Goal: Task Accomplishment & Management: Use online tool/utility

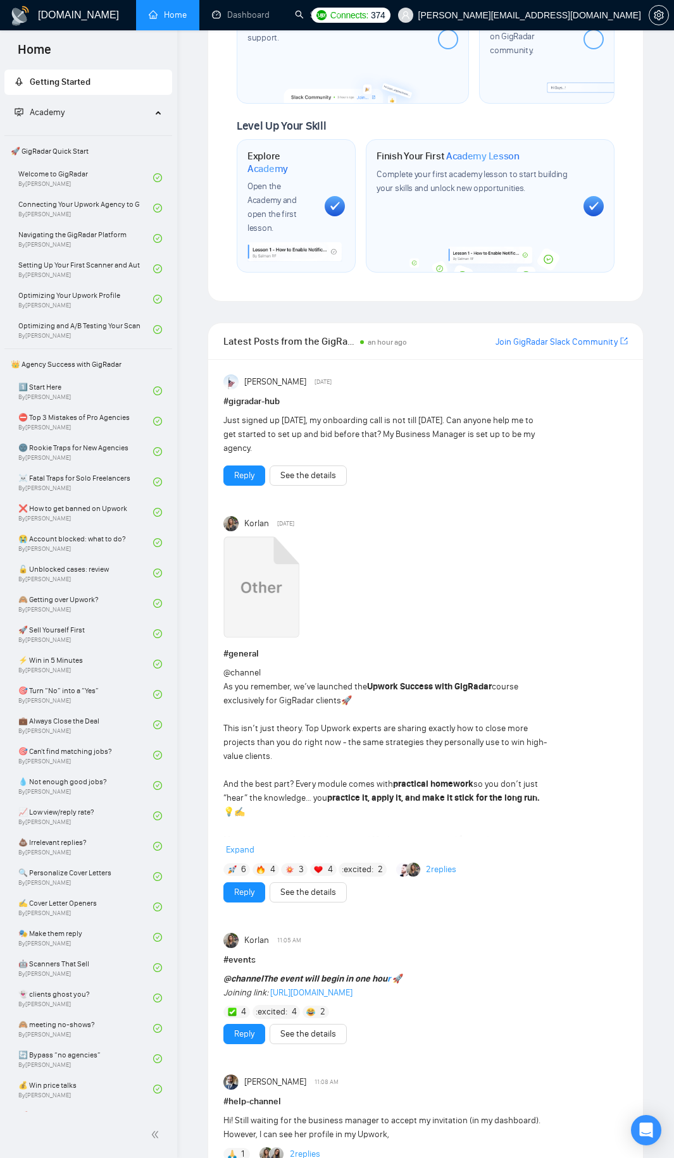
scroll to position [728, 0]
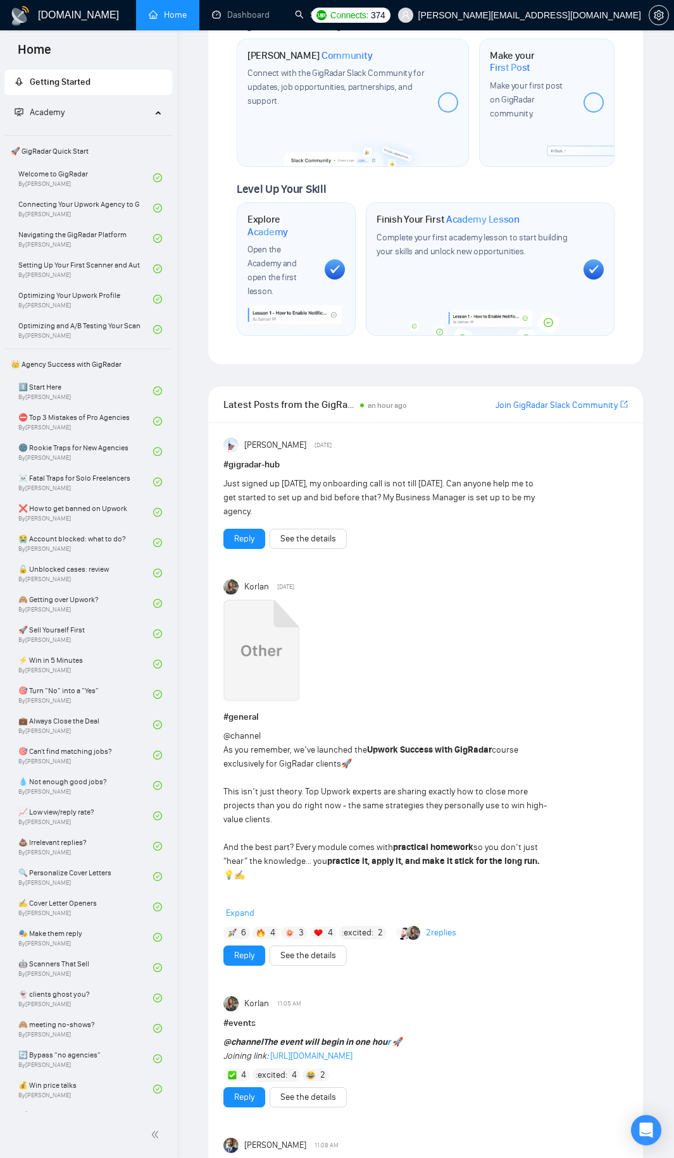
click at [558, 398] on link "Join GigRadar Slack Community" at bounding box center [556, 405] width 122 height 14
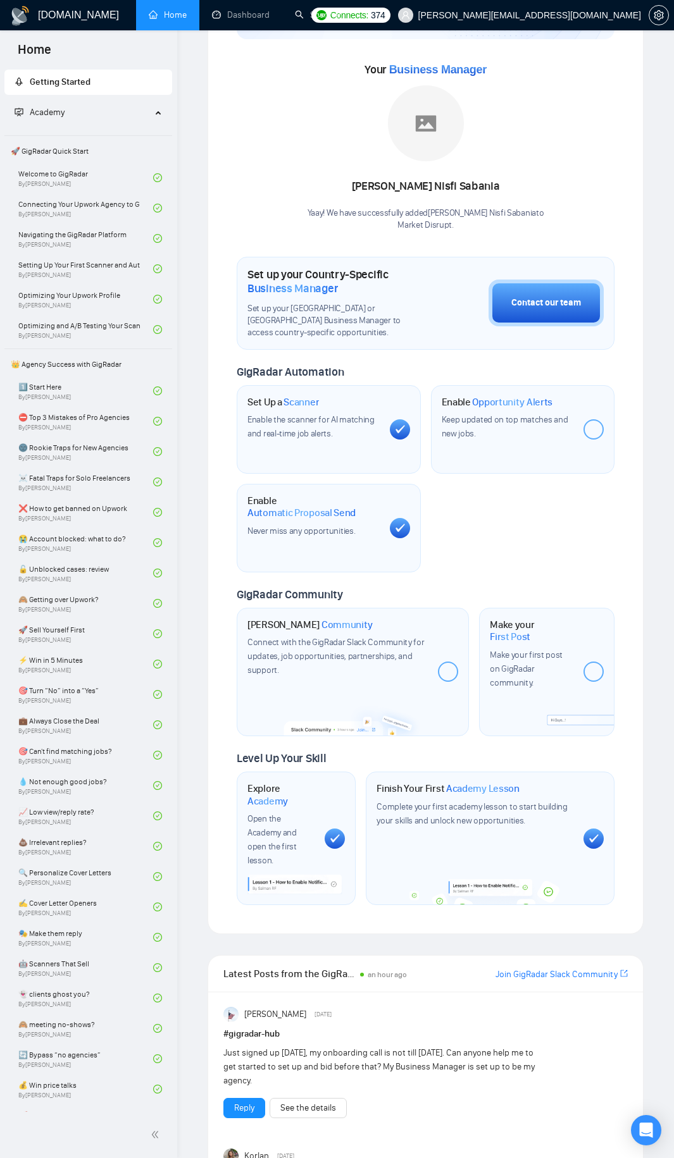
scroll to position [0, 0]
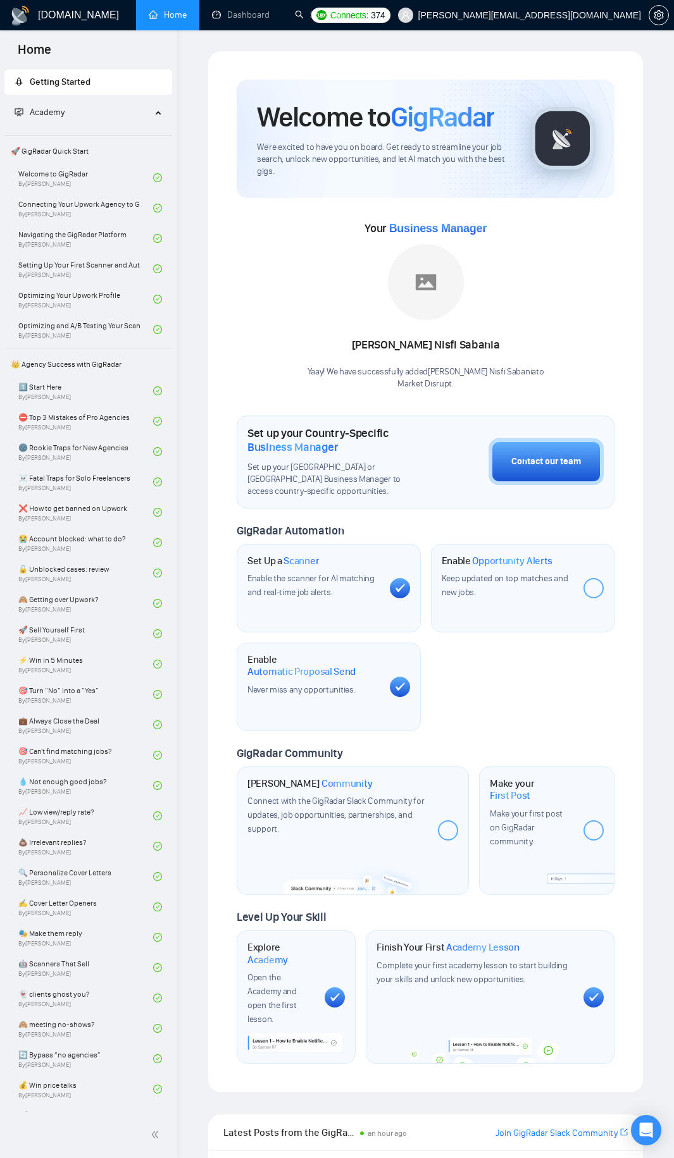
drag, startPoint x: 445, startPoint y: 256, endPoint x: 502, endPoint y: 273, distance: 59.2
click at [498, 285] on div "Nita Nisfi Sabania Yaay! We have successfully added Nita Nisfi Sabania to Marke…" at bounding box center [425, 316] width 237 height 145
click at [235, 20] on link "Dashboard" at bounding box center [241, 14] width 58 height 11
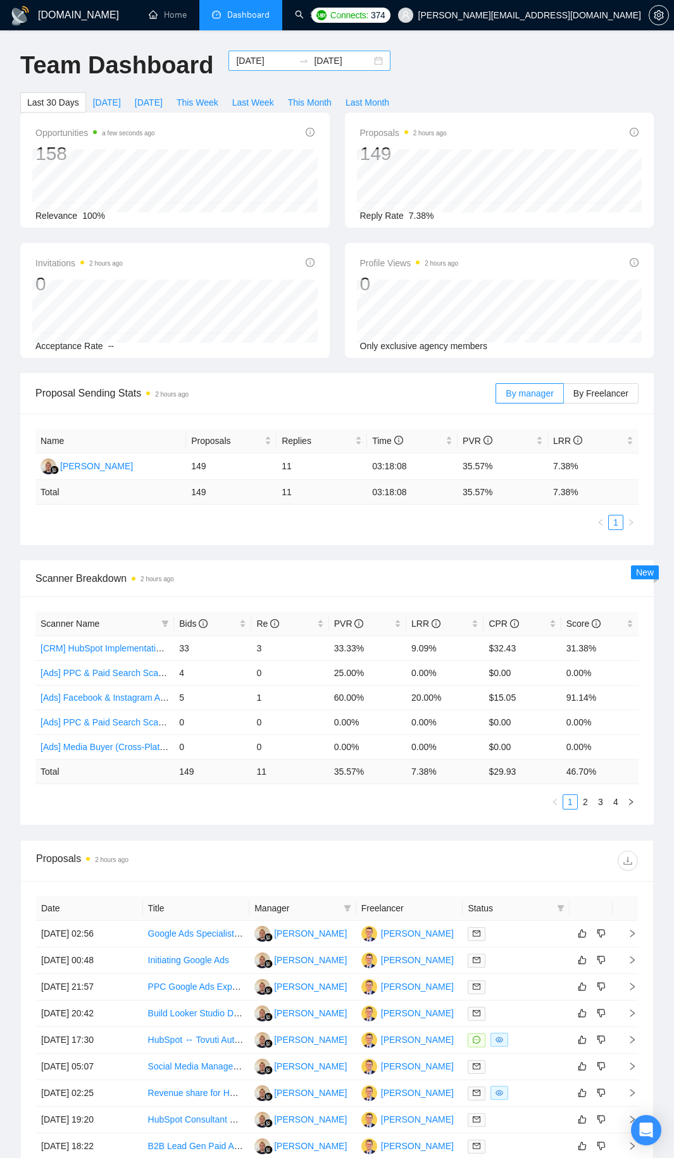
click at [299, 61] on icon "swap-right" at bounding box center [304, 61] width 10 height 10
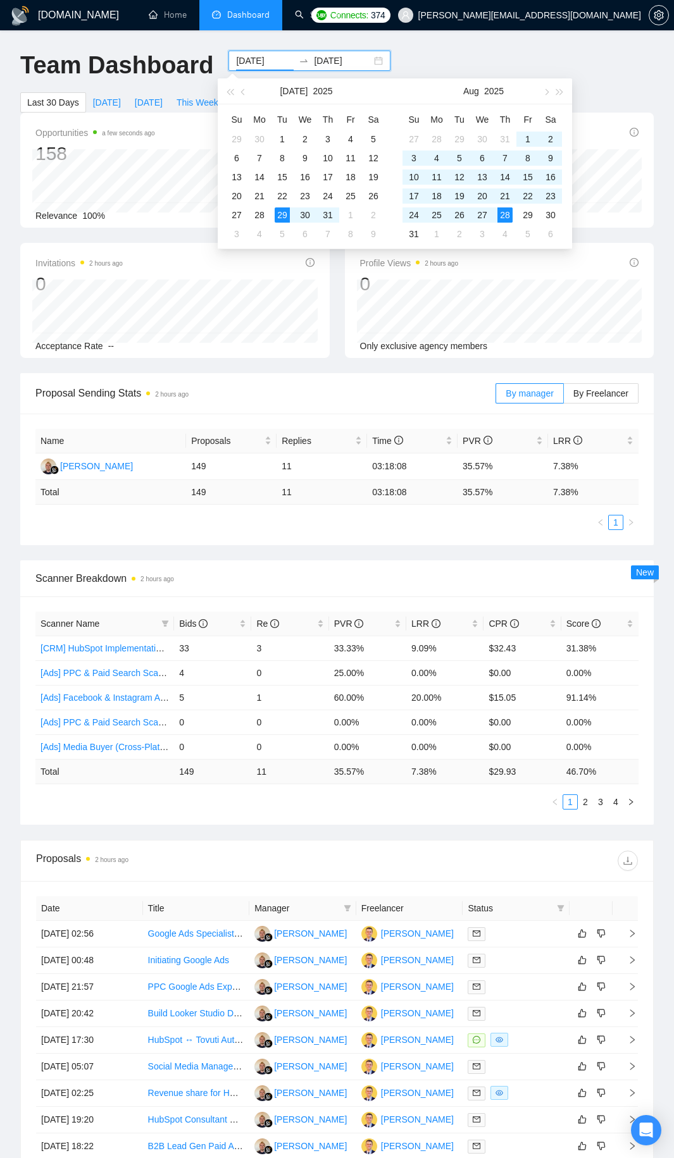
click at [299, 61] on icon "swap-right" at bounding box center [304, 61] width 10 height 10
click at [300, 20] on link "Scanner" at bounding box center [318, 14] width 47 height 11
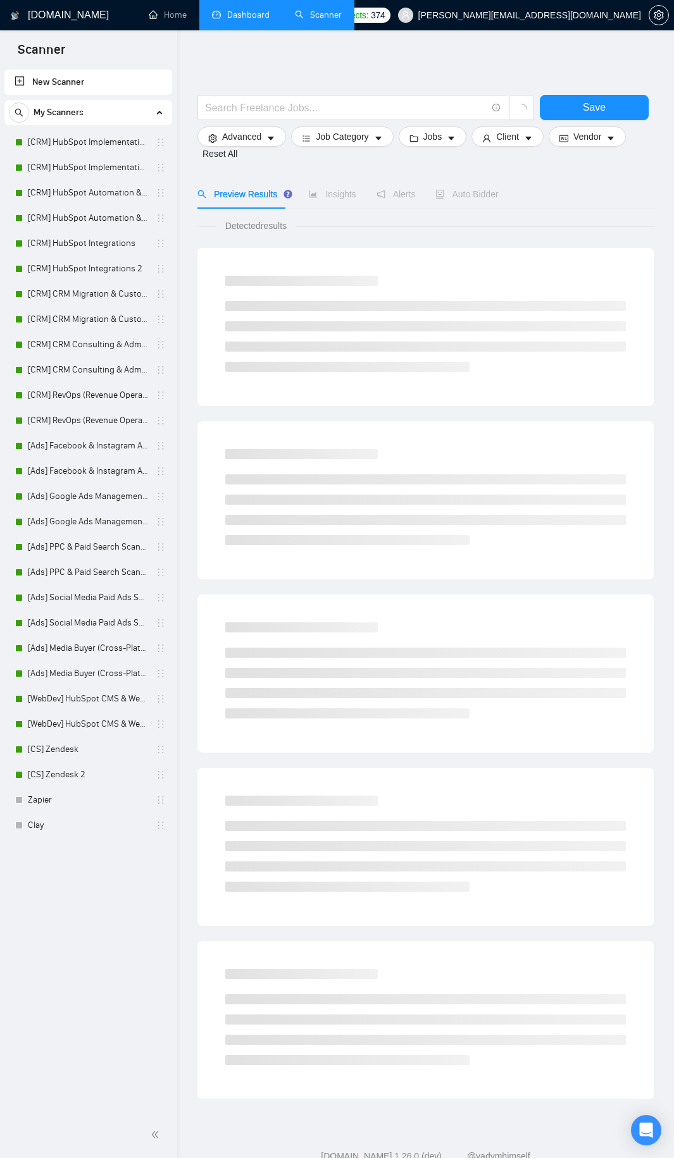
click at [229, 18] on link "Dashboard" at bounding box center [241, 14] width 58 height 11
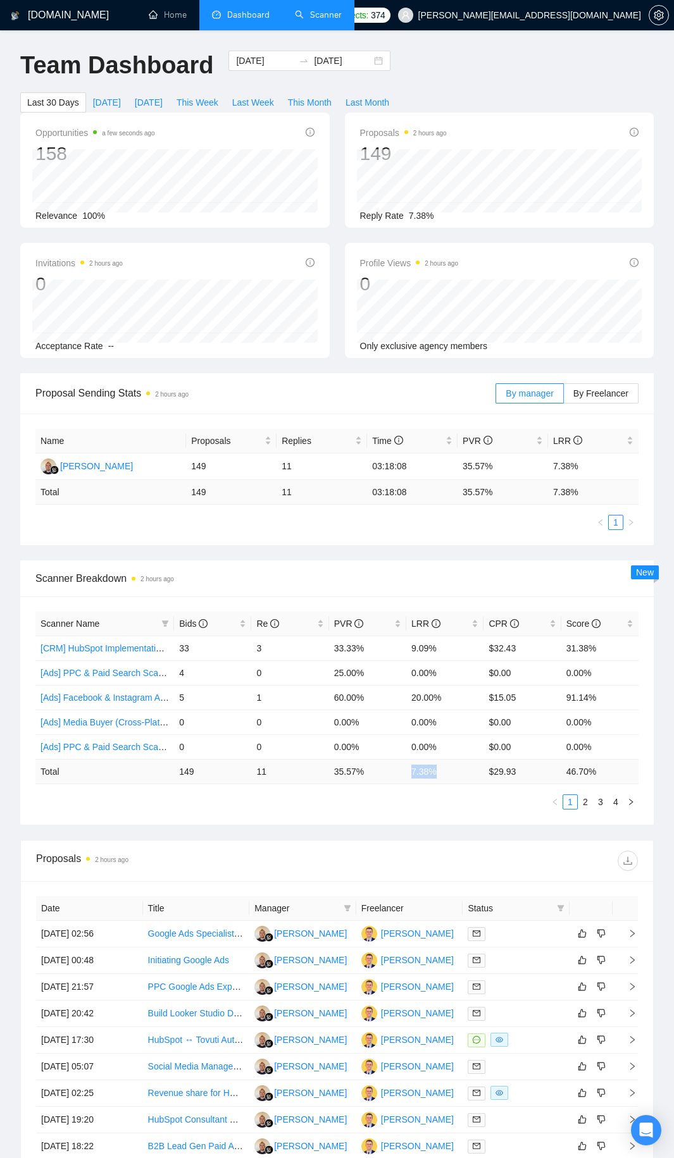
drag, startPoint x: 441, startPoint y: 773, endPoint x: 403, endPoint y: 774, distance: 38.0
click at [403, 774] on tr "Total 149 11 35.57 % 7.38 % $ 29.93 46.70 %" at bounding box center [336, 771] width 603 height 25
drag, startPoint x: 331, startPoint y: 776, endPoint x: 367, endPoint y: 775, distance: 35.4
click at [367, 775] on td "35.57 %" at bounding box center [367, 771] width 77 height 25
drag, startPoint x: 317, startPoint y: 695, endPoint x: 453, endPoint y: 696, distance: 136.6
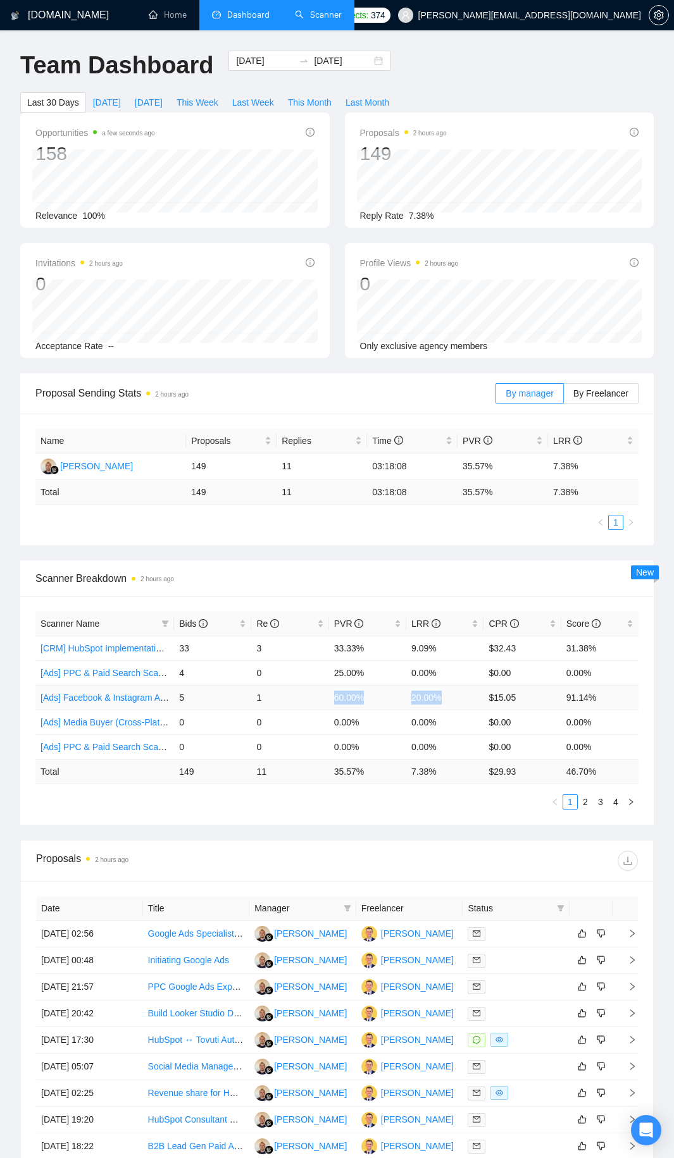
click at [453, 696] on tr "[Ads] Facebook & Instagram Ads Management Scanner 2 5 1 60.00% 20.00% $15.05 91…" at bounding box center [336, 697] width 603 height 25
click at [453, 696] on td "20.00%" at bounding box center [444, 697] width 77 height 25
drag, startPoint x: 453, startPoint y: 696, endPoint x: 335, endPoint y: 701, distance: 118.3
click at [335, 701] on tr "[Ads] Facebook & Instagram Ads Management Scanner 2 5 1 60.00% 20.00% $15.05 91…" at bounding box center [336, 697] width 603 height 25
drag, startPoint x: 331, startPoint y: 675, endPoint x: 467, endPoint y: 671, distance: 136.7
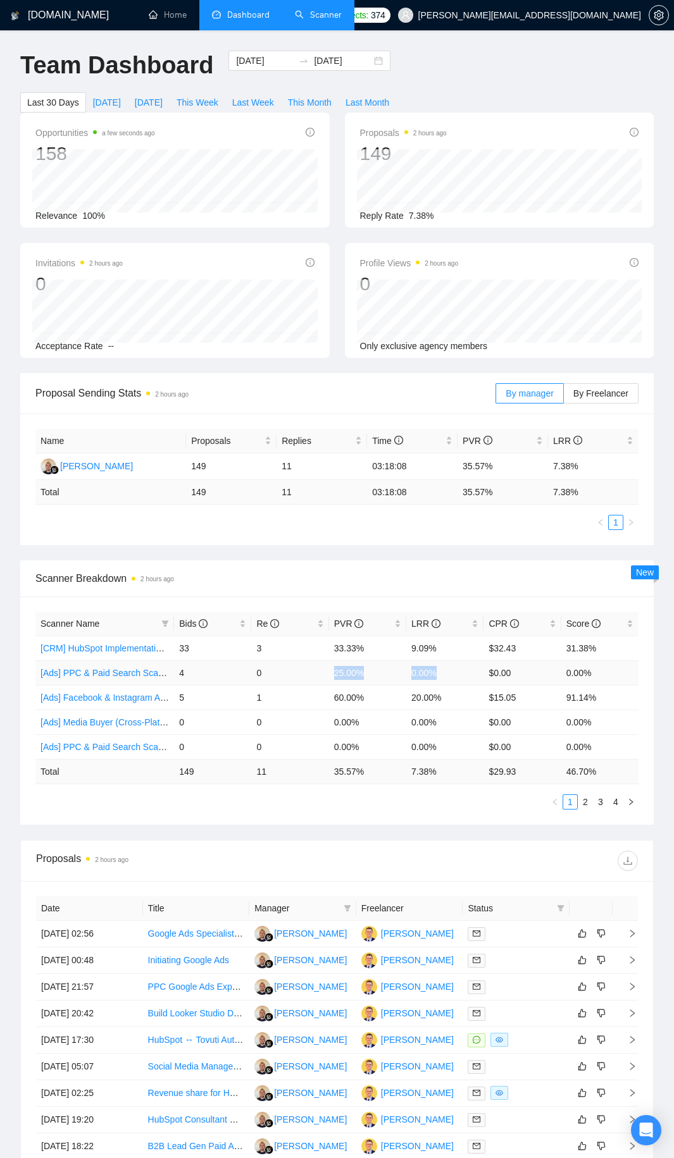
click at [467, 671] on tr "[Ads] PPC & Paid Search Scanner 4 0 25.00% 0.00% $0.00 0.00%" at bounding box center [336, 672] width 603 height 25
click at [467, 671] on td "0.00%" at bounding box center [444, 672] width 77 height 25
drag, startPoint x: 209, startPoint y: 770, endPoint x: 606, endPoint y: 766, distance: 397.2
click at [606, 766] on tr "Total 149 11 35.57 % 7.38 % $ 29.93 46.70 %" at bounding box center [336, 771] width 603 height 25
click at [606, 766] on td "46.70 %" at bounding box center [599, 771] width 77 height 25
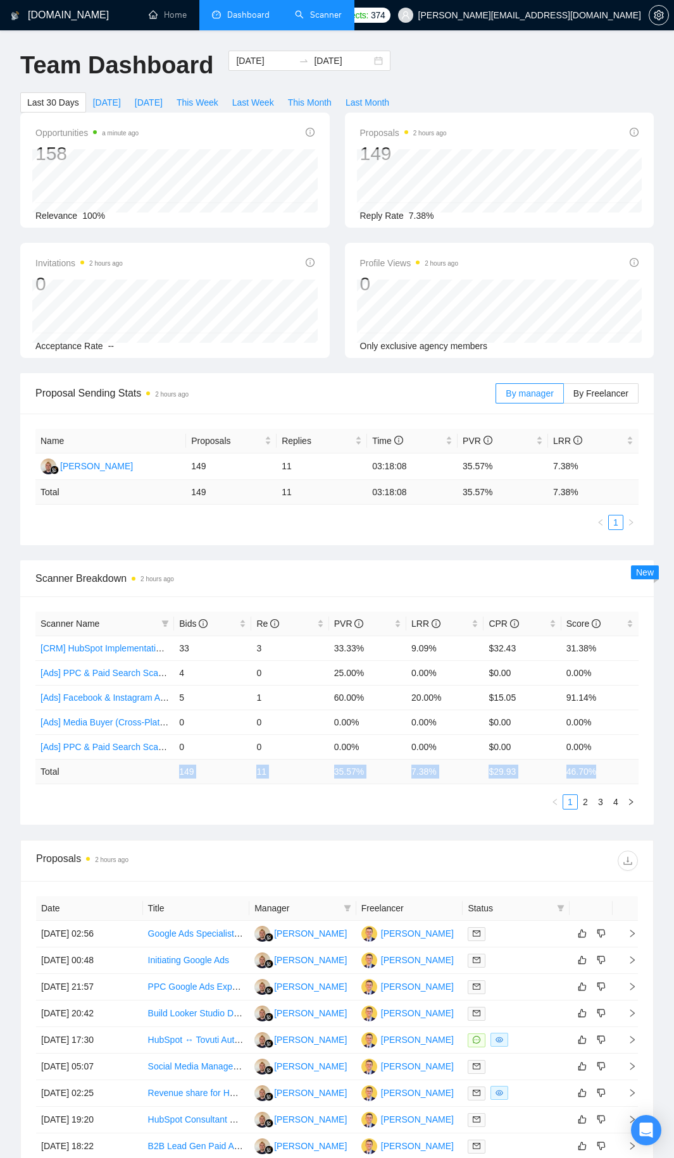
drag, startPoint x: 612, startPoint y: 766, endPoint x: 164, endPoint y: 771, distance: 447.8
click at [164, 771] on tr "Total 149 11 35.57 % 7.38 % $ 29.93 46.70 %" at bounding box center [336, 771] width 603 height 25
click at [164, 771] on td "Total" at bounding box center [104, 771] width 139 height 25
drag, startPoint x: 164, startPoint y: 771, endPoint x: 654, endPoint y: 760, distance: 489.6
click at [668, 760] on div "GigRadar.io Home Dashboard Scanner Connects: 374 philip@marketdisrupt.io Team D…" at bounding box center [337, 776] width 674 height 1553
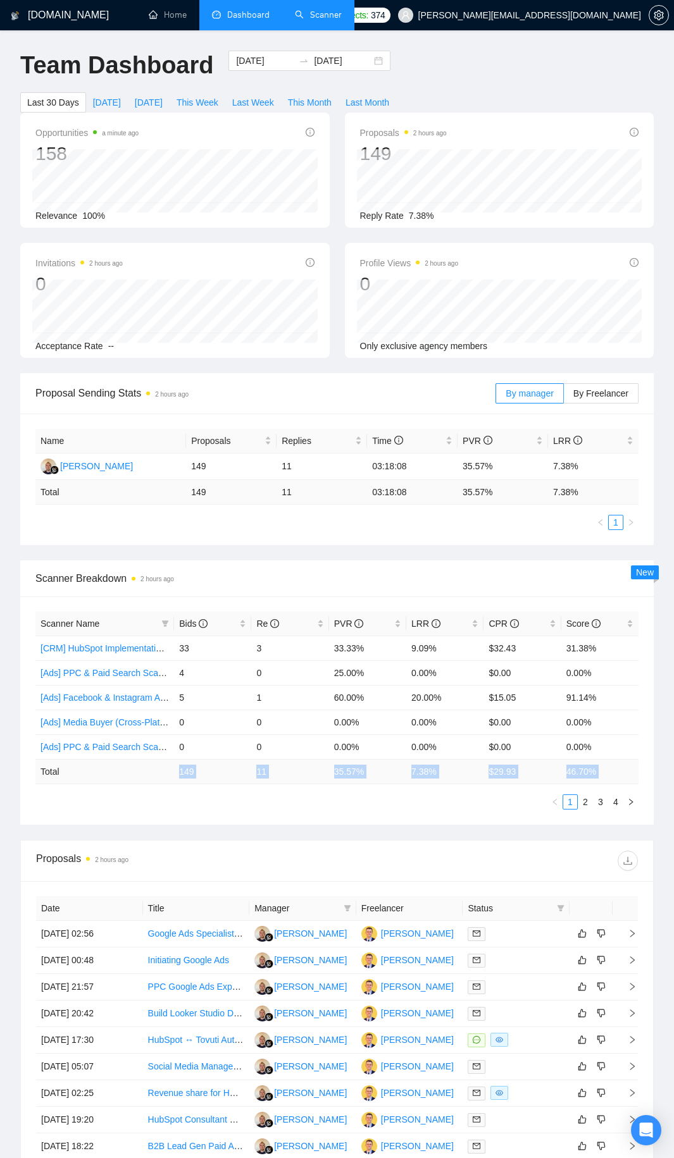
click at [620, 765] on td "46.70 %" at bounding box center [599, 771] width 77 height 25
drag, startPoint x: 616, startPoint y: 772, endPoint x: 155, endPoint y: 777, distance: 461.1
click at [155, 777] on tr "Total 149 11 35.57 % 7.38 % $ 29.93 46.70 %" at bounding box center [336, 771] width 603 height 25
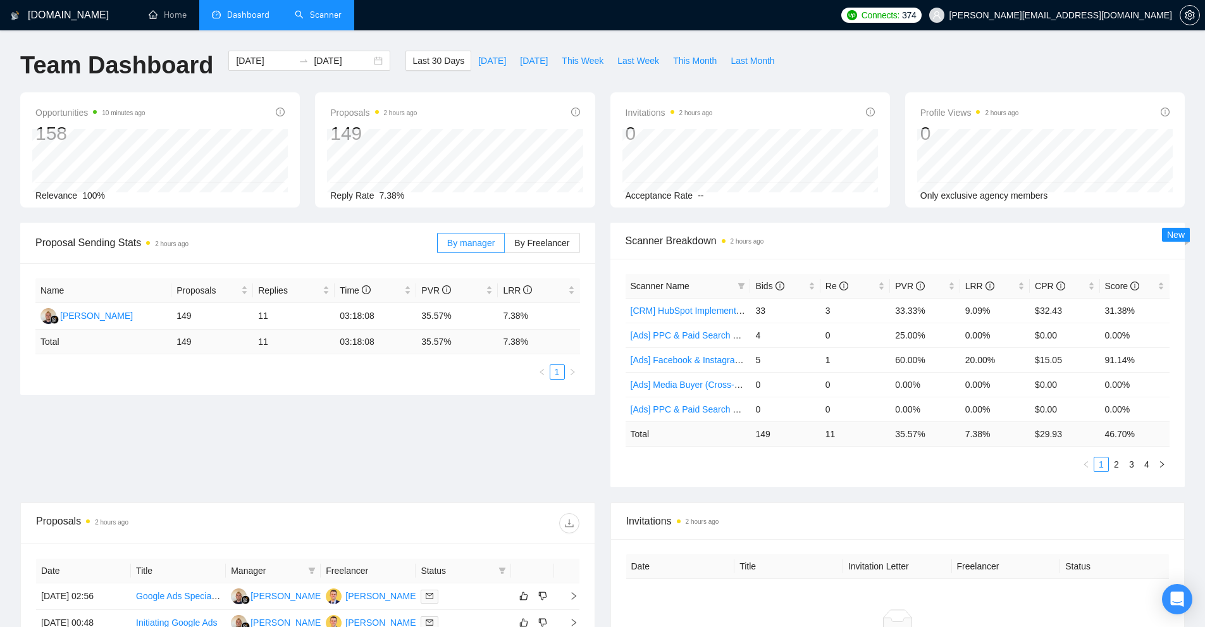
click at [682, 472] on div "Scanner Name Bids Re PVR LRR CPR Score [CRM] HubSpot Implementation & Onboardin…" at bounding box center [897, 373] width 575 height 228
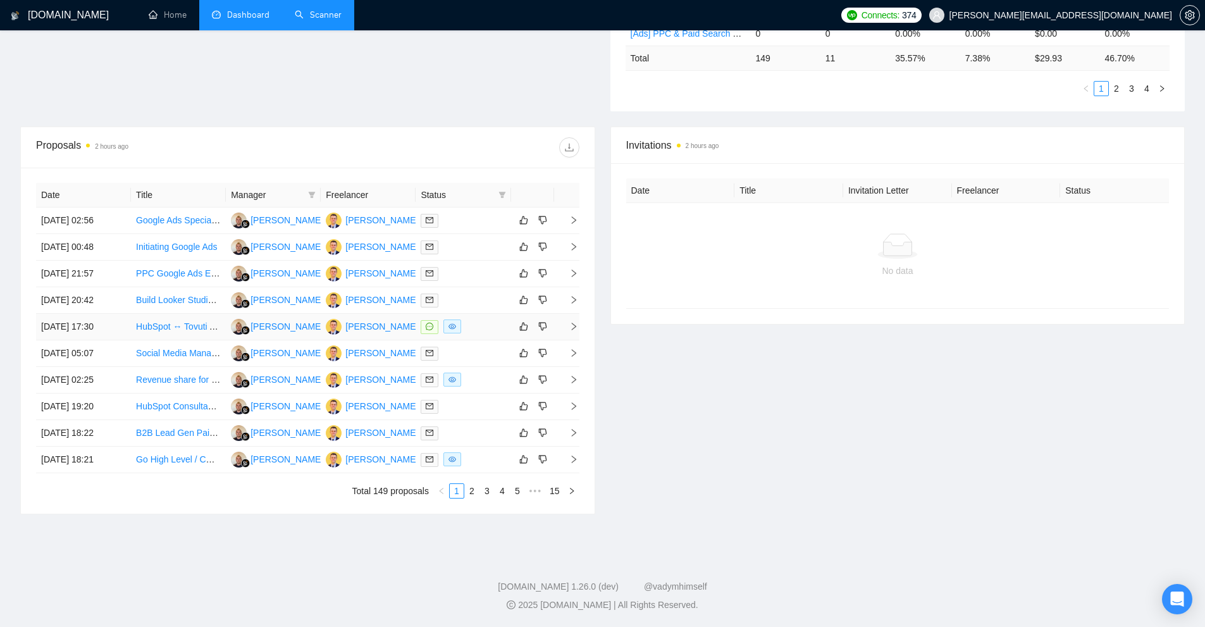
click at [464, 329] on div at bounding box center [463, 326] width 85 height 15
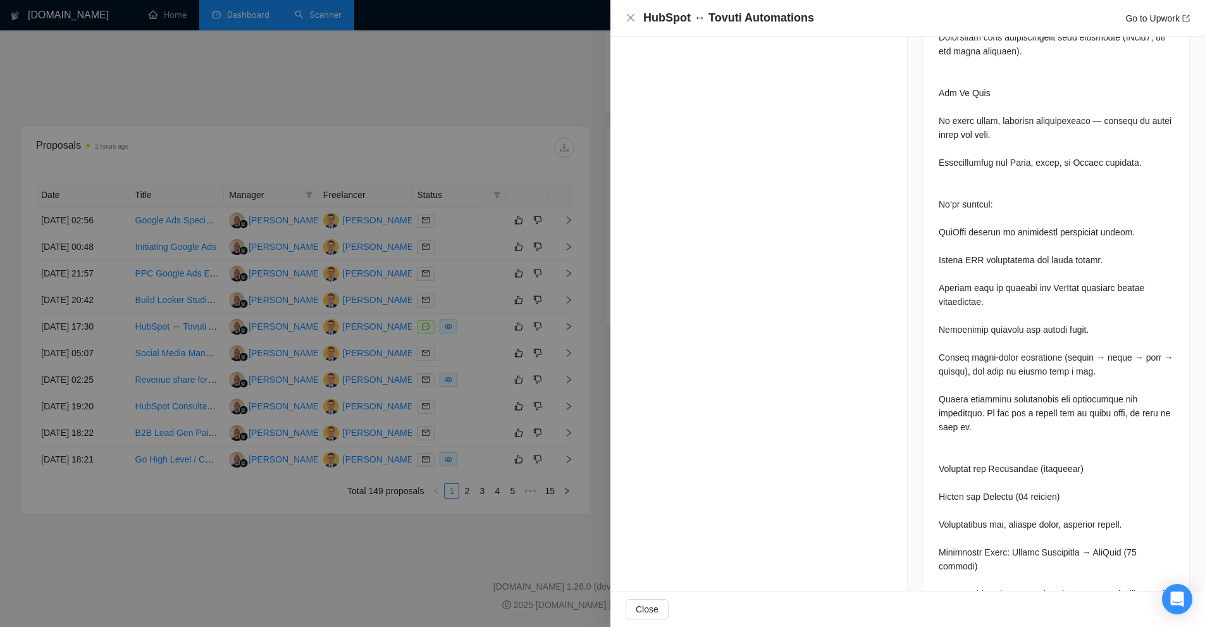
scroll to position [3562, 0]
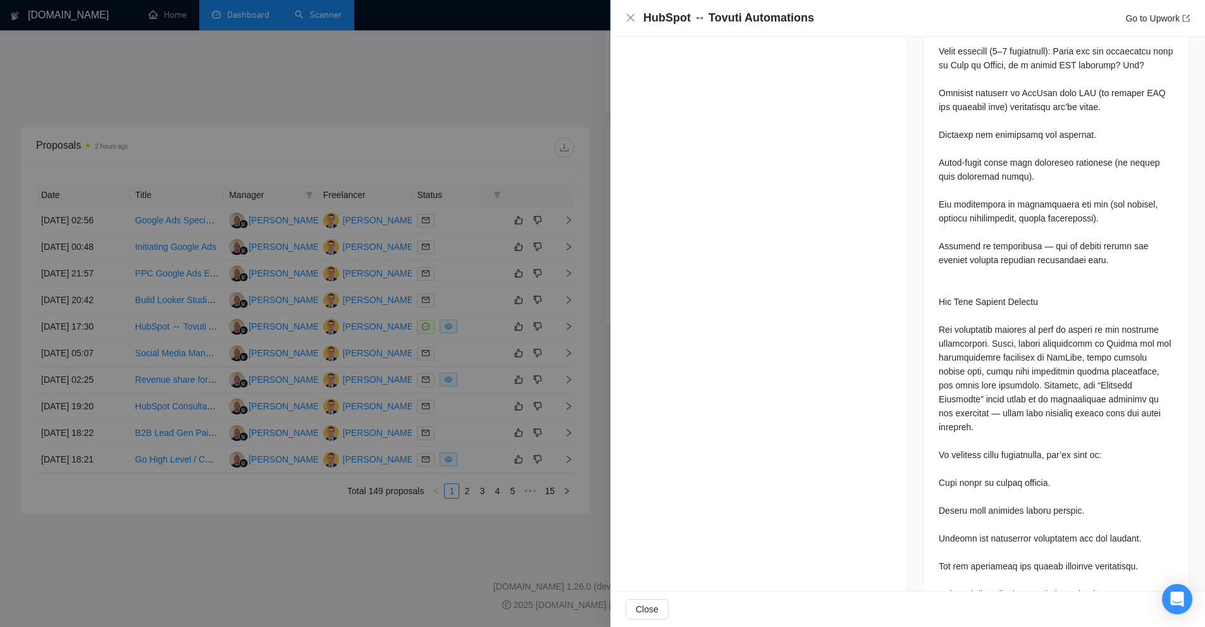
drag, startPoint x: 487, startPoint y: 307, endPoint x: 472, endPoint y: 312, distance: 16.0
click at [472, 312] on div at bounding box center [602, 313] width 1205 height 627
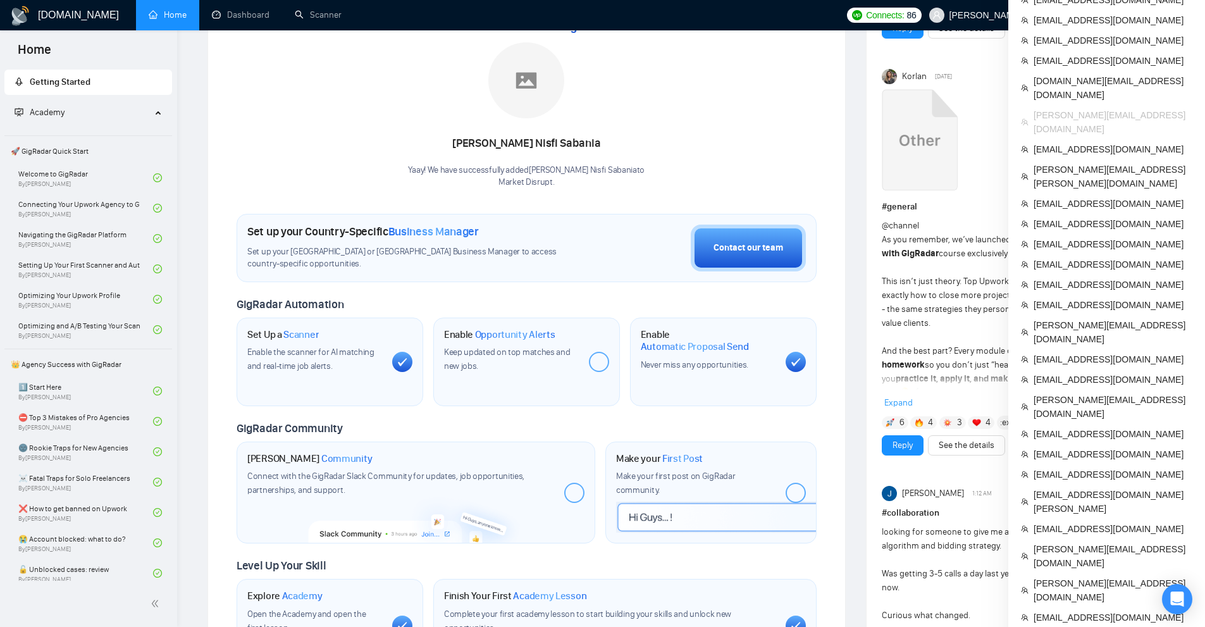
scroll to position [126, 0]
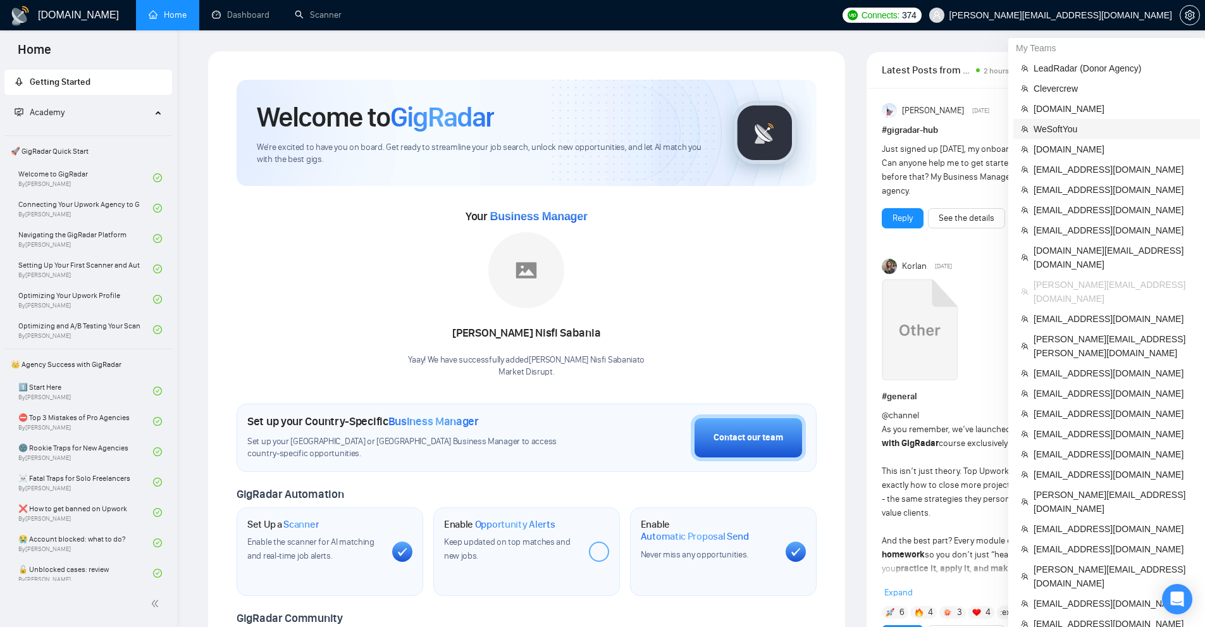
click at [1077, 132] on span "WeSoftYou" at bounding box center [1112, 129] width 159 height 14
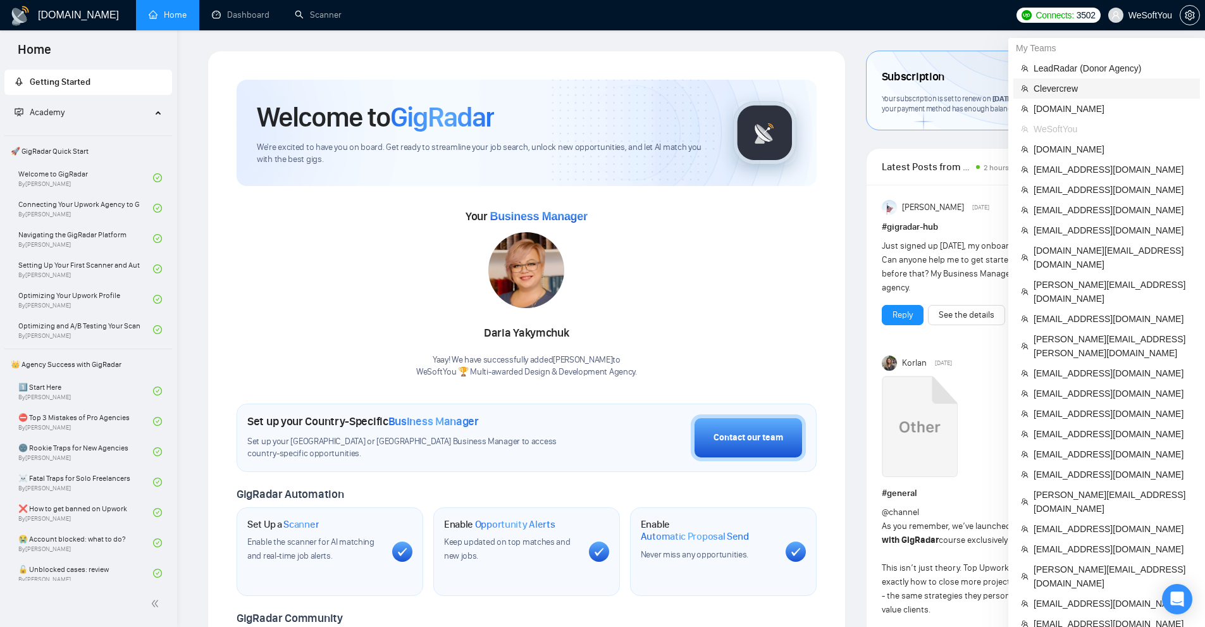
click at [1062, 95] on span "Clevercrew" at bounding box center [1112, 89] width 159 height 14
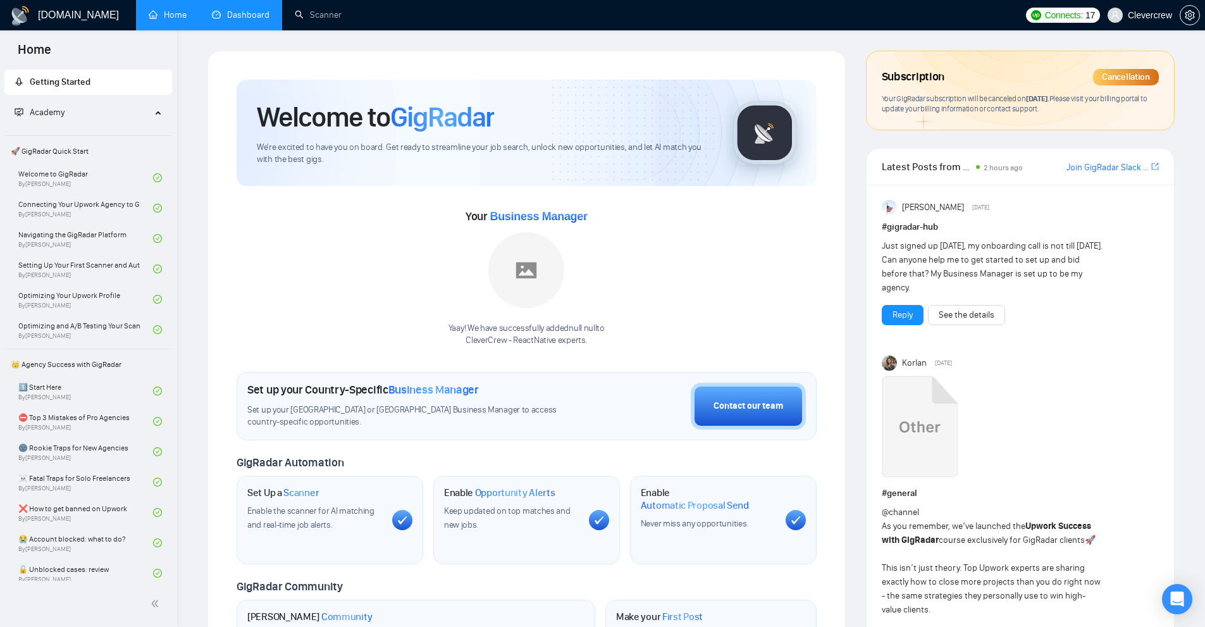
click at [246, 16] on link "Dashboard" at bounding box center [241, 14] width 58 height 11
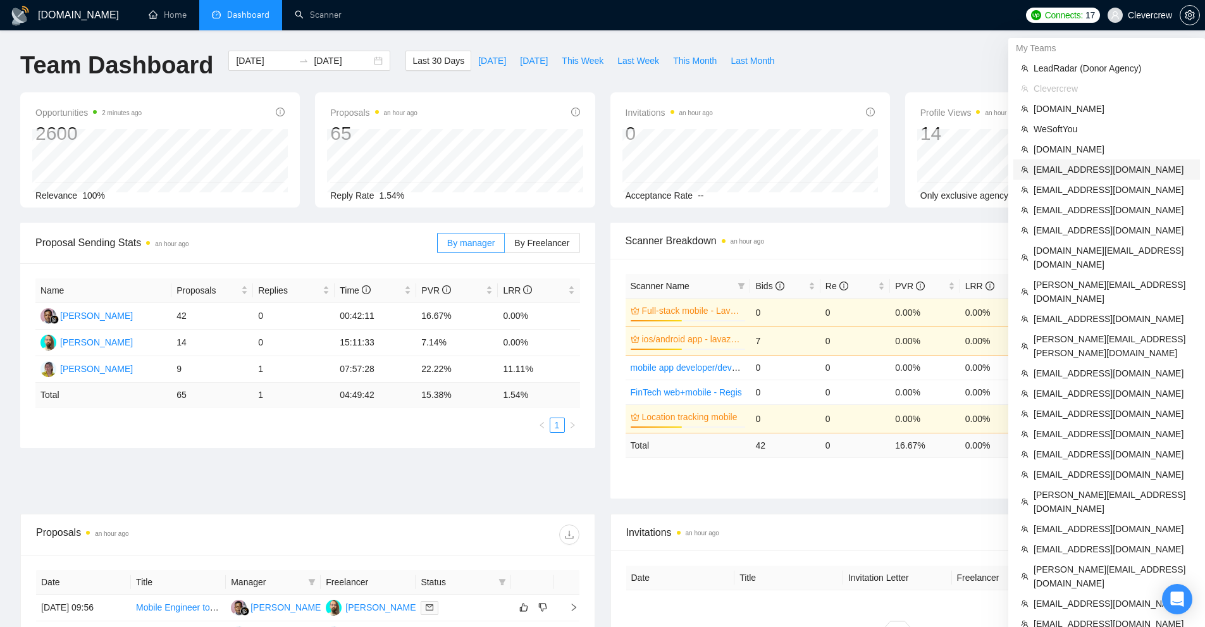
click at [1120, 168] on span "[EMAIL_ADDRESS][DOMAIN_NAME]" at bounding box center [1112, 170] width 159 height 14
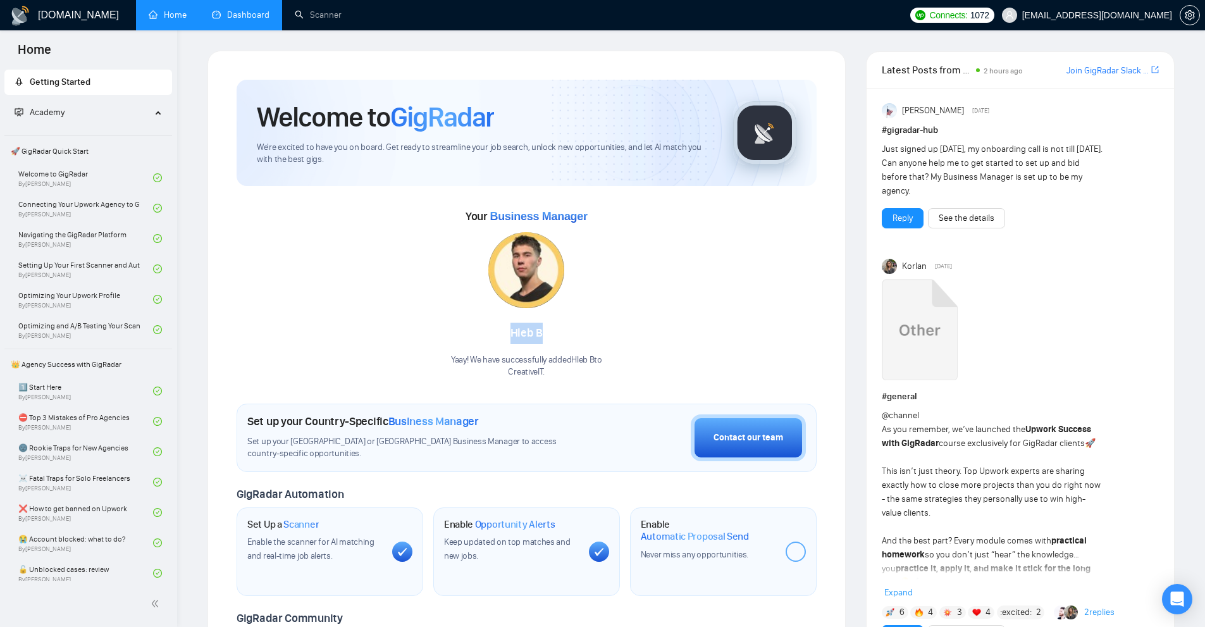
drag, startPoint x: 508, startPoint y: 336, endPoint x: 564, endPoint y: 333, distance: 55.8
click at [563, 334] on div "Hleb B" at bounding box center [526, 334] width 151 height 22
click at [565, 331] on div "Hleb B" at bounding box center [526, 334] width 151 height 22
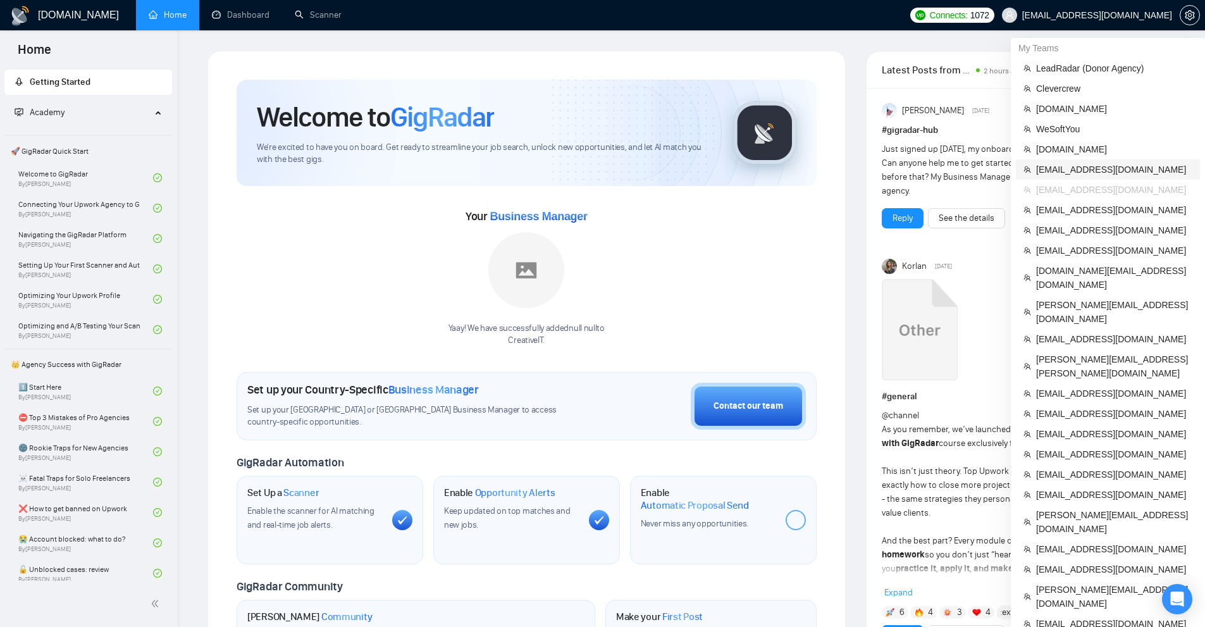
click at [1071, 173] on span "[EMAIL_ADDRESS][DOMAIN_NAME]" at bounding box center [1114, 170] width 156 height 14
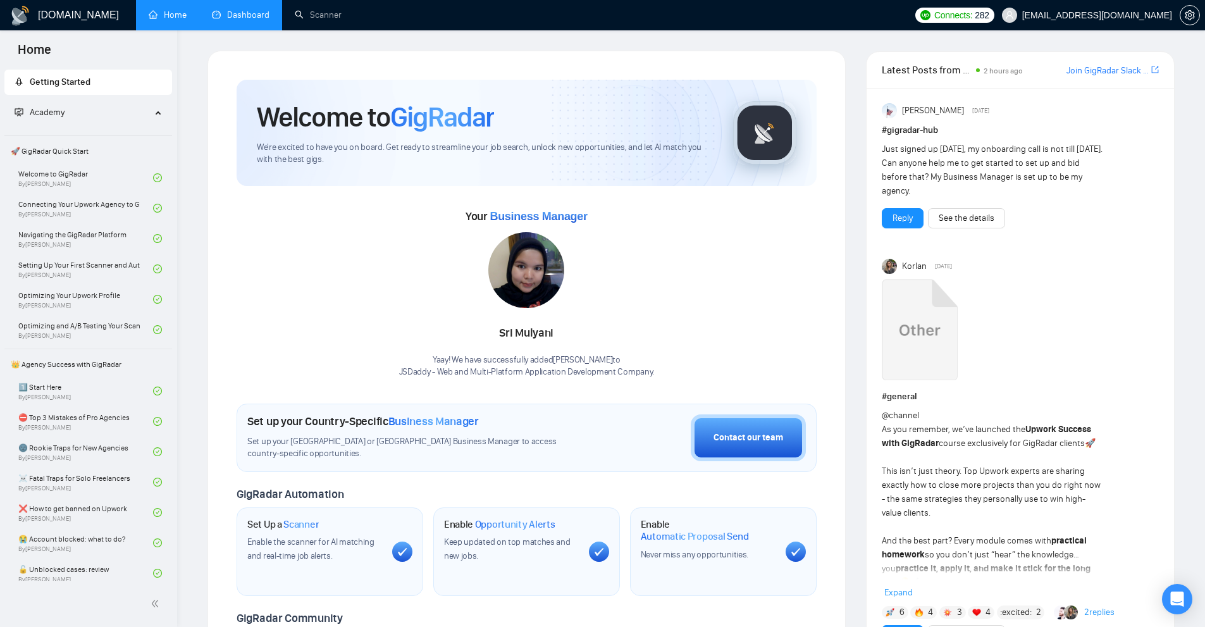
click at [268, 20] on link "Dashboard" at bounding box center [241, 14] width 58 height 11
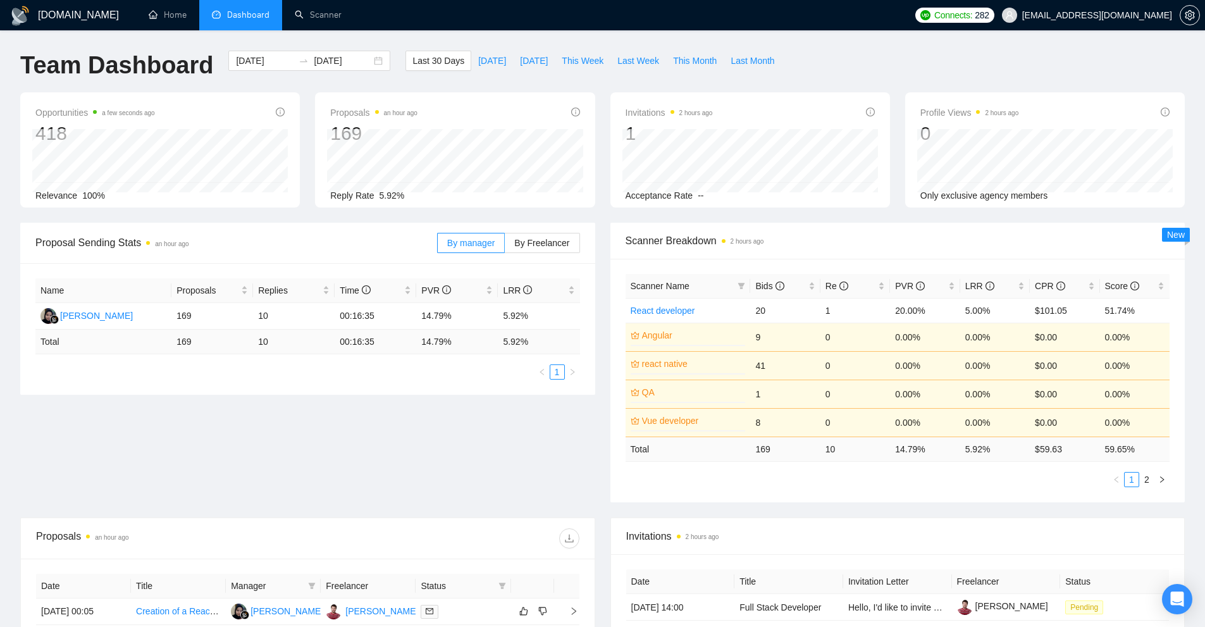
scroll to position [316, 0]
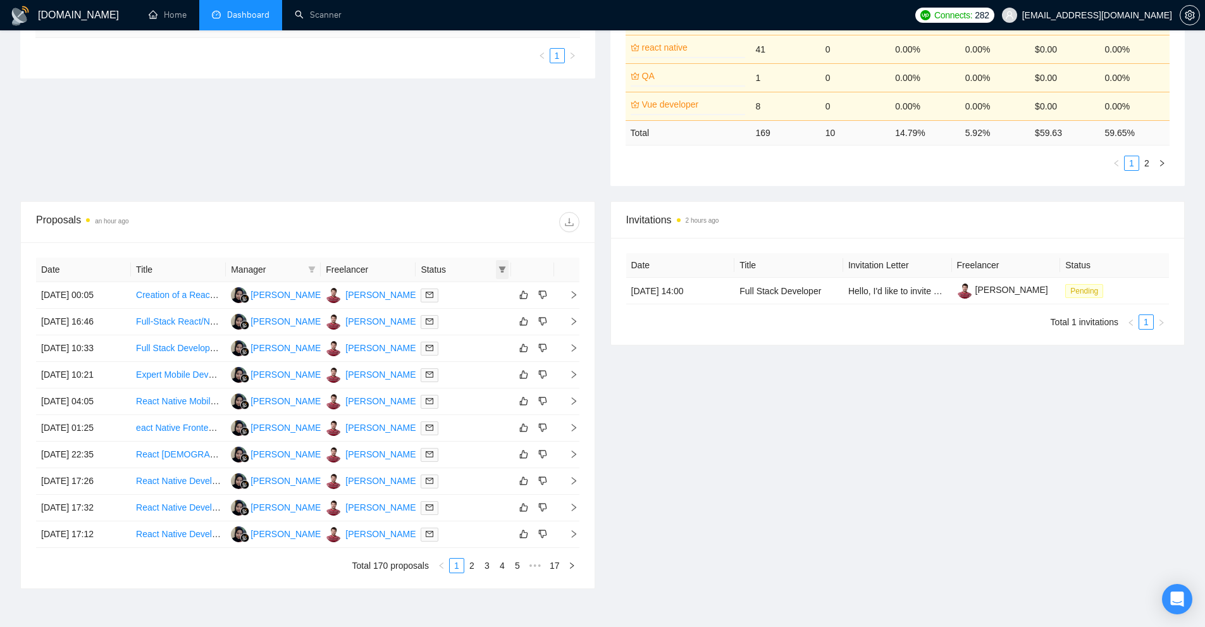
click at [503, 266] on icon "filter" at bounding box center [502, 270] width 8 height 8
click at [492, 310] on span "Sent" at bounding box center [470, 314] width 61 height 14
checkbox input "true"
click at [485, 288] on span "Chat" at bounding box center [470, 293] width 61 height 14
checkbox input "true"
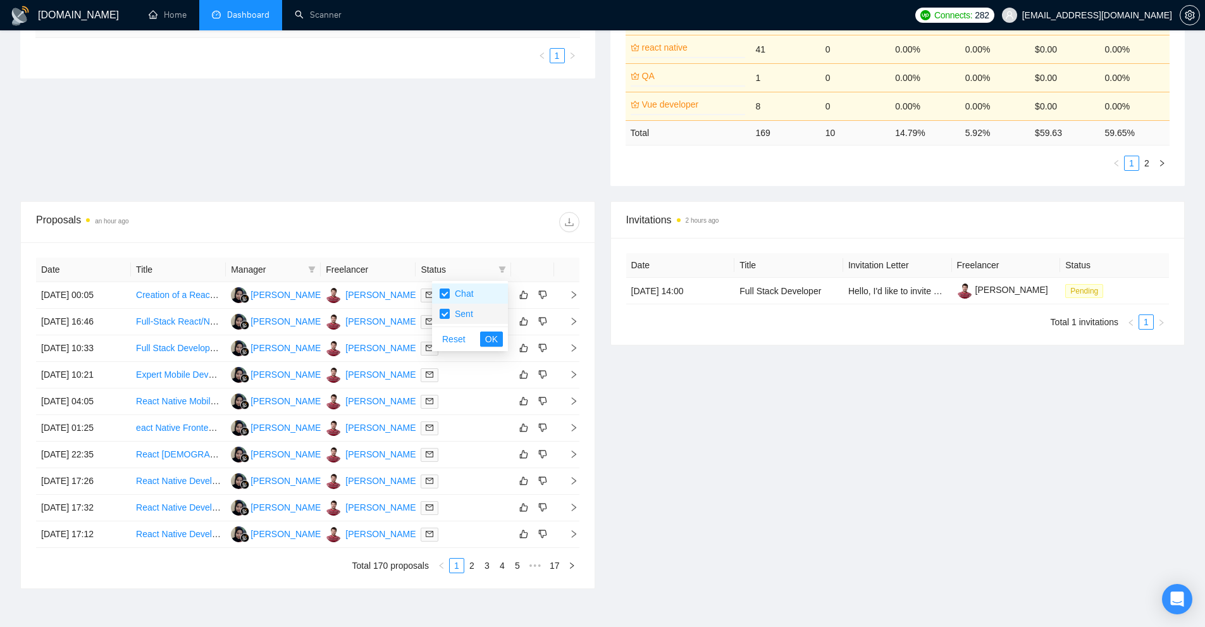
click at [472, 309] on span "Sent" at bounding box center [470, 314] width 61 height 14
checkbox input "false"
click at [493, 338] on span "OK" at bounding box center [491, 339] width 13 height 14
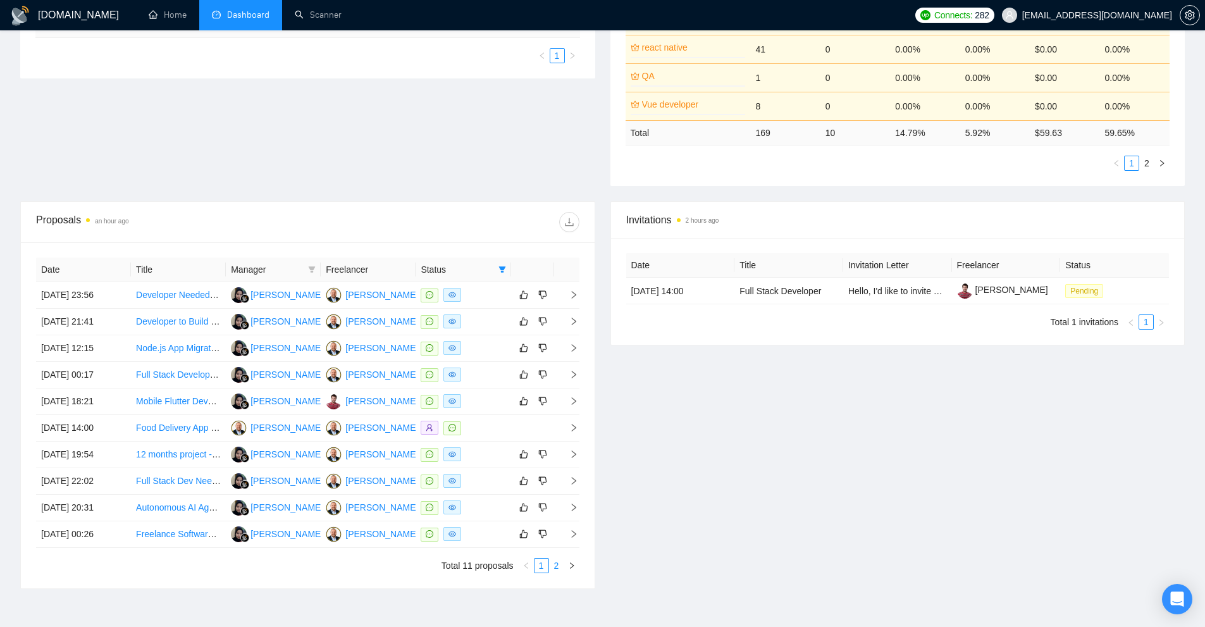
click at [560, 565] on link "2" at bounding box center [557, 565] width 14 height 14
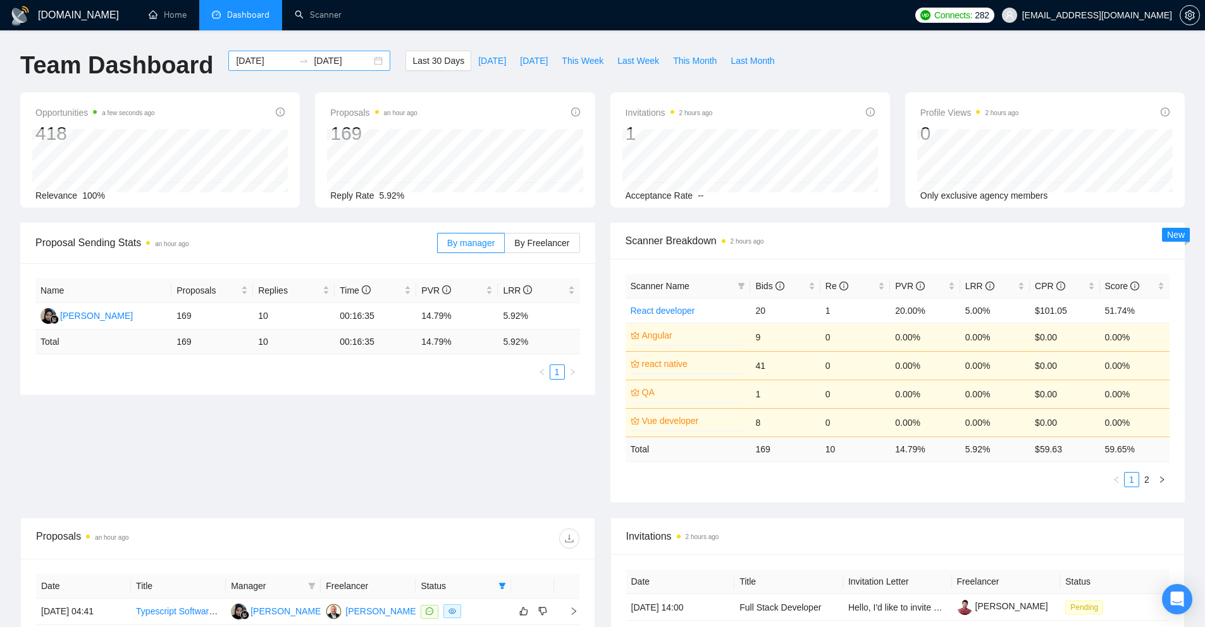
click at [262, 68] on div "2025-07-29 2025-08-28" at bounding box center [309, 61] width 162 height 20
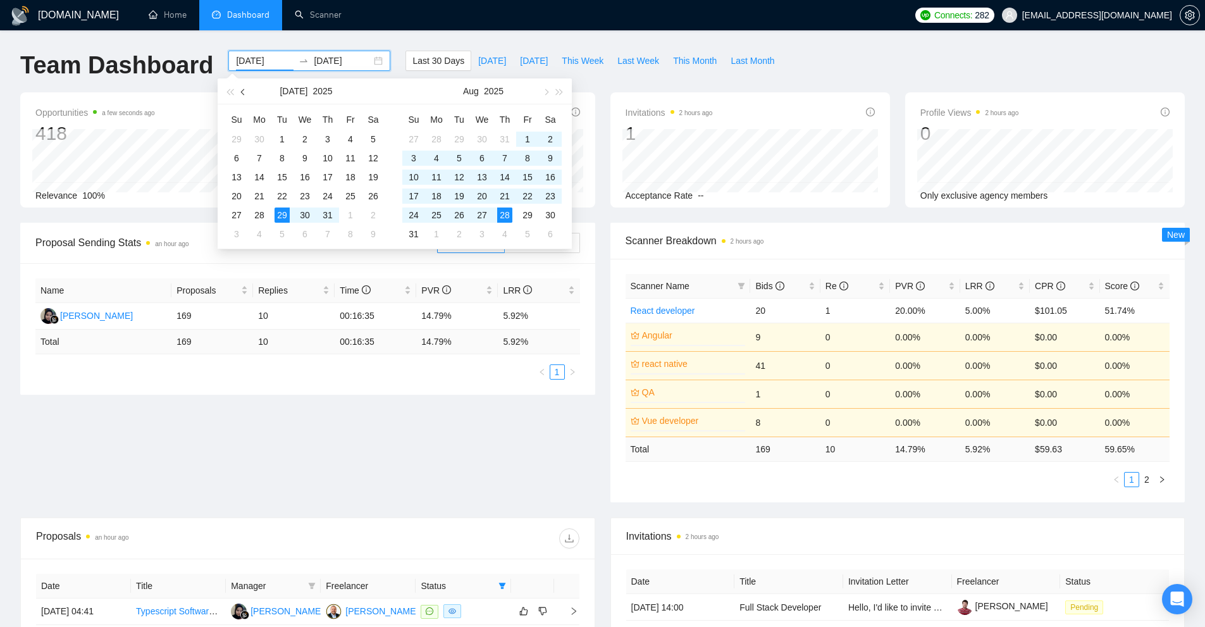
click at [243, 95] on span "button" at bounding box center [244, 92] width 6 height 6
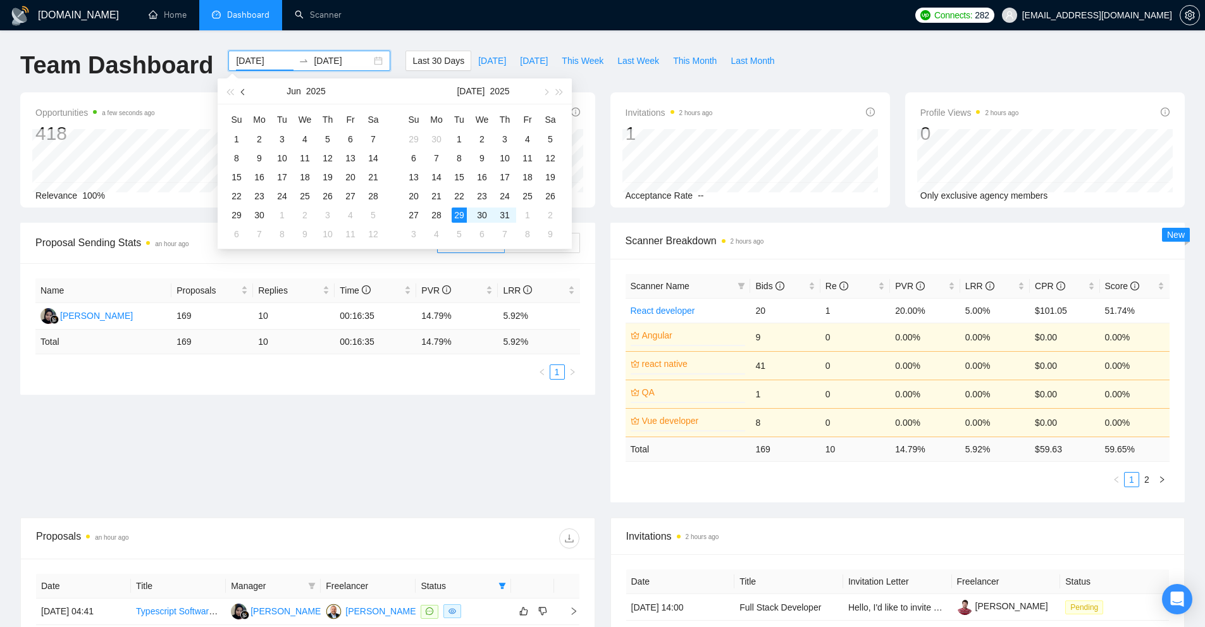
click at [243, 95] on span "button" at bounding box center [244, 92] width 6 height 6
click at [231, 92] on span "button" at bounding box center [229, 92] width 6 height 6
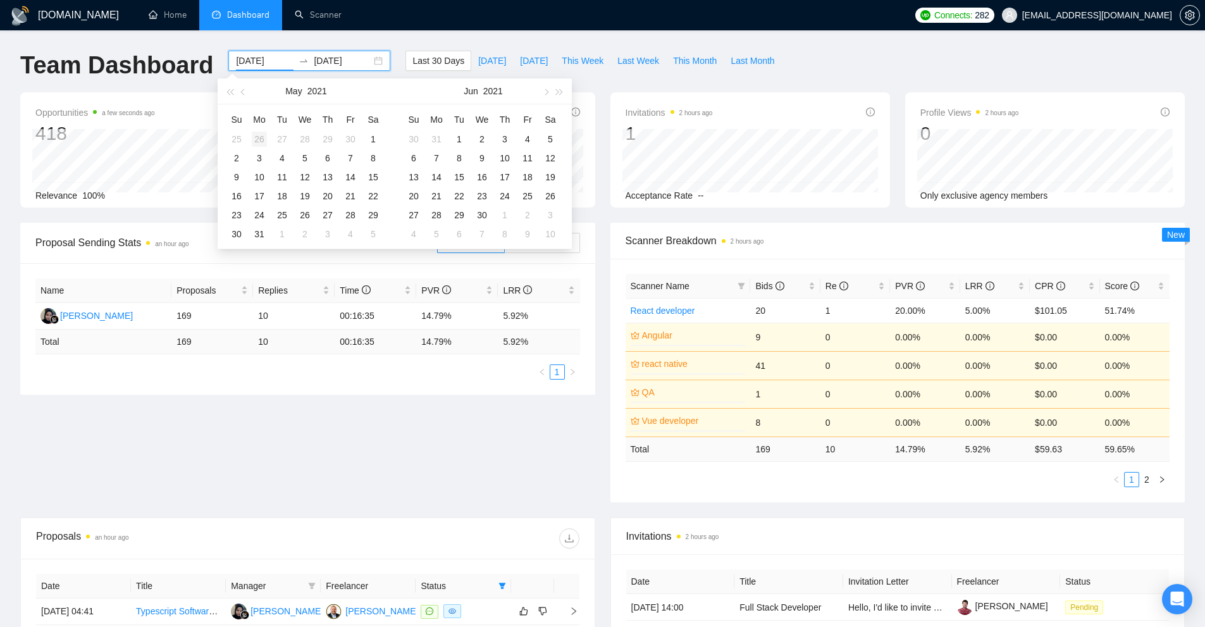
type input "2021-04-26"
click at [250, 130] on td "26" at bounding box center [259, 139] width 23 height 19
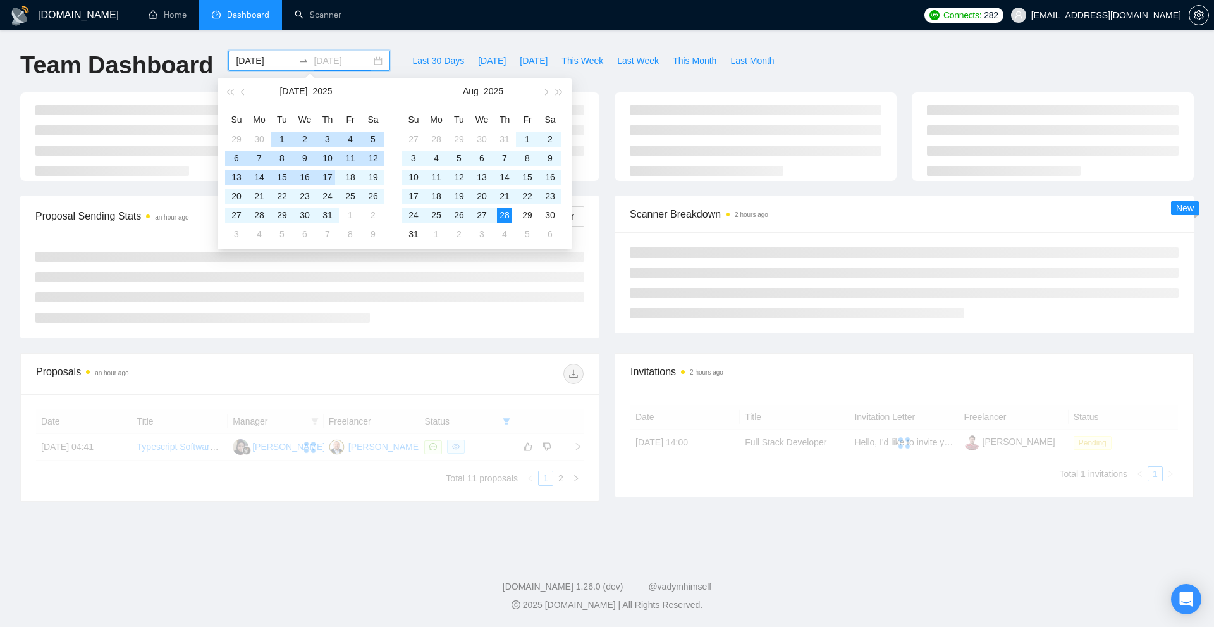
type input "[DATE]"
click at [674, 529] on div "GigRadar.io Home Dashboard Scanner Connects: 282 juncker8888@gmail.com Team Das…" at bounding box center [607, 313] width 1214 height 627
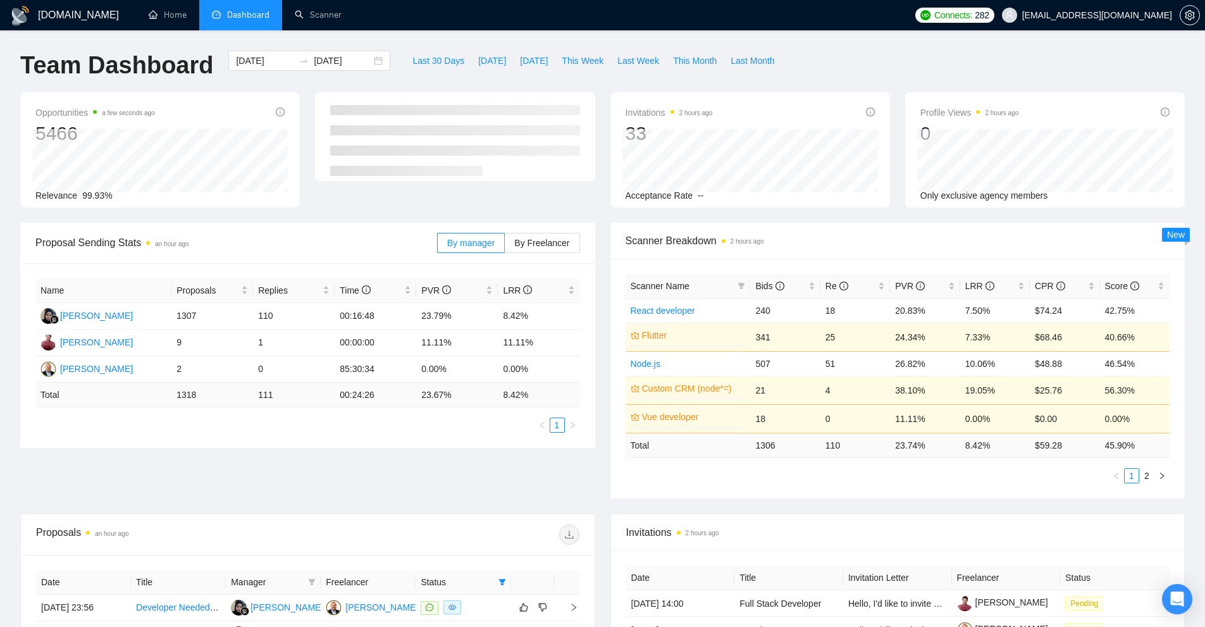
scroll to position [383, 0]
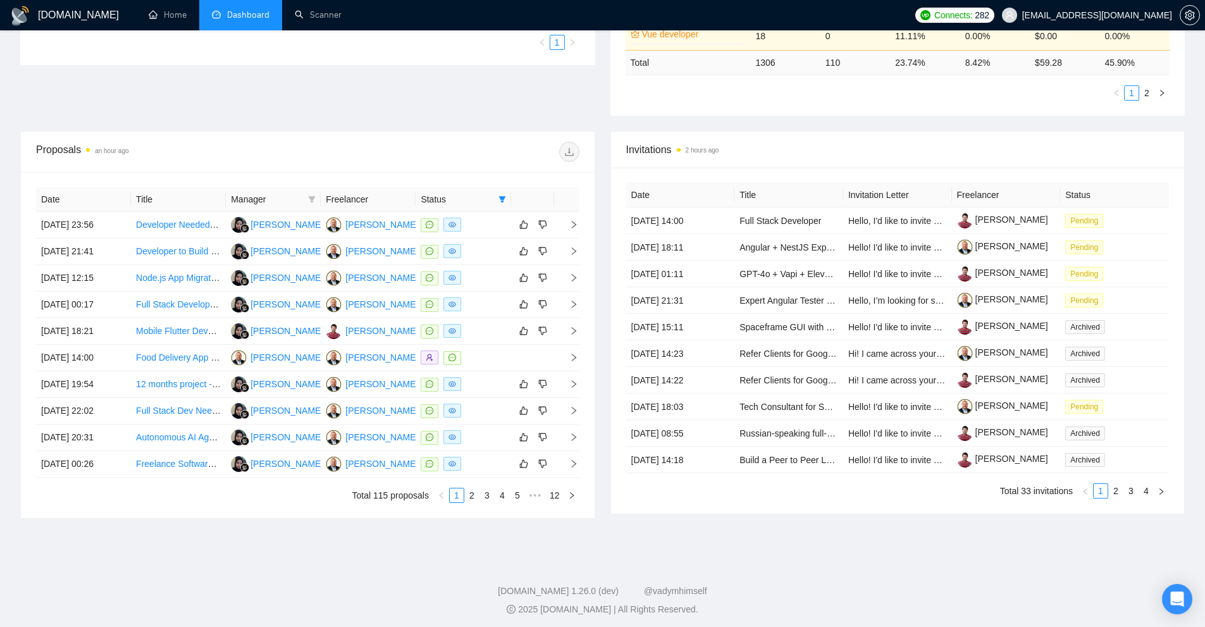
click at [515, 547] on div "GigRadar.io Home Dashboard Scanner Connects: 282 juncker8888@gmail.com Team Das…" at bounding box center [602, 124] width 1205 height 1014
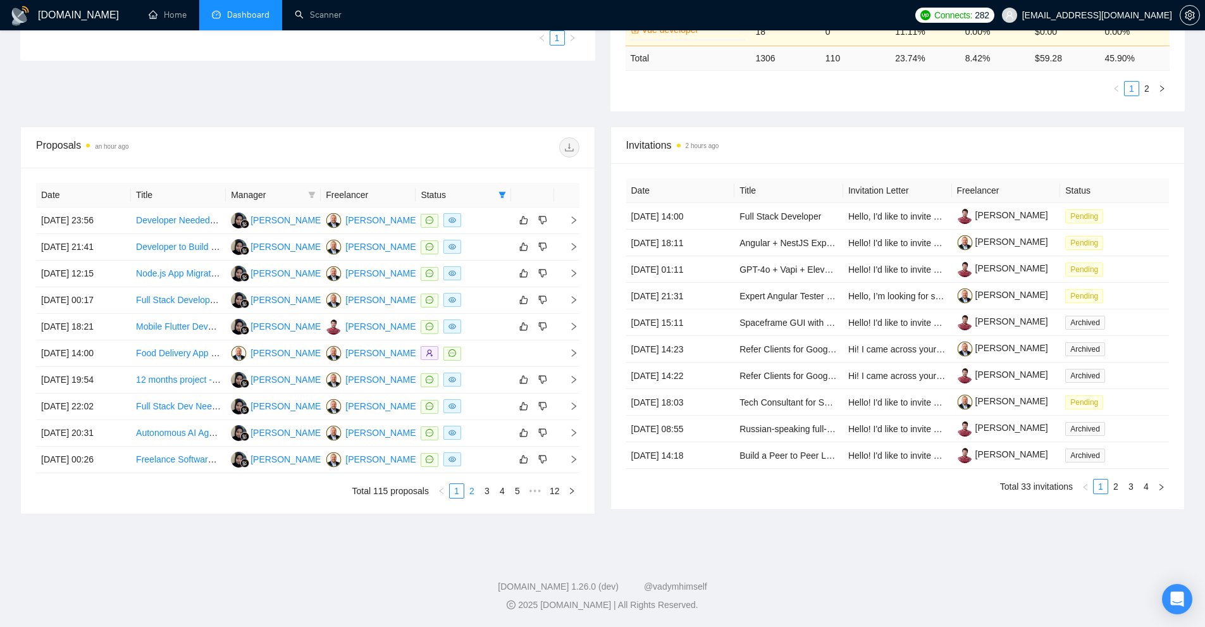
click at [472, 491] on link "2" at bounding box center [472, 491] width 14 height 14
click at [489, 493] on link "3" at bounding box center [487, 491] width 14 height 14
click at [502, 490] on link "4" at bounding box center [502, 491] width 14 height 14
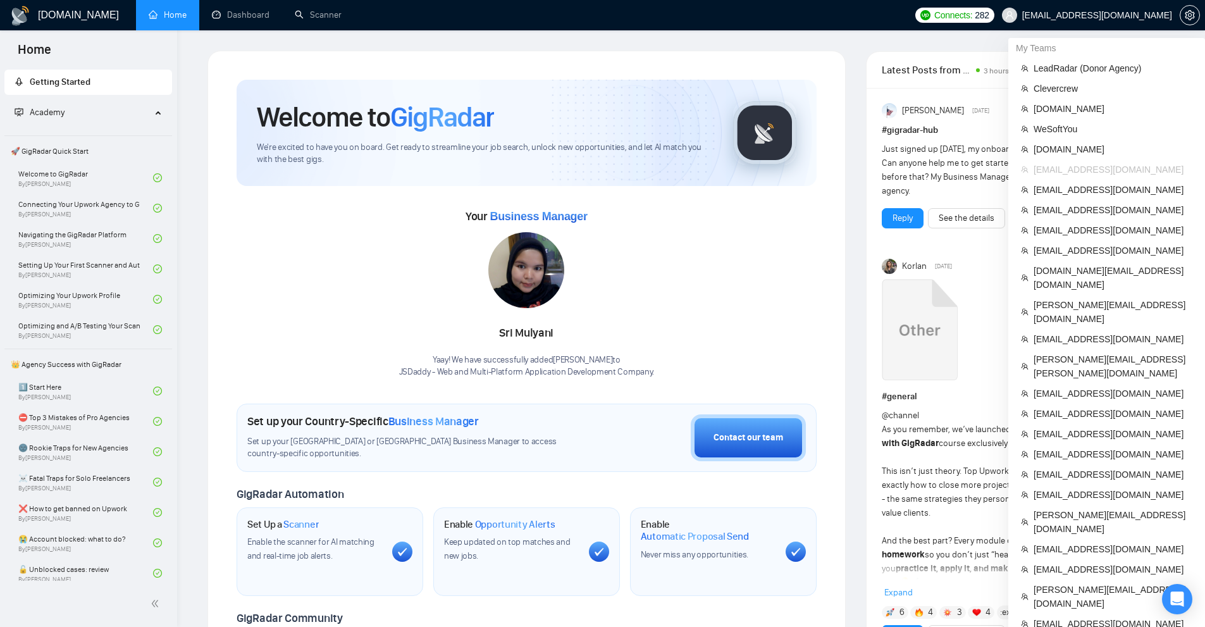
scroll to position [63, 0]
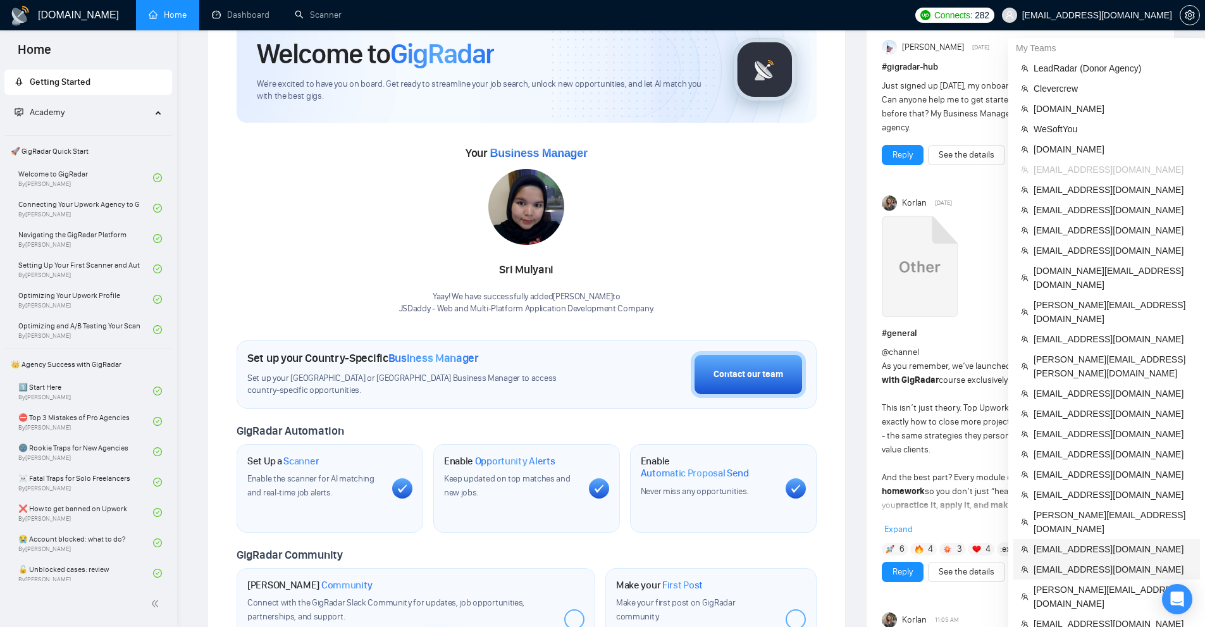
click at [1098, 542] on span "[EMAIL_ADDRESS][DOMAIN_NAME]" at bounding box center [1112, 549] width 159 height 14
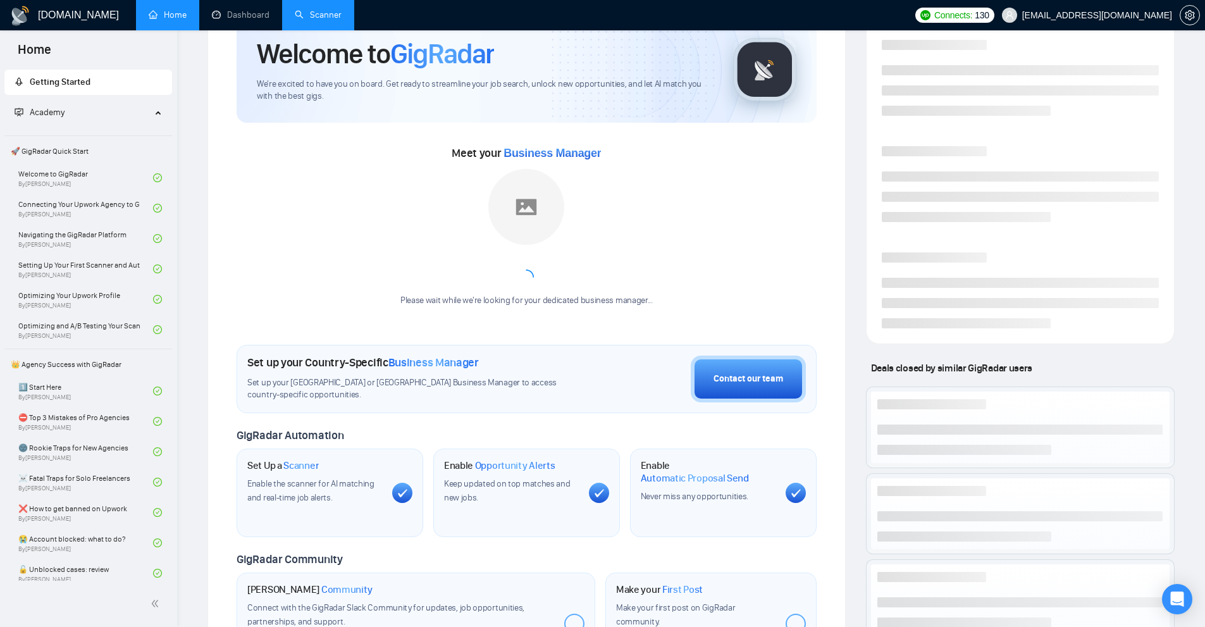
click at [301, 18] on link "Scanner" at bounding box center [318, 14] width 47 height 11
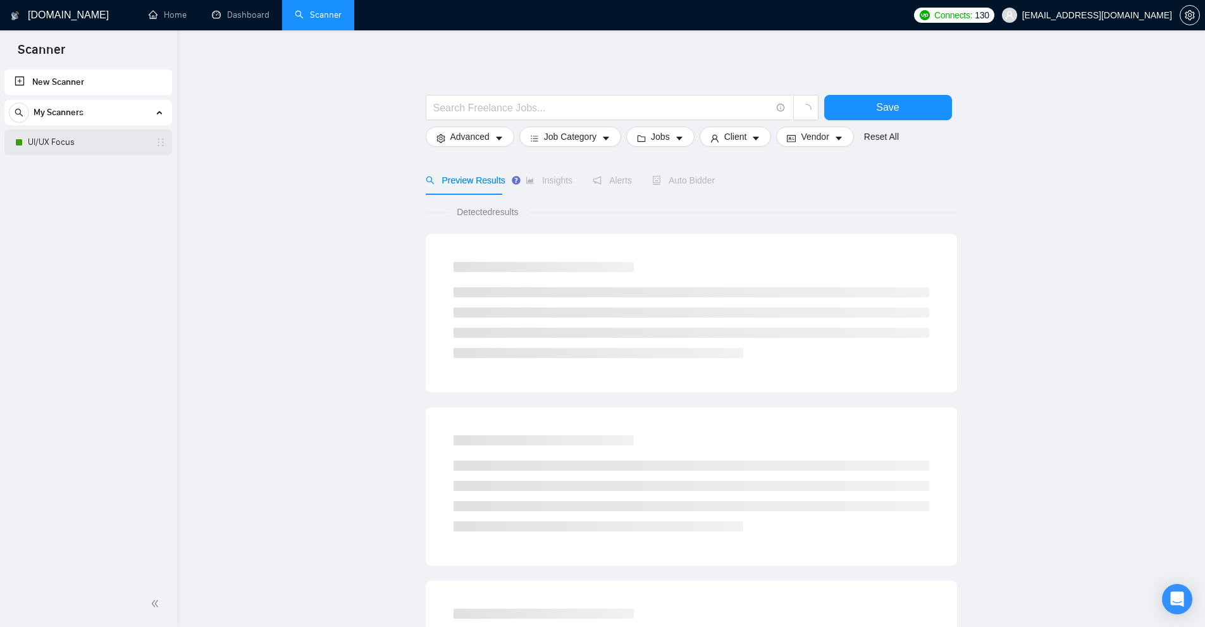
click at [67, 142] on link "UI/UX Focus" at bounding box center [88, 142] width 120 height 25
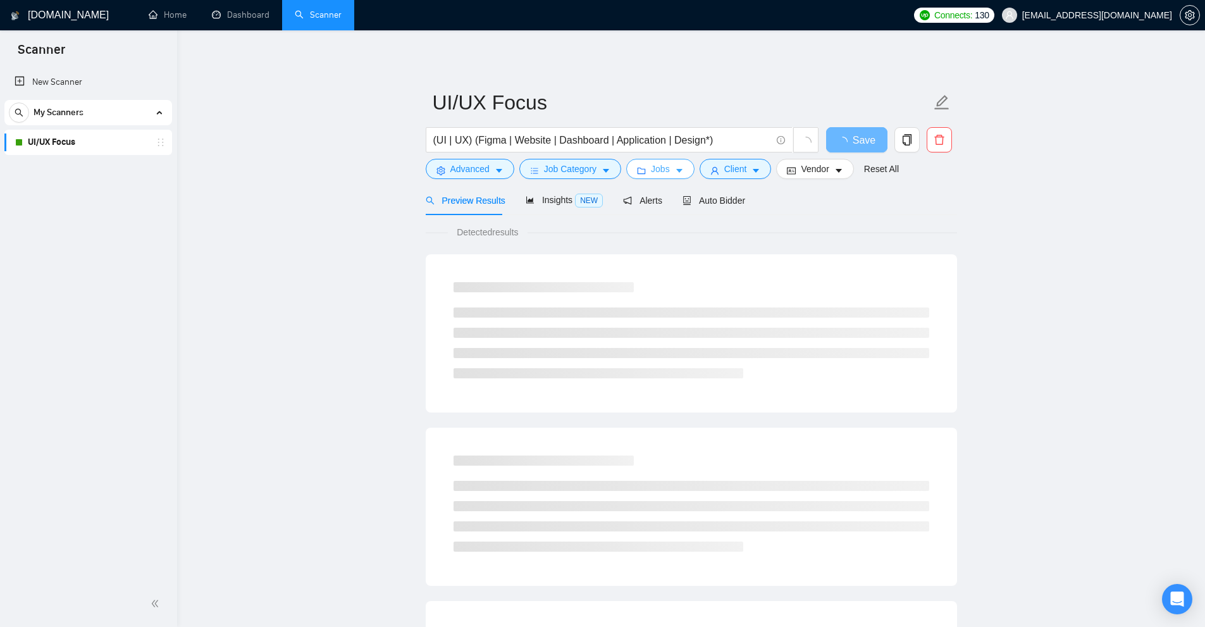
click at [668, 169] on button "Jobs" at bounding box center [660, 169] width 68 height 20
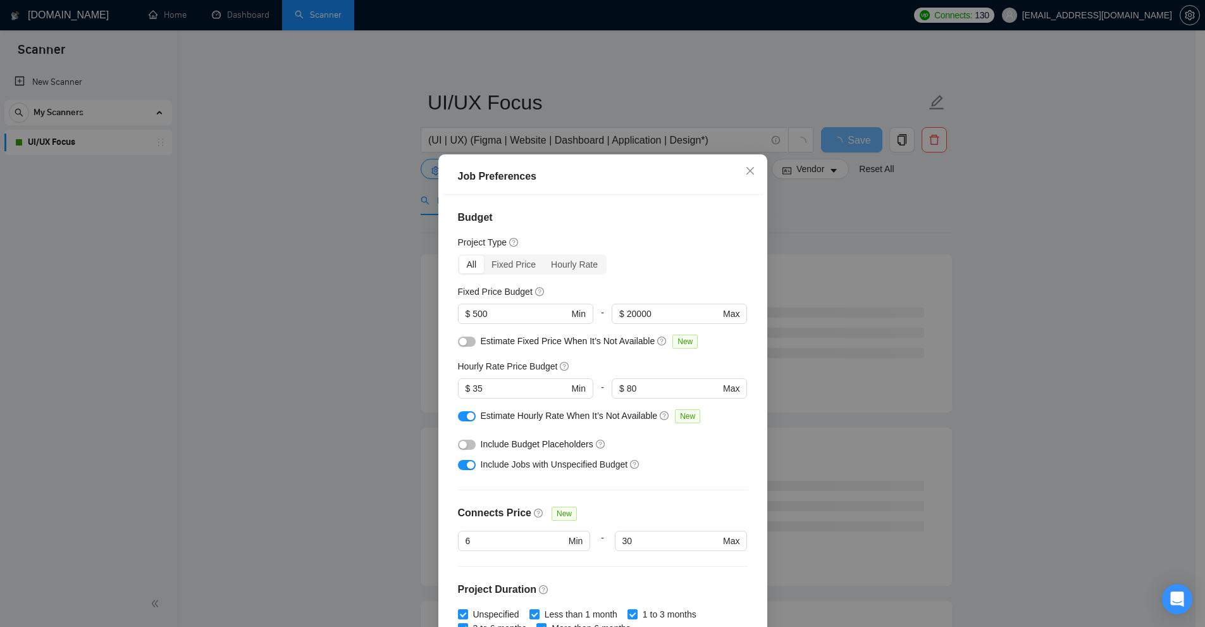
scroll to position [274, 0]
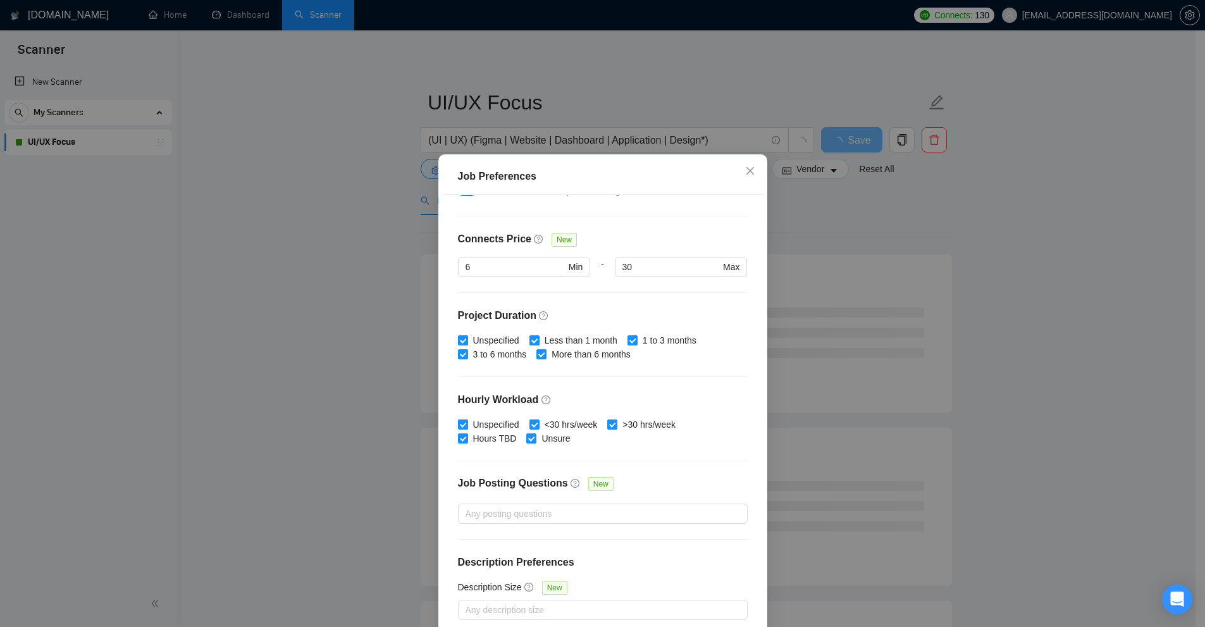
click at [870, 268] on div "Job Preferences Budget Project Type All Fixed Price Hourly Rate Fixed Price Bud…" at bounding box center [602, 313] width 1205 height 627
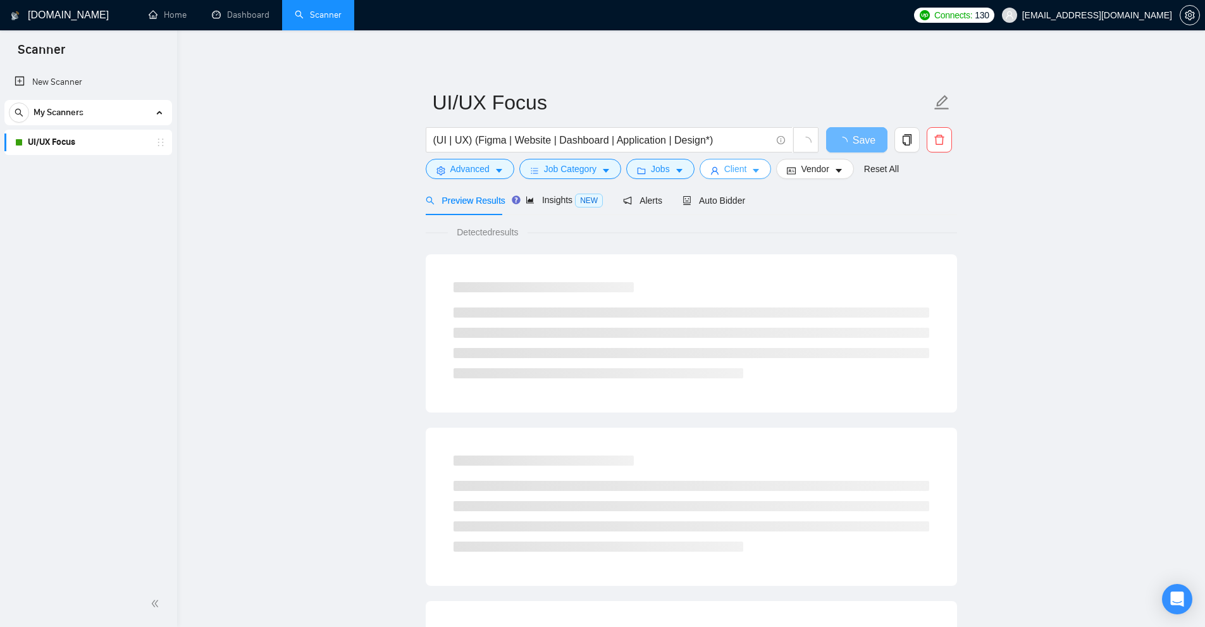
click at [734, 167] on span "Client" at bounding box center [735, 169] width 23 height 14
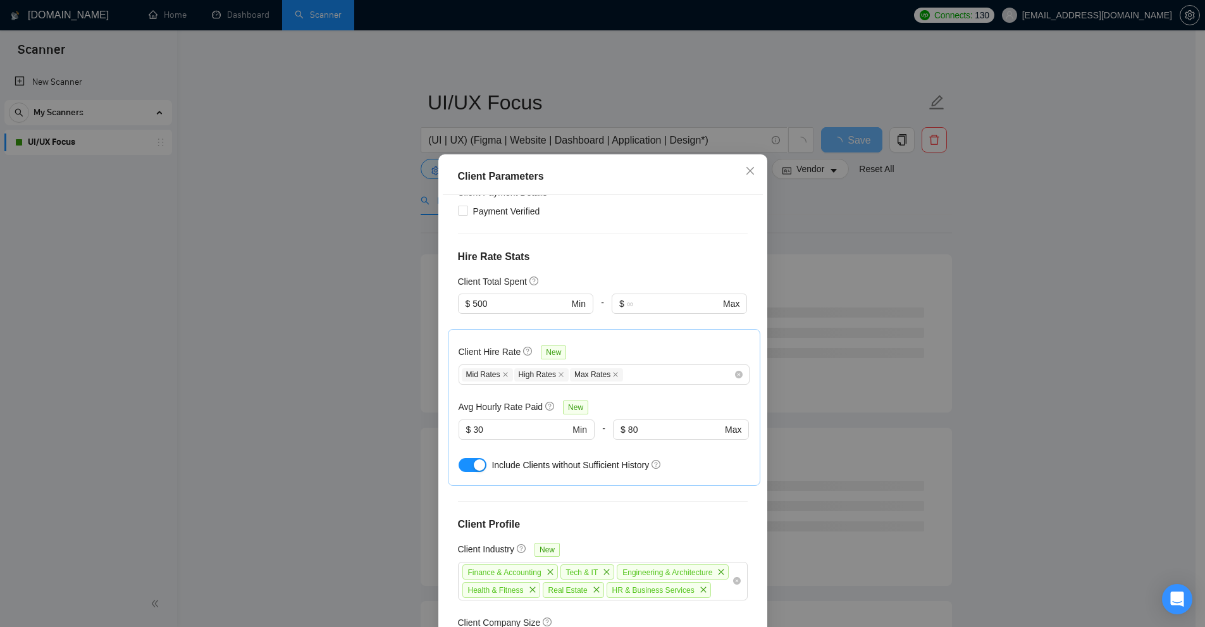
scroll to position [379, 0]
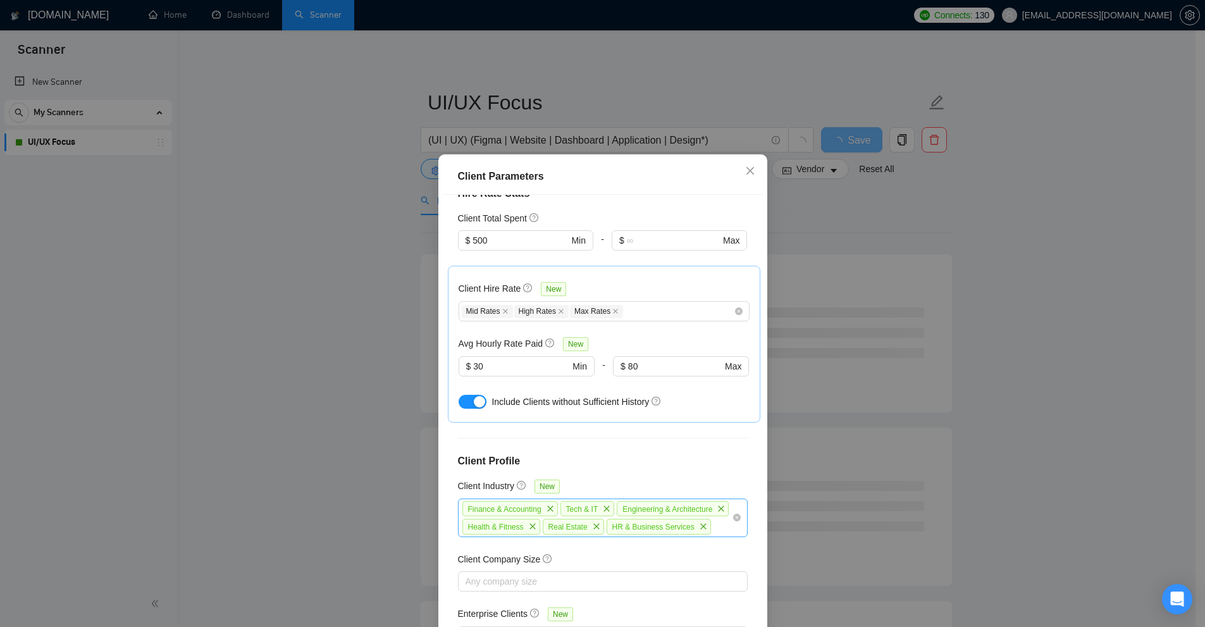
click at [594, 532] on div "Finance & Accounting Tech & IT Engineering & Architecture Health & Fitness Real…" at bounding box center [596, 518] width 271 height 36
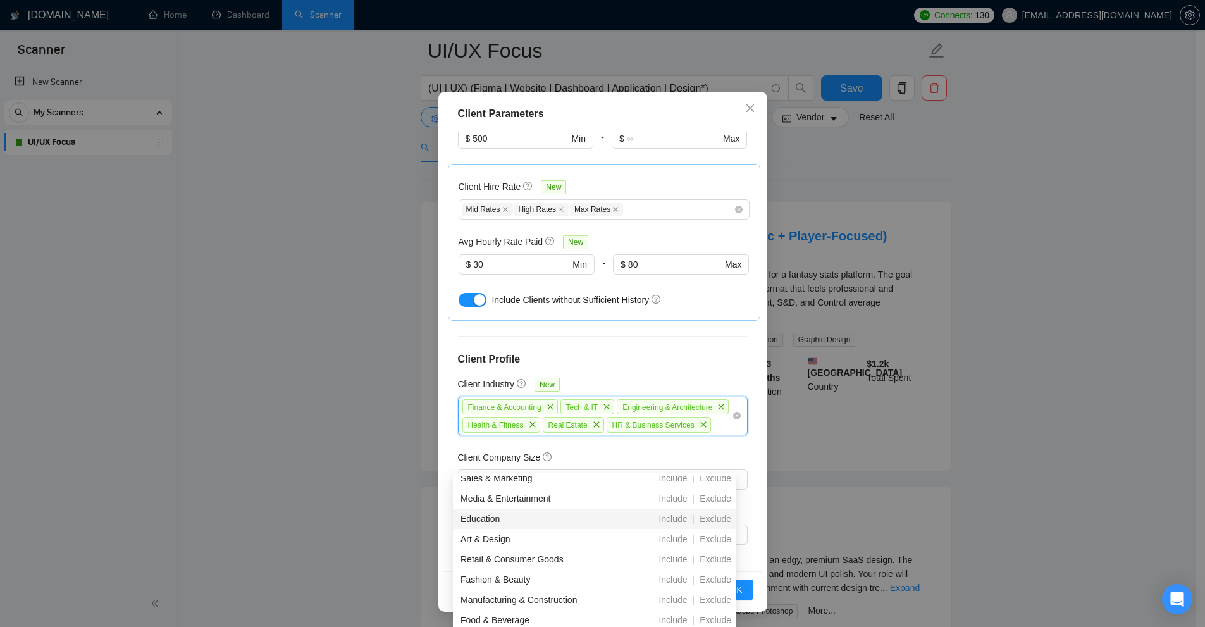
scroll to position [126, 0]
click at [669, 519] on span "Include" at bounding box center [672, 521] width 39 height 10
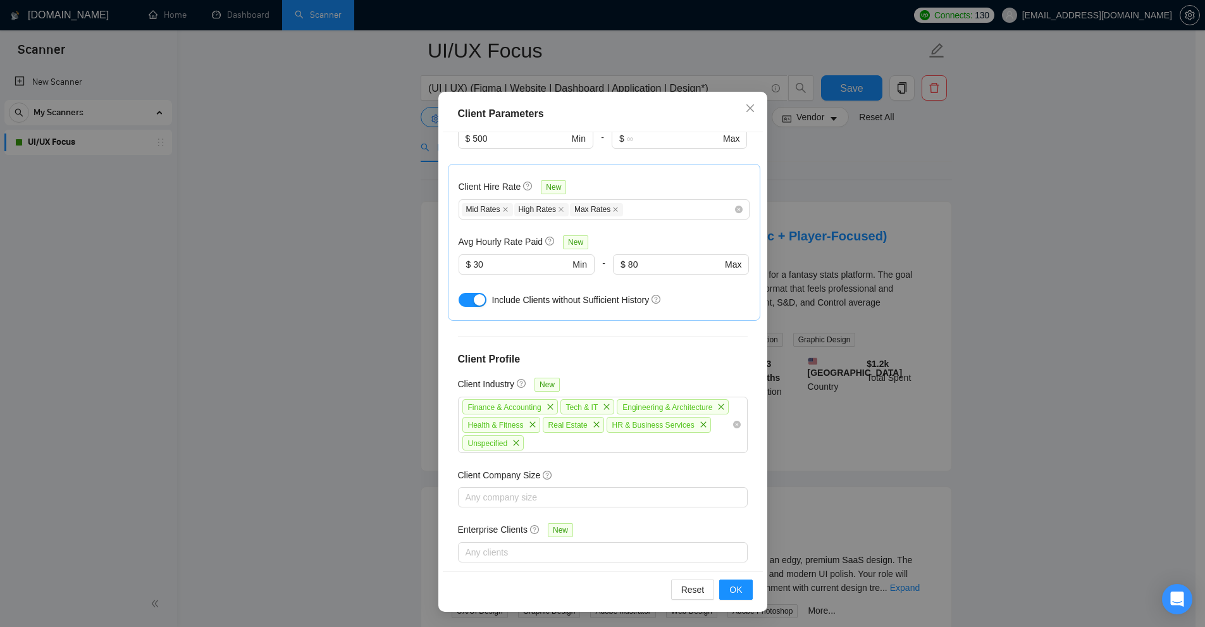
click at [648, 329] on div "Client Location Include Client Countries United States United Kingdom Germany E…" at bounding box center [603, 351] width 320 height 439
click at [938, 280] on div "Client Parameters Client Location Include Client Countries United States United…" at bounding box center [602, 313] width 1205 height 627
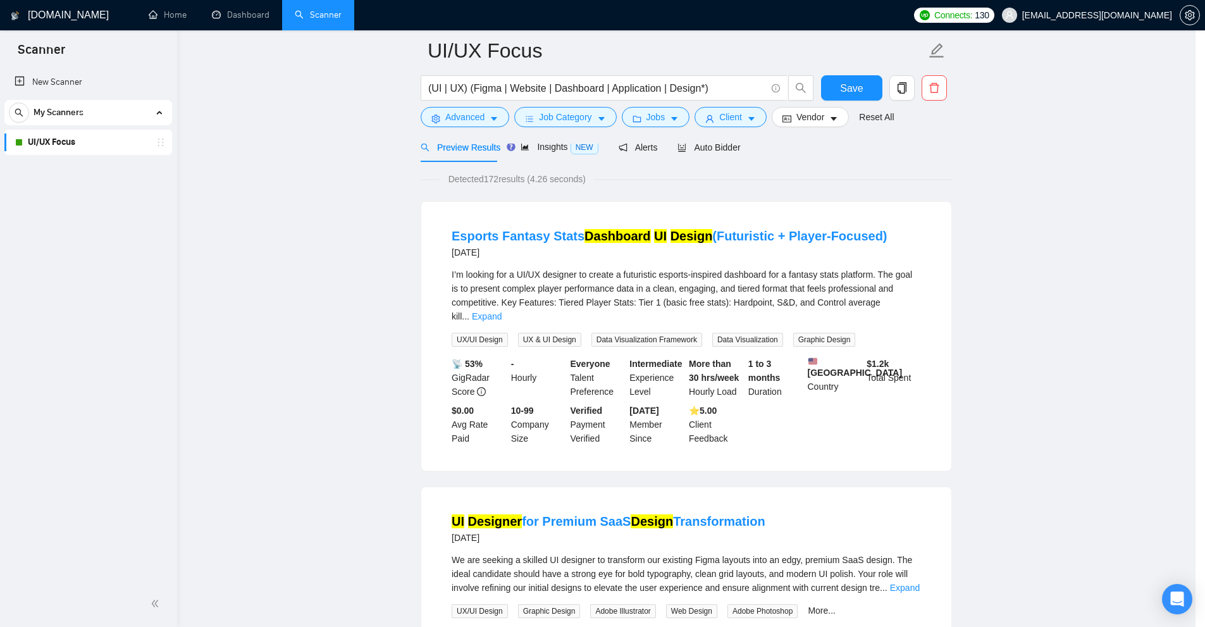
scroll to position [0, 0]
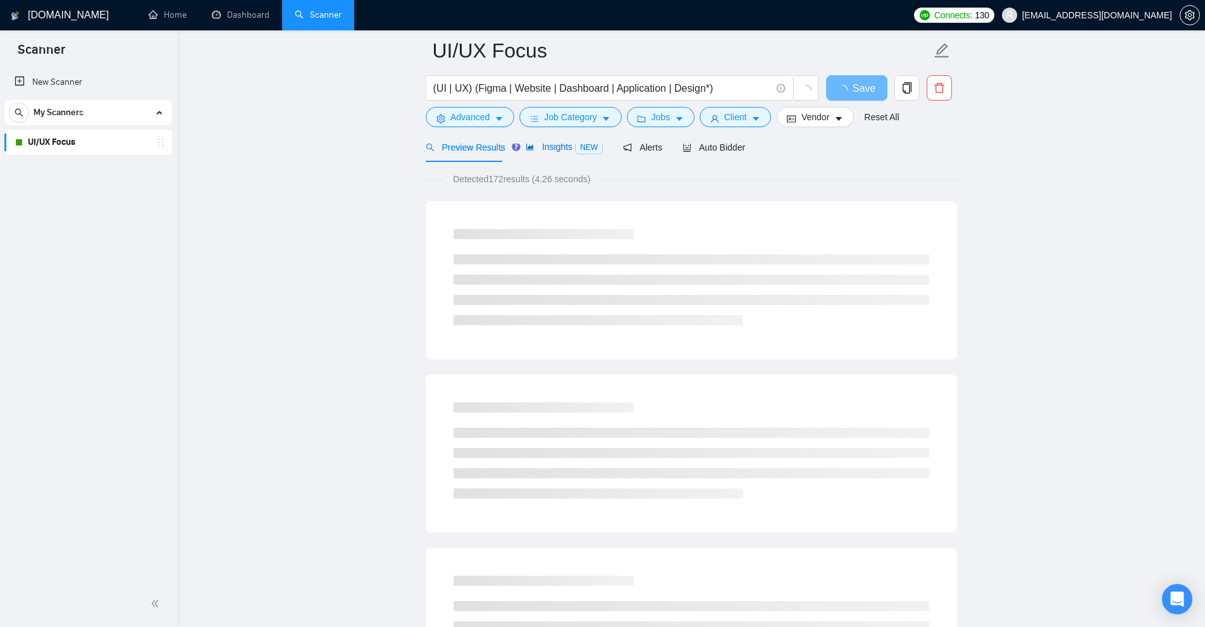
click at [548, 144] on span "Insights NEW" at bounding box center [564, 147] width 77 height 10
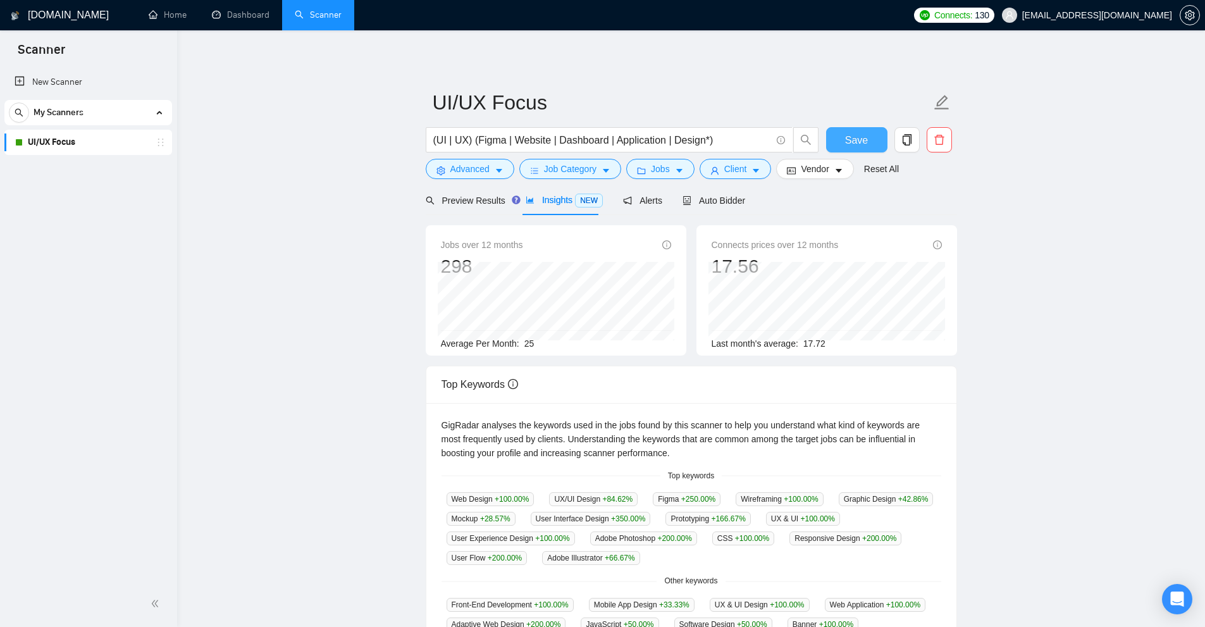
click at [847, 145] on span "Save" at bounding box center [856, 140] width 23 height 16
drag, startPoint x: 529, startPoint y: 347, endPoint x: 540, endPoint y: 347, distance: 10.8
click at [540, 347] on div "Average Per Month: 25" at bounding box center [556, 343] width 230 height 14
click at [546, 139] on input "(UI | UX) (Figma | Website | Dashboard | Application | Design*)" at bounding box center [602, 140] width 338 height 16
click at [608, 141] on input "(UI | UX) (Figma | Website* | Dashboard | Application | Design*)" at bounding box center [602, 140] width 338 height 16
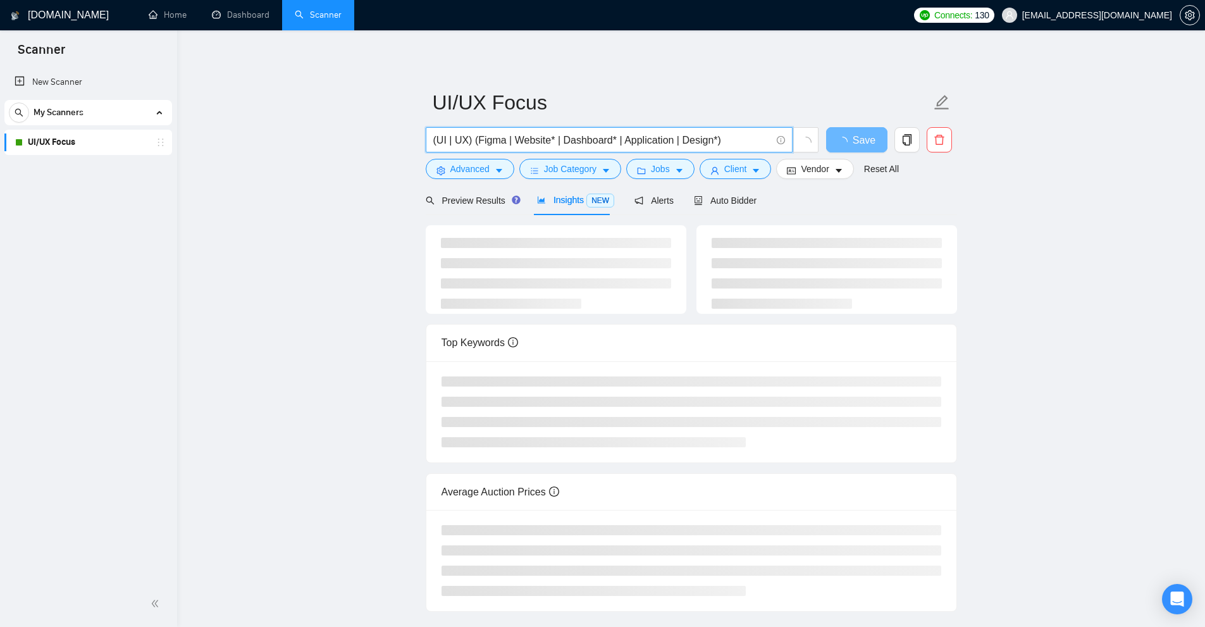
drag, startPoint x: 669, startPoint y: 136, endPoint x: 639, endPoint y: 134, distance: 30.4
click at [639, 134] on input "(UI | UX) (Figma | Website* | Dashboard* | Application | Design*)" at bounding box center [602, 140] width 338 height 16
click at [687, 139] on input "(UI | UX) (Figma | Website* | Dashboard* | App* | Design*)" at bounding box center [602, 140] width 338 height 16
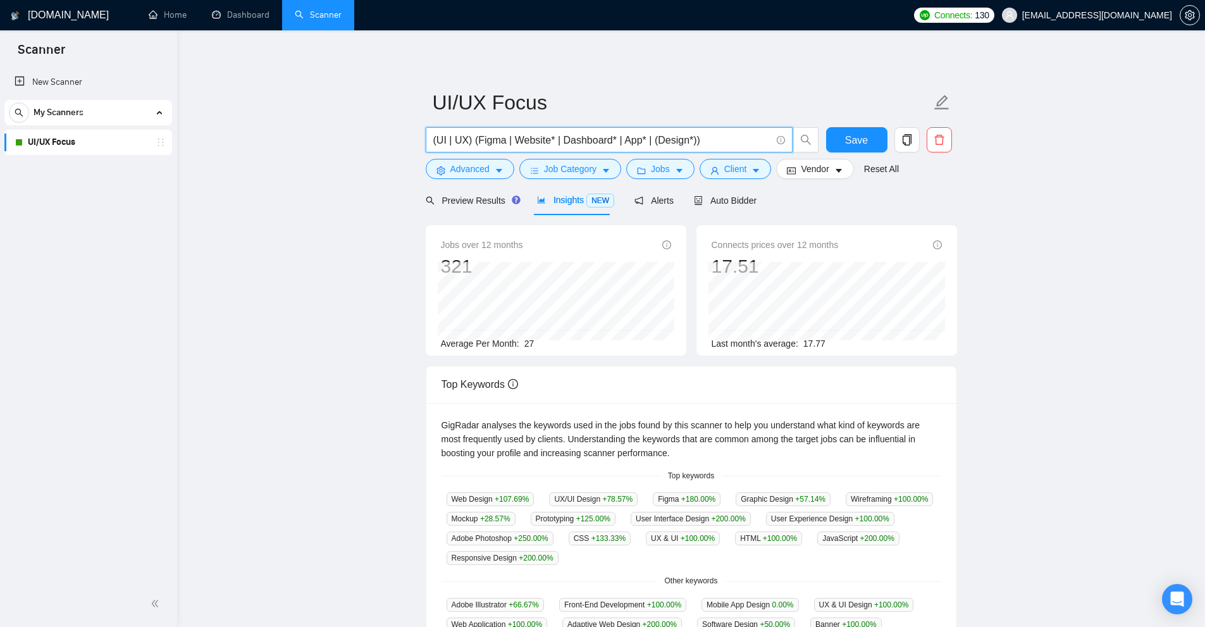
click at [640, 137] on input "(UI | UX) (Figma | Website* | Dashboard* | App* | (Design*))" at bounding box center [602, 140] width 338 height 16
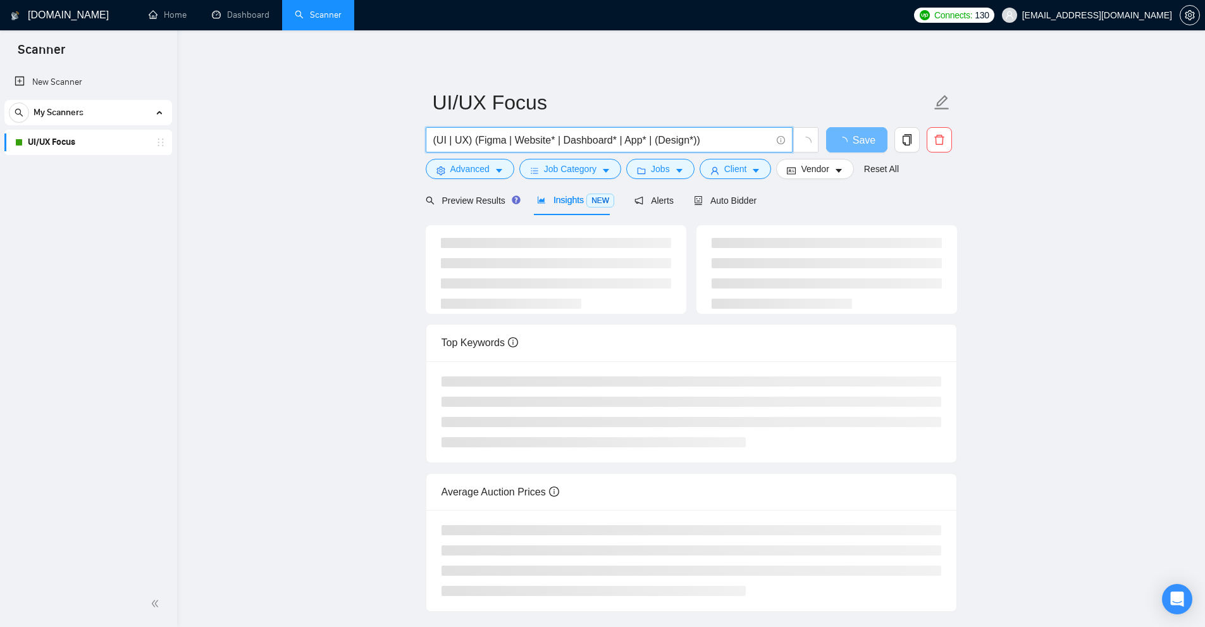
paste input ")"
click at [622, 139] on input "(UI | UX) (Figma | Website* | Dashboard* | App*) | (Design*))" at bounding box center [602, 140] width 338 height 16
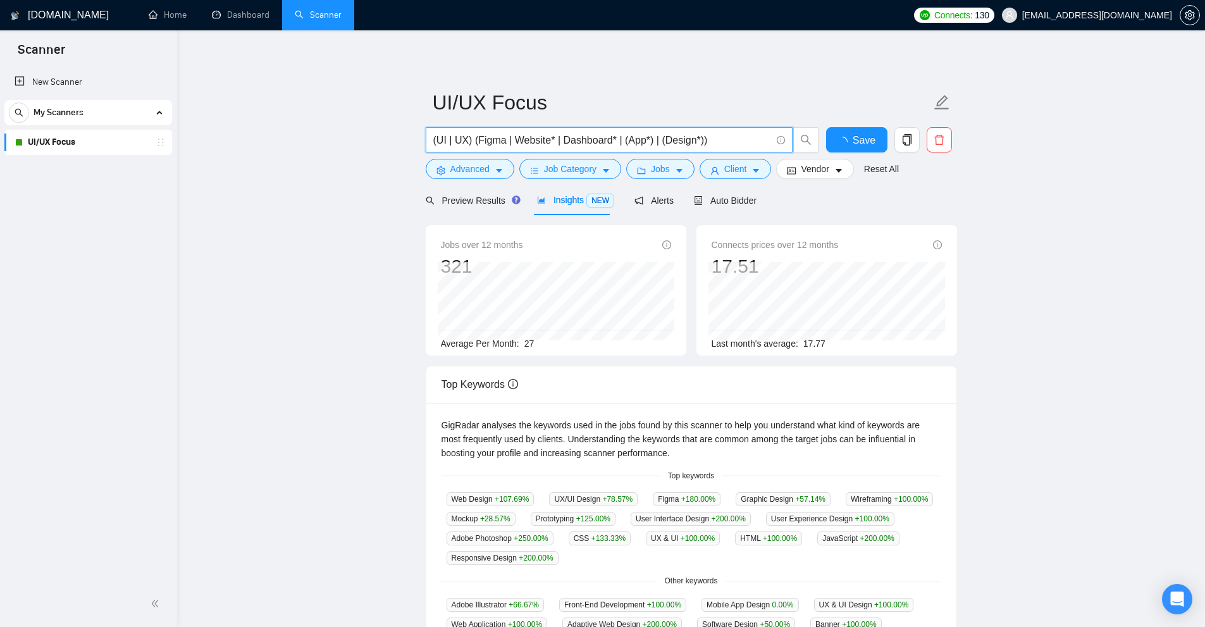
click at [610, 139] on input "(UI | UX) (Figma | Website* | Dashboard* | (App*) | (Design*))" at bounding box center [602, 140] width 338 height 16
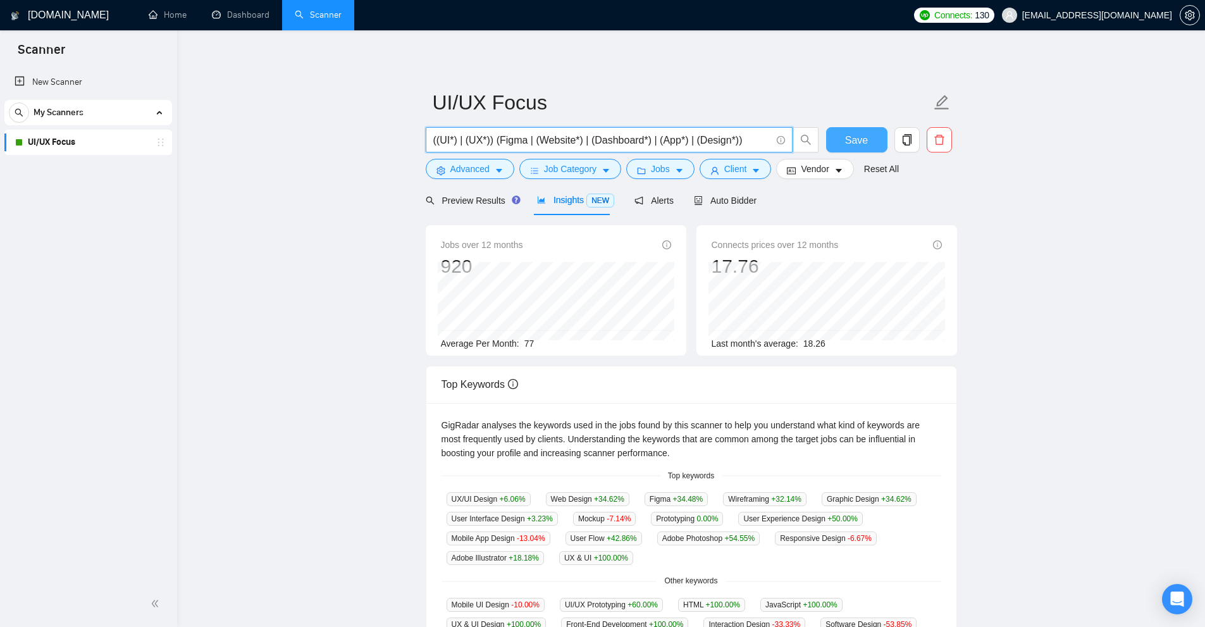
type input "((UI*) | (UX*)) (Figma | (Website*) | (Dashboard*) | (App*) | (Design*))"
click at [853, 136] on span "Save" at bounding box center [856, 140] width 23 height 16
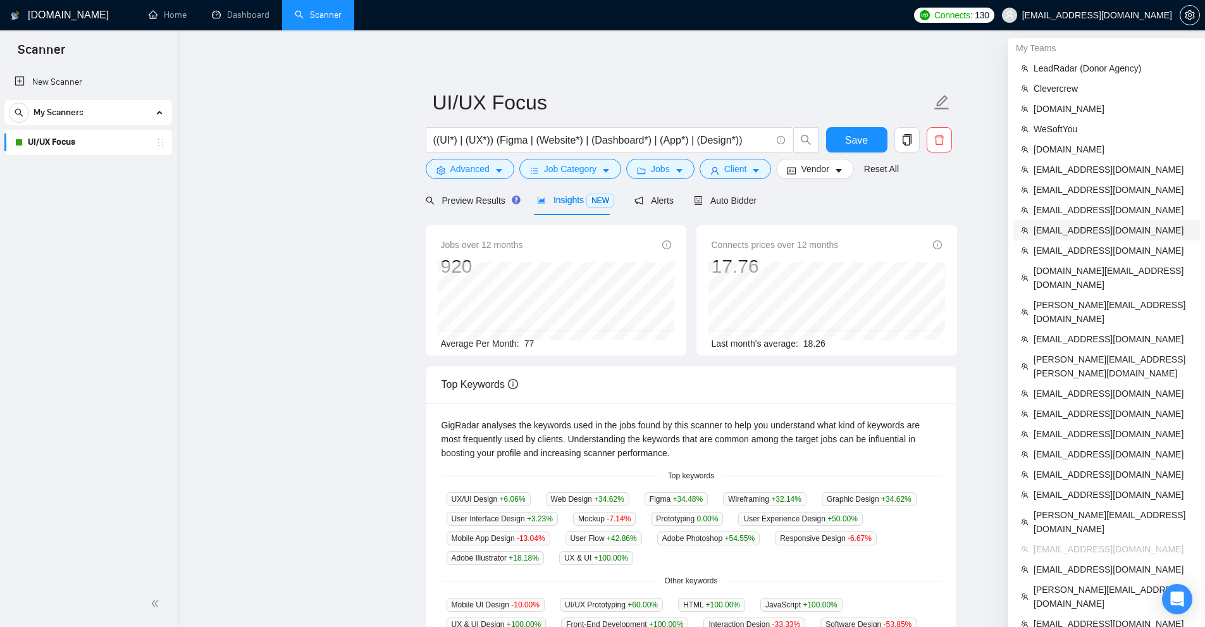
click at [1076, 228] on span "[EMAIL_ADDRESS][DOMAIN_NAME]" at bounding box center [1112, 230] width 159 height 14
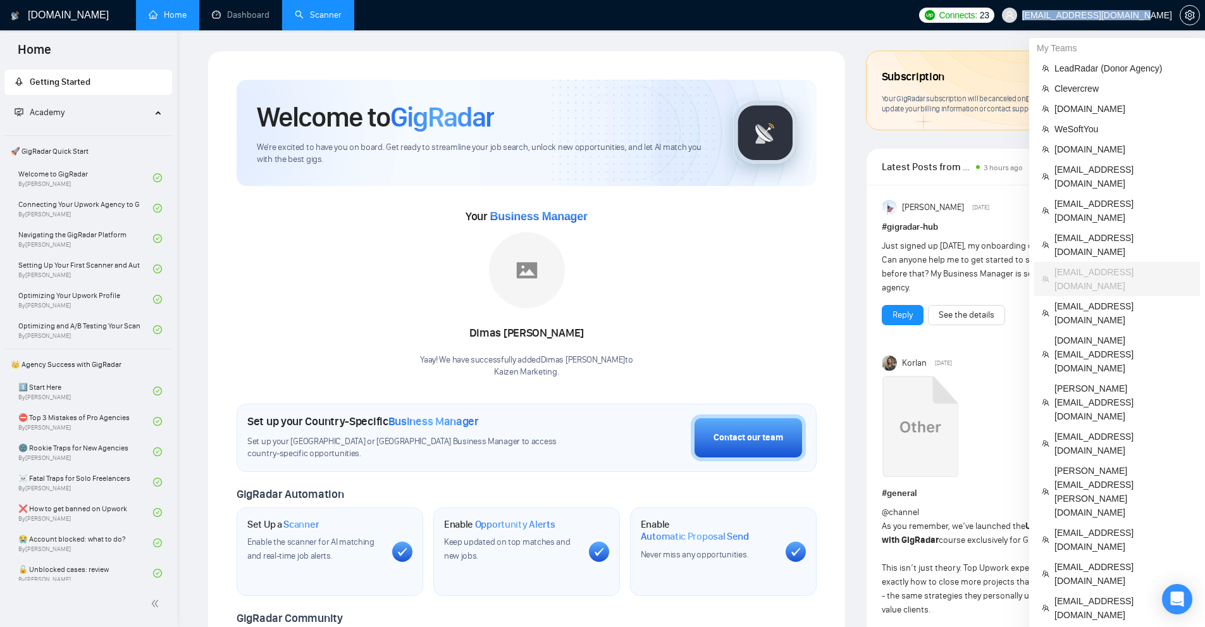
copy span "[EMAIL_ADDRESS][DOMAIN_NAME]"
drag, startPoint x: 1171, startPoint y: 17, endPoint x: 1057, endPoint y: 22, distance: 113.9
click at [1057, 22] on span "[EMAIL_ADDRESS][DOMAIN_NAME]" at bounding box center [1086, 15] width 185 height 40
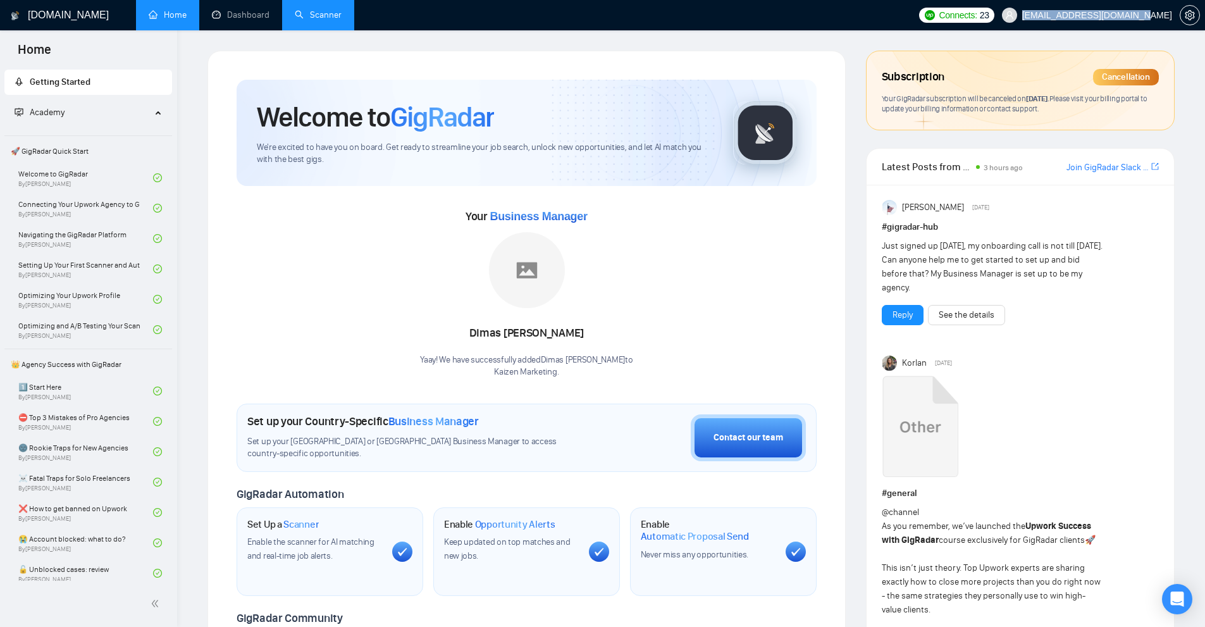
click at [326, 14] on link "Scanner" at bounding box center [318, 14] width 47 height 11
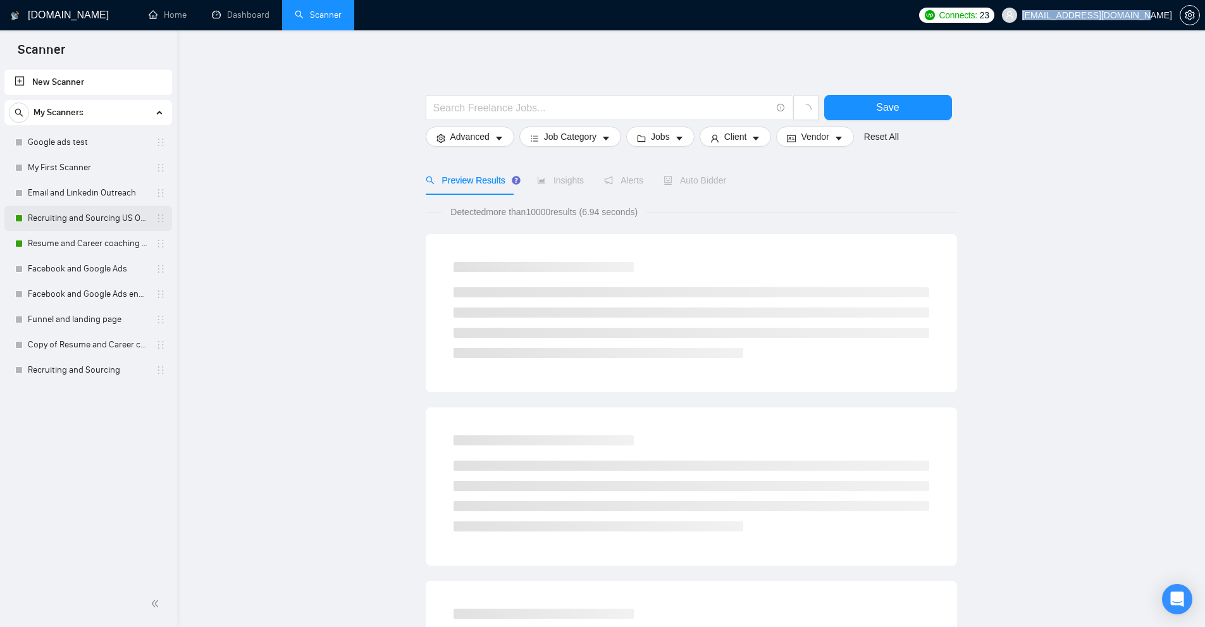
click at [107, 218] on link "Recruiting and Sourcing US Only" at bounding box center [88, 218] width 120 height 25
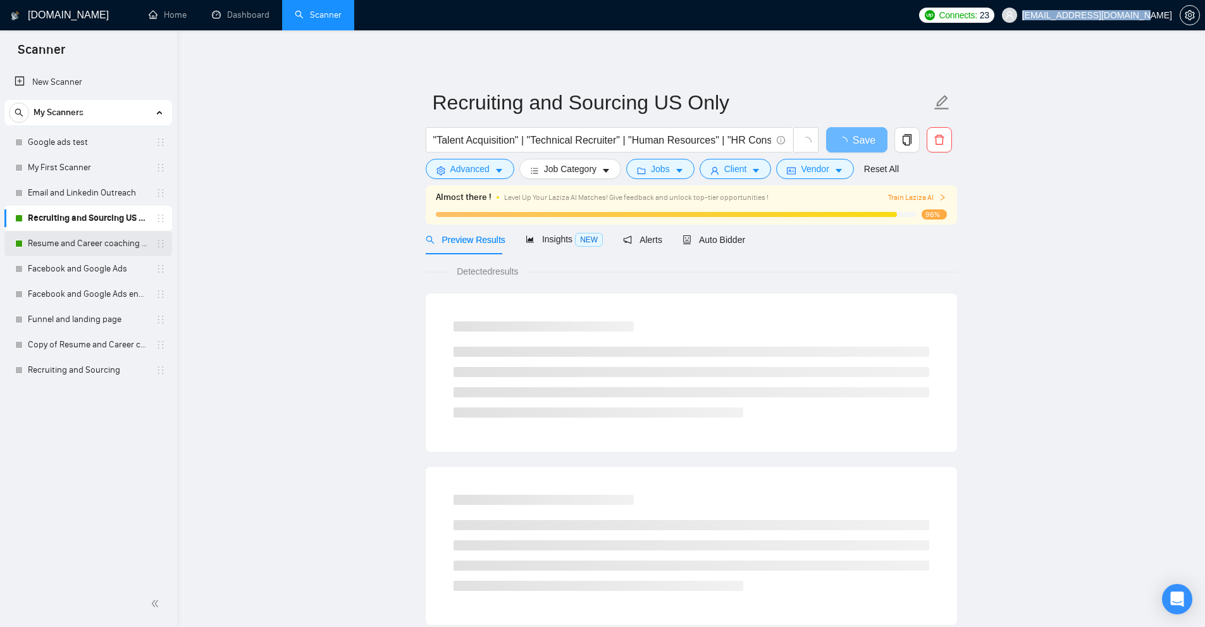
click at [107, 239] on link "Resume and Career coaching US Only" at bounding box center [88, 243] width 120 height 25
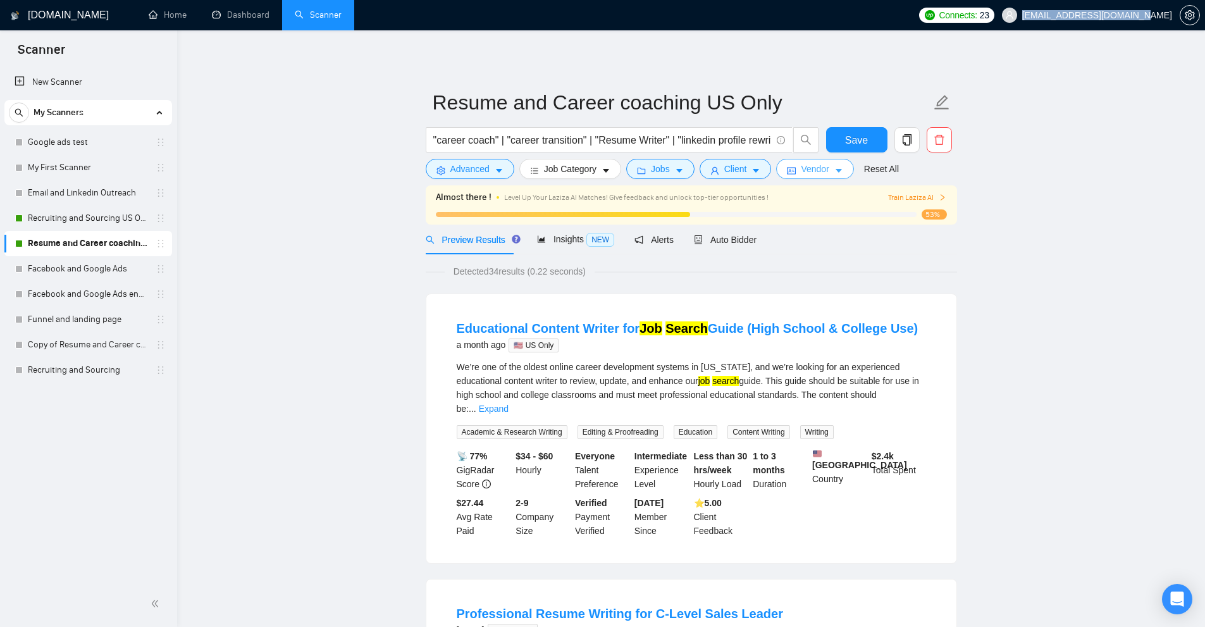
click at [816, 171] on span "Vendor" at bounding box center [815, 169] width 28 height 14
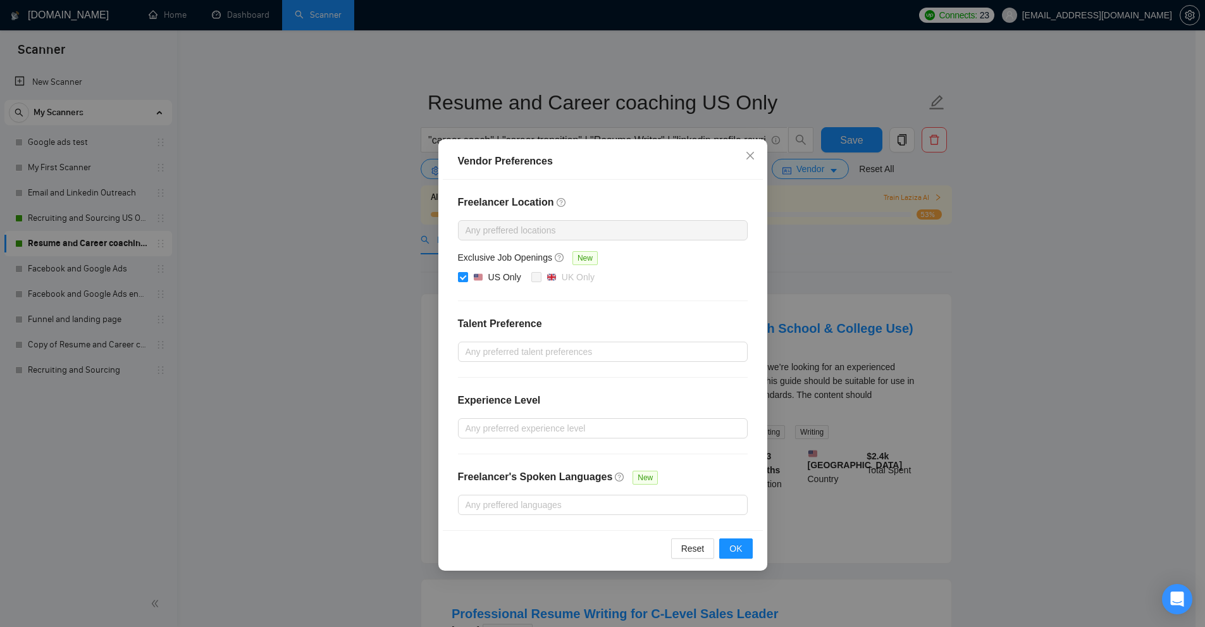
click at [840, 183] on div "Vendor Preferences Freelancer Location Any preffered locations Exclusive Job Op…" at bounding box center [602, 313] width 1205 height 627
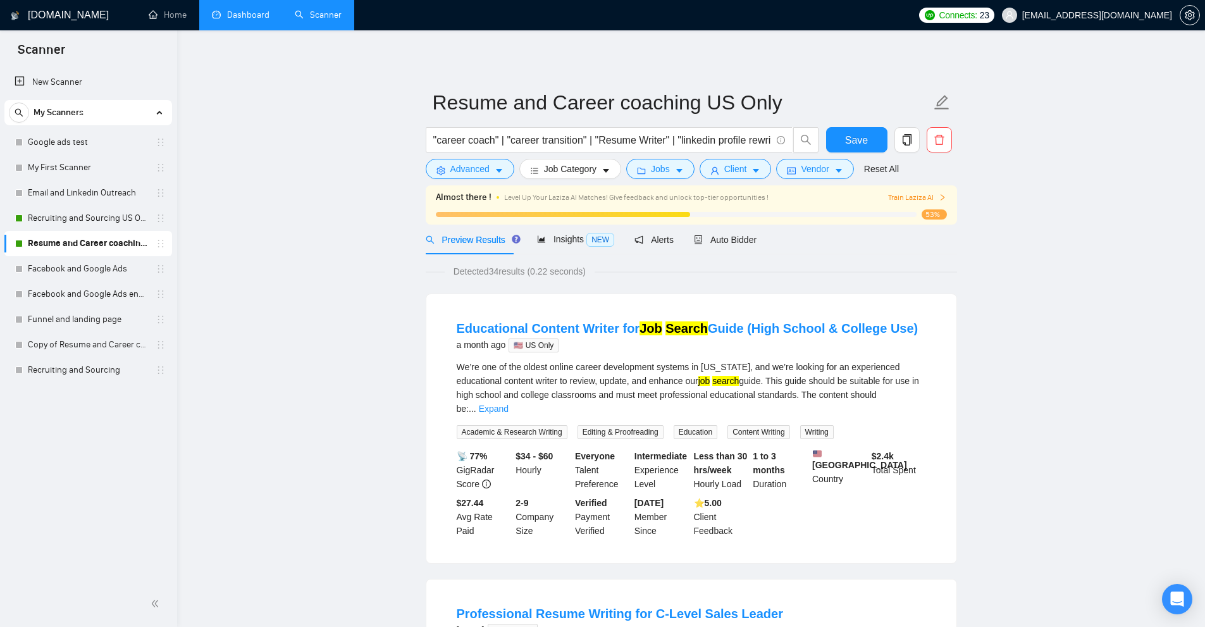
click at [251, 18] on link "Dashboard" at bounding box center [241, 14] width 58 height 11
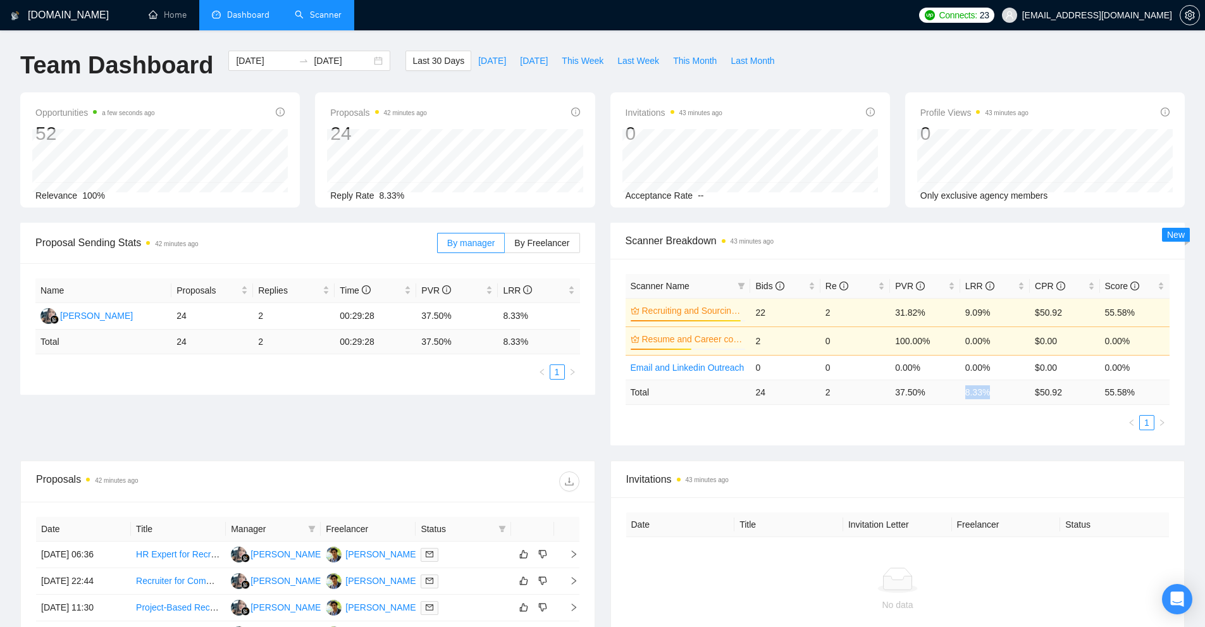
drag, startPoint x: 975, startPoint y: 391, endPoint x: 954, endPoint y: 391, distance: 21.5
click at [954, 391] on tr "Total 24 2 37.50 % 8.33 % $ 50.92 55.58 %" at bounding box center [897, 391] width 545 height 25
click at [942, 409] on div "Scanner Name Bids Re PVR LRR CPR Score Recruiting and Sourcing [DEMOGRAPHIC_DAT…" at bounding box center [897, 352] width 545 height 156
drag, startPoint x: 996, startPoint y: 310, endPoint x: 892, endPoint y: 316, distance: 104.5
click at [892, 316] on tr "Recruiting and Sourcing [DEMOGRAPHIC_DATA] Only 96% 22 2 31.82% 9.09% $50.92 55…" at bounding box center [897, 312] width 545 height 28
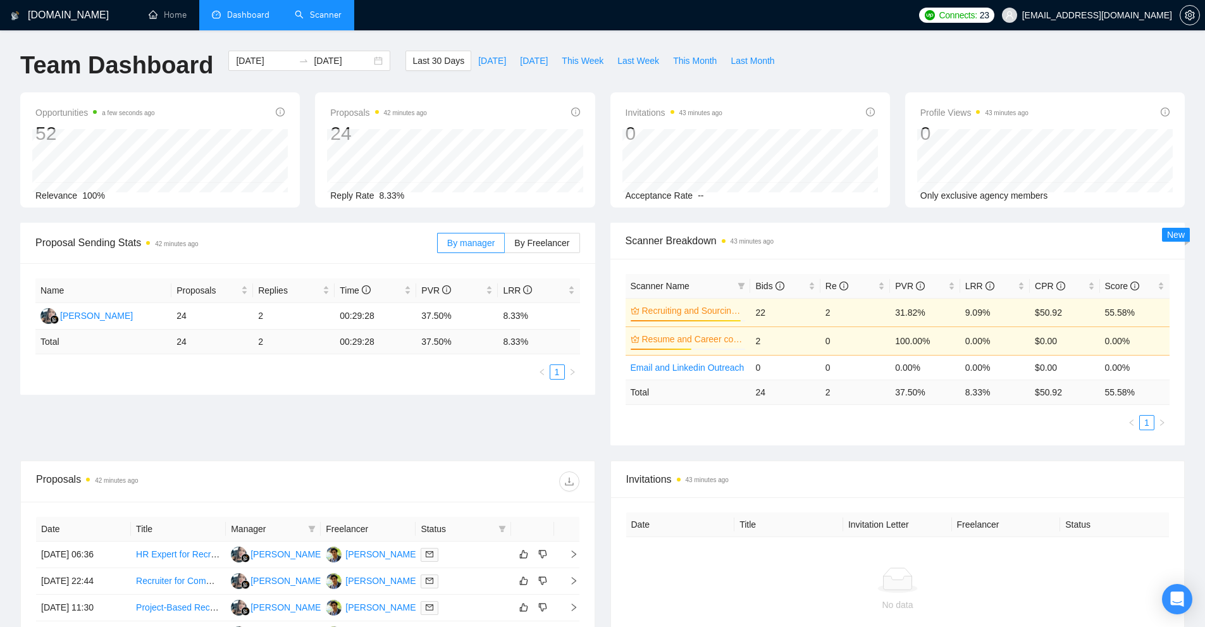
click at [916, 409] on div "Scanner Name Bids Re PVR LRR CPR Score Recruiting and Sourcing US Only 96% 22 2…" at bounding box center [897, 352] width 545 height 156
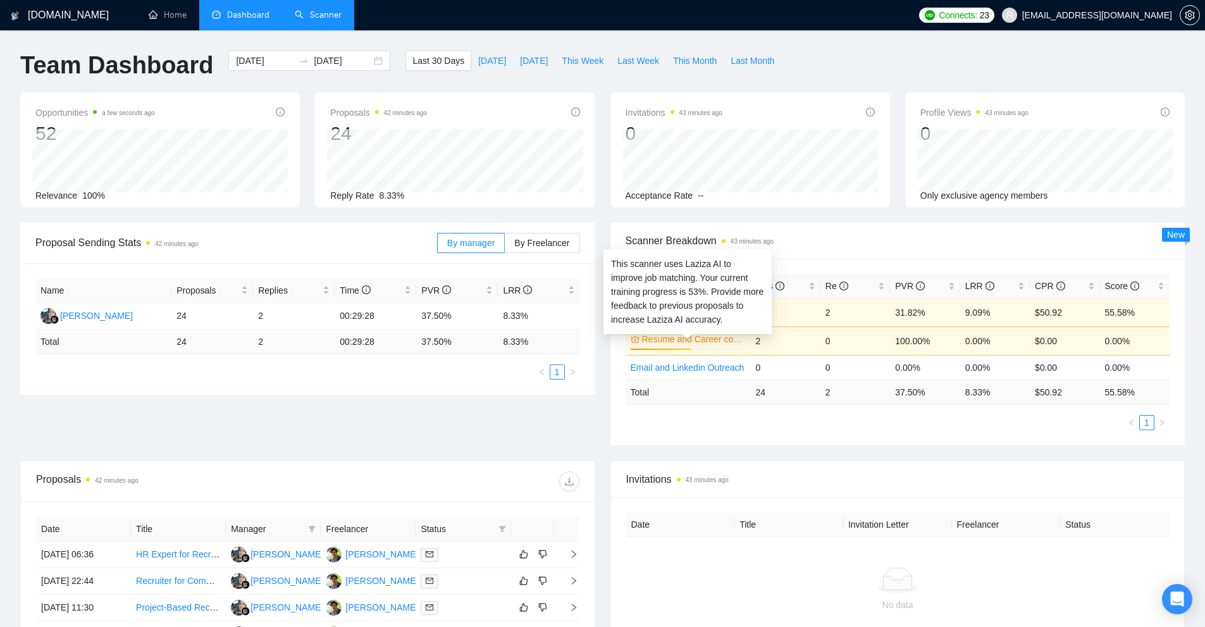
click at [694, 314] on link "Recruiting and Sourcing US Only" at bounding box center [692, 311] width 101 height 14
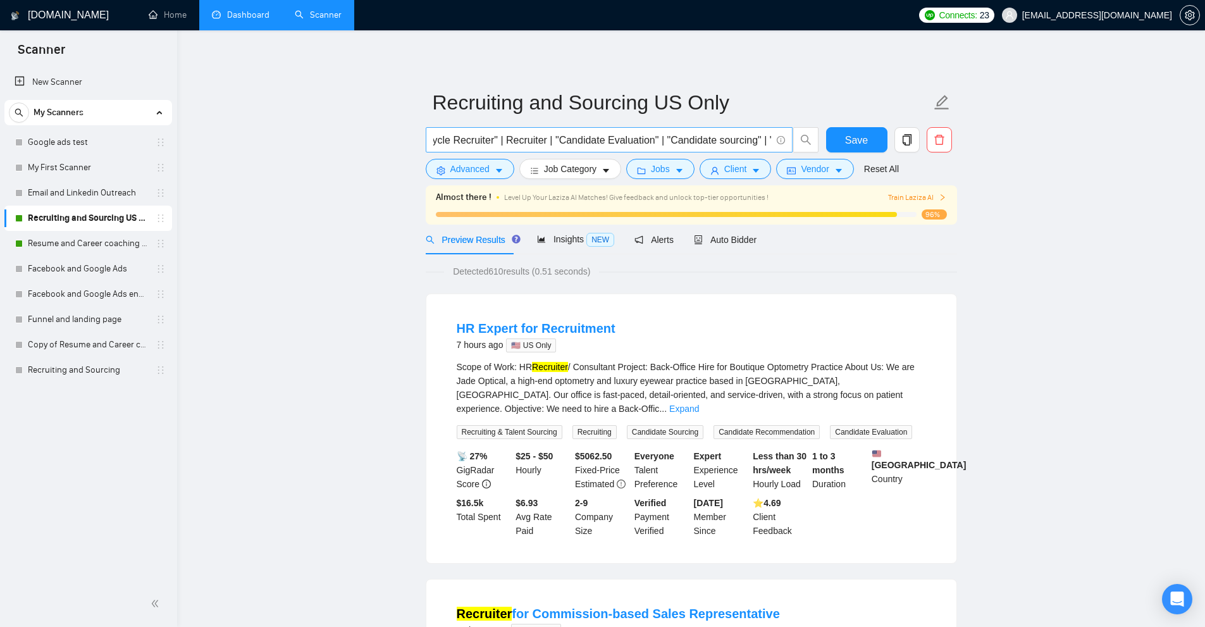
scroll to position [0, 949]
click at [114, 159] on link "My First Scanner" at bounding box center [88, 167] width 120 height 25
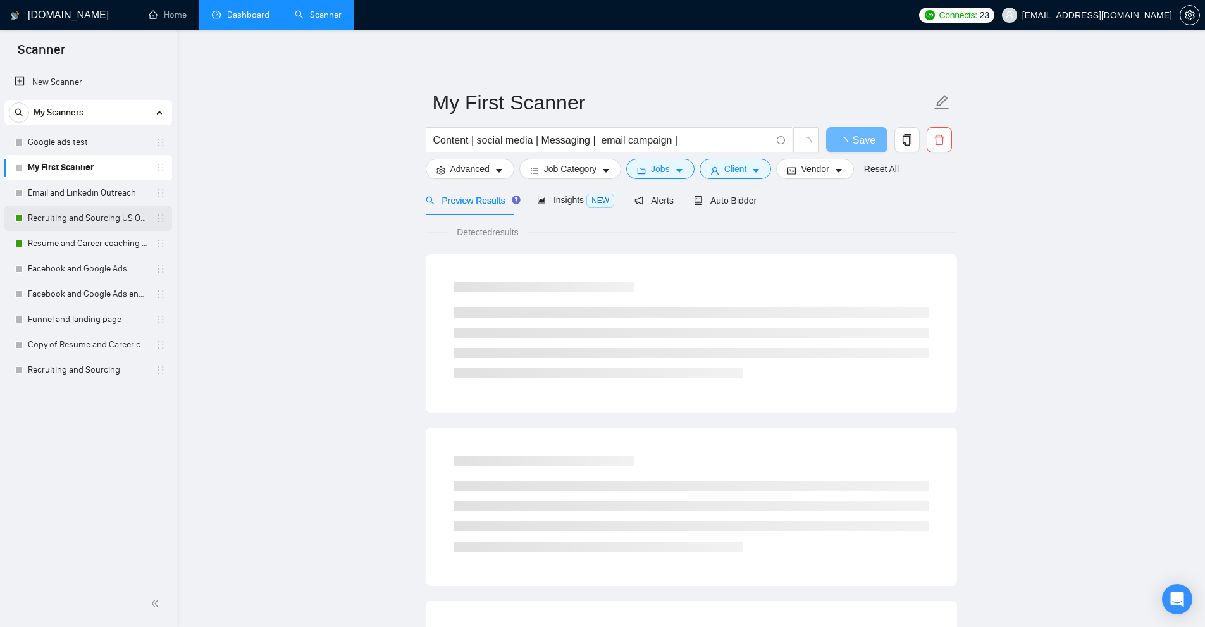
click at [92, 218] on link "Recruiting and Sourcing US Only" at bounding box center [88, 218] width 120 height 25
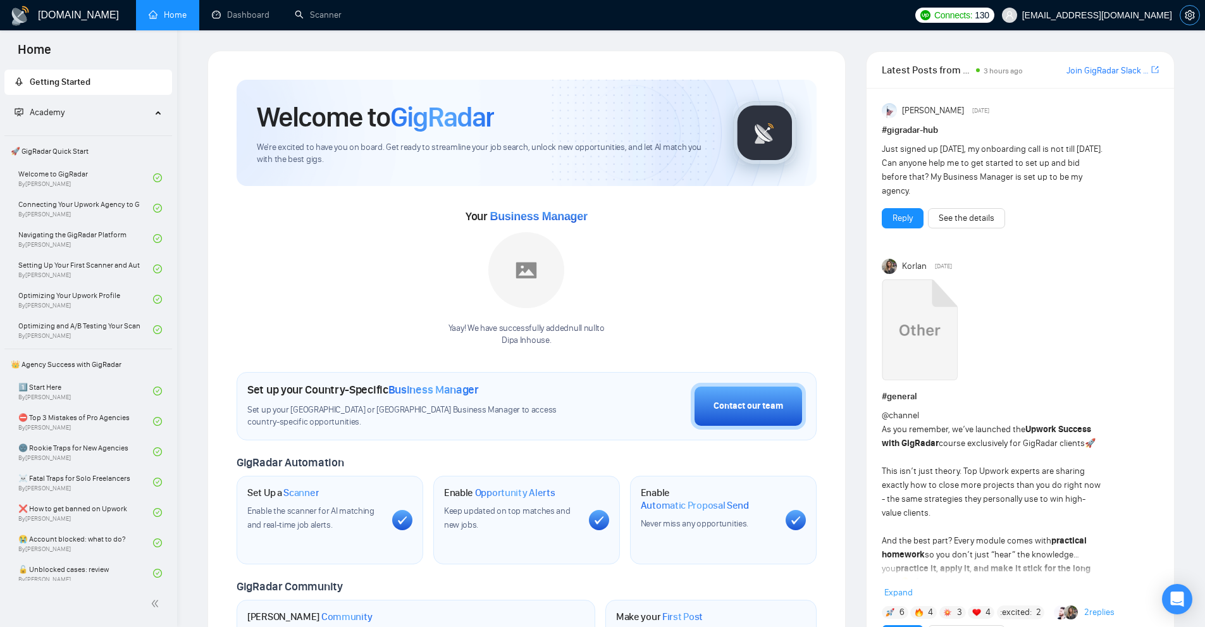
click at [1194, 11] on icon "setting" at bounding box center [1190, 15] width 10 height 10
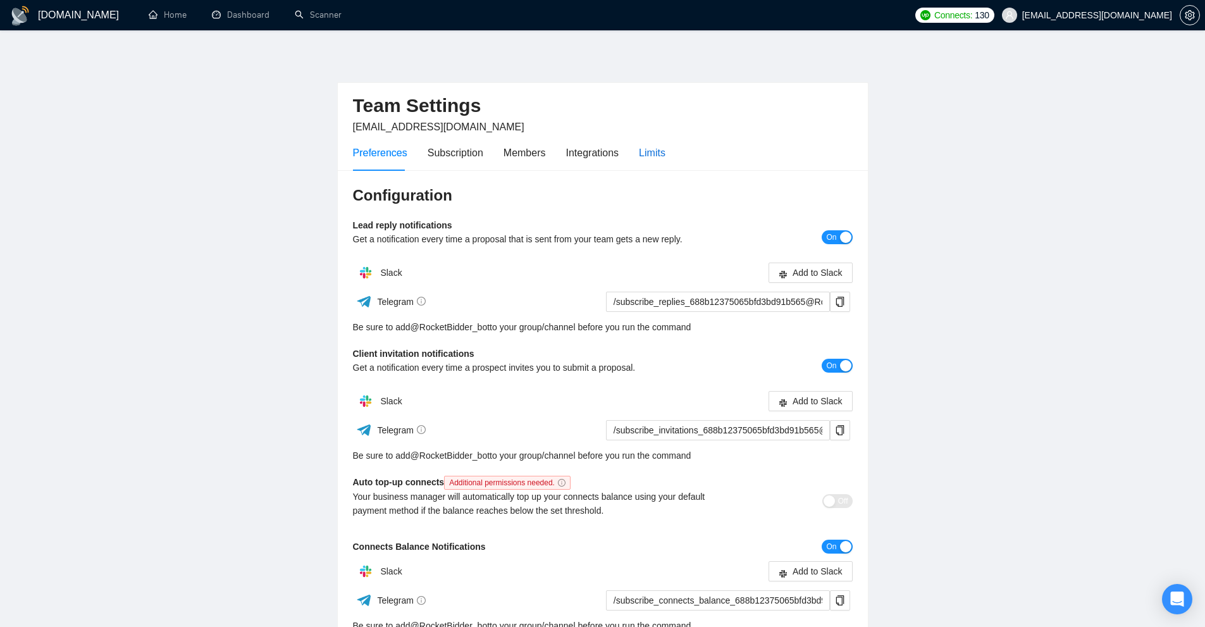
click at [640, 152] on div "Limits" at bounding box center [652, 153] width 27 height 16
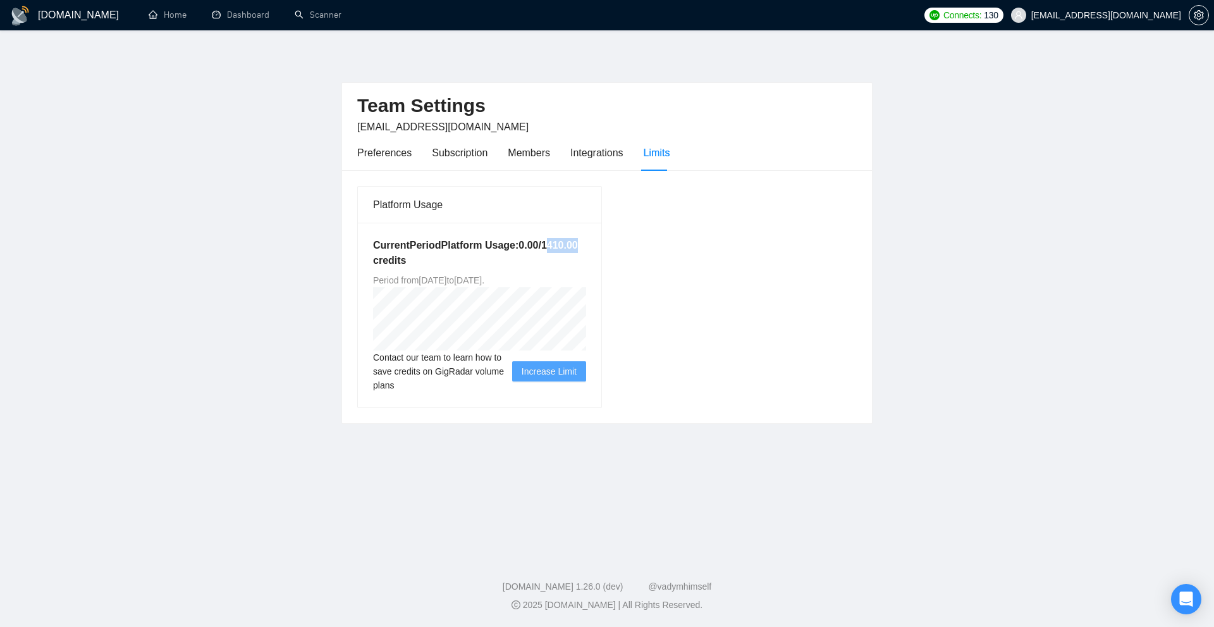
drag, startPoint x: 545, startPoint y: 242, endPoint x: 619, endPoint y: 243, distance: 74.0
click at [619, 243] on div "Platform Usage Current Period Platform Usage: 0.00 / 1410.00 credits Period fro…" at bounding box center [607, 296] width 510 height 223
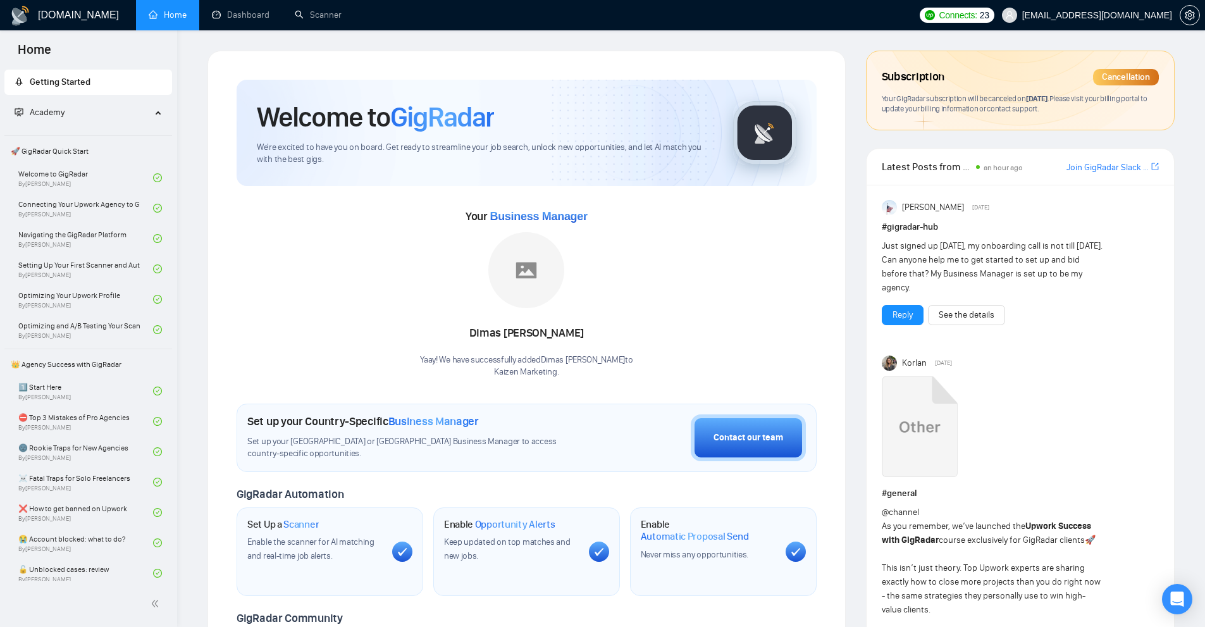
click at [929, 204] on span "[PERSON_NAME]" at bounding box center [933, 207] width 62 height 14
click at [964, 211] on span "[PERSON_NAME]" at bounding box center [933, 207] width 62 height 14
click at [939, 206] on span "[PERSON_NAME]" at bounding box center [933, 207] width 62 height 14
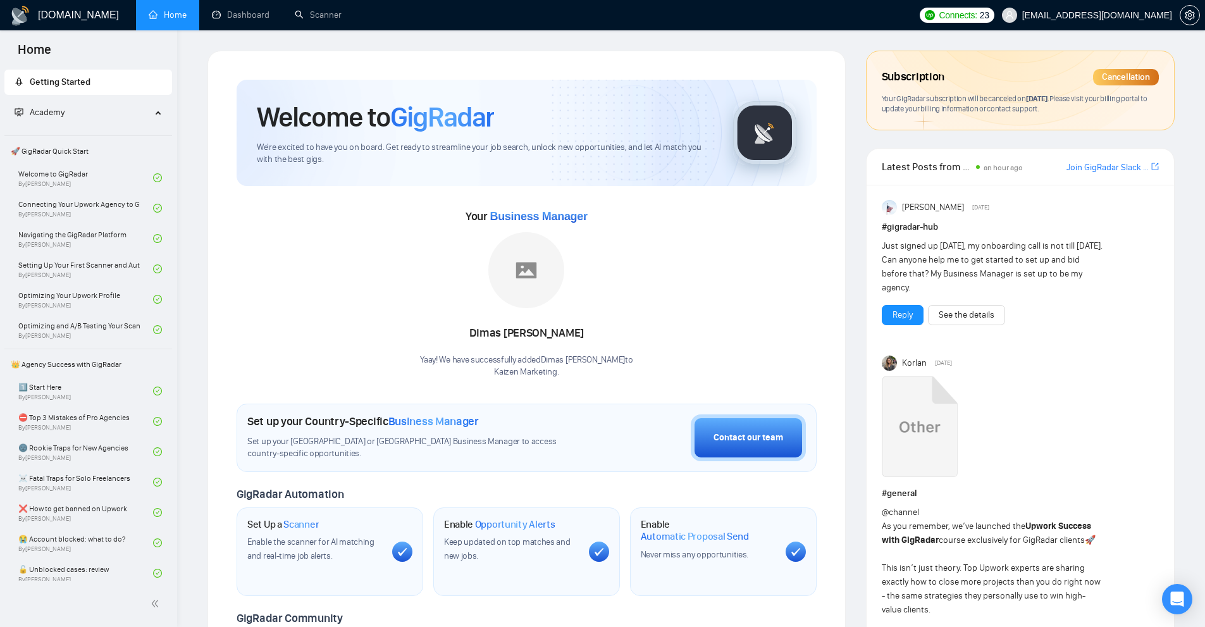
drag, startPoint x: 939, startPoint y: 206, endPoint x: 959, endPoint y: 207, distance: 21.0
click at [959, 207] on span "[PERSON_NAME]" at bounding box center [933, 207] width 62 height 14
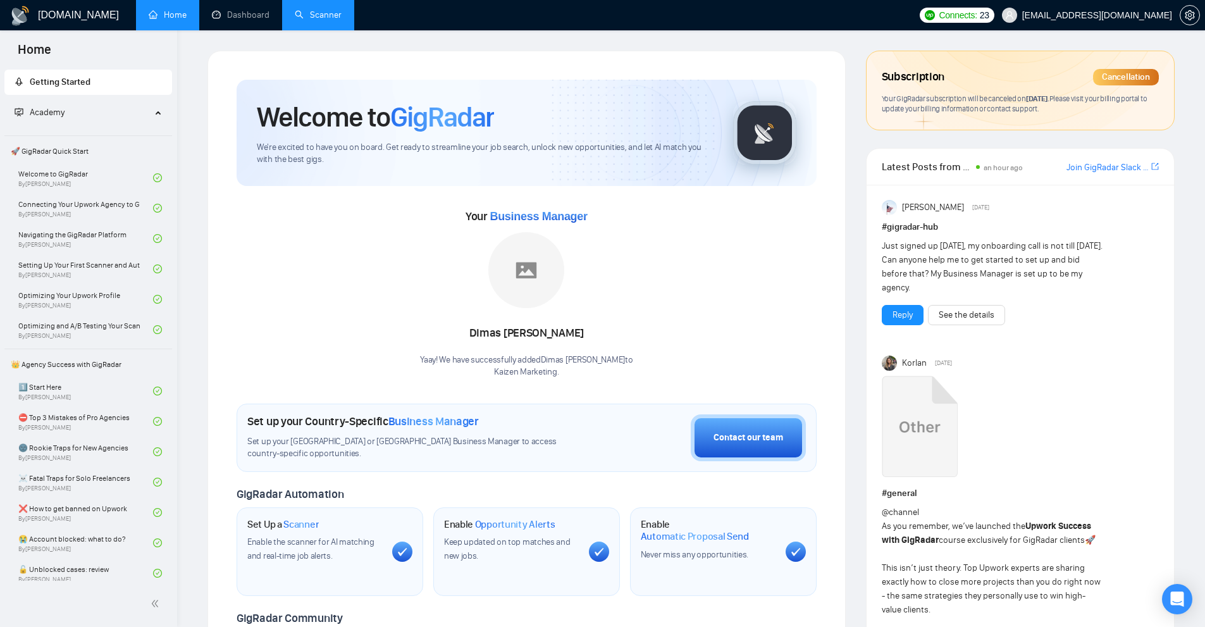
click at [295, 15] on link "Scanner" at bounding box center [318, 14] width 47 height 11
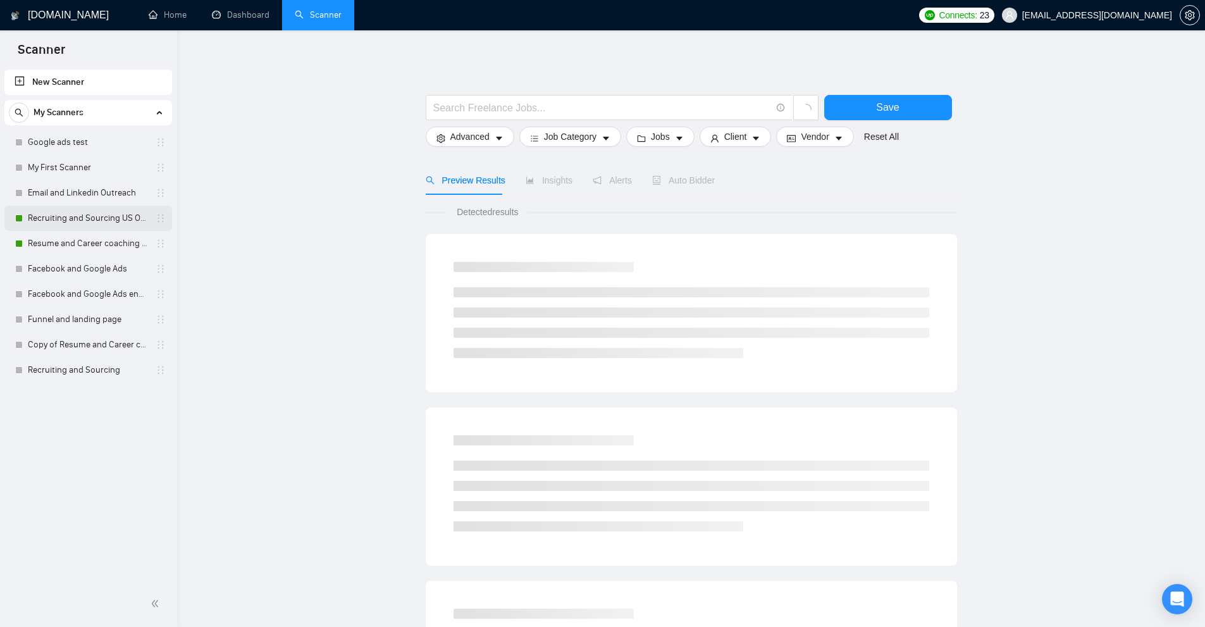
click at [72, 219] on link "Recruiting and Sourcing US Only" at bounding box center [88, 218] width 120 height 25
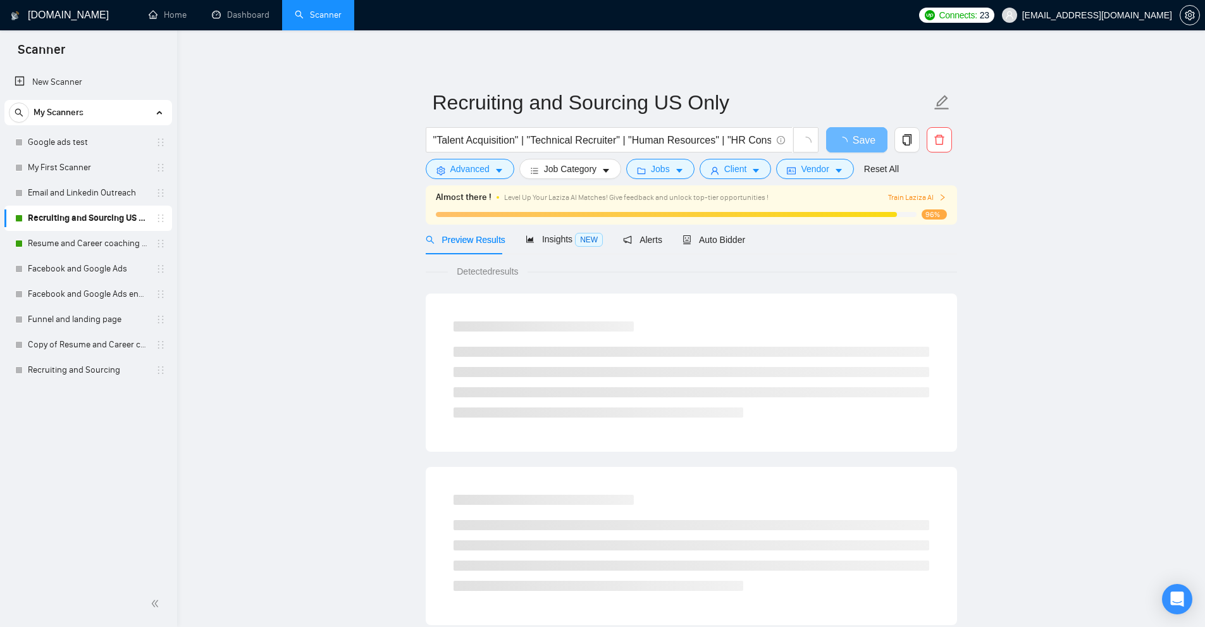
click at [707, 227] on div "Auto Bidder" at bounding box center [713, 240] width 63 height 30
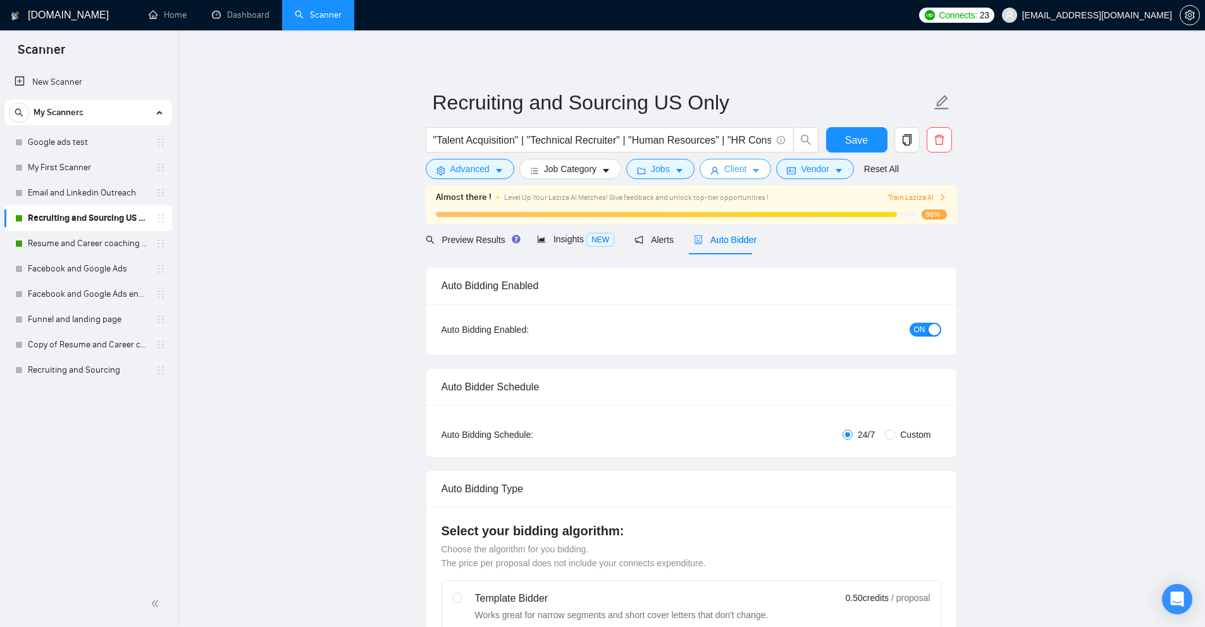
click at [735, 167] on span "Client" at bounding box center [735, 169] width 23 height 14
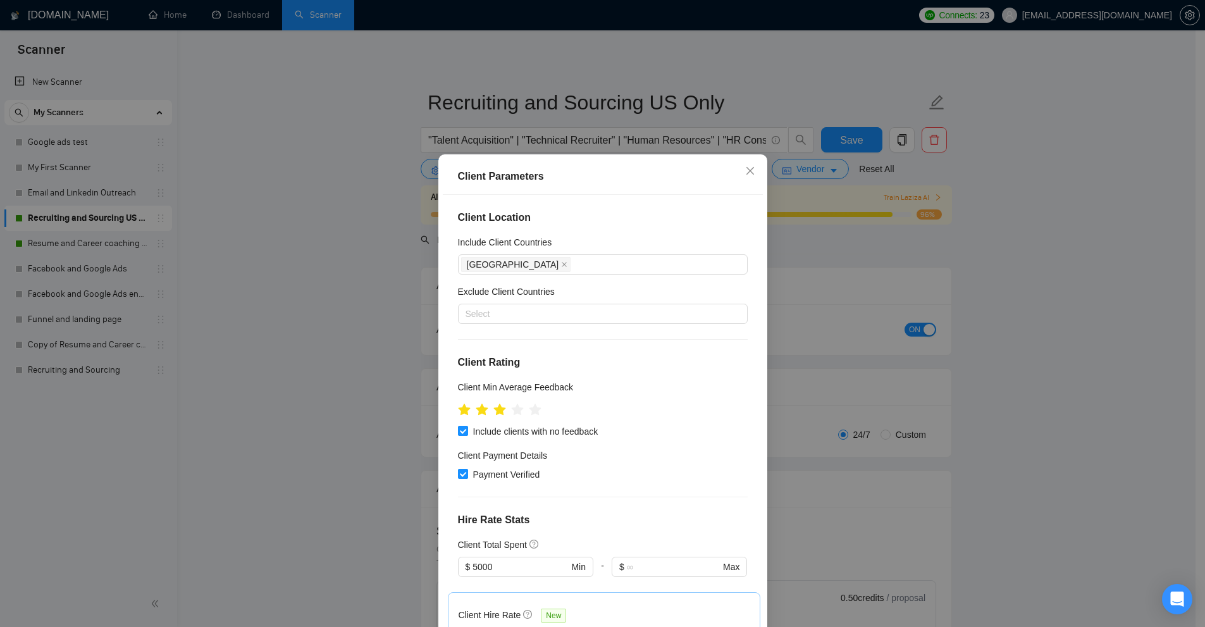
click at [812, 237] on div "Client Parameters Client Location Include Client Countries United States Exclud…" at bounding box center [602, 313] width 1205 height 627
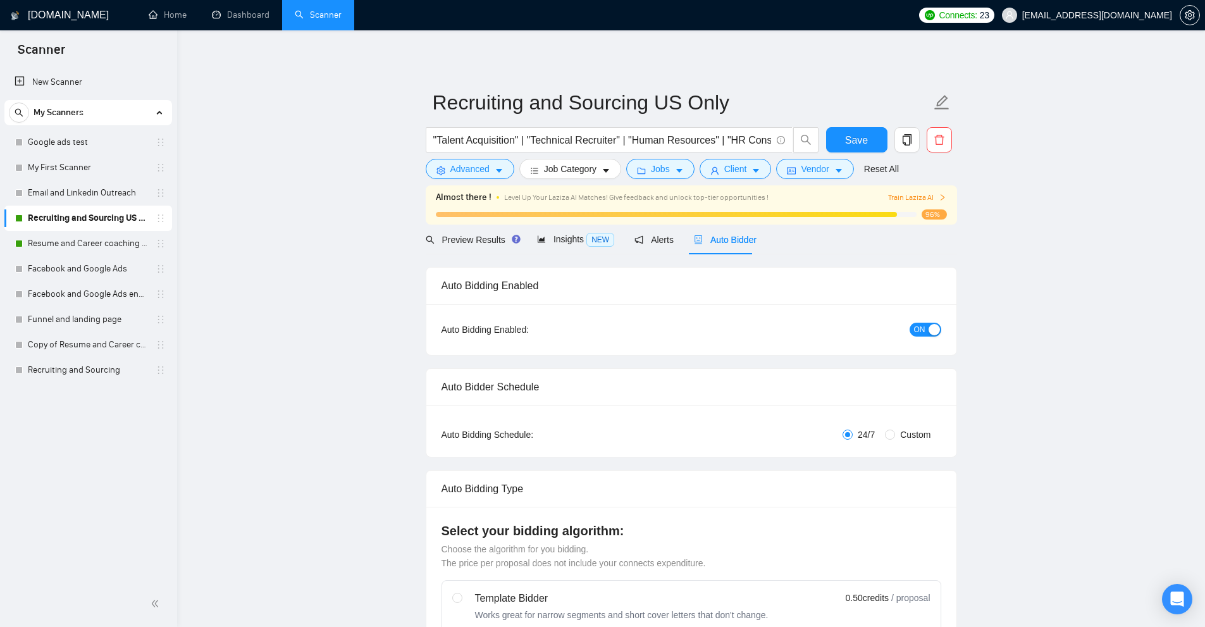
click at [496, 165] on button "Advanced" at bounding box center [470, 169] width 89 height 20
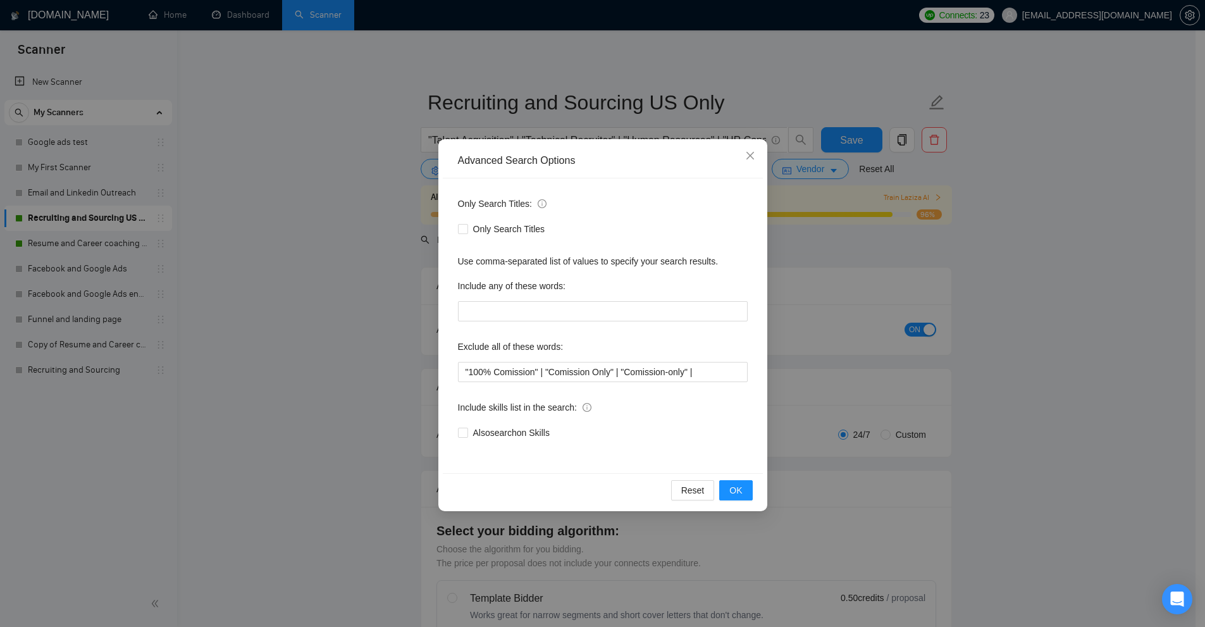
click at [906, 295] on div "Advanced Search Options Only Search Titles: Only Search Titles Use comma-separa…" at bounding box center [602, 313] width 1205 height 627
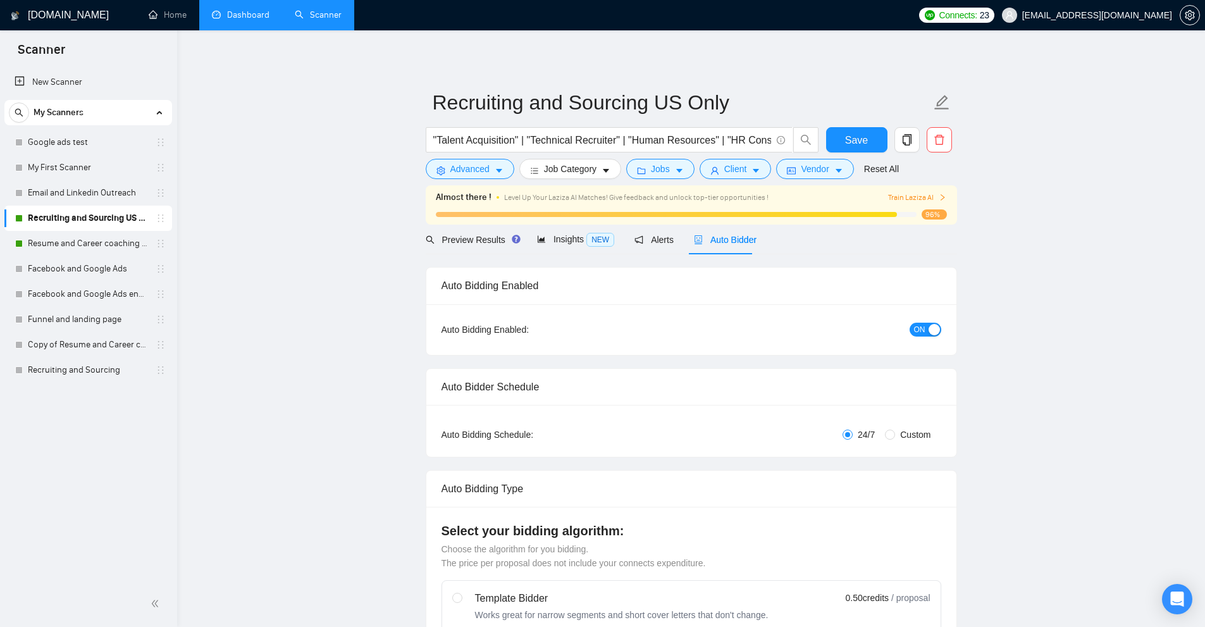
click at [263, 9] on link "Dashboard" at bounding box center [241, 14] width 58 height 11
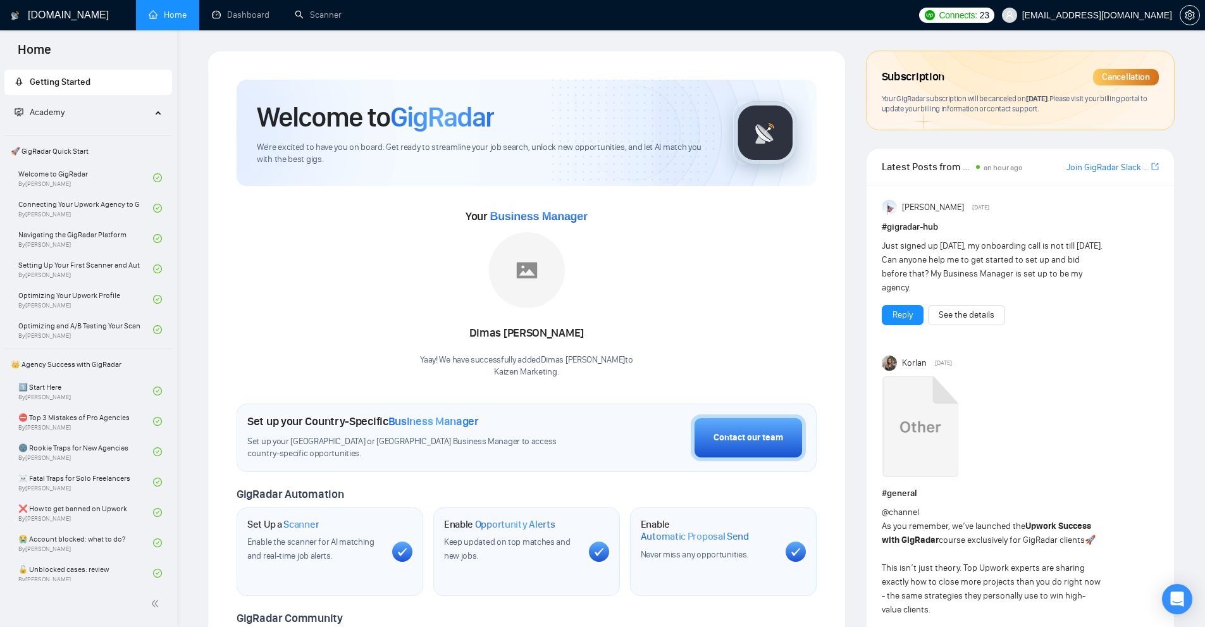
click at [698, 339] on div "Your Business Manager [PERSON_NAME] [PERSON_NAME] Yaay! We have successfully ad…" at bounding box center [527, 292] width 580 height 172
click at [330, 9] on link "Scanner" at bounding box center [318, 14] width 47 height 11
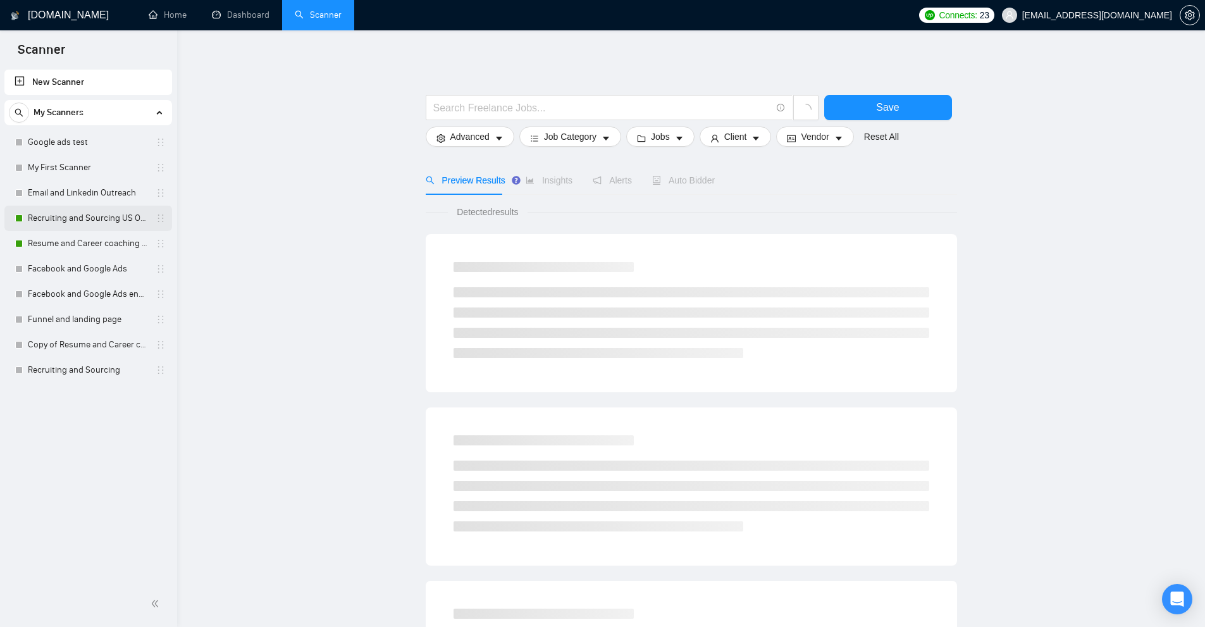
click at [99, 225] on link "Recruiting and Sourcing US Only" at bounding box center [88, 218] width 120 height 25
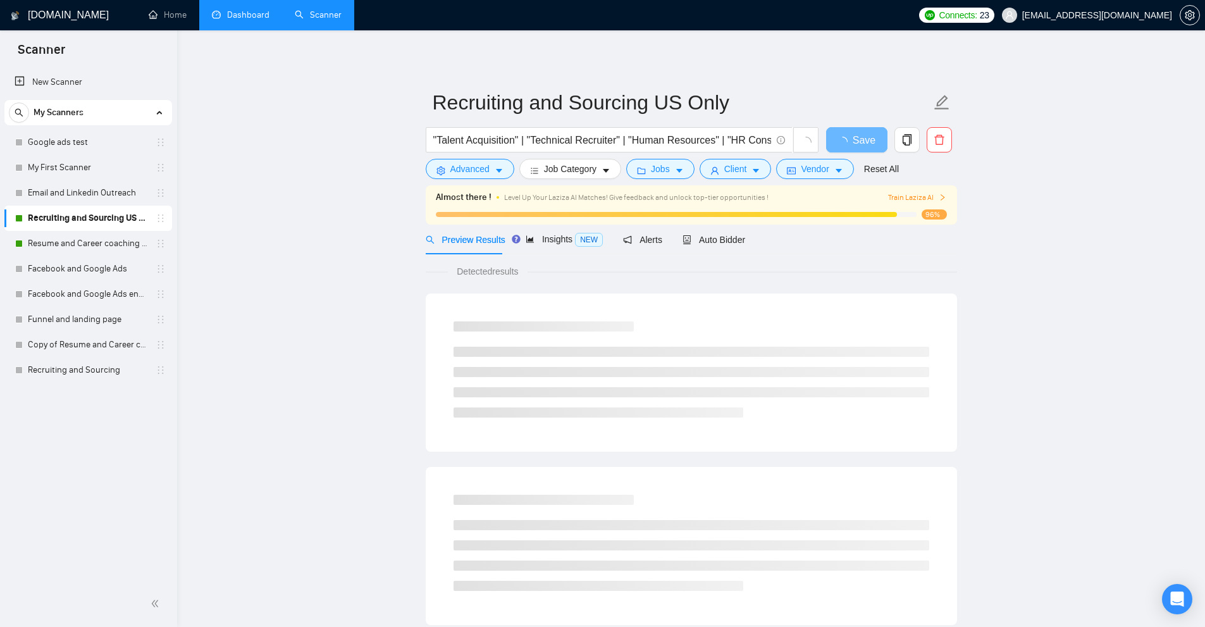
click at [239, 13] on link "Dashboard" at bounding box center [241, 14] width 58 height 11
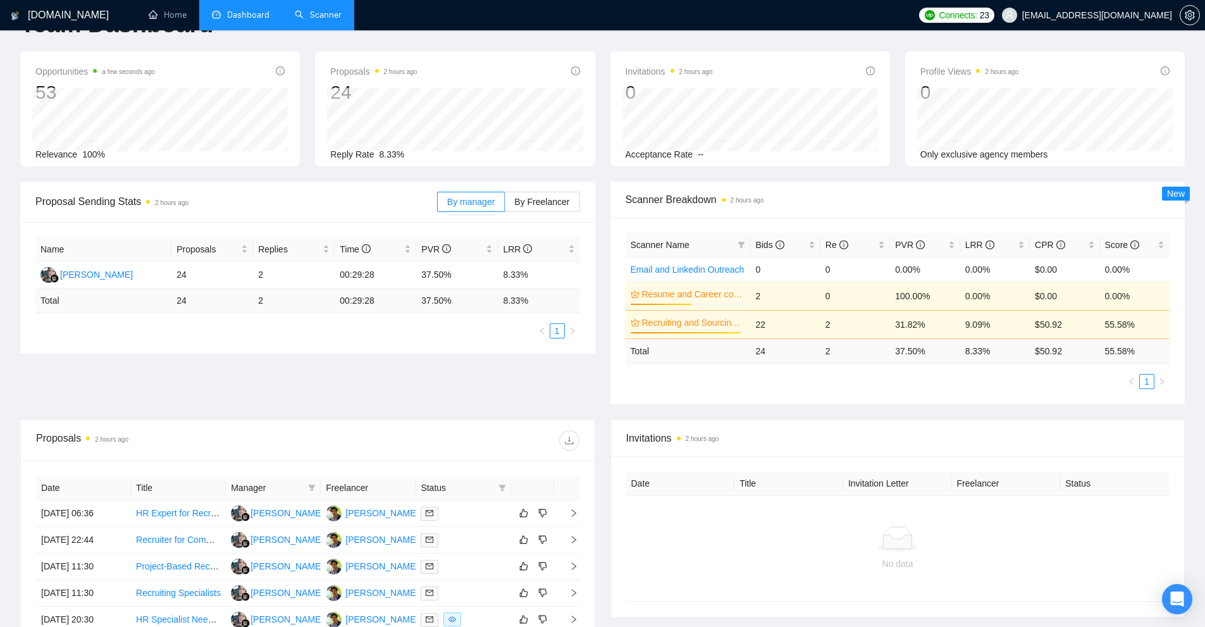
scroll to position [294, 0]
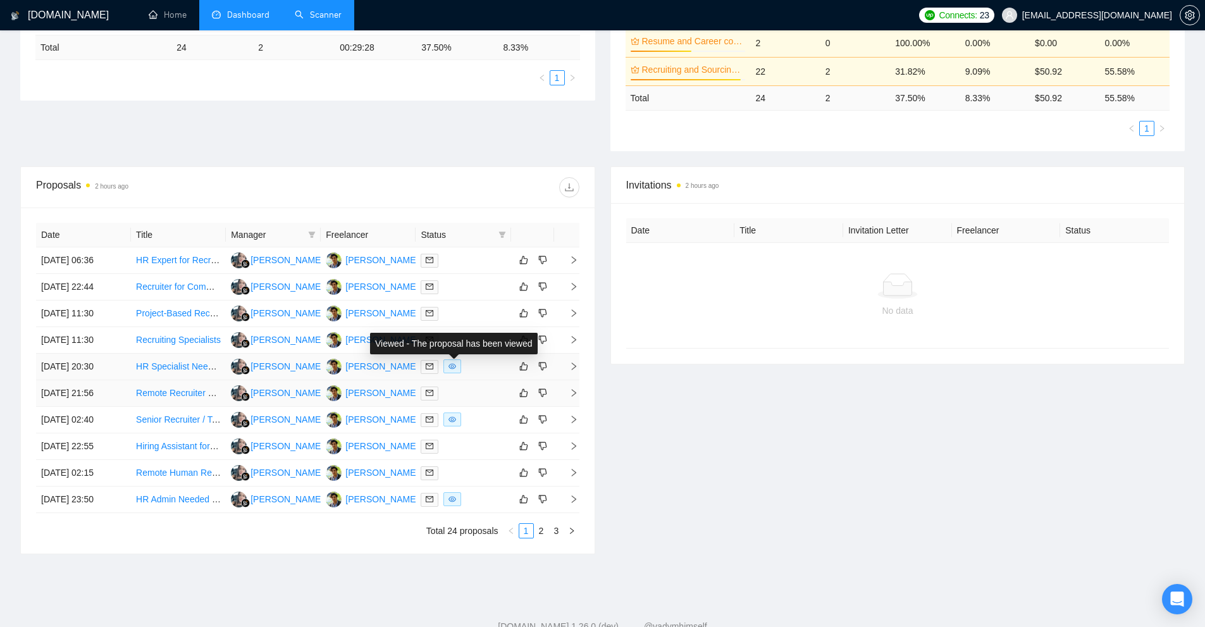
click at [481, 380] on td at bounding box center [463, 393] width 95 height 27
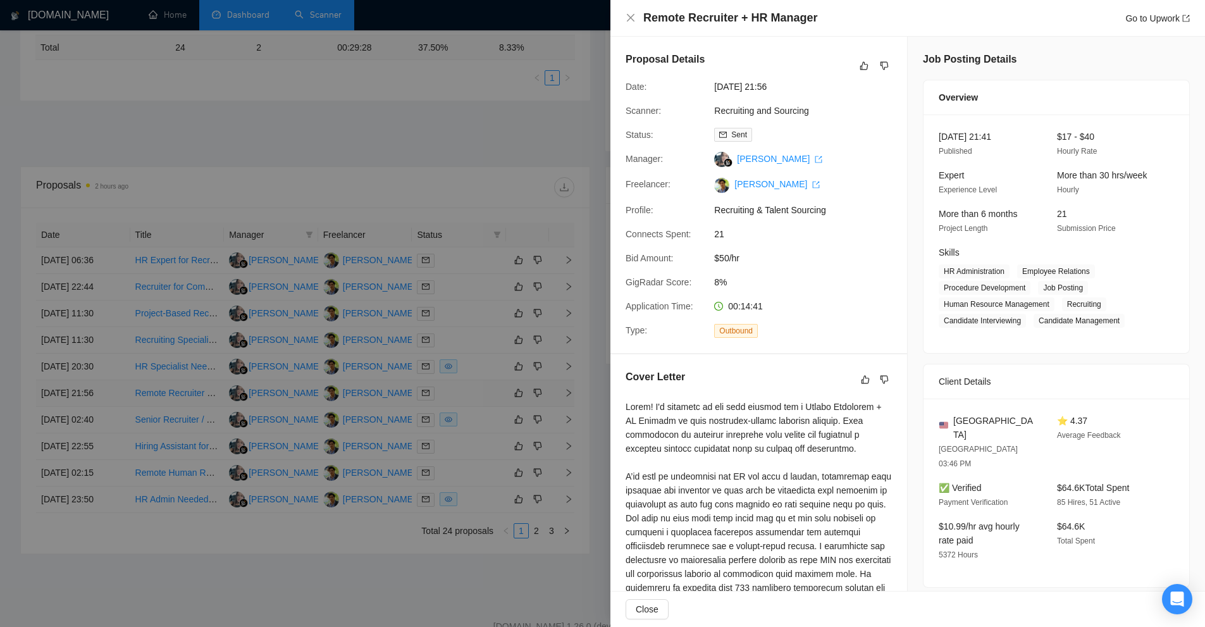
click at [481, 379] on div at bounding box center [602, 313] width 1205 height 627
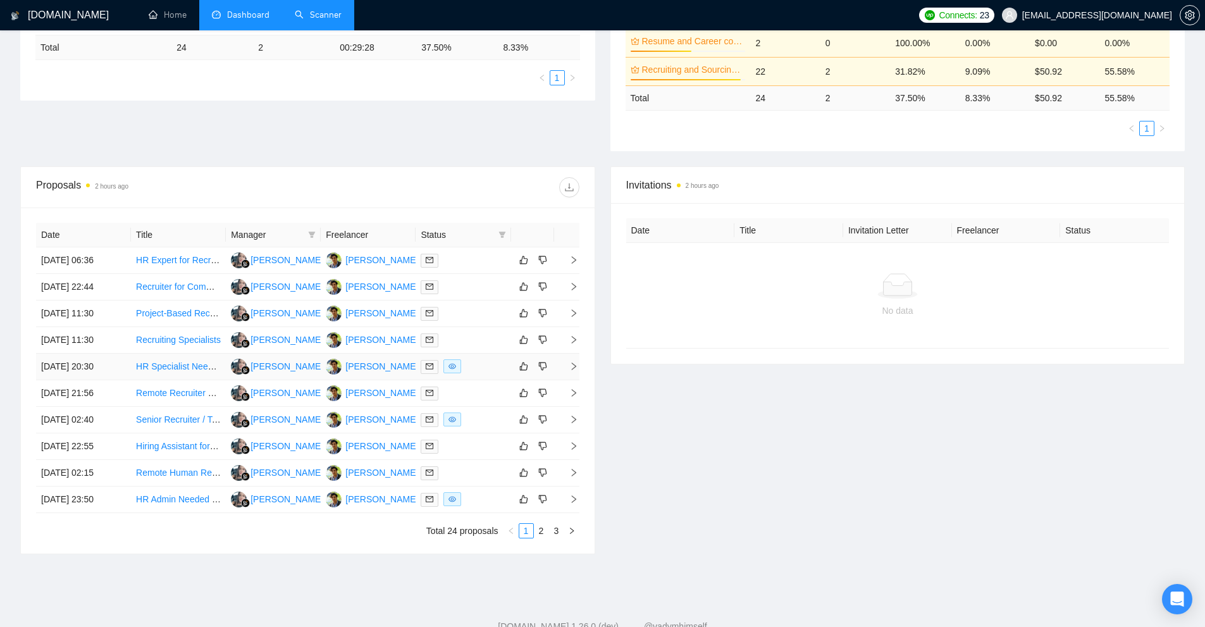
click at [485, 371] on div at bounding box center [463, 366] width 85 height 15
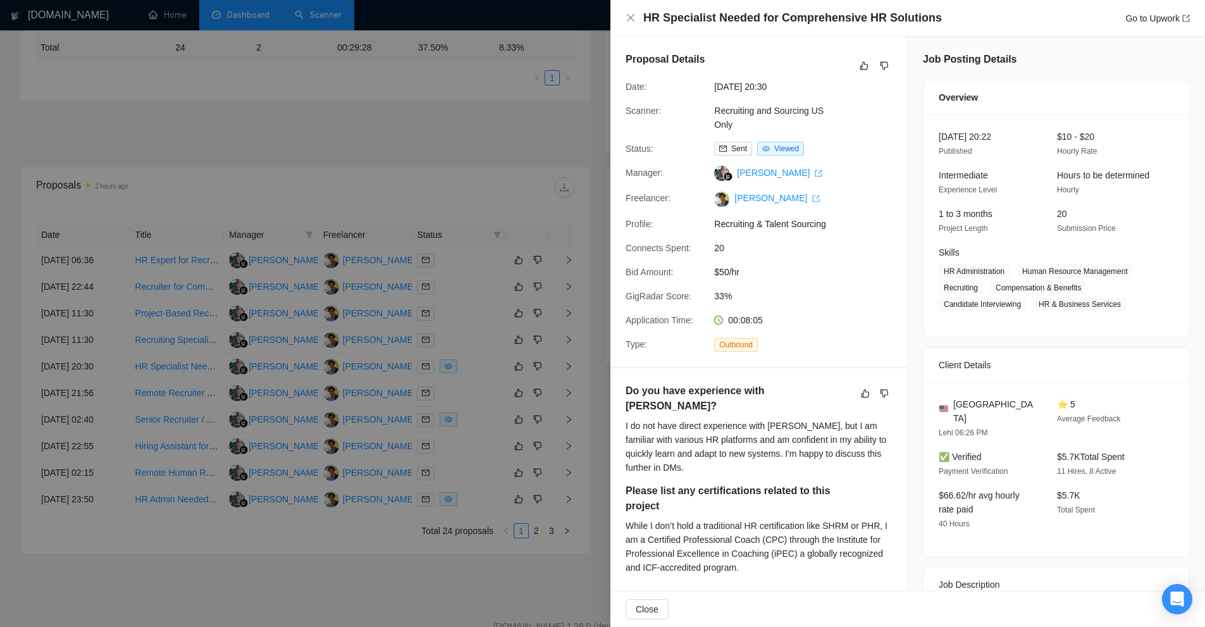
scroll to position [253, 0]
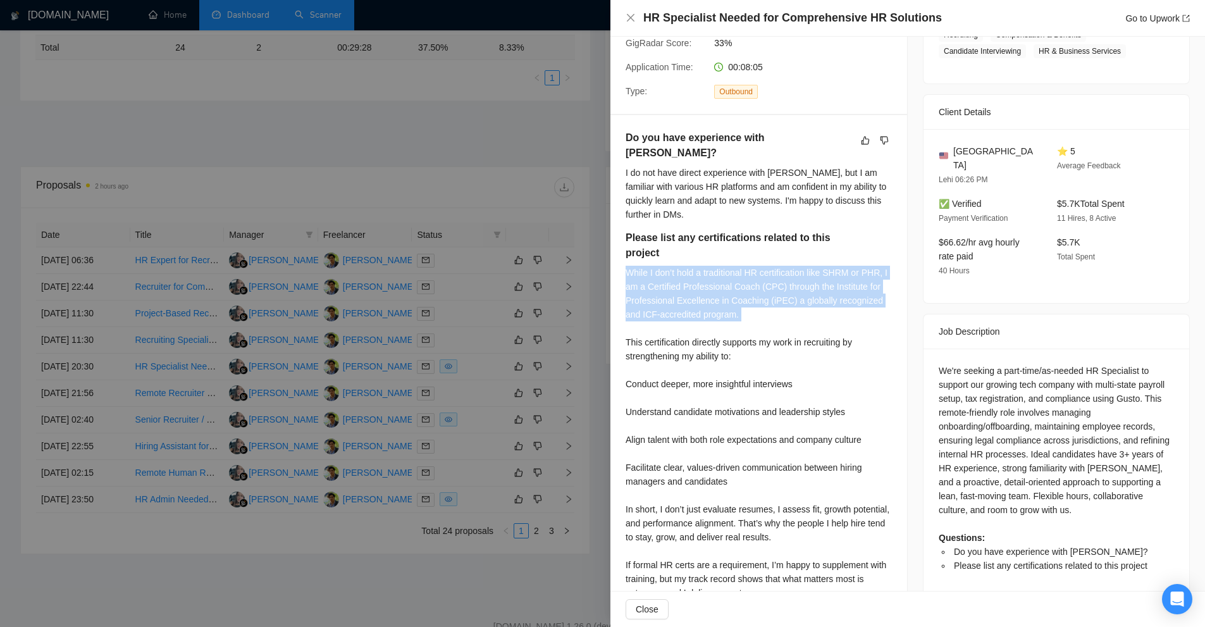
drag, startPoint x: 619, startPoint y: 256, endPoint x: 834, endPoint y: 314, distance: 222.3
click at [834, 314] on div "Do you have experience with [PERSON_NAME]? I do not have direct experience with…" at bounding box center [758, 524] width 297 height 818
click at [834, 314] on div "While I don’t hold a traditional HR certification like SHRM or PHR, I am a Cert…" at bounding box center [758, 433] width 266 height 334
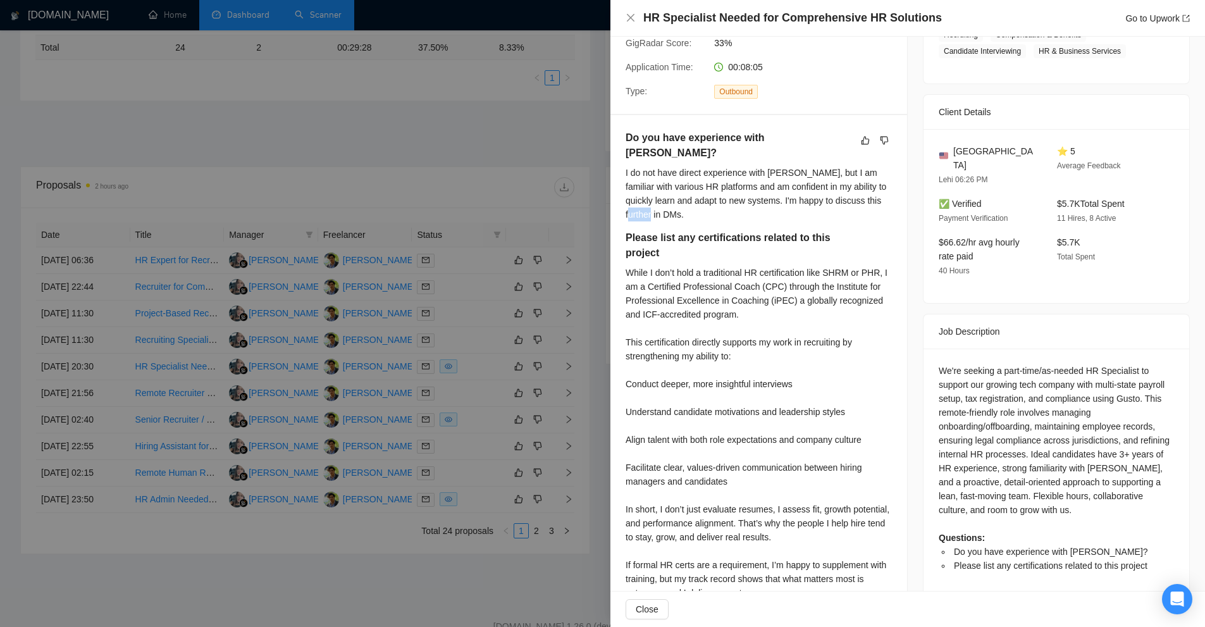
drag, startPoint x: 678, startPoint y: 204, endPoint x: 630, endPoint y: 194, distance: 49.1
click at [630, 194] on div "I do not have direct experience with [PERSON_NAME], but I am familiar with vari…" at bounding box center [758, 194] width 266 height 56
click at [666, 206] on div "Do you have experience with [PERSON_NAME]? I do not have direct experience with…" at bounding box center [758, 180] width 266 height 100
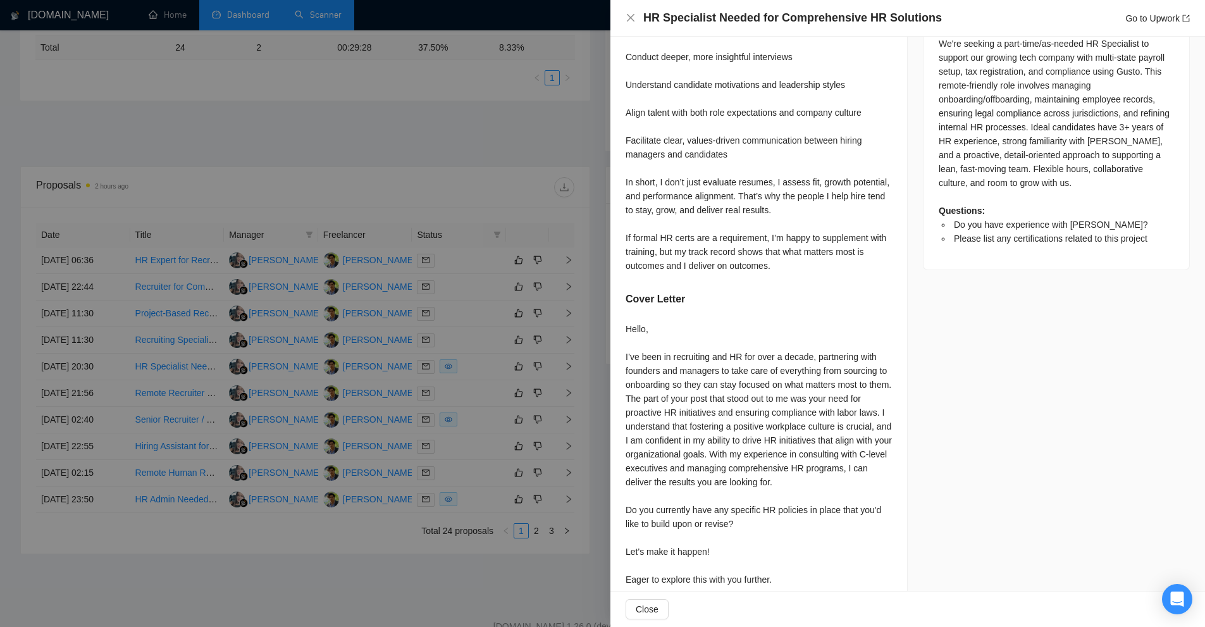
click at [490, 312] on div at bounding box center [602, 313] width 1205 height 627
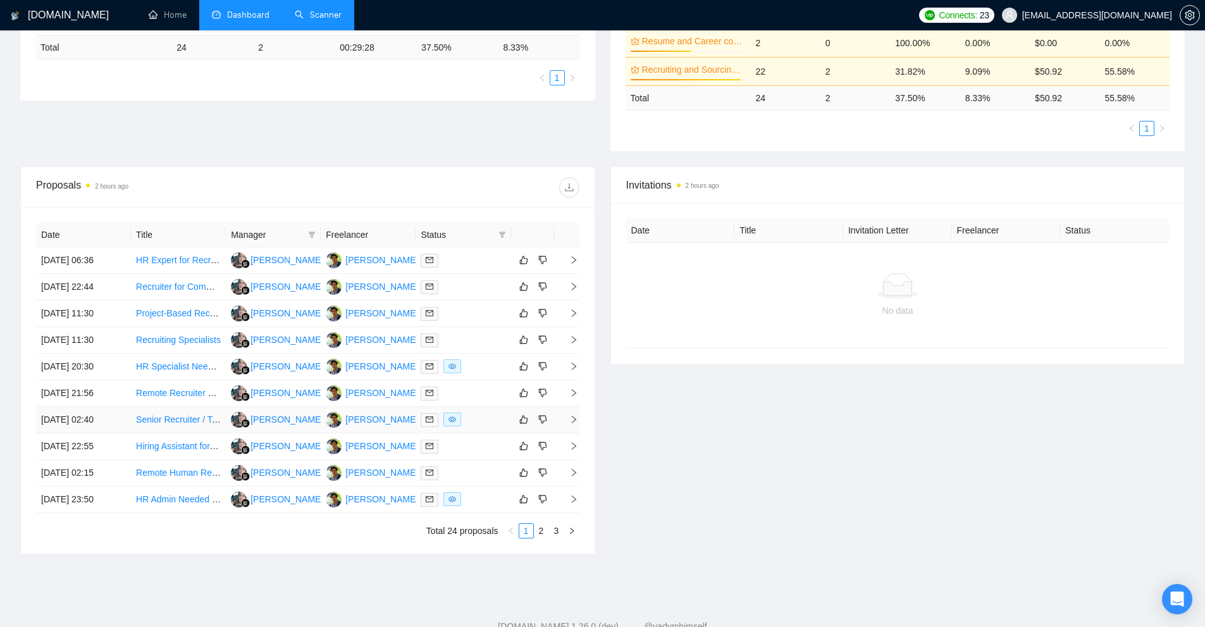
click at [471, 417] on div at bounding box center [463, 419] width 85 height 15
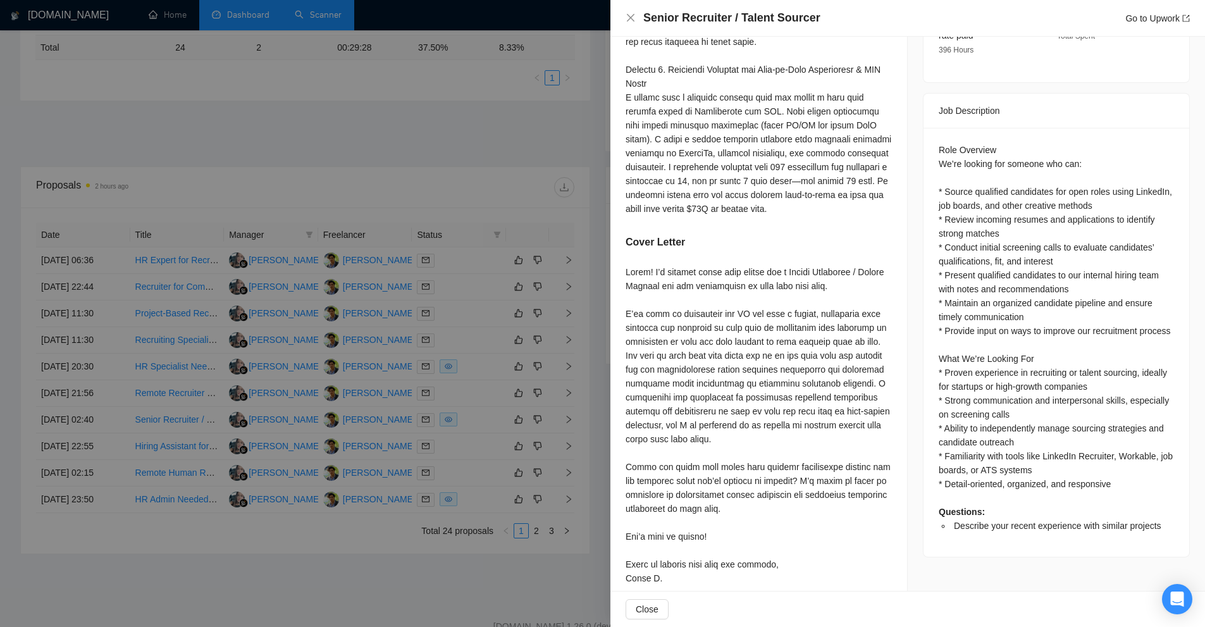
click at [687, 16] on h4 "Senior Recruiter / Talent Sourcer" at bounding box center [731, 18] width 177 height 16
copy h4 "Recruiter"
click at [455, 101] on div at bounding box center [602, 313] width 1205 height 627
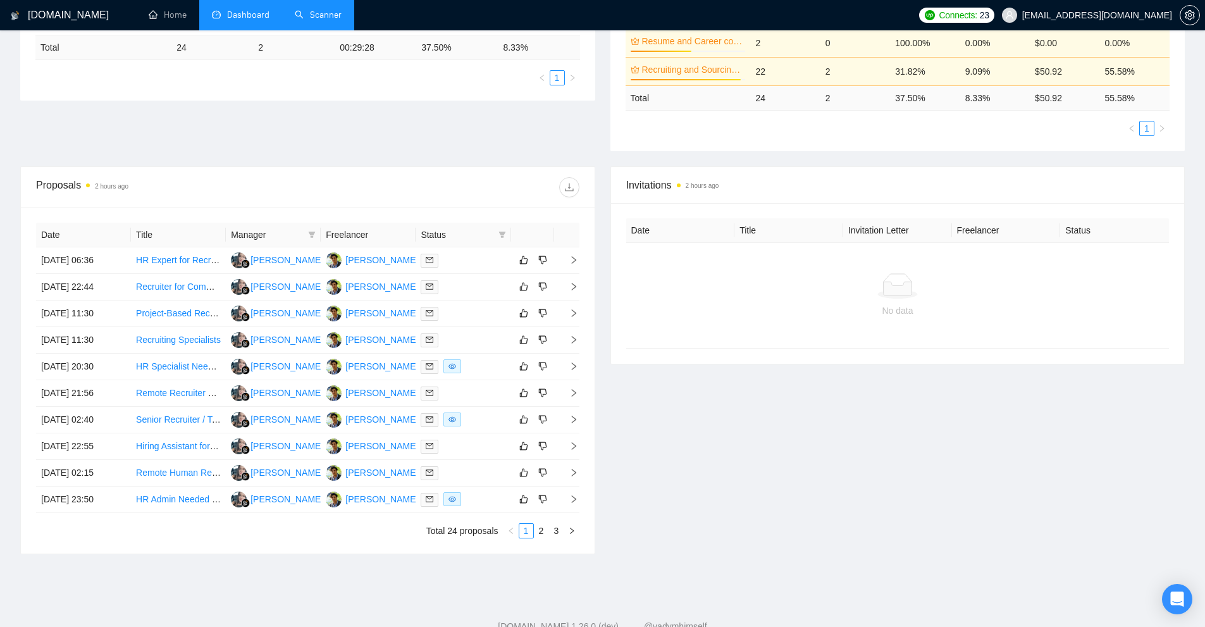
scroll to position [0, 0]
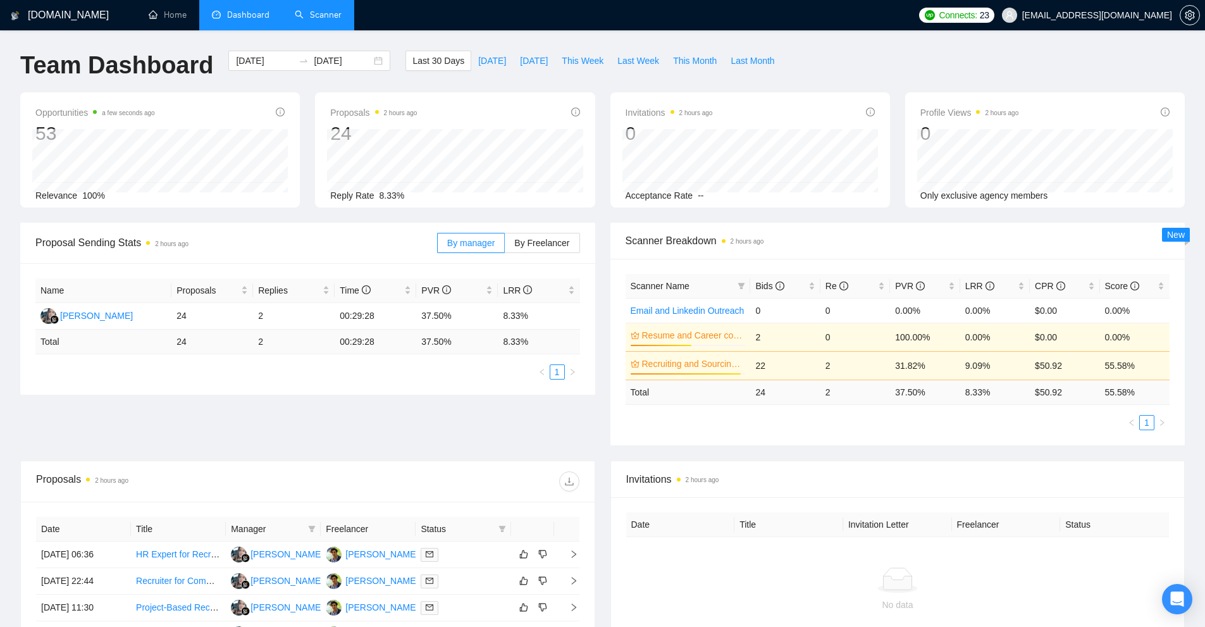
click at [324, 18] on link "Scanner" at bounding box center [318, 14] width 47 height 11
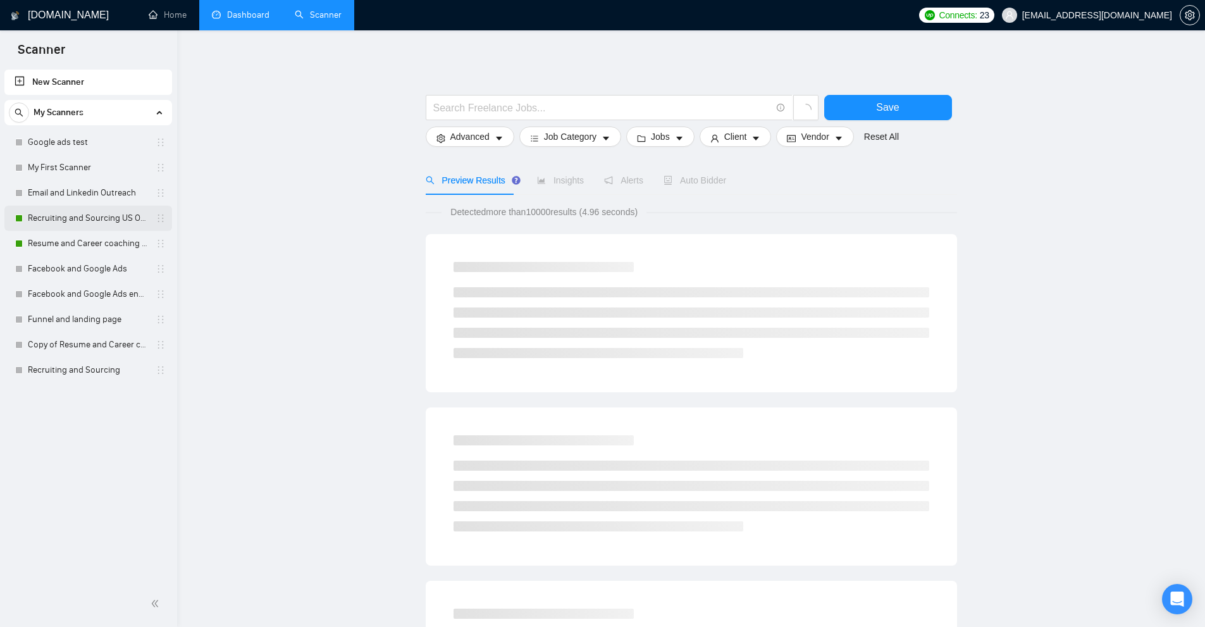
click at [85, 225] on link "Recruiting and Sourcing US Only" at bounding box center [88, 218] width 120 height 25
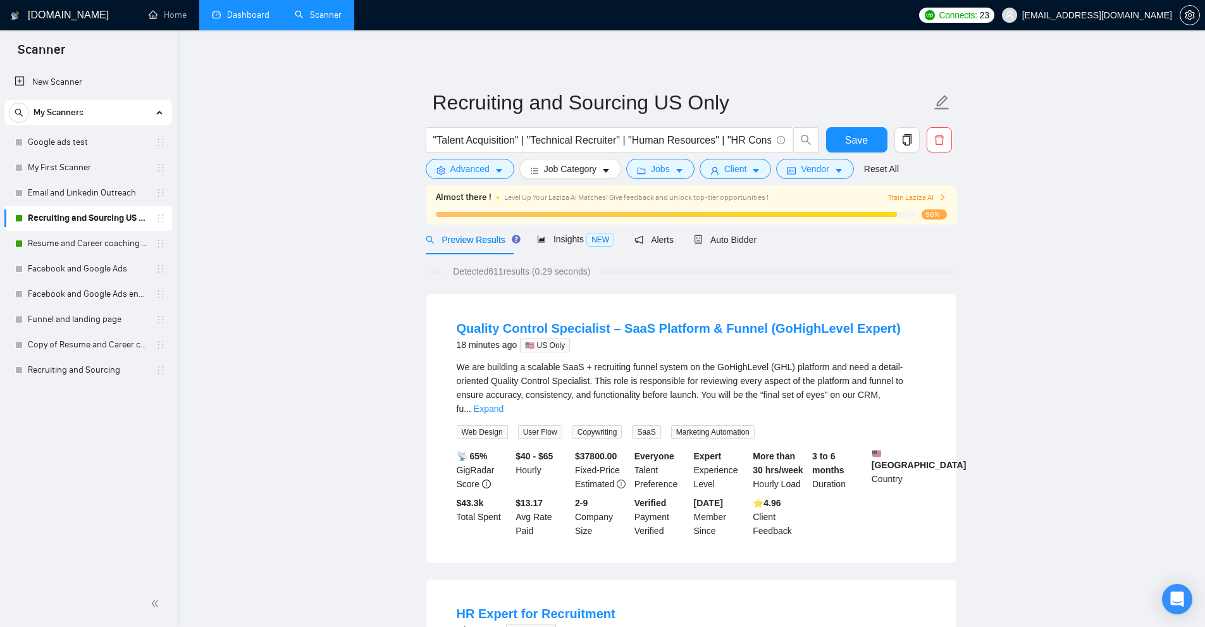
click at [254, 20] on link "Dashboard" at bounding box center [241, 14] width 58 height 11
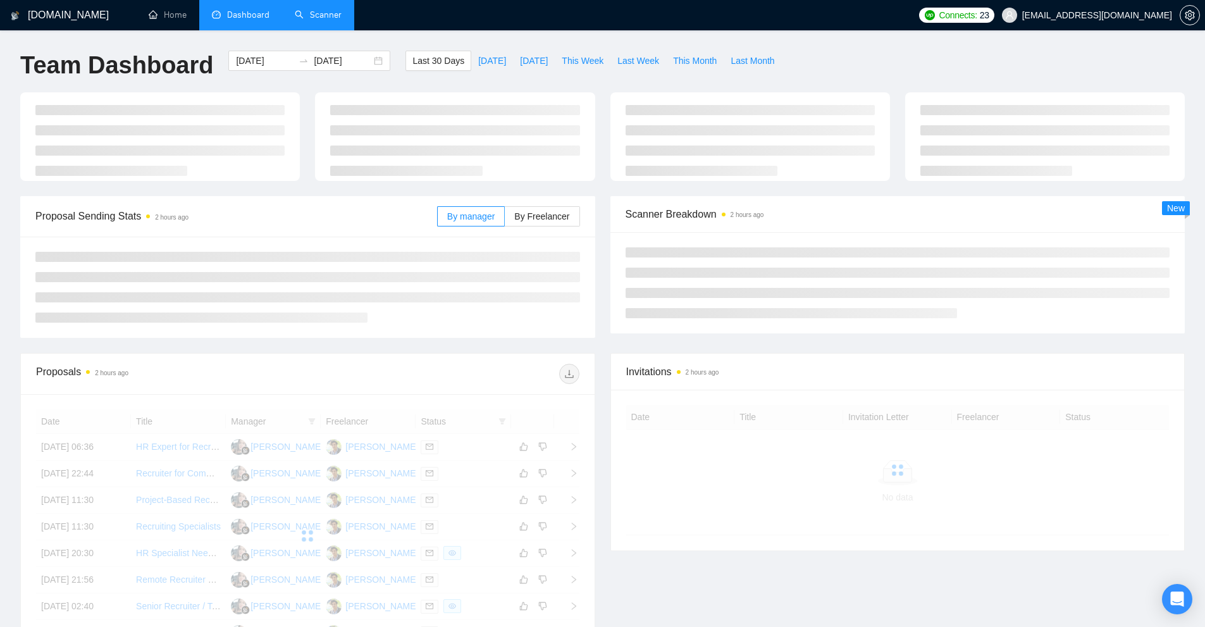
scroll to position [190, 0]
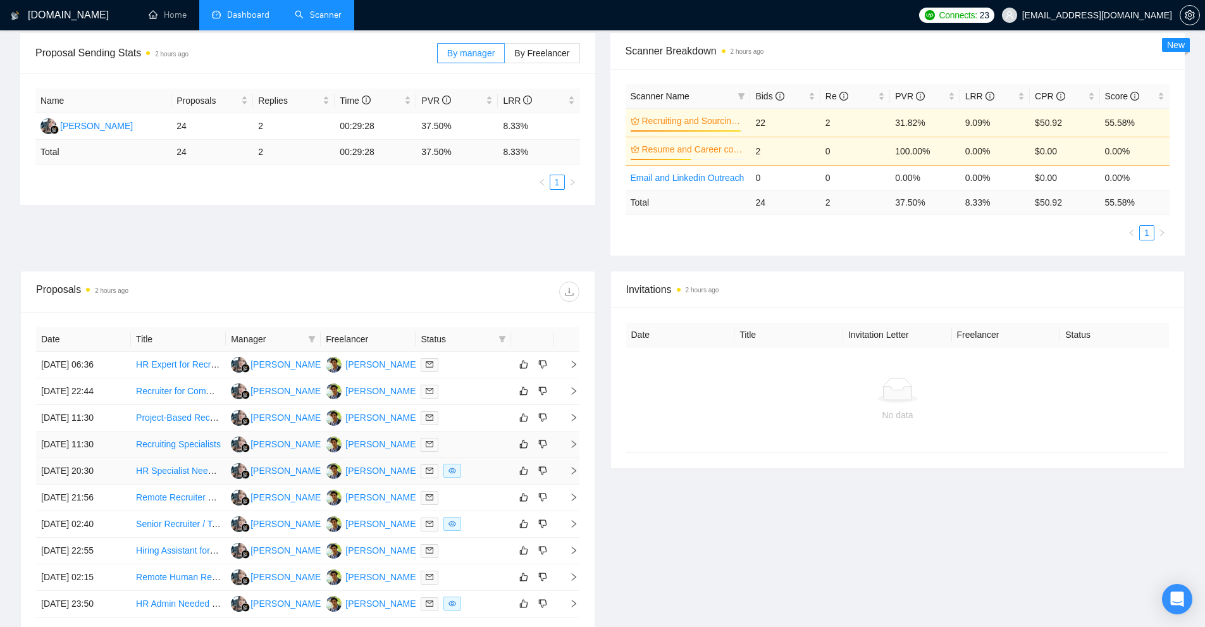
click at [483, 469] on div at bounding box center [463, 471] width 85 height 15
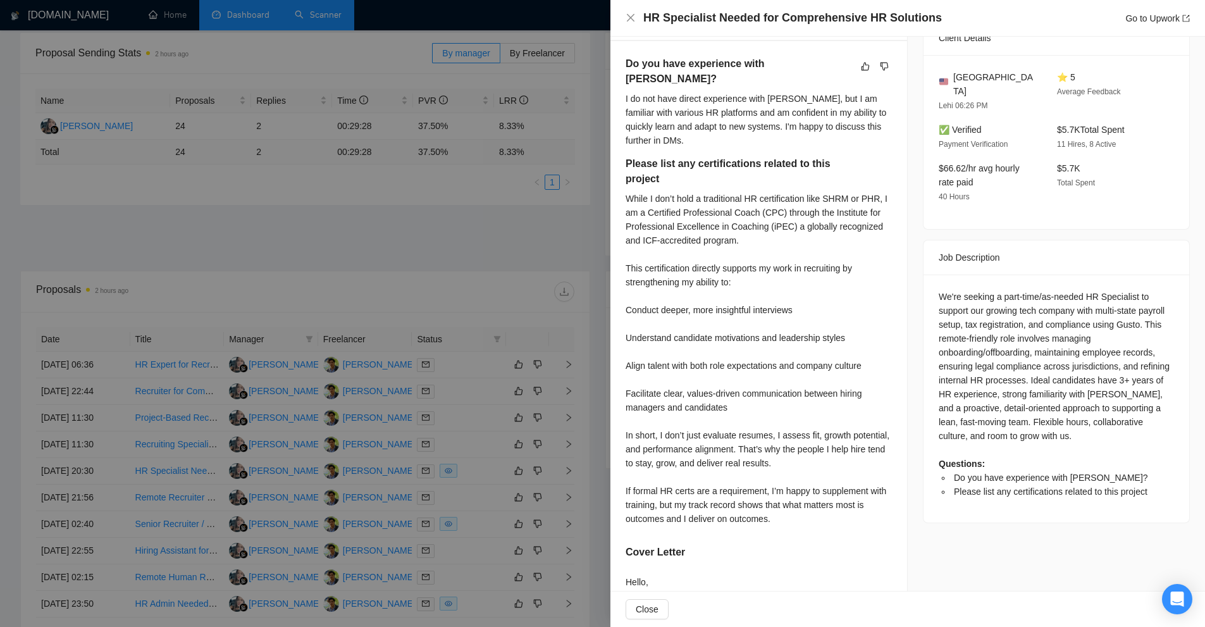
scroll to position [580, 0]
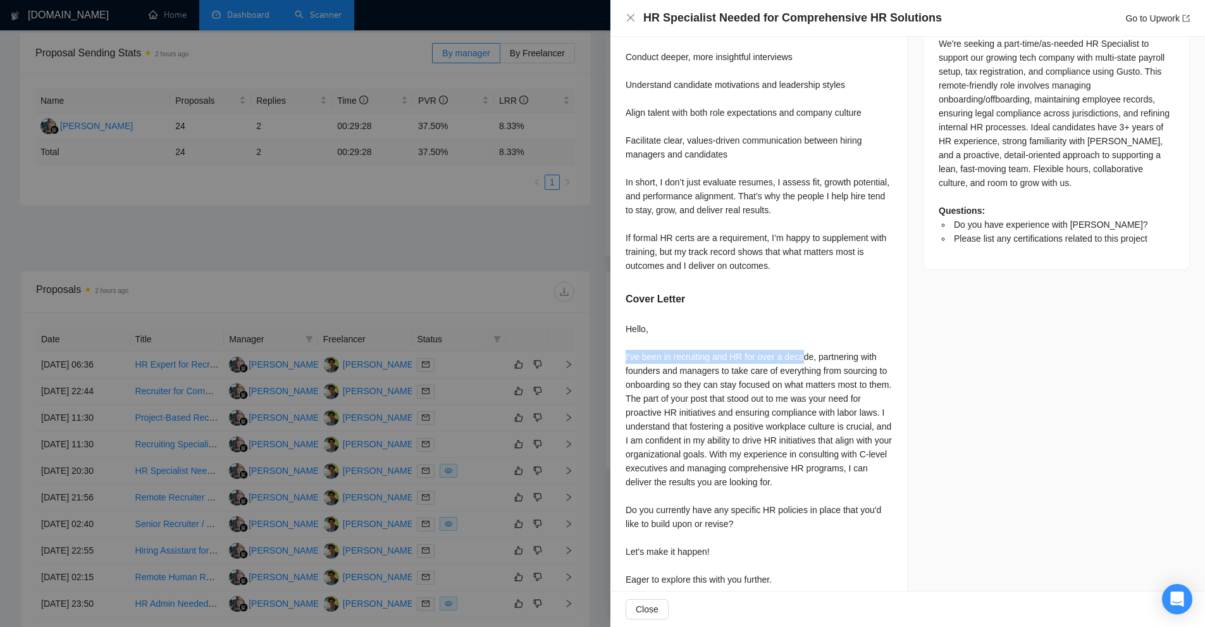
drag, startPoint x: 622, startPoint y: 339, endPoint x: 802, endPoint y: 346, distance: 180.4
click at [802, 346] on div "Do you have experience with Gusto? I do not have direct experience with Gusto, …" at bounding box center [758, 197] width 297 height 818
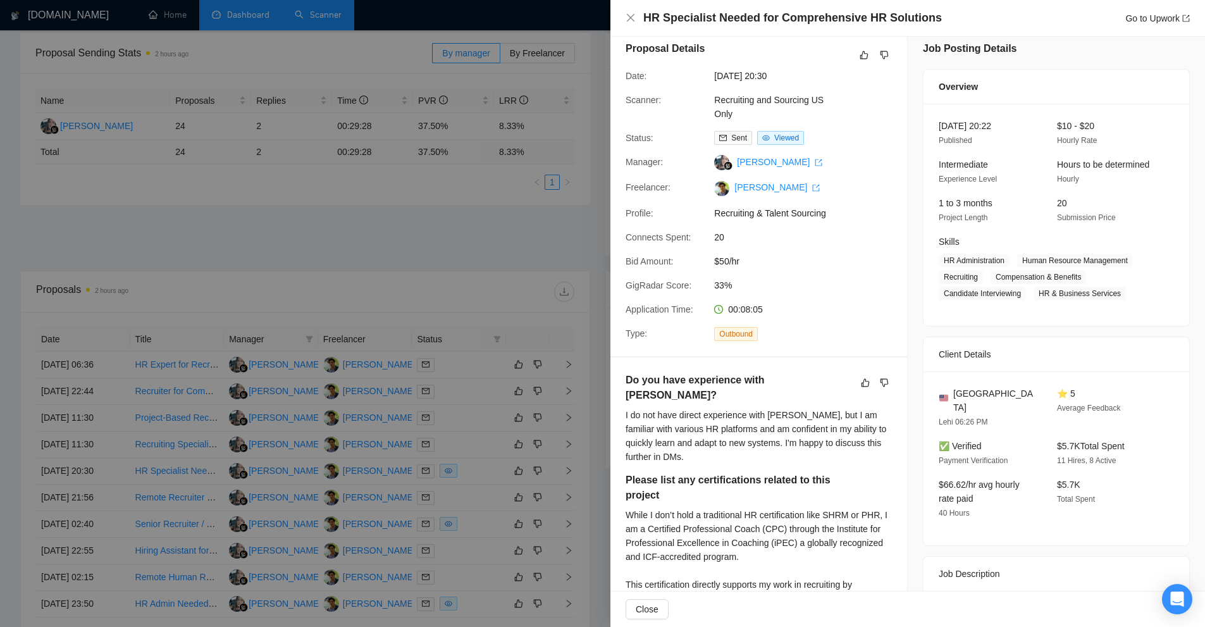
scroll to position [0, 0]
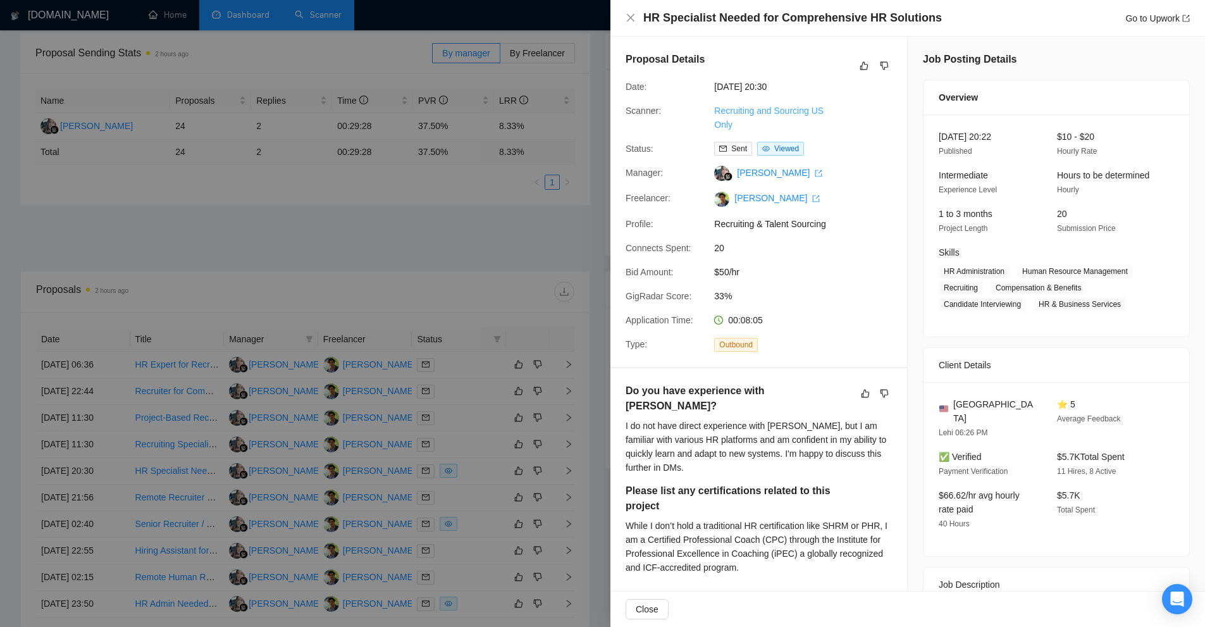
click at [763, 112] on link "Recruiting and Sourcing US Only" at bounding box center [768, 118] width 109 height 24
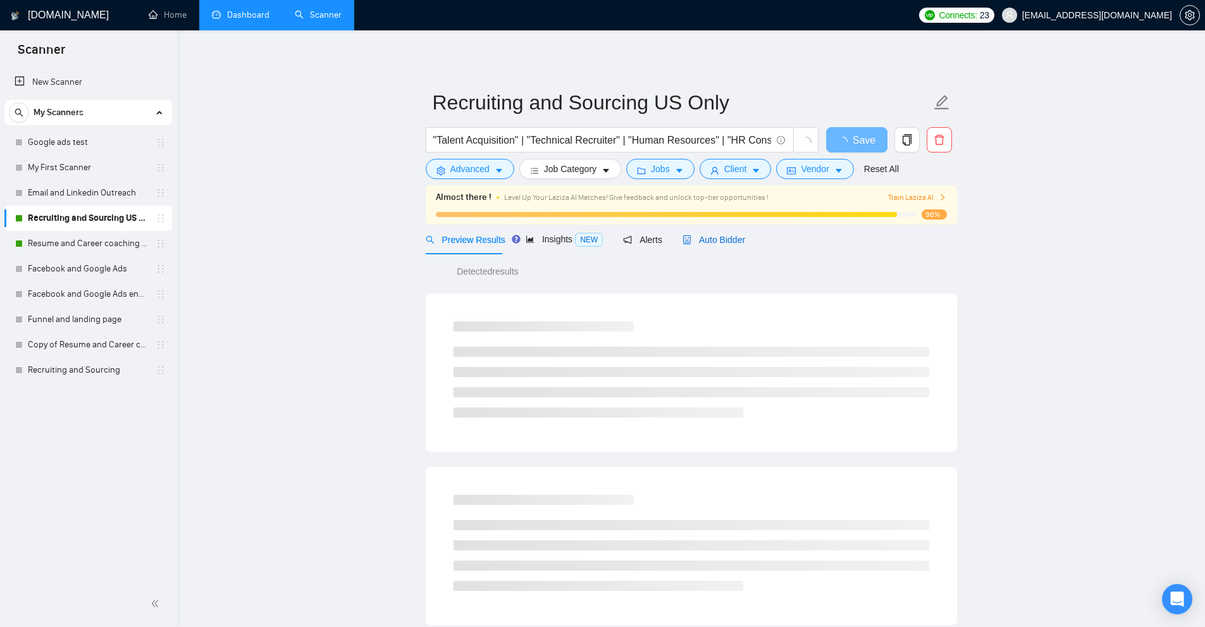
click at [728, 242] on span "Auto Bidder" at bounding box center [713, 240] width 63 height 10
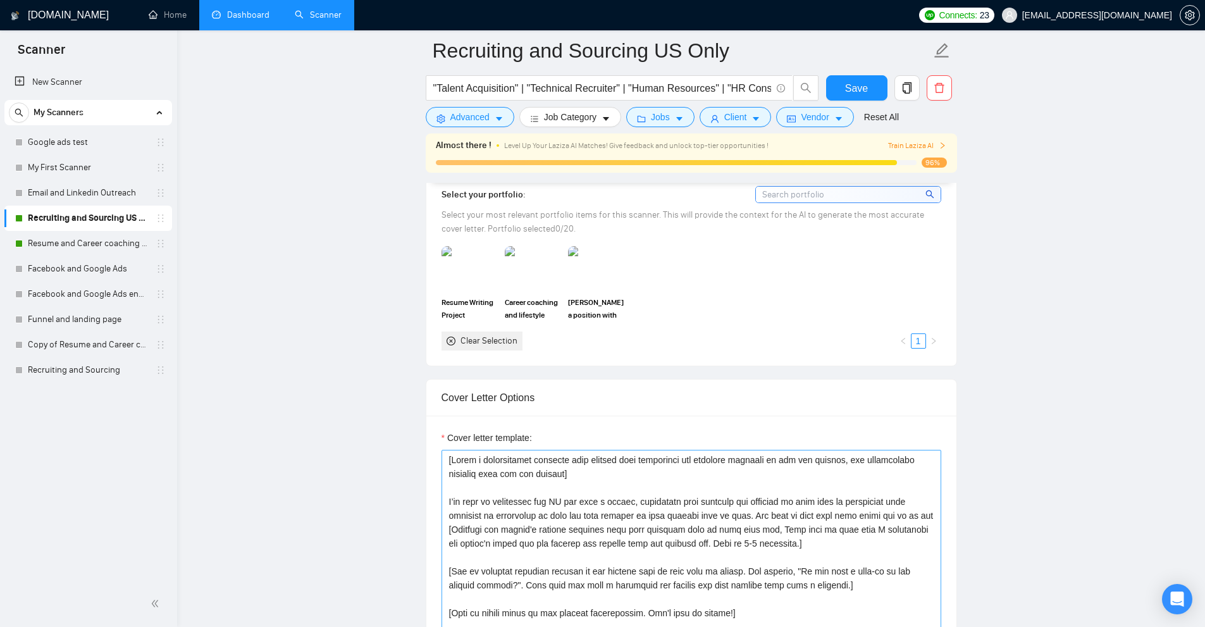
scroll to position [1265, 0]
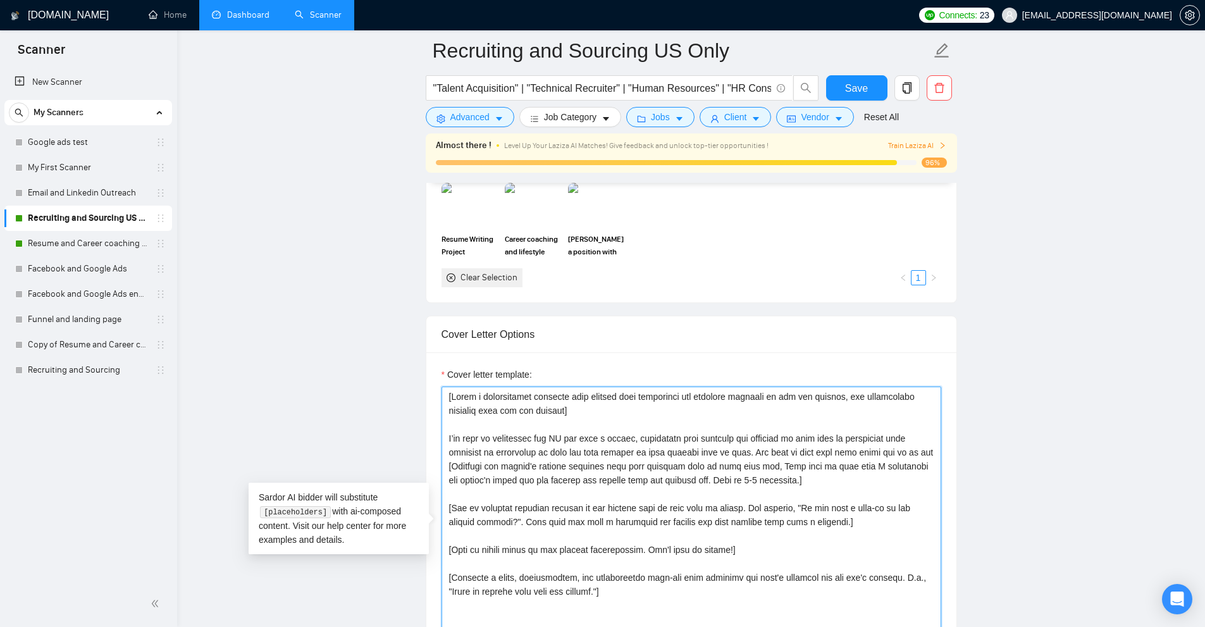
drag, startPoint x: 600, startPoint y: 436, endPoint x: 793, endPoint y: 436, distance: 193.5
click at [793, 436] on textarea "Cover letter template:" at bounding box center [691, 528] width 500 height 285
click at [828, 436] on textarea "Cover letter template:" at bounding box center [691, 528] width 500 height 285
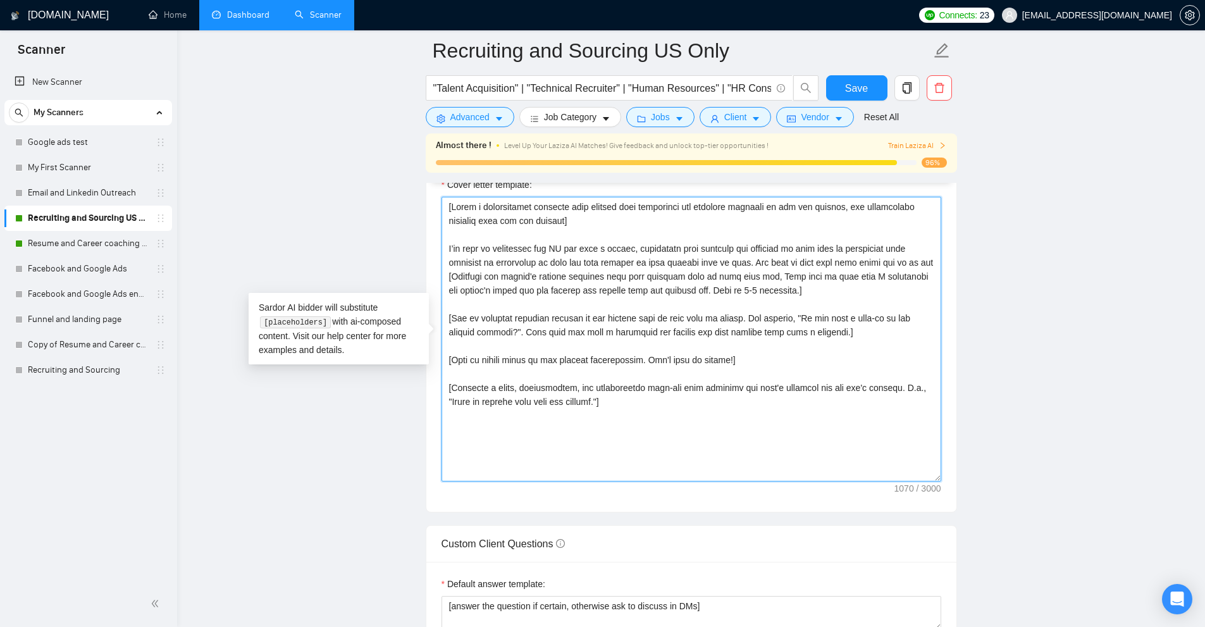
scroll to position [1708, 0]
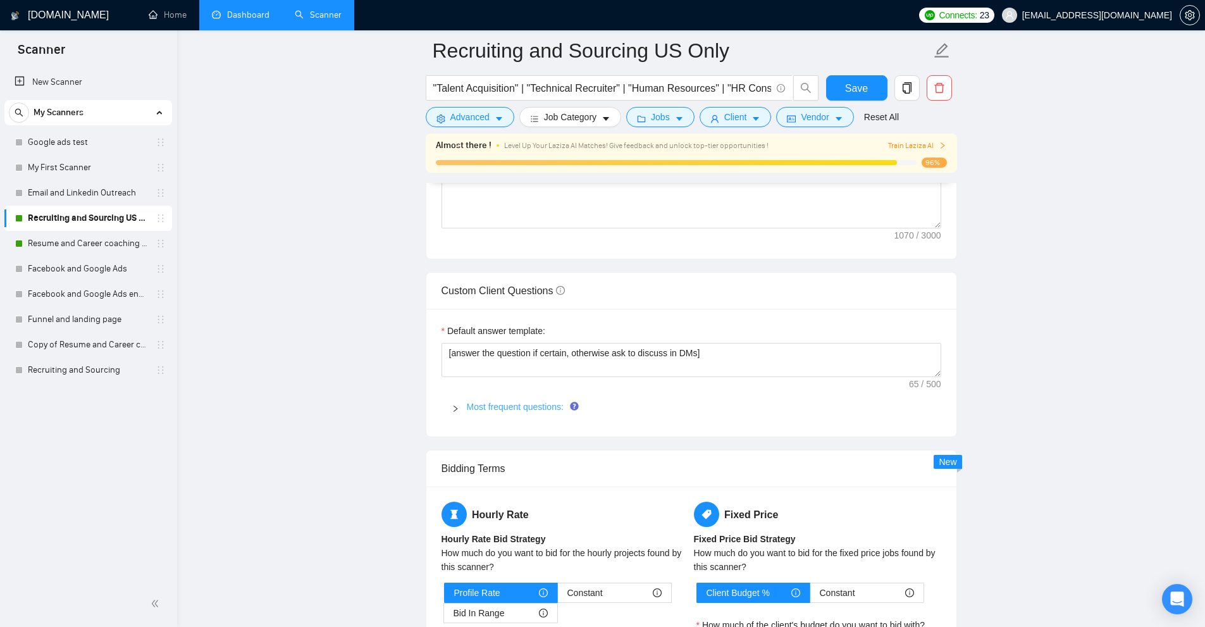
click at [526, 408] on link "Most frequent questions:" at bounding box center [515, 407] width 97 height 10
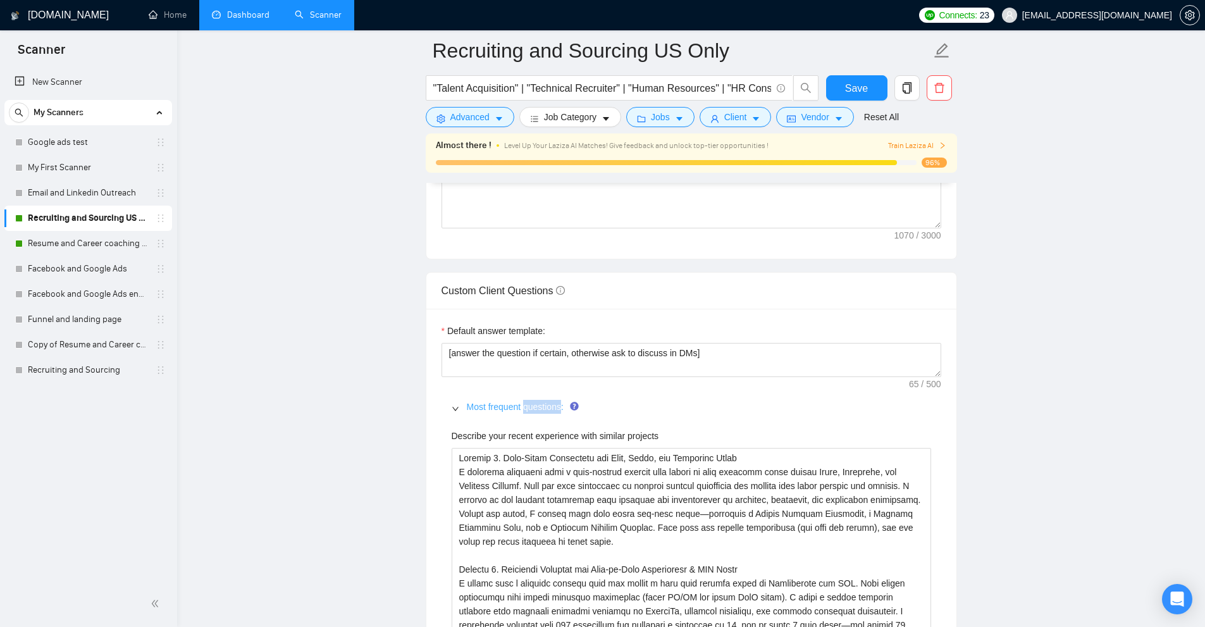
click at [526, 408] on link "Most frequent questions:" at bounding box center [515, 407] width 97 height 10
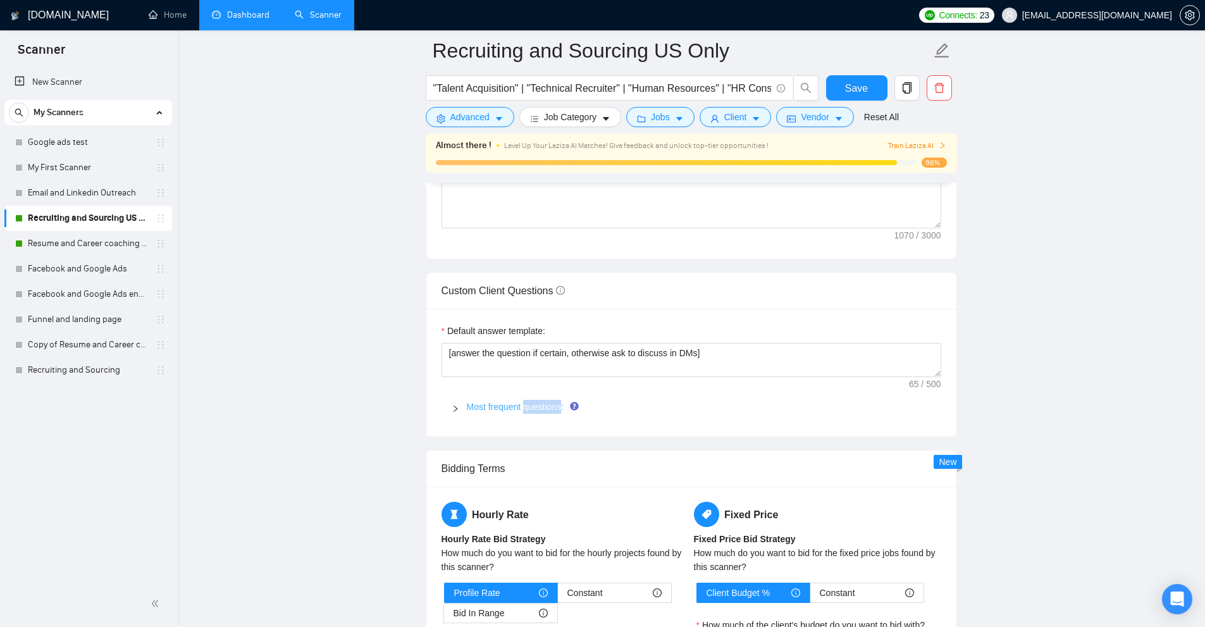
click at [526, 408] on link "Most frequent questions:" at bounding box center [515, 407] width 97 height 10
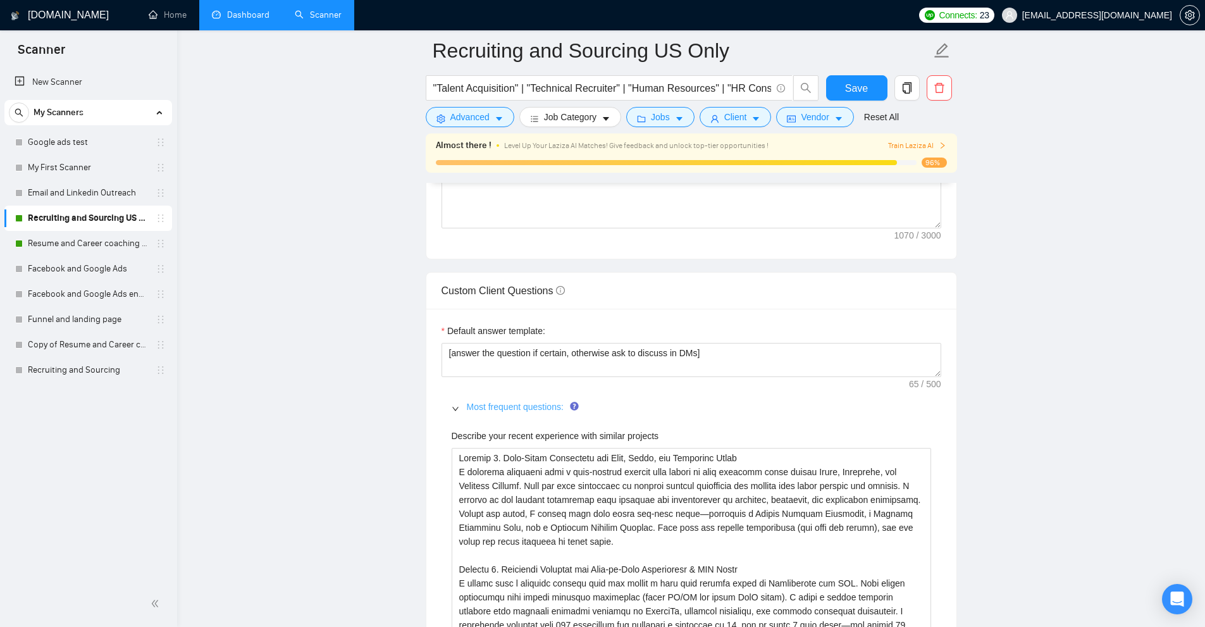
scroll to position [1834, 0]
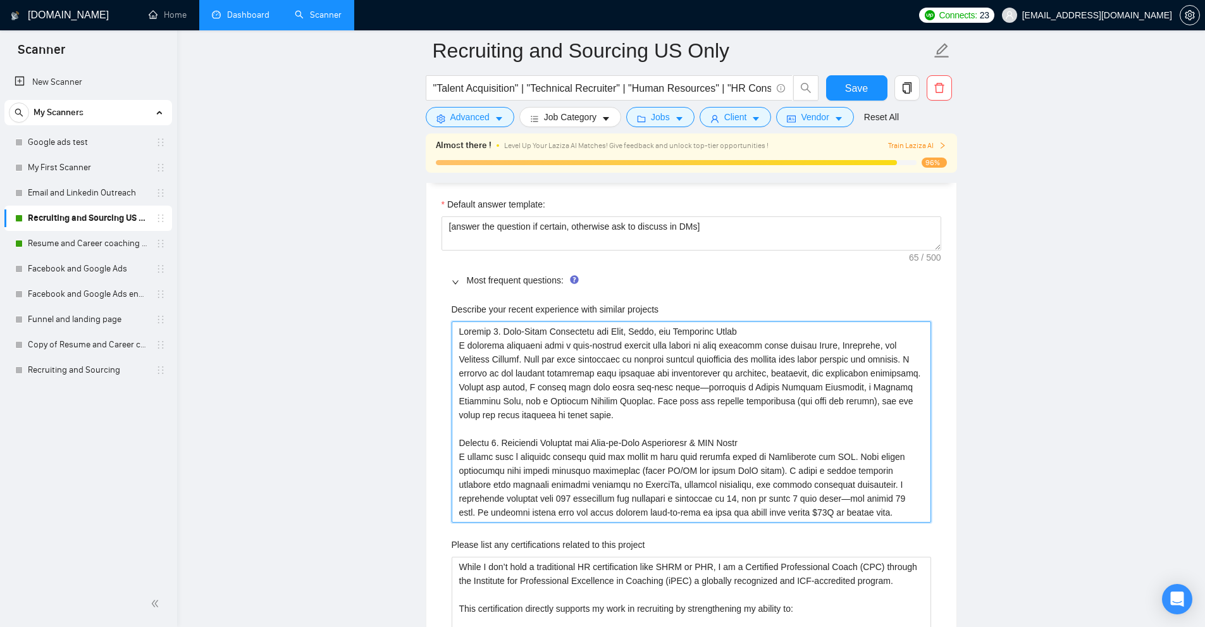
drag, startPoint x: 566, startPoint y: 417, endPoint x: 445, endPoint y: 347, distance: 139.7
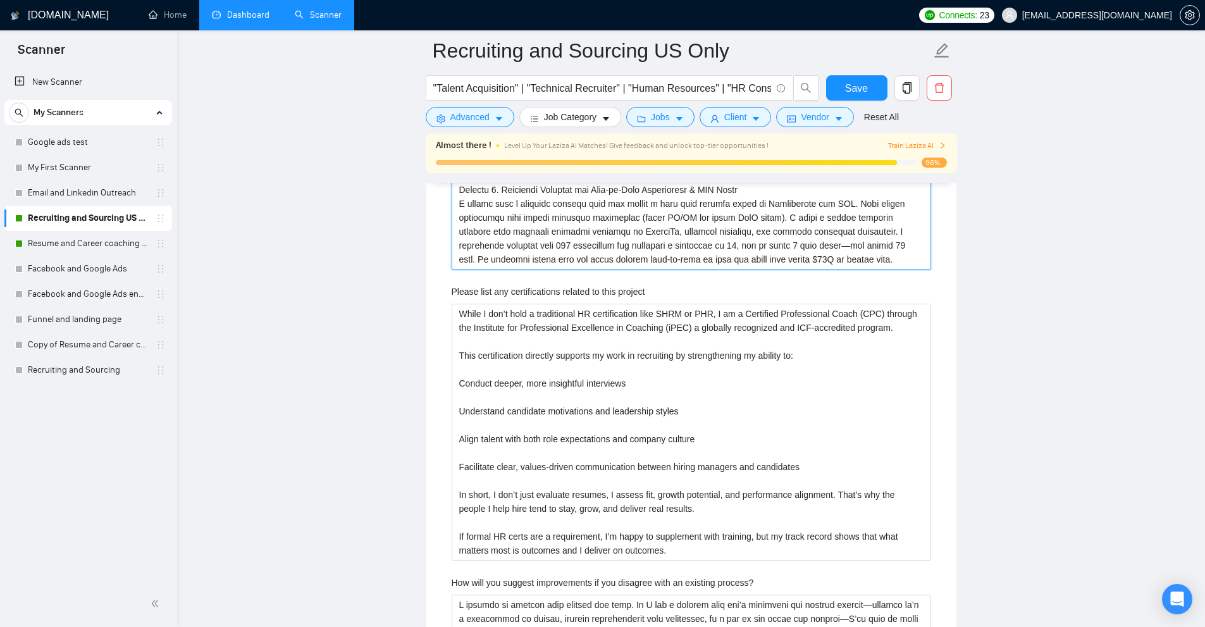
scroll to position [1897, 0]
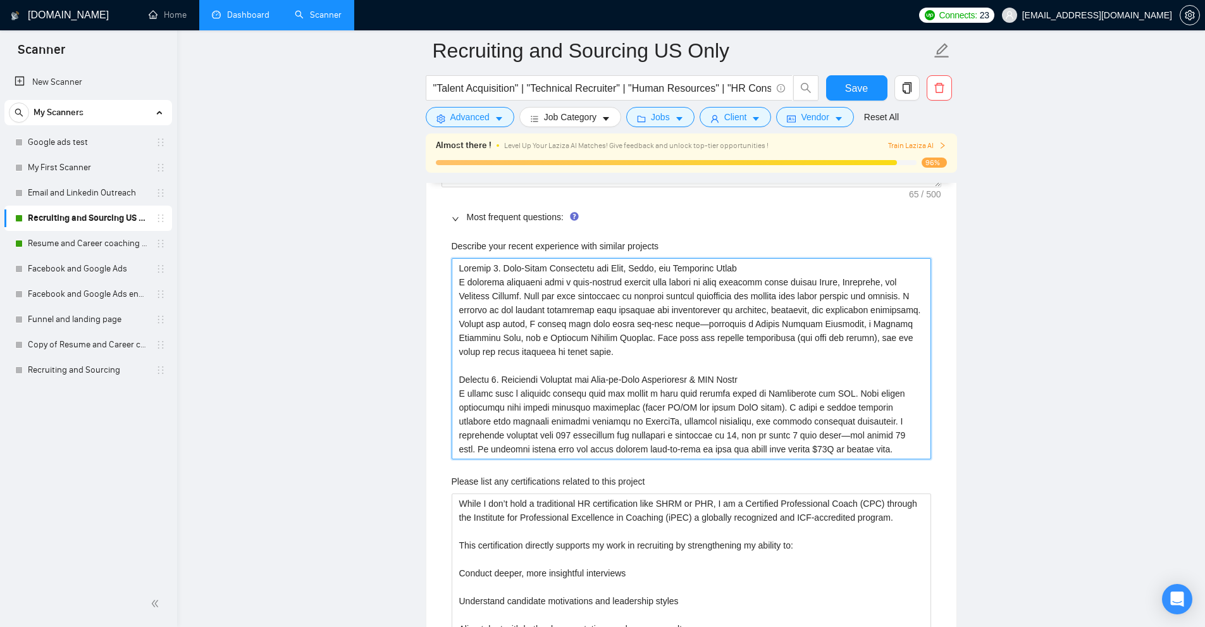
click at [832, 339] on projects "Describe your recent experience with similar projects" at bounding box center [691, 358] width 479 height 201
drag, startPoint x: 602, startPoint y: 357, endPoint x: 405, endPoint y: 226, distance: 236.6
click at [523, 276] on projects "Describe your recent experience with similar projects" at bounding box center [691, 358] width 479 height 201
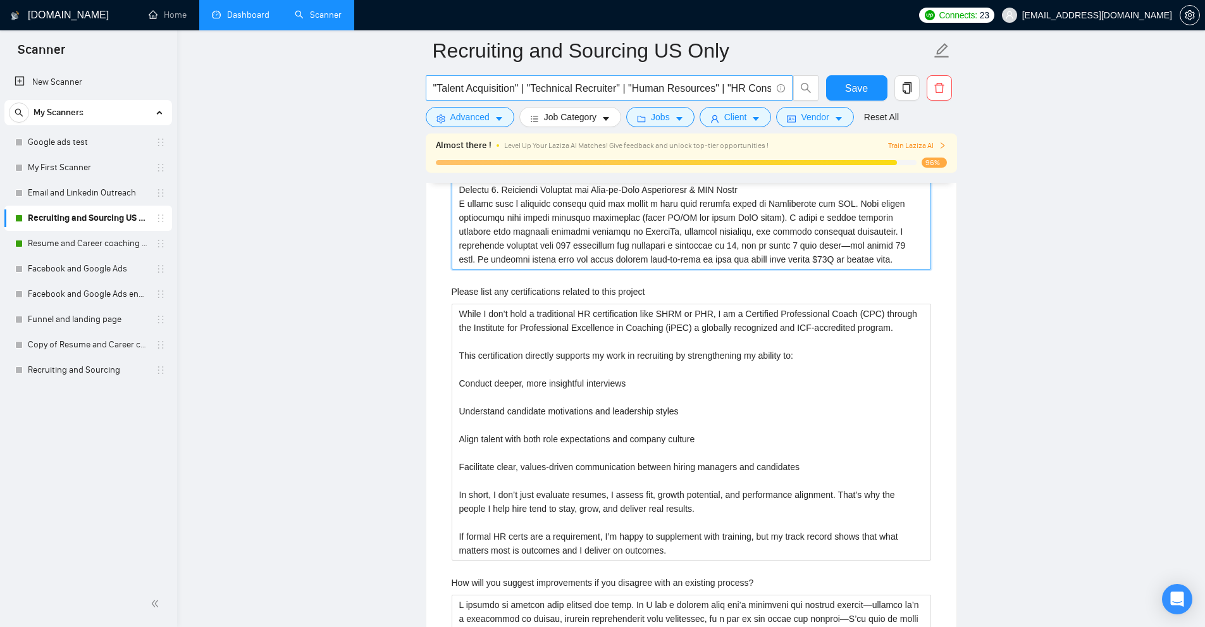
scroll to position [1771, 0]
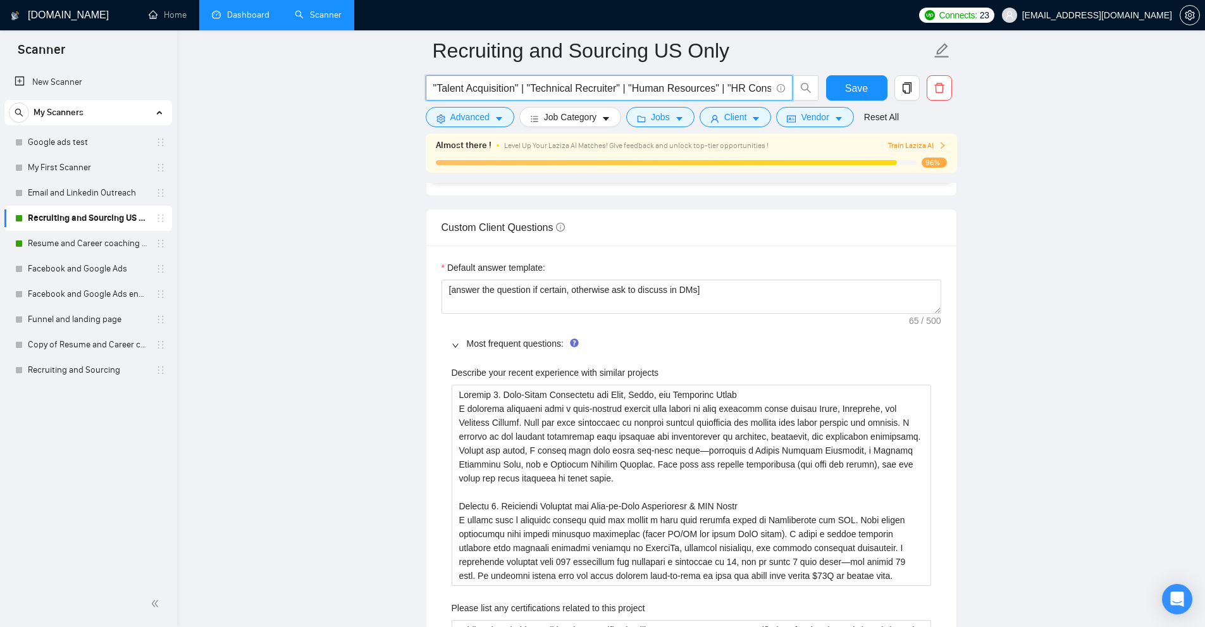
click at [558, 83] on input ""Talent Acquisition" | "Technical Recruiter" | "Human Resources" | "HR Consulta…" at bounding box center [602, 88] width 338 height 16
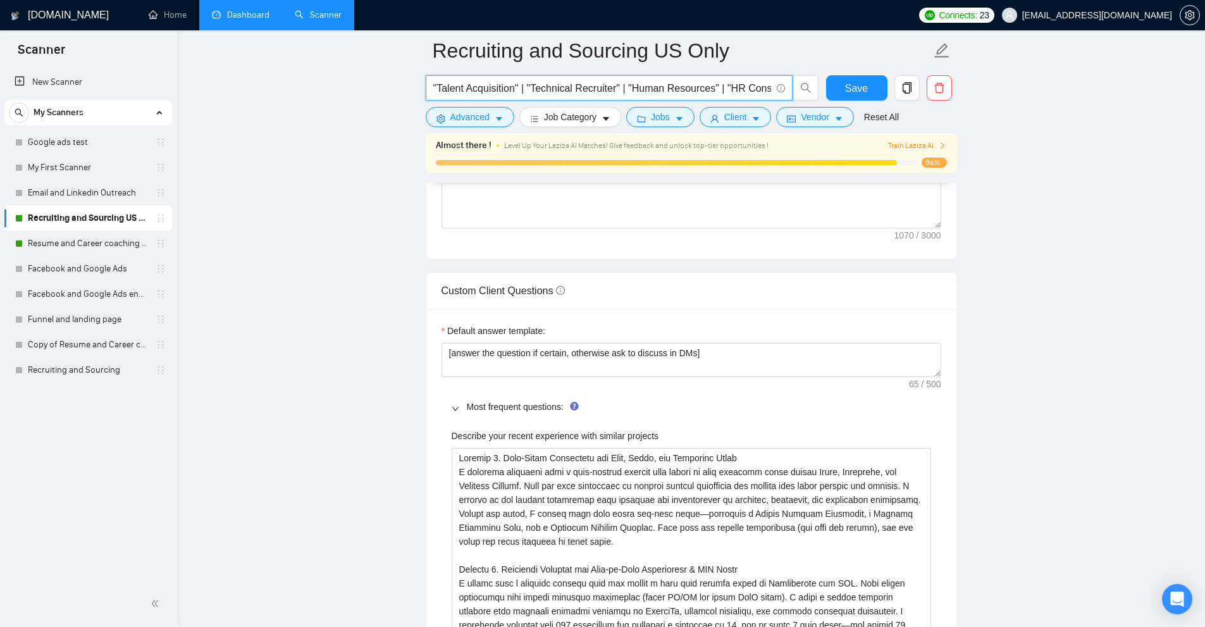
scroll to position [1518, 0]
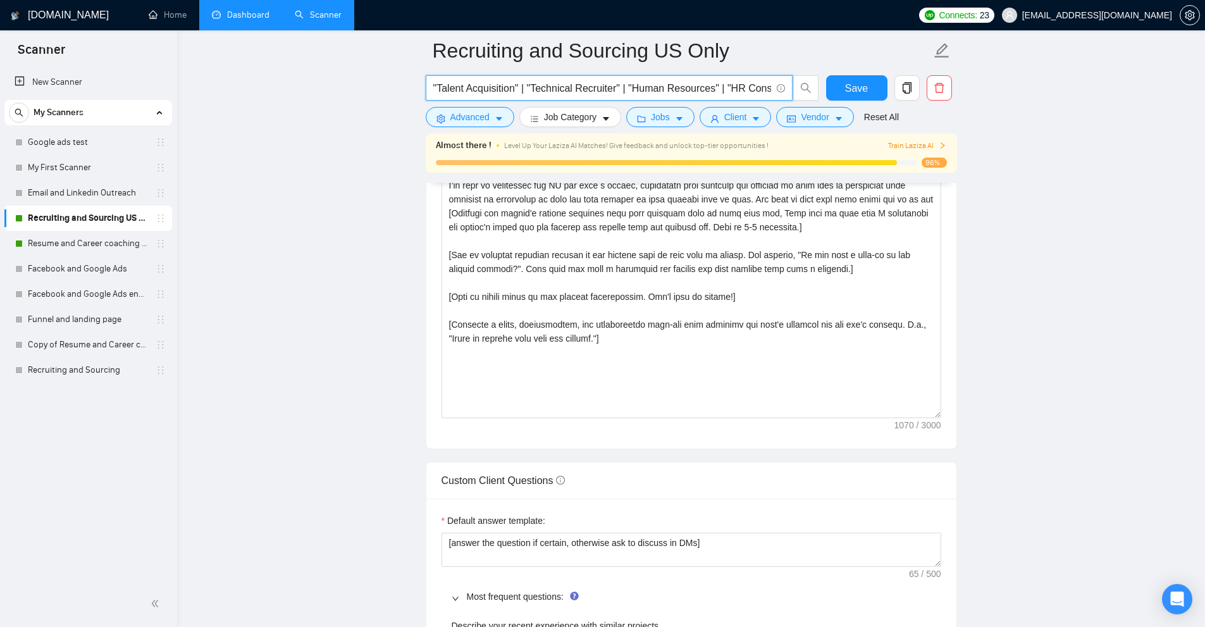
click at [251, 13] on link "Dashboard" at bounding box center [241, 14] width 58 height 11
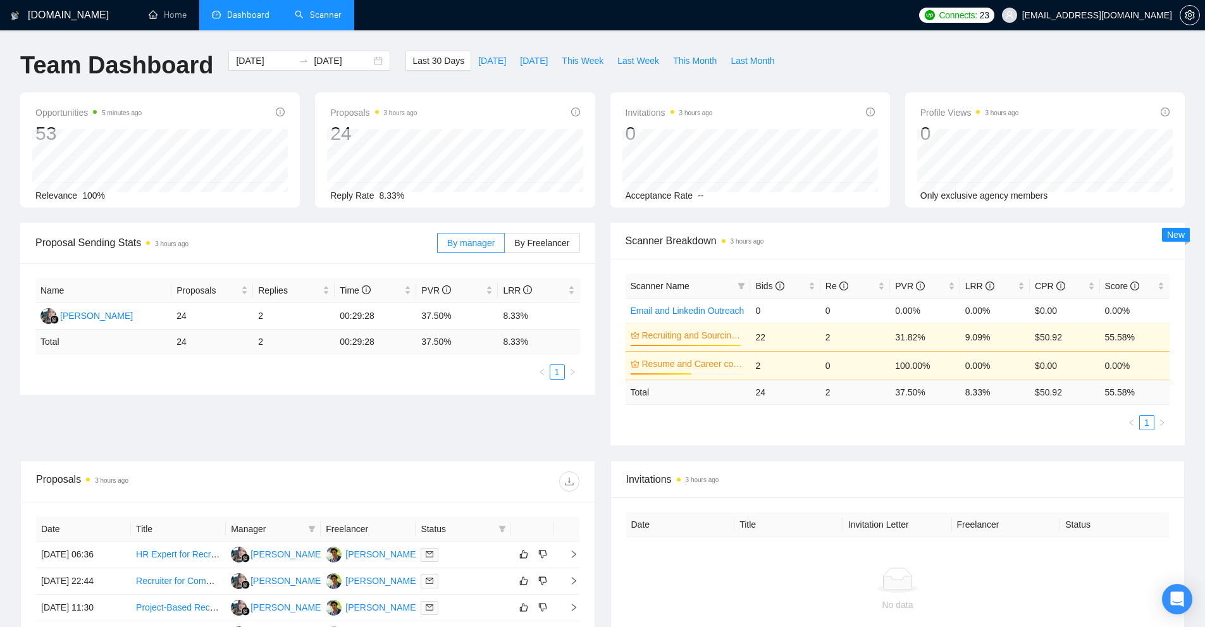
click at [318, 11] on link "Scanner" at bounding box center [318, 14] width 47 height 11
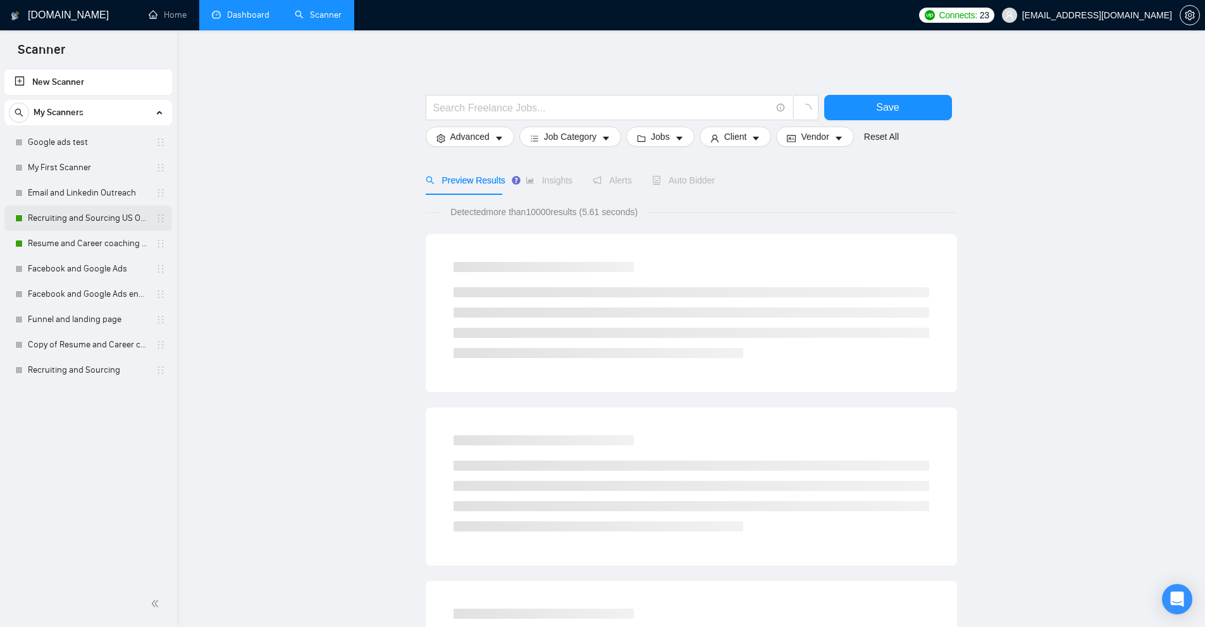
click at [99, 218] on link "Recruiting and Sourcing US Only" at bounding box center [88, 218] width 120 height 25
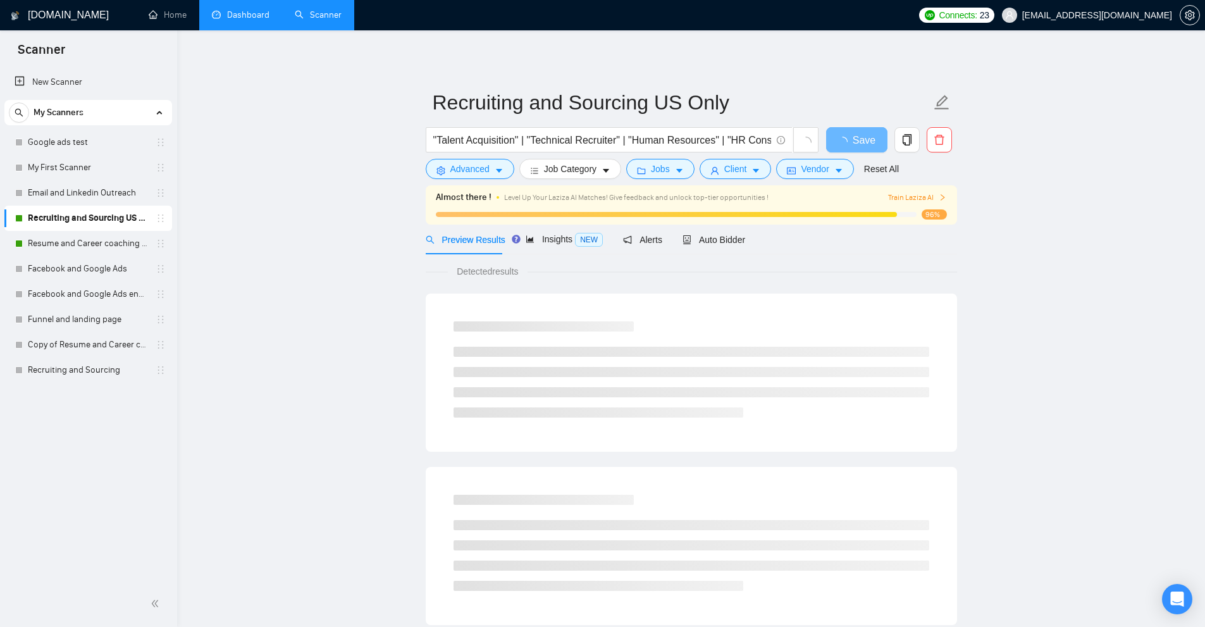
click at [662, 238] on div "Preview Results Insights NEW Alerts Auto Bidder" at bounding box center [586, 240] width 320 height 30
click at [689, 240] on span "Auto Bidder" at bounding box center [713, 240] width 63 height 10
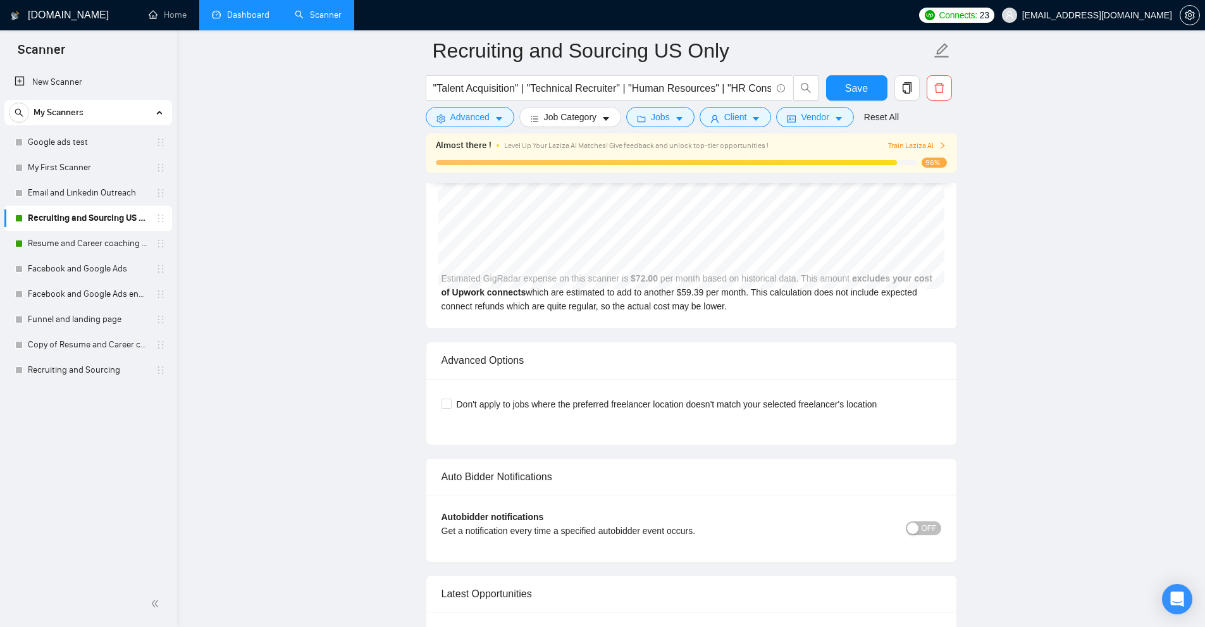
scroll to position [3282, 0]
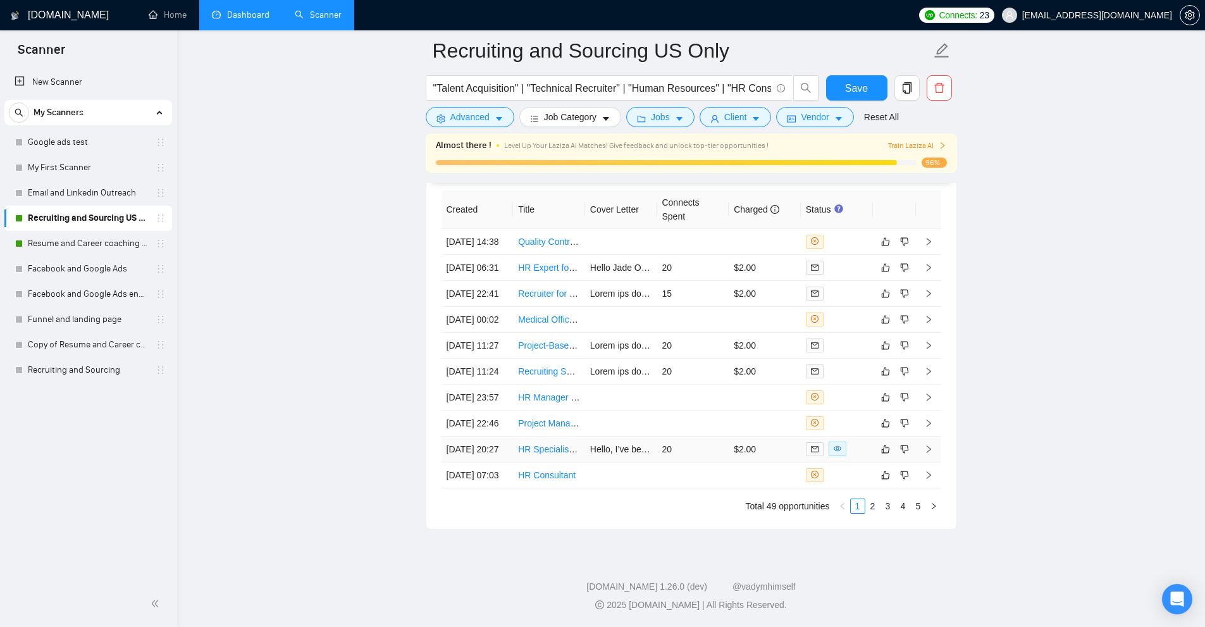
click at [691, 436] on td "20" at bounding box center [692, 449] width 72 height 26
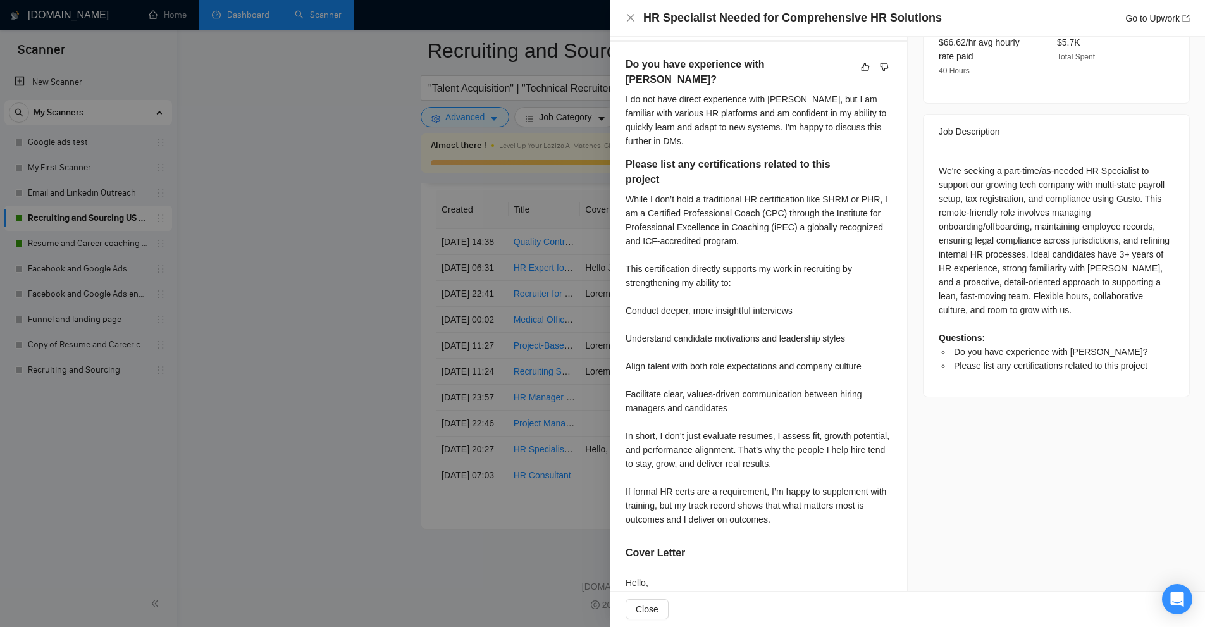
scroll to position [137, 0]
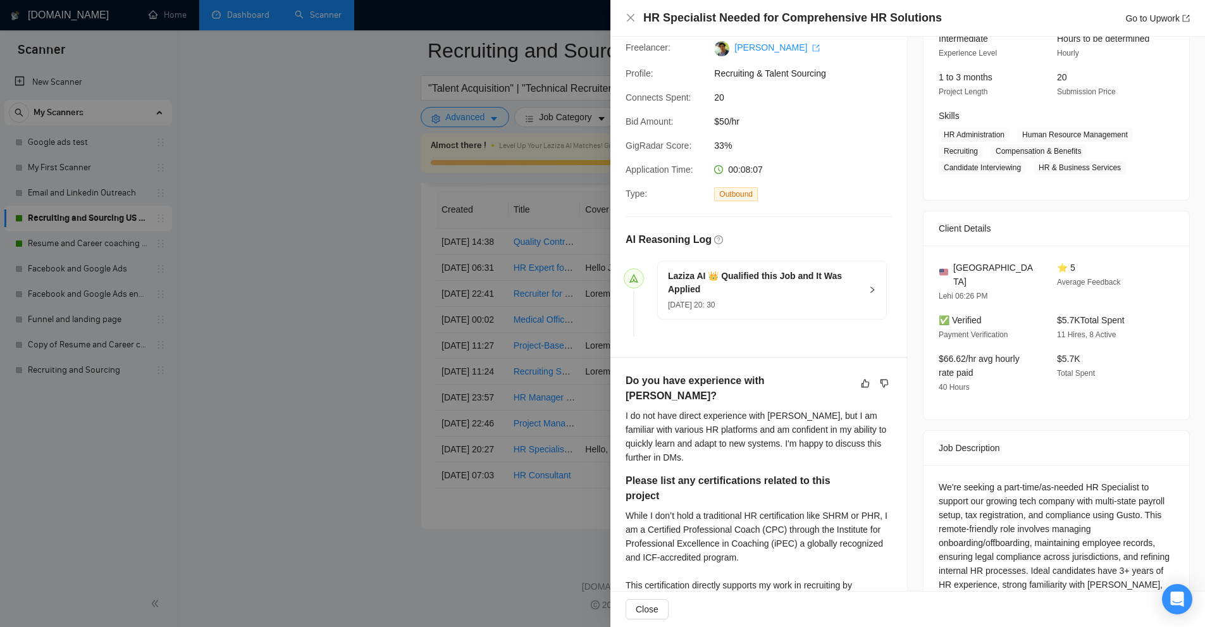
click at [579, 319] on div at bounding box center [602, 313] width 1205 height 627
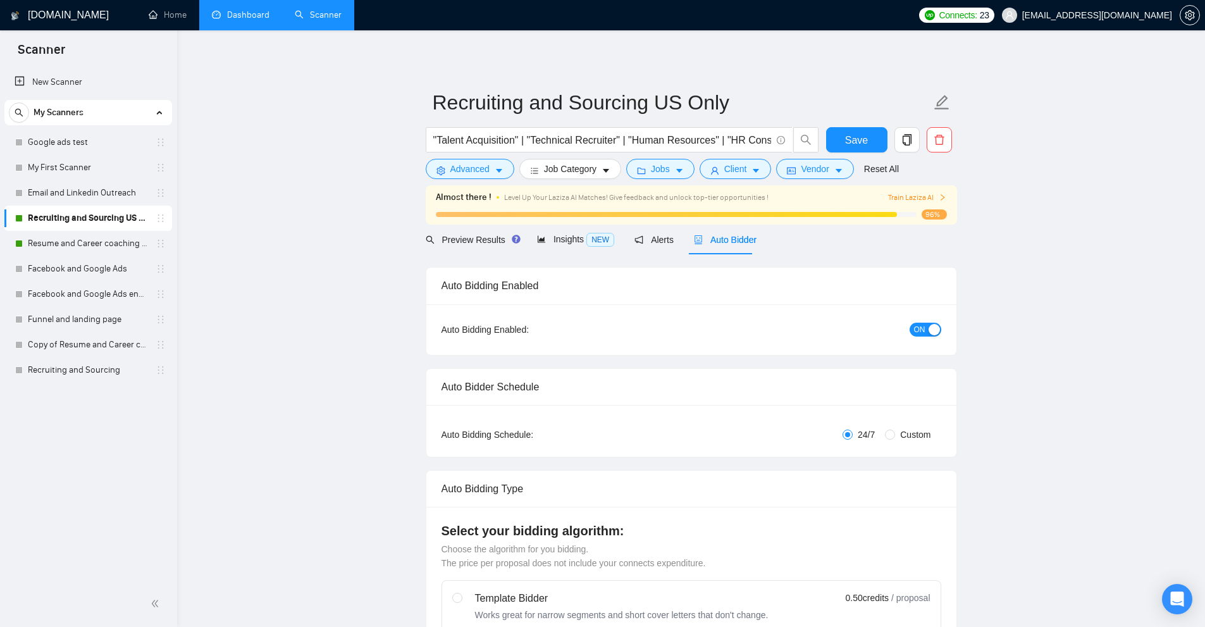
click at [238, 20] on link "Dashboard" at bounding box center [241, 14] width 58 height 11
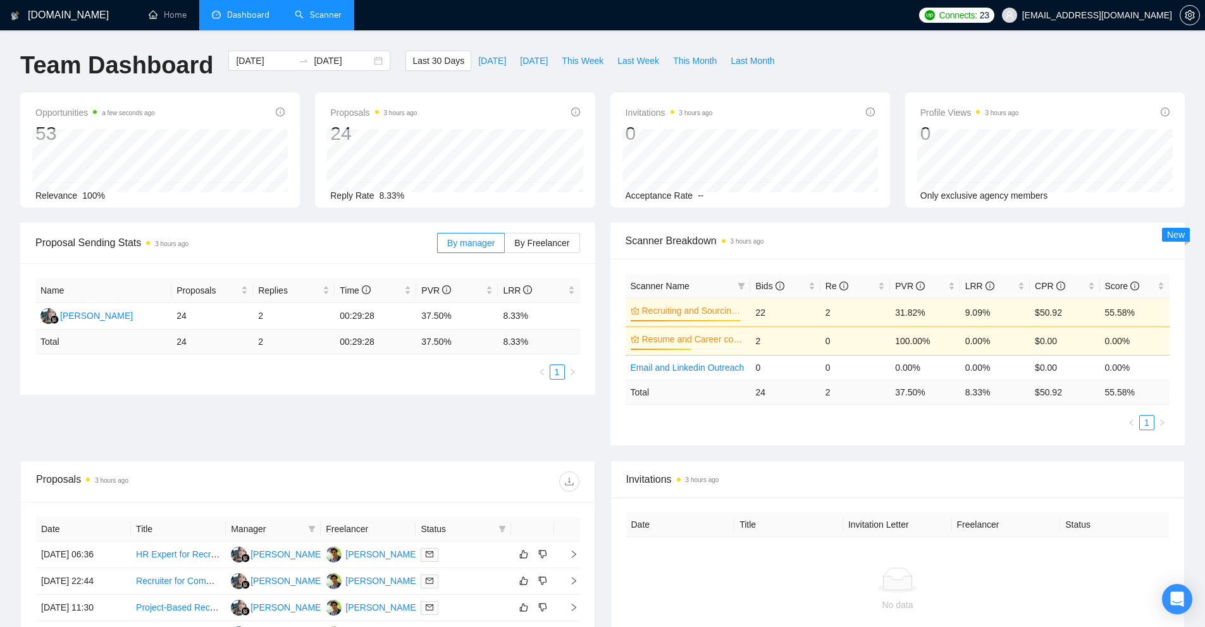
scroll to position [126, 0]
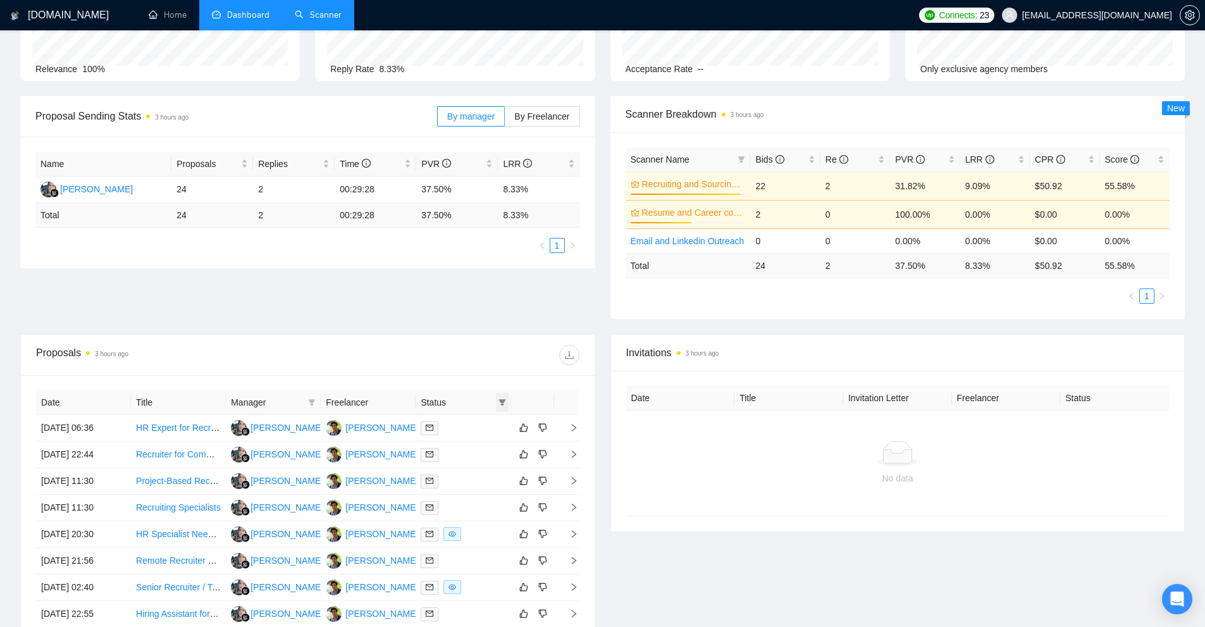
click at [497, 402] on span at bounding box center [502, 402] width 13 height 19
click at [469, 452] on span "Sent" at bounding box center [461, 446] width 23 height 10
checkbox input "true"
click at [495, 471] on span "OK" at bounding box center [491, 472] width 13 height 14
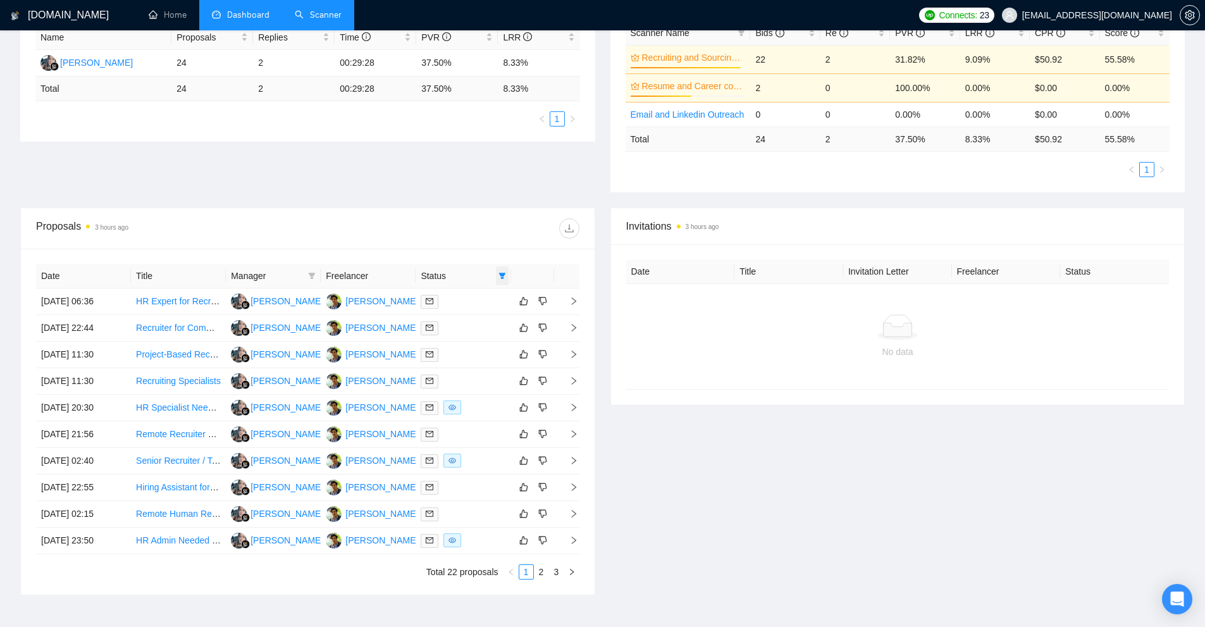
click at [502, 280] on span at bounding box center [502, 275] width 13 height 19
click at [482, 305] on span "Chat" at bounding box center [470, 300] width 61 height 14
checkbox input "true"
click at [473, 323] on span "Sent" at bounding box center [470, 320] width 61 height 14
checkbox input "false"
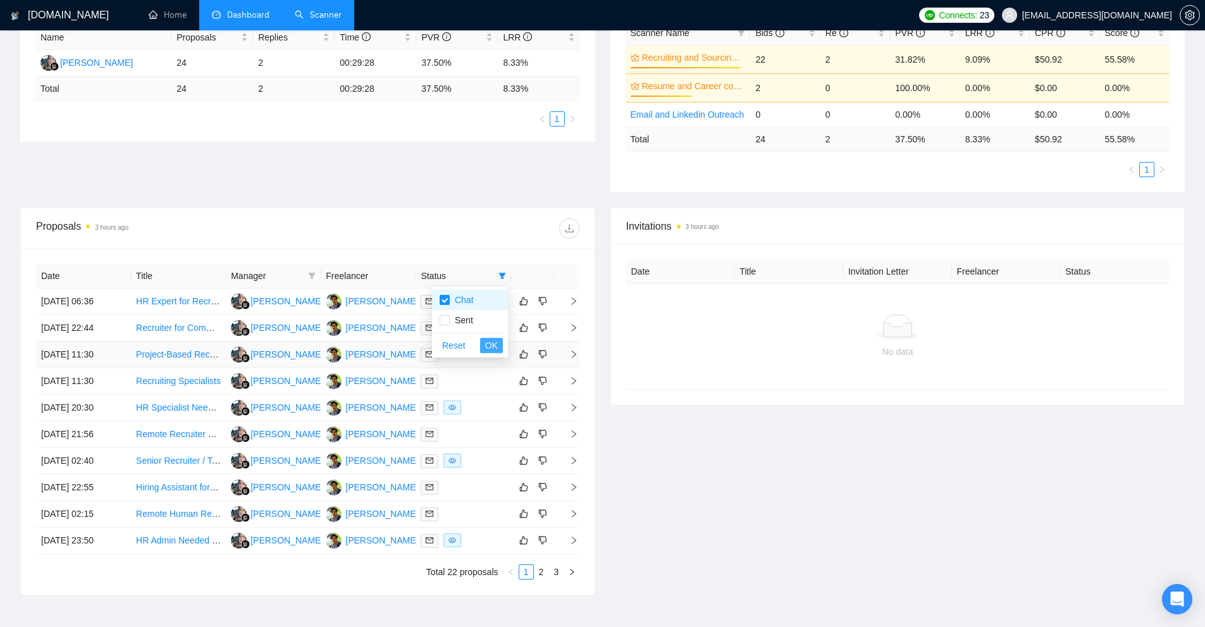
click at [488, 349] on span "OK" at bounding box center [491, 345] width 13 height 14
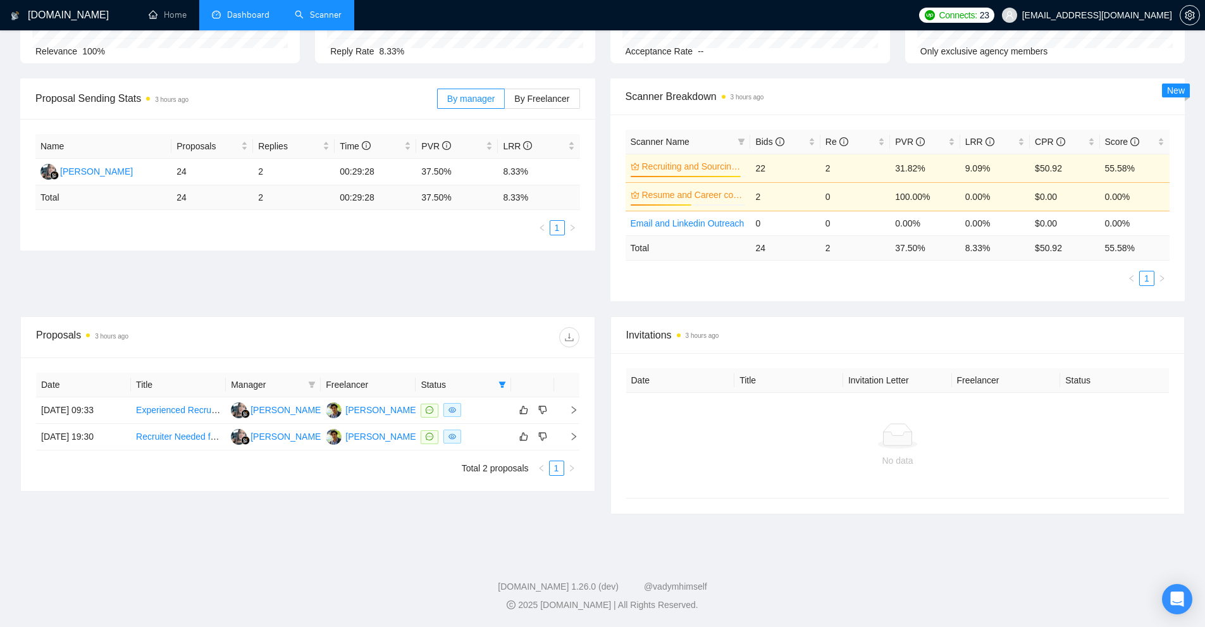
scroll to position [144, 0]
click at [488, 417] on div at bounding box center [463, 410] width 85 height 15
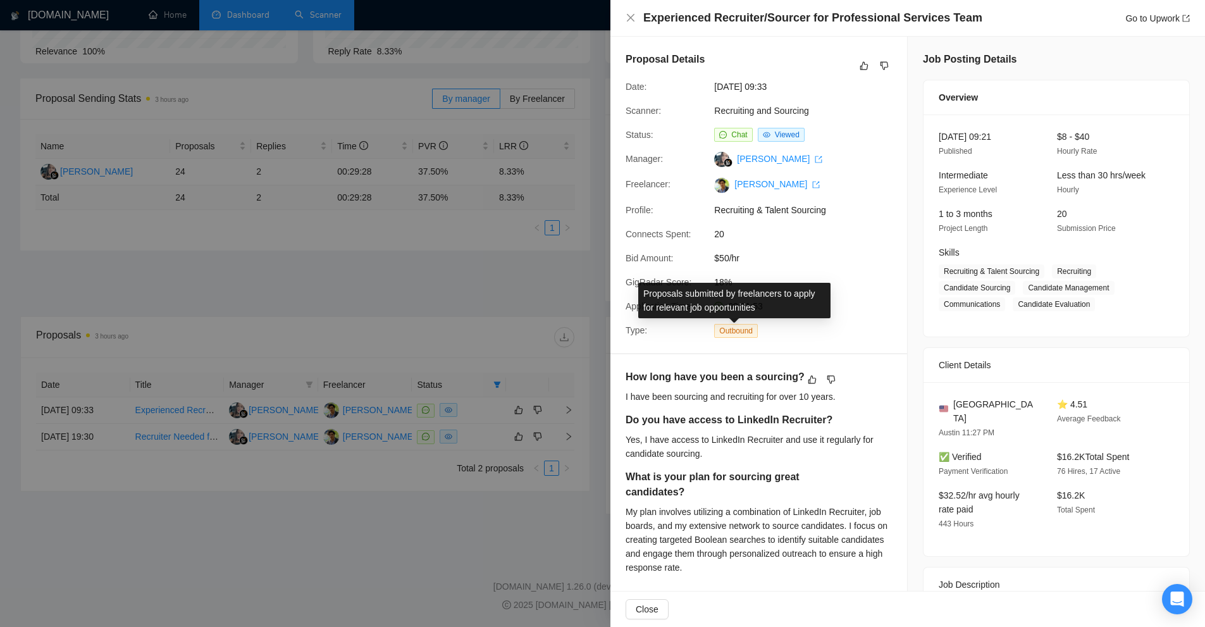
click at [413, 470] on div at bounding box center [602, 313] width 1205 height 627
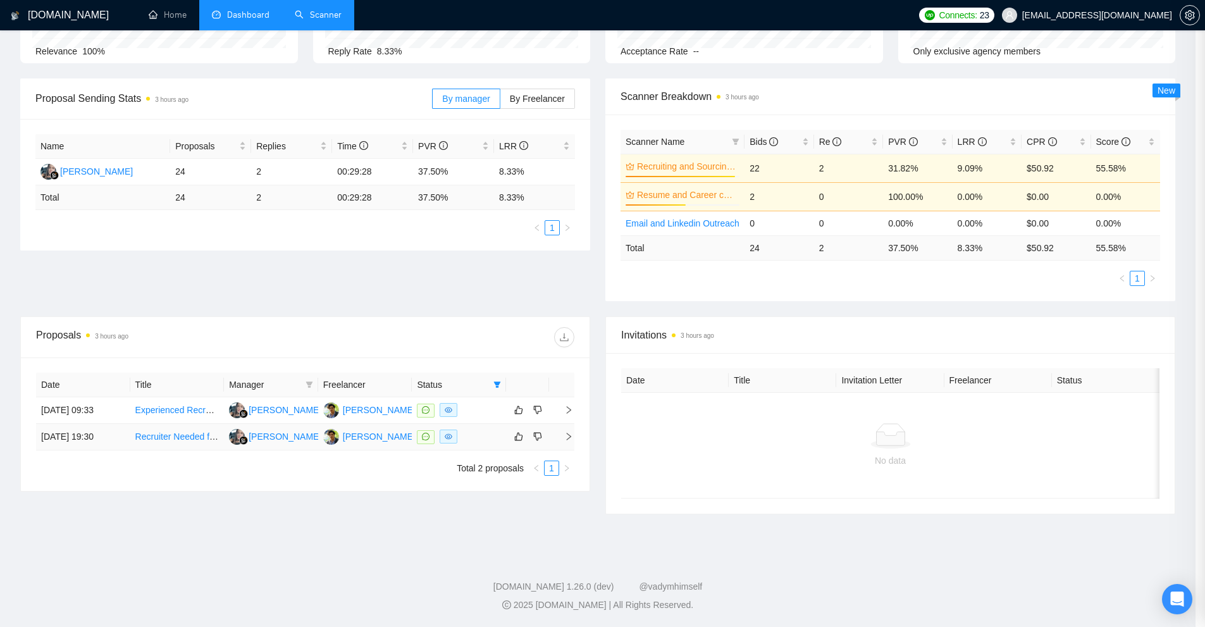
click at [488, 434] on div at bounding box center [459, 436] width 84 height 15
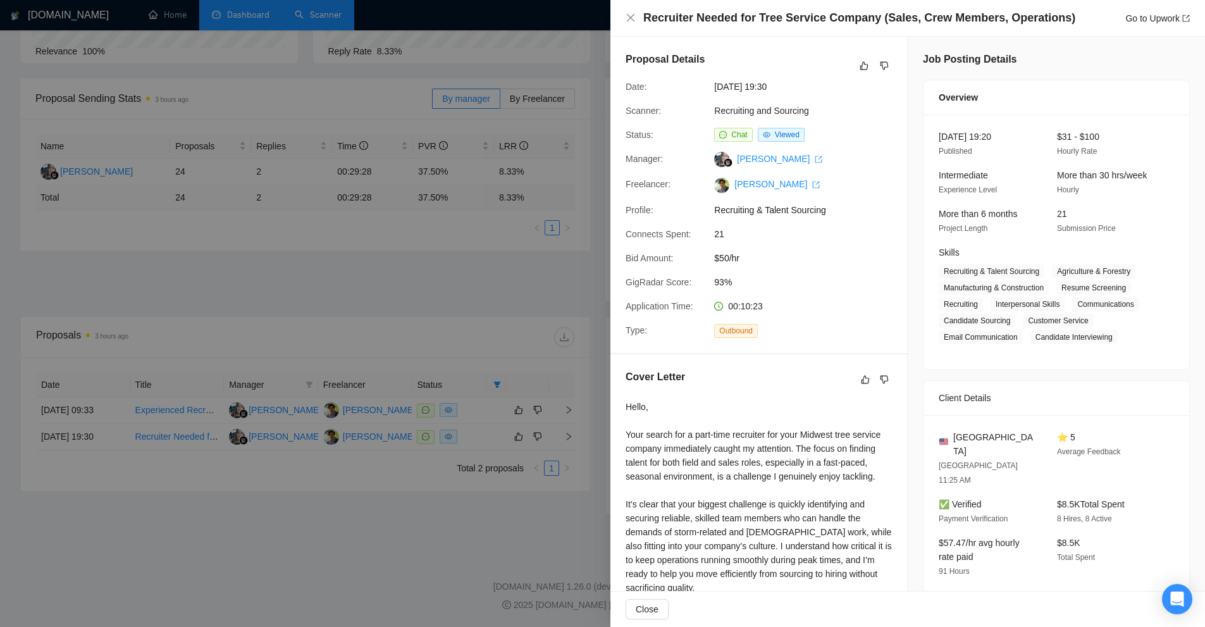
click at [513, 350] on div at bounding box center [602, 313] width 1205 height 627
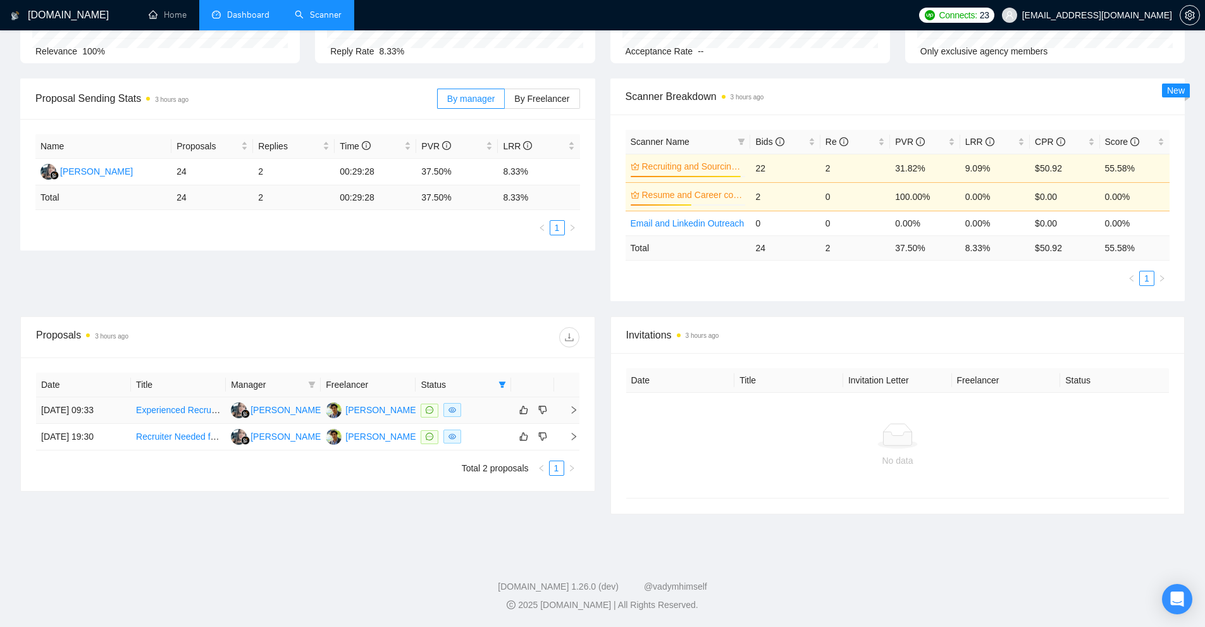
click at [491, 410] on div at bounding box center [463, 410] width 85 height 15
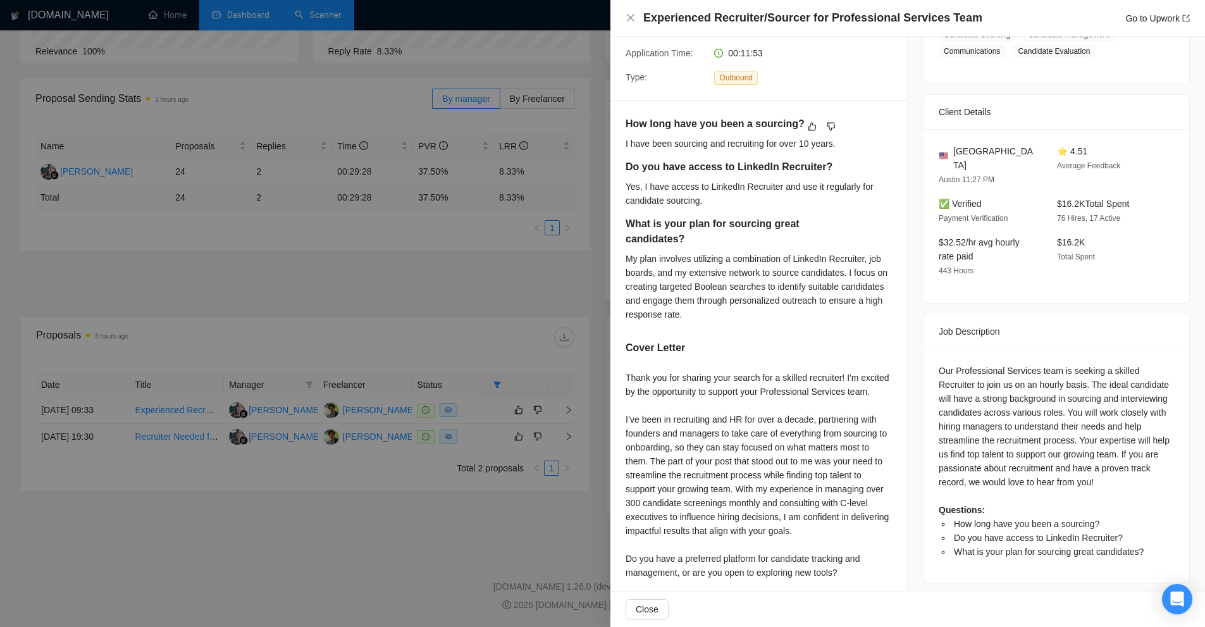
scroll to position [316, 0]
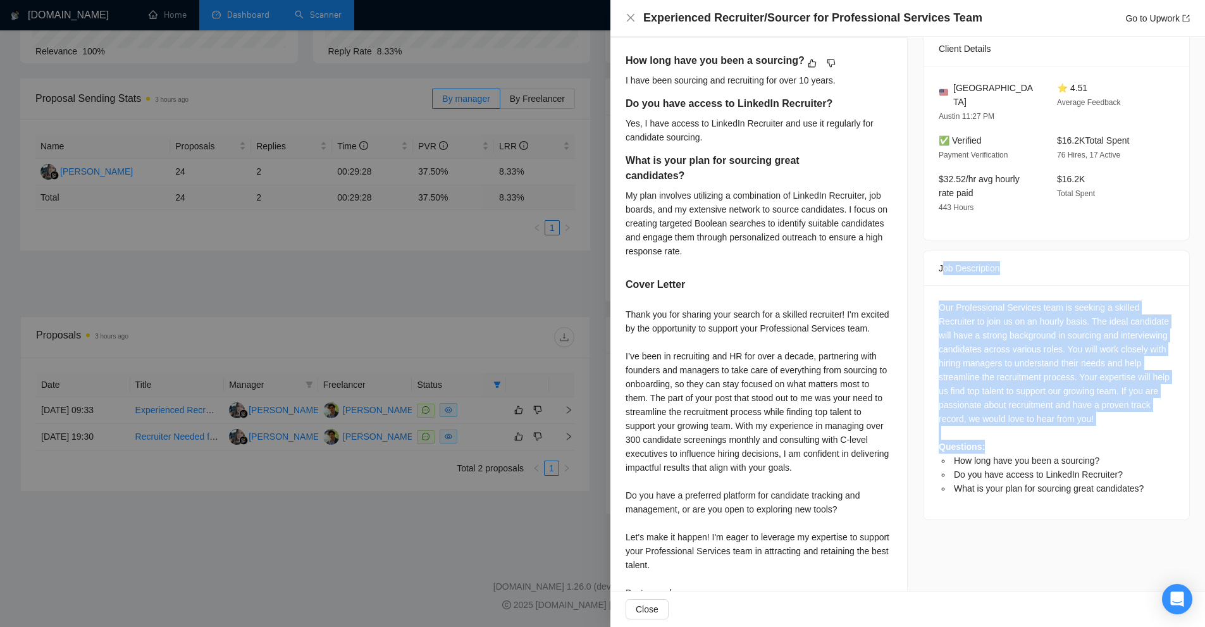
drag, startPoint x: 982, startPoint y: 338, endPoint x: 1123, endPoint y: 452, distance: 181.2
click at [1114, 444] on div "Job Description Our Professional Services team is seeking a skilled Recruiter t…" at bounding box center [1056, 384] width 267 height 269
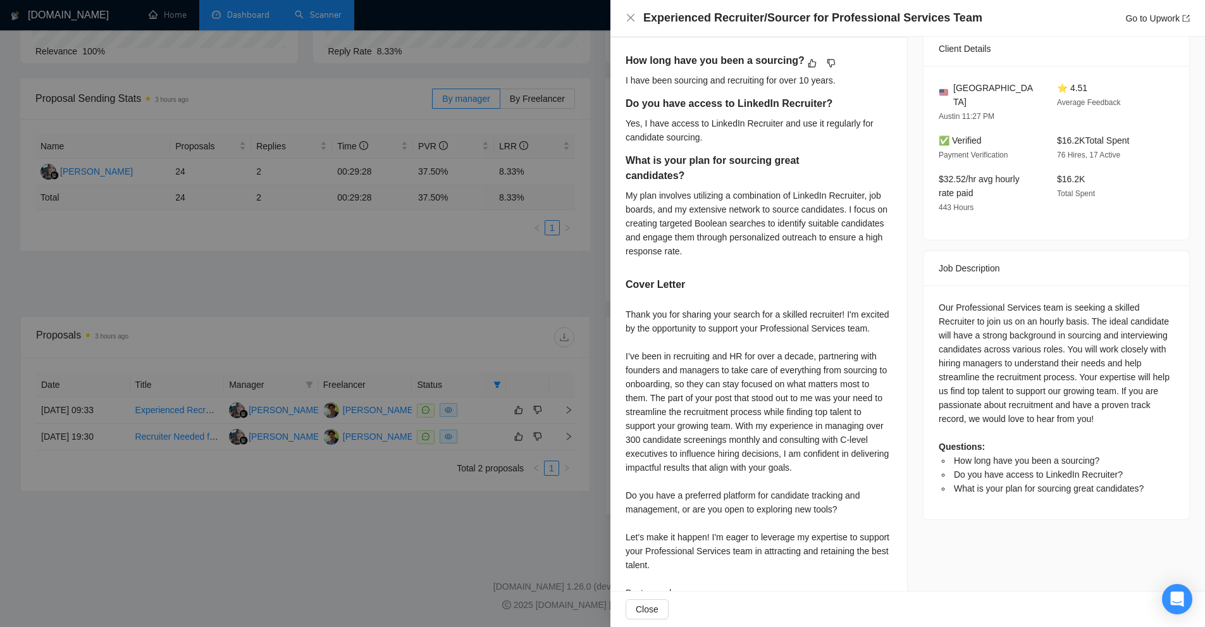
click at [1135, 483] on span "What is your plan for sourcing great candidates?" at bounding box center [1049, 488] width 190 height 10
click at [457, 295] on div at bounding box center [602, 313] width 1205 height 627
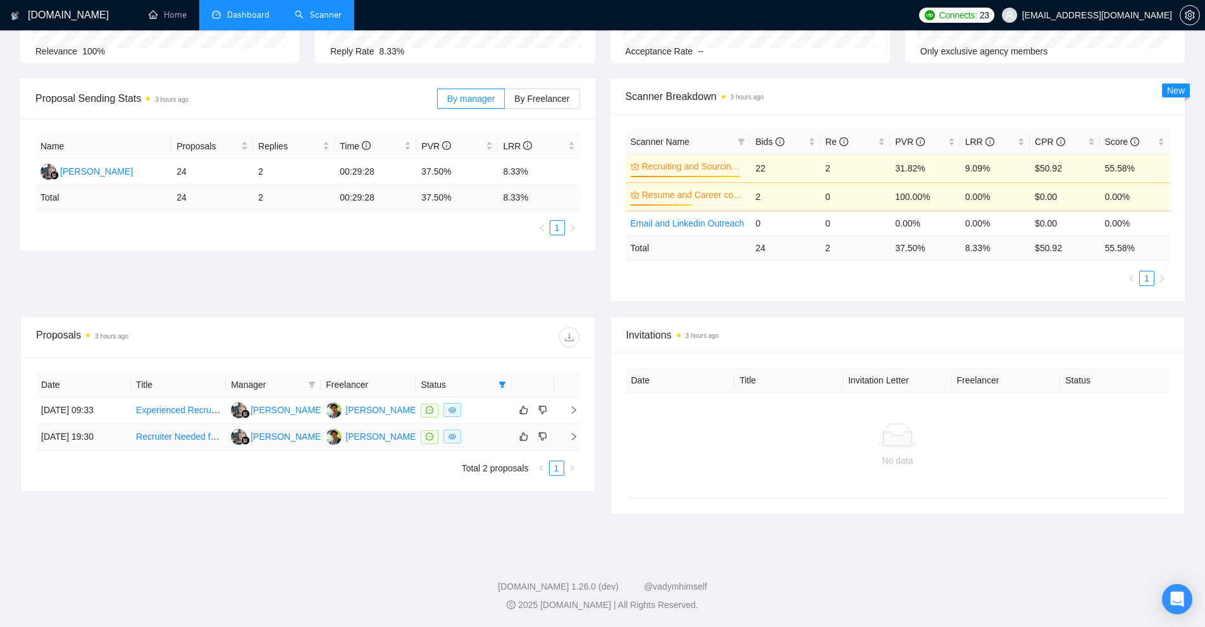
click at [490, 440] on div at bounding box center [463, 436] width 85 height 15
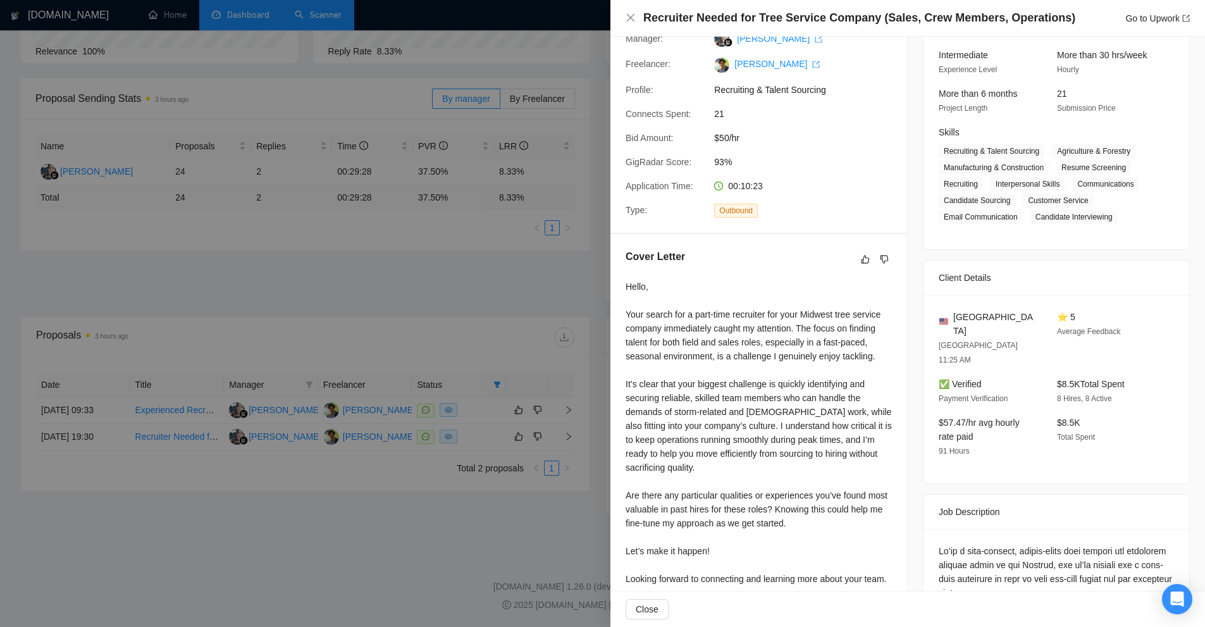
scroll to position [0, 0]
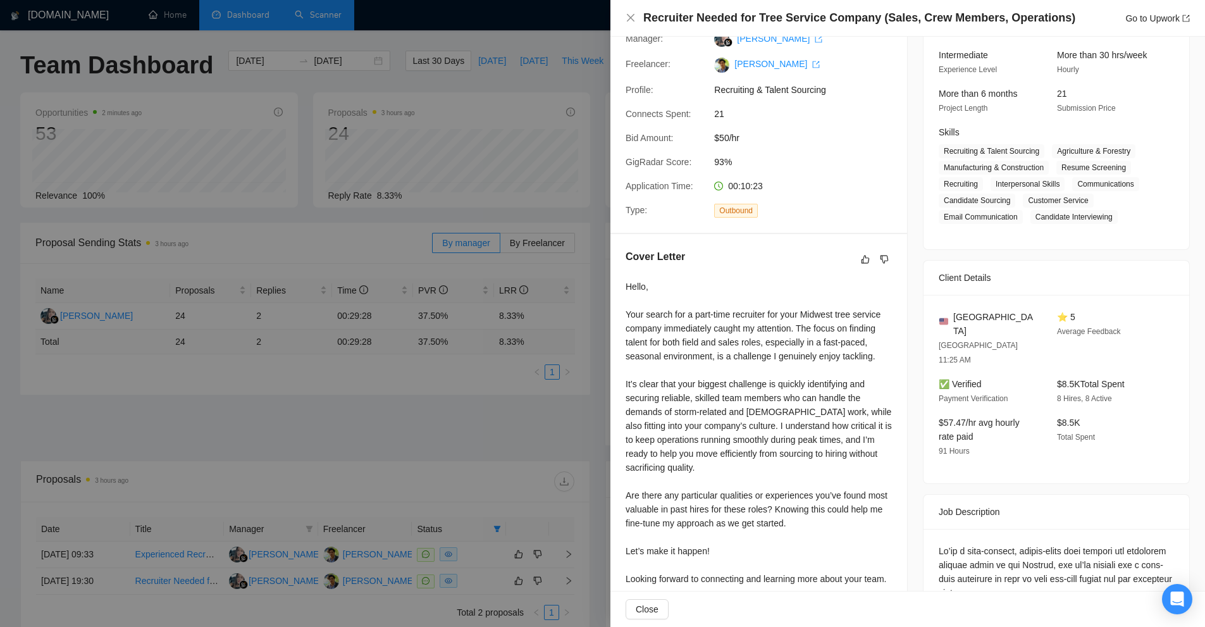
click at [538, 226] on div at bounding box center [602, 313] width 1205 height 627
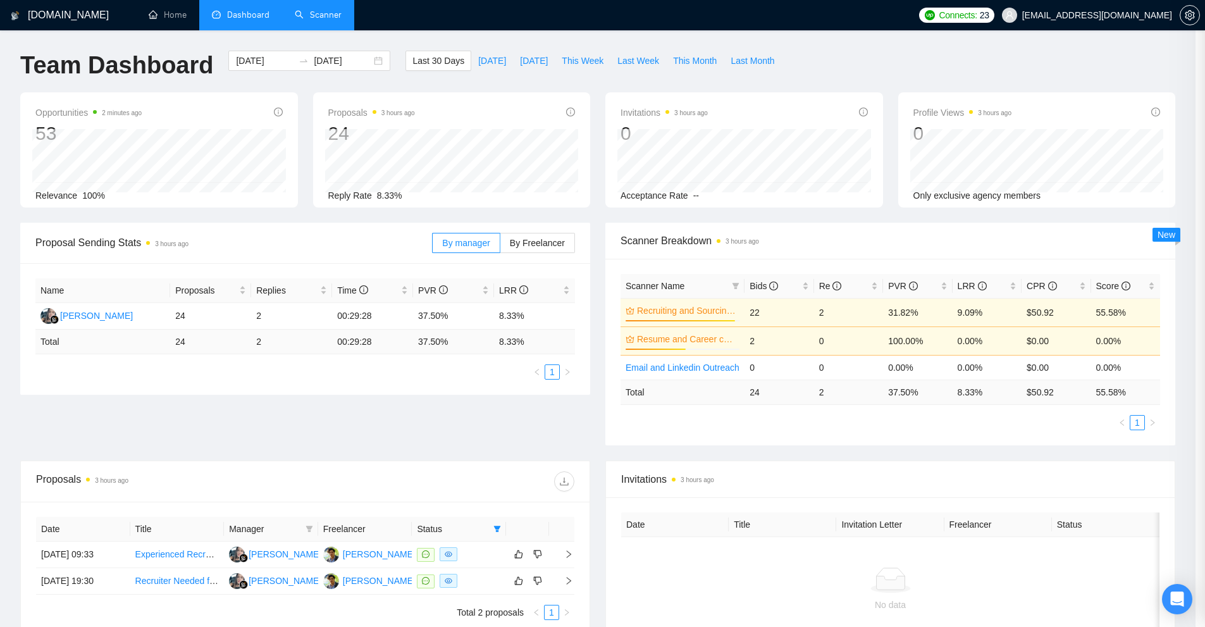
scroll to position [144, 0]
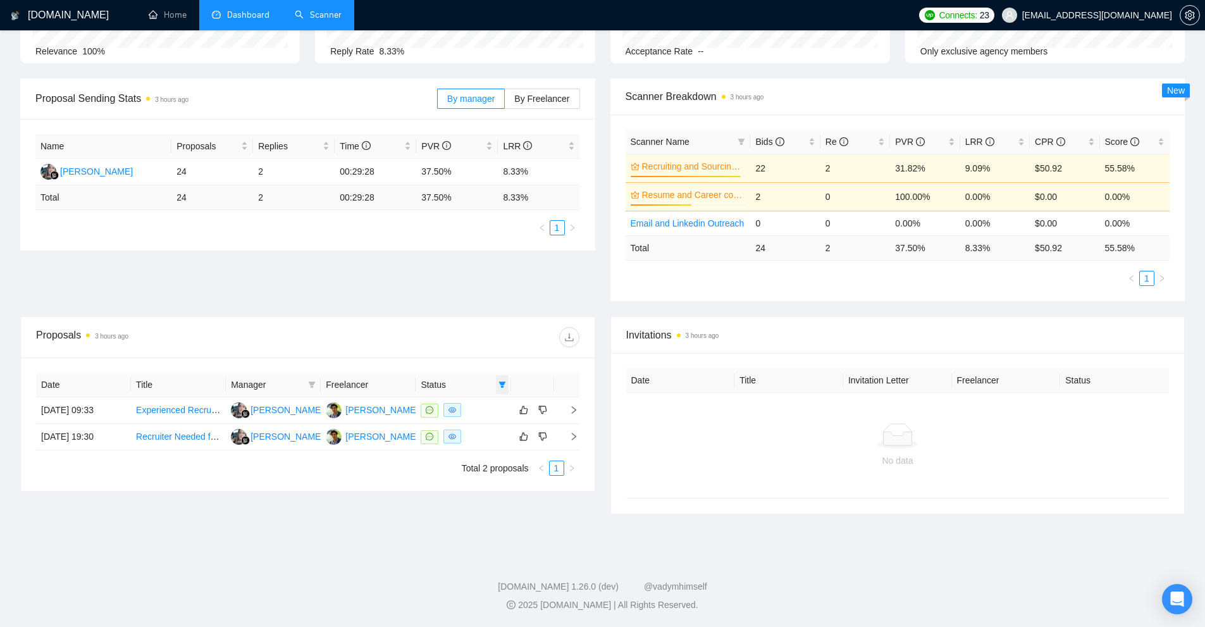
click at [503, 379] on span at bounding box center [502, 384] width 13 height 19
click at [478, 414] on span "Chat" at bounding box center [470, 409] width 61 height 14
checkbox input "false"
click at [488, 453] on span "OK" at bounding box center [491, 454] width 13 height 14
click at [488, 453] on body "GigRadar.io Home Dashboard Scanner Connects: 23 coachdavemarch@gmail.com Team D…" at bounding box center [602, 169] width 1205 height 627
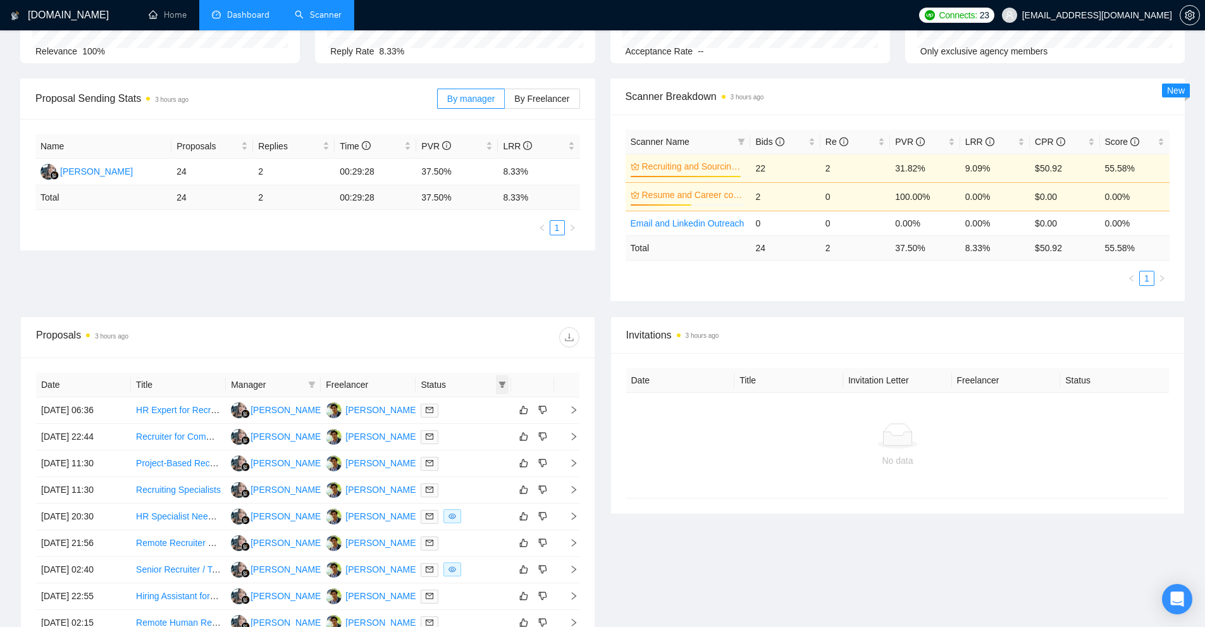
scroll to position [271, 0]
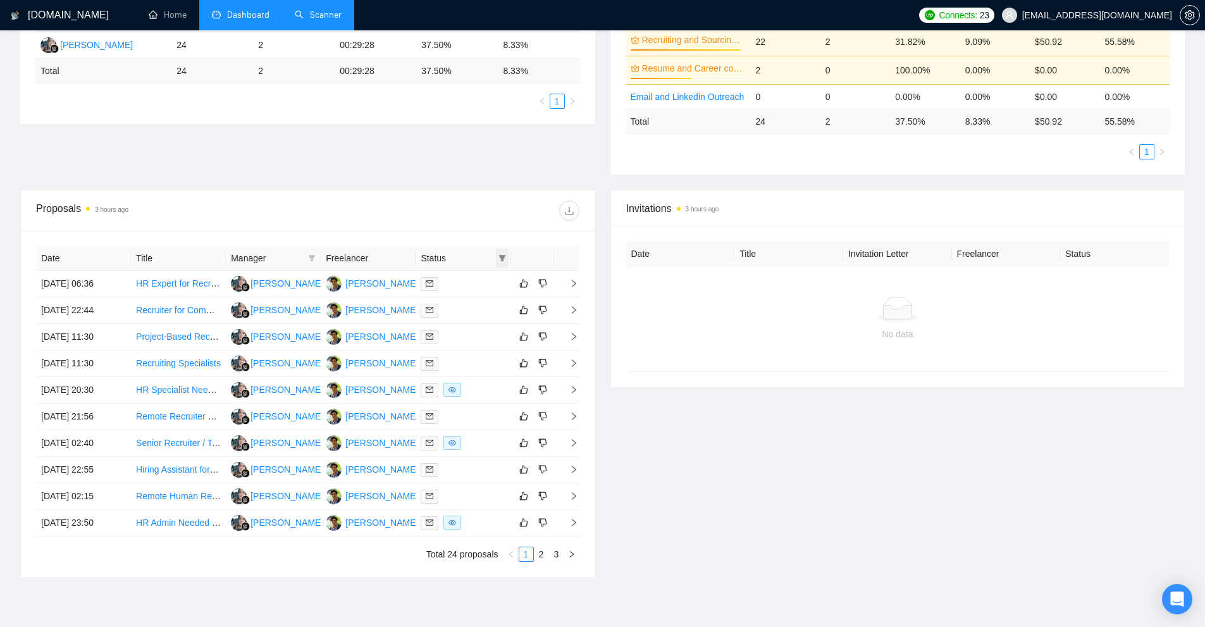
click at [497, 258] on span at bounding box center [502, 258] width 13 height 19
click at [466, 298] on span "Sent" at bounding box center [461, 302] width 23 height 10
click at [477, 301] on span "Sent" at bounding box center [470, 302] width 61 height 14
checkbox input "false"
click at [472, 279] on span "Chat" at bounding box center [470, 282] width 61 height 14
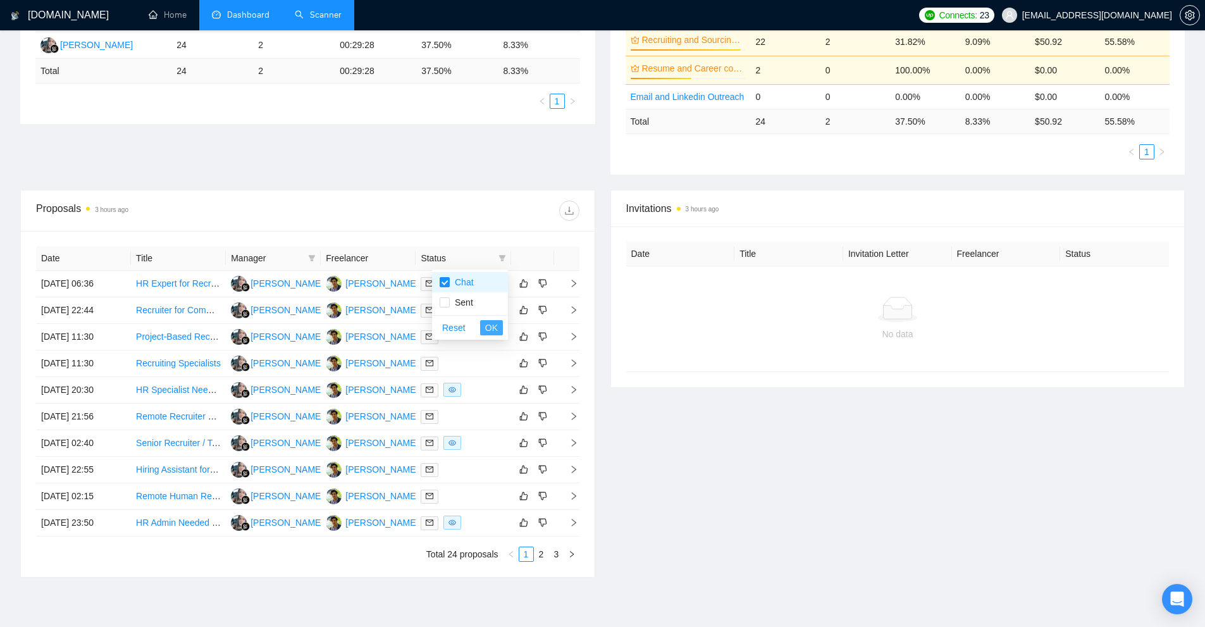
click at [494, 328] on span "OK" at bounding box center [491, 328] width 13 height 14
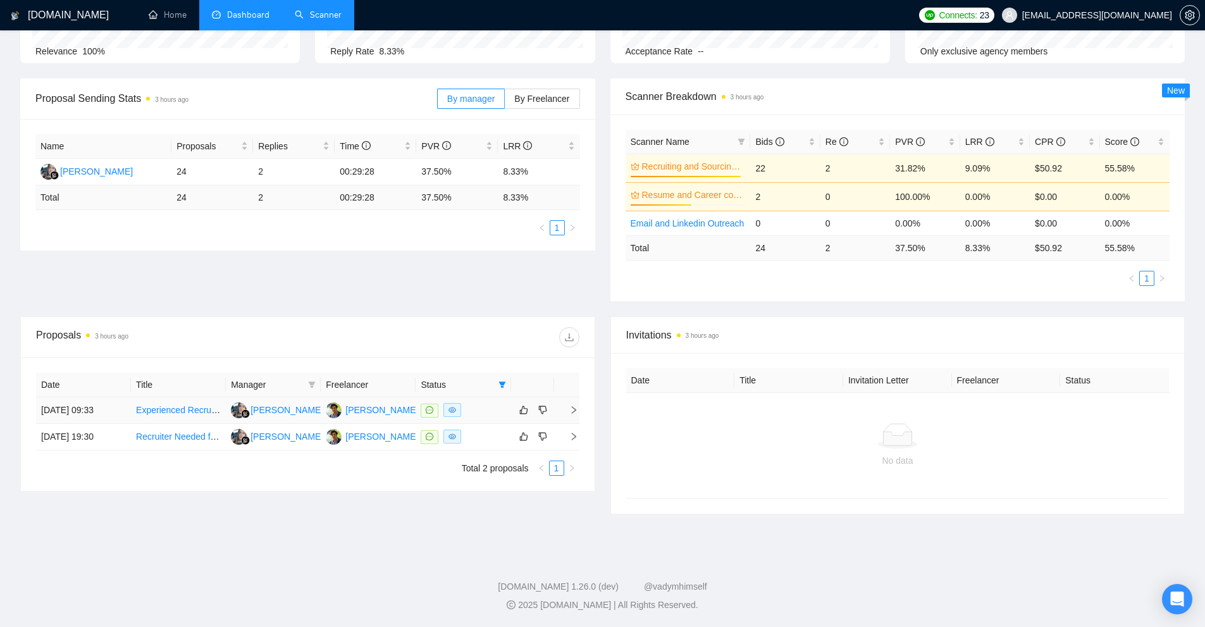
scroll to position [144, 0]
click at [483, 437] on div at bounding box center [463, 436] width 85 height 15
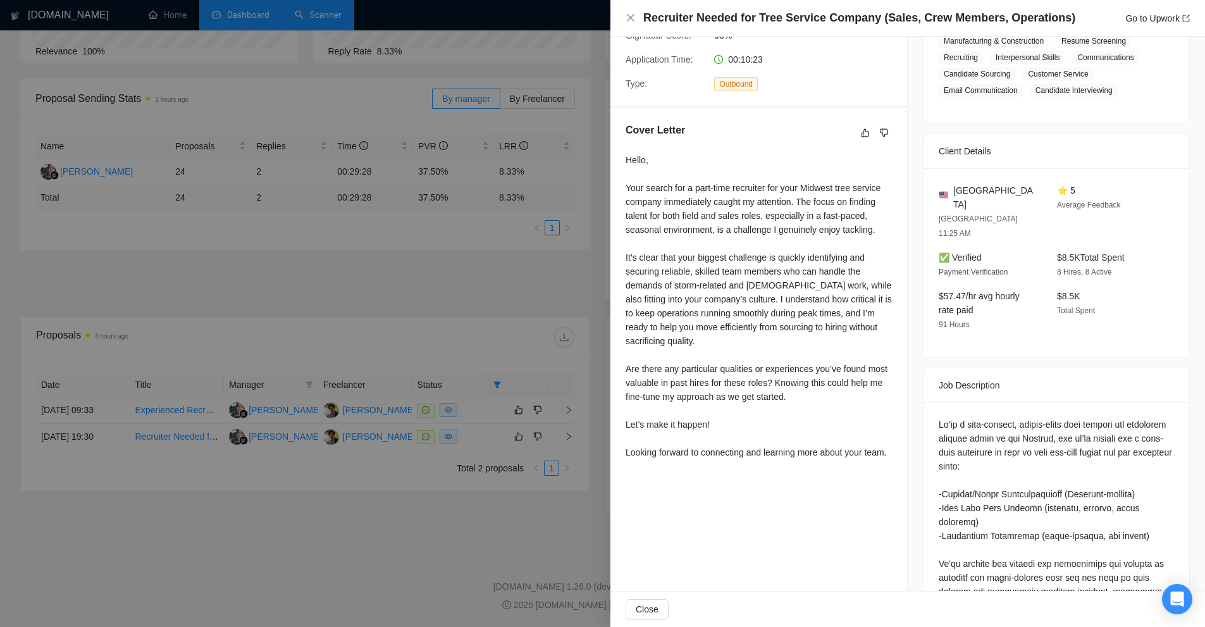
scroll to position [0, 0]
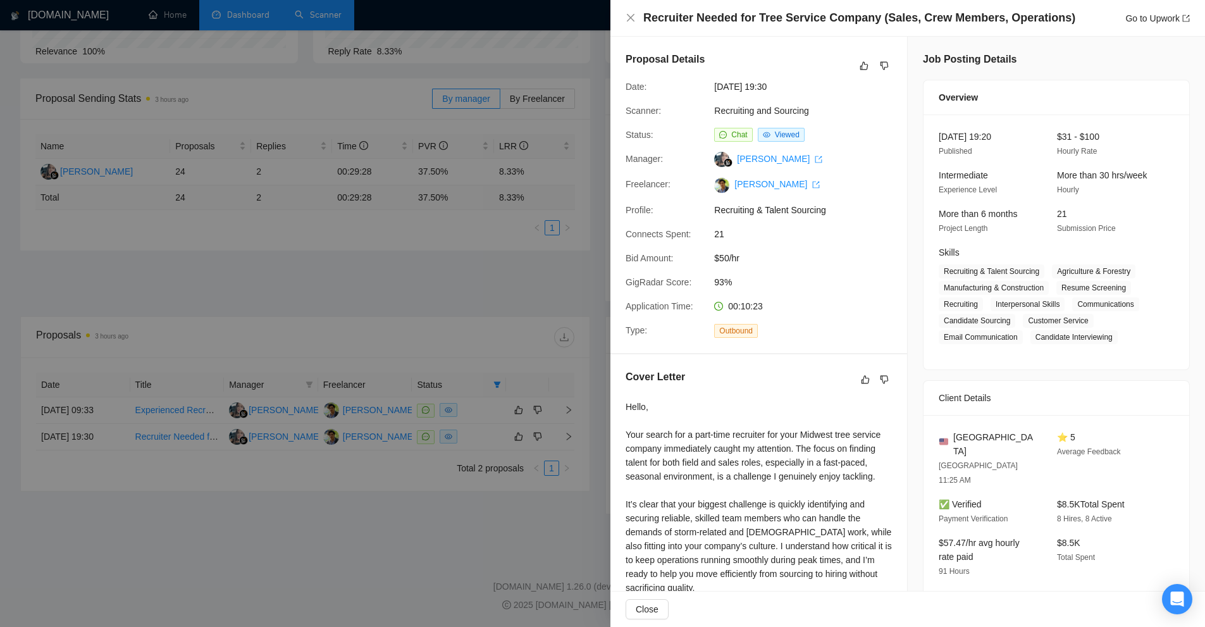
click at [467, 279] on div at bounding box center [602, 313] width 1205 height 627
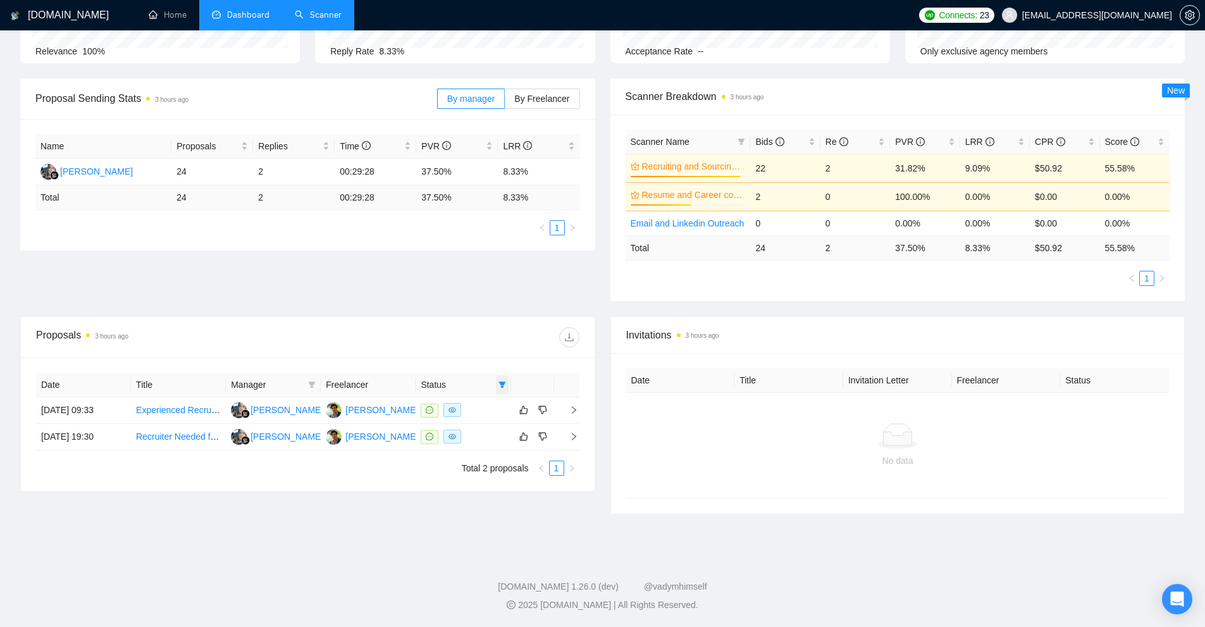
click at [503, 385] on icon "filter" at bounding box center [501, 384] width 7 height 6
click at [483, 409] on span "Chat" at bounding box center [470, 409] width 61 height 14
checkbox input "false"
click at [496, 459] on span "OK" at bounding box center [491, 454] width 13 height 14
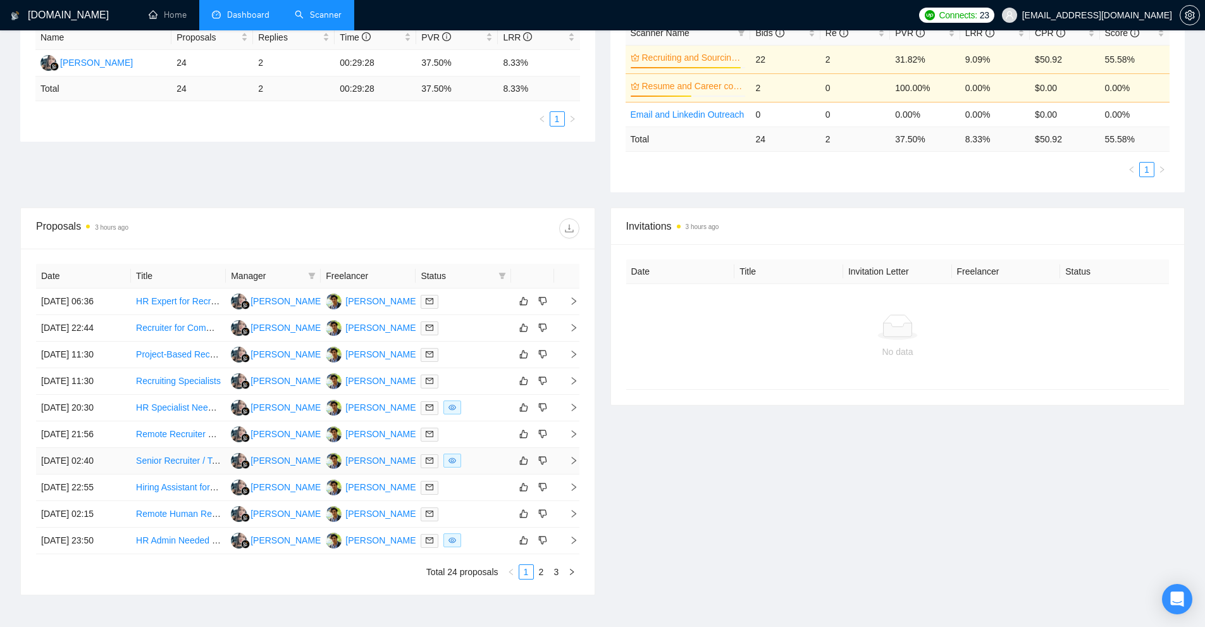
scroll to position [316, 0]
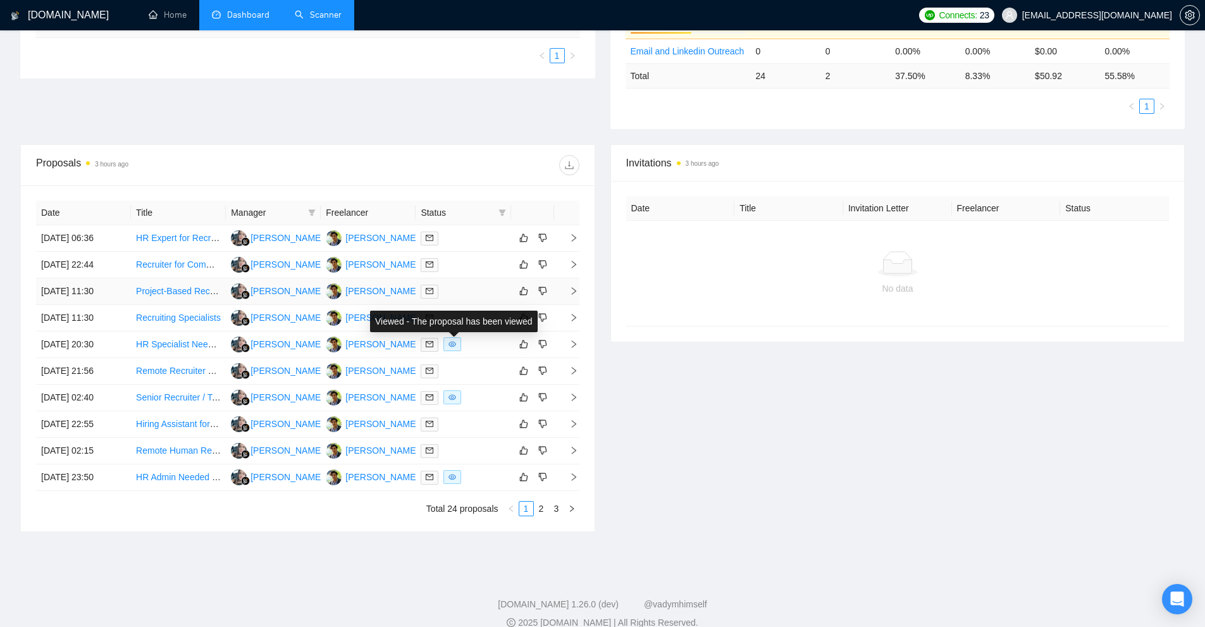
click at [477, 294] on div at bounding box center [463, 291] width 85 height 15
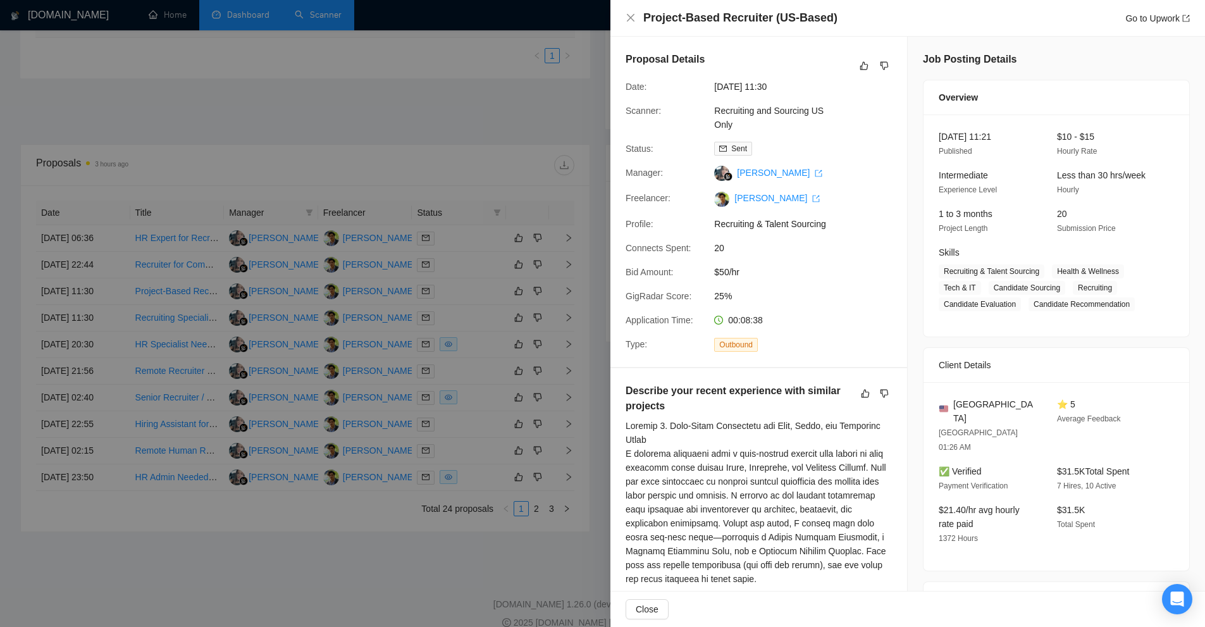
click at [546, 310] on div at bounding box center [602, 313] width 1205 height 627
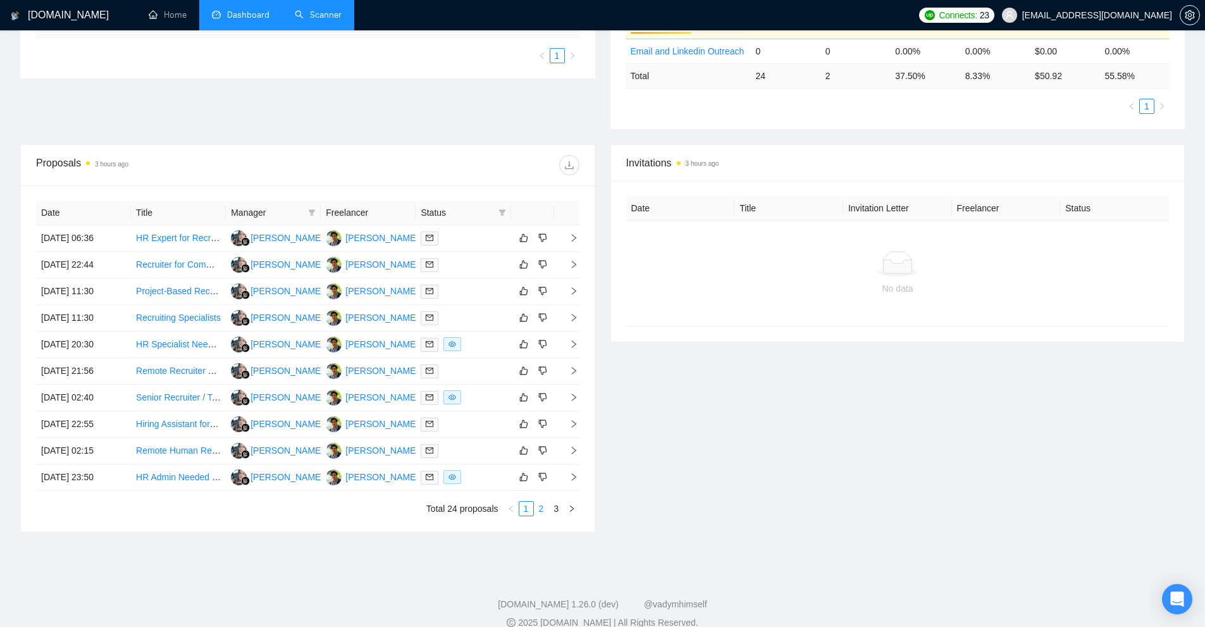
click at [539, 504] on link "2" at bounding box center [541, 509] width 14 height 14
click at [475, 456] on div at bounding box center [463, 450] width 85 height 15
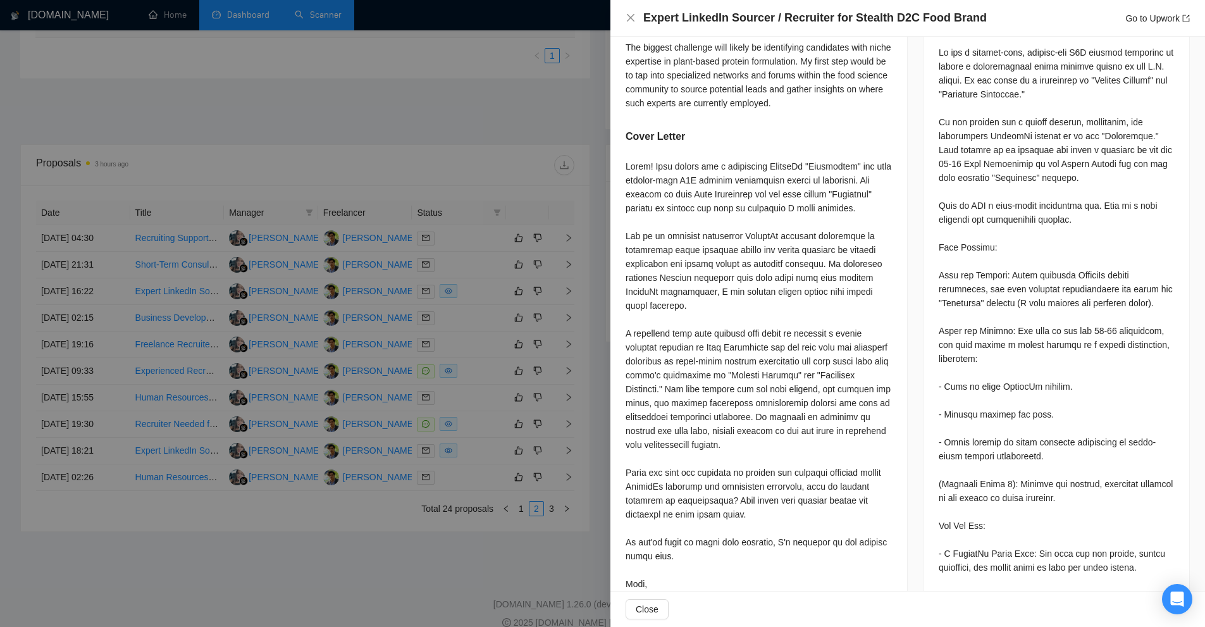
scroll to position [0, 0]
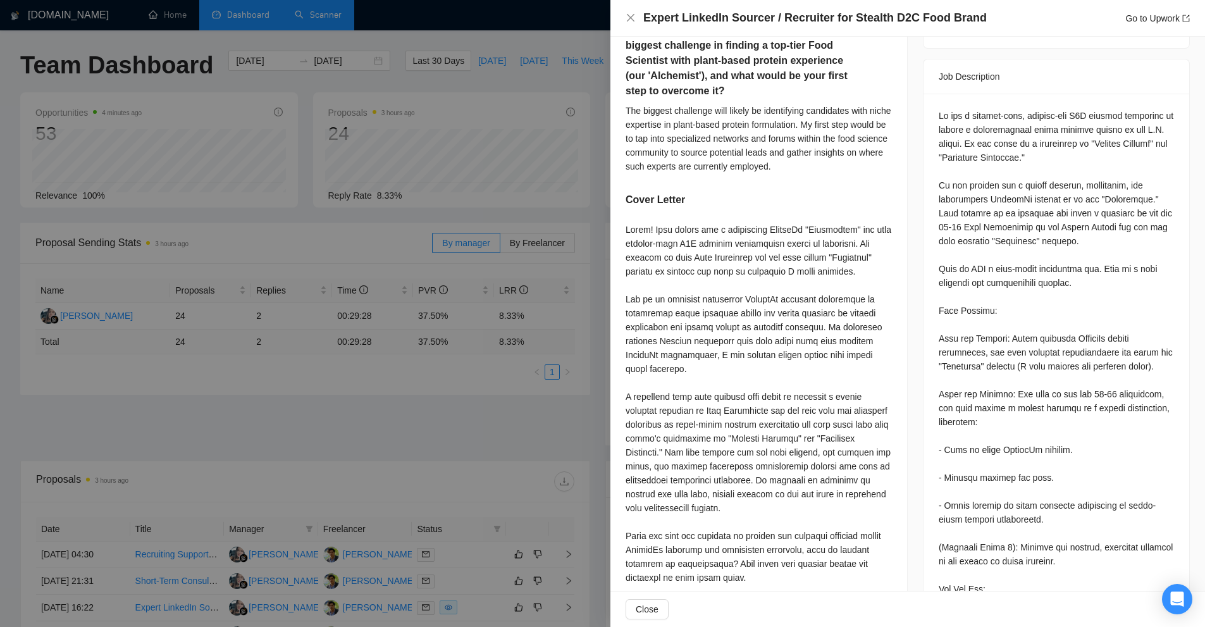
click at [292, 77] on div at bounding box center [602, 313] width 1205 height 627
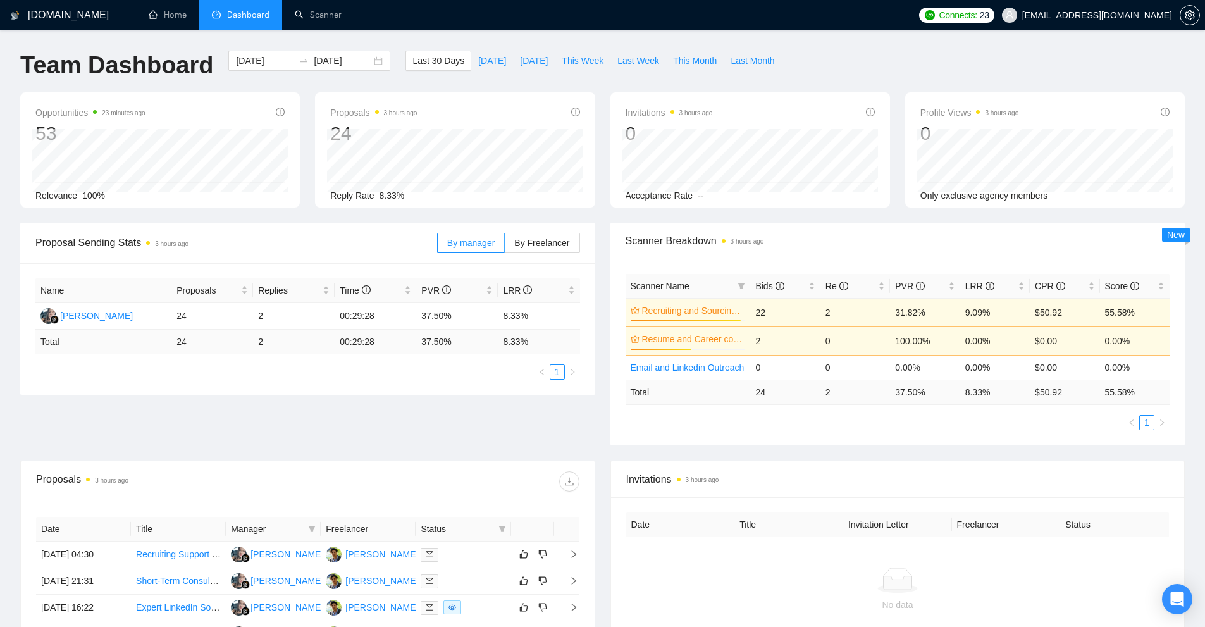
click at [250, 22] on li "Dashboard" at bounding box center [240, 15] width 83 height 30
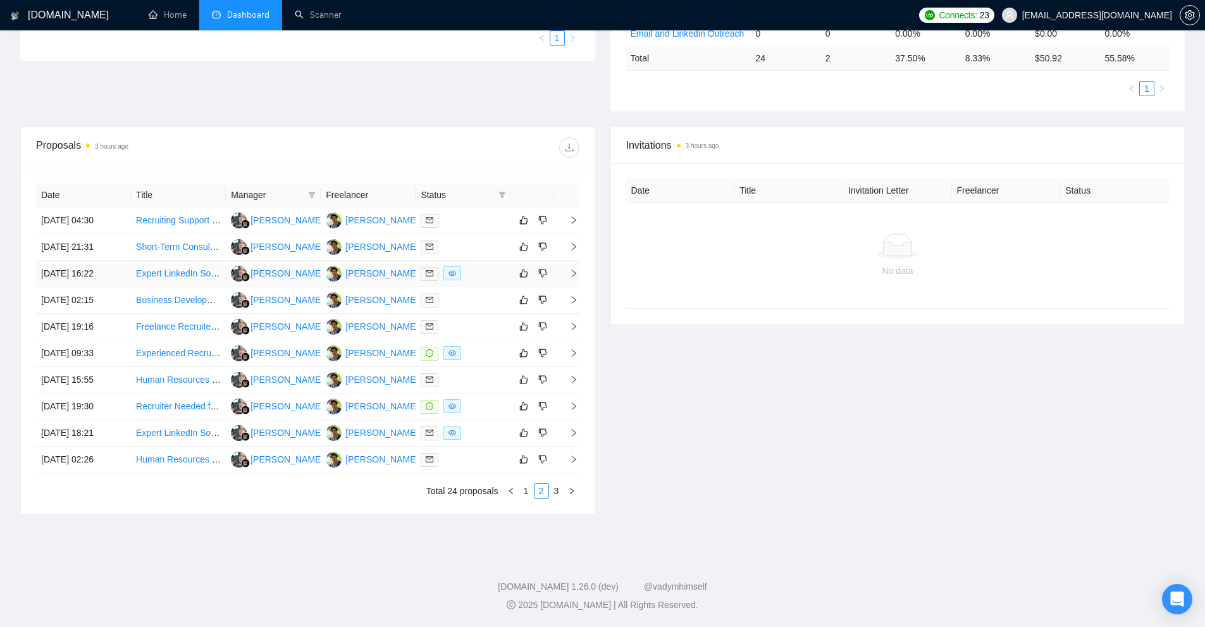
click at [481, 278] on div at bounding box center [463, 273] width 85 height 15
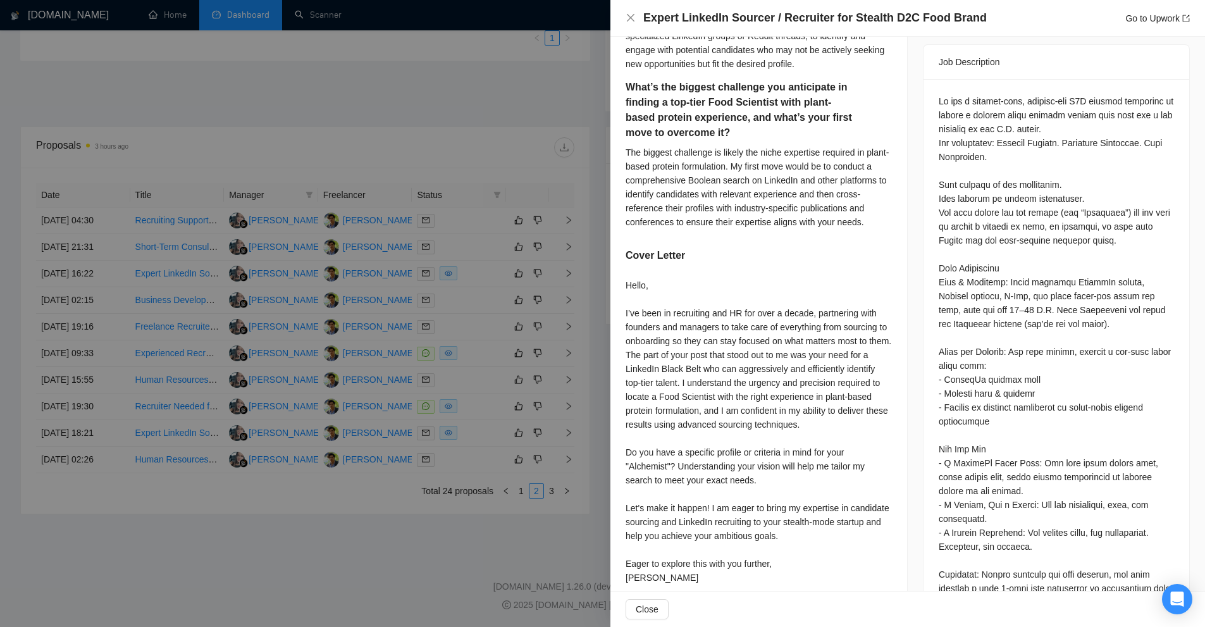
scroll to position [190, 0]
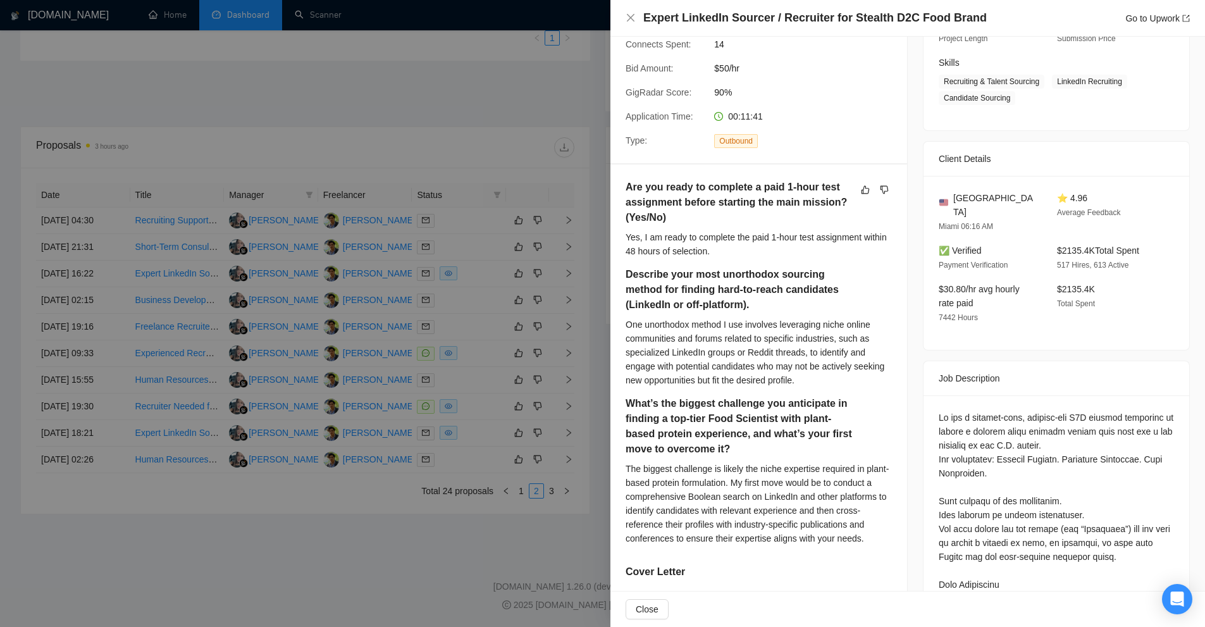
click at [425, 204] on div at bounding box center [602, 313] width 1205 height 627
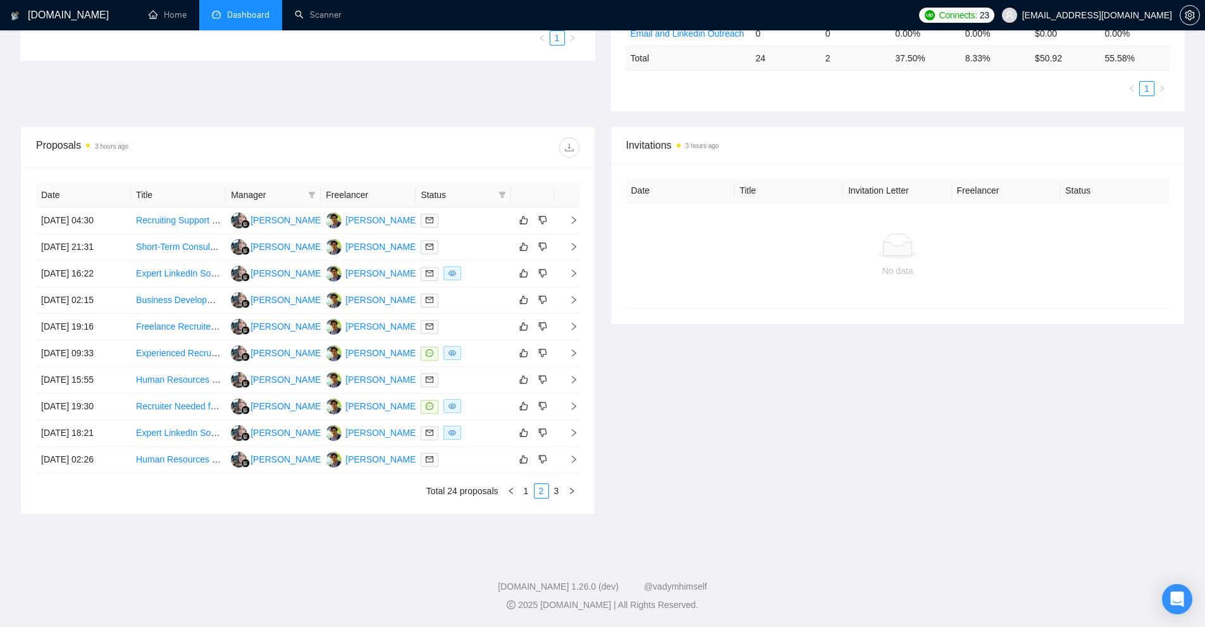
scroll to position [18, 0]
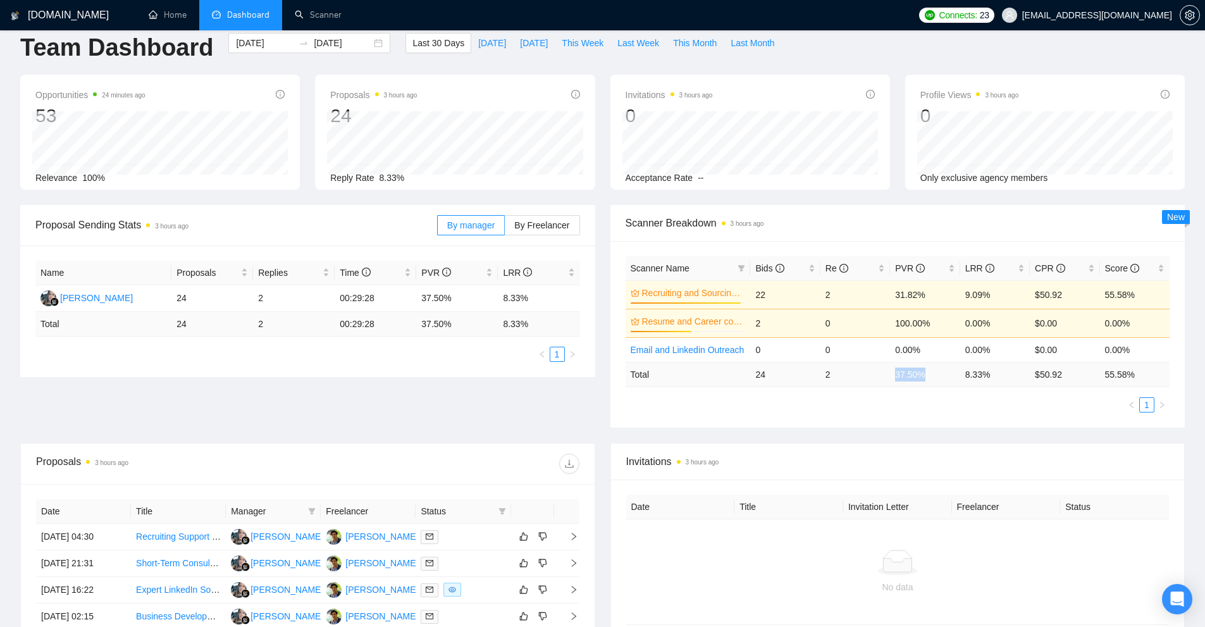
drag, startPoint x: 887, startPoint y: 378, endPoint x: 925, endPoint y: 374, distance: 38.1
click at [925, 374] on tr "Total 24 2 37.50 % 8.33 % $ 50.92 55.58 %" at bounding box center [897, 374] width 545 height 25
drag, startPoint x: 894, startPoint y: 297, endPoint x: 927, endPoint y: 298, distance: 33.5
click at [927, 298] on td "31.82%" at bounding box center [925, 294] width 70 height 28
drag, startPoint x: 759, startPoint y: 327, endPoint x: 749, endPoint y: 327, distance: 9.5
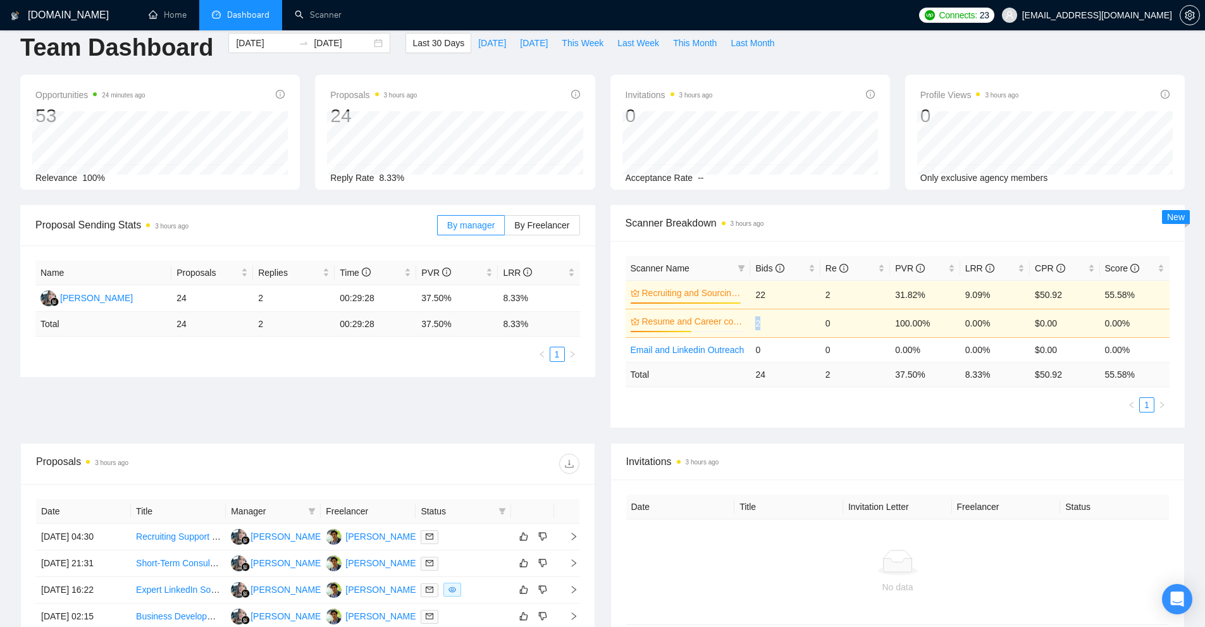
click at [749, 327] on tr "Resume and Career coaching US Only 53% 2 0 100.00% 0.00% $0.00 0.00%" at bounding box center [897, 323] width 545 height 28
click at [814, 414] on div "Scanner Name Bids Re PVR LRR CPR Score Recruiting and Sourcing US Only 96% 22 2…" at bounding box center [897, 334] width 575 height 187
click at [874, 302] on tr "Recruiting and Sourcing US Only 96% 22 2 31.82% 9.09% $50.92 55.58%" at bounding box center [897, 294] width 545 height 28
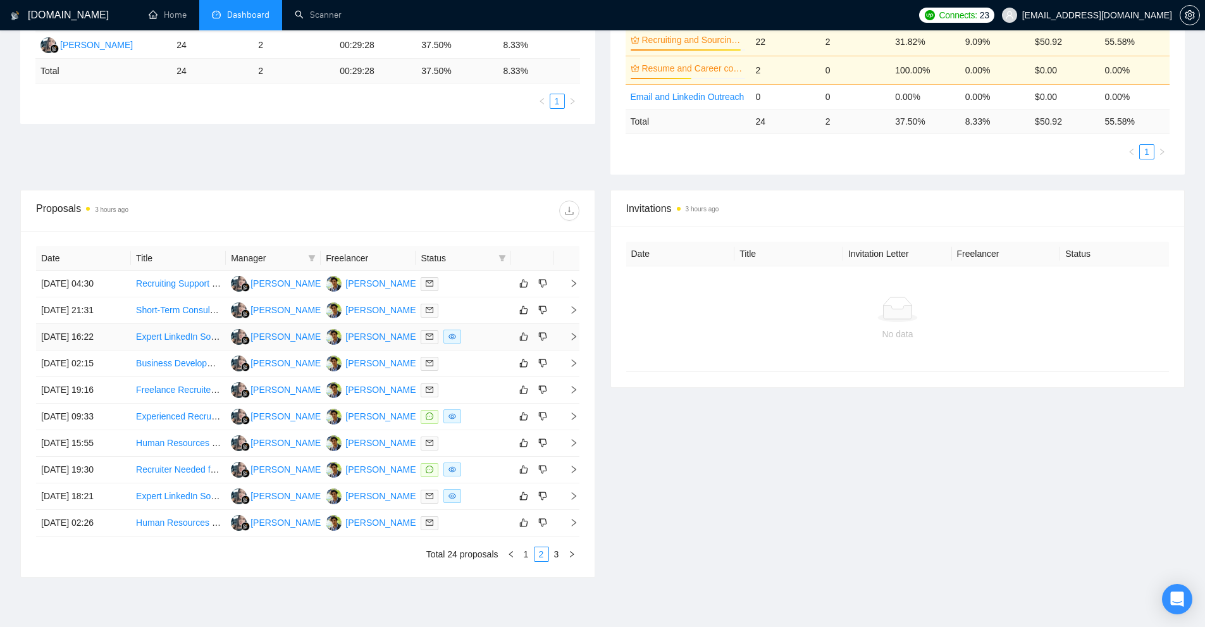
click at [475, 338] on div at bounding box center [463, 336] width 85 height 15
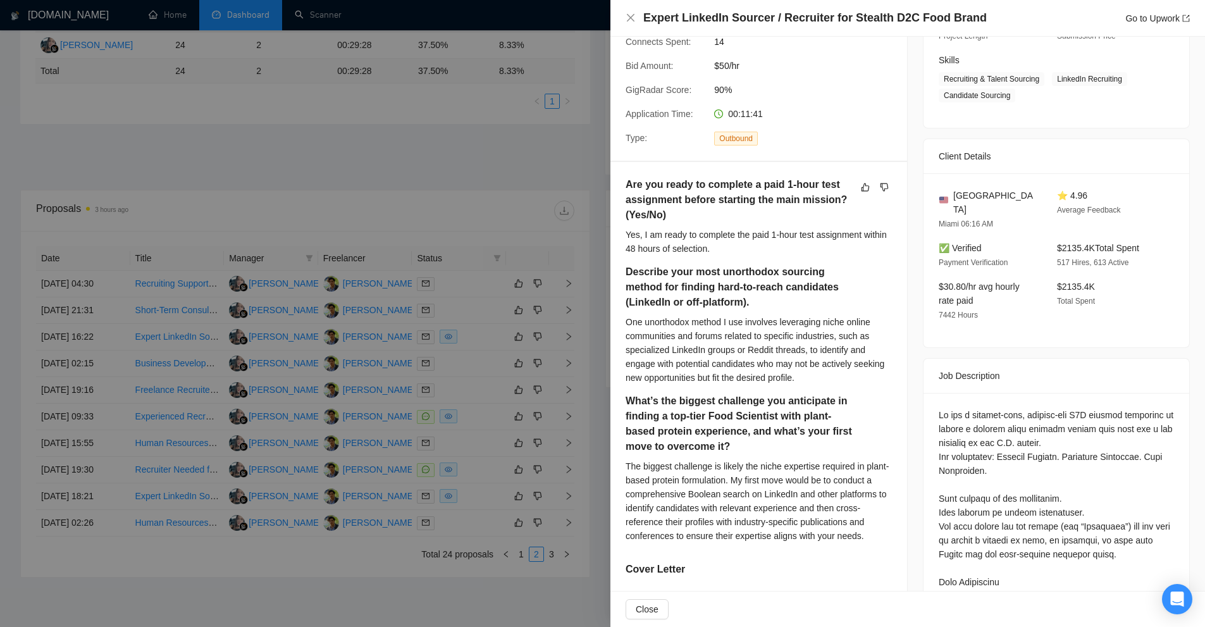
scroll to position [215, 0]
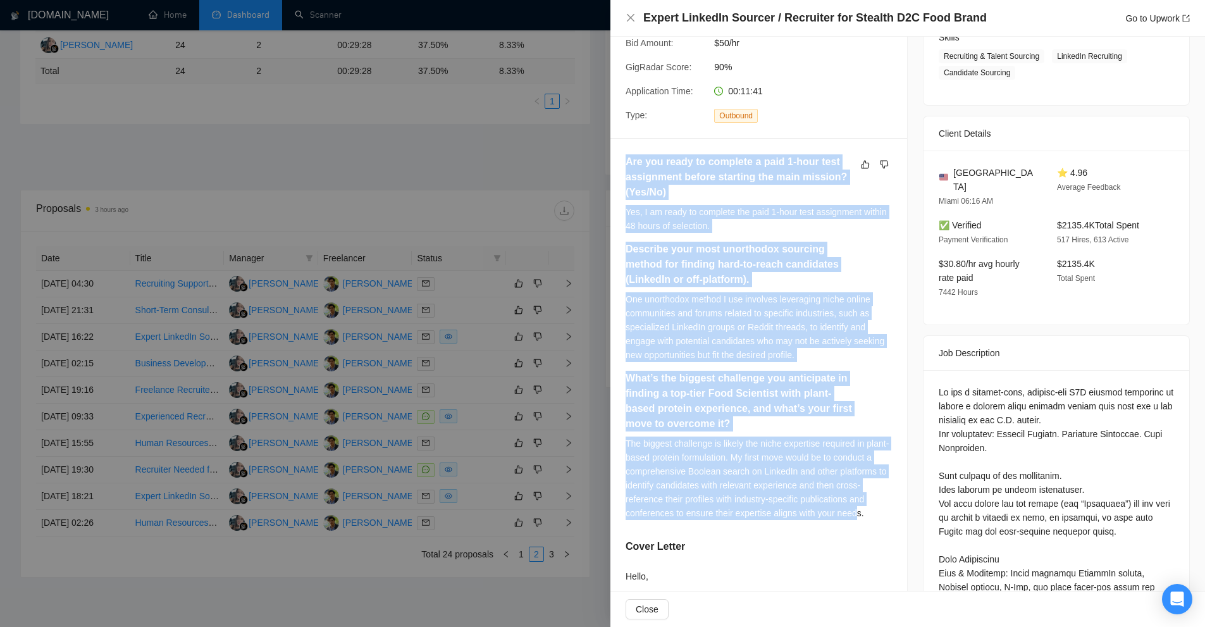
drag, startPoint x: 621, startPoint y: 157, endPoint x: 881, endPoint y: 516, distance: 443.4
click at [877, 517] on div "Are you ready to complete a paid 1-hour test assignment before starting the mai…" at bounding box center [758, 517] width 297 height 756
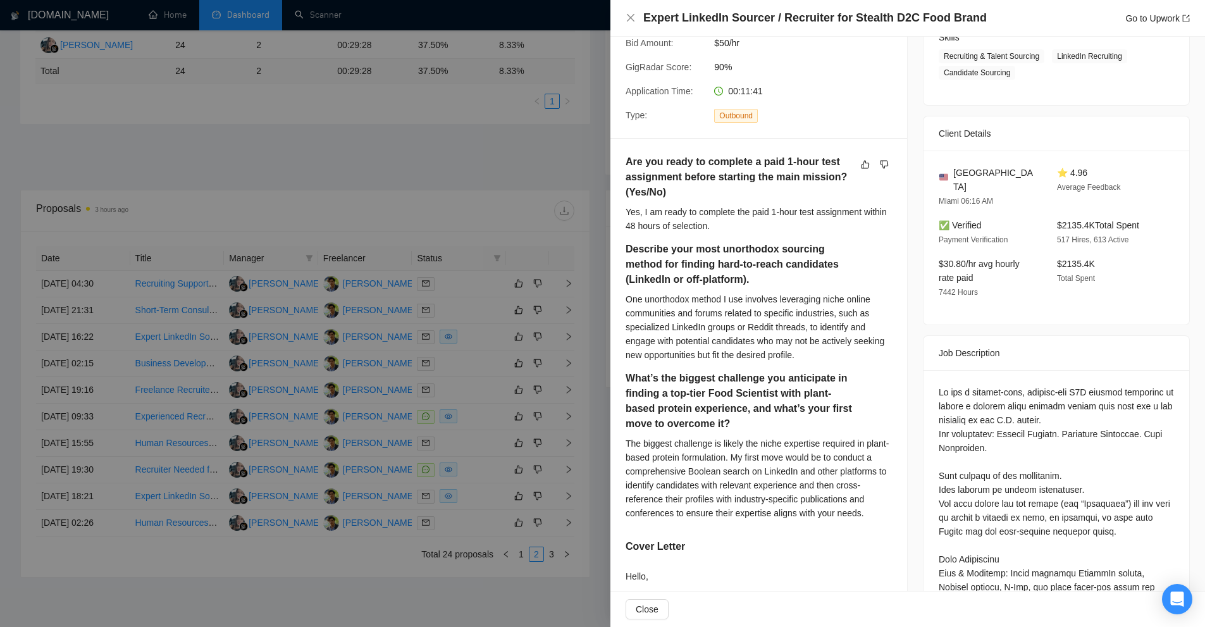
click at [881, 516] on div "The biggest challenge is likely the niche expertise required in plant-based pro…" at bounding box center [758, 477] width 266 height 83
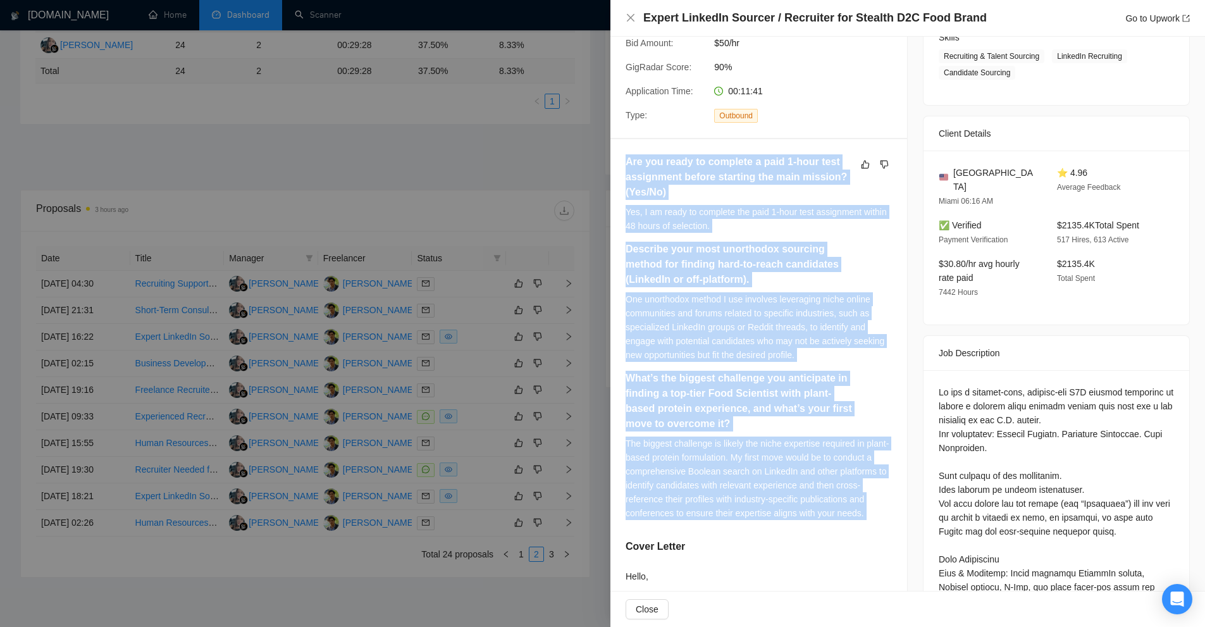
drag, startPoint x: 881, startPoint y: 516, endPoint x: 698, endPoint y: 188, distance: 375.7
click at [698, 188] on div "Are you ready to complete a paid 1-hour test assignment before starting the mai…" at bounding box center [758, 341] width 266 height 374
click at [698, 188] on h5 "Are you ready to complete a paid 1-hour test assignment before starting the mai…" at bounding box center [738, 177] width 226 height 46
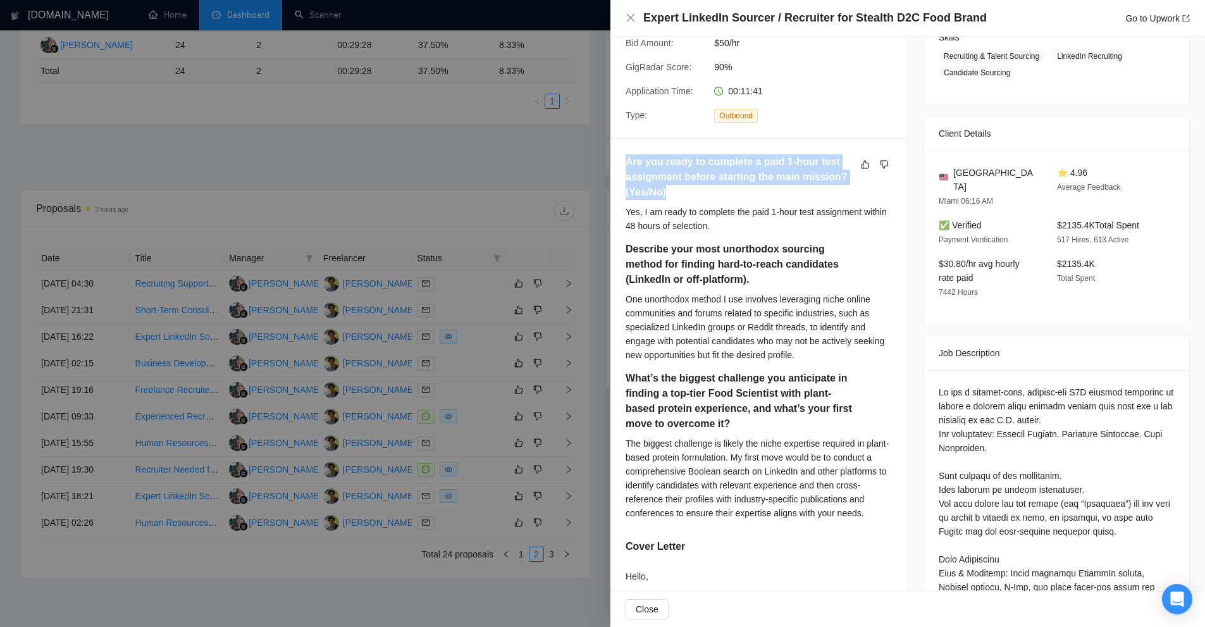
drag, startPoint x: 622, startPoint y: 157, endPoint x: 729, endPoint y: 195, distance: 112.8
click at [729, 195] on div "Are you ready to complete a paid 1-hour test assignment before starting the mai…" at bounding box center [758, 517] width 297 height 756
click at [729, 195] on h5 "Are you ready to complete a paid 1-hour test assignment before starting the mai…" at bounding box center [738, 177] width 226 height 46
drag, startPoint x: 621, startPoint y: 157, endPoint x: 833, endPoint y: 159, distance: 211.9
click at [833, 159] on div "Are you ready to complete a paid 1-hour test assignment before starting the mai…" at bounding box center [758, 517] width 297 height 756
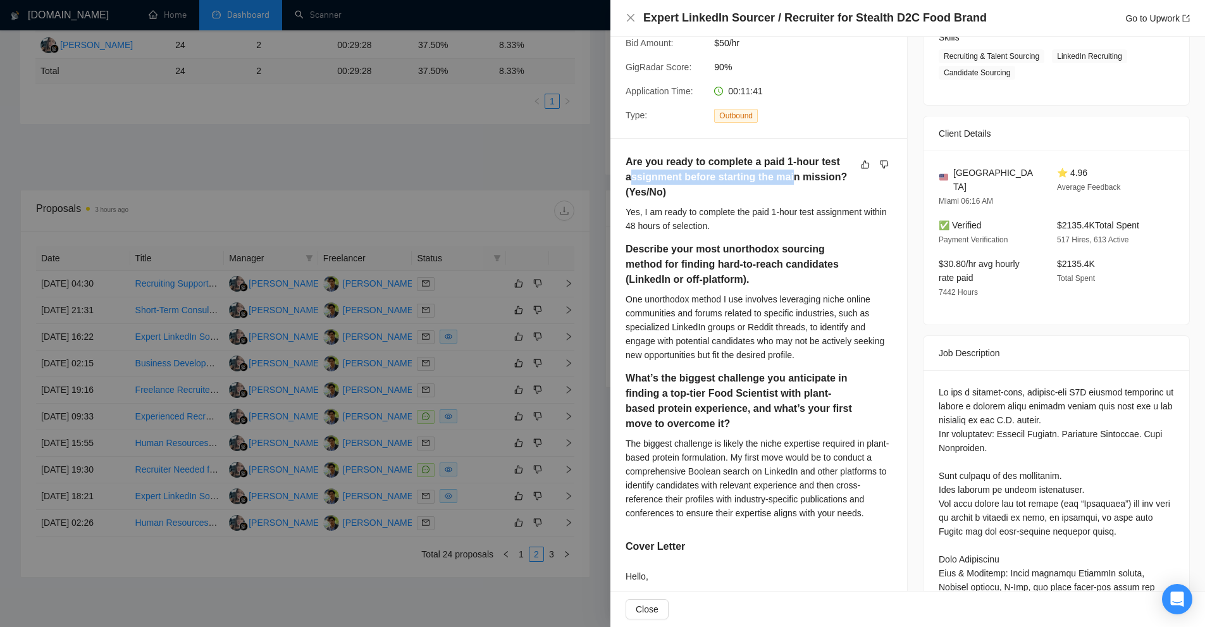
drag, startPoint x: 632, startPoint y: 175, endPoint x: 806, endPoint y: 176, distance: 173.3
click at [806, 176] on h5 "Are you ready to complete a paid 1-hour test assignment before starting the mai…" at bounding box center [738, 177] width 226 height 46
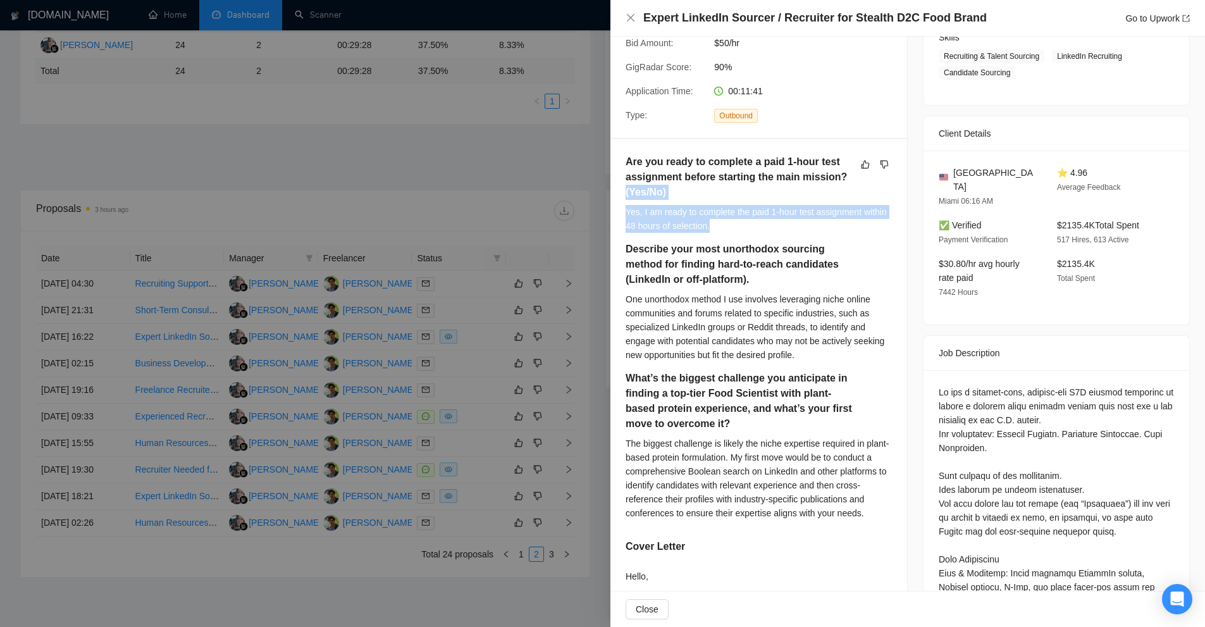
drag, startPoint x: 651, startPoint y: 225, endPoint x: 796, endPoint y: 225, distance: 144.2
click at [796, 225] on div "Are you ready to complete a paid 1-hour test assignment before starting the mai…" at bounding box center [758, 517] width 297 height 756
click at [779, 225] on div "Yes, I am ready to complete the paid 1-hour test assignment within 48 hours of …" at bounding box center [758, 219] width 266 height 28
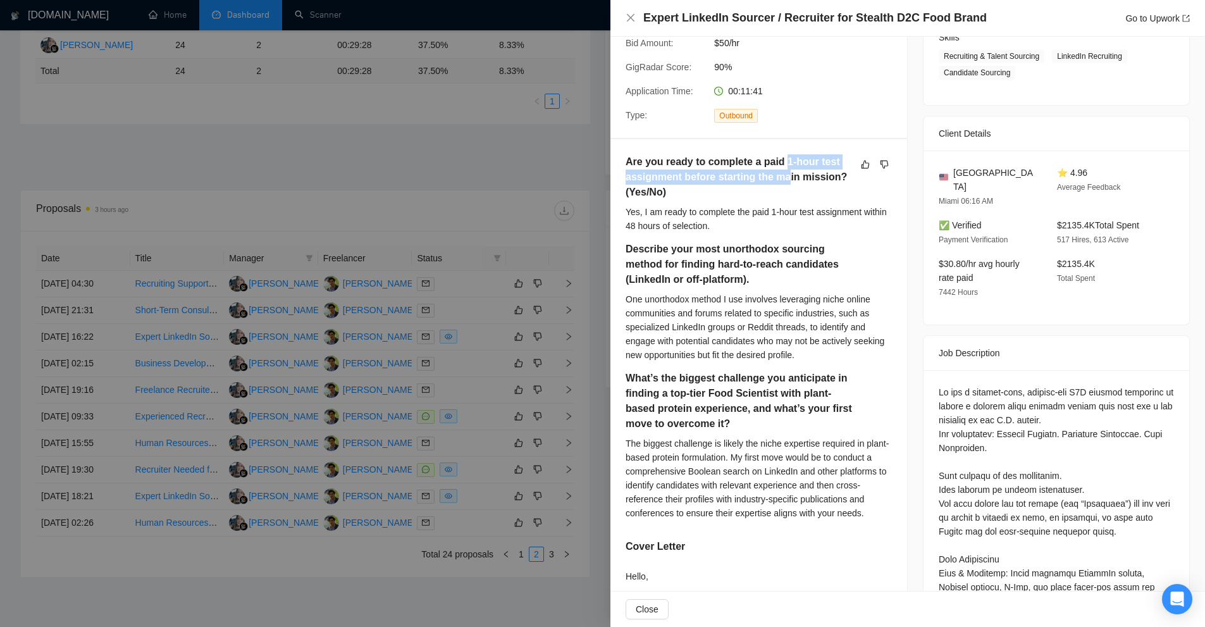
drag, startPoint x: 782, startPoint y: 158, endPoint x: 782, endPoint y: 181, distance: 22.8
click at [782, 181] on h5 "Are you ready to complete a paid 1-hour test assignment before starting the mai…" at bounding box center [738, 177] width 226 height 46
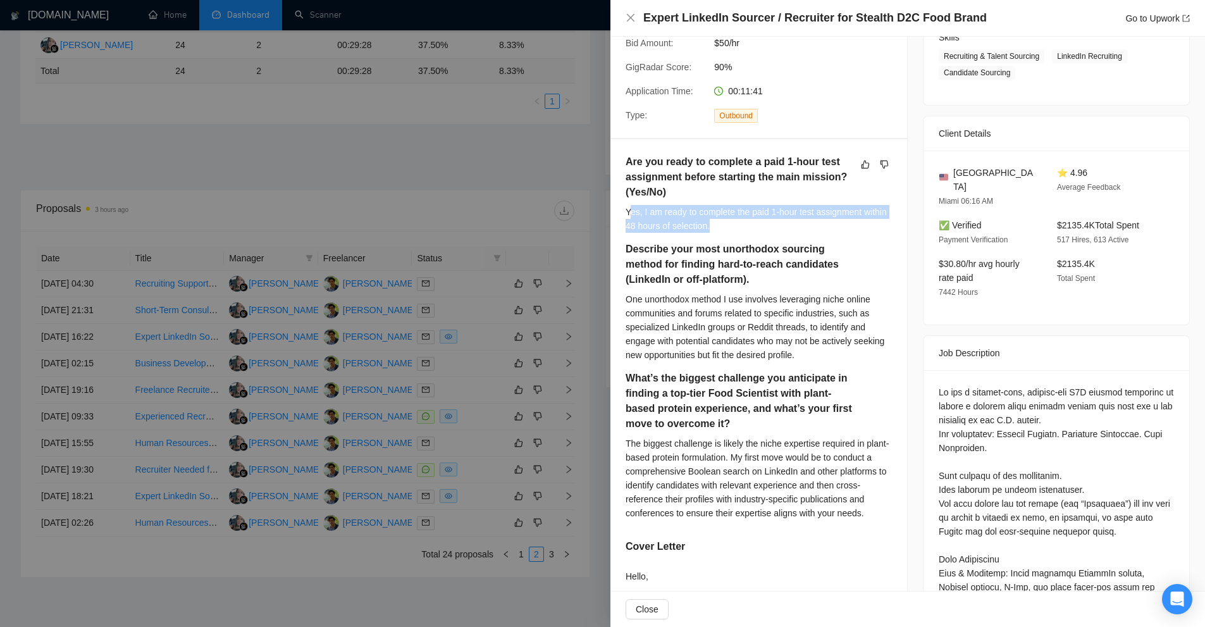
drag, startPoint x: 732, startPoint y: 226, endPoint x: 629, endPoint y: 207, distance: 104.8
click at [629, 207] on div "Yes, I am ready to complete the paid 1-hour test assignment within 48 hours of …" at bounding box center [758, 219] width 266 height 28
click at [811, 395] on h5 "What’s the biggest challenge you anticipate in finding a top-tier Food Scientis…" at bounding box center [738, 401] width 226 height 61
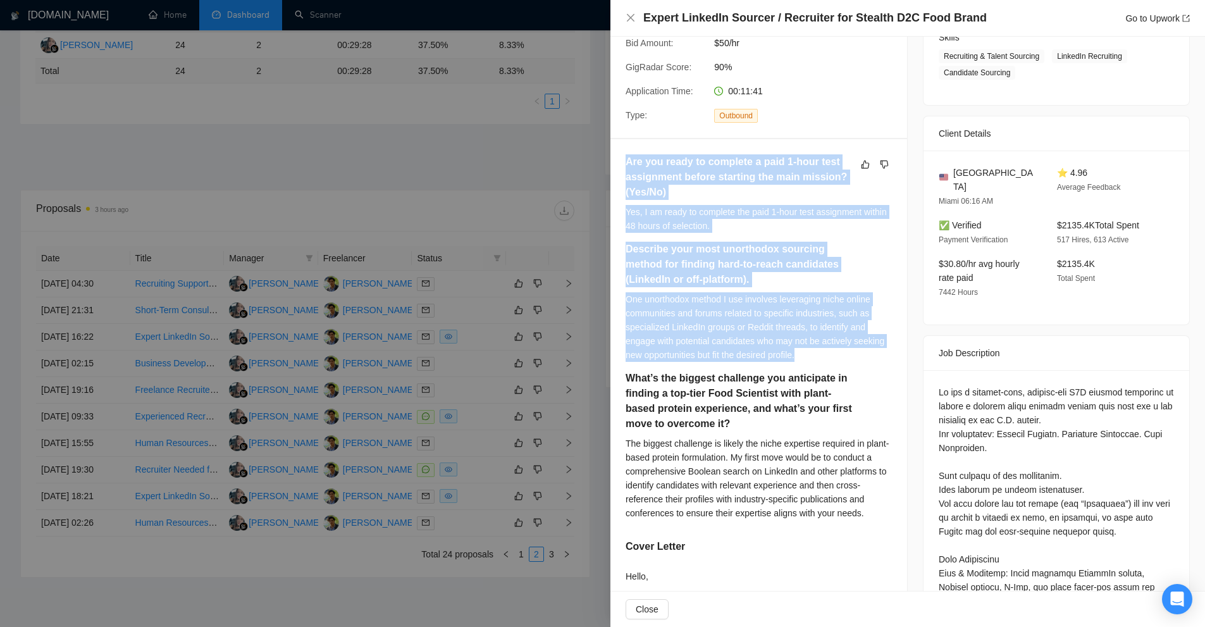
drag, startPoint x: 618, startPoint y: 157, endPoint x: 822, endPoint y: 358, distance: 286.2
click at [822, 358] on div "Are you ready to complete a paid 1-hour test assignment before starting the mai…" at bounding box center [758, 517] width 297 height 756
click at [822, 358] on div "One unorthodox method I use involves leveraging niche online communities and fo…" at bounding box center [758, 327] width 266 height 70
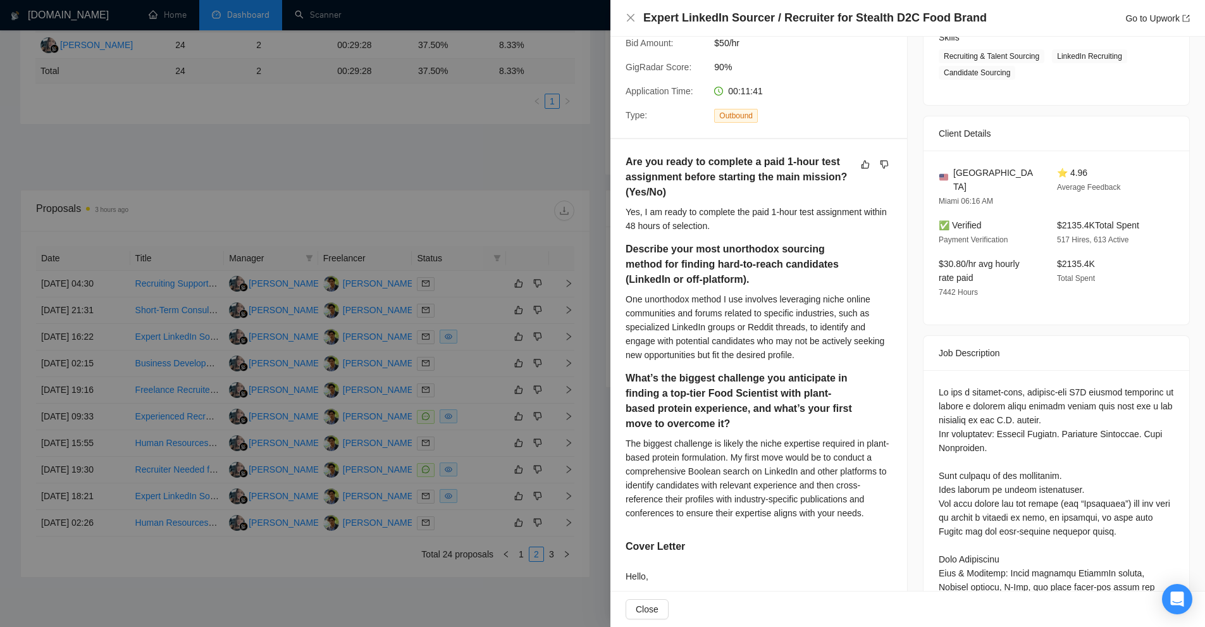
click at [822, 358] on div "One unorthodox method I use involves leveraging niche online communities and fo…" at bounding box center [758, 327] width 266 height 70
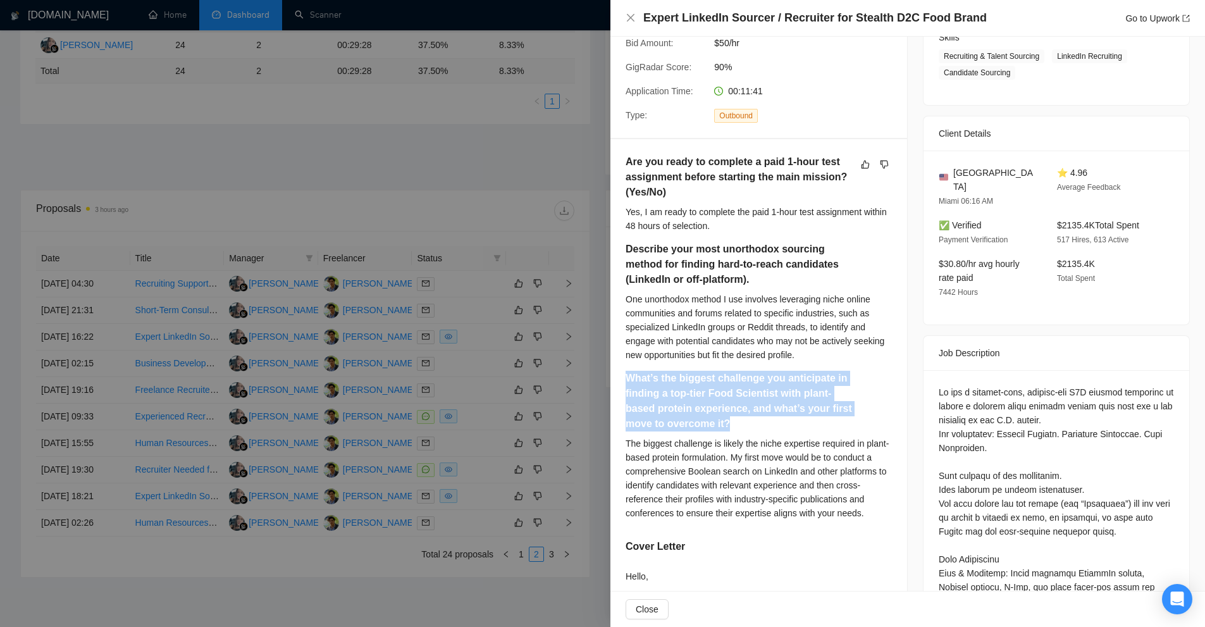
drag, startPoint x: 782, startPoint y: 419, endPoint x: 622, endPoint y: 377, distance: 166.1
click at [622, 377] on div "Are you ready to complete a paid 1-hour test assignment before starting the mai…" at bounding box center [758, 517] width 297 height 756
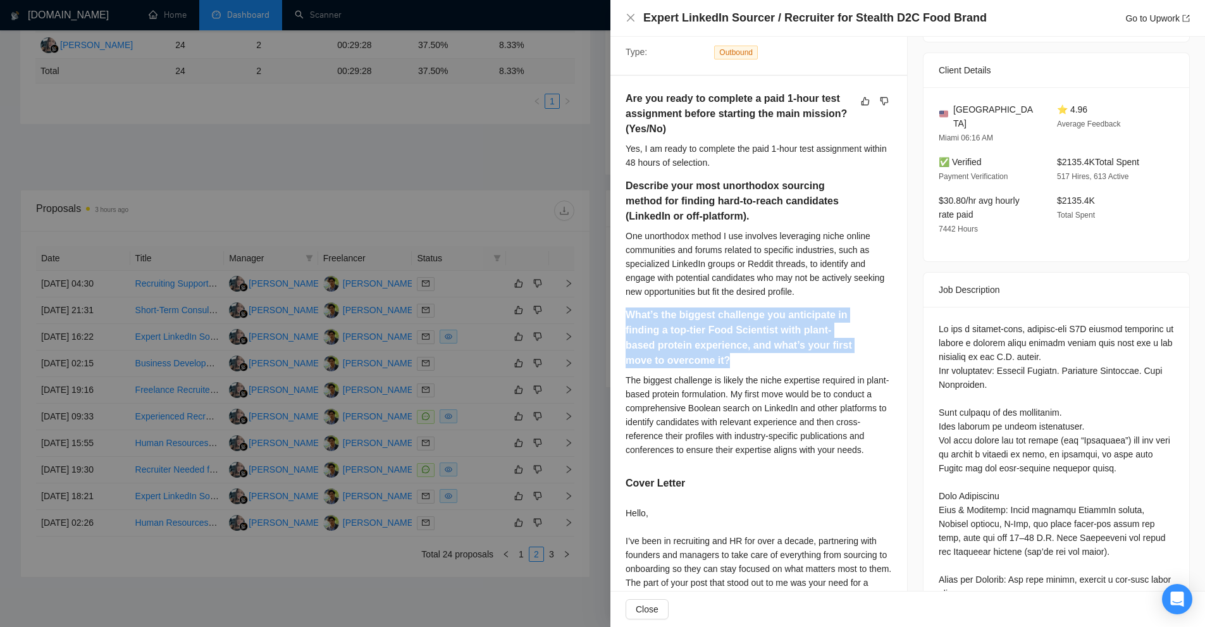
click at [707, 338] on h5 "What’s the biggest challenge you anticipate in finding a top-tier Food Scientis…" at bounding box center [738, 337] width 226 height 61
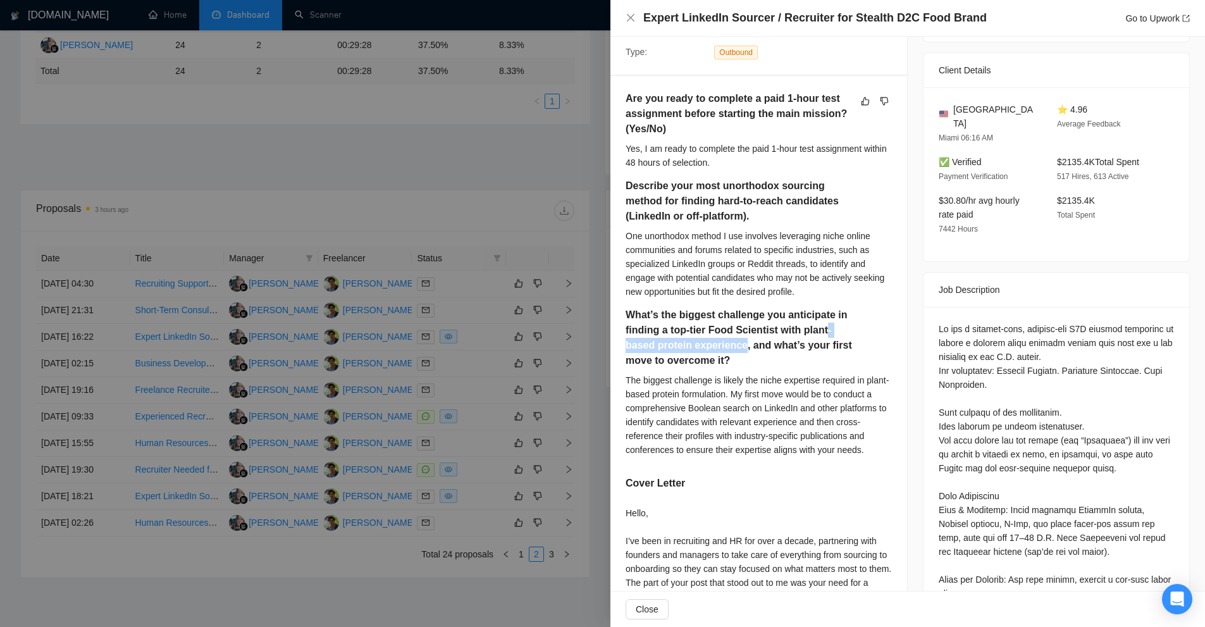
drag, startPoint x: 707, startPoint y: 338, endPoint x: 828, endPoint y: 336, distance: 121.4
click at [828, 336] on h5 "What’s the biggest challenge you anticipate in finding a top-tier Food Scientis…" at bounding box center [738, 337] width 226 height 61
click at [813, 405] on div "The biggest challenge is likely the niche expertise required in plant-based pro…" at bounding box center [758, 414] width 266 height 83
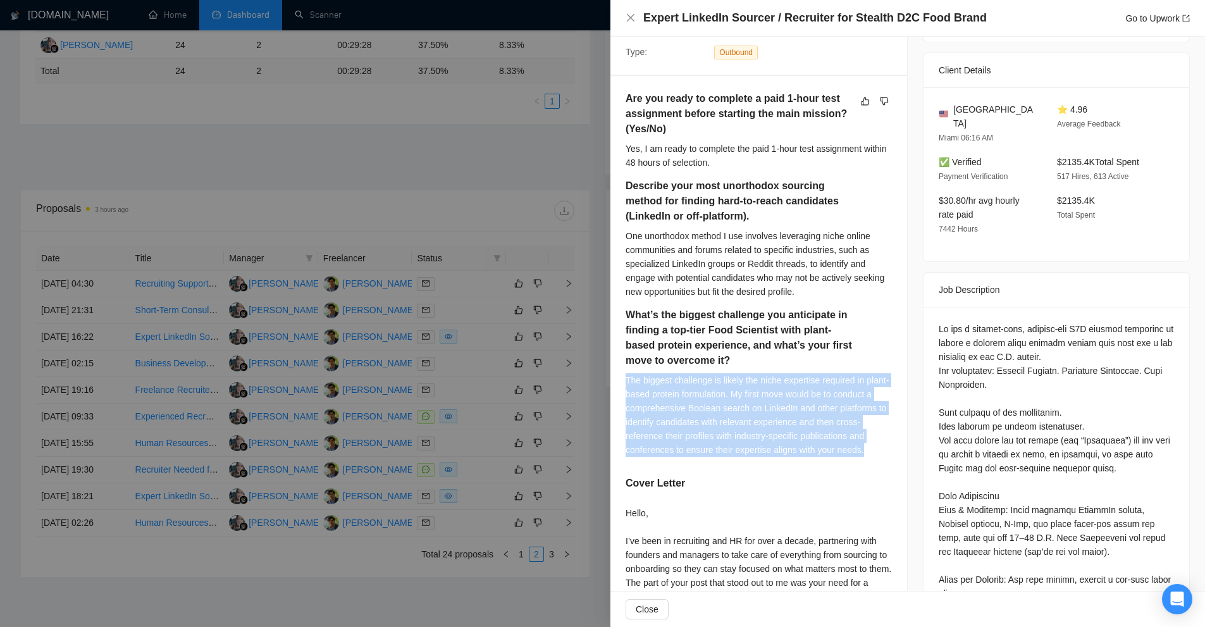
drag, startPoint x: 620, startPoint y: 377, endPoint x: 884, endPoint y: 457, distance: 275.5
click at [884, 457] on div "Are you ready to complete a paid 1-hour test assignment before starting the mai…" at bounding box center [758, 454] width 297 height 756
click at [884, 457] on div "What’s the biggest challenge you anticipate in finding a top-tier Food Scientis…" at bounding box center [758, 386] width 266 height 158
drag, startPoint x: 887, startPoint y: 450, endPoint x: 622, endPoint y: 383, distance: 273.8
click at [622, 383] on div "Are you ready to complete a paid 1-hour test assignment before starting the mai…" at bounding box center [758, 454] width 297 height 756
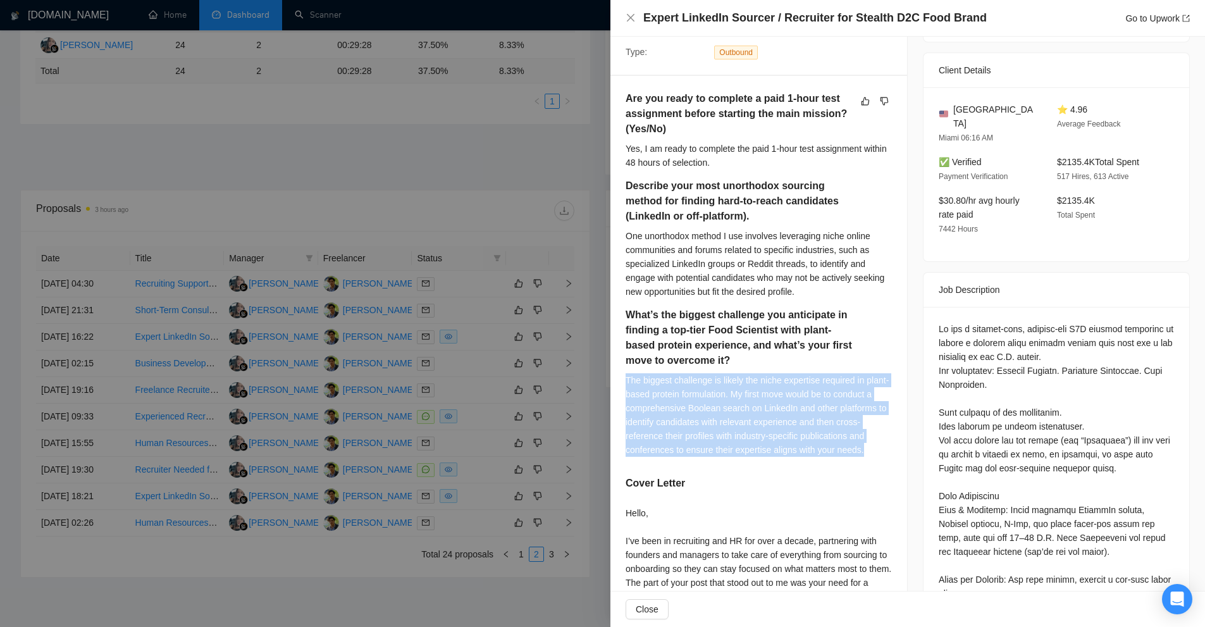
click at [636, 384] on div "The biggest challenge is likely the niche expertise required in plant-based pro…" at bounding box center [758, 414] width 266 height 83
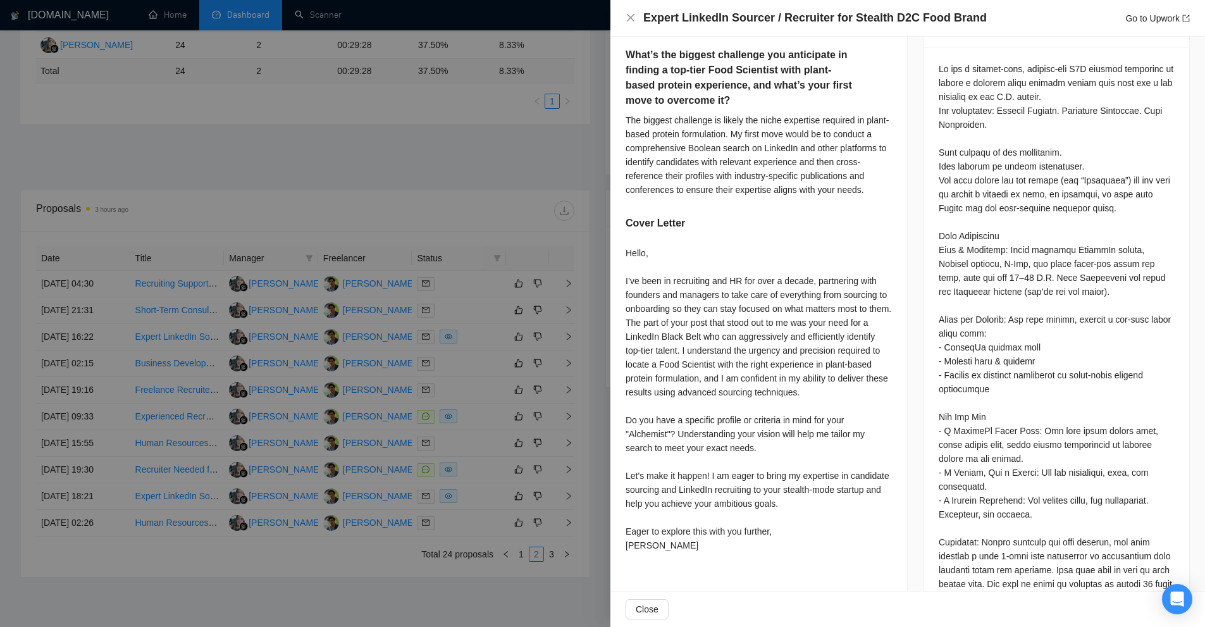
scroll to position [516, 0]
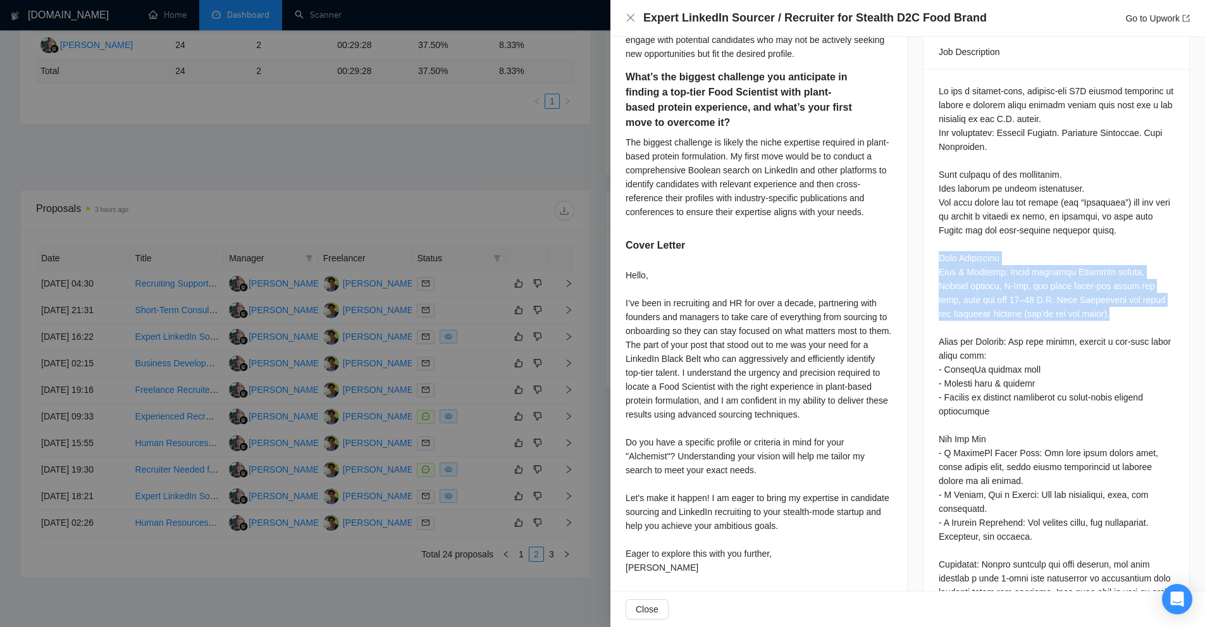
drag, startPoint x: 1054, startPoint y: 295, endPoint x: 933, endPoint y: 237, distance: 134.1
click at [933, 237] on div "Questions: Are you ready to complete a paid 1-hour test assignment before start…" at bounding box center [1056, 429] width 266 height 721
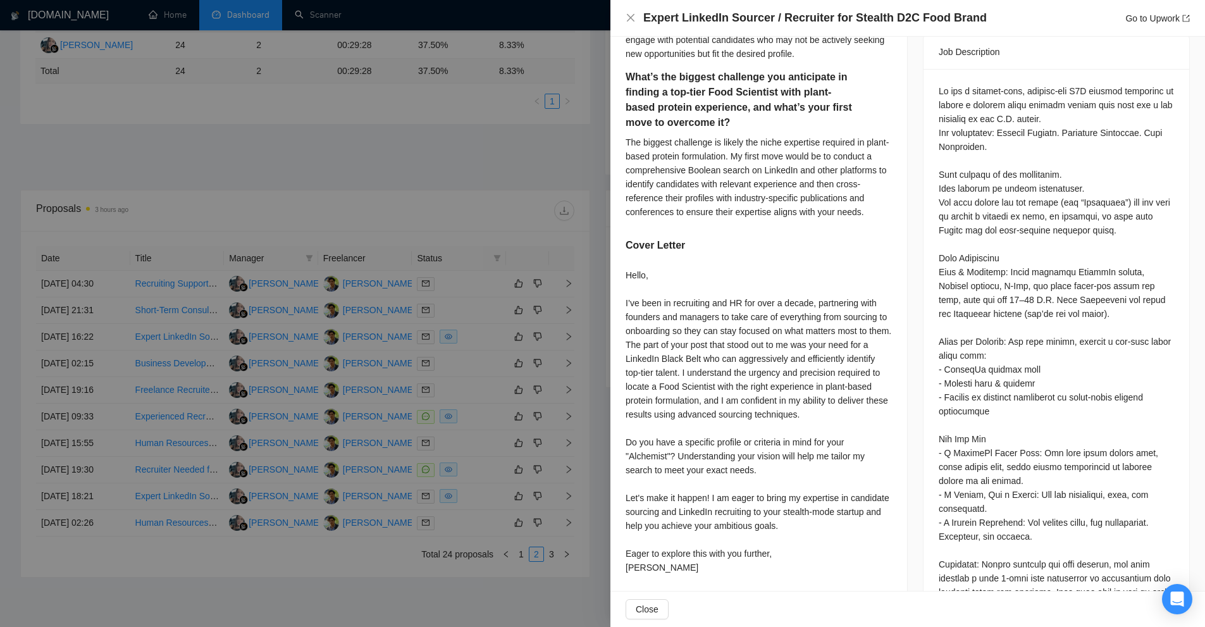
click at [942, 306] on div "Questions: Are you ready to complete a paid 1-hour test assignment before start…" at bounding box center [1056, 425] width 235 height 682
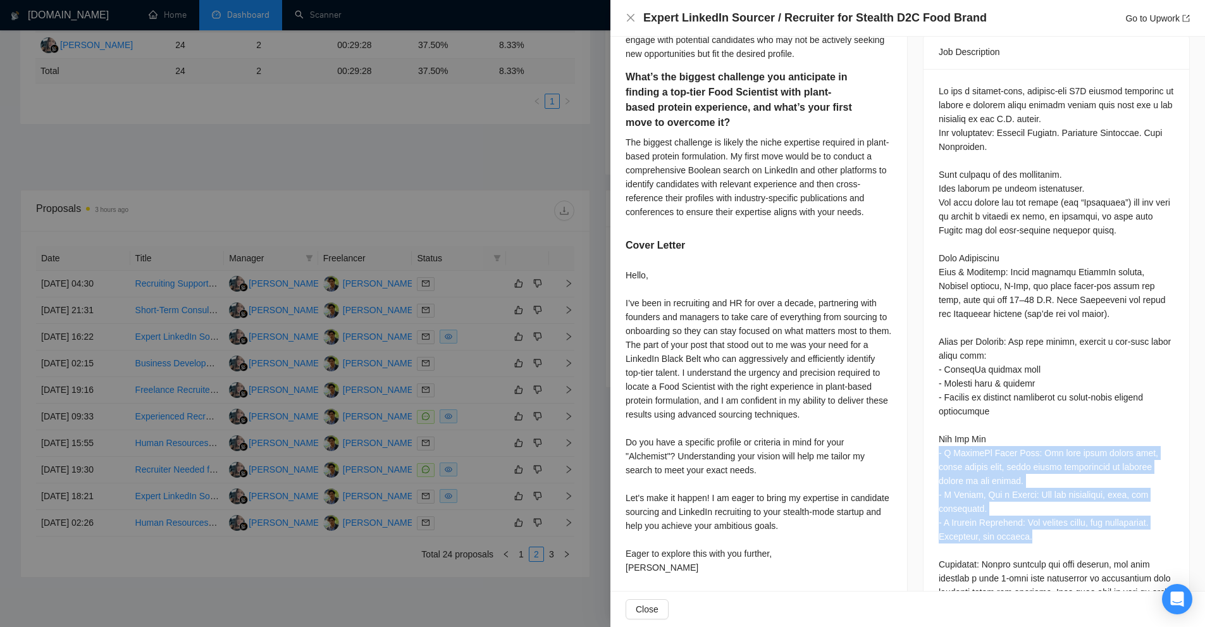
drag, startPoint x: 933, startPoint y: 440, endPoint x: 1029, endPoint y: 522, distance: 126.0
click at [1029, 522] on div "Questions: Are you ready to complete a paid 1-hour test assignment before start…" at bounding box center [1056, 425] width 235 height 682
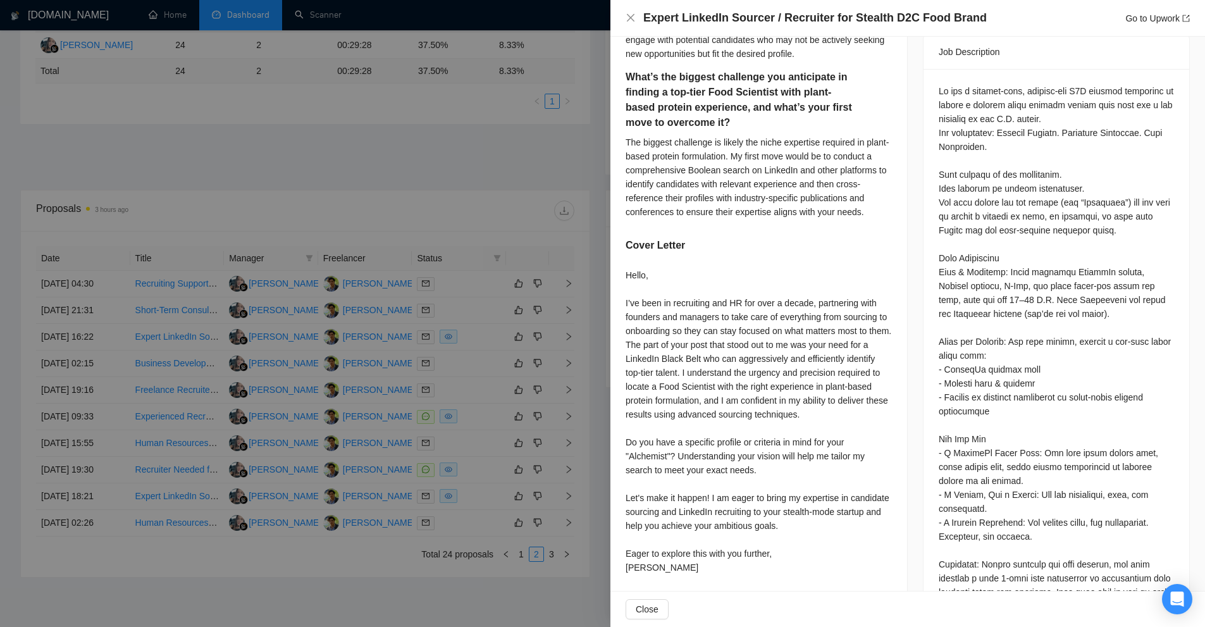
drag, startPoint x: 1039, startPoint y: 547, endPoint x: 967, endPoint y: 573, distance: 76.6
click at [966, 584] on div "Questions: Are you ready to complete a paid 1-hour test assignment before start…" at bounding box center [1056, 425] width 235 height 682
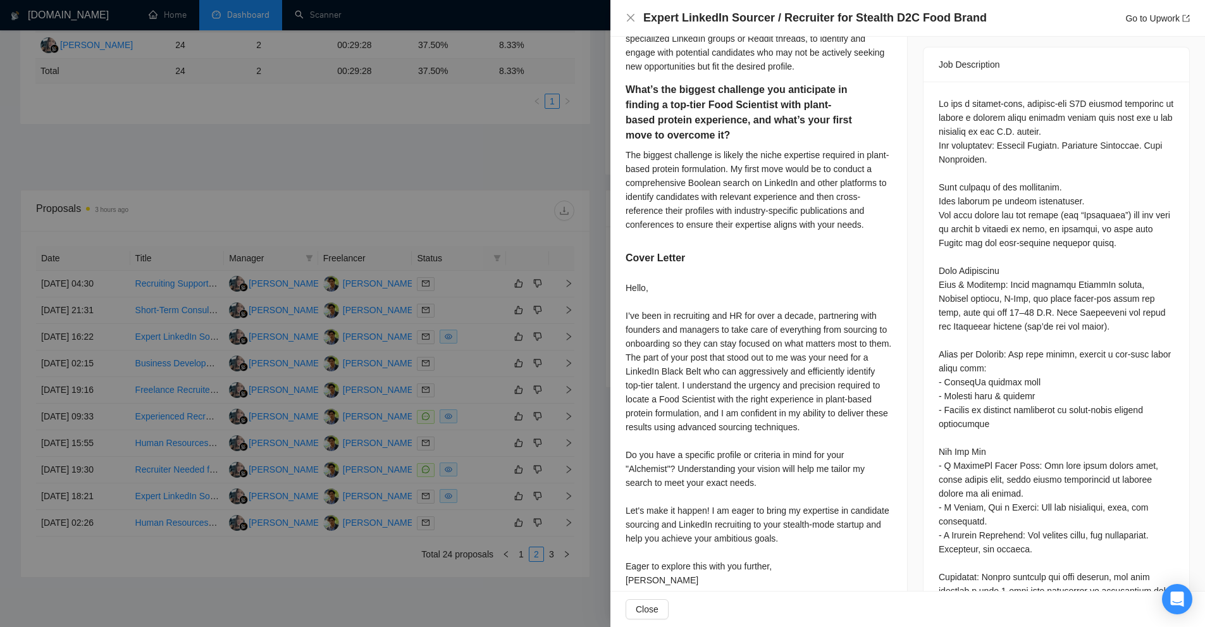
scroll to position [508, 0]
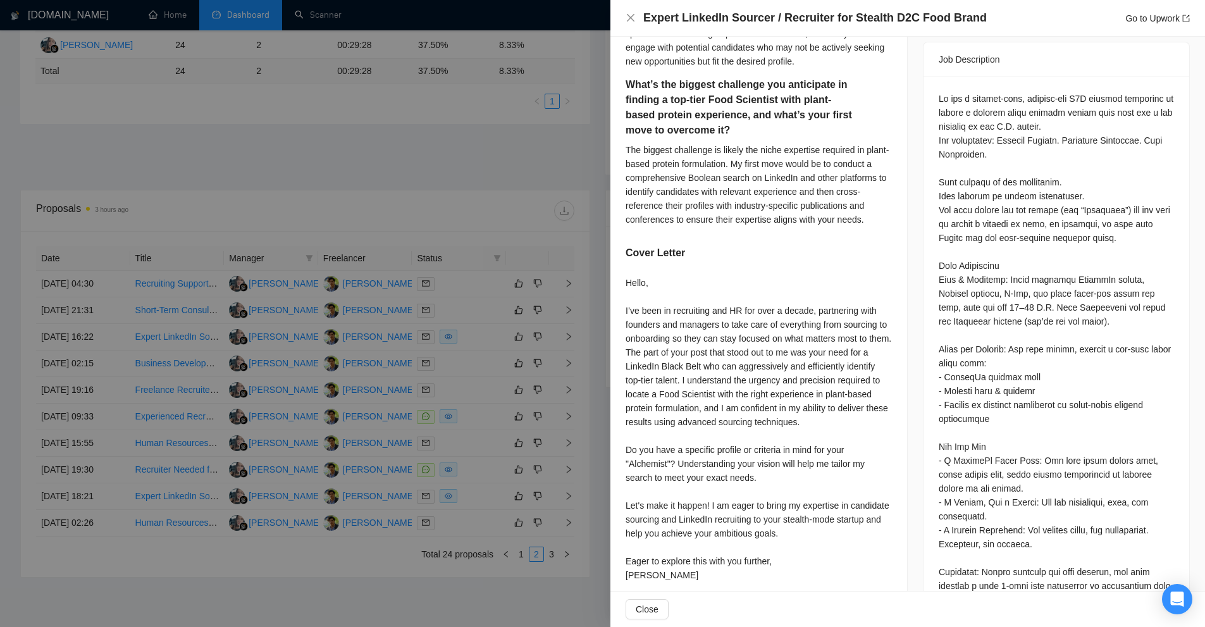
click at [1086, 335] on div "Questions: Are you ready to complete a paid 1-hour test assignment before start…" at bounding box center [1056, 433] width 235 height 682
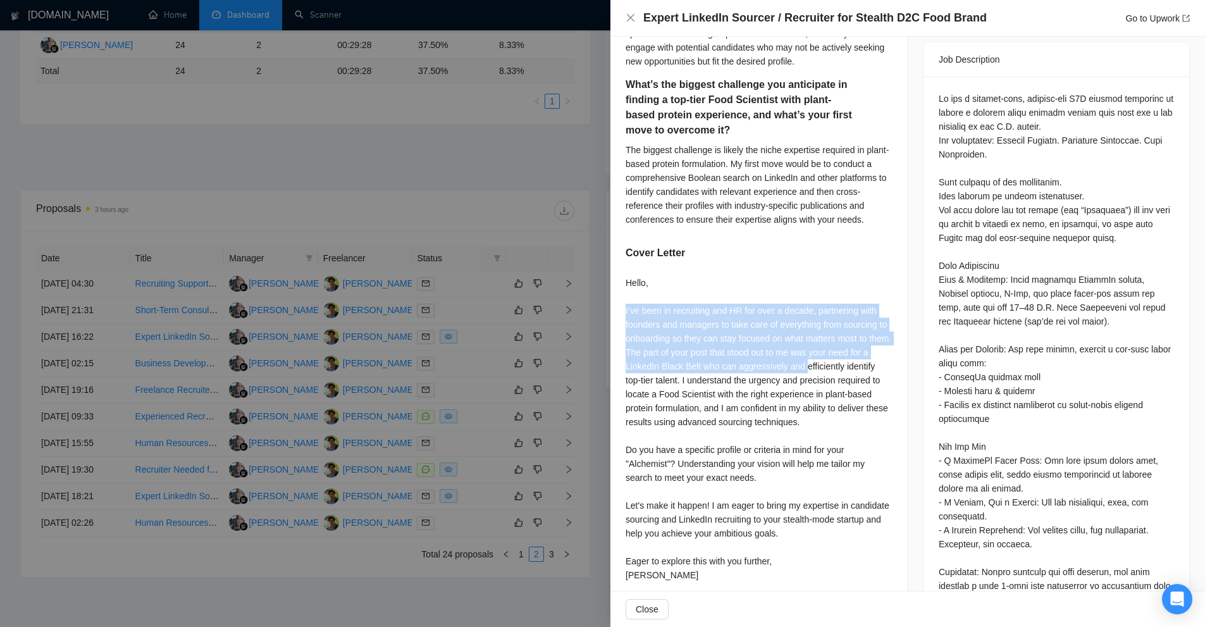
drag, startPoint x: 617, startPoint y: 308, endPoint x: 821, endPoint y: 366, distance: 211.6
click at [826, 368] on div "Are you ready to complete a paid 1-hour test assignment before starting the mai…" at bounding box center [758, 224] width 297 height 756
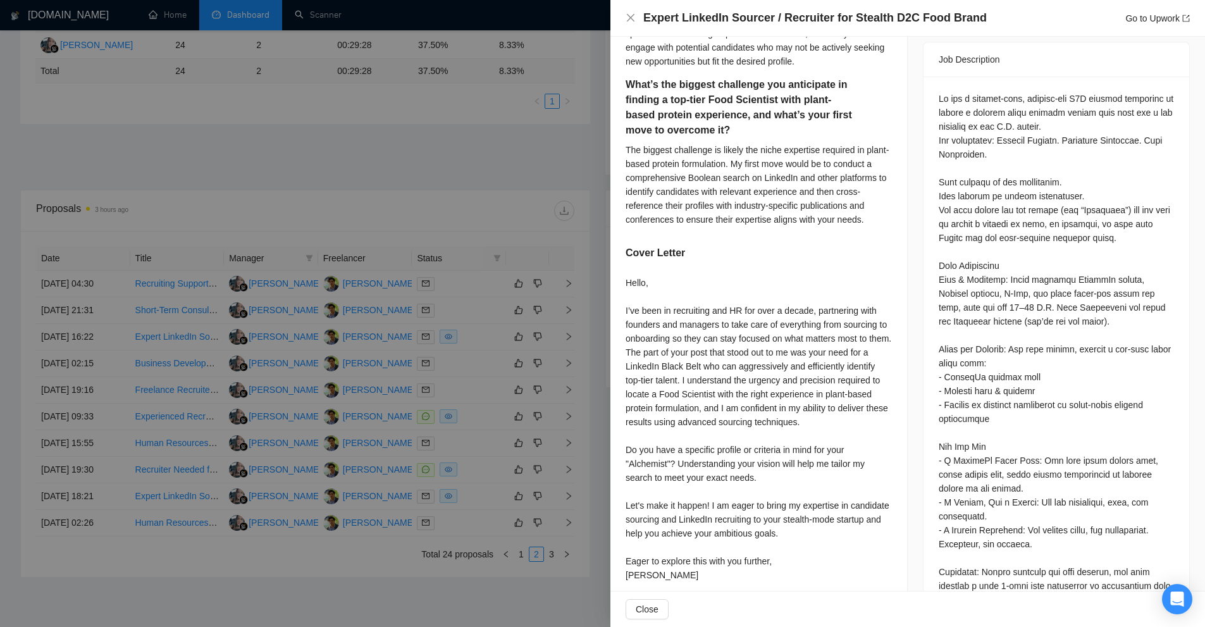
click at [771, 422] on div "Hello, I’ve been in recruiting and HR for over a decade, partnering with founde…" at bounding box center [758, 429] width 266 height 306
click at [982, 283] on div "Questions: Are you ready to complete a paid 1-hour test assignment before start…" at bounding box center [1056, 433] width 235 height 682
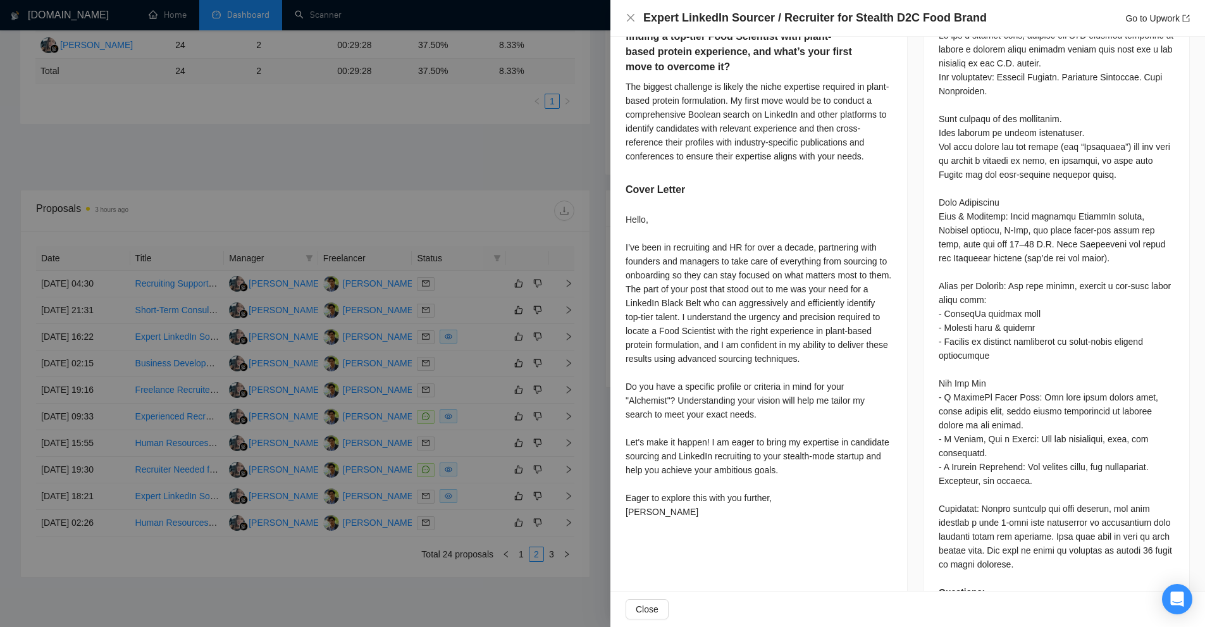
click at [843, 380] on div "Hello, I’ve been in recruiting and HR for over a decade, partnering with founde…" at bounding box center [758, 365] width 266 height 306
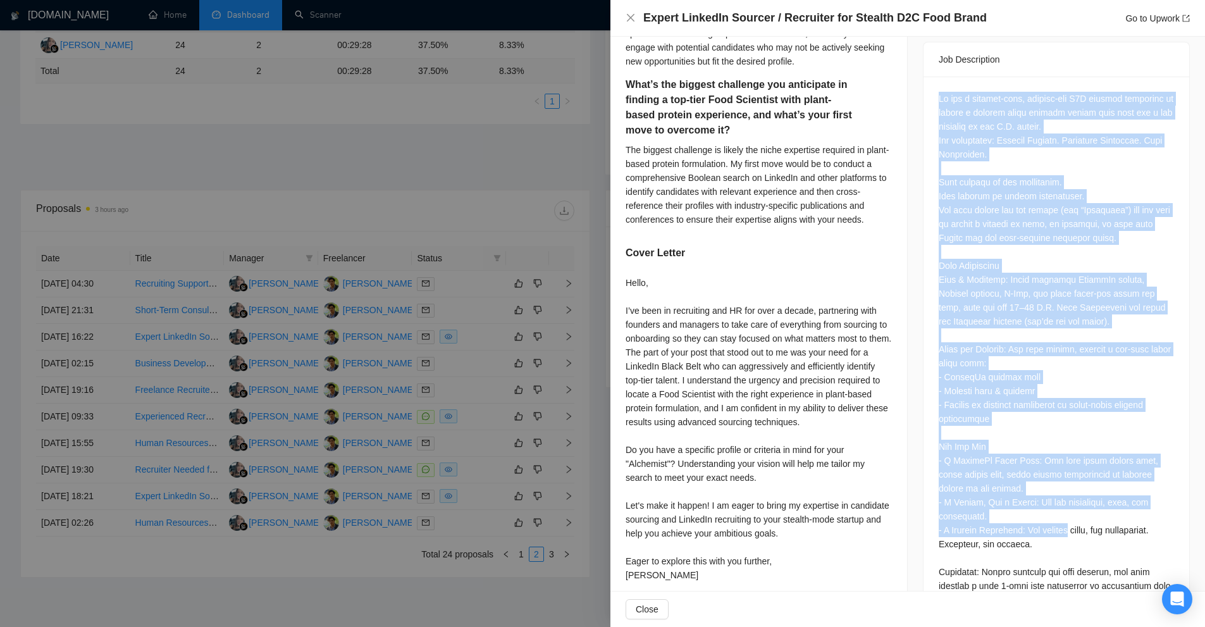
drag, startPoint x: 930, startPoint y: 79, endPoint x: 1064, endPoint y: 524, distance: 464.8
click at [1066, 515] on div "Questions: Are you ready to complete a paid 1-hour test assignment before start…" at bounding box center [1056, 437] width 266 height 721
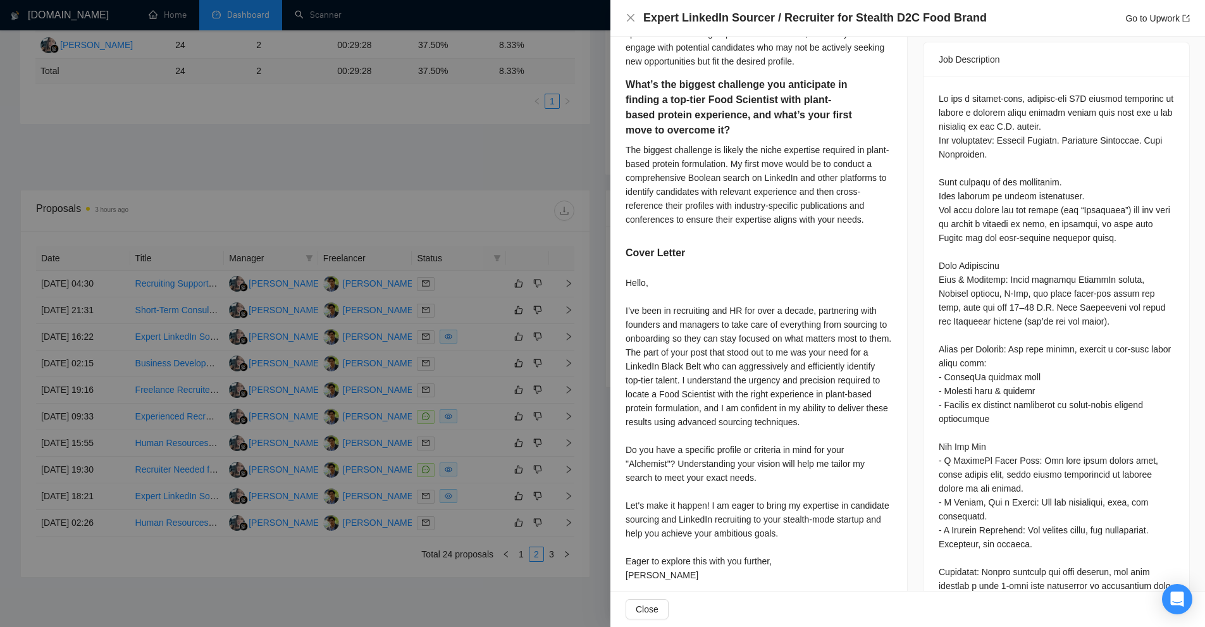
click at [1062, 525] on div "Questions: Are you ready to complete a paid 1-hour test assignment before start…" at bounding box center [1056, 433] width 235 height 682
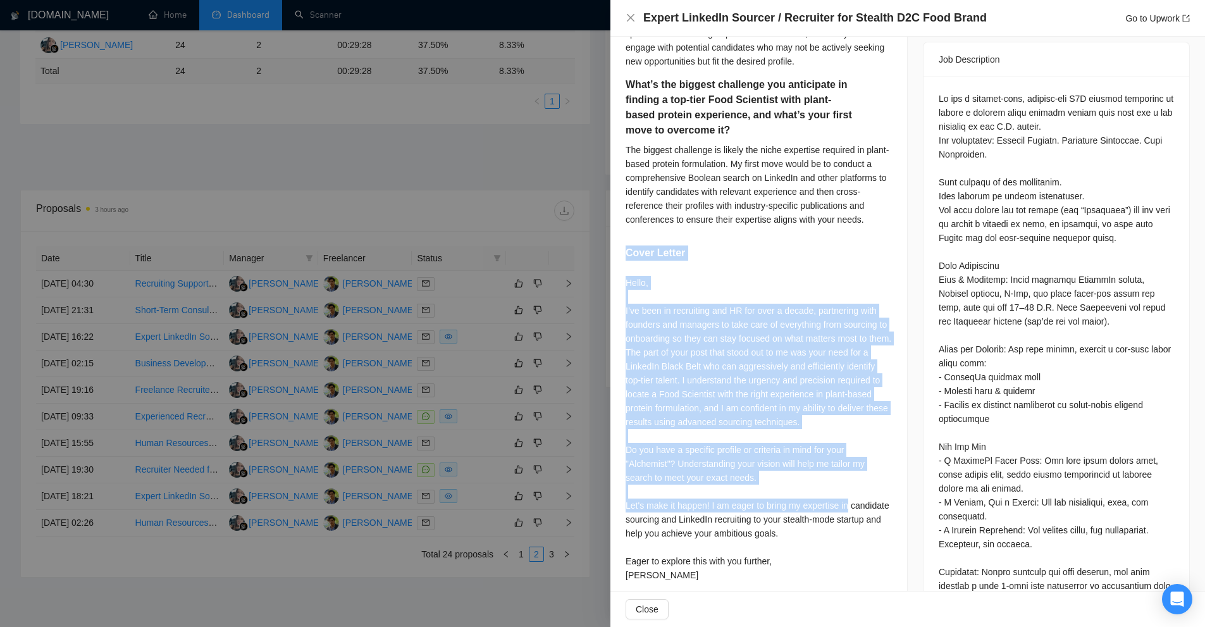
drag, startPoint x: 624, startPoint y: 248, endPoint x: 851, endPoint y: 502, distance: 340.0
click at [851, 502] on div "Are you ready to complete a paid 1-hour test assignment before starting the mai…" at bounding box center [758, 224] width 297 height 756
click at [836, 432] on div "Hello, I’ve been in recruiting and HR for over a decade, partnering with founde…" at bounding box center [758, 429] width 266 height 306
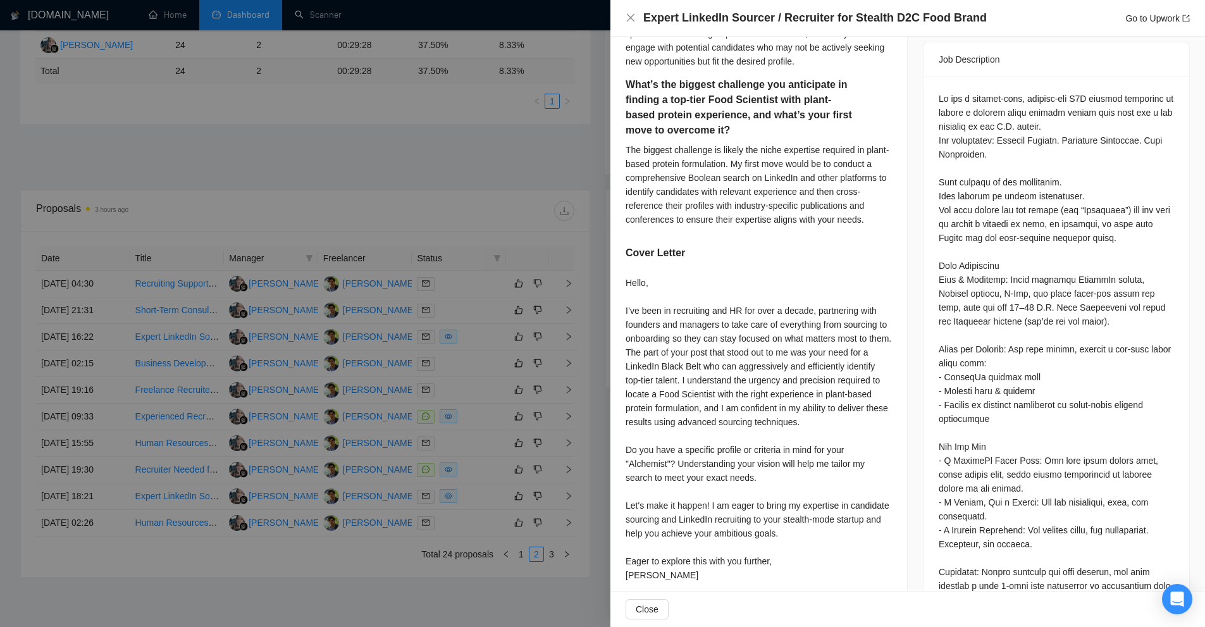
click at [817, 408] on div "Hello, I’ve been in recruiting and HR for over a decade, partnering with founde…" at bounding box center [758, 429] width 266 height 306
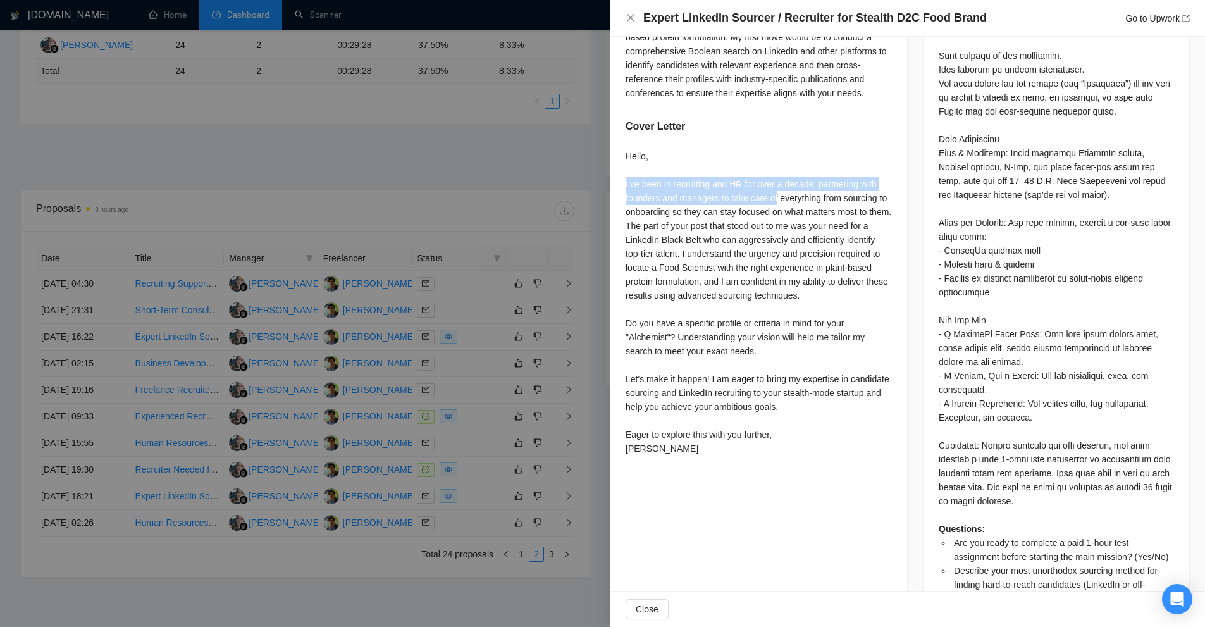
drag, startPoint x: 622, startPoint y: 182, endPoint x: 811, endPoint y: 207, distance: 190.2
click at [777, 191] on div "Are you ready to complete a paid 1-hour test assignment before starting the mai…" at bounding box center [758, 97] width 297 height 756
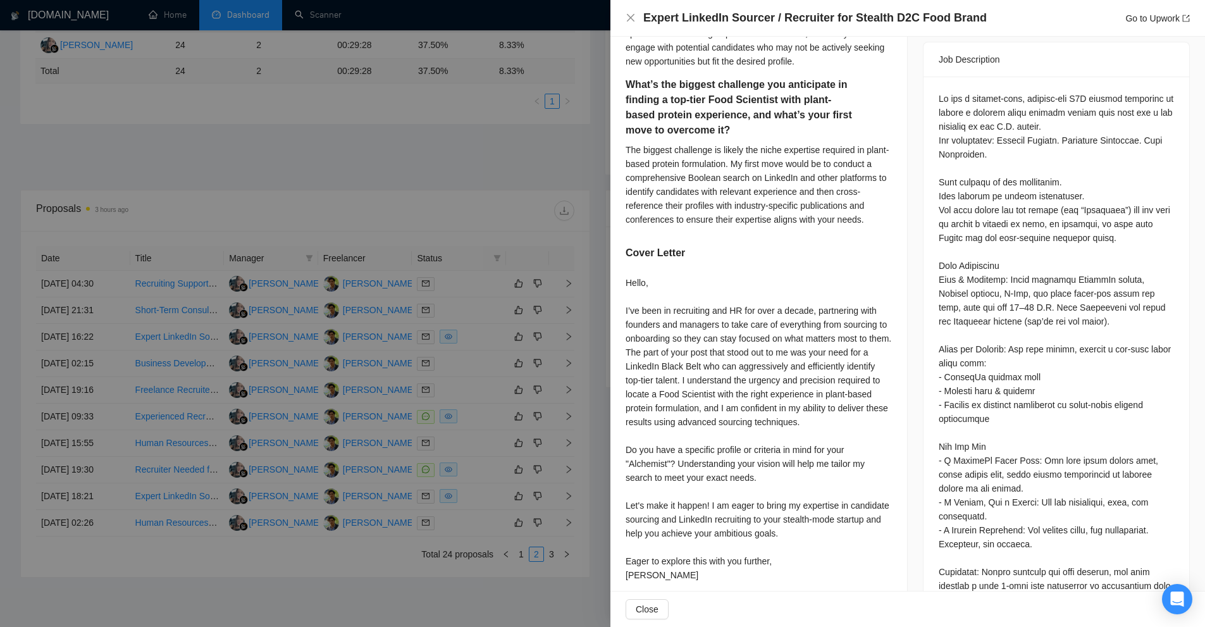
click at [882, 296] on div "Hello, I’ve been in recruiting and HR for over a decade, partnering with founde…" at bounding box center [758, 429] width 266 height 306
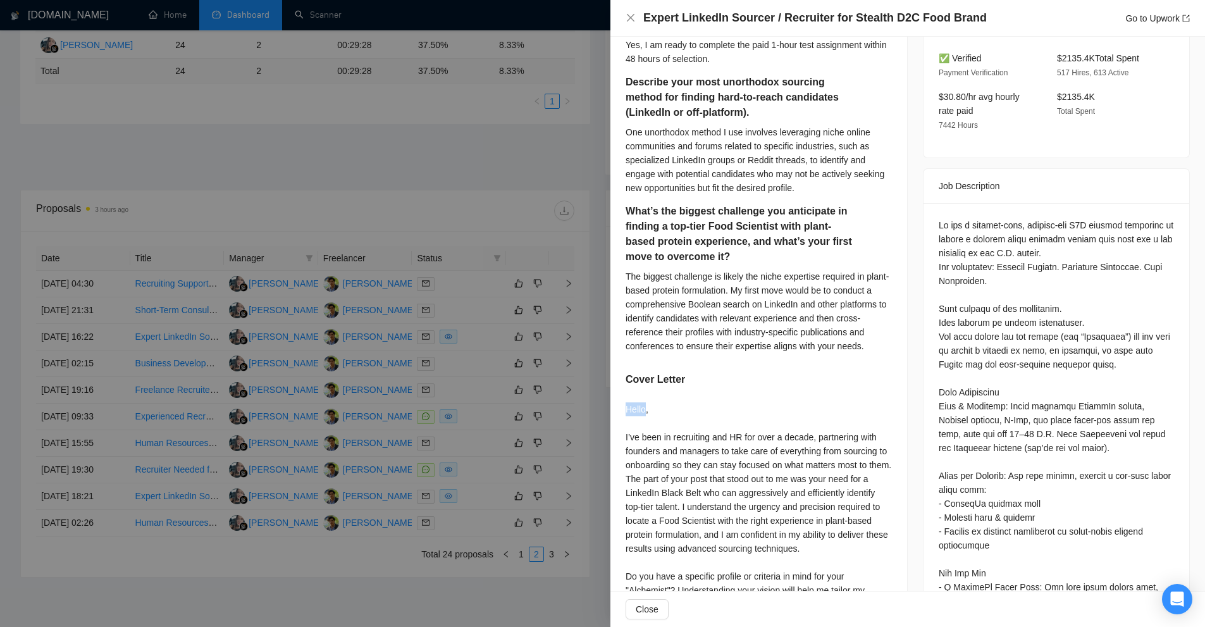
drag, startPoint x: 624, startPoint y: 408, endPoint x: 641, endPoint y: 412, distance: 18.1
click at [646, 413] on div "Are you ready to complete a paid 1-hour test assignment before starting the mai…" at bounding box center [758, 350] width 297 height 756
click at [641, 412] on div "Hello, I’ve been in recruiting and HR for over a decade, partnering with founde…" at bounding box center [758, 555] width 266 height 306
click at [761, 414] on div "Hello, I’ve been in recruiting and HR for over a decade, partnering with founde…" at bounding box center [758, 555] width 266 height 306
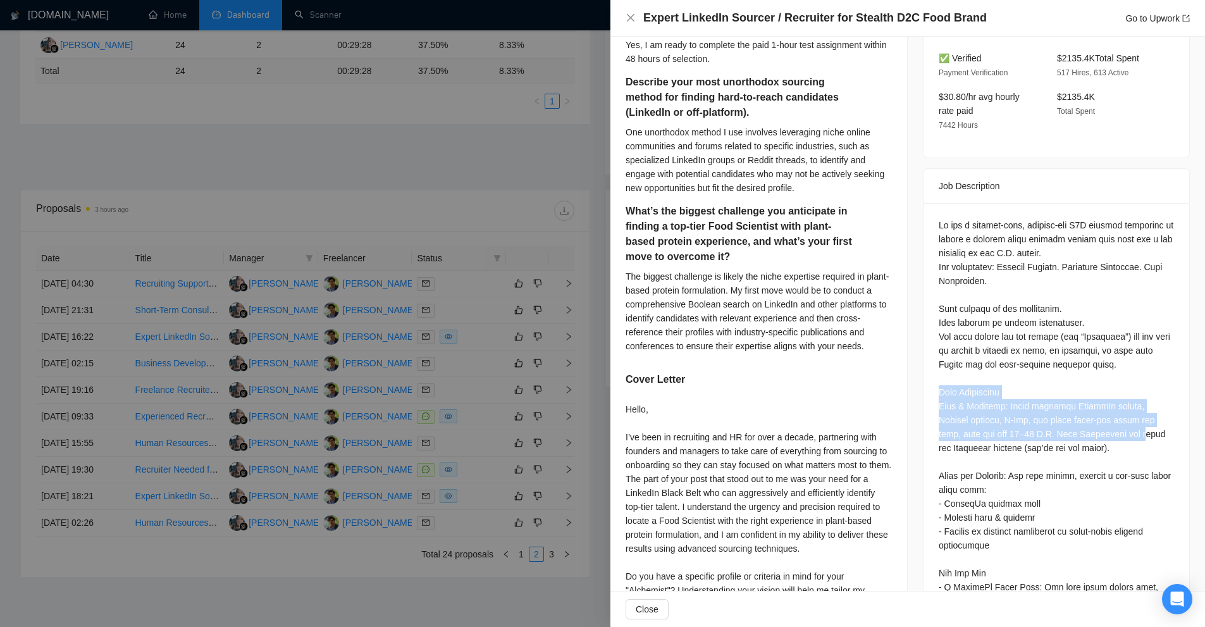
drag, startPoint x: 1009, startPoint y: 402, endPoint x: 1074, endPoint y: 433, distance: 72.1
click at [1075, 427] on div "Questions: Are you ready to complete a paid 1-hour test assignment before start…" at bounding box center [1056, 563] width 266 height 721
click at [1074, 433] on div "Questions: Are you ready to complete a paid 1-hour test assignment before start…" at bounding box center [1056, 559] width 235 height 682
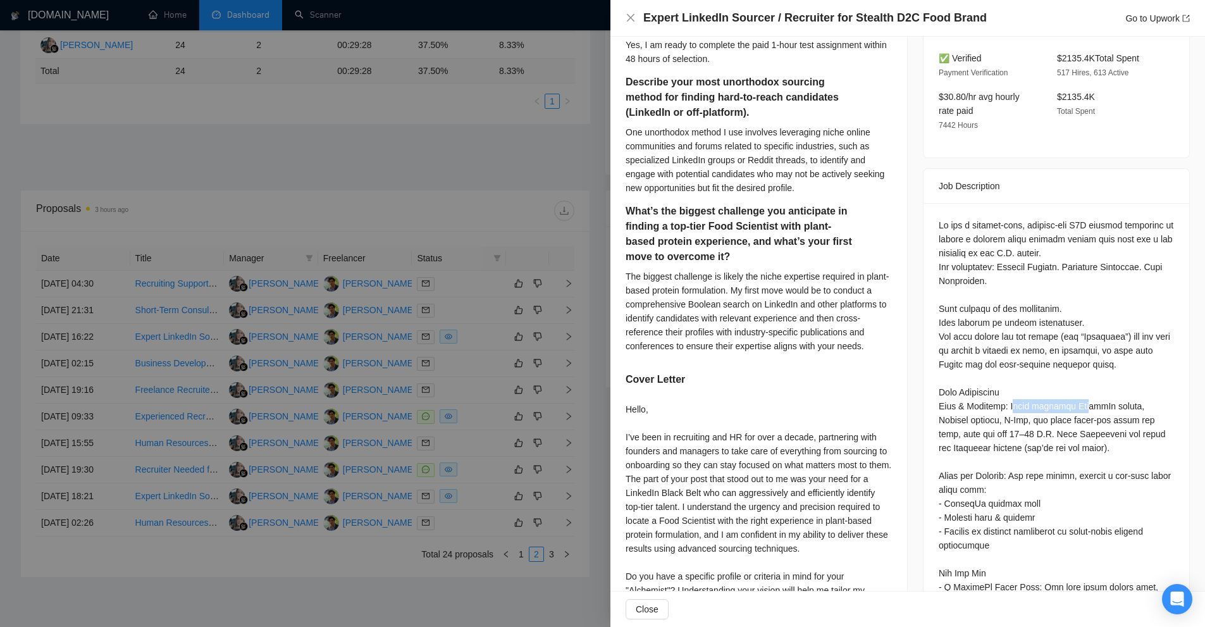
drag, startPoint x: 1076, startPoint y: 396, endPoint x: 1104, endPoint y: 391, distance: 27.6
click at [1095, 389] on div "Questions: Are you ready to complete a paid 1-hour test assignment before start…" at bounding box center [1056, 559] width 235 height 682
click at [1104, 433] on div "Questions: Are you ready to complete a paid 1-hour test assignment before start…" at bounding box center [1056, 559] width 235 height 682
click at [1072, 386] on div "Questions: Are you ready to complete a paid 1-hour test assignment before start…" at bounding box center [1056, 559] width 235 height 682
drag, startPoint x: 1072, startPoint y: 386, endPoint x: 1102, endPoint y: 388, distance: 29.8
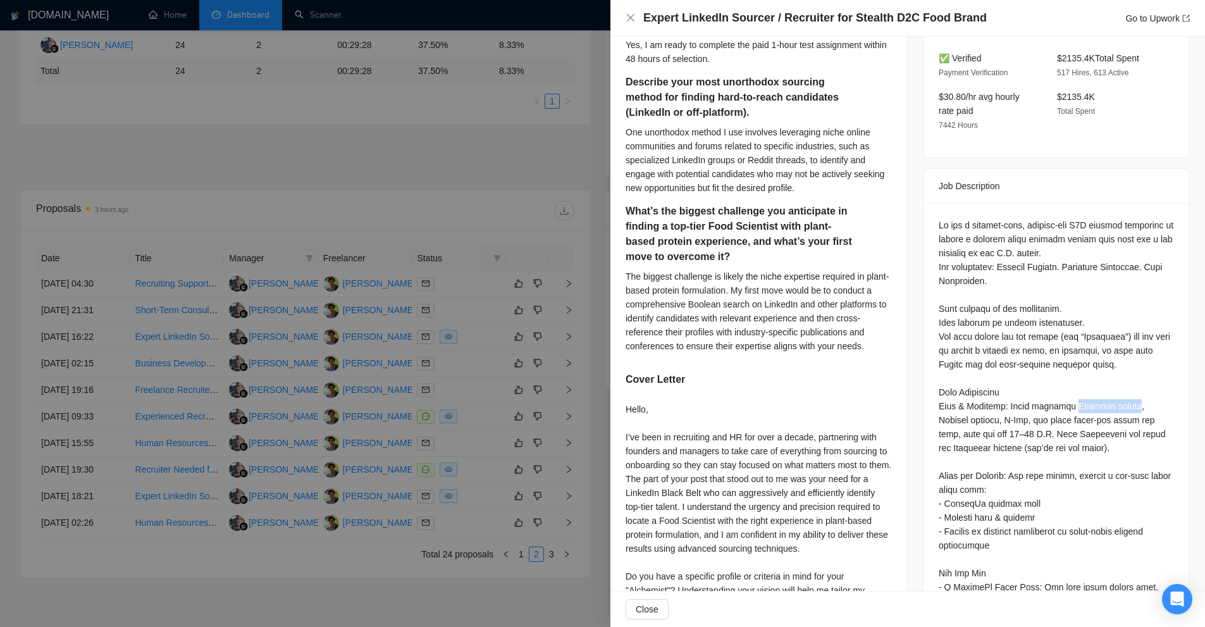
click at [1102, 388] on div "Questions: Are you ready to complete a paid 1-hour test assignment before start…" at bounding box center [1056, 559] width 235 height 682
drag, startPoint x: 1099, startPoint y: 457, endPoint x: 977, endPoint y: 479, distance: 124.1
click at [1099, 458] on div "Questions: Are you ready to complete a paid 1-hour test assignment before start…" at bounding box center [1056, 559] width 235 height 682
click at [984, 413] on div "Questions: Are you ready to complete a paid 1-hour test assignment before start…" at bounding box center [1056, 559] width 235 height 682
drag, startPoint x: 852, startPoint y: 411, endPoint x: 999, endPoint y: 411, distance: 146.7
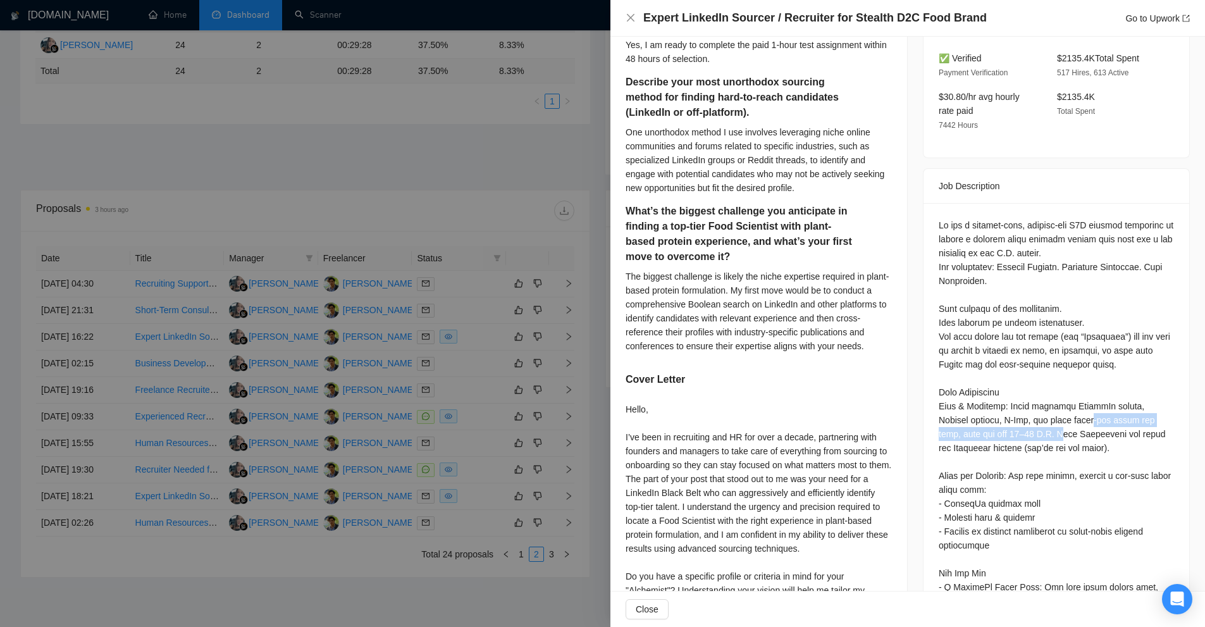
click at [999, 411] on div "Questions: Are you ready to complete a paid 1-hour test assignment before start…" at bounding box center [1056, 559] width 235 height 682
click at [987, 415] on div "Questions: Are you ready to complete a paid 1-hour test assignment before start…" at bounding box center [1056, 559] width 235 height 682
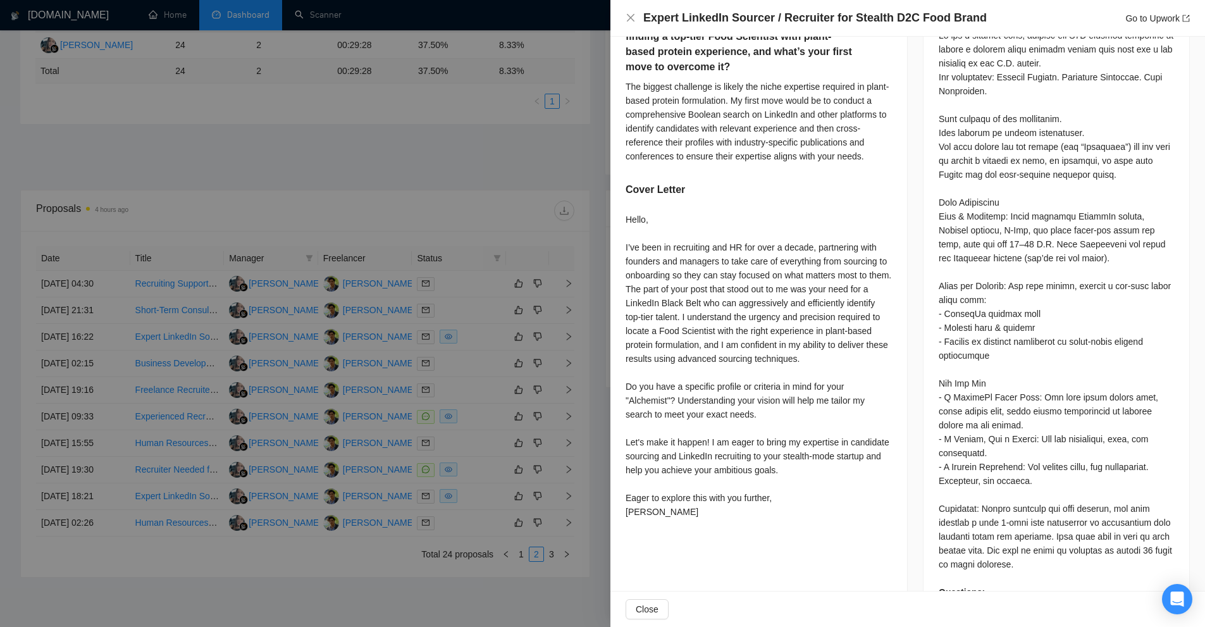
scroll to position [635, 0]
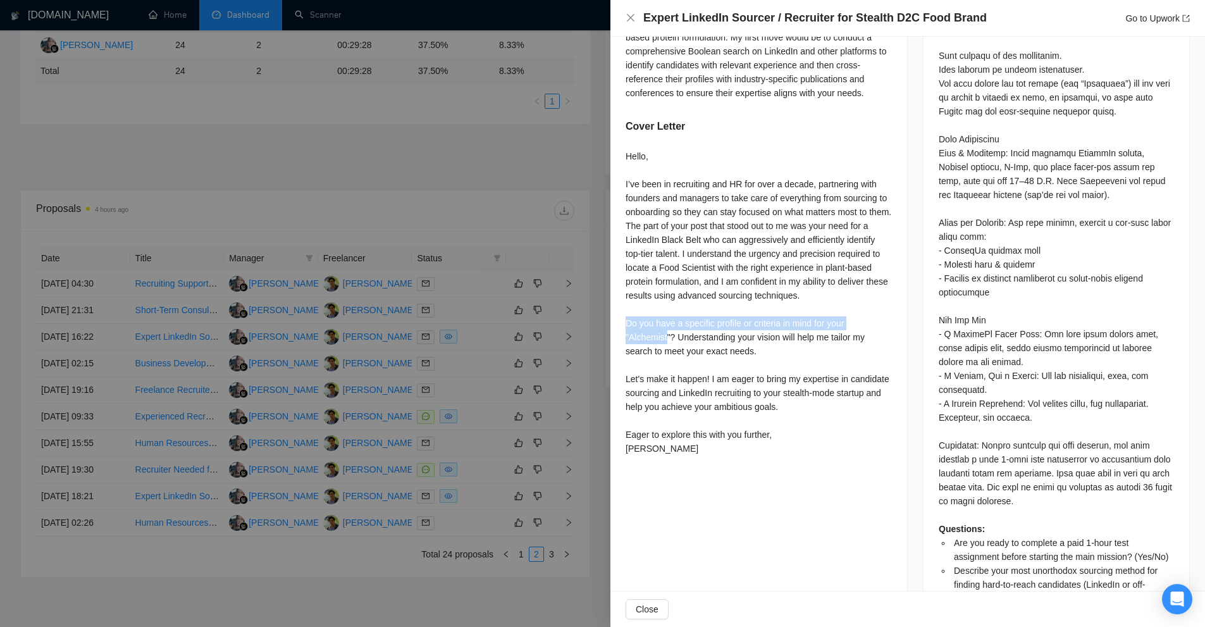
drag, startPoint x: 624, startPoint y: 322, endPoint x: 666, endPoint y: 342, distance: 46.7
click at [666, 342] on div "Are you ready to complete a paid 1-hour test assignment before starting the mai…" at bounding box center [758, 97] width 297 height 756
click at [696, 356] on div "Hello, I’ve been in recruiting and HR for over a decade, partnering with founde…" at bounding box center [758, 302] width 266 height 306
drag, startPoint x: 672, startPoint y: 338, endPoint x: 635, endPoint y: 326, distance: 39.0
click at [631, 325] on div "Hello, I’ve been in recruiting and HR for over a decade, partnering with founde…" at bounding box center [758, 302] width 266 height 306
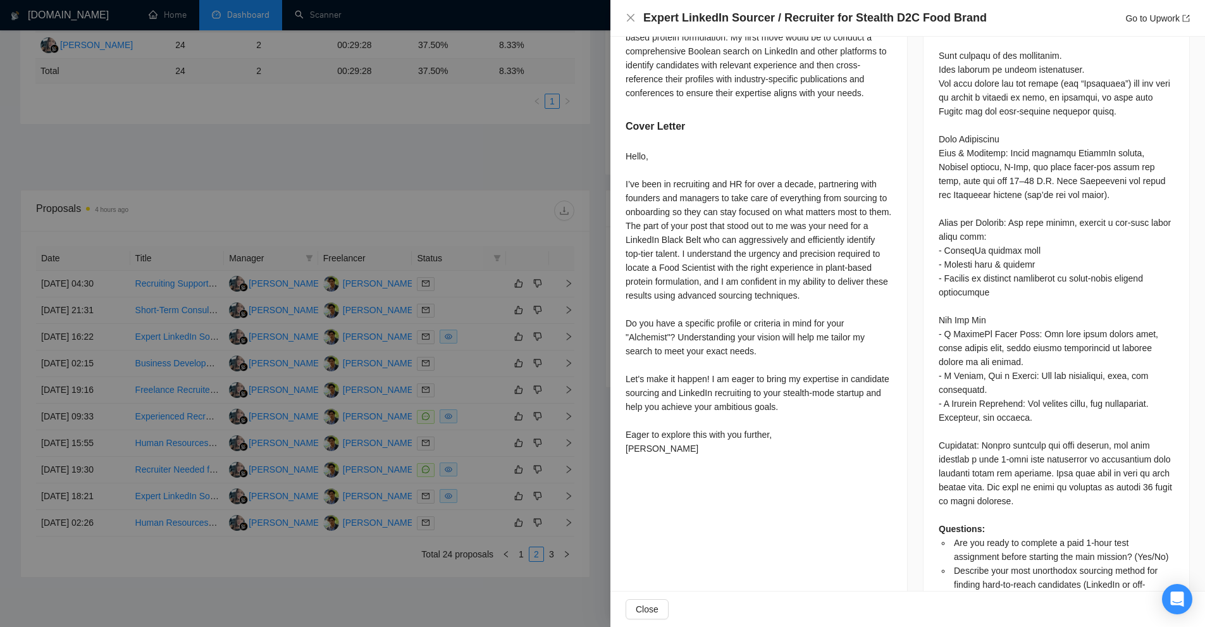
click at [691, 343] on div "Hello, I’ve been in recruiting and HR for over a decade, partnering with founde…" at bounding box center [758, 302] width 266 height 306
drag, startPoint x: 628, startPoint y: 374, endPoint x: 704, endPoint y: 379, distance: 76.0
click at [703, 379] on div "Hello, I’ve been in recruiting and HR for over a decade, partnering with founde…" at bounding box center [758, 302] width 266 height 306
click at [773, 426] on div "Hello, I’ve been in recruiting and HR for over a decade, partnering with founde…" at bounding box center [758, 302] width 266 height 306
drag, startPoint x: 704, startPoint y: 376, endPoint x: 757, endPoint y: 397, distance: 57.3
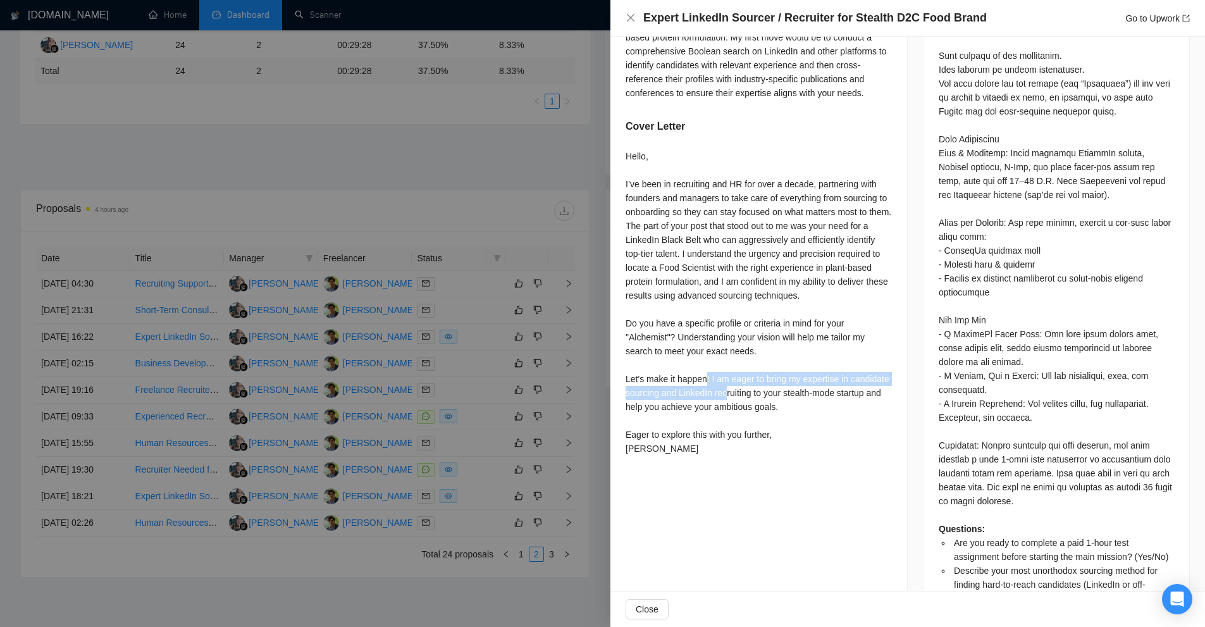
click at [763, 394] on div "Hello, I’ve been in recruiting and HR for over a decade, partnering with founde…" at bounding box center [758, 302] width 266 height 306
click at [756, 400] on div "Hello, I’ve been in recruiting and HR for over a decade, partnering with founde…" at bounding box center [758, 302] width 266 height 306
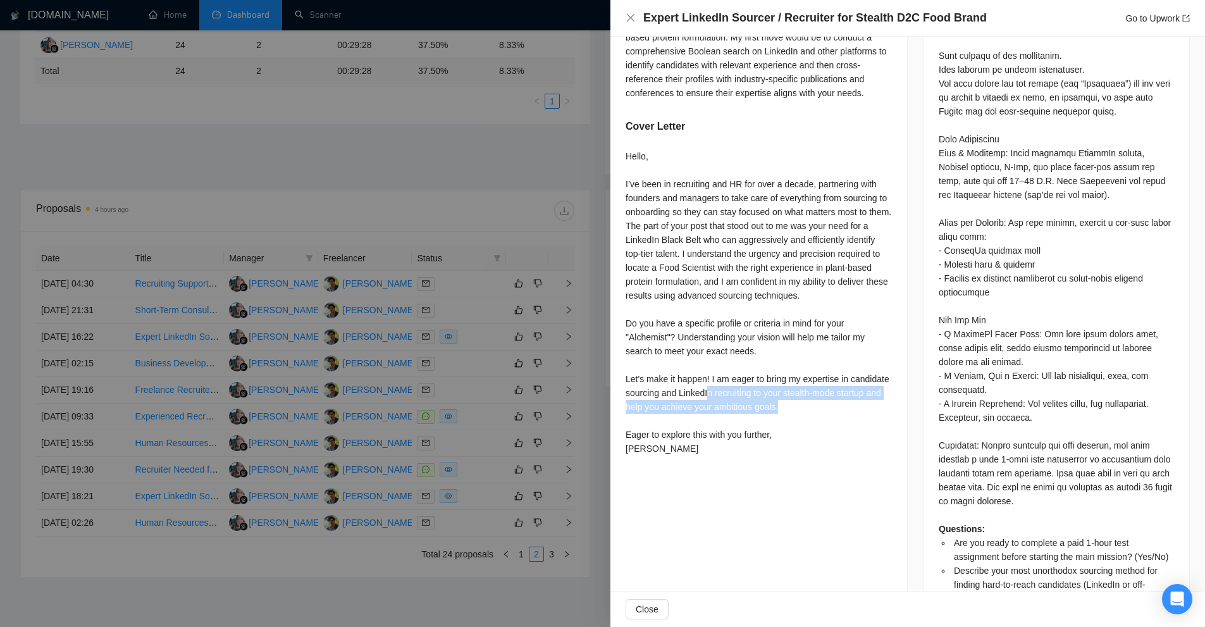
drag, startPoint x: 835, startPoint y: 404, endPoint x: 671, endPoint y: 379, distance: 166.3
click at [743, 386] on div "Hello, I’ve been in recruiting and HR for over a decade, partnering with founde…" at bounding box center [758, 302] width 266 height 306
click at [671, 379] on div "Hello, I’ve been in recruiting and HR for over a decade, partnering with founde…" at bounding box center [758, 302] width 266 height 306
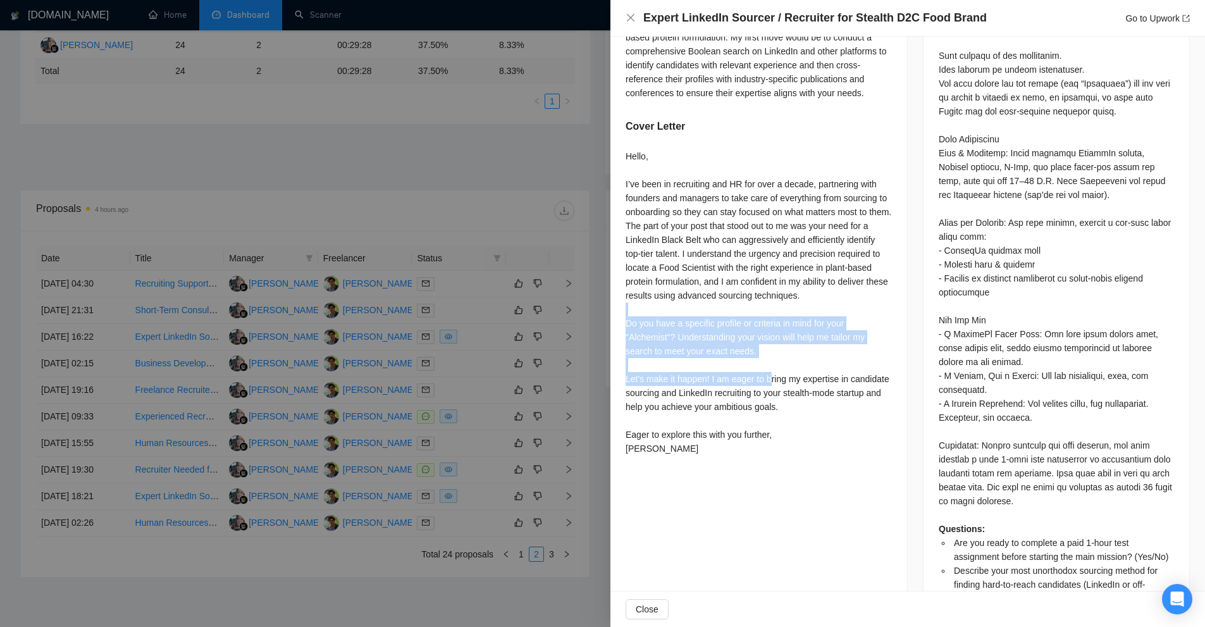
drag, startPoint x: 621, startPoint y: 304, endPoint x: 770, endPoint y: 381, distance: 167.5
click at [770, 381] on div "Are you ready to complete a paid 1-hour test assignment before starting the mai…" at bounding box center [758, 97] width 297 height 756
click at [770, 381] on div "Hello, I’ve been in recruiting and HR for over a decade, partnering with founde…" at bounding box center [758, 302] width 266 height 306
drag, startPoint x: 624, startPoint y: 316, endPoint x: 822, endPoint y: 337, distance: 198.4
click at [822, 337] on div "Are you ready to complete a paid 1-hour test assignment before starting the mai…" at bounding box center [758, 97] width 297 height 756
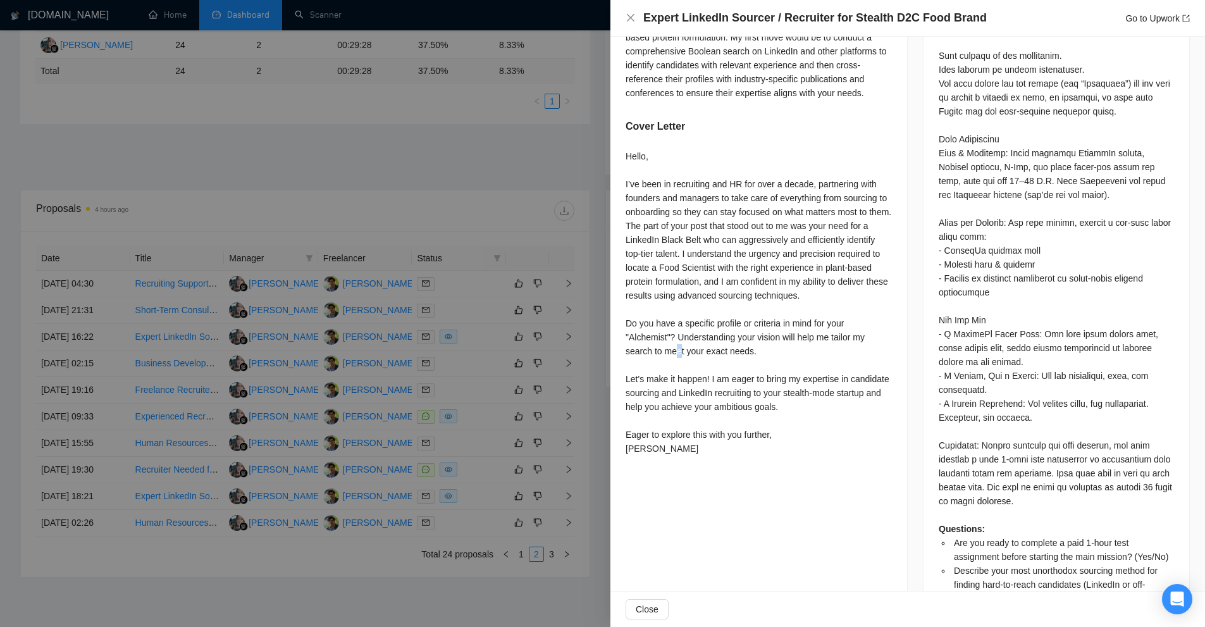
click at [676, 348] on div "Hello, I’ve been in recruiting and HR for over a decade, partnering with founde…" at bounding box center [758, 302] width 266 height 306
click at [678, 327] on div "Hello, I’ve been in recruiting and HR for over a decade, partnering with founde…" at bounding box center [758, 302] width 266 height 306
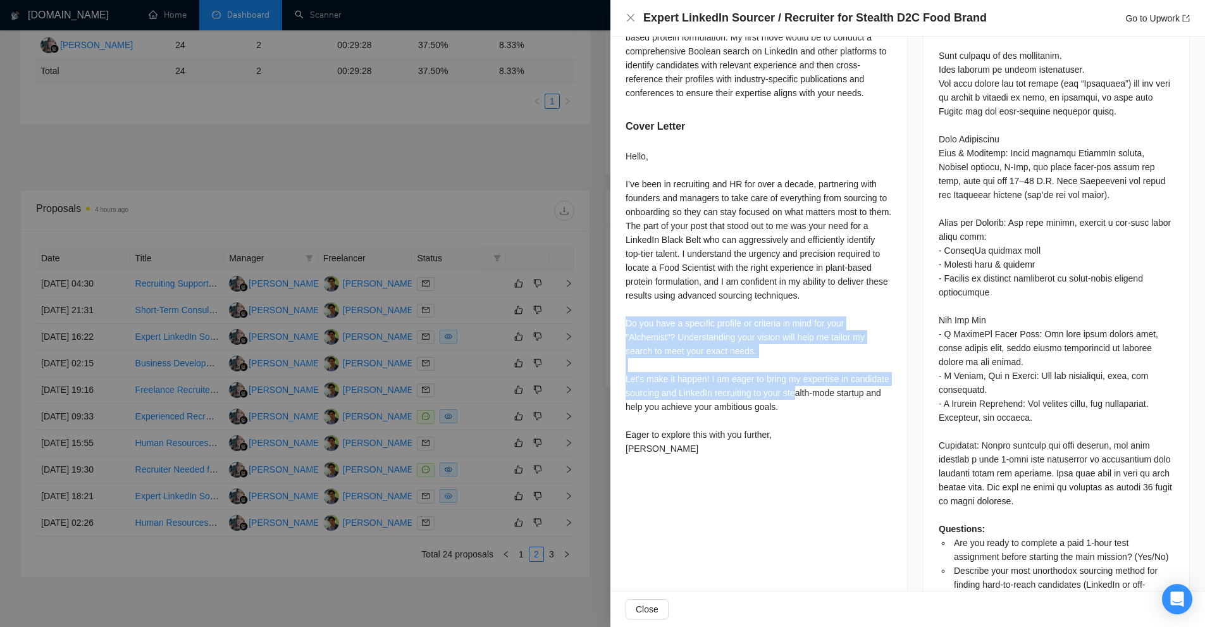
drag, startPoint x: 622, startPoint y: 320, endPoint x: 839, endPoint y: 398, distance: 230.5
click at [839, 398] on div "Are you ready to complete a paid 1-hour test assignment before starting the mai…" at bounding box center [758, 97] width 297 height 756
click at [839, 398] on div "Hello, I’ve been in recruiting and HR for over a decade, partnering with founde…" at bounding box center [758, 302] width 266 height 306
drag, startPoint x: 834, startPoint y: 408, endPoint x: 628, endPoint y: 317, distance: 225.1
click at [628, 317] on div "Hello, I’ve been in recruiting and HR for over a decade, partnering with founde…" at bounding box center [758, 302] width 266 height 306
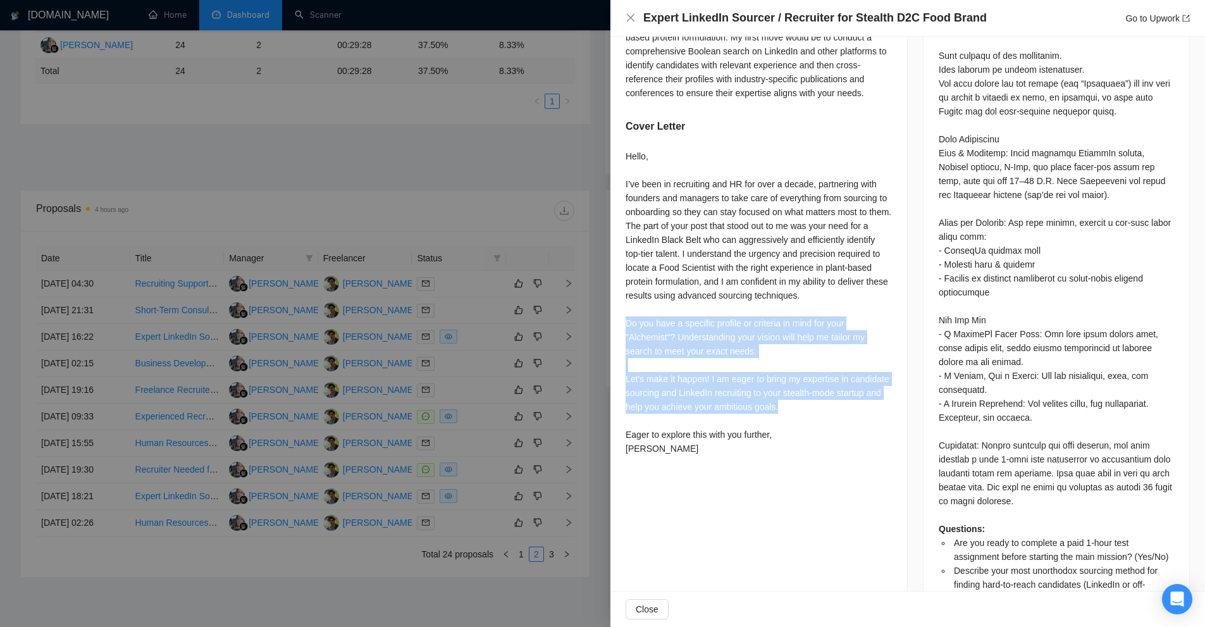
click at [628, 317] on div "Hello, I’ve been in recruiting and HR for over a decade, partnering with founde…" at bounding box center [758, 302] width 266 height 306
drag, startPoint x: 627, startPoint y: 317, endPoint x: 848, endPoint y: 401, distance: 236.0
click at [848, 401] on div "Hello, I’ve been in recruiting and HR for over a decade, partnering with founde…" at bounding box center [758, 302] width 266 height 306
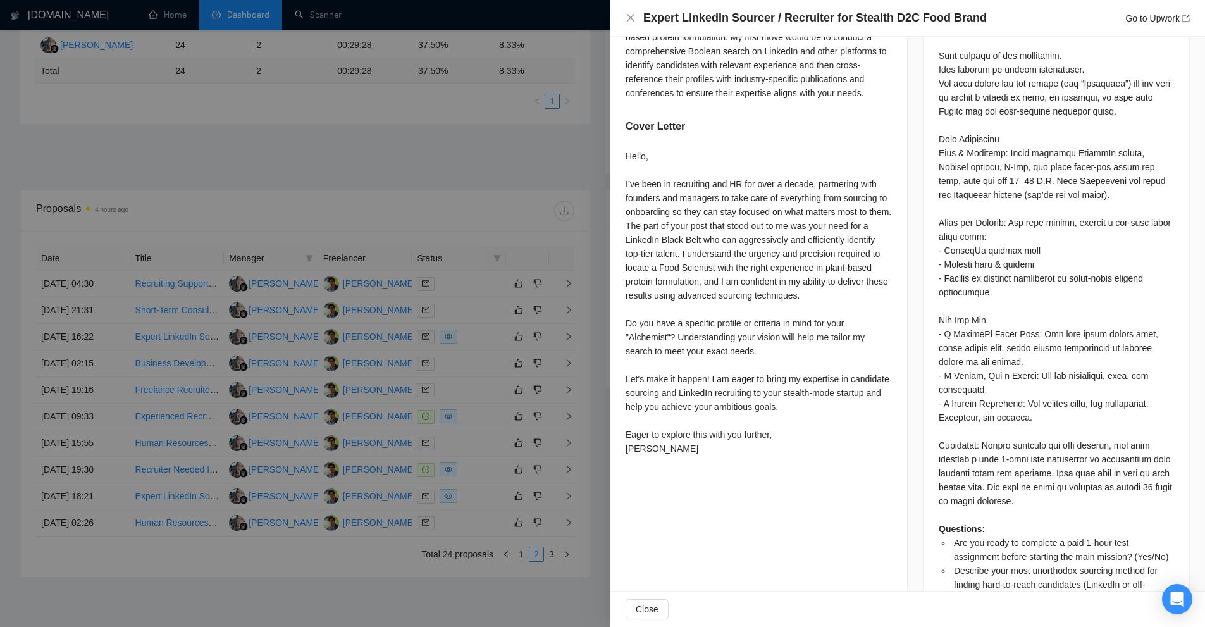
click at [763, 453] on div "Hello, I’ve been in recruiting and HR for over a decade, partnering with founde…" at bounding box center [758, 302] width 266 height 306
drag, startPoint x: 613, startPoint y: 428, endPoint x: 772, endPoint y: 434, distance: 159.5
click at [772, 434] on div "Are you ready to complete a paid 1-hour test assignment before starting the mai…" at bounding box center [758, 97] width 297 height 756
click at [772, 434] on div "Hello, I’ve been in recruiting and HR for over a decade, partnering with founde…" at bounding box center [758, 302] width 266 height 306
click at [769, 432] on div "Hello, I’ve been in recruiting and HR for over a decade, partnering with founde…" at bounding box center [758, 302] width 266 height 306
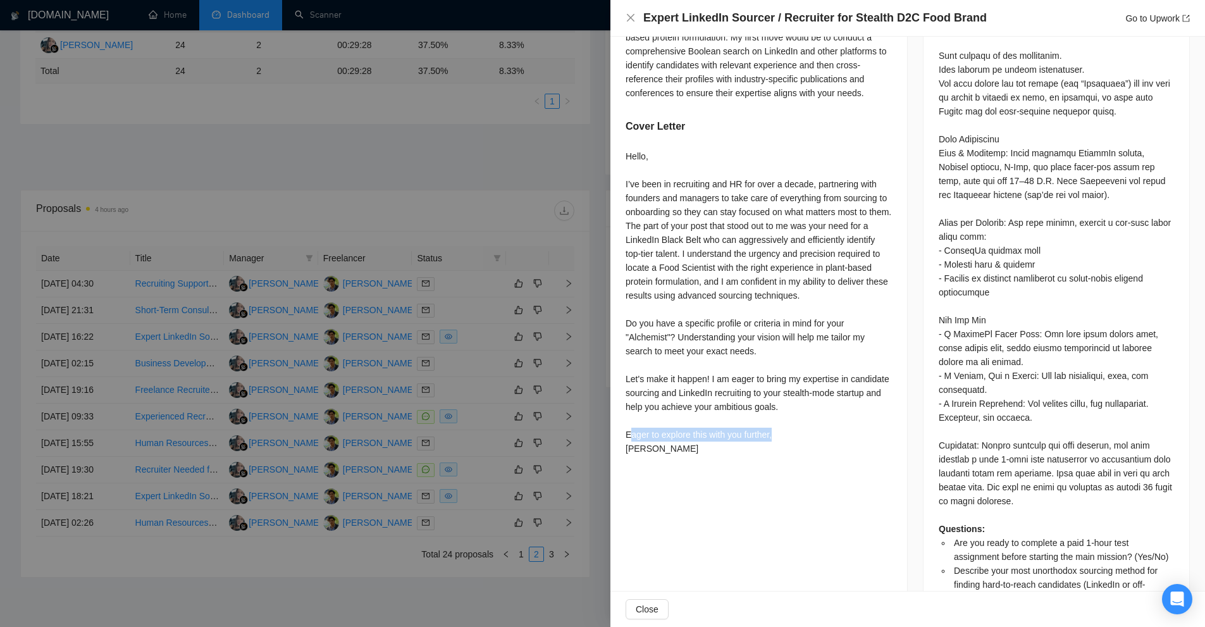
drag, startPoint x: 772, startPoint y: 432, endPoint x: 632, endPoint y: 432, distance: 140.4
click at [632, 432] on div "Hello, I’ve been in recruiting and HR for over a decade, partnering with founde…" at bounding box center [758, 302] width 266 height 306
drag, startPoint x: 632, startPoint y: 432, endPoint x: 767, endPoint y: 431, distance: 135.3
click at [767, 431] on div "Hello, I’ve been in recruiting and HR for over a decade, partnering with founde…" at bounding box center [758, 302] width 266 height 306
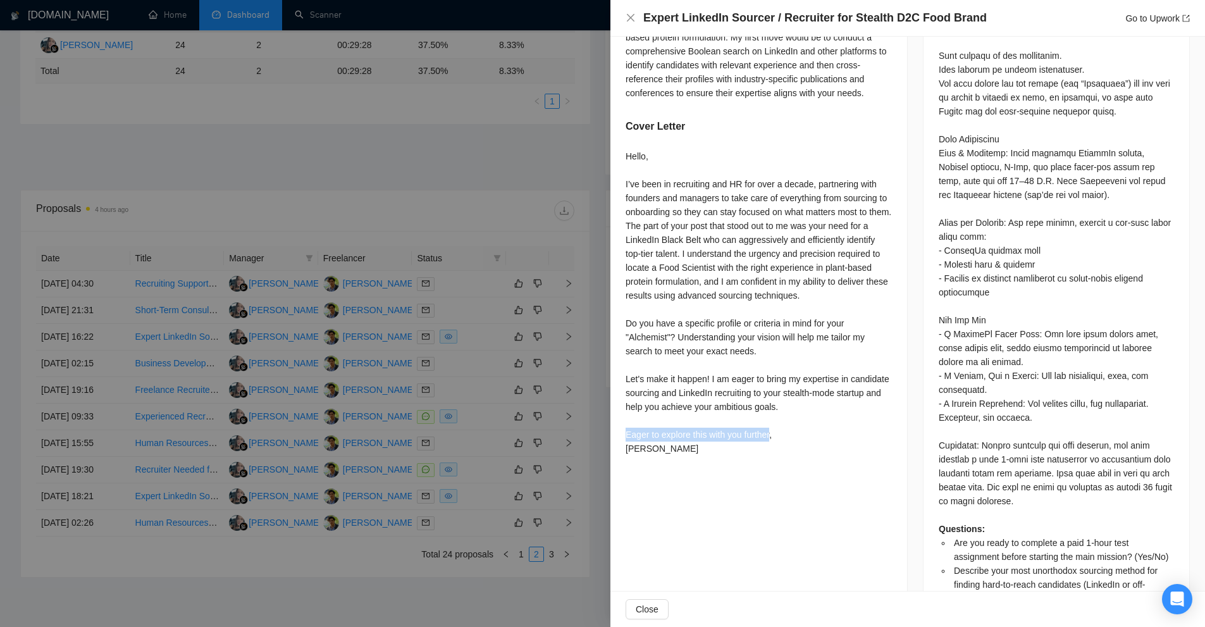
click at [766, 431] on div "Hello, I’ve been in recruiting and HR for over a decade, partnering with founde…" at bounding box center [758, 302] width 266 height 306
click at [796, 430] on div "Hello, I’ve been in recruiting and HR for over a decade, partnering with founde…" at bounding box center [758, 302] width 266 height 306
click at [690, 452] on div "Hello, I’ve been in recruiting and HR for over a decade, partnering with founde…" at bounding box center [758, 302] width 266 height 306
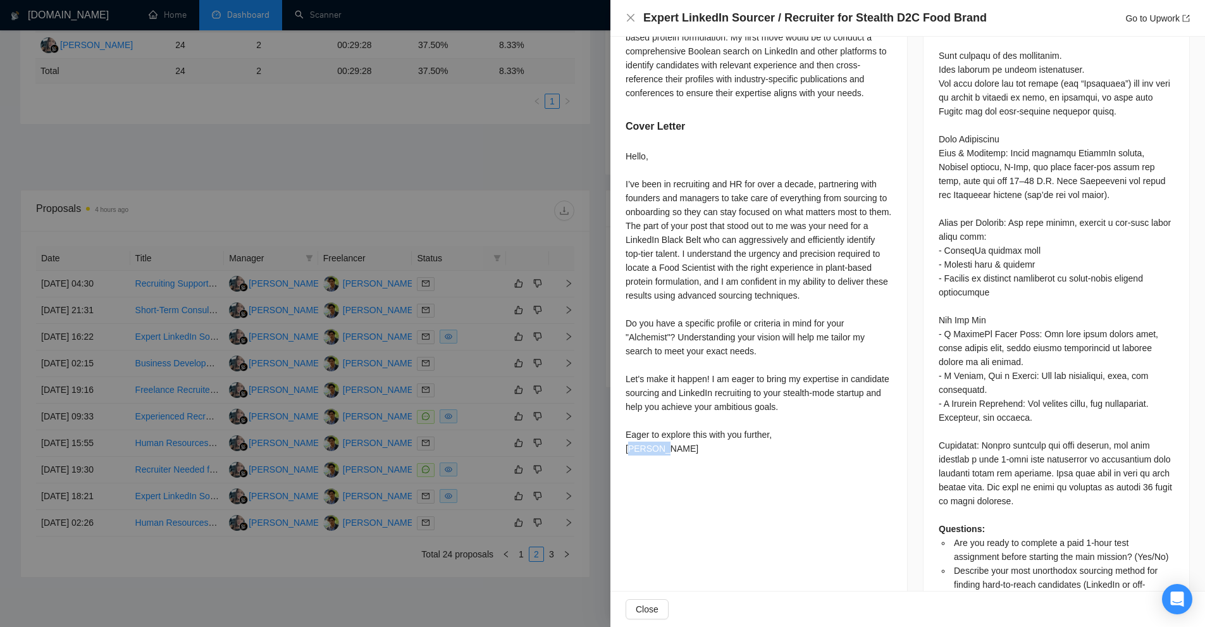
drag, startPoint x: 677, startPoint y: 447, endPoint x: 632, endPoint y: 445, distance: 44.9
click at [632, 445] on div "Hello, I’ve been in recruiting and HR for over a decade, partnering with founde…" at bounding box center [758, 302] width 266 height 306
click at [698, 459] on div "Hello, I’ve been in recruiting and HR for over a decade, partnering with founde…" at bounding box center [758, 304] width 266 height 311
click at [269, 23] on div at bounding box center [602, 313] width 1205 height 627
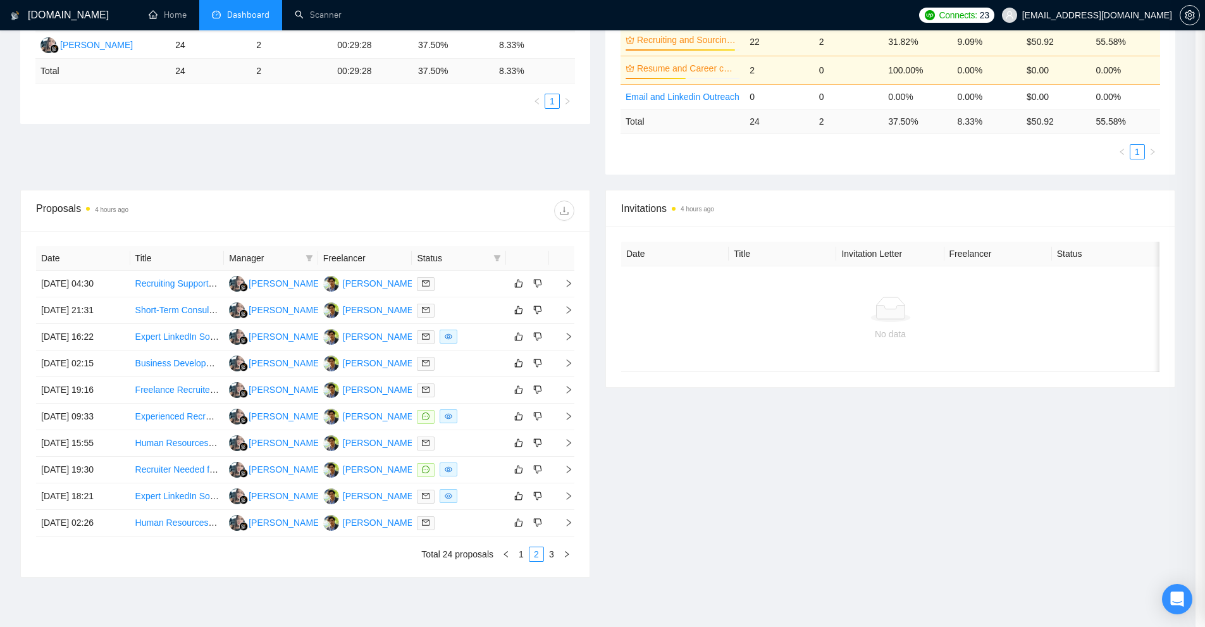
click at [260, 22] on div at bounding box center [602, 313] width 1205 height 627
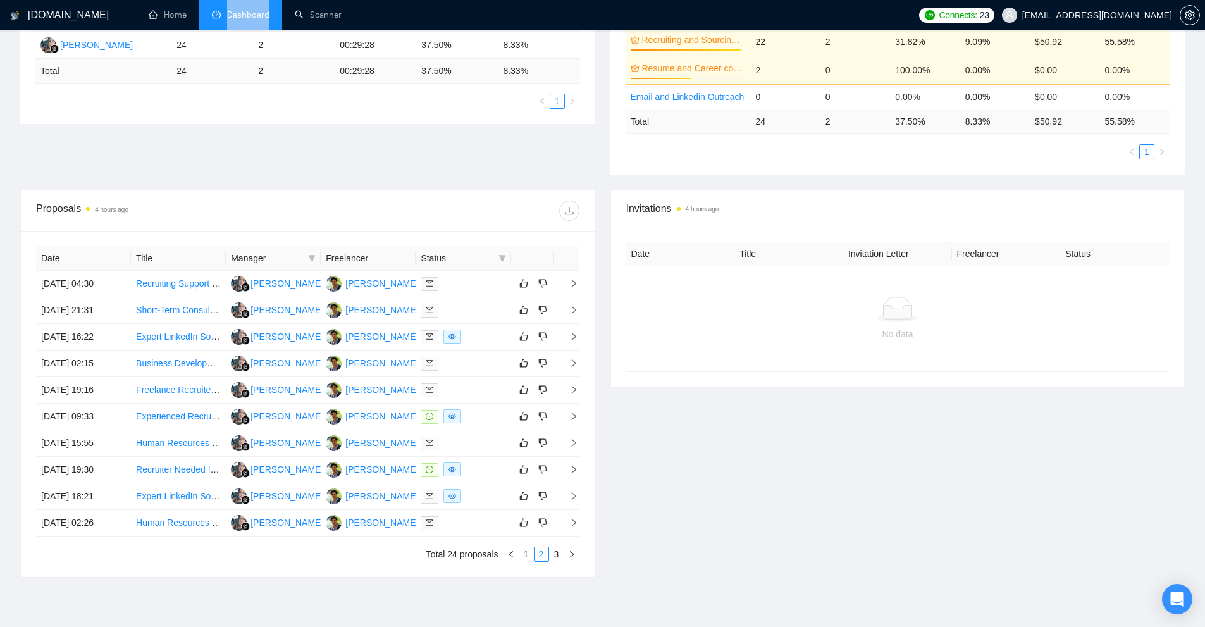
click at [260, 22] on li "Dashboard" at bounding box center [240, 15] width 83 height 30
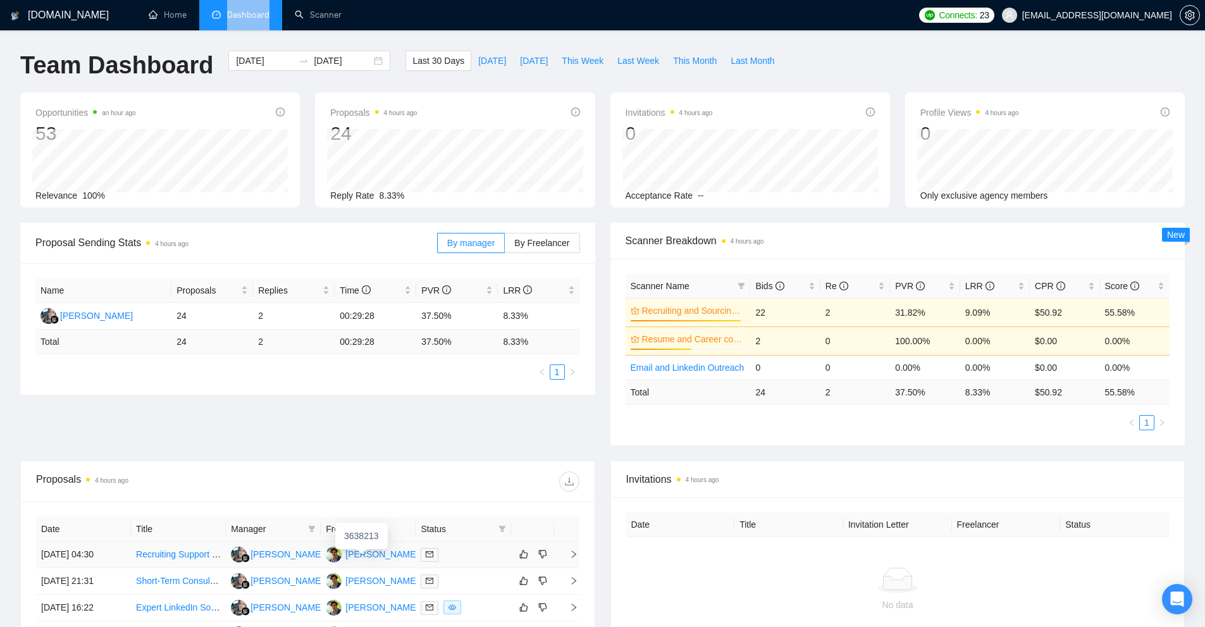
click at [374, 560] on div "[PERSON_NAME]" at bounding box center [381, 554] width 73 height 14
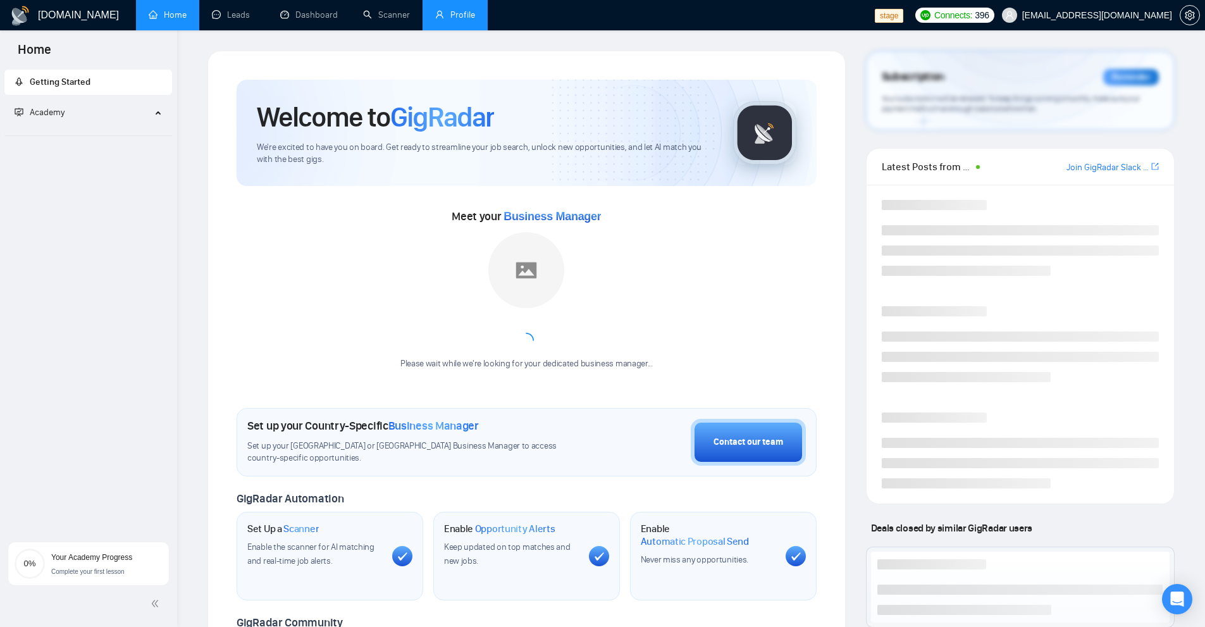
click at [459, 13] on link "Profile" at bounding box center [455, 14] width 40 height 11
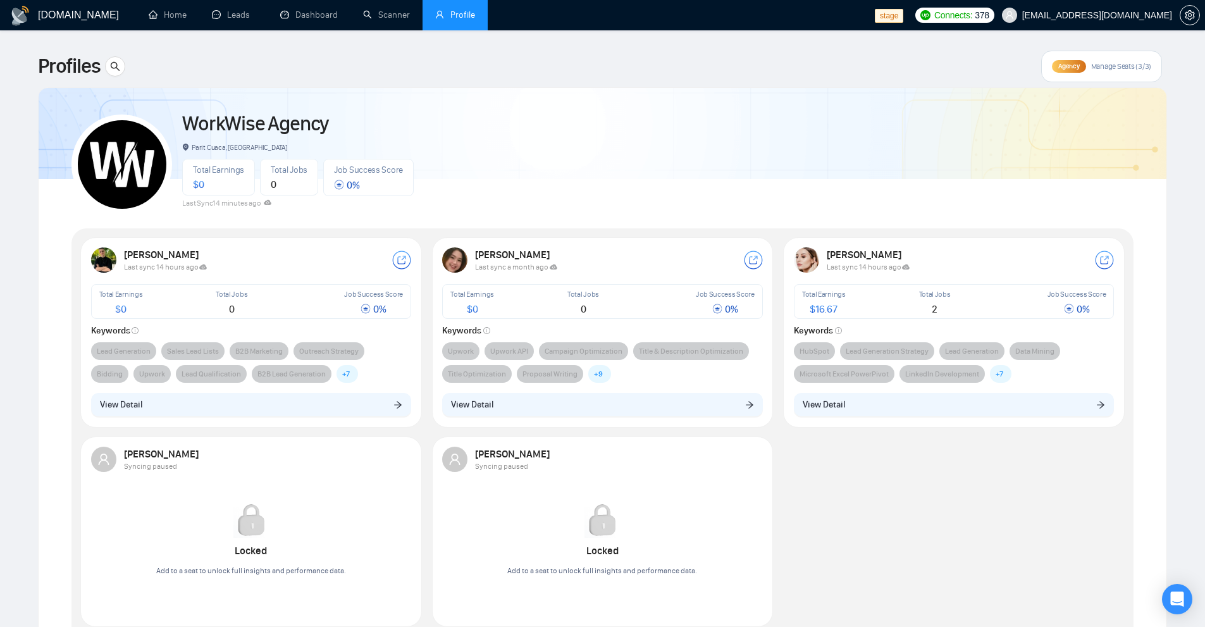
scroll to position [63, 0]
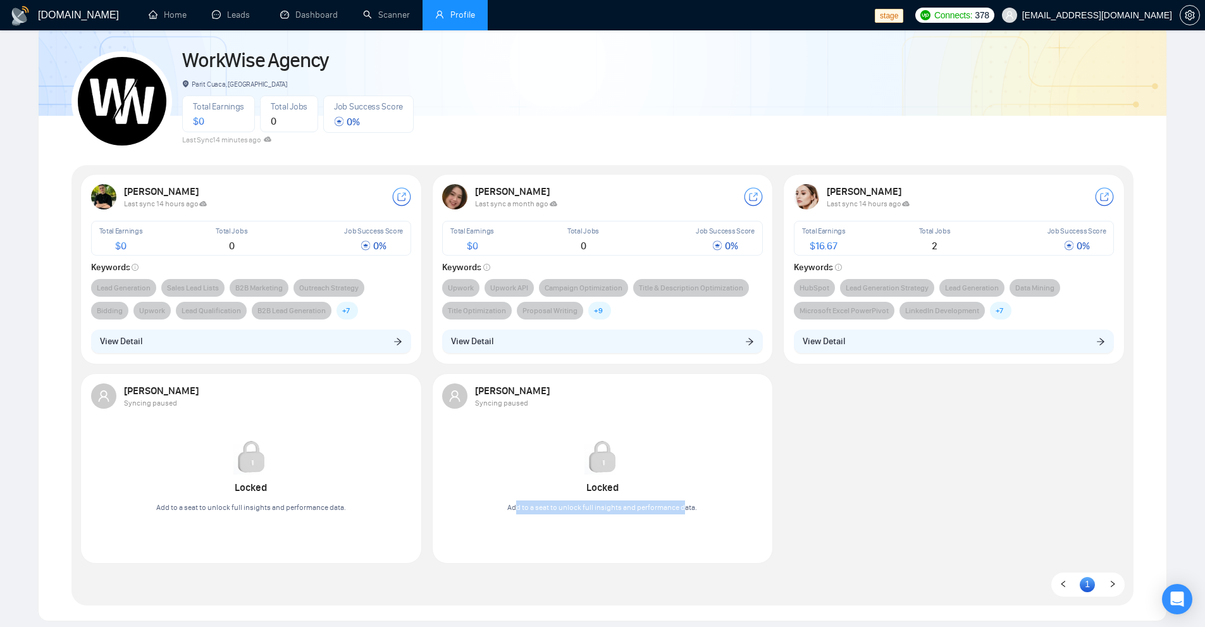
drag, startPoint x: 535, startPoint y: 505, endPoint x: 694, endPoint y: 507, distance: 159.4
click at [694, 507] on span "Add to a seat to unlock full insights and performance data." at bounding box center [602, 507] width 190 height 9
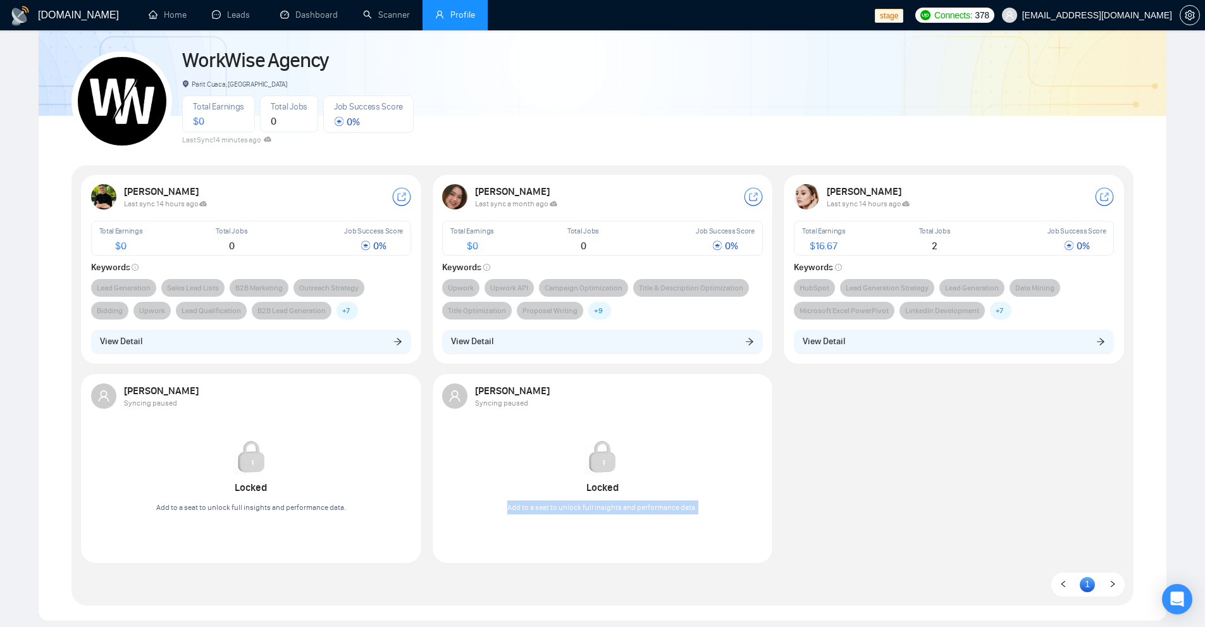
scroll to position [0, 0]
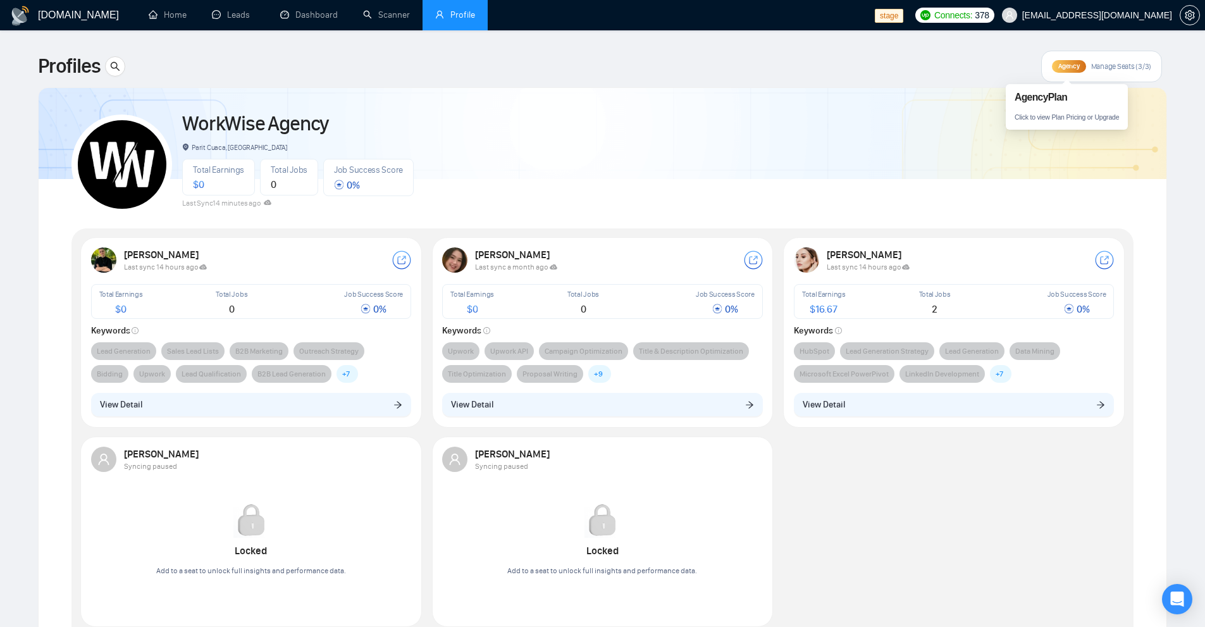
click at [1068, 66] on span "Agency" at bounding box center [1068, 66] width 21 height 8
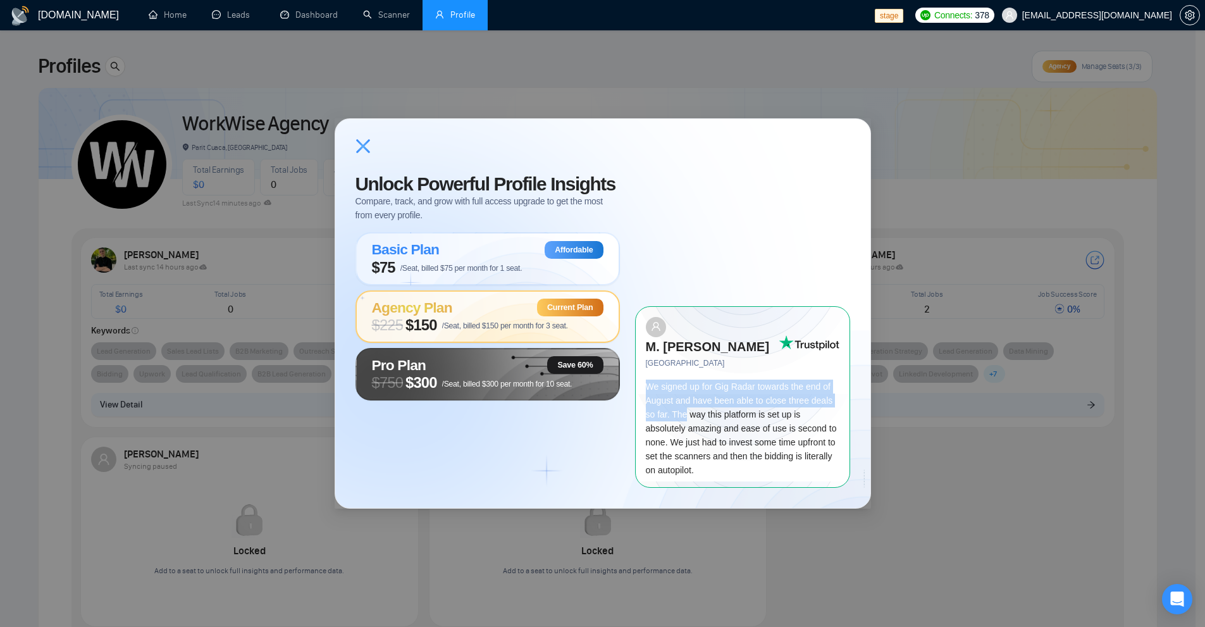
drag, startPoint x: 644, startPoint y: 374, endPoint x: 698, endPoint y: 401, distance: 60.2
click at [690, 403] on div "M. [PERSON_NAME] Bahrain We signed up for Gig Radar towards the end of August a…" at bounding box center [742, 396] width 215 height 181
click at [751, 400] on span "We signed up for Gig Radar towards the end of August and have been able to clos…" at bounding box center [741, 428] width 191 height 94
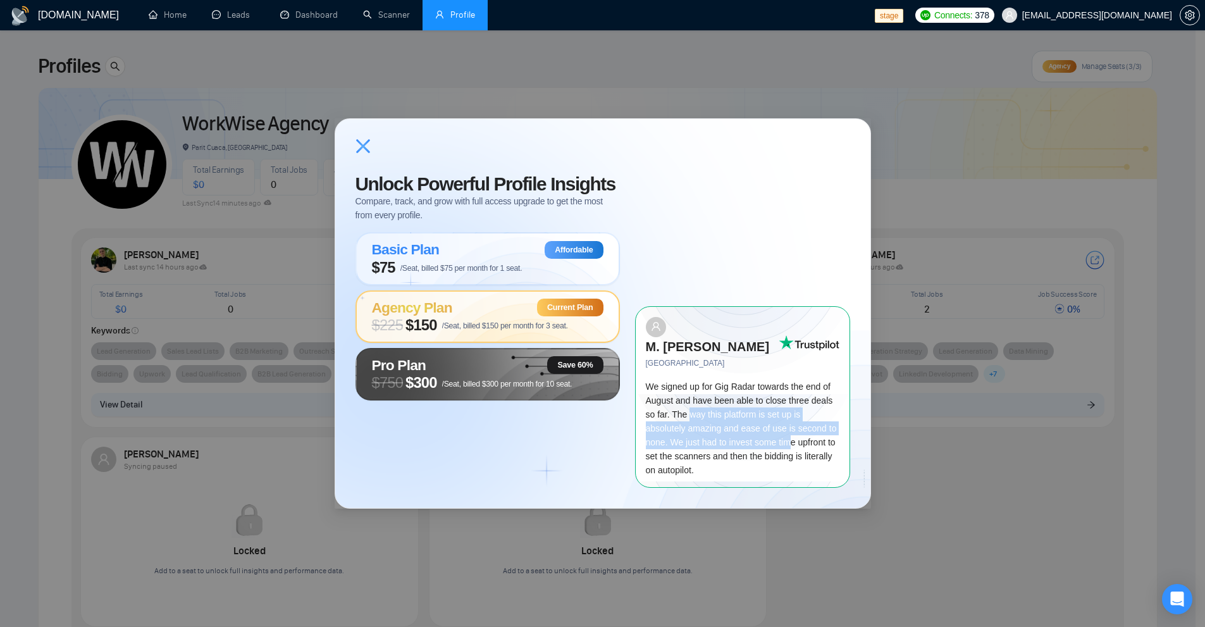
drag, startPoint x: 689, startPoint y: 407, endPoint x: 787, endPoint y: 439, distance: 103.8
click at [787, 438] on div "We signed up for Gig Radar towards the end of August and have been able to clos…" at bounding box center [743, 427] width 194 height 97
click at [787, 439] on span "We signed up for Gig Radar towards the end of August and have been able to clos…" at bounding box center [741, 428] width 191 height 94
click at [545, 388] on span "/Seat, billed $300 per month for 10 seat." at bounding box center [507, 383] width 130 height 9
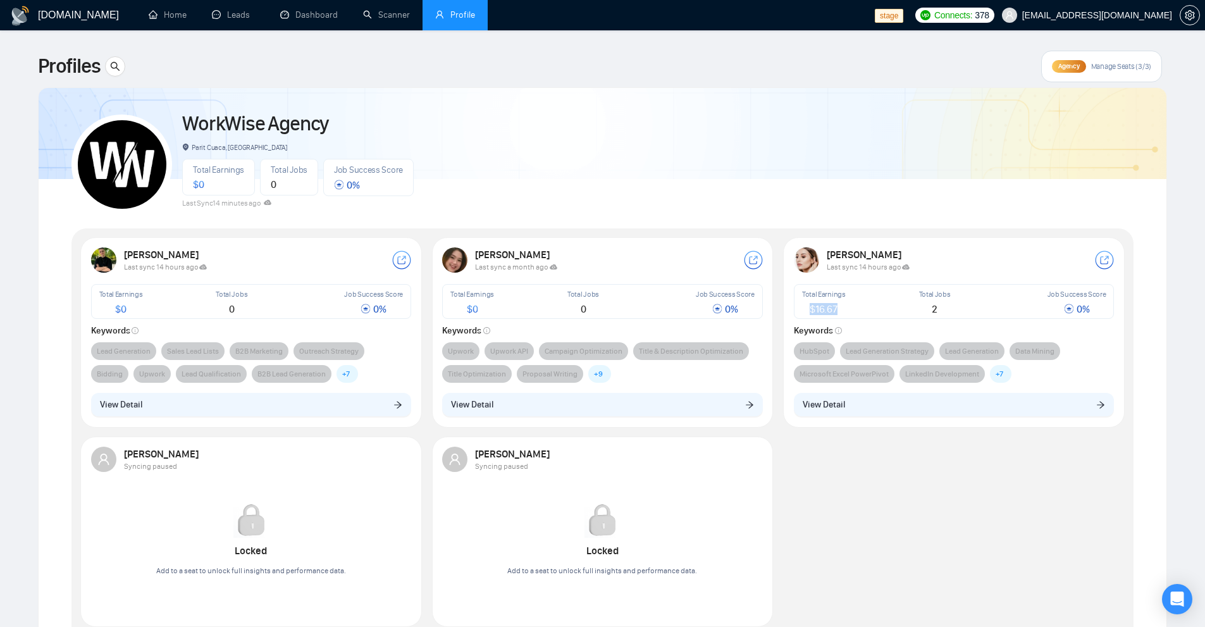
drag, startPoint x: 808, startPoint y: 303, endPoint x: 858, endPoint y: 307, distance: 50.1
click at [858, 307] on div "Total Earnings $ 16.67" at bounding box center [844, 301] width 90 height 31
drag, startPoint x: 110, startPoint y: 300, endPoint x: 143, endPoint y: 305, distance: 33.3
click at [140, 305] on div "Total Earnings $ 0" at bounding box center [121, 301] width 49 height 31
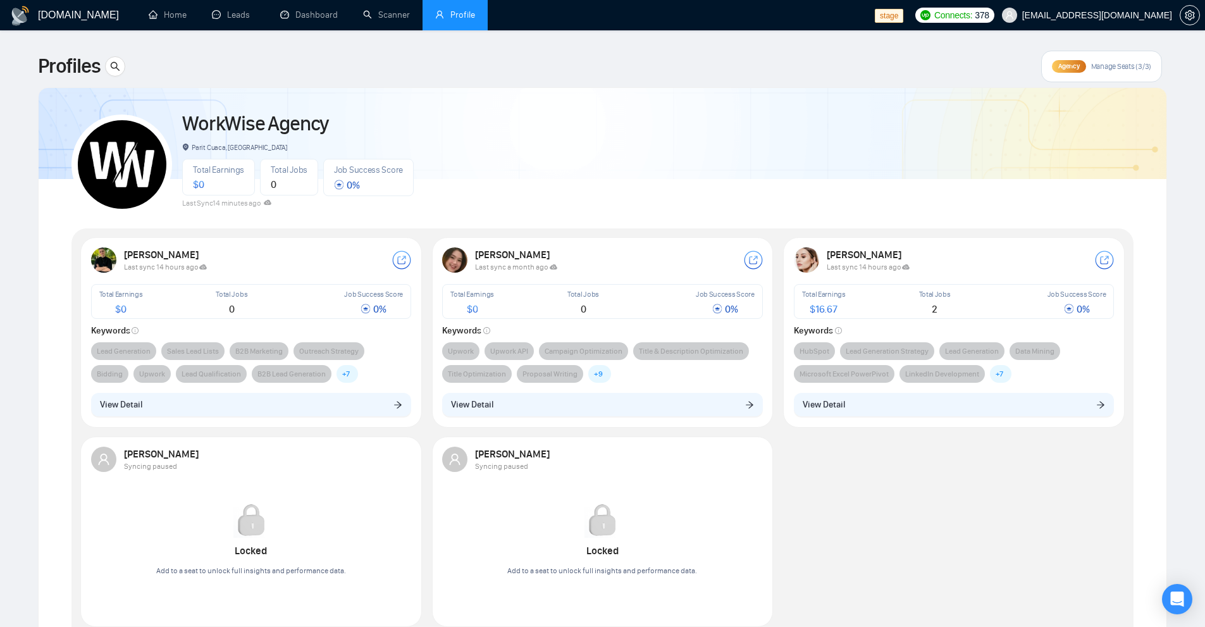
drag, startPoint x: 329, startPoint y: 307, endPoint x: 371, endPoint y: 307, distance: 41.7
click at [371, 307] on div "Job Success Score 0 %" at bounding box center [341, 301] width 129 height 31
click at [347, 376] on span "+ 7" at bounding box center [346, 373] width 8 height 13
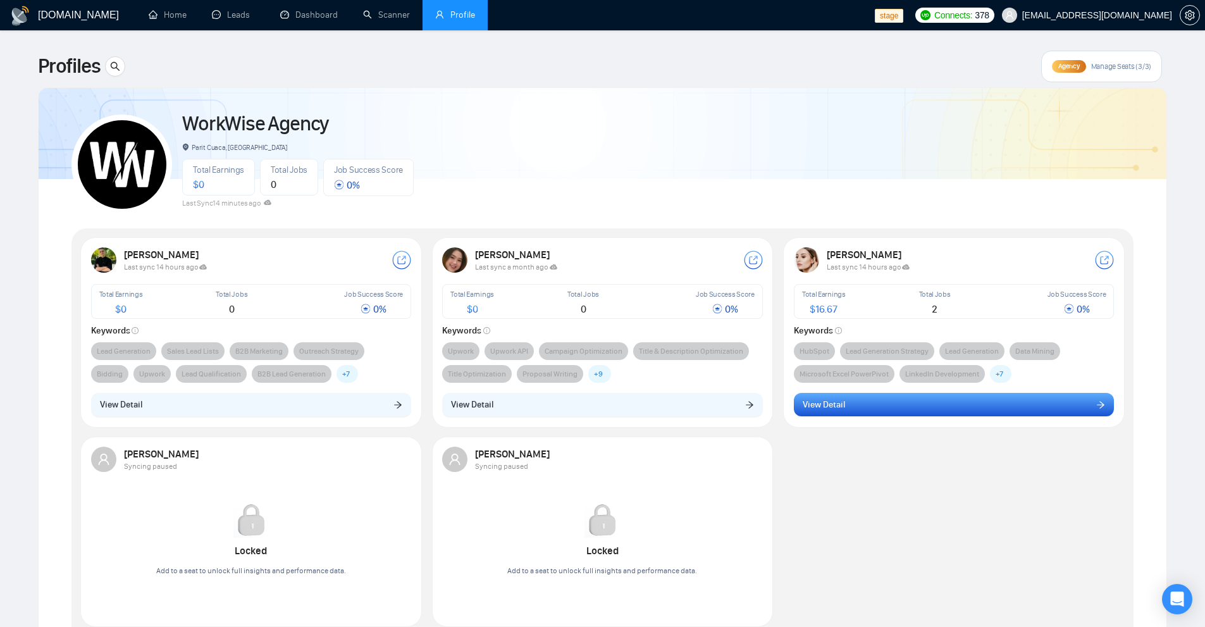
click at [854, 402] on button "View Detail" at bounding box center [954, 405] width 321 height 24
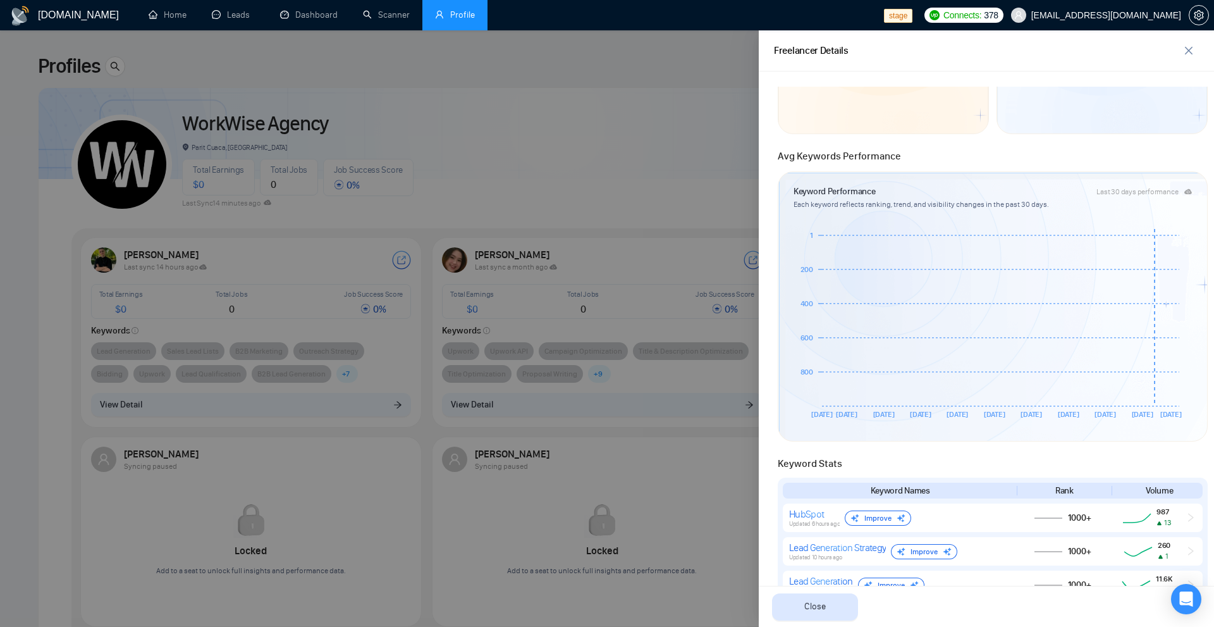
scroll to position [379, 0]
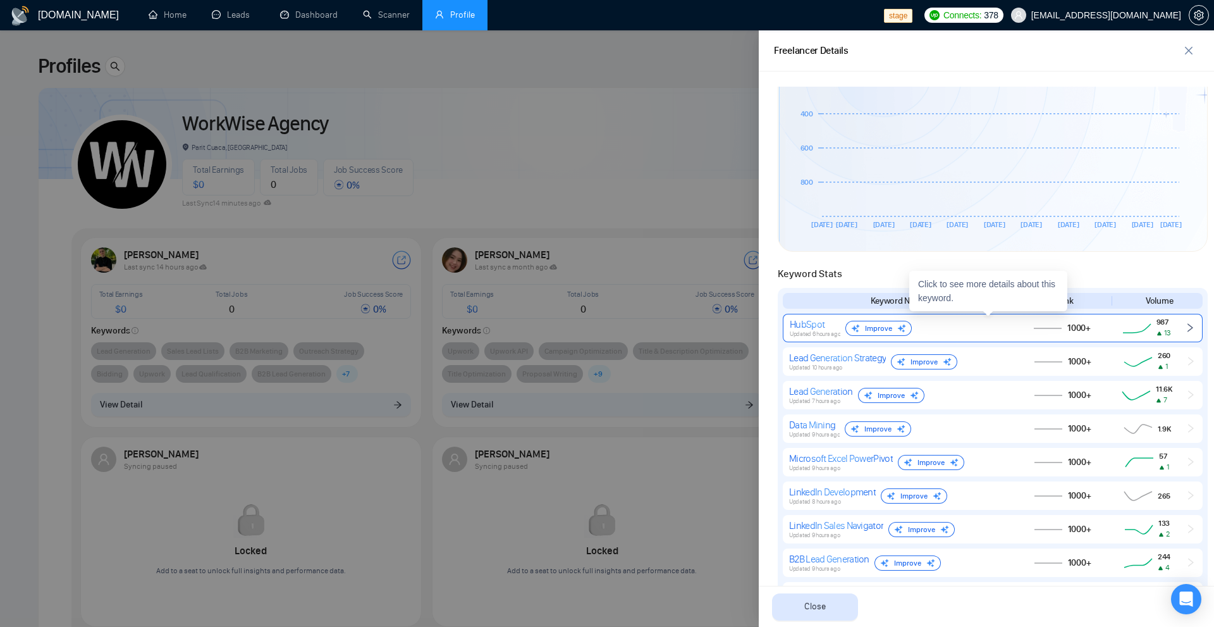
click at [1068, 330] on span "1000+" at bounding box center [1079, 328] width 23 height 11
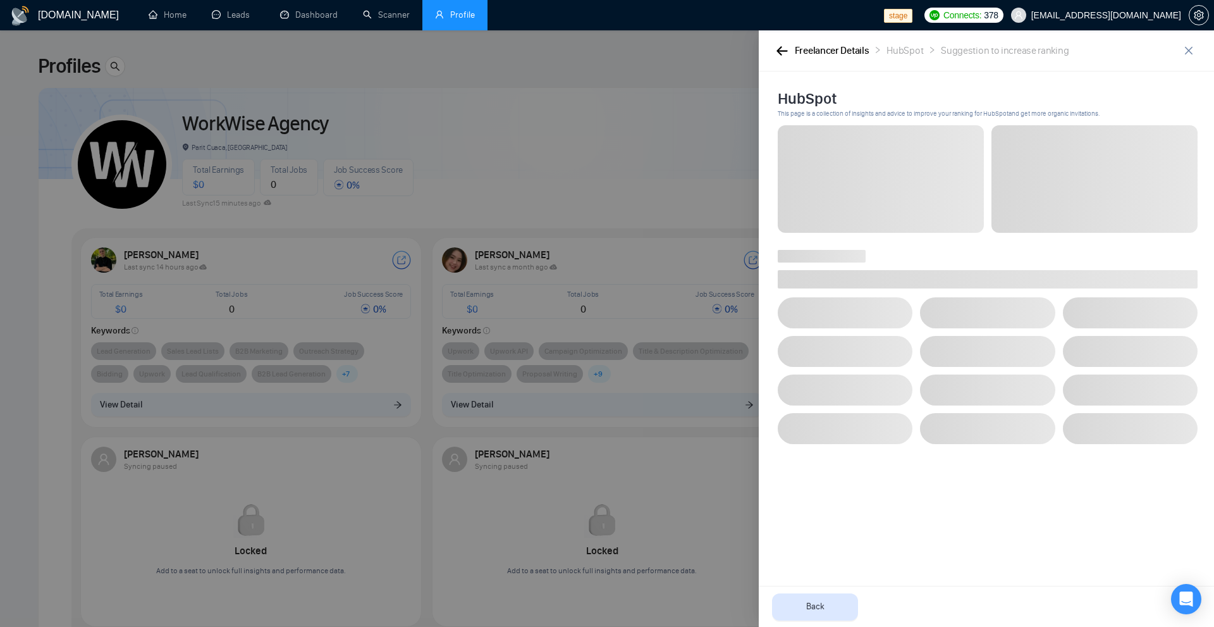
scroll to position [0, 0]
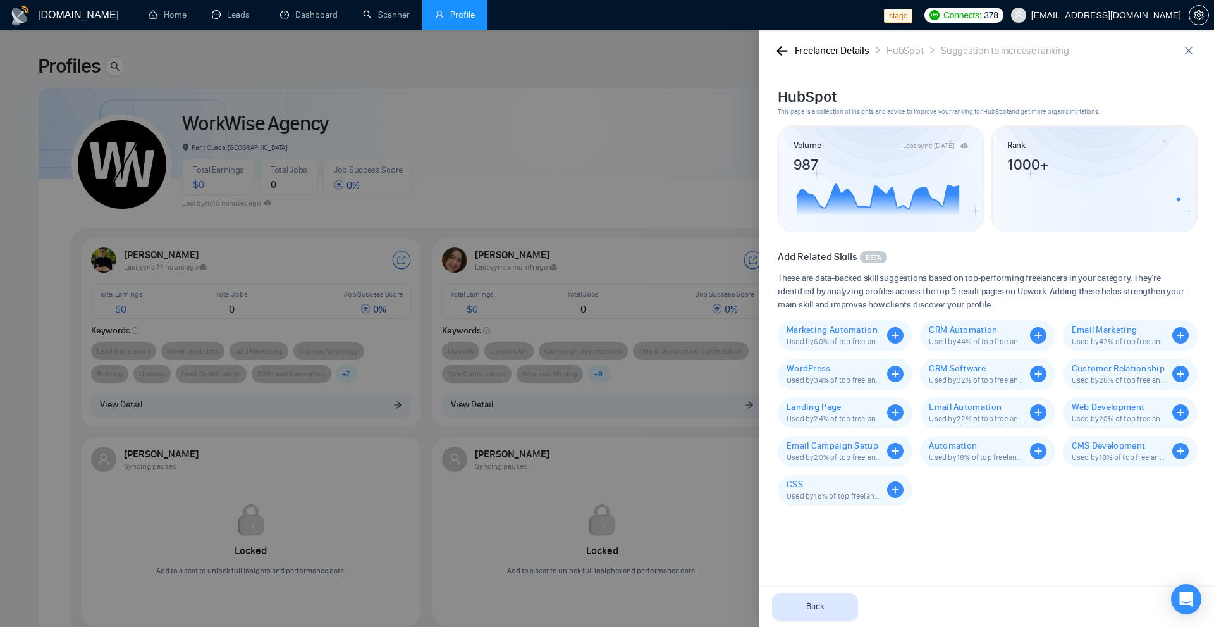
click at [810, 111] on span "This page is a collection of insights and advice to improve your ranking for Hu…" at bounding box center [988, 112] width 420 height 10
drag, startPoint x: 810, startPoint y: 111, endPoint x: 1106, endPoint y: 110, distance: 296.0
click at [1100, 110] on span "This page is a collection of insights and advice to improve your ranking for Hu…" at bounding box center [988, 112] width 420 height 10
click at [1106, 110] on span "This page is a collection of insights and advice to improve your ranking for Hu…" at bounding box center [988, 112] width 420 height 10
drag, startPoint x: 773, startPoint y: 260, endPoint x: 933, endPoint y: 277, distance: 160.9
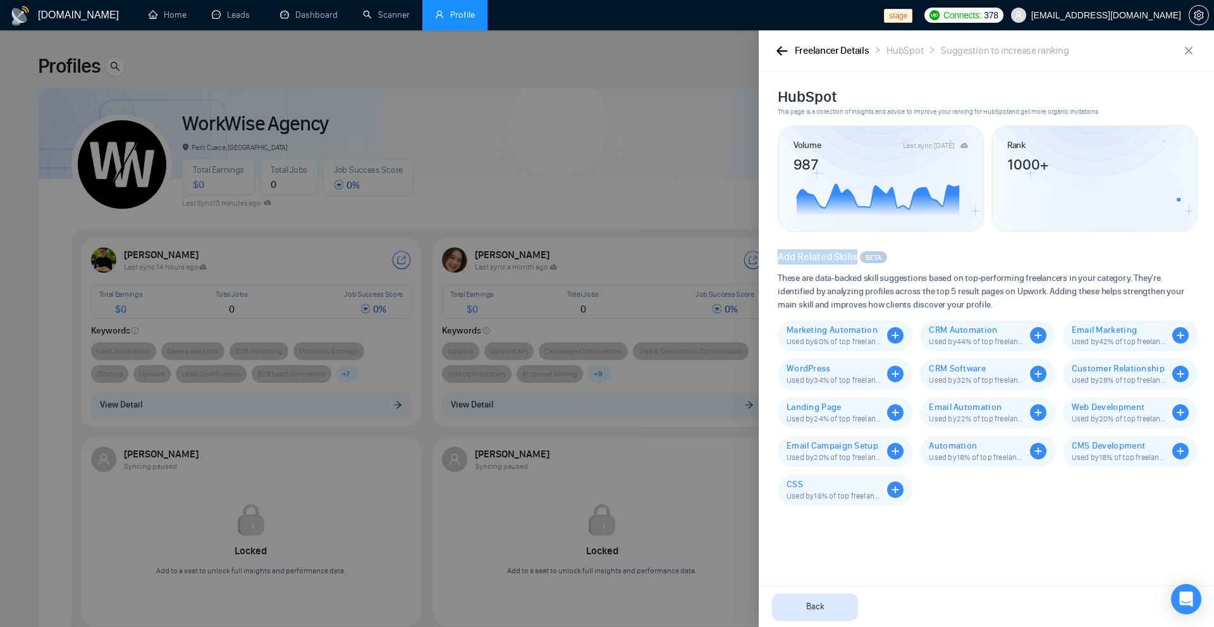
click at [902, 262] on div "HubSpot This page is a collection of insights and advice to improve your rankin…" at bounding box center [986, 348] width 455 height 555
click at [943, 283] on span "These are data-backed skill suggestions based on top-performing freelancers in …" at bounding box center [988, 291] width 420 height 40
click at [816, 607] on span "Back" at bounding box center [815, 607] width 18 height 14
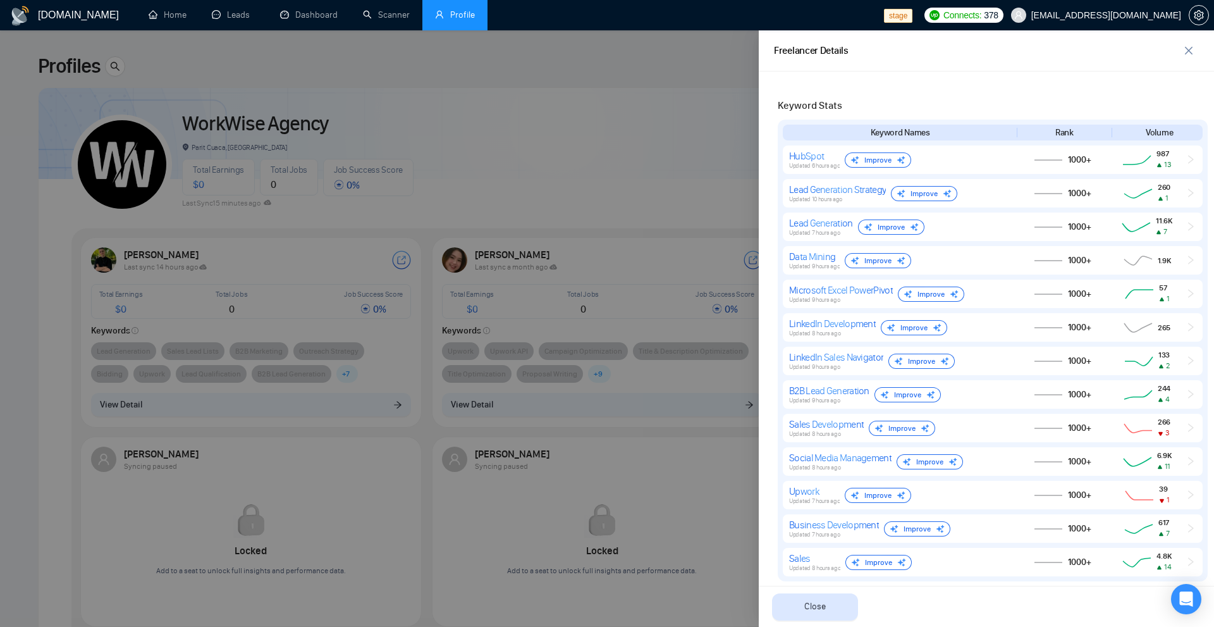
scroll to position [737, 0]
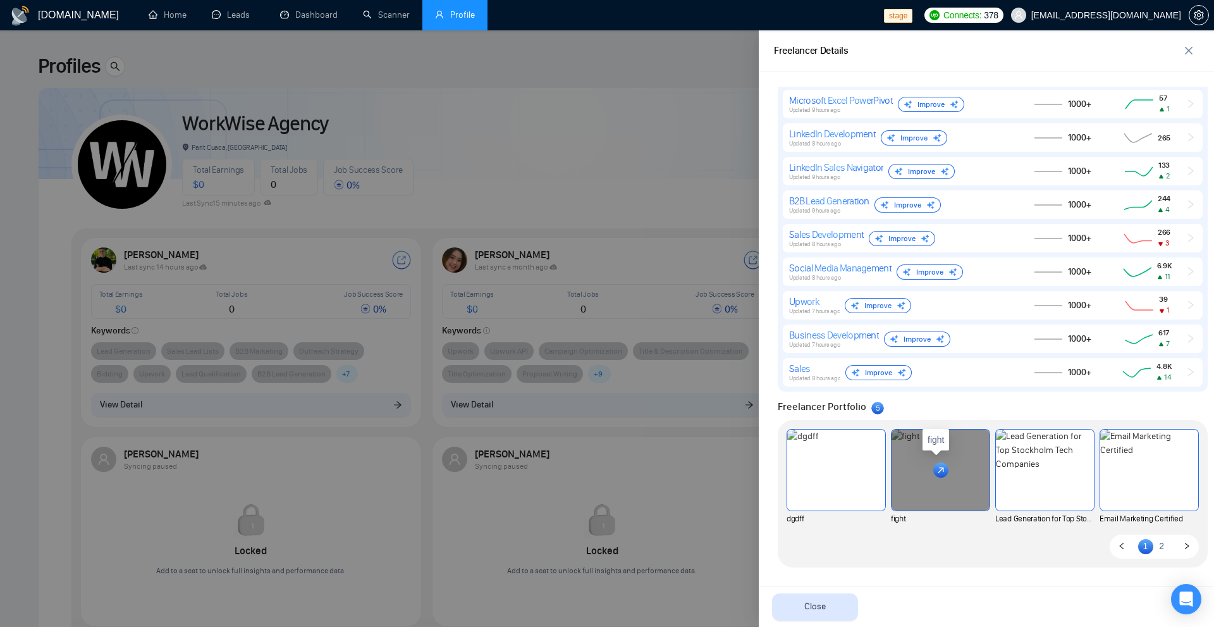
click at [927, 475] on div at bounding box center [941, 469] width 98 height 81
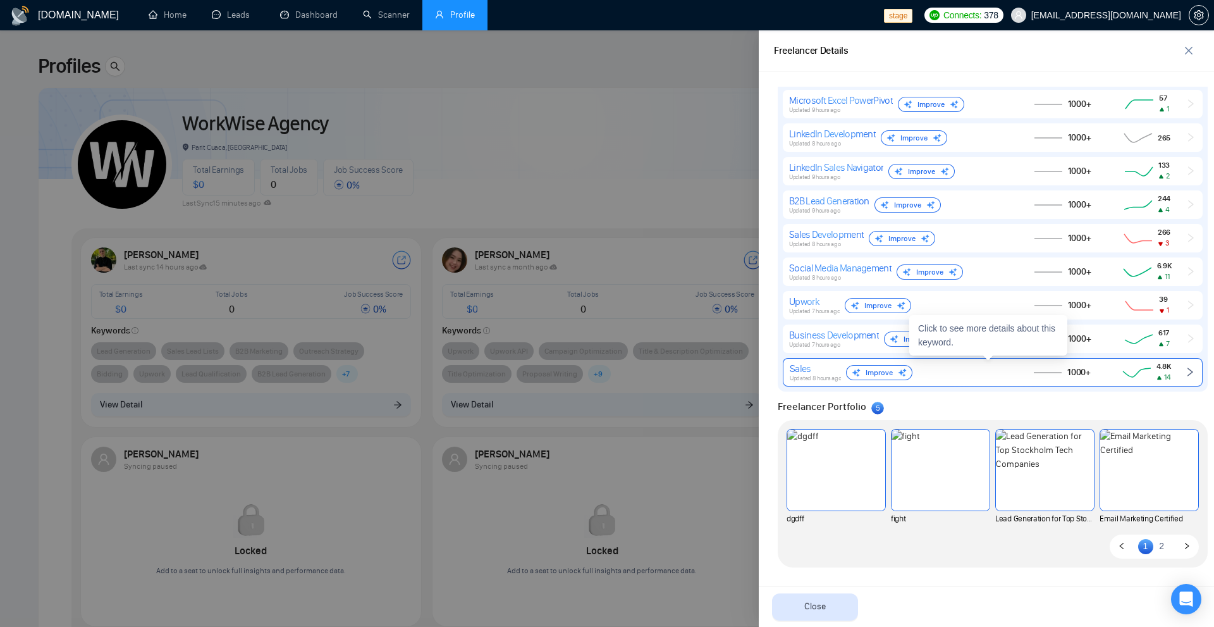
scroll to position [611, 0]
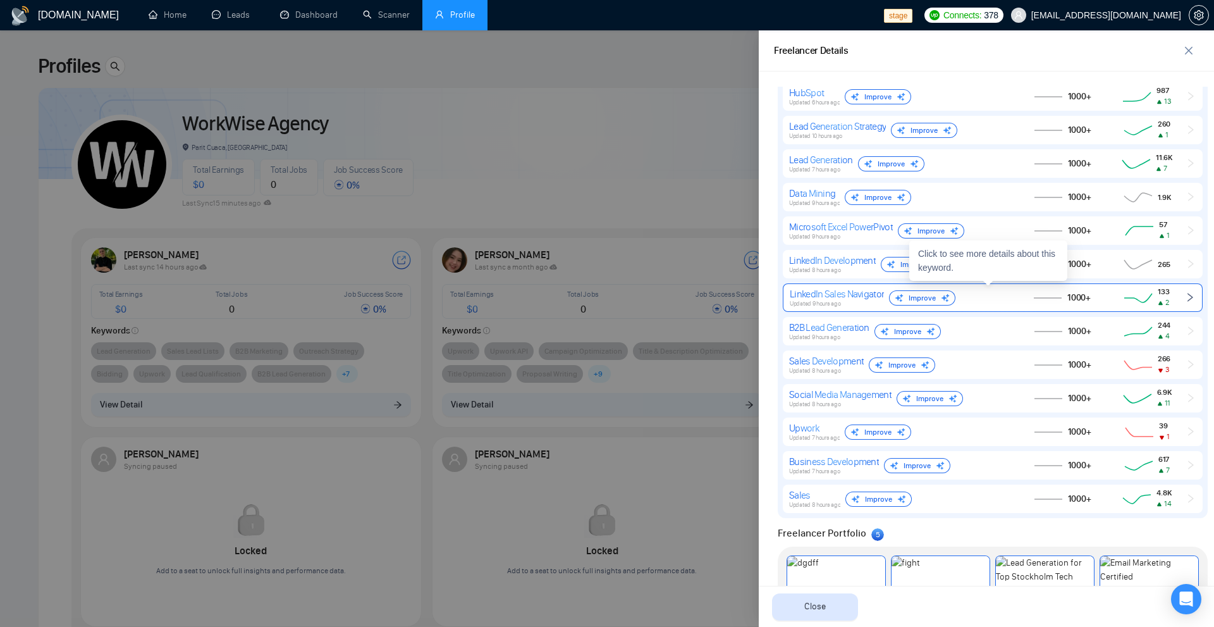
click at [835, 299] on div "LinkedIn Sales Navigator" at bounding box center [837, 294] width 94 height 12
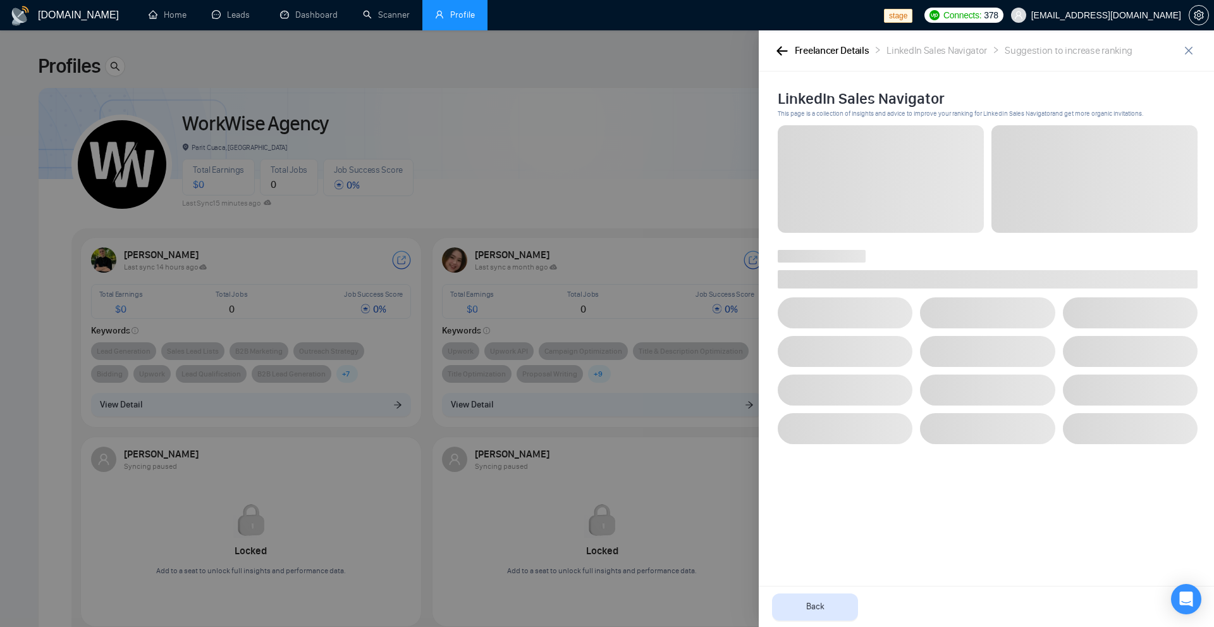
scroll to position [0, 0]
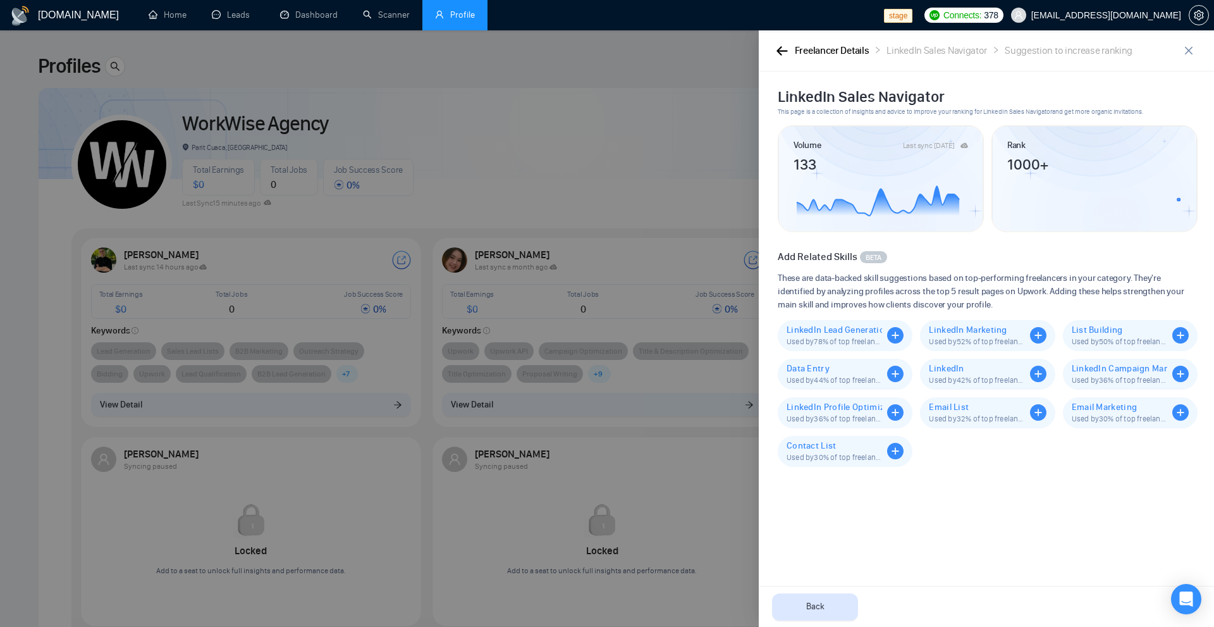
click at [1035, 51] on div "Suggestion to increase ranking" at bounding box center [1069, 51] width 128 height 16
drag, startPoint x: 1035, startPoint y: 51, endPoint x: 1123, endPoint y: 51, distance: 88.5
click at [1123, 51] on div "Suggestion to increase ranking" at bounding box center [1069, 51] width 128 height 16
click at [1073, 82] on div "LinkedIn Sales Navigator This page is a collection of insights and advice to im…" at bounding box center [986, 348] width 455 height 555
click at [909, 54] on div "LinkedIn Sales Navigator" at bounding box center [937, 51] width 101 height 16
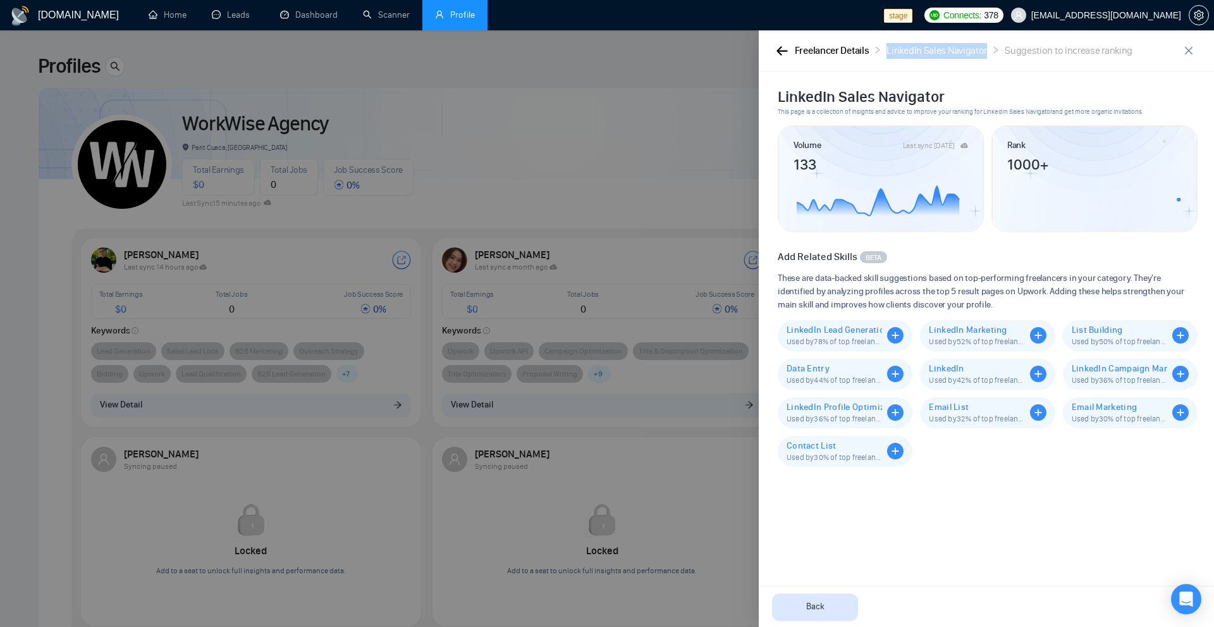
drag, startPoint x: 909, startPoint y: 54, endPoint x: 958, endPoint y: 51, distance: 49.4
click at [958, 51] on div "LinkedIn Sales Navigator" at bounding box center [937, 51] width 101 height 16
click at [1097, 302] on span "These are data-backed skill suggestions based on top-performing freelancers in …" at bounding box center [988, 291] width 420 height 40
click at [923, 49] on div "LinkedIn Sales Navigator" at bounding box center [937, 51] width 101 height 16
click at [847, 49] on div "Freelancer Details" at bounding box center [832, 51] width 75 height 16
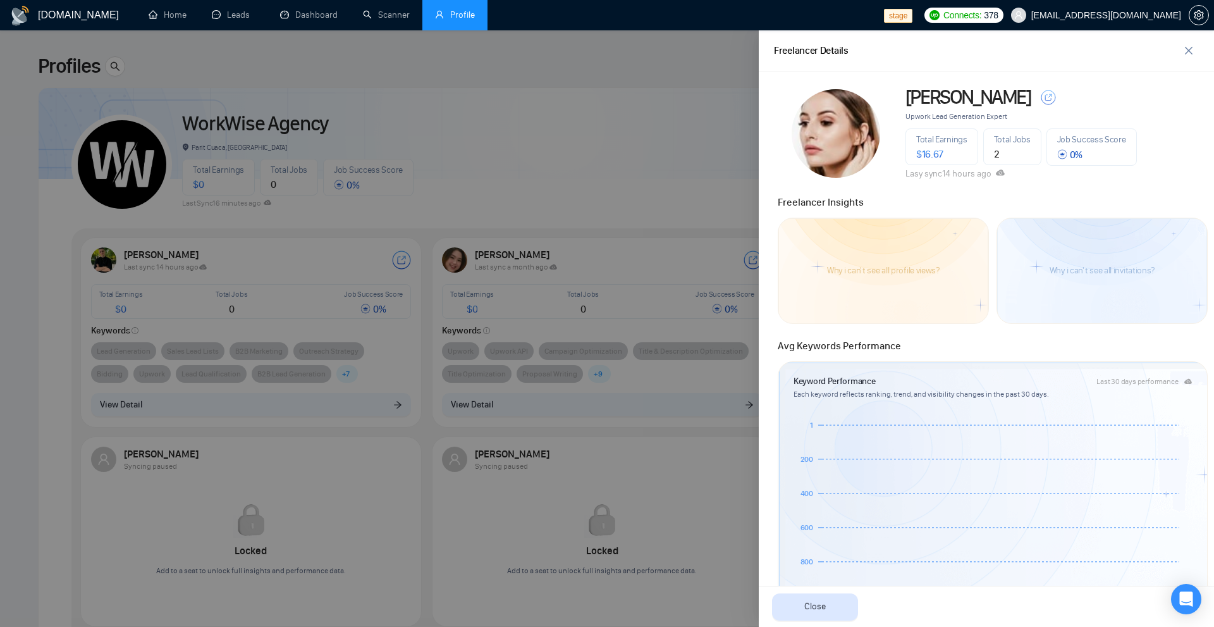
scroll to position [190, 0]
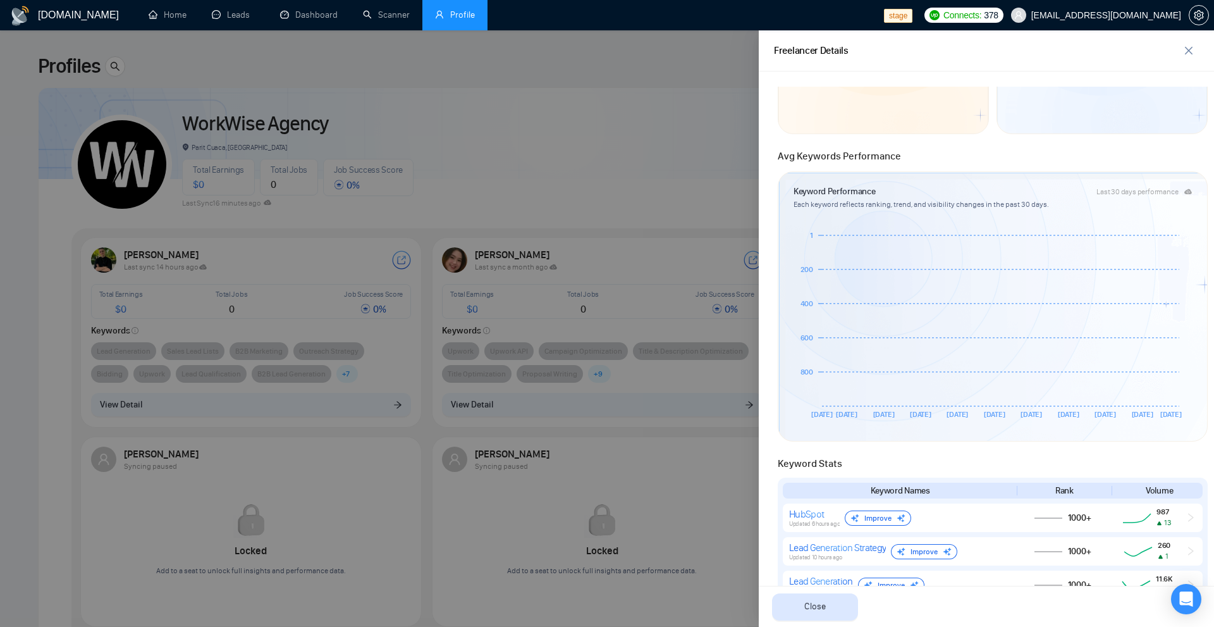
click at [432, 445] on div at bounding box center [607, 328] width 1214 height 596
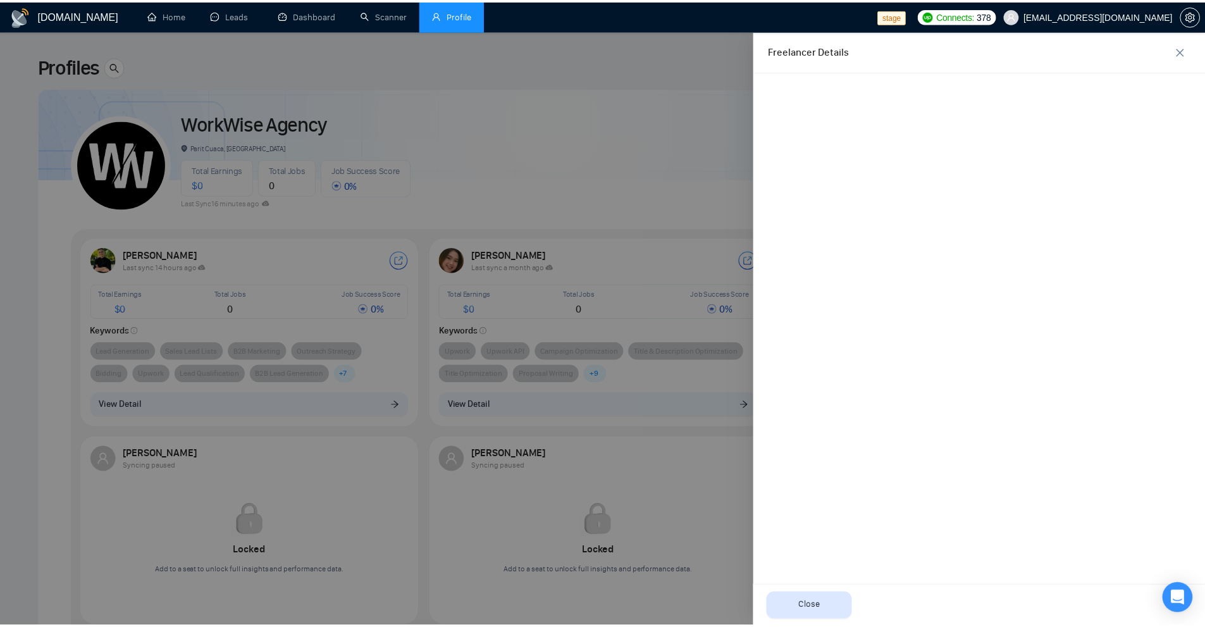
scroll to position [0, 0]
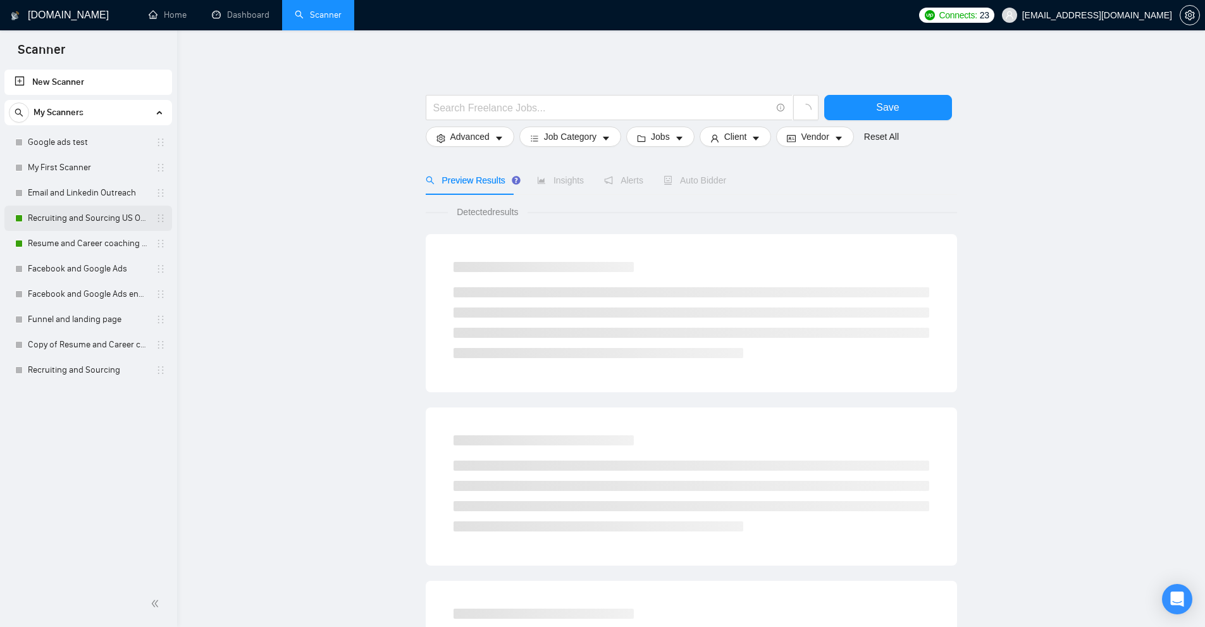
click at [91, 218] on link "Recruiting and Sourcing US Only" at bounding box center [88, 218] width 120 height 25
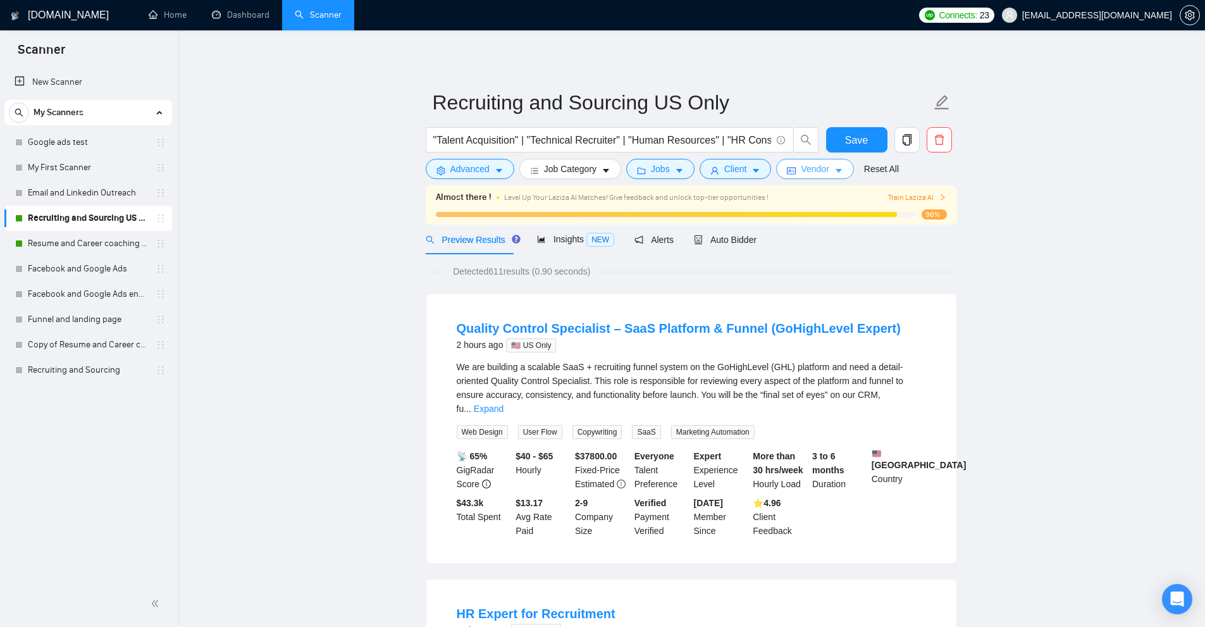
click at [811, 168] on span "Vendor" at bounding box center [815, 169] width 28 height 14
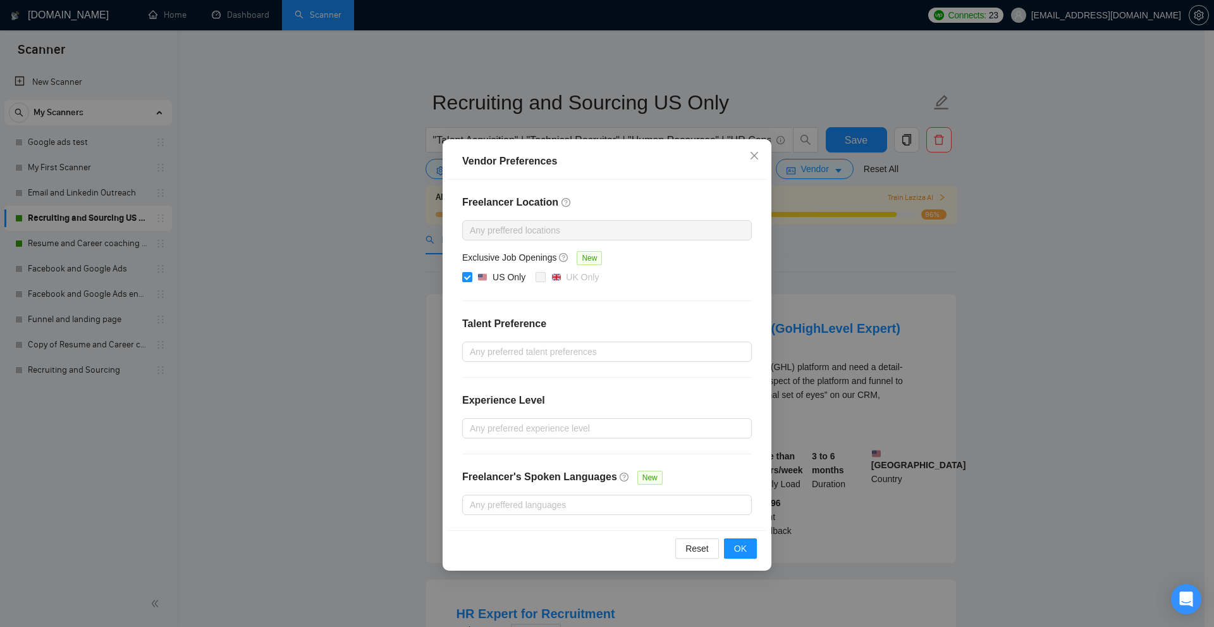
click at [382, 171] on div "Vendor Preferences Freelancer Location Any preffered locations Exclusive Job Op…" at bounding box center [607, 313] width 1214 height 627
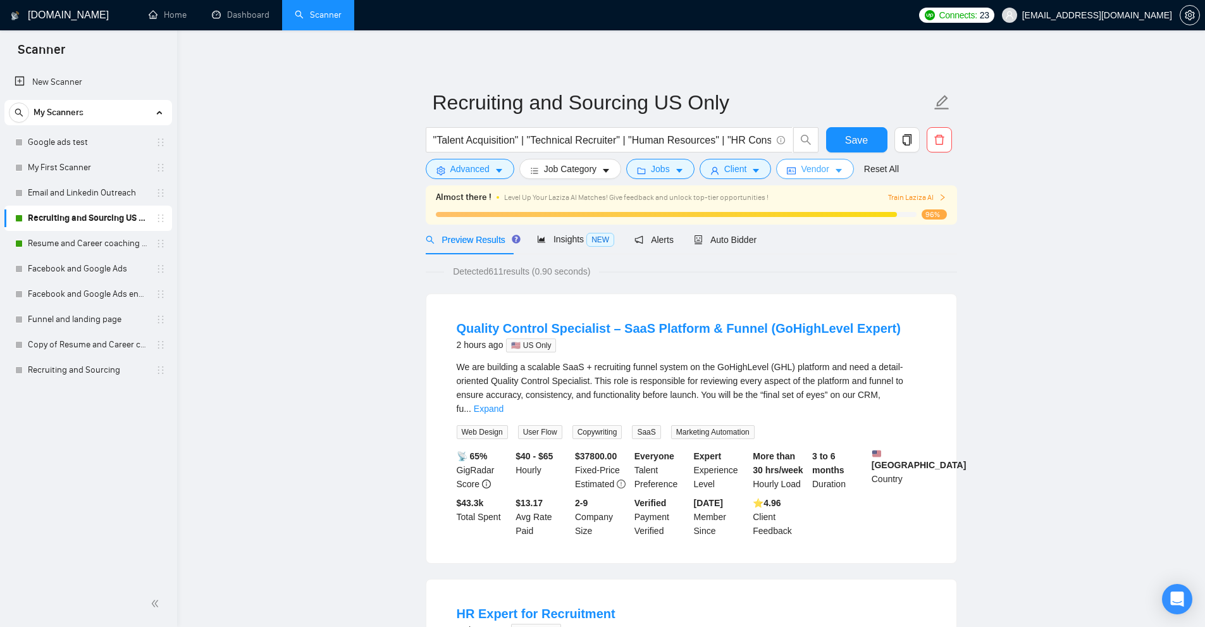
click at [825, 172] on span "Vendor" at bounding box center [815, 169] width 28 height 14
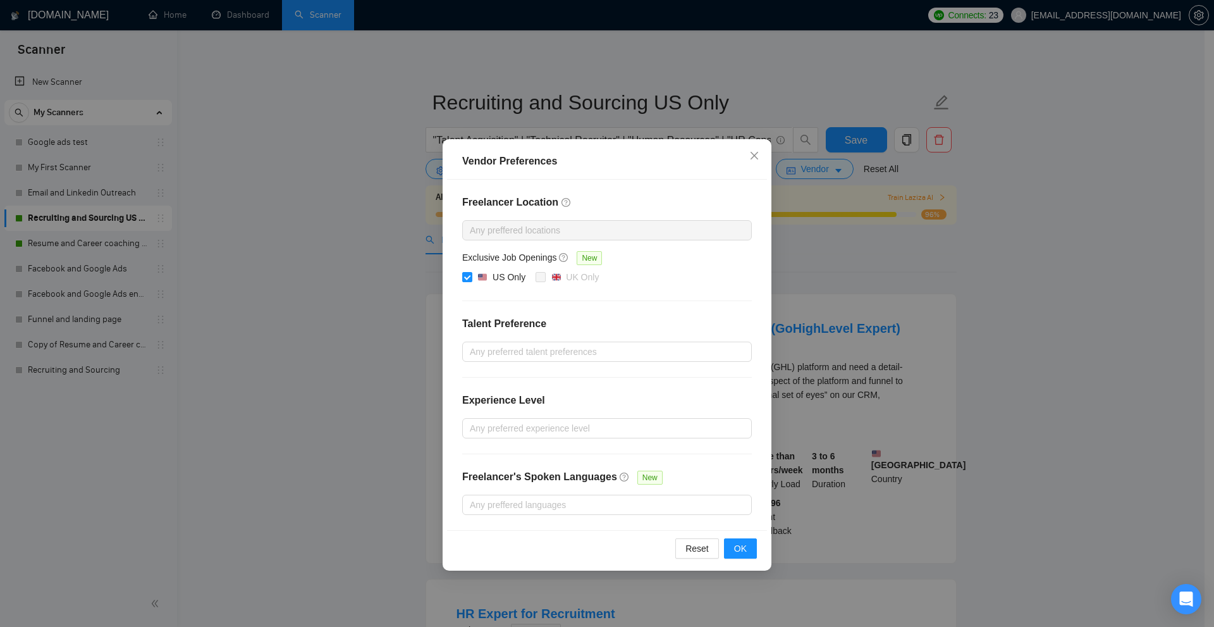
click at [218, 192] on div "Vendor Preferences Freelancer Location Any preffered locations Exclusive Job Op…" at bounding box center [607, 313] width 1214 height 627
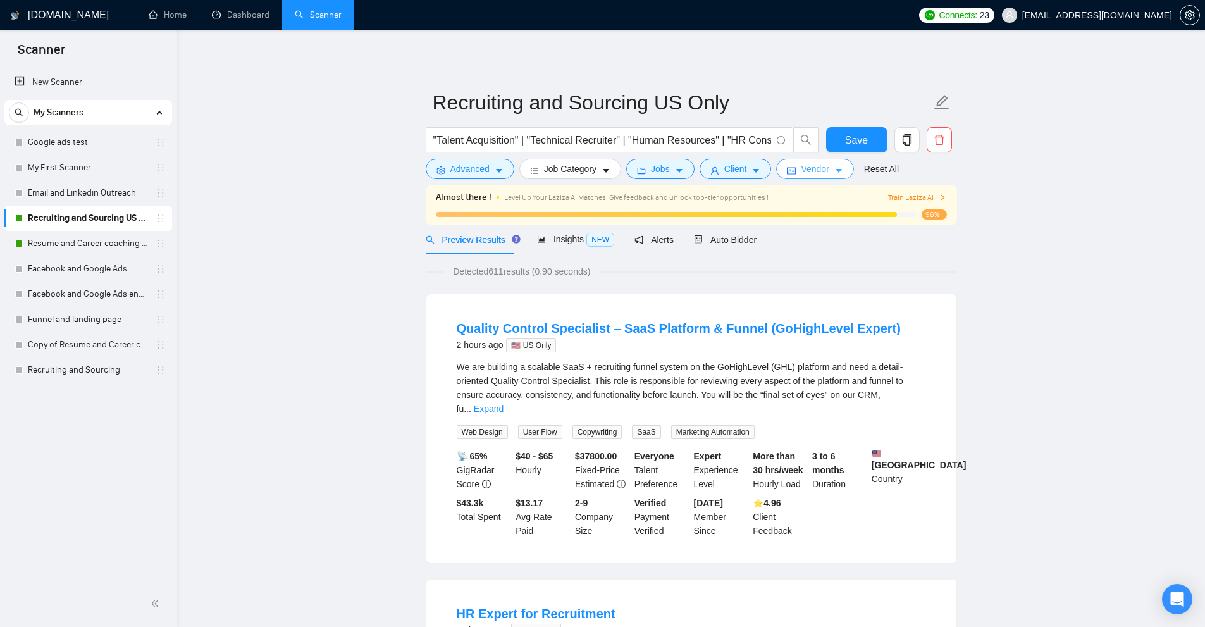
click at [810, 173] on span "Vendor" at bounding box center [815, 169] width 28 height 14
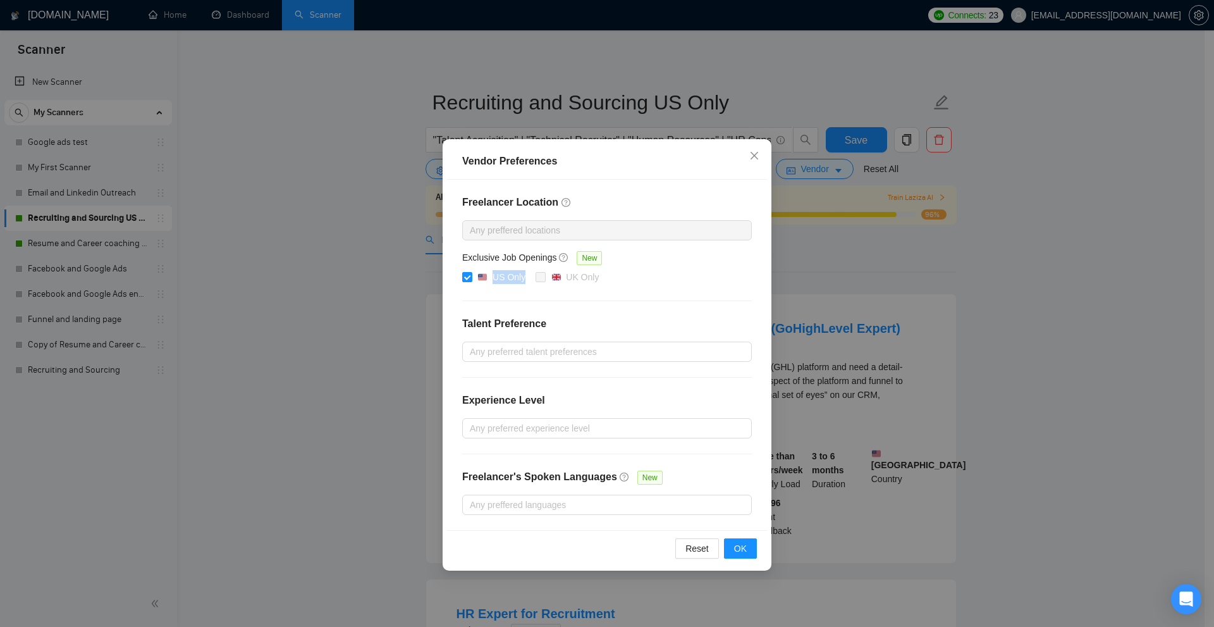
drag, startPoint x: 520, startPoint y: 280, endPoint x: 514, endPoint y: 300, distance: 21.0
click at [491, 280] on span "US Only" at bounding box center [501, 277] width 58 height 15
click at [984, 334] on div "Vendor Preferences Freelancer Location Any preffered locations Exclusive Job Op…" at bounding box center [607, 313] width 1214 height 627
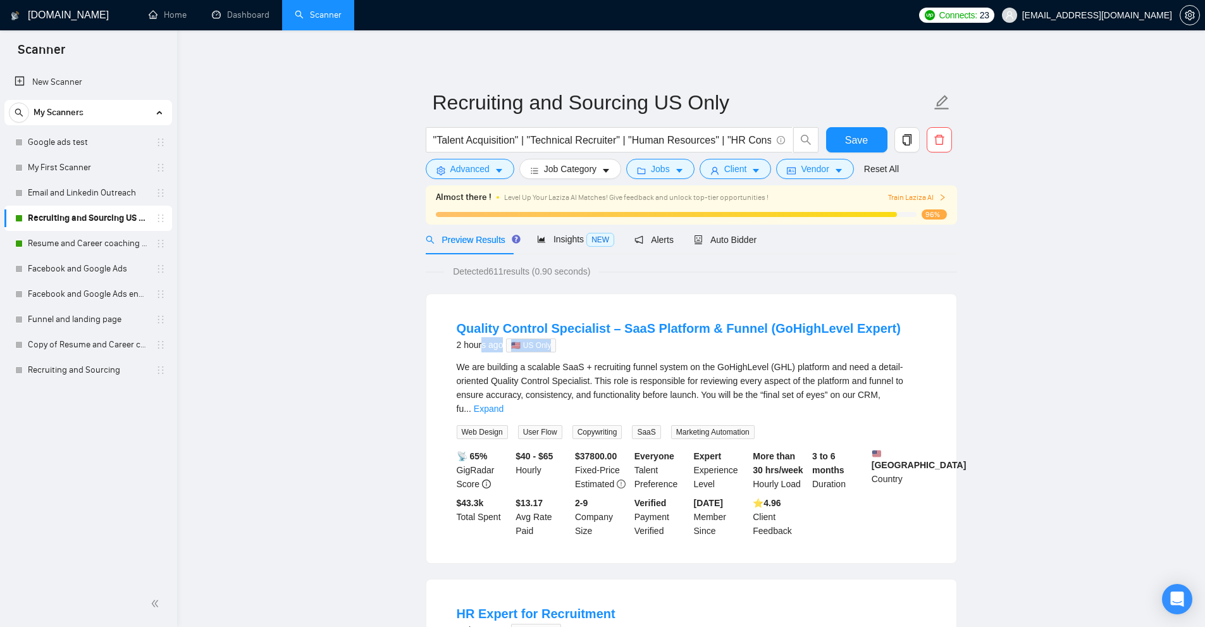
click at [590, 352] on div "2 hours ago 🇺🇸 US Only" at bounding box center [679, 344] width 444 height 15
drag, startPoint x: 925, startPoint y: 132, endPoint x: 908, endPoint y: 136, distance: 17.5
click at [908, 135] on div ""Talent Acquisition" | "Technical Recruiter" | "Human Resources" | "HR Consulta…" at bounding box center [688, 143] width 531 height 32
click at [908, 136] on icon "copy" at bounding box center [906, 139] width 9 height 11
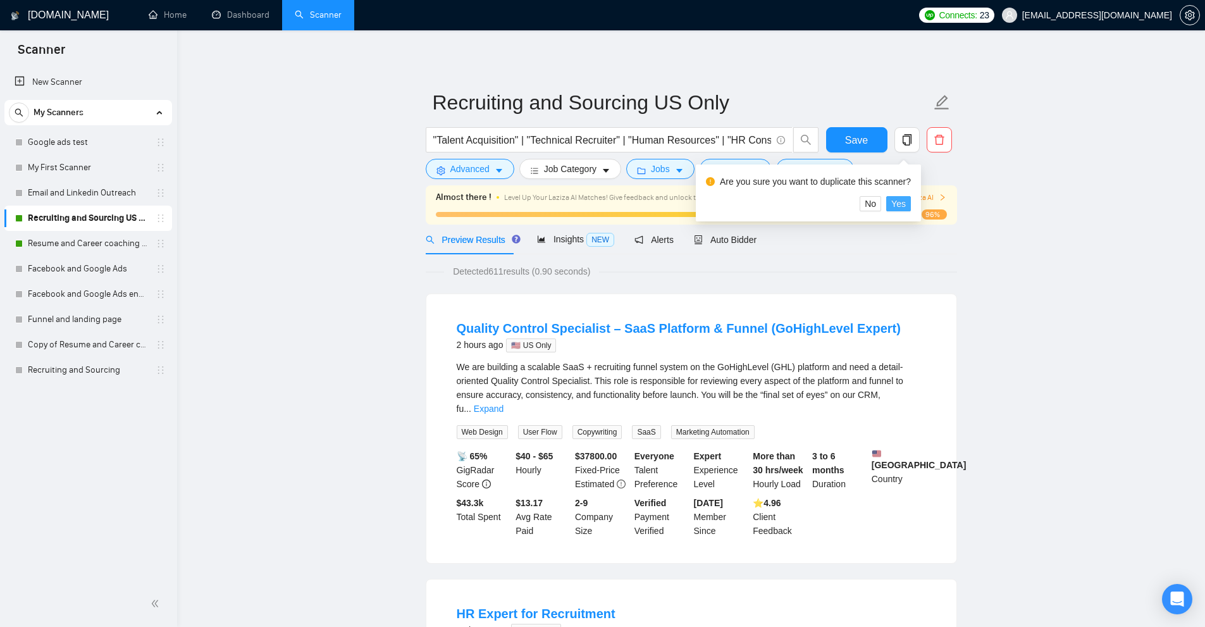
click at [900, 202] on span "Yes" at bounding box center [898, 204] width 15 height 14
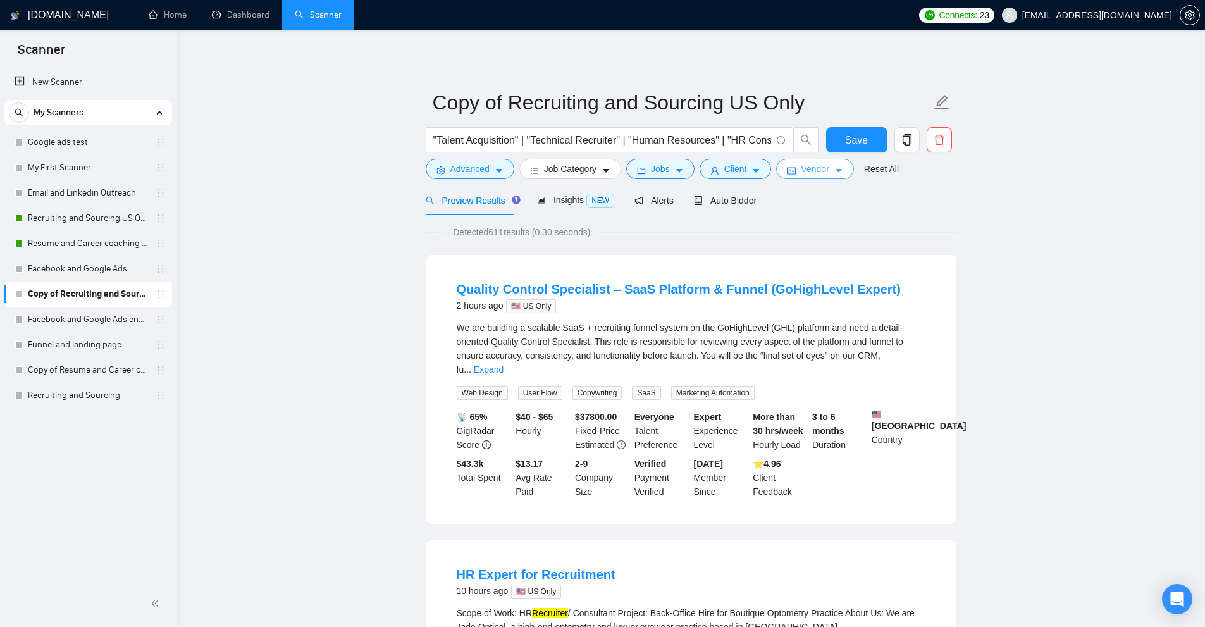
click at [801, 175] on span "Vendor" at bounding box center [815, 169] width 28 height 14
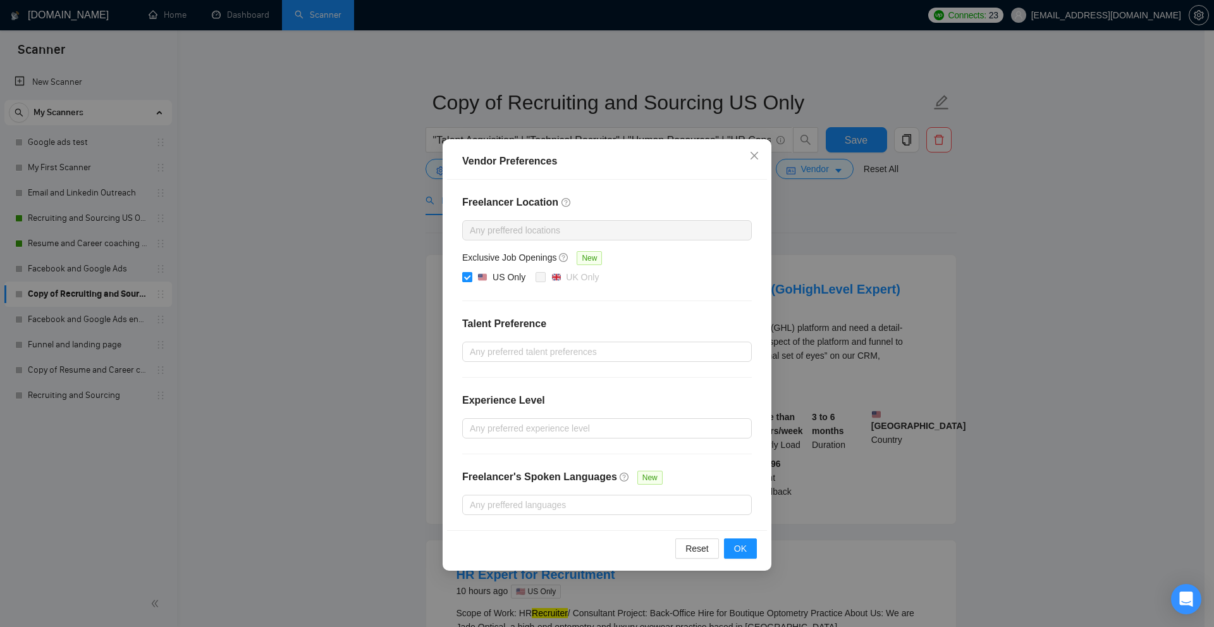
click at [495, 278] on div "US Only" at bounding box center [509, 277] width 33 height 14
click at [471, 278] on input "US Only" at bounding box center [466, 276] width 9 height 9
checkbox input "false"
click at [858, 219] on div "Vendor Preferences Freelancer Location Any preffered locations Exclusive Job Op…" at bounding box center [607, 313] width 1214 height 627
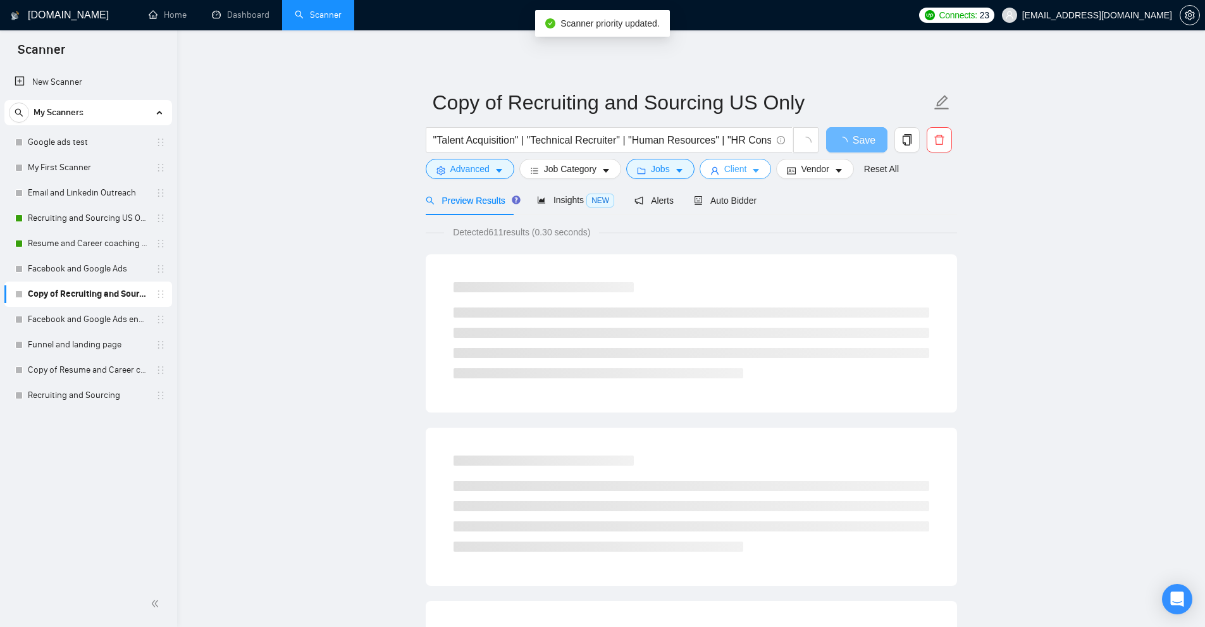
click at [731, 161] on button "Client" at bounding box center [735, 169] width 72 height 20
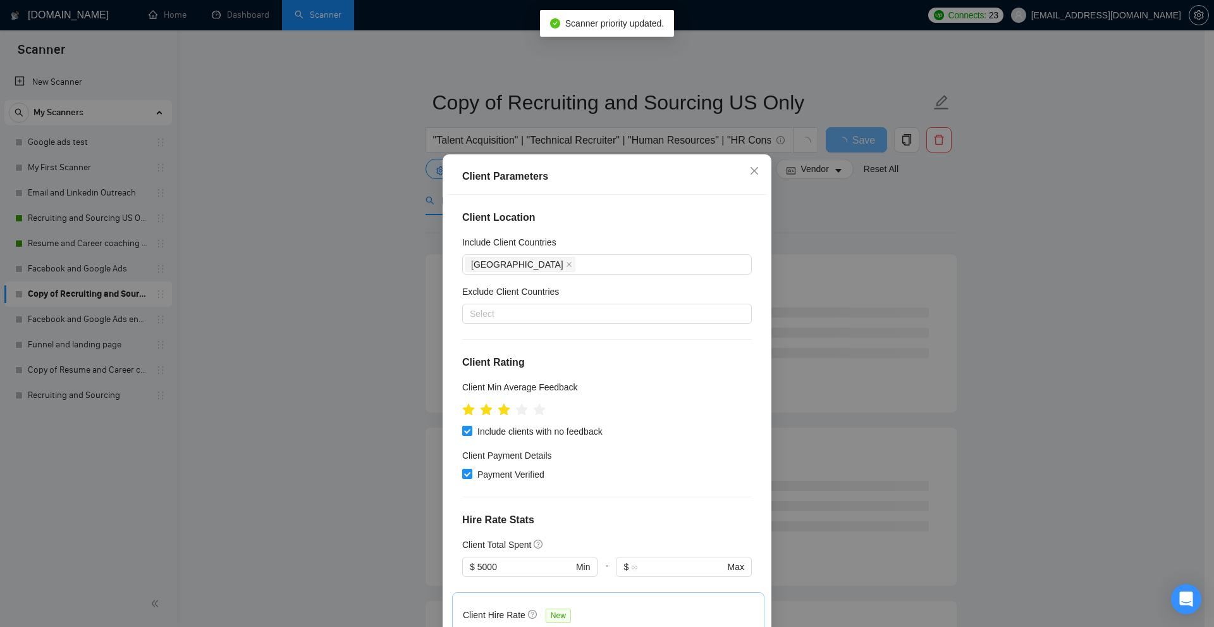
click at [990, 243] on div "Client Parameters Client Location Include Client Countries [GEOGRAPHIC_DATA] Ex…" at bounding box center [607, 313] width 1214 height 627
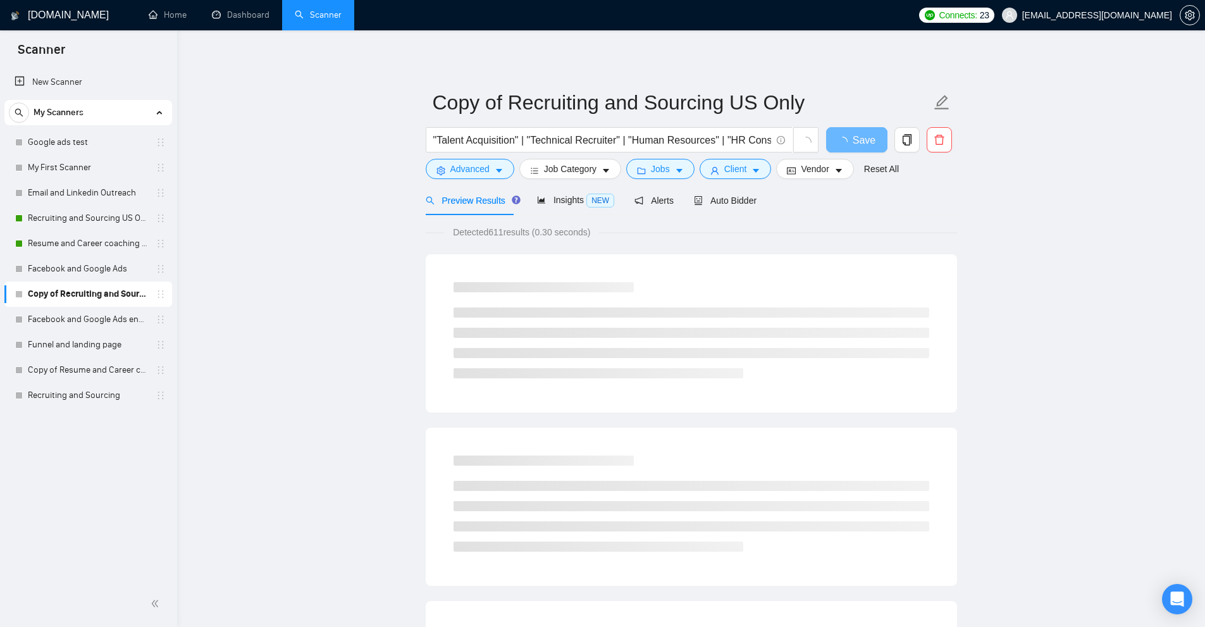
click at [477, 198] on span "Preview Results" at bounding box center [471, 200] width 91 height 10
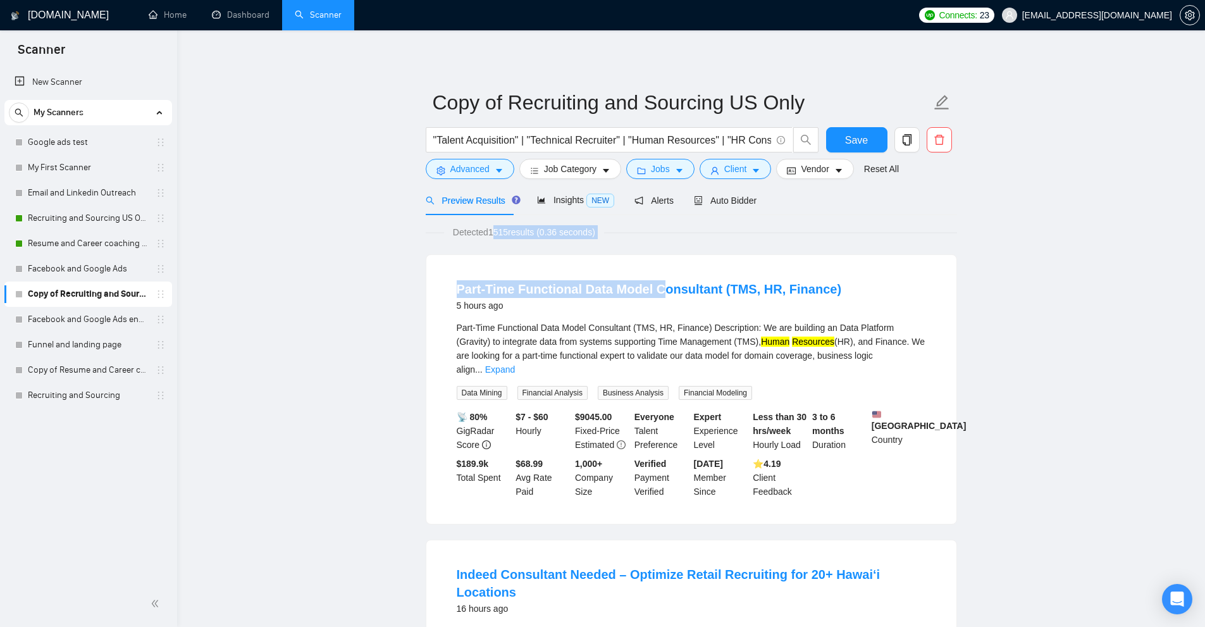
drag, startPoint x: 490, startPoint y: 231, endPoint x: 654, endPoint y: 241, distance: 164.7
click at [803, 311] on div "5 hours ago" at bounding box center [649, 305] width 385 height 15
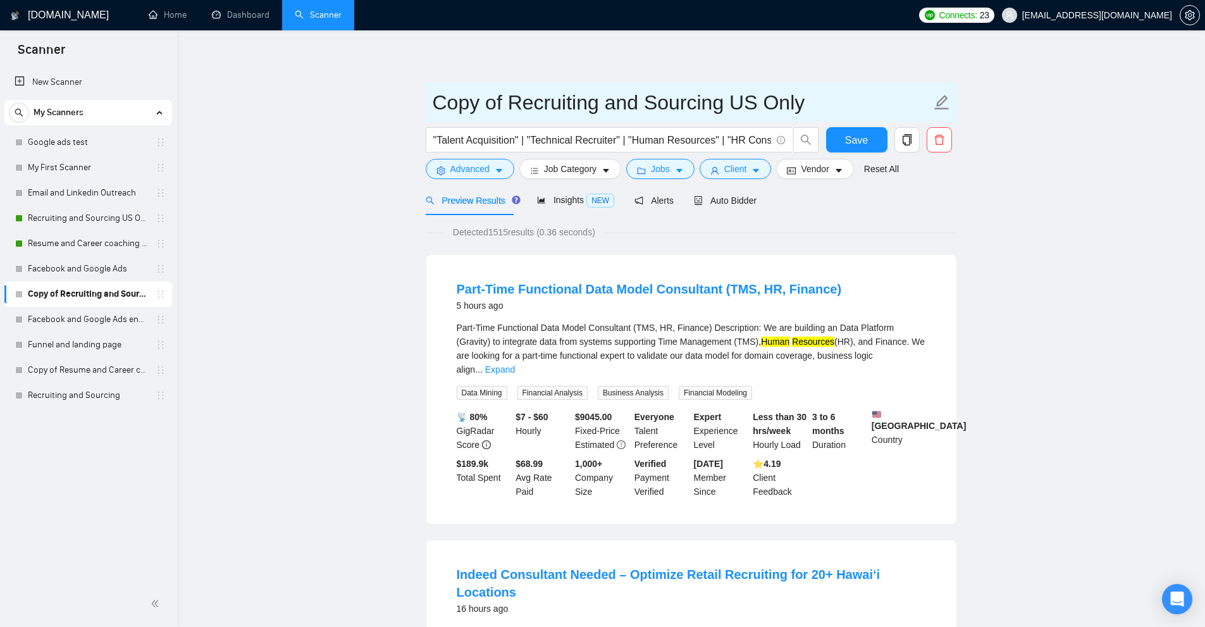
drag, startPoint x: 735, startPoint y: 98, endPoint x: 880, endPoint y: 101, distance: 144.8
click at [880, 101] on input "Copy of Recruiting and Sourcing US Only" at bounding box center [682, 103] width 498 height 32
type input "Copy of Recruiting and Sourcing"
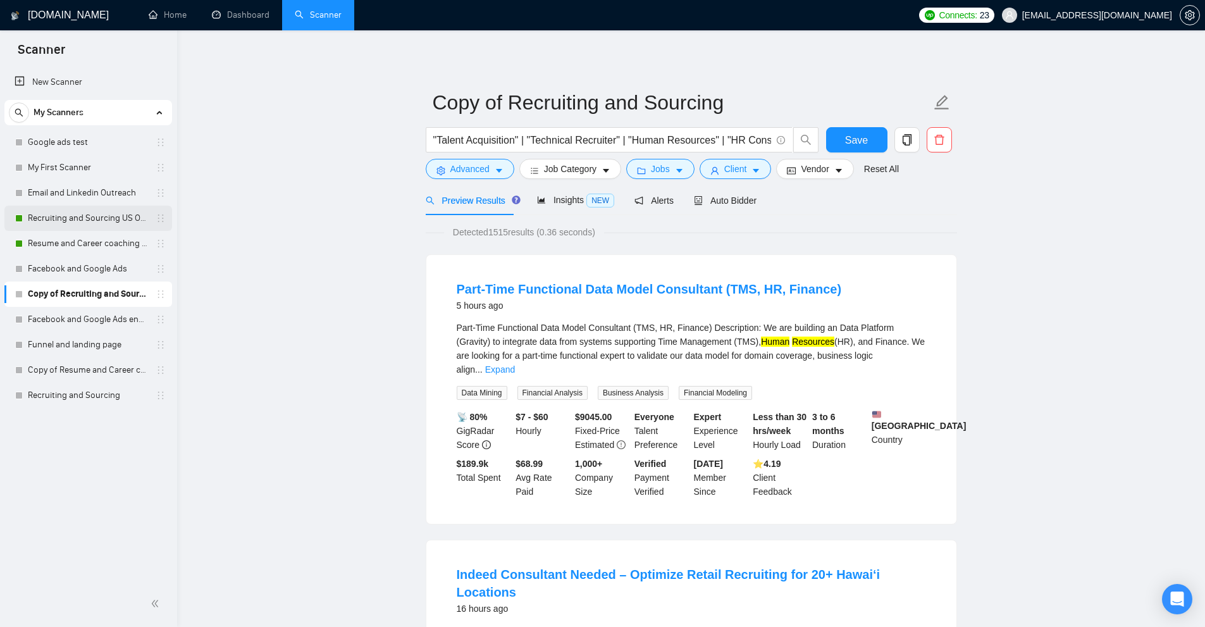
click at [98, 220] on link "Recruiting and Sourcing US Only" at bounding box center [88, 218] width 120 height 25
click at [728, 166] on span "Client" at bounding box center [735, 169] width 23 height 14
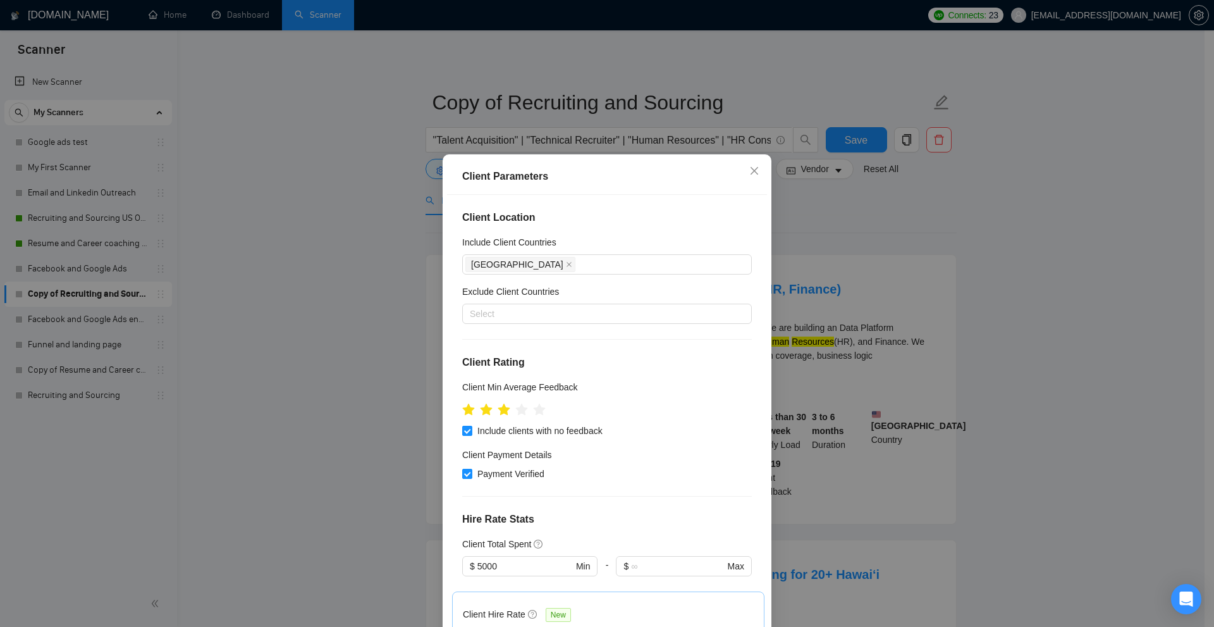
click at [904, 238] on div "Client Parameters Client Location Include Client Countries [GEOGRAPHIC_DATA] Ex…" at bounding box center [607, 313] width 1214 height 627
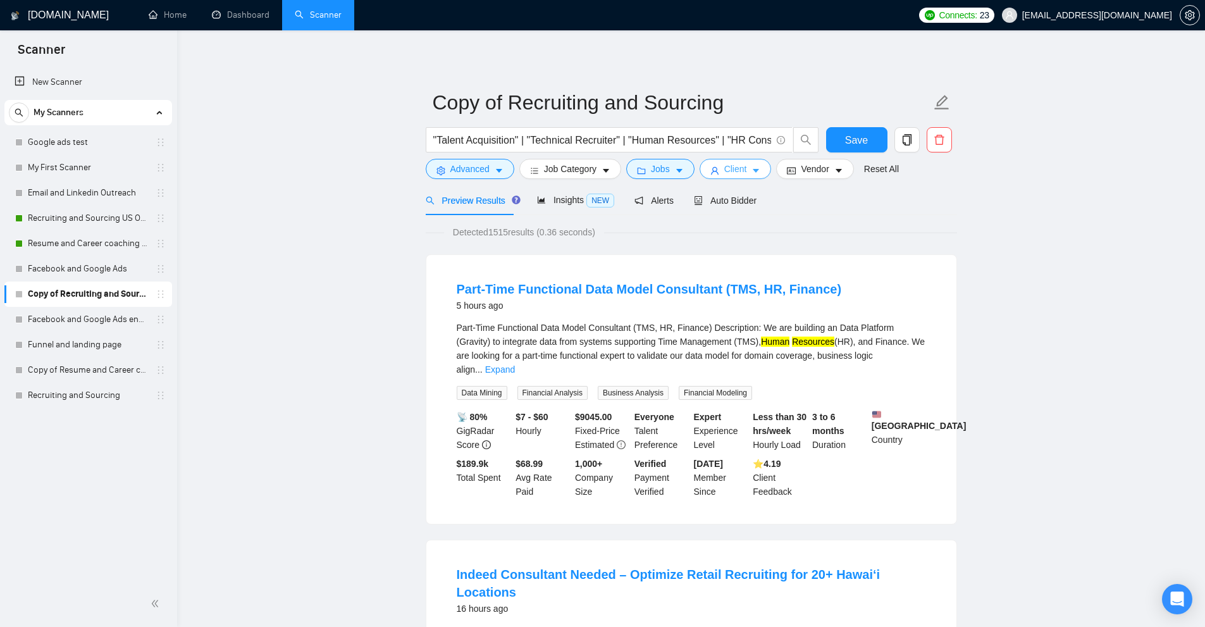
click at [747, 173] on button "Client" at bounding box center [735, 169] width 72 height 20
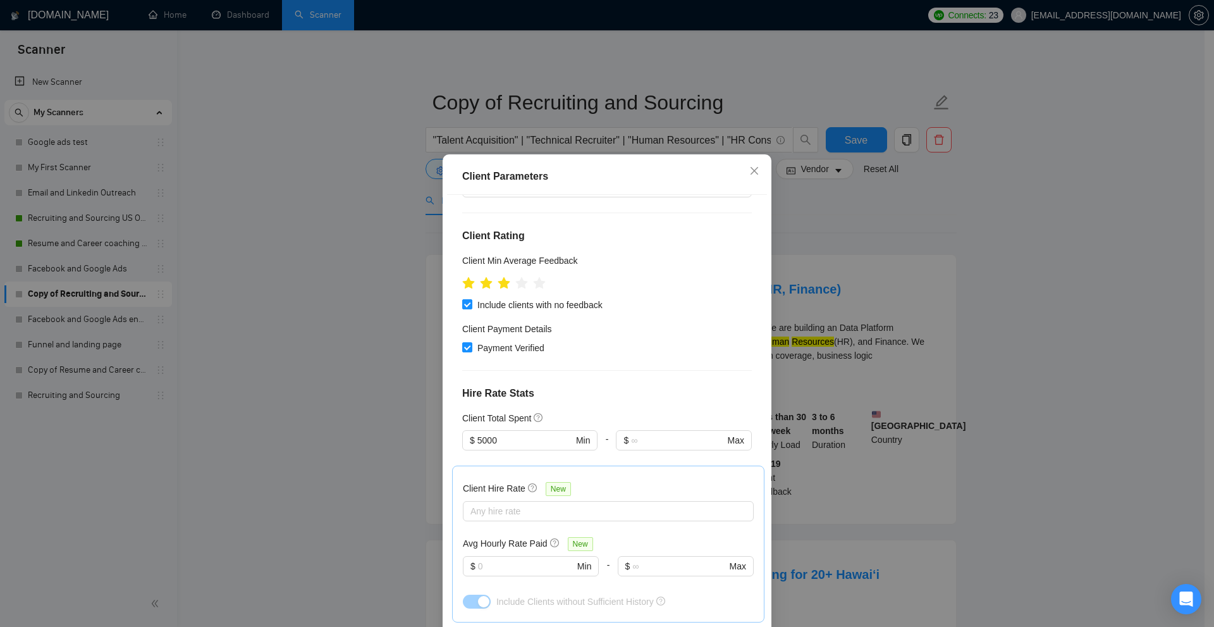
scroll to position [190, 0]
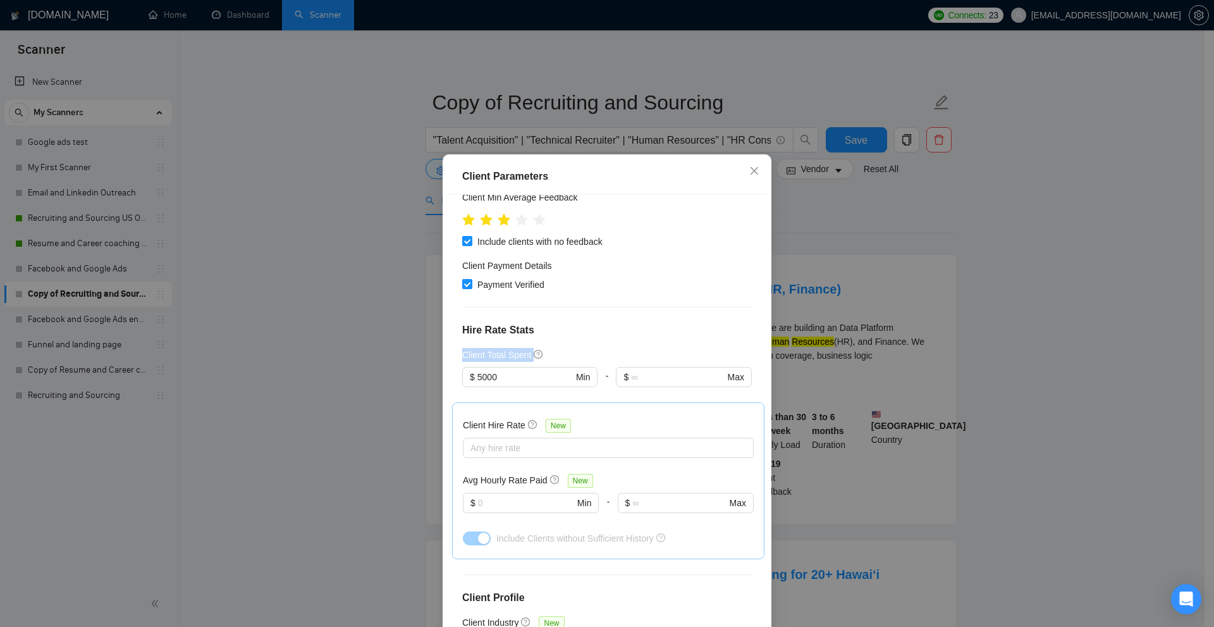
drag, startPoint x: 456, startPoint y: 345, endPoint x: 528, endPoint y: 353, distance: 72.5
click at [528, 353] on div "Client Location Include Client Countries [GEOGRAPHIC_DATA] Exclude Client Count…" at bounding box center [607, 414] width 320 height 439
click at [510, 355] on h5 "Client Total Spent" at bounding box center [496, 355] width 69 height 14
drag, startPoint x: 510, startPoint y: 355, endPoint x: 436, endPoint y: 352, distance: 74.1
click at [436, 352] on div "Client Parameters Client Location Include Client Countries [GEOGRAPHIC_DATA] Ex…" at bounding box center [607, 313] width 1214 height 627
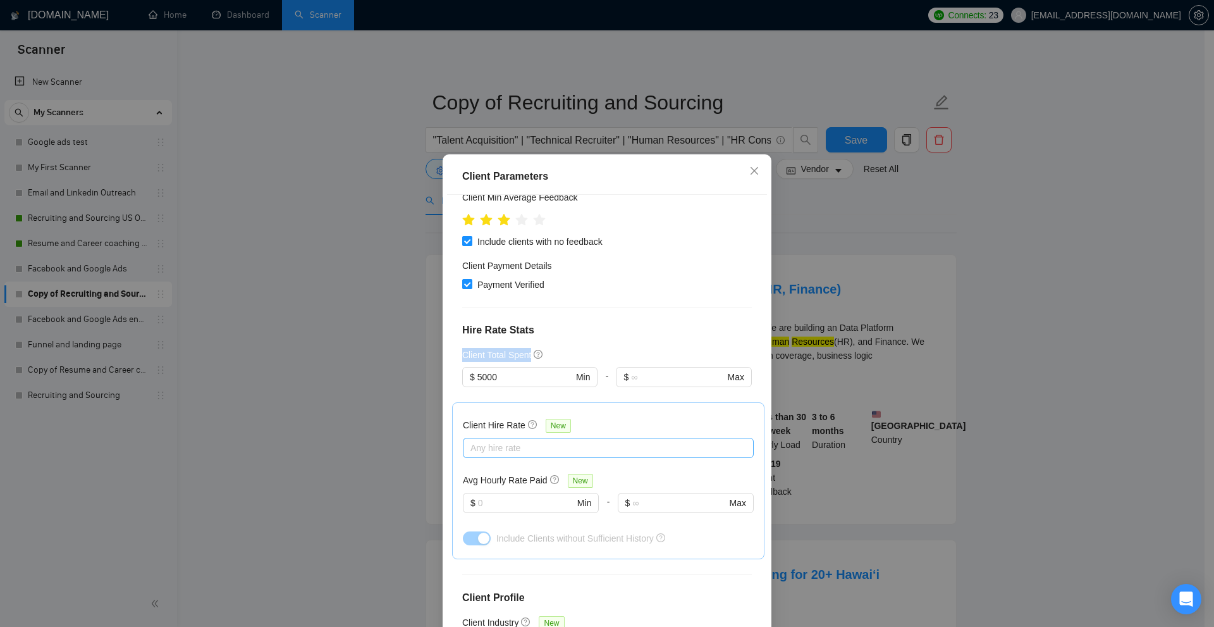
click at [509, 443] on div at bounding box center [602, 447] width 272 height 15
click at [493, 515] on span "High Rates" at bounding box center [503, 512] width 44 height 10
click at [474, 515] on input "High Rates" at bounding box center [469, 511] width 9 height 9
checkbox input "true"
click at [494, 537] on span "Max Rates" at bounding box center [502, 532] width 42 height 10
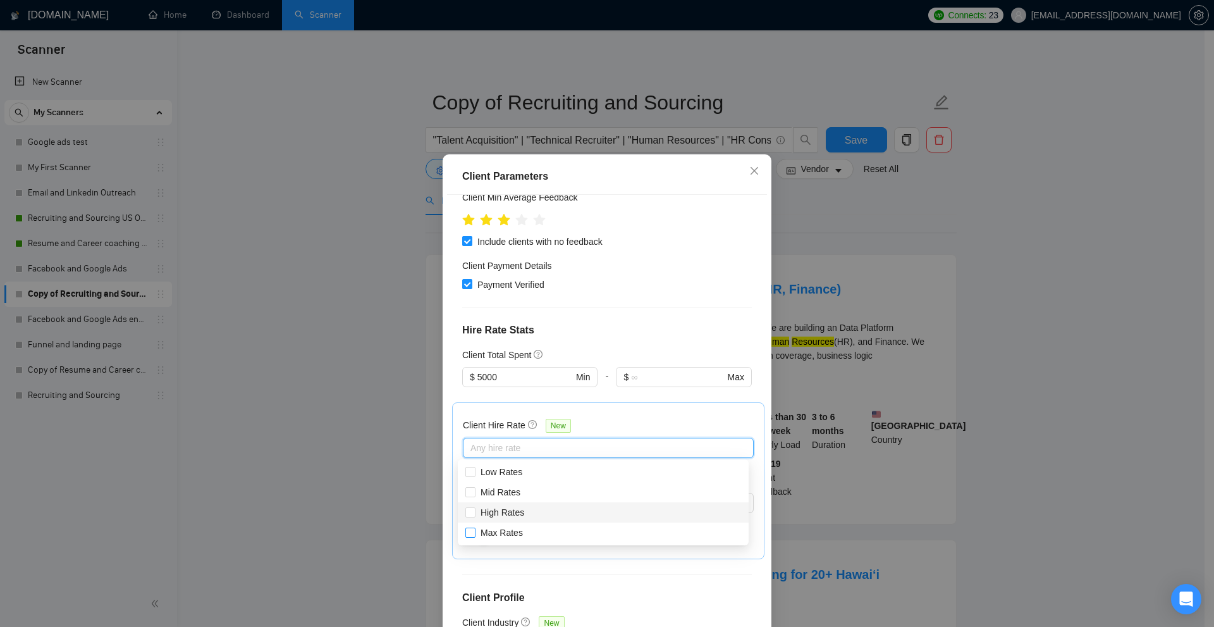
click at [474, 536] on input "Max Rates" at bounding box center [469, 531] width 9 height 9
checkbox input "true"
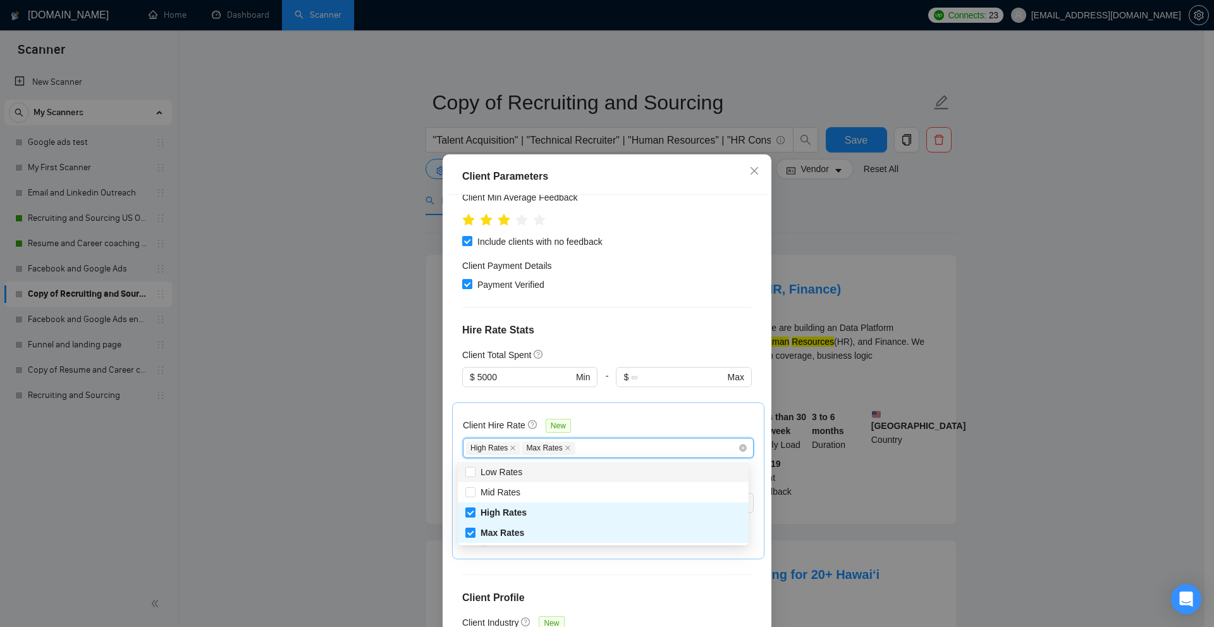
click at [641, 405] on div "Client Hire Rate New High Rates Max Rates Avg Hourly Rate Paid New $ Min - $ Ma…" at bounding box center [608, 480] width 312 height 157
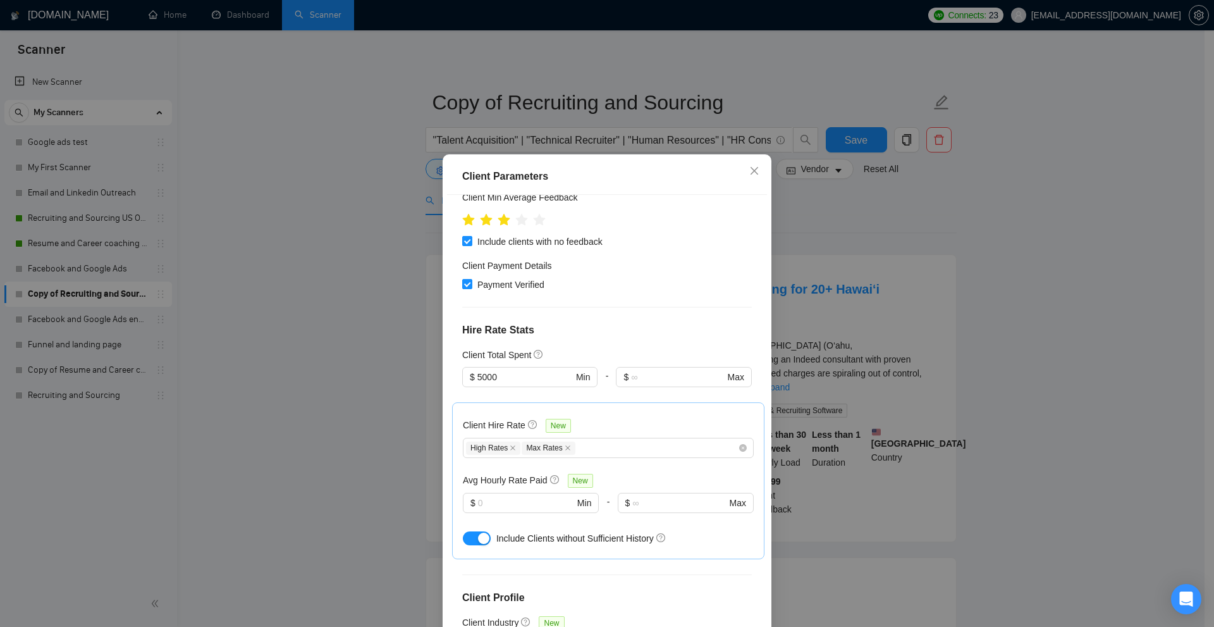
scroll to position [0, 0]
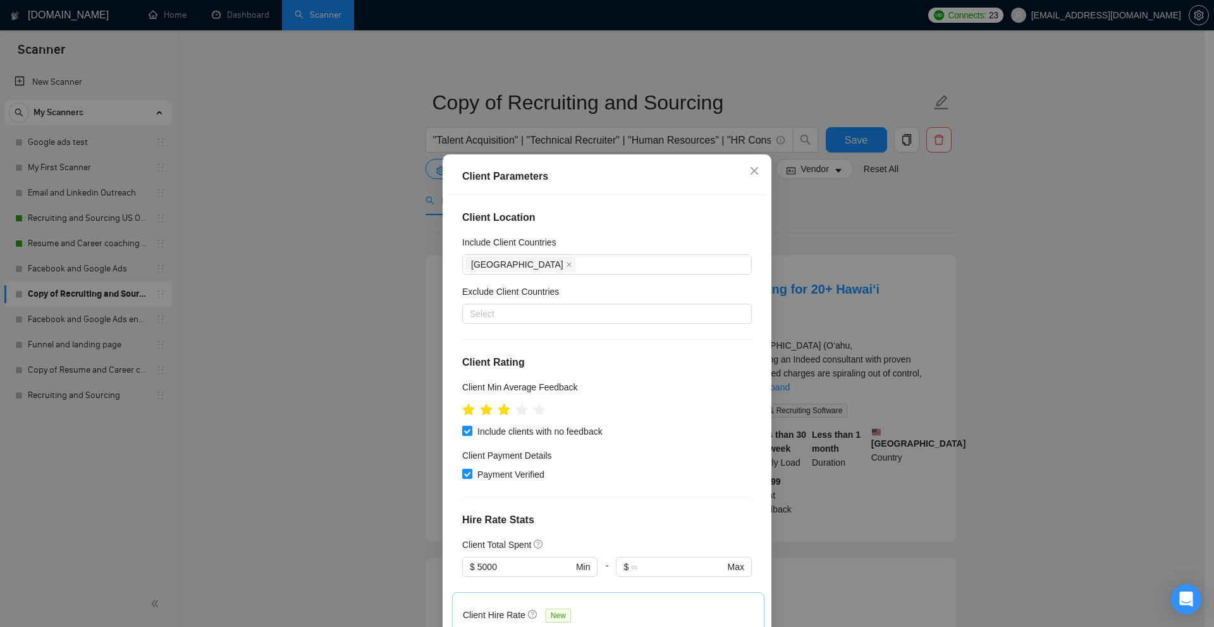
click at [928, 235] on div "Client Parameters Client Location Include Client Countries [GEOGRAPHIC_DATA] Ex…" at bounding box center [607, 313] width 1214 height 627
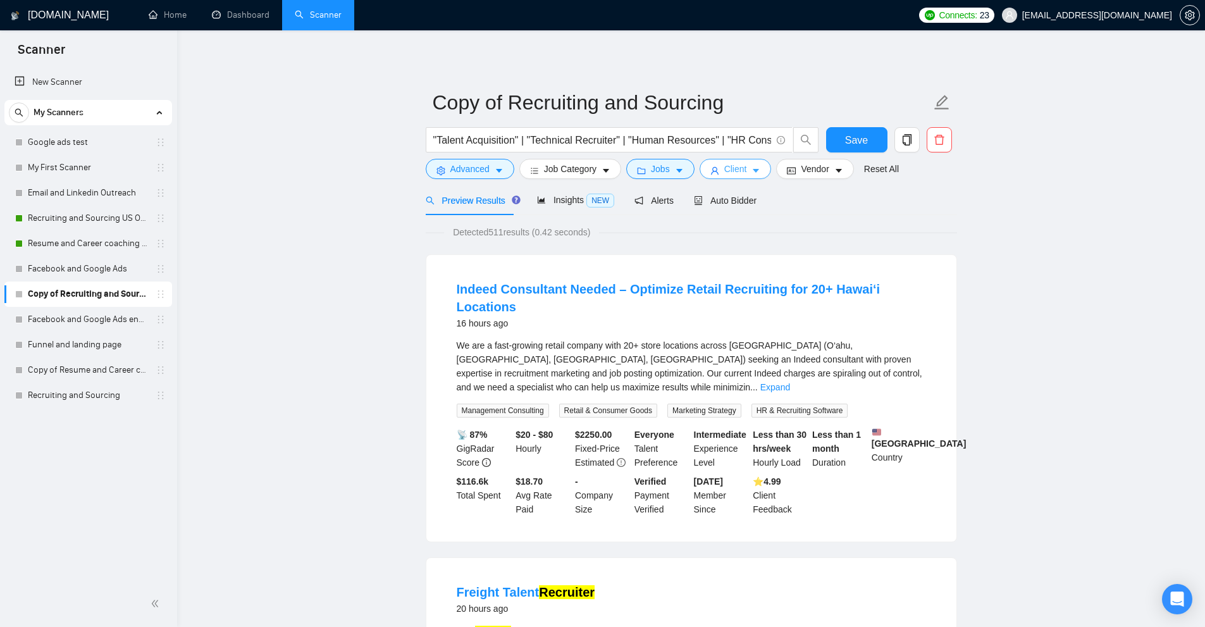
click at [734, 174] on span "Client" at bounding box center [735, 169] width 23 height 14
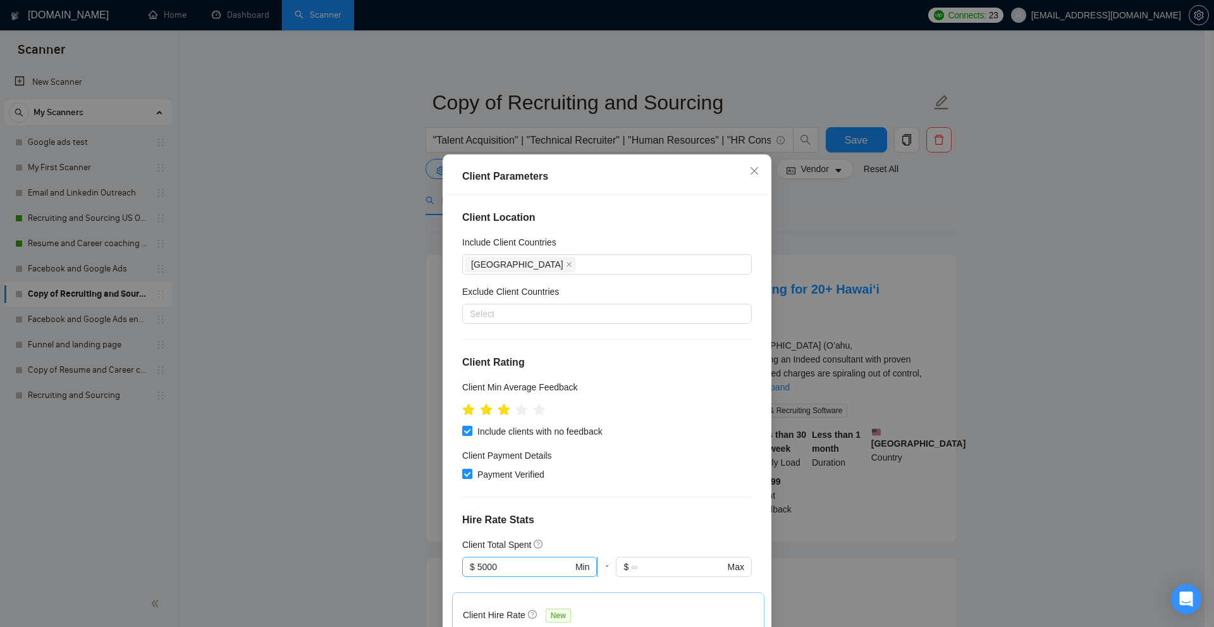
scroll to position [126, 0]
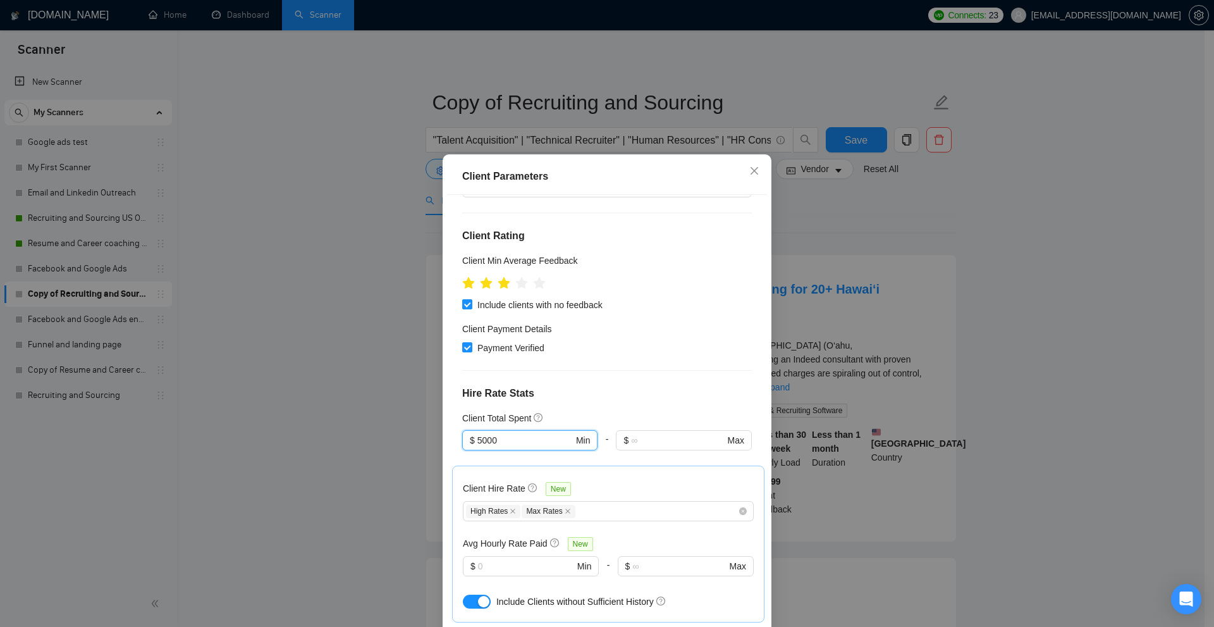
drag, startPoint x: 518, startPoint y: 447, endPoint x: 456, endPoint y: 446, distance: 62.0
click at [456, 446] on div "Client Location Include Client Countries [GEOGRAPHIC_DATA] Exclude Client Count…" at bounding box center [607, 414] width 320 height 439
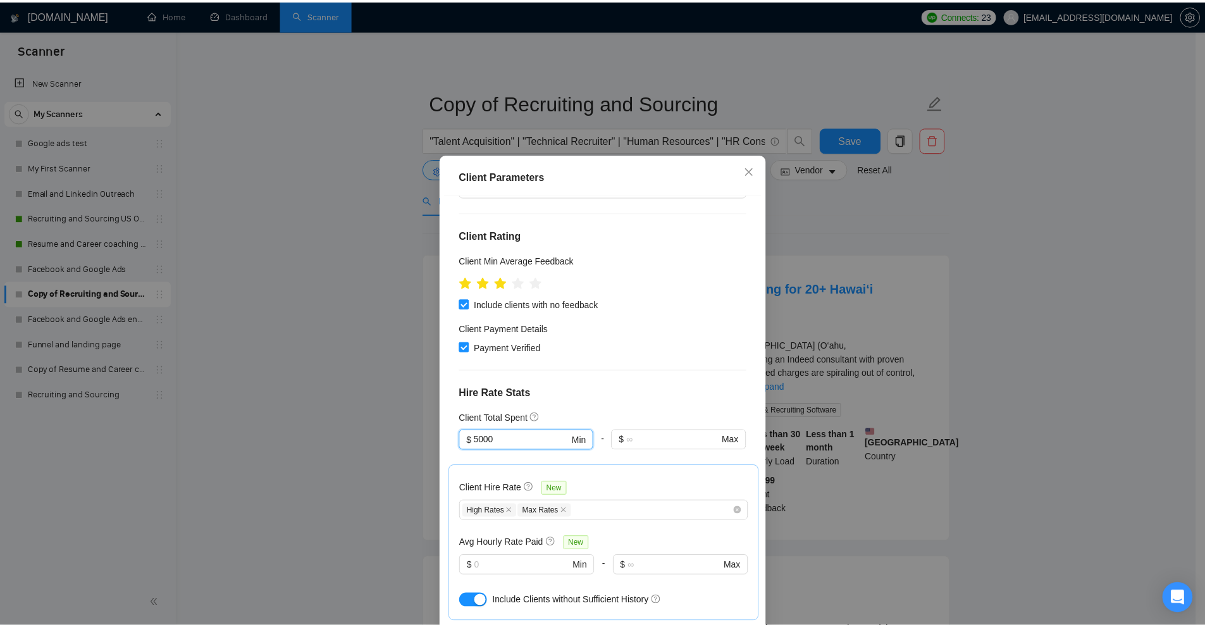
scroll to position [253, 0]
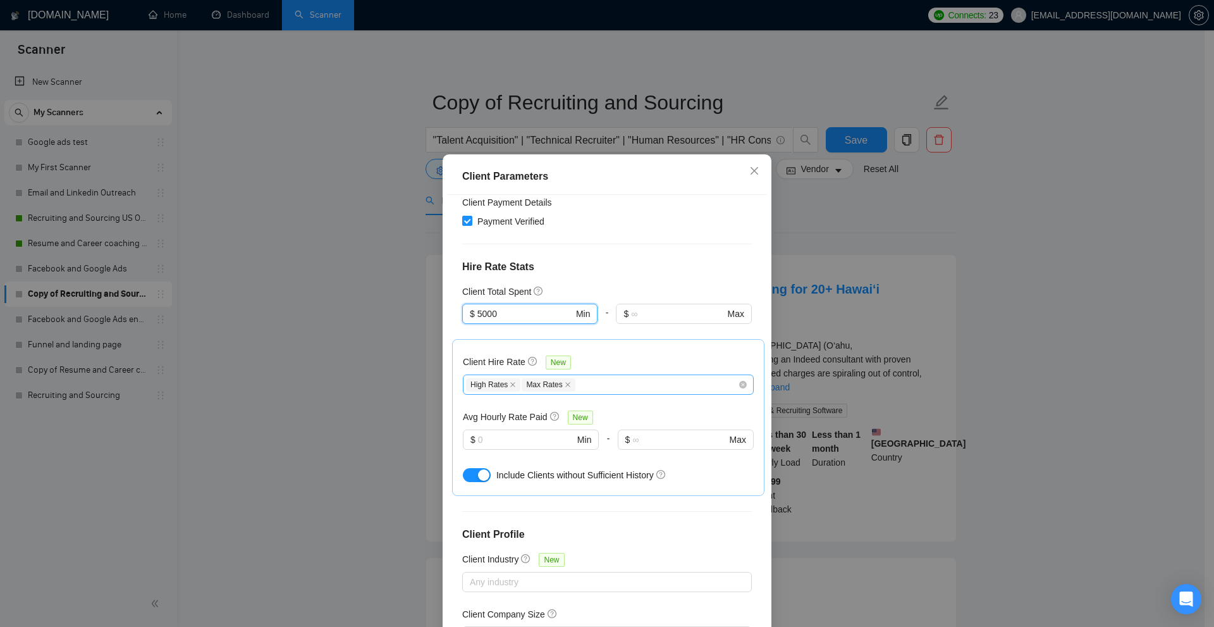
click at [586, 379] on div "High Rates Max Rates" at bounding box center [602, 384] width 272 height 15
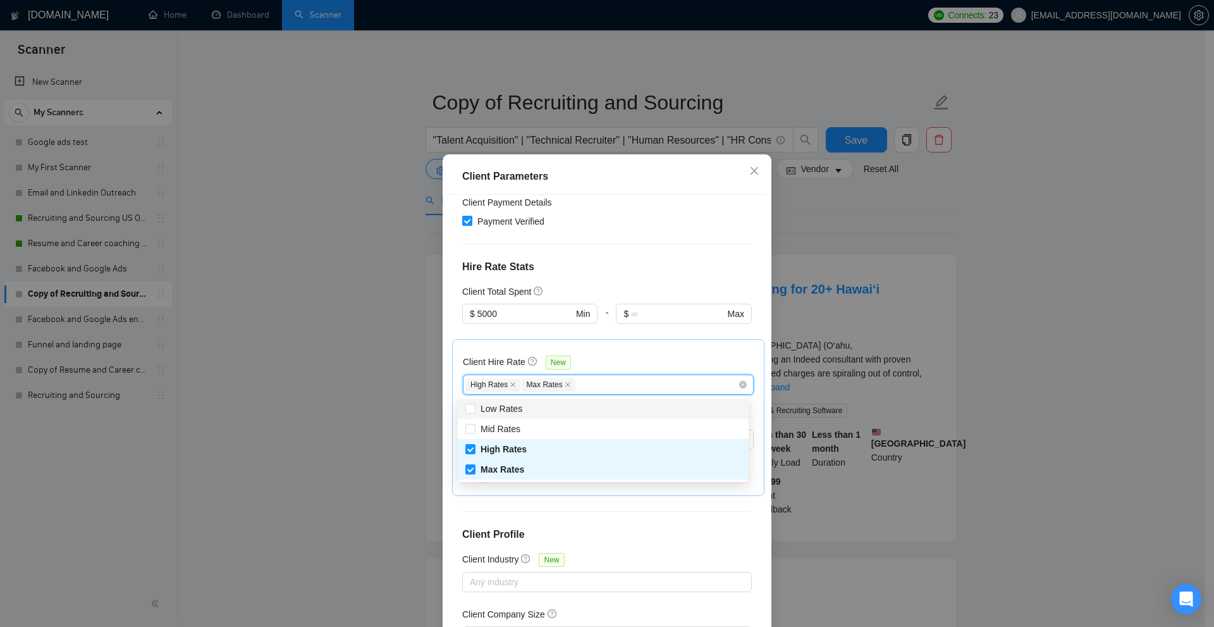
click at [532, 341] on div "Client Hire Rate New High Rates Max Rates Avg Hourly Rate Paid New $ Min - $ Ma…" at bounding box center [608, 417] width 312 height 157
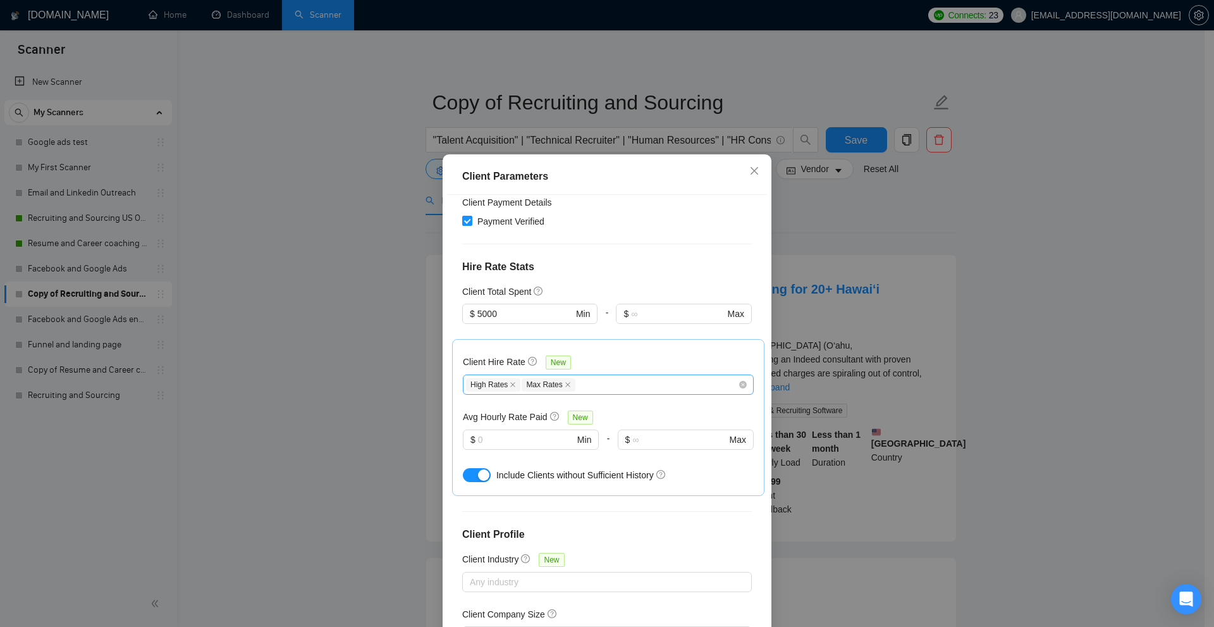
click at [598, 381] on div "High Rates Max Rates" at bounding box center [602, 384] width 272 height 15
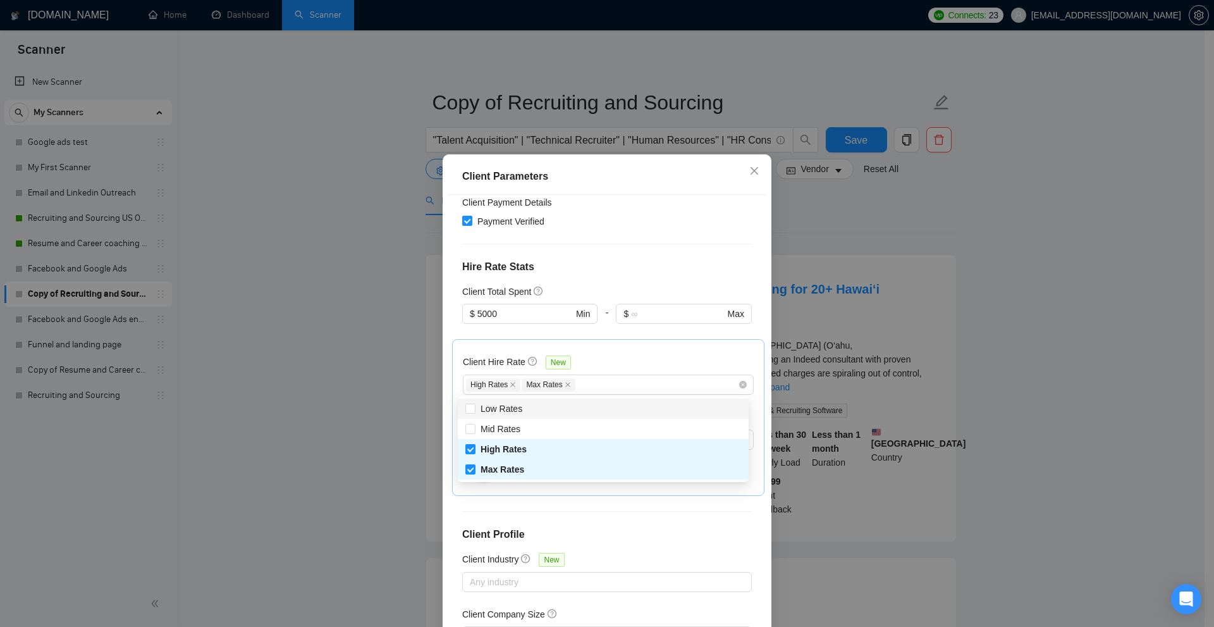
click at [977, 262] on div "Client Parameters Client Location Include Client Countries [GEOGRAPHIC_DATA] Ex…" at bounding box center [607, 313] width 1214 height 627
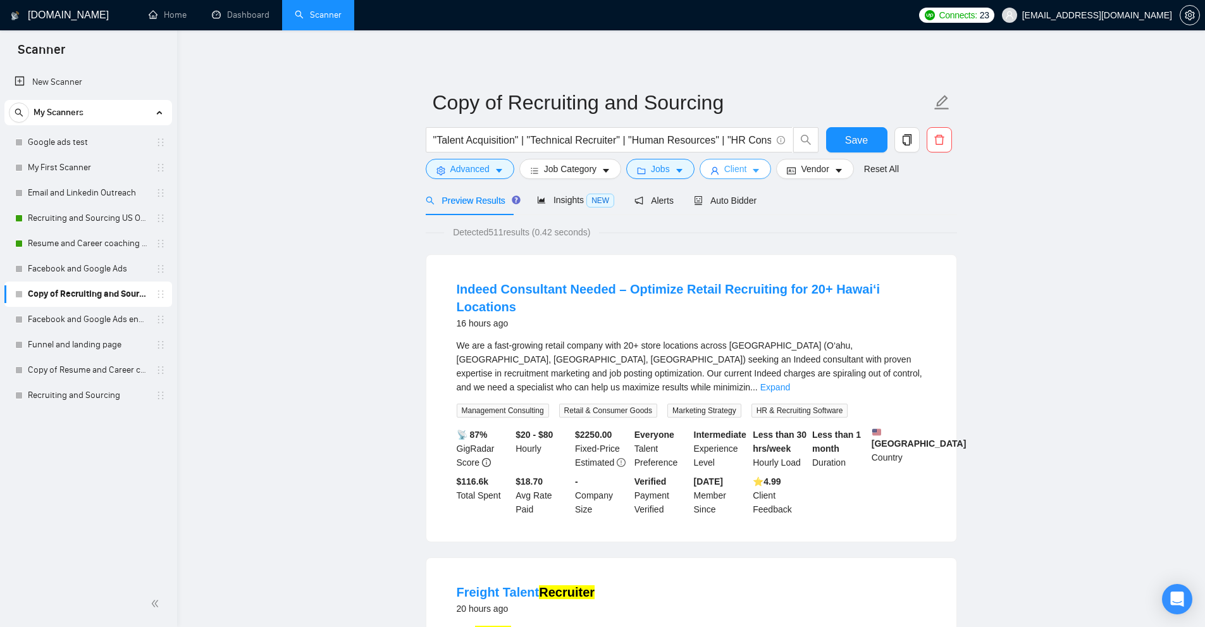
click at [717, 168] on button "Client" at bounding box center [735, 169] width 72 height 20
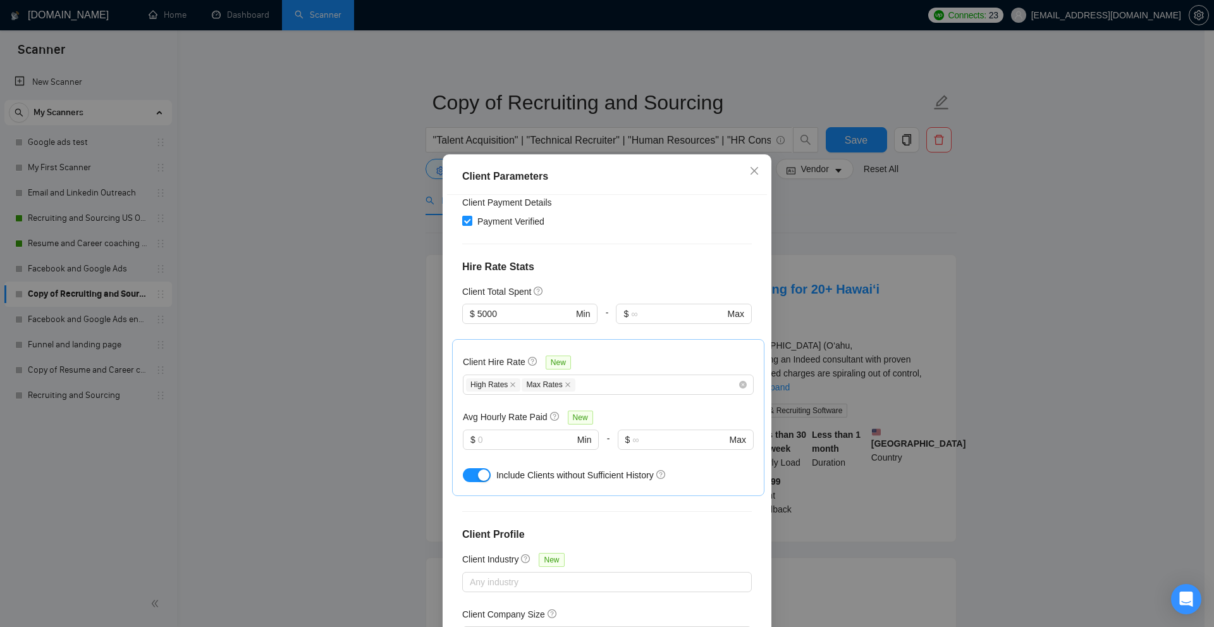
click at [989, 243] on div "Client Parameters Client Location Include Client Countries [GEOGRAPHIC_DATA] Ex…" at bounding box center [607, 313] width 1214 height 627
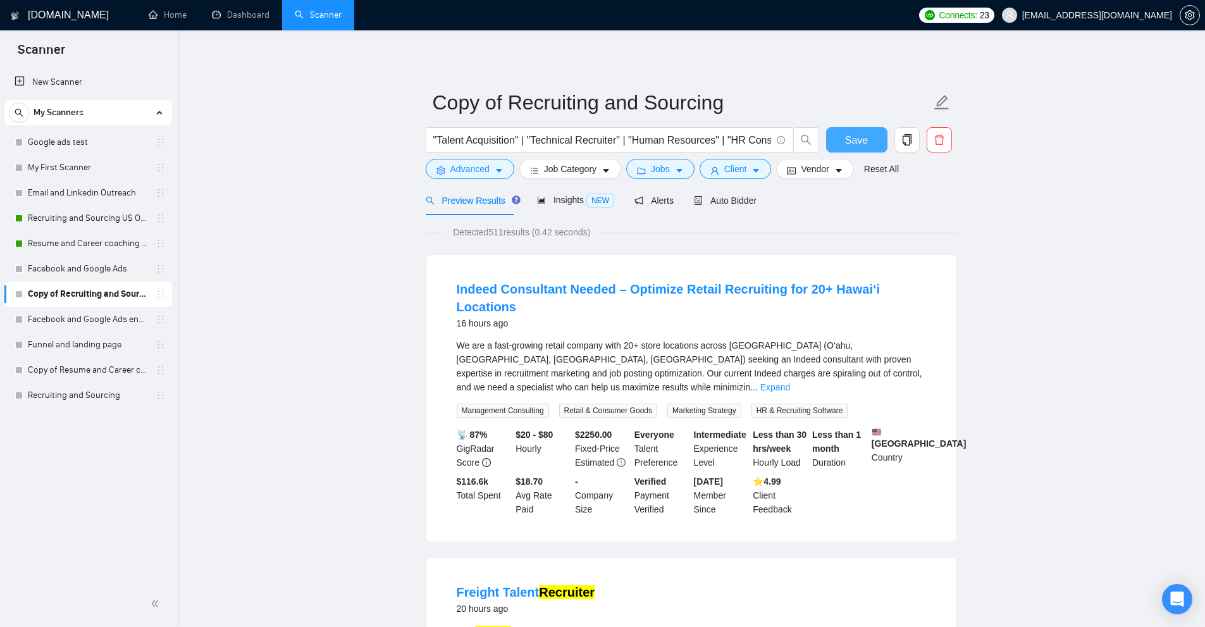
click at [846, 128] on button "Save" at bounding box center [856, 139] width 61 height 25
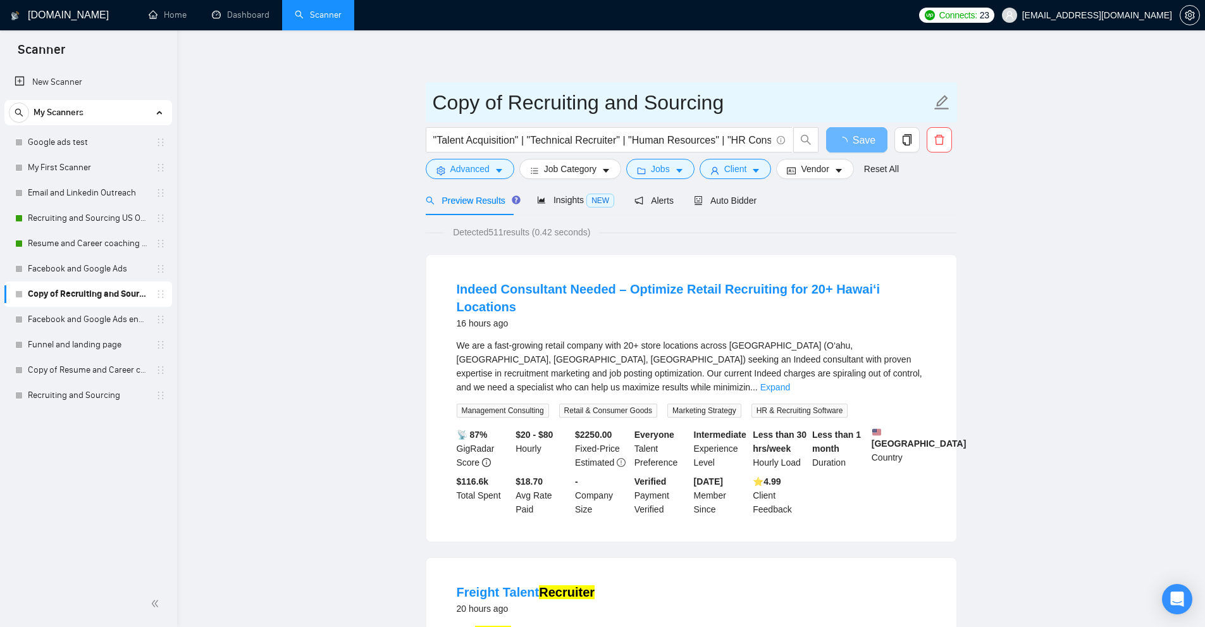
click at [523, 104] on input "Copy of Recruiting and Sourcing" at bounding box center [682, 103] width 498 height 32
drag, startPoint x: 514, startPoint y: 103, endPoint x: 336, endPoint y: 102, distance: 177.7
click at [735, 92] on input "Recruiting and Sourcing" at bounding box center [682, 103] width 498 height 32
type input "Recruiting and Sourcing"
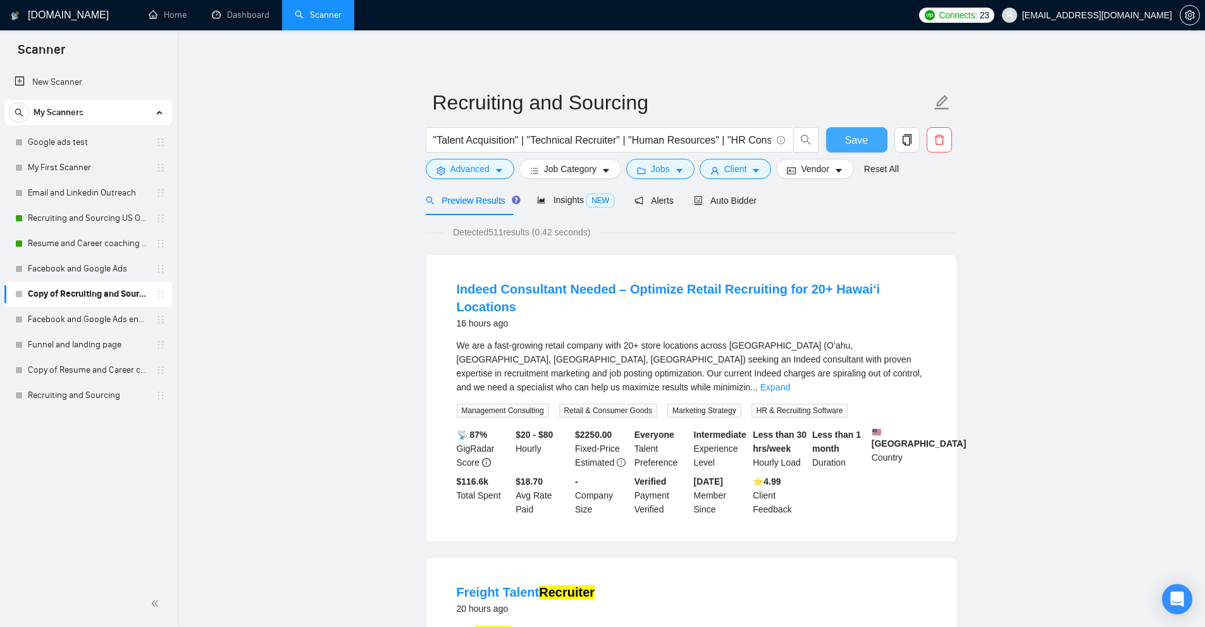
click at [867, 150] on button "Save" at bounding box center [856, 139] width 61 height 25
click at [73, 215] on link "Recruiting and Sourcing US Only" at bounding box center [88, 218] width 120 height 25
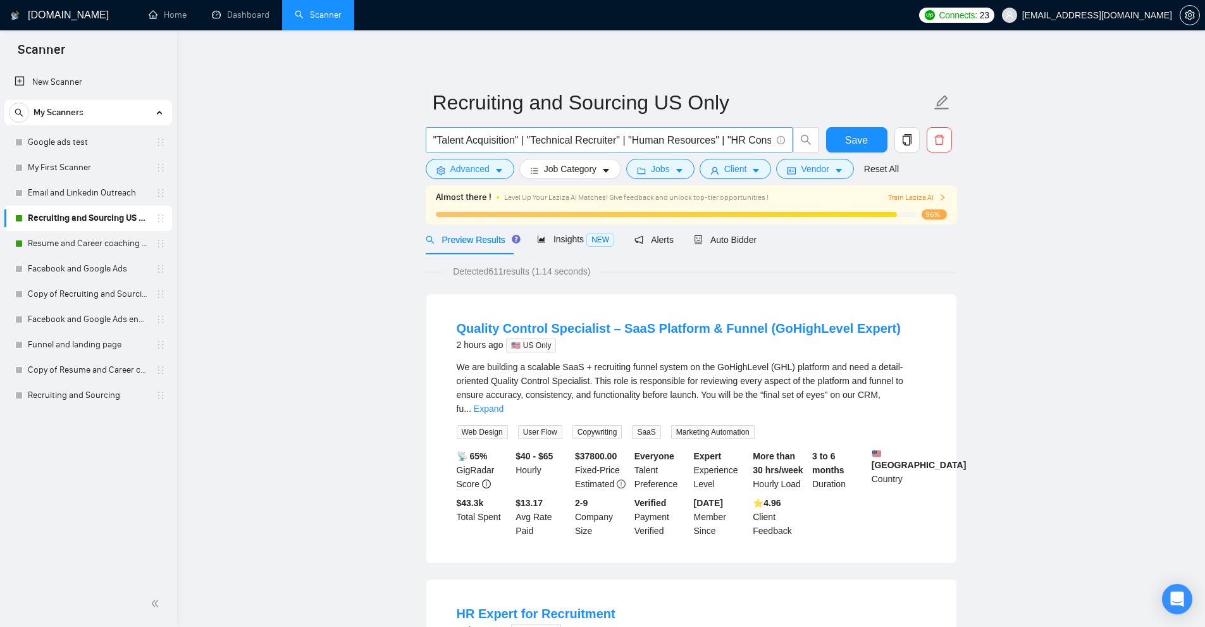
click at [605, 140] on input ""Talent Acquisition" | "Technical Recruiter" | "Human Resources" | "HR Consulta…" at bounding box center [602, 140] width 338 height 16
drag, startPoint x: 1068, startPoint y: 176, endPoint x: 1058, endPoint y: 144, distance: 33.2
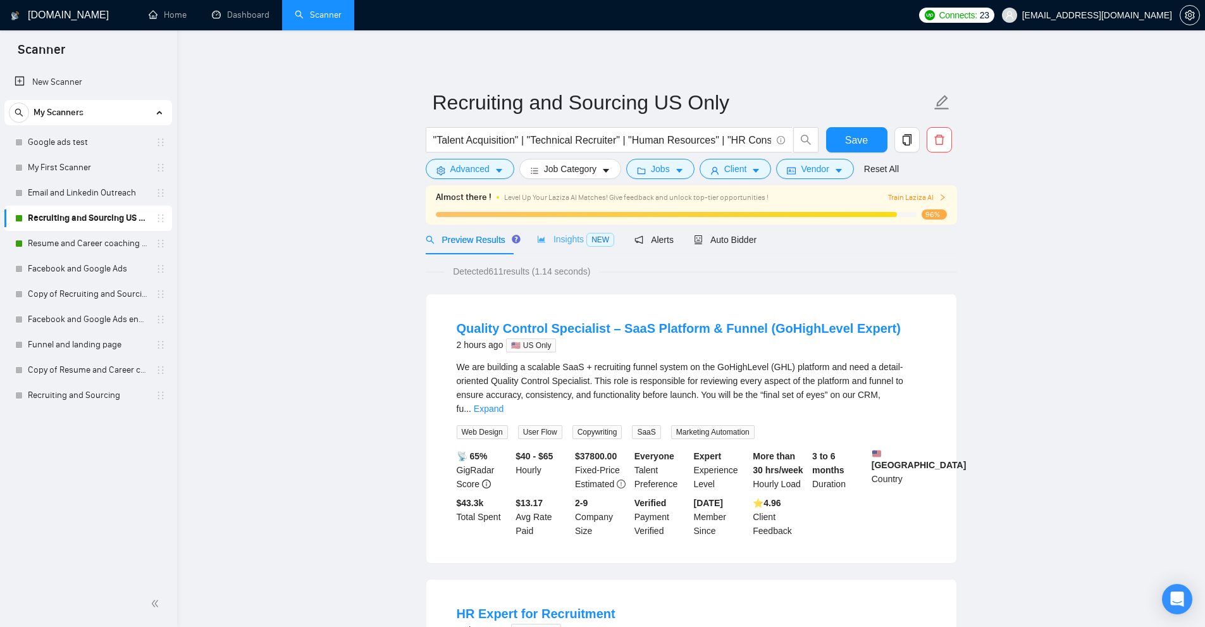
click at [565, 231] on div "Insights NEW" at bounding box center [575, 240] width 77 height 30
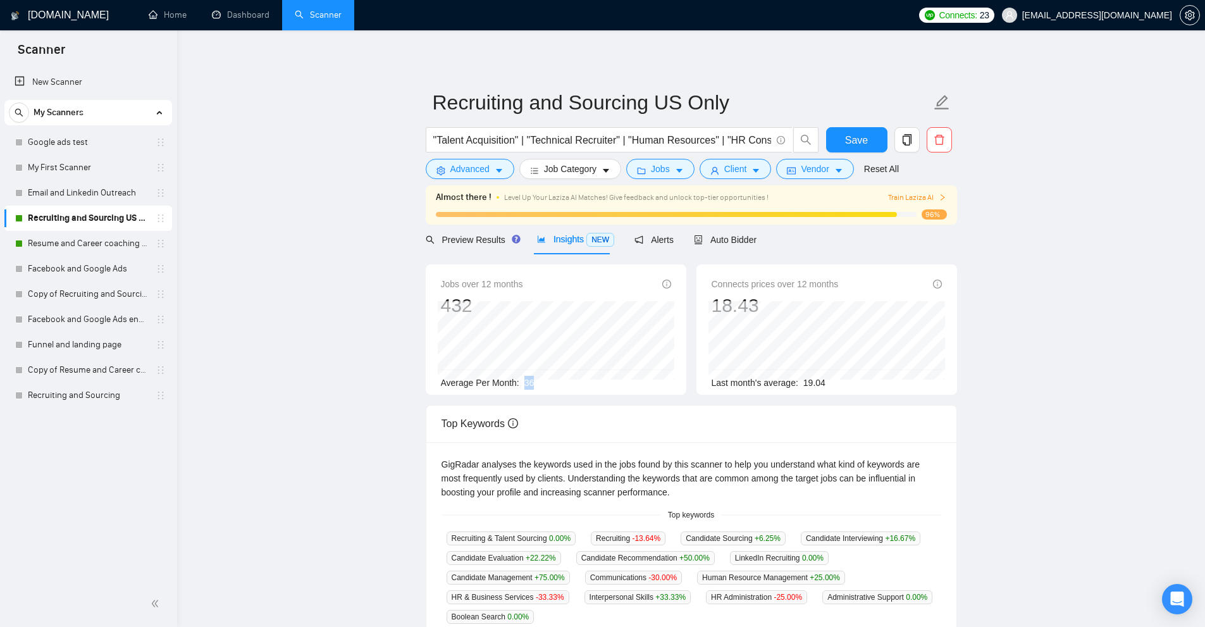
drag, startPoint x: 522, startPoint y: 379, endPoint x: 579, endPoint y: 386, distance: 56.6
click at [579, 386] on div "Average Per Month: 36" at bounding box center [556, 383] width 230 height 14
click at [675, 144] on input ""Talent Acquisition" | "Technical Recruiter" | "Human Resources" | "HR Consulta…" at bounding box center [602, 140] width 338 height 16
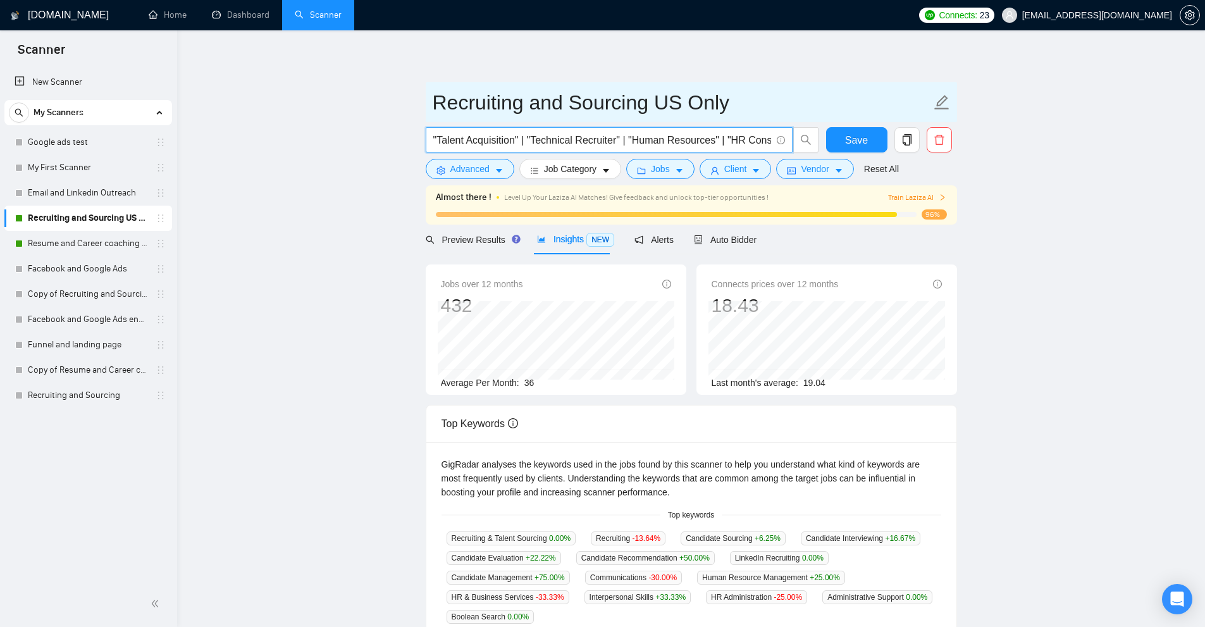
paste input "(Recruit*) | "Candidate Sourcing" | "Candidates Sourcing" | "Candidate Evaluati…"
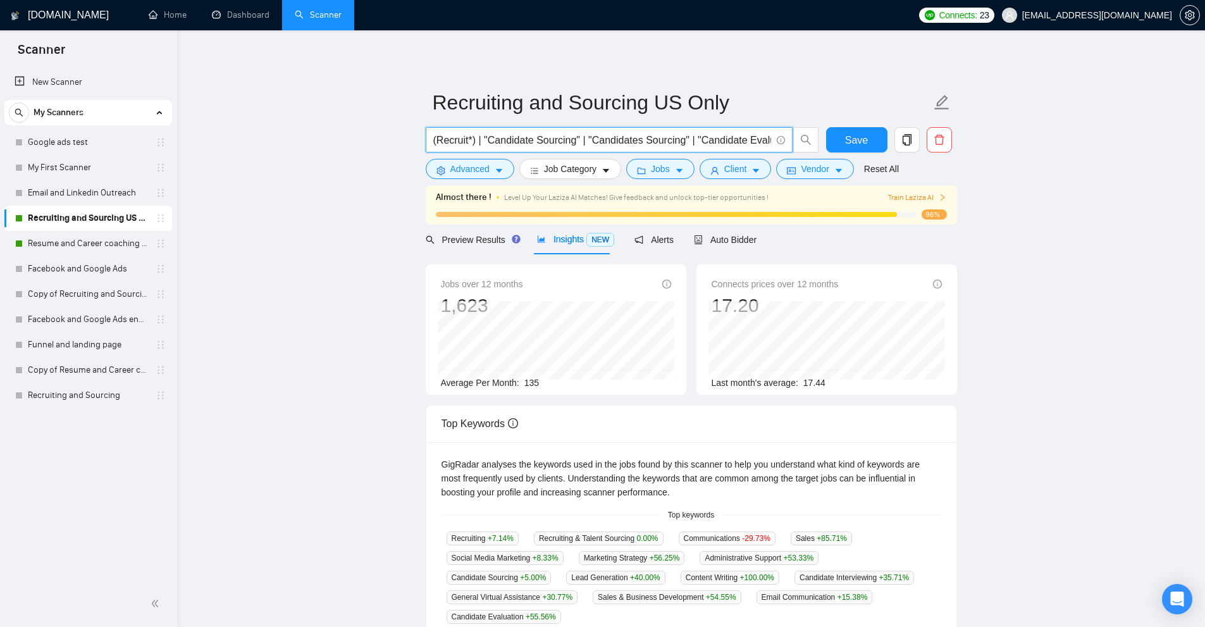
type input "(Recruit*) | "Candidate Sourcing" | "Candidates Sourcing" | "Candidate Evaluati…"
drag, startPoint x: 522, startPoint y: 380, endPoint x: 560, endPoint y: 383, distance: 38.0
click at [560, 383] on div "Average Per Month: 135" at bounding box center [556, 383] width 230 height 14
click at [481, 242] on span "Preview Results" at bounding box center [471, 240] width 91 height 10
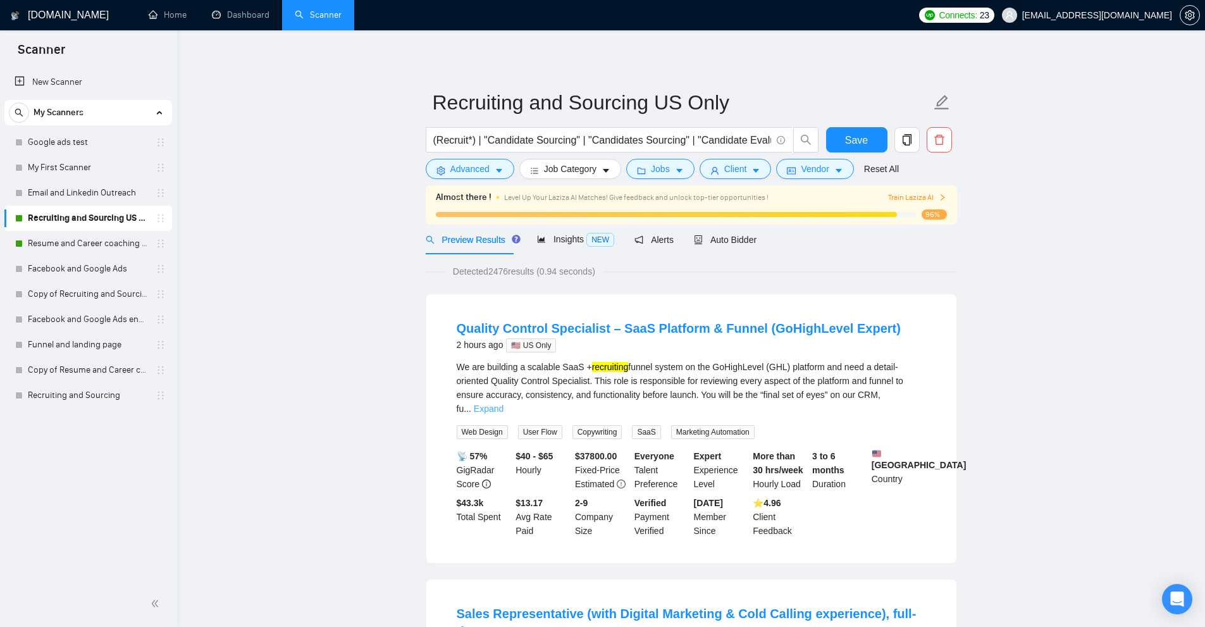
click at [503, 403] on link "Expand" at bounding box center [489, 408] width 30 height 10
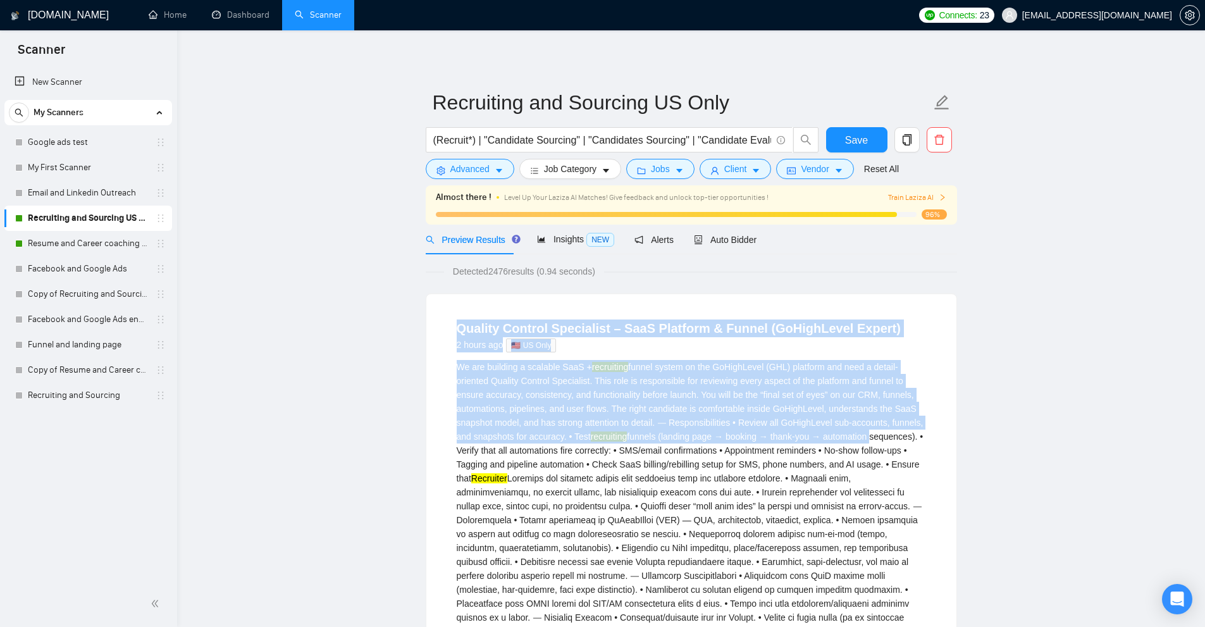
drag, startPoint x: 443, startPoint y: 321, endPoint x: 911, endPoint y: 453, distance: 486.1
click at [911, 452] on li "Quality Control Specialist – SaaS Platform & Funnel (GoHighLevel Expert) 2 hour…" at bounding box center [691, 553] width 500 height 489
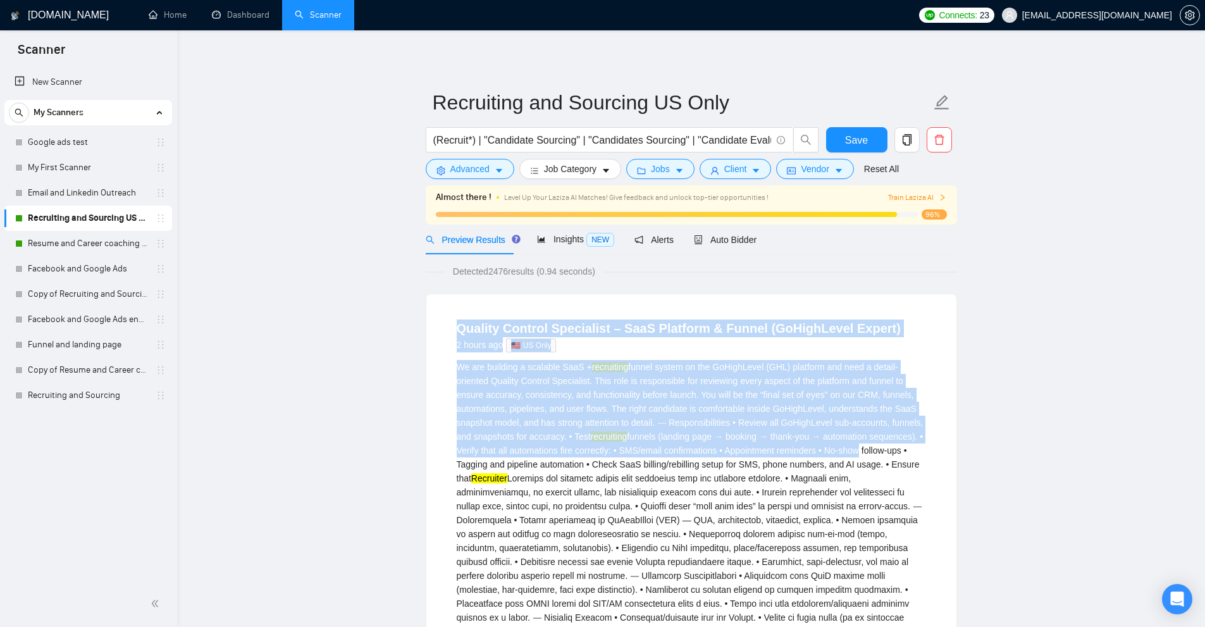
click at [911, 453] on div "We are building a scalable SaaS + recruiting funnel system on the GoHighLevel (…" at bounding box center [691, 513] width 469 height 306
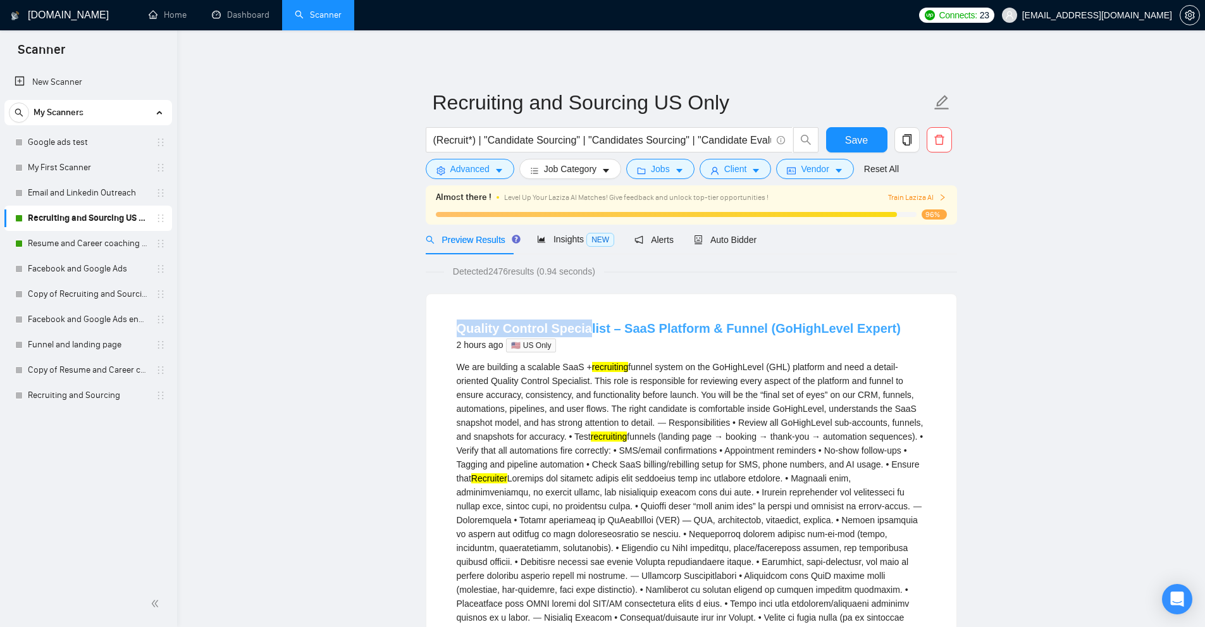
drag, startPoint x: 442, startPoint y: 321, endPoint x: 582, endPoint y: 321, distance: 140.4
click at [582, 321] on li "Quality Control Specialist – SaaS Platform & Funnel (GoHighLevel Expert) 2 hour…" at bounding box center [691, 553] width 500 height 489
click at [585, 169] on span "Job Category" at bounding box center [570, 169] width 52 height 14
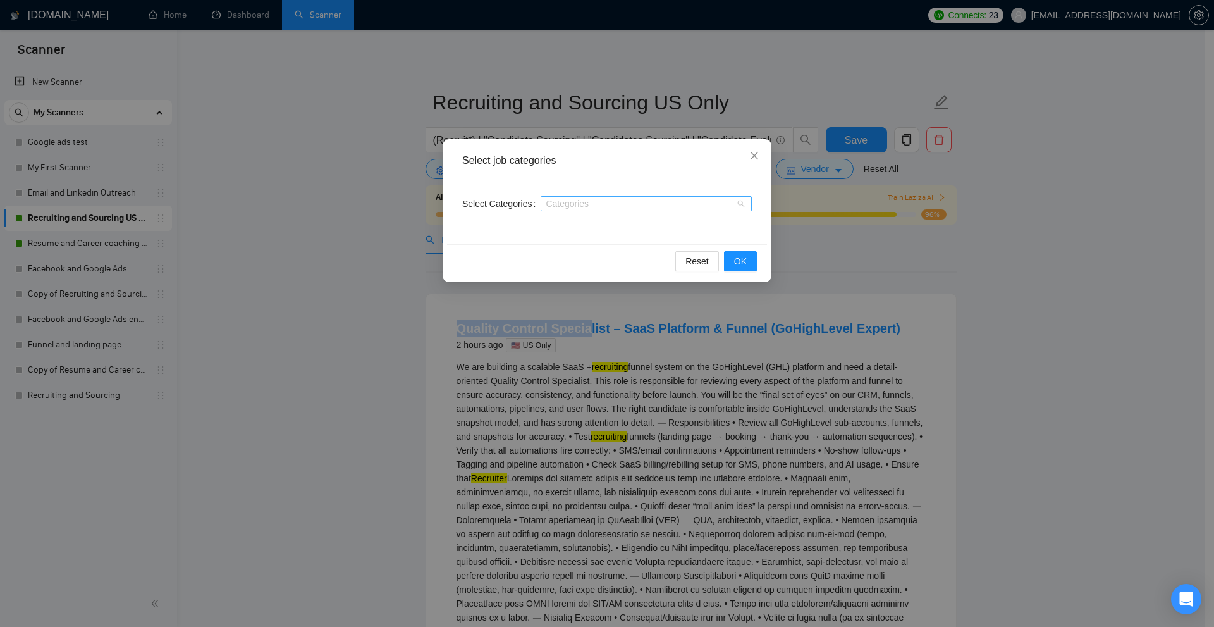
click at [579, 204] on div at bounding box center [640, 204] width 192 height 10
click at [572, 202] on div at bounding box center [640, 204] width 192 height 10
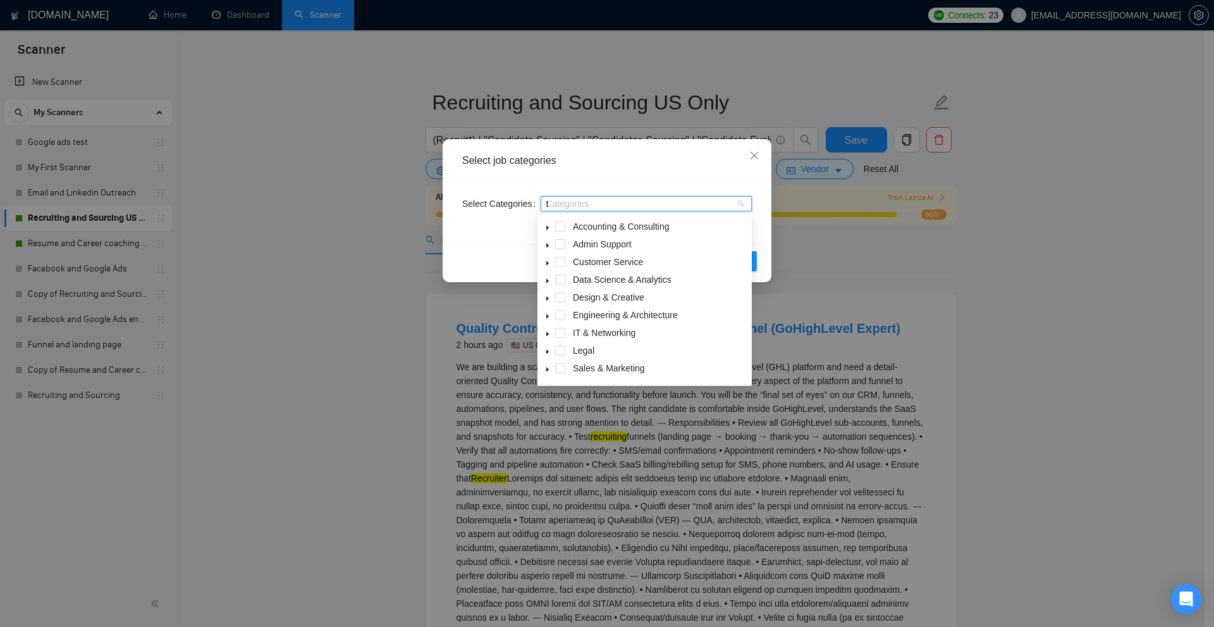
type input "tr"
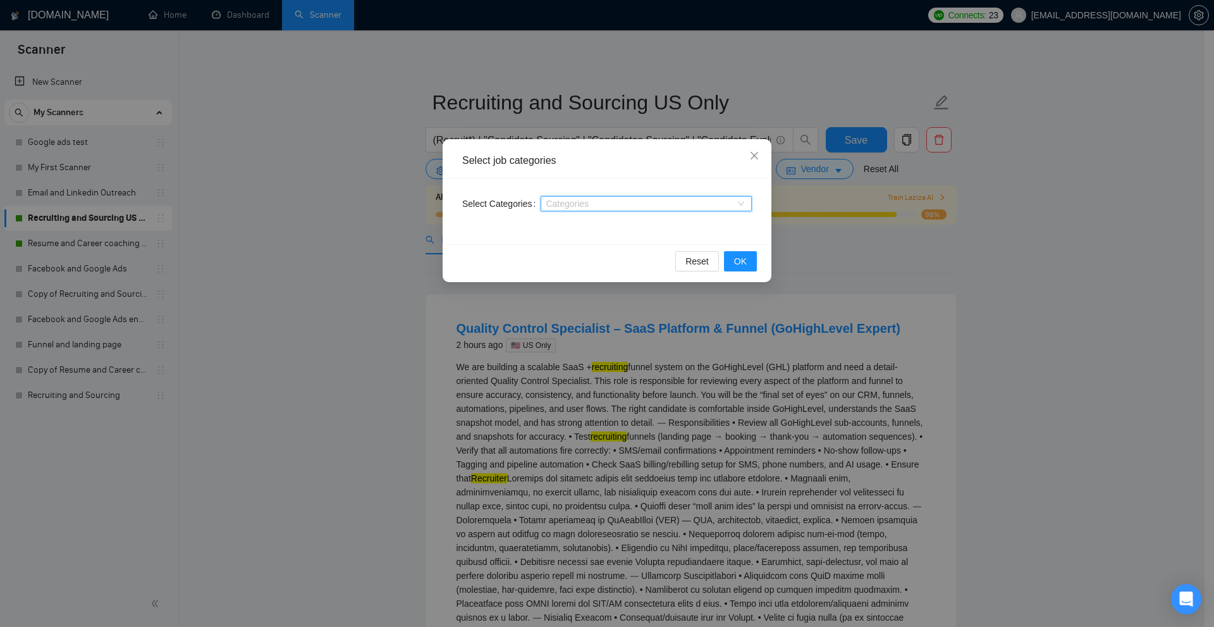
drag, startPoint x: 580, startPoint y: 204, endPoint x: 470, endPoint y: 213, distance: 110.4
click at [470, 213] on div "Select Categories Categories" at bounding box center [607, 204] width 290 height 20
type input "re"
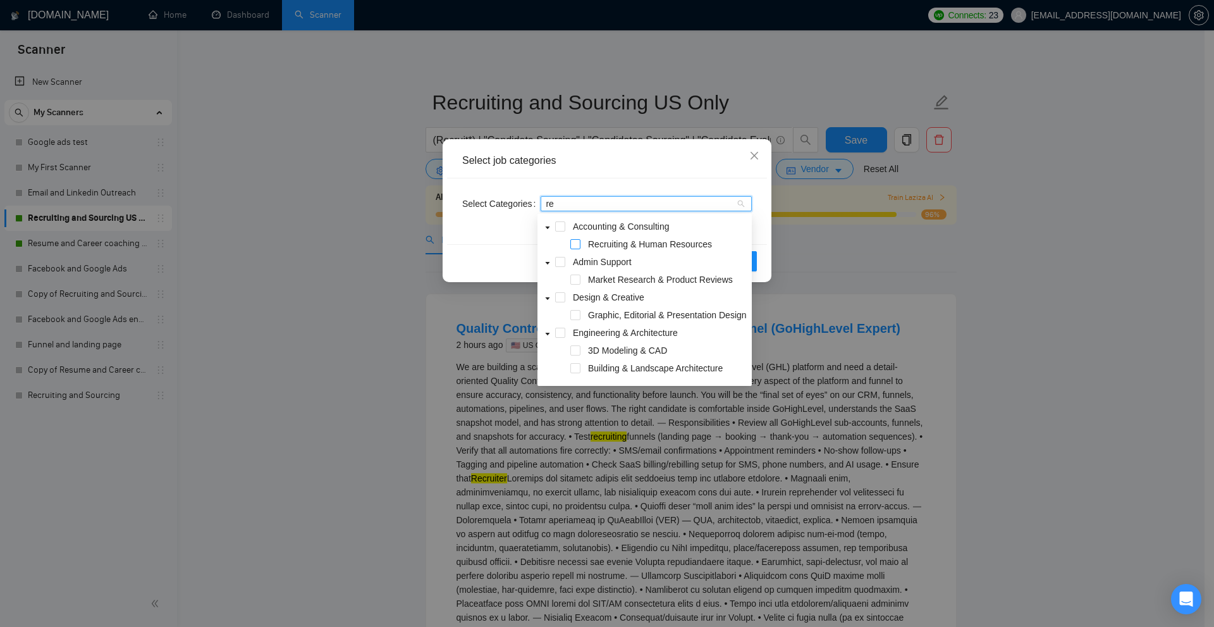
click at [578, 243] on span at bounding box center [575, 244] width 10 height 10
click at [658, 171] on div "Select job categories" at bounding box center [607, 161] width 320 height 35
click at [1027, 297] on div "Select job categories Select Categories Recruiting & Human Resources Recruiting…" at bounding box center [607, 313] width 1214 height 627
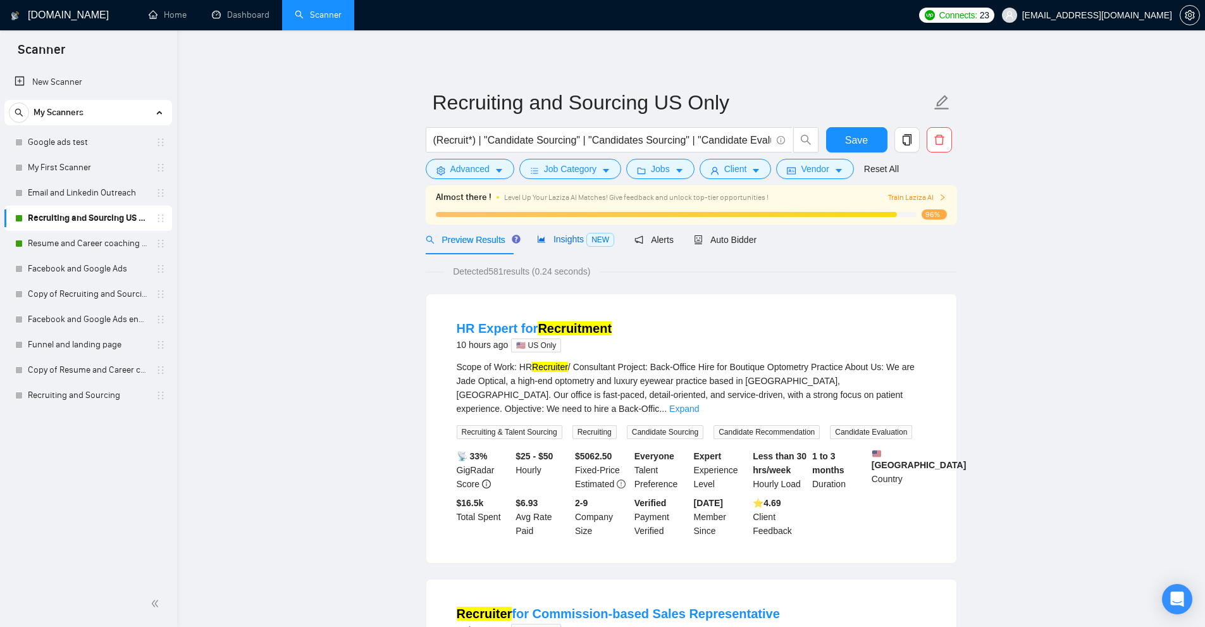
click at [566, 246] on div "Insights NEW" at bounding box center [575, 239] width 77 height 15
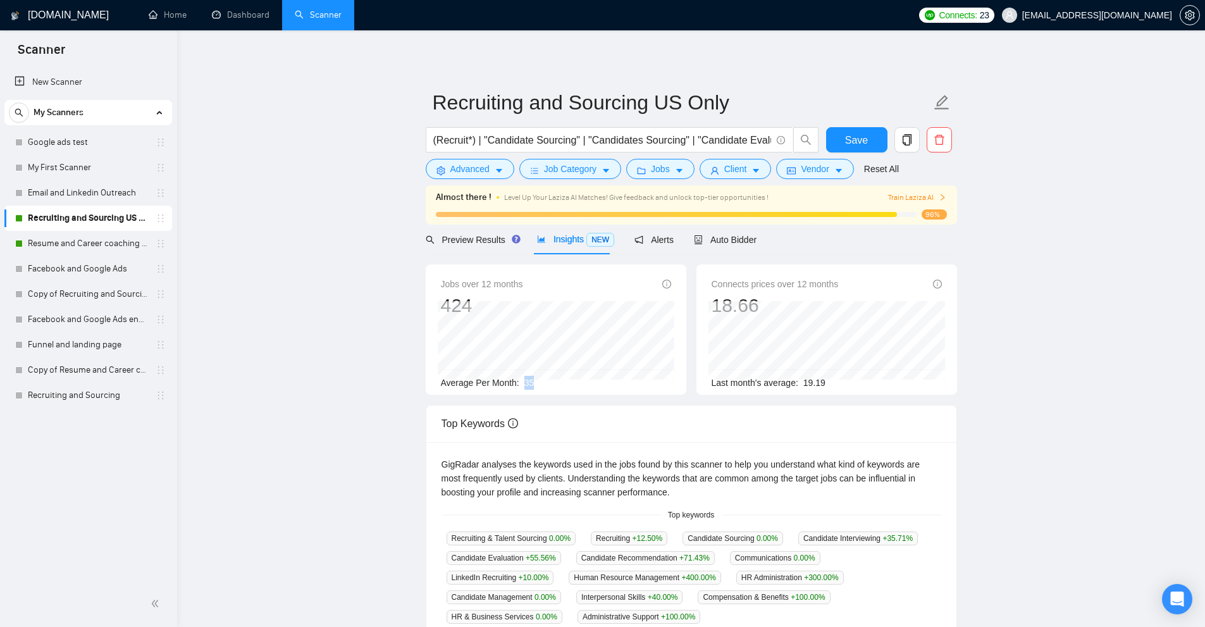
drag, startPoint x: 523, startPoint y: 384, endPoint x: 570, endPoint y: 384, distance: 47.4
click at [570, 384] on div "Average Per Month: 35" at bounding box center [556, 383] width 230 height 14
click at [549, 172] on span "Job Category" at bounding box center [570, 169] width 52 height 14
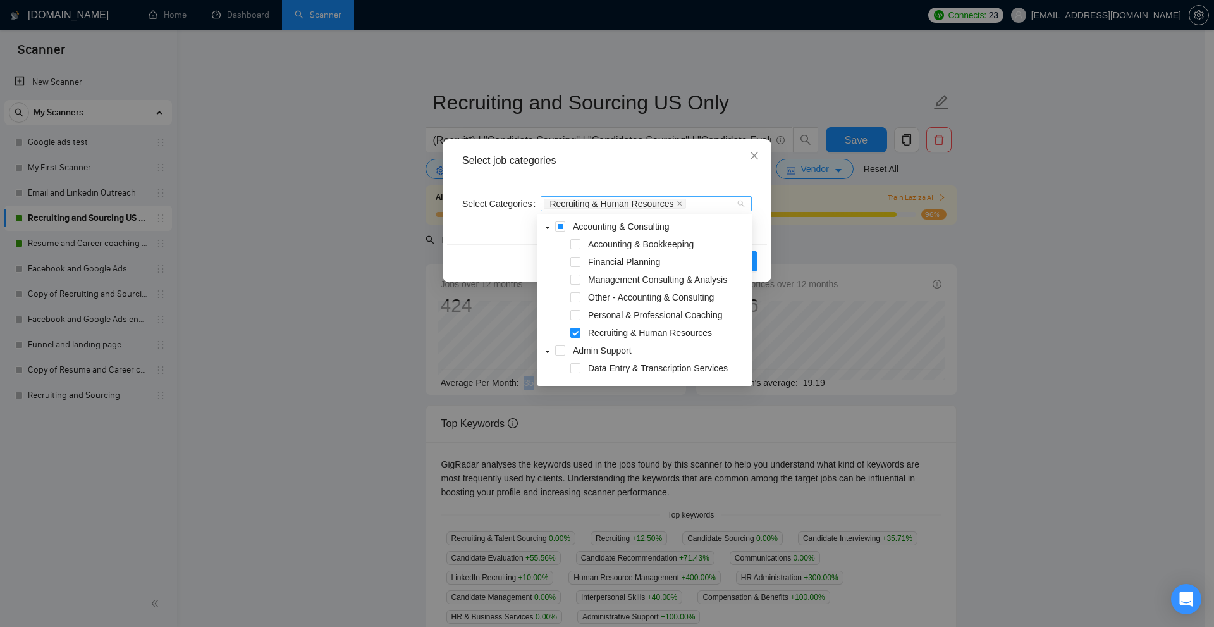
click at [706, 201] on div "Recruiting & Human Resources" at bounding box center [640, 203] width 192 height 13
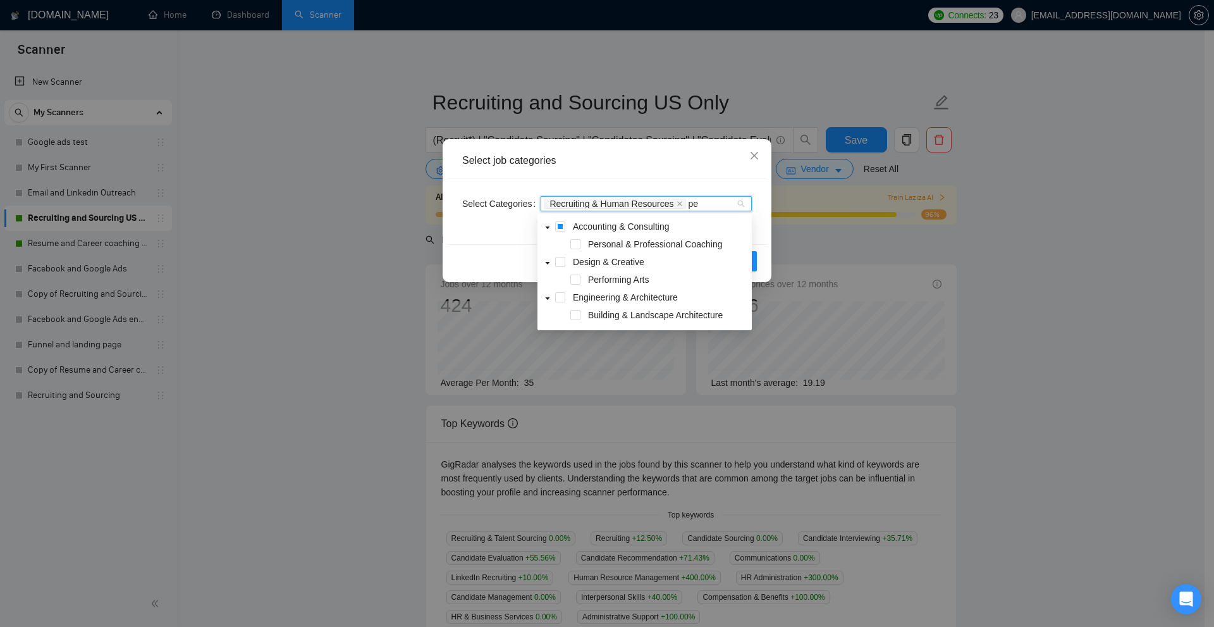
type input "per"
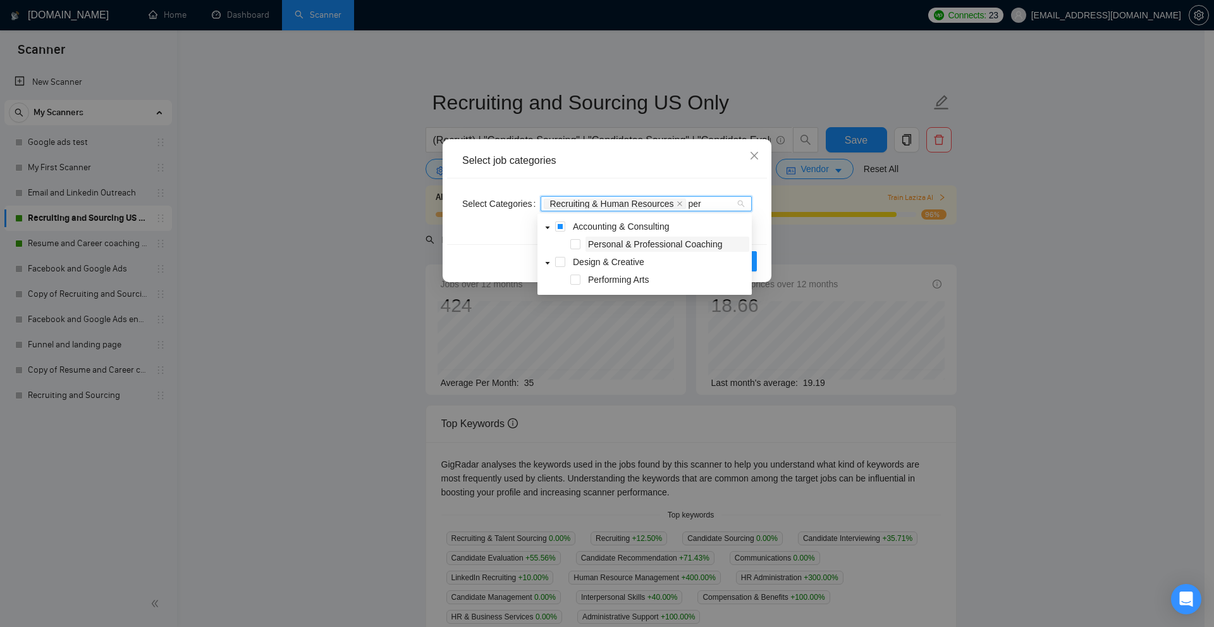
click at [636, 243] on span "Personal & Professional Coaching" at bounding box center [655, 244] width 134 height 10
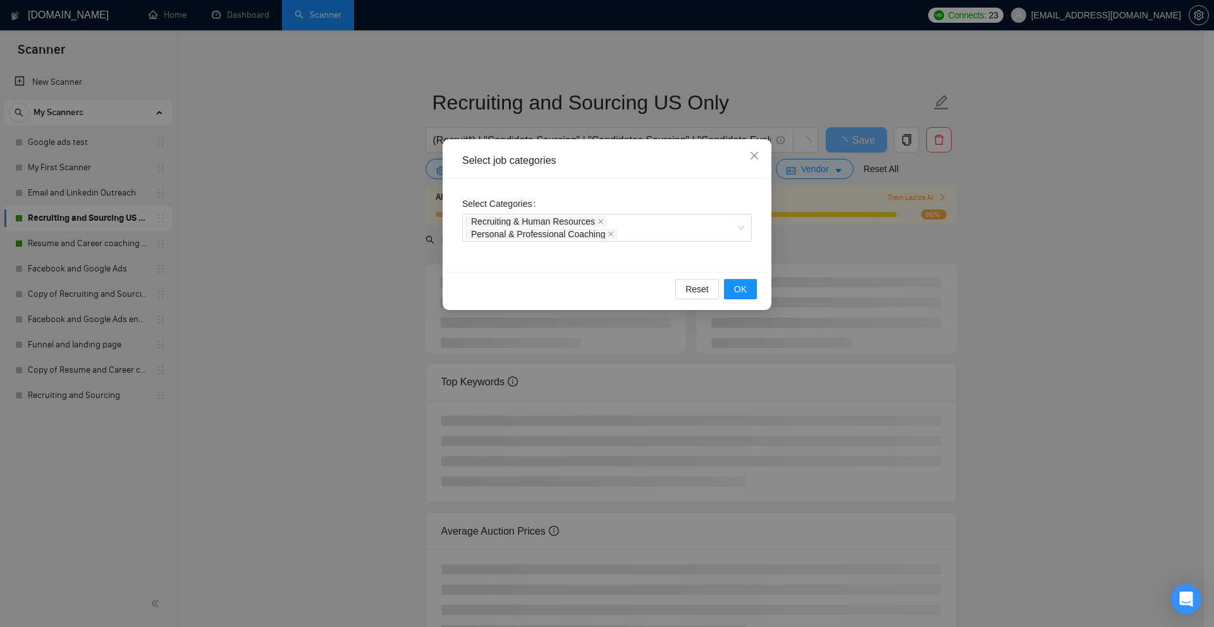
click at [754, 299] on div "Reset OK" at bounding box center [607, 289] width 320 height 34
click at [754, 295] on button "OK" at bounding box center [740, 289] width 33 height 20
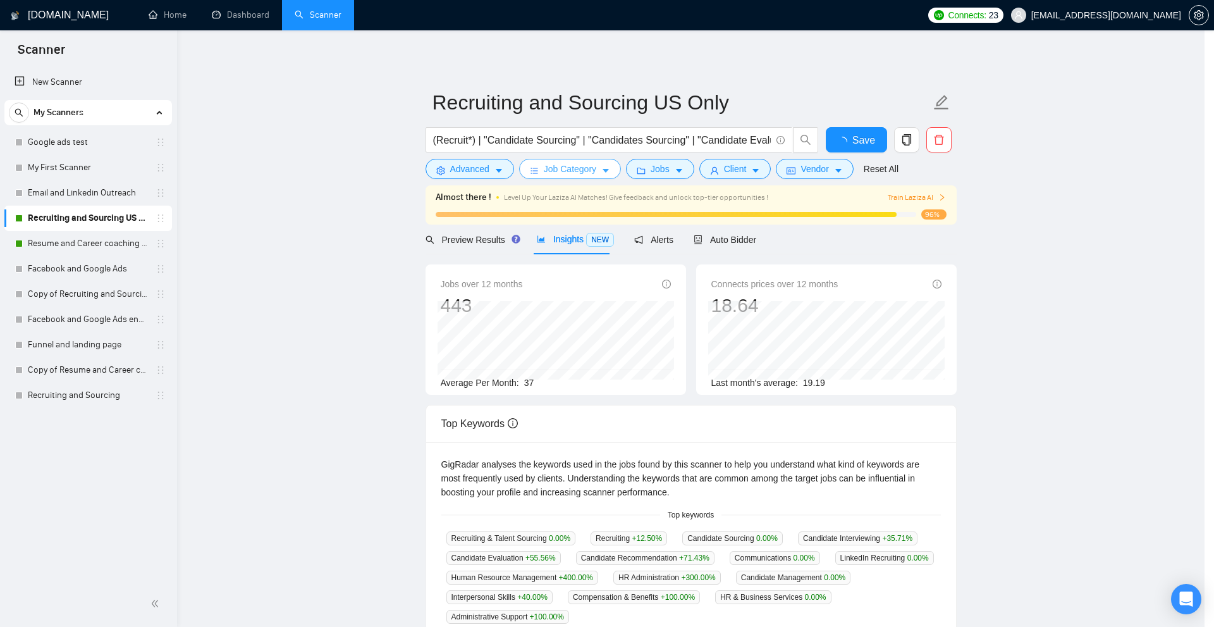
click at [902, 255] on body "Scanner New Scanner My Scanners Google ads test My First Scanner Email and Link…" at bounding box center [602, 313] width 1205 height 627
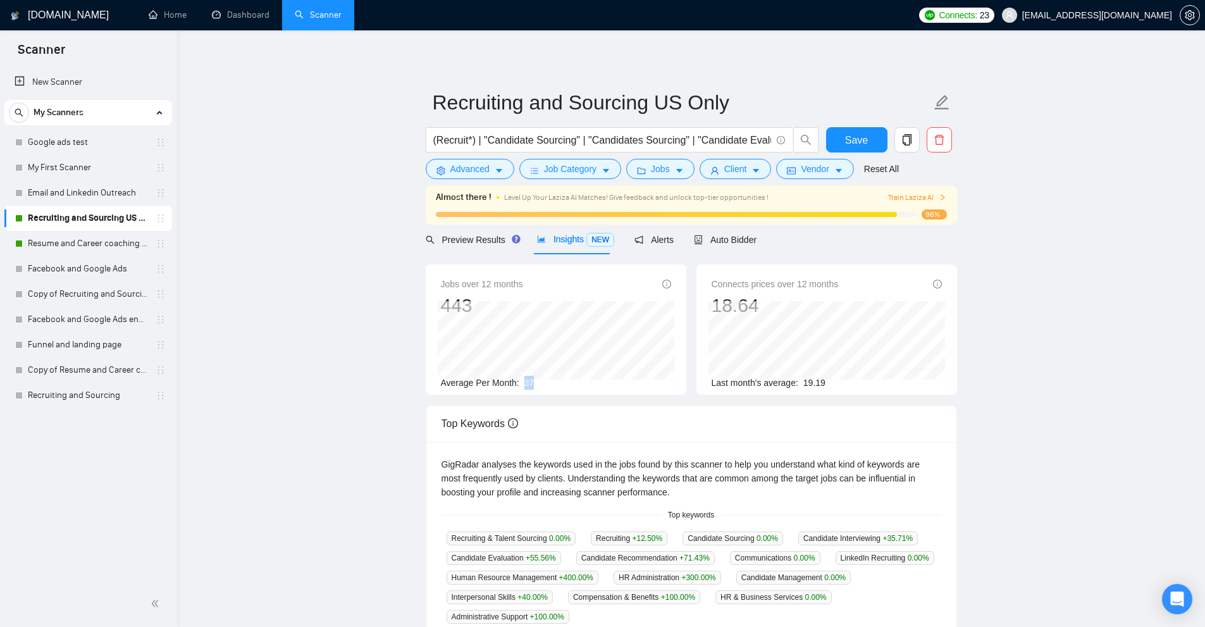
click at [618, 373] on div "Jobs over 12 months 443 [DATE] 32 Average Per Month: 37" at bounding box center [556, 333] width 230 height 113
click at [548, 390] on div "Jobs over 12 months 443 [DATE] 32 Average Per Month: 37" at bounding box center [556, 329] width 261 height 130
click at [594, 159] on button "Job Category" at bounding box center [570, 169] width 102 height 20
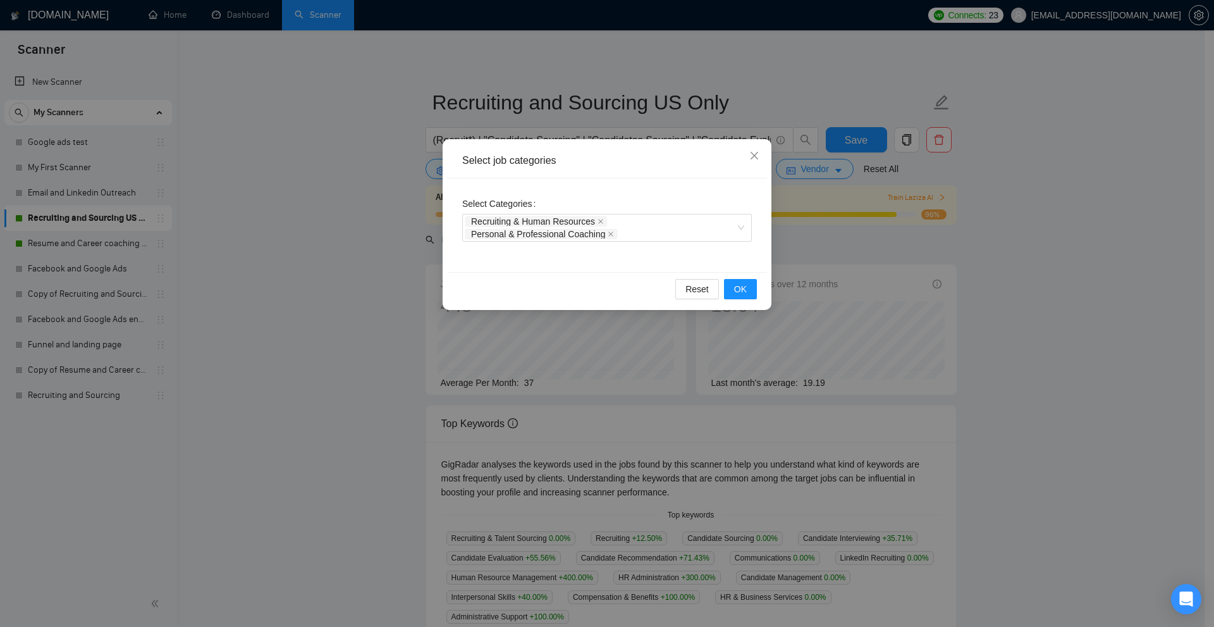
click at [921, 244] on div "Select job categories Select Categories Recruiting & Human Resources Personal &…" at bounding box center [607, 313] width 1214 height 627
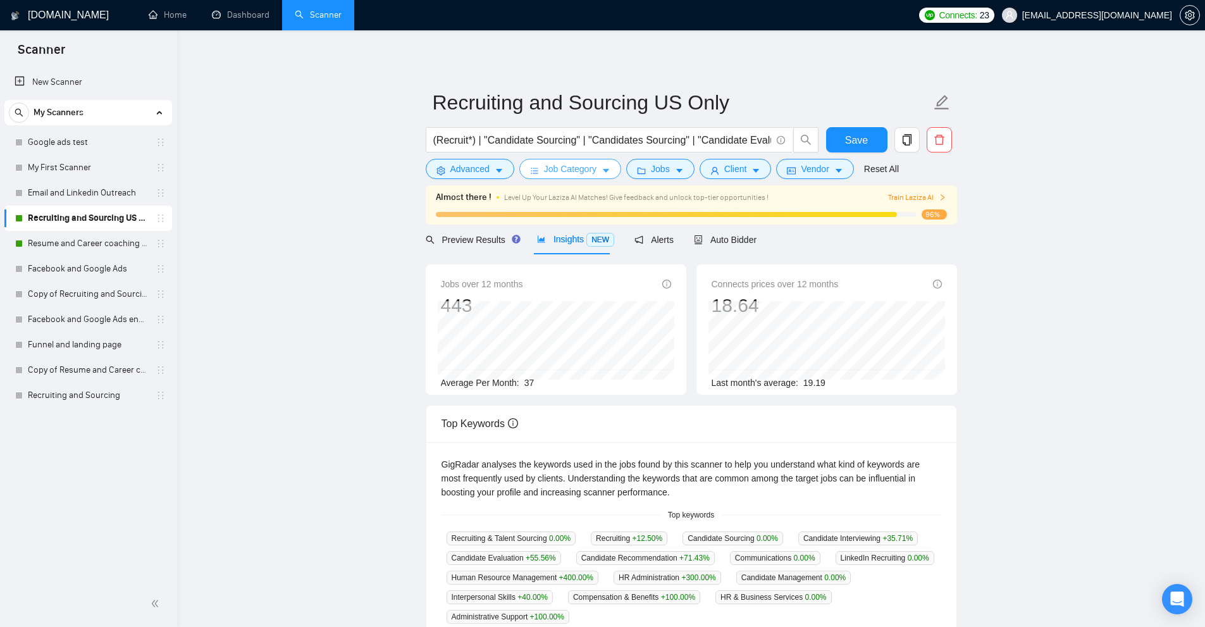
click at [605, 164] on button "Job Category" at bounding box center [570, 169] width 102 height 20
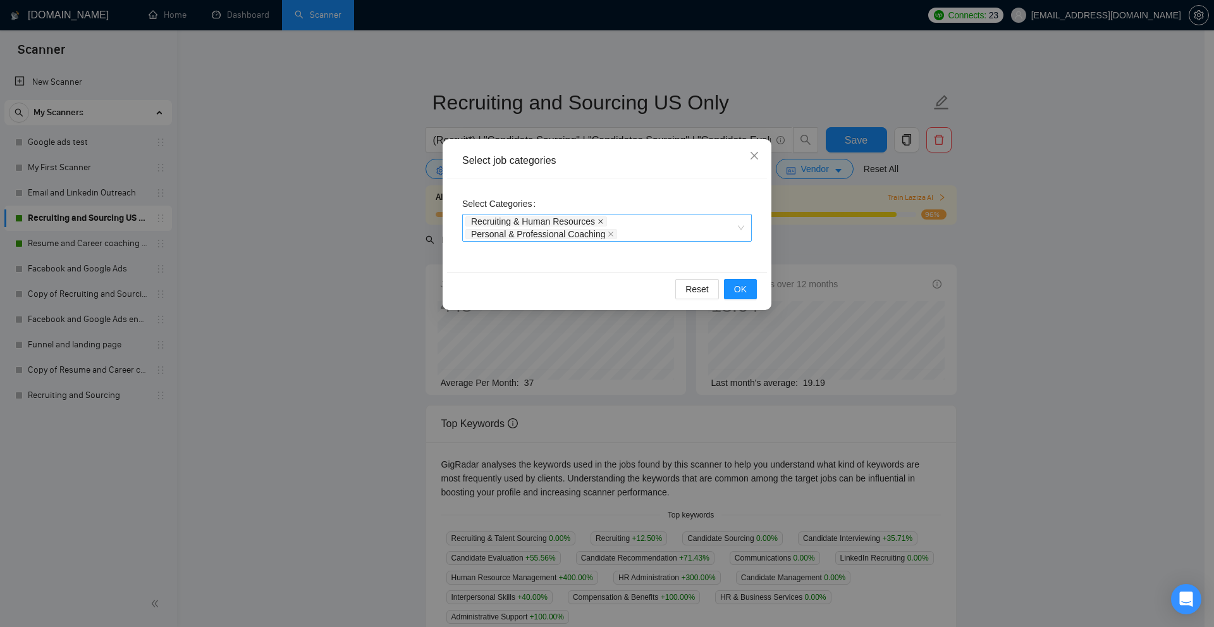
click at [598, 223] on icon "close" at bounding box center [601, 221] width 6 height 6
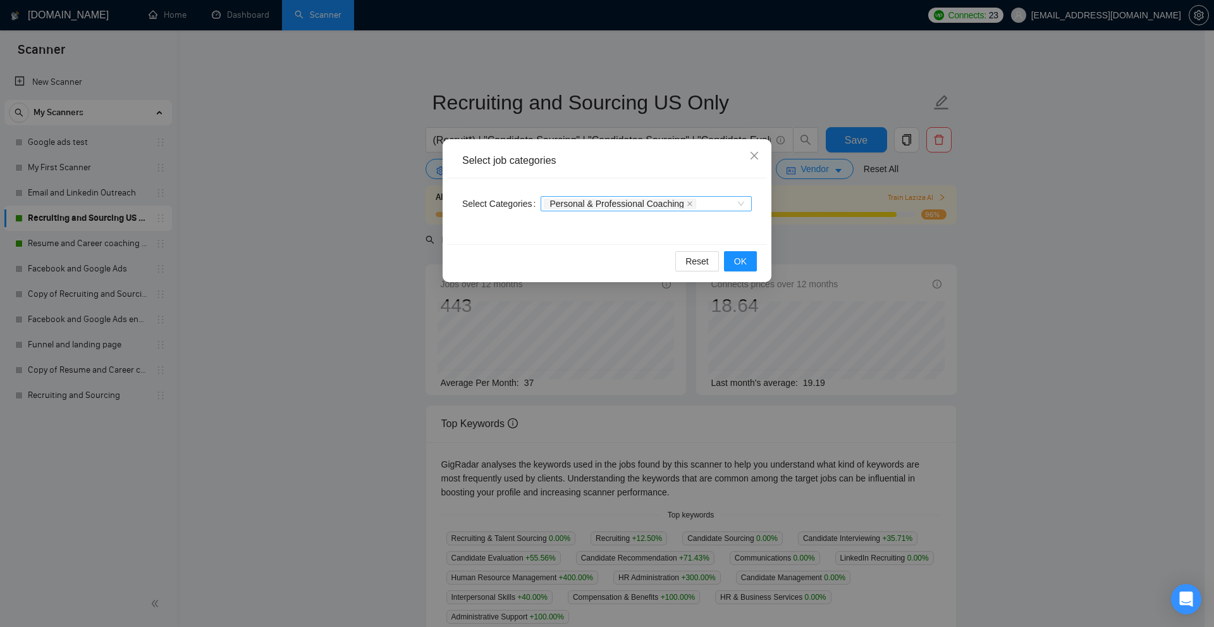
click at [687, 205] on icon "close" at bounding box center [690, 203] width 6 height 6
click at [981, 231] on div "Select job categories Select Categories Categories Reset OK" at bounding box center [607, 313] width 1214 height 627
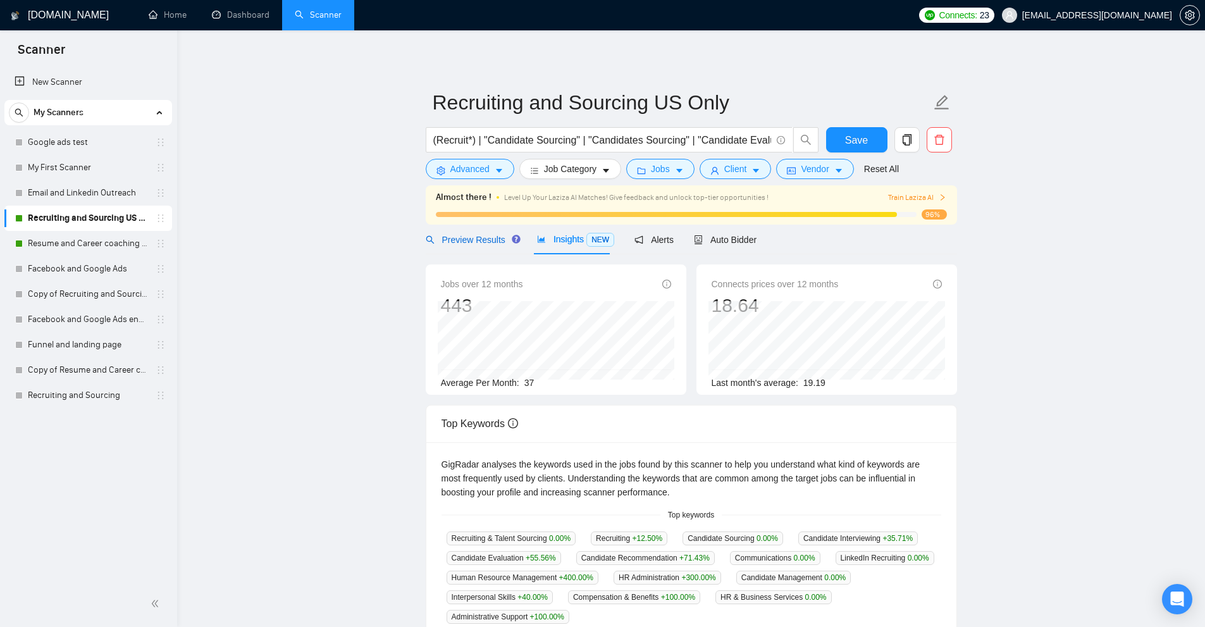
click at [465, 237] on span "Preview Results" at bounding box center [471, 240] width 91 height 10
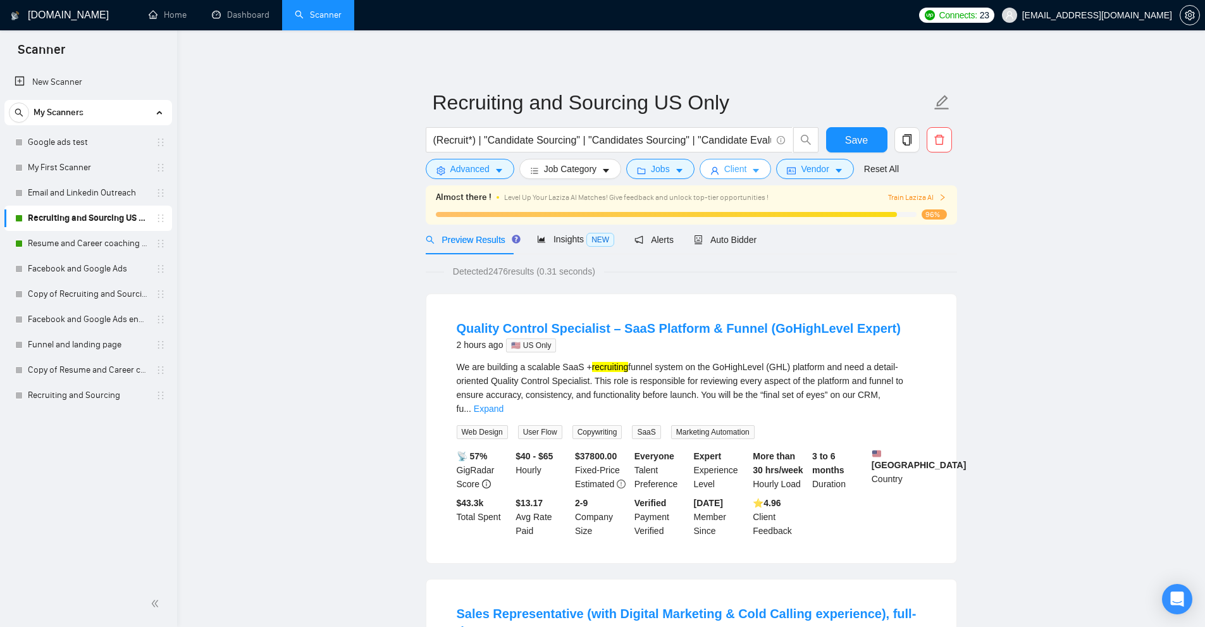
click at [724, 169] on span "Client" at bounding box center [735, 169] width 23 height 14
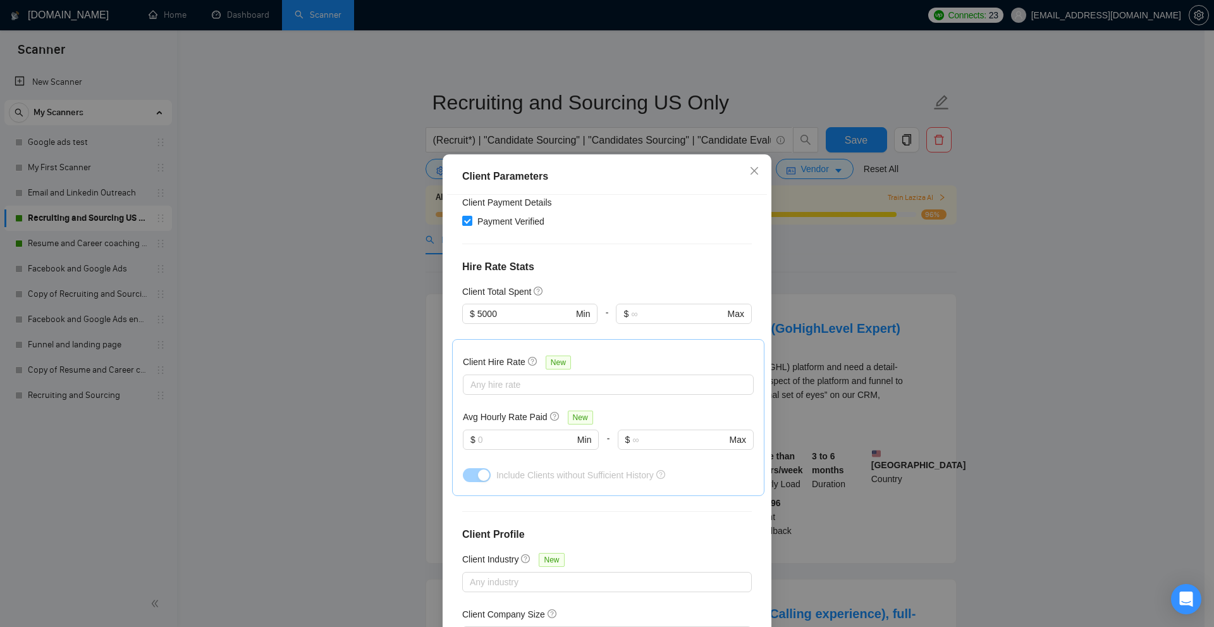
click at [370, 267] on div "Client Parameters Client Location Include Client Countries [GEOGRAPHIC_DATA] Ex…" at bounding box center [607, 313] width 1214 height 627
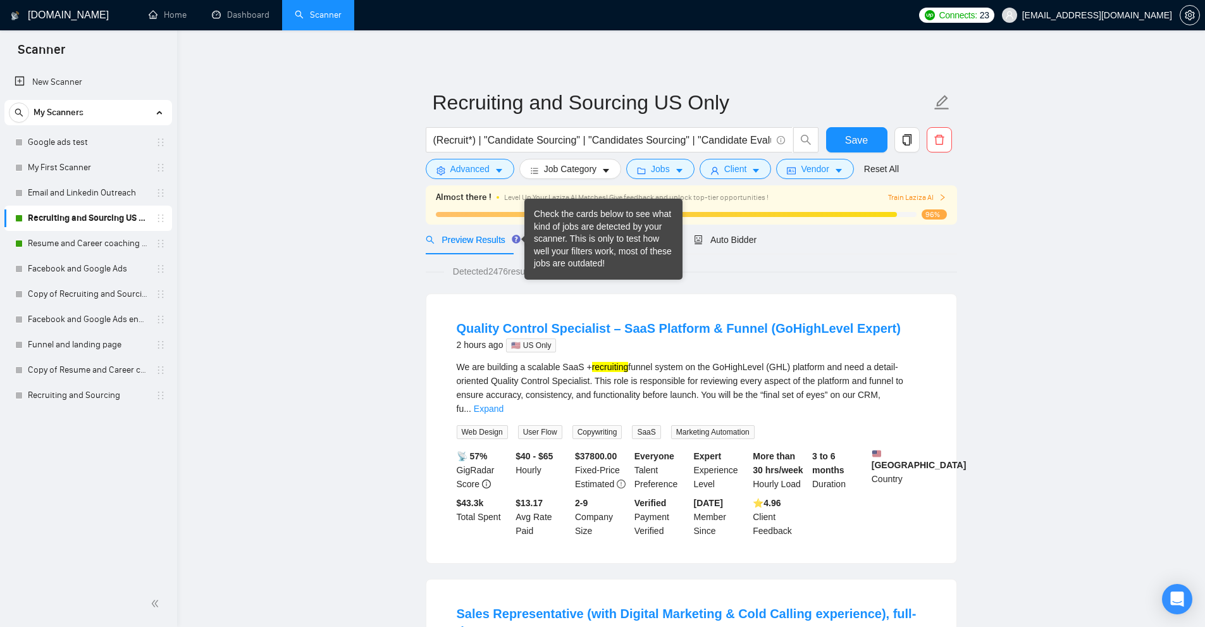
click at [511, 238] on span "Preview Results" at bounding box center [471, 240] width 91 height 10
click at [439, 245] on div "Preview Results" at bounding box center [471, 240] width 91 height 14
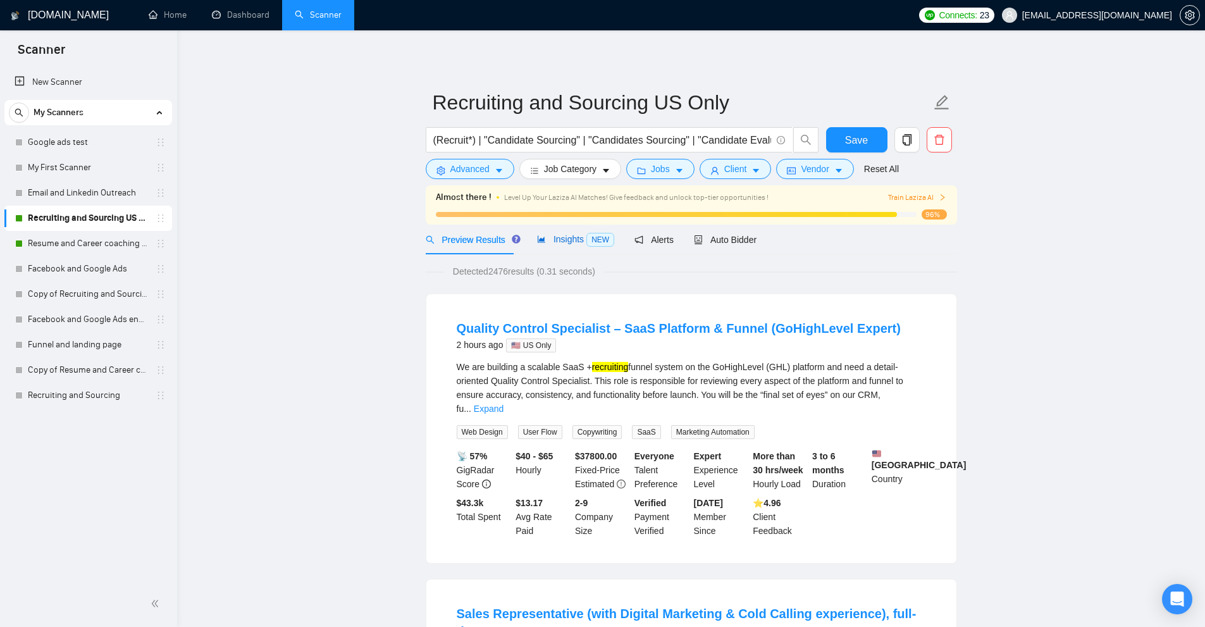
click at [579, 236] on span "Insights NEW" at bounding box center [575, 239] width 77 height 10
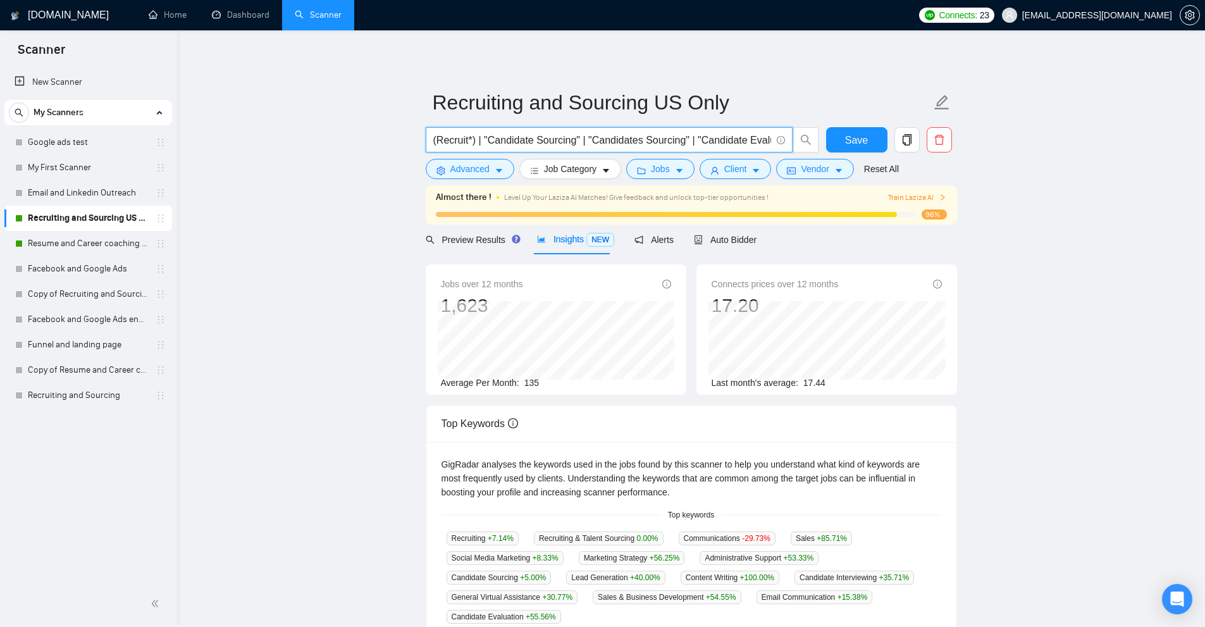
click at [579, 142] on input "(Recruit*) | "Candidate Sourcing" | "Candidates Sourcing" | "Candidate Evaluati…" at bounding box center [602, 140] width 338 height 16
click at [734, 162] on span "Client" at bounding box center [735, 169] width 23 height 14
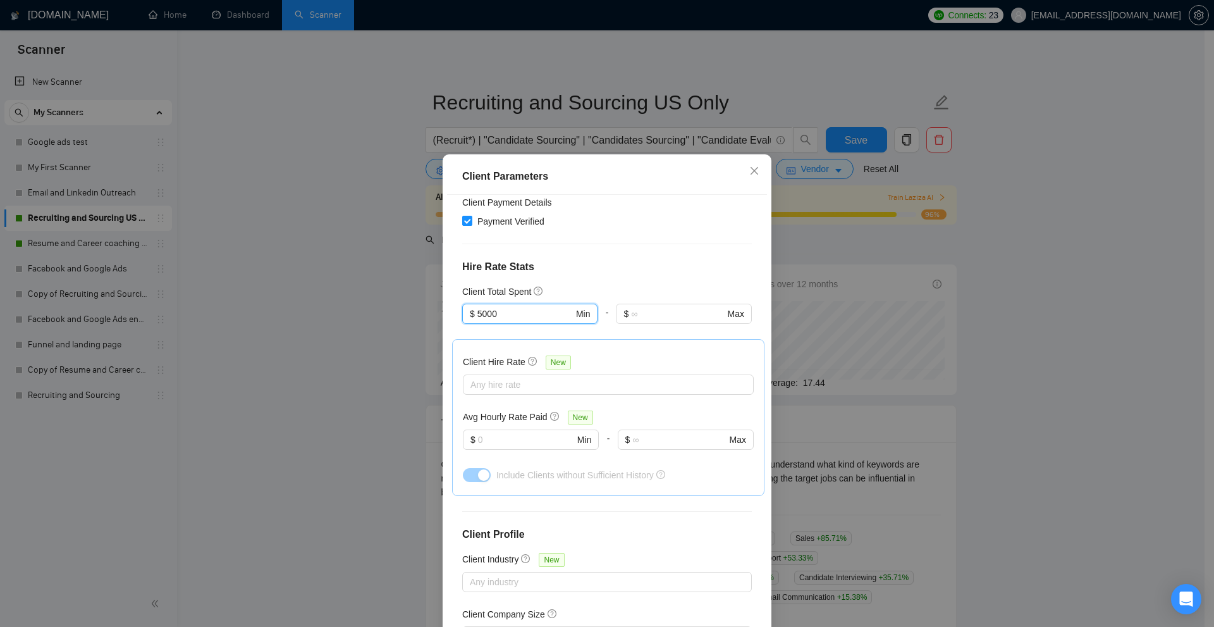
drag, startPoint x: 459, startPoint y: 311, endPoint x: 450, endPoint y: 305, distance: 10.5
click at [462, 307] on span "$ 5000 Min" at bounding box center [529, 314] width 135 height 20
click at [457, 290] on div "Client Location Include Client Countries [GEOGRAPHIC_DATA] Exclude Client Count…" at bounding box center [607, 414] width 320 height 439
drag, startPoint x: 457, startPoint y: 290, endPoint x: 523, endPoint y: 298, distance: 66.9
click at [517, 297] on div "Client Location Include Client Countries [GEOGRAPHIC_DATA] Exclude Client Count…" at bounding box center [607, 414] width 320 height 439
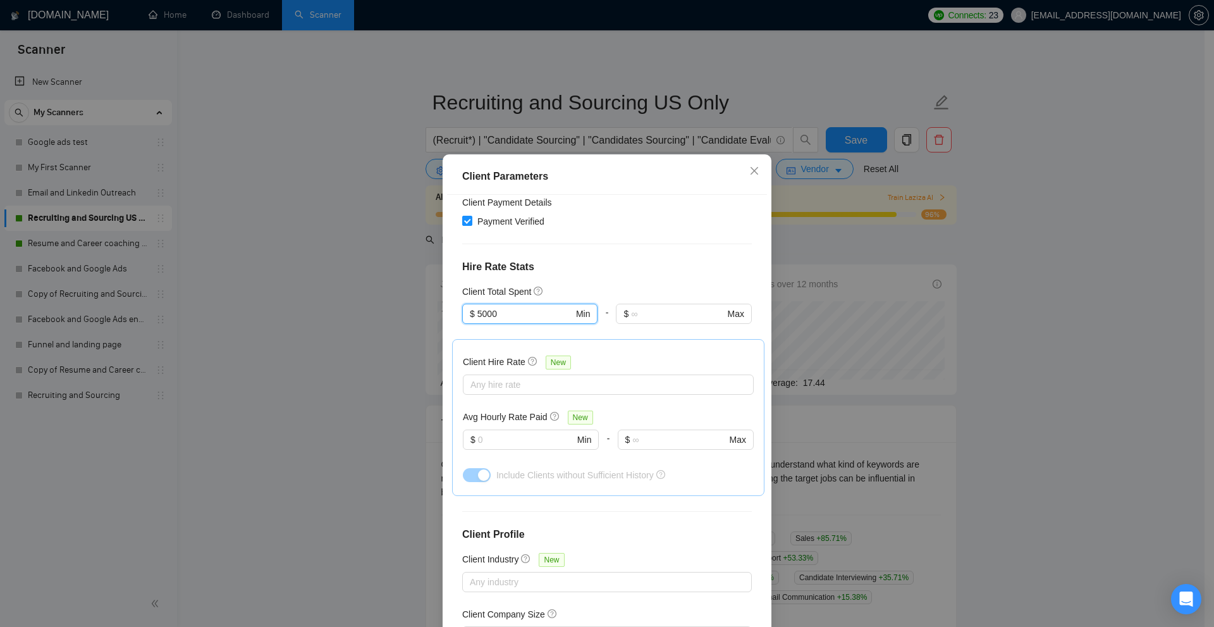
drag, startPoint x: 515, startPoint y: 318, endPoint x: 312, endPoint y: 316, distance: 203.0
click at [312, 316] on div "Client Parameters Client Location Include Client Countries [GEOGRAPHIC_DATA] Ex…" at bounding box center [607, 313] width 1214 height 627
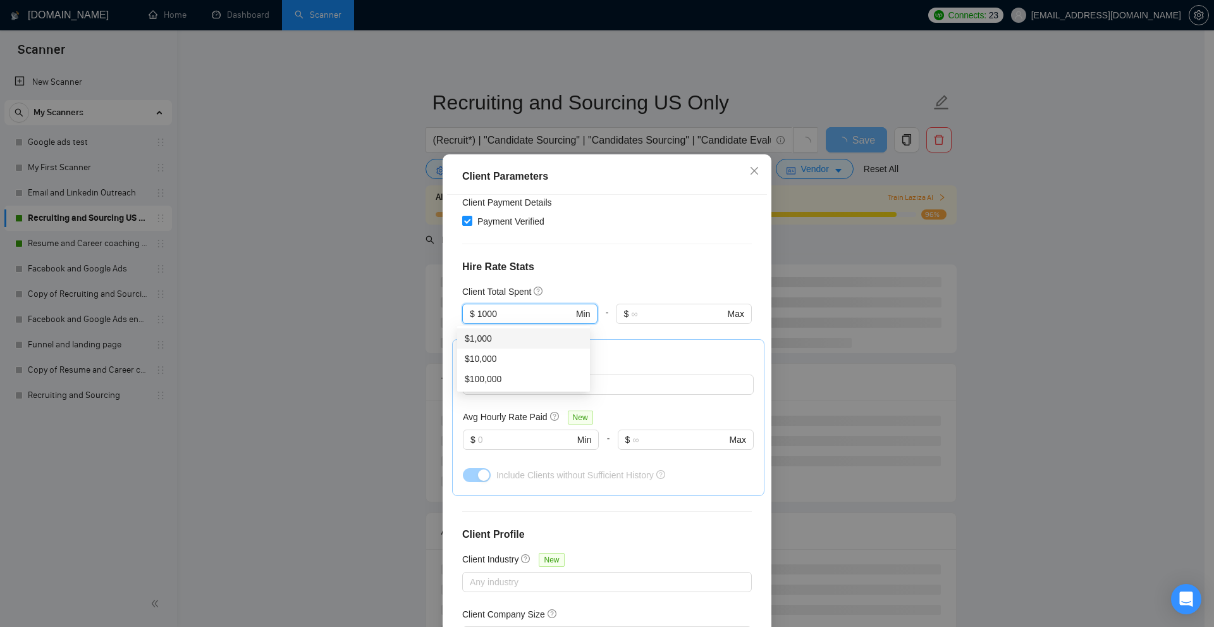
type input "1000"
click at [636, 266] on h4 "Hire Rate Stats" at bounding box center [607, 266] width 290 height 15
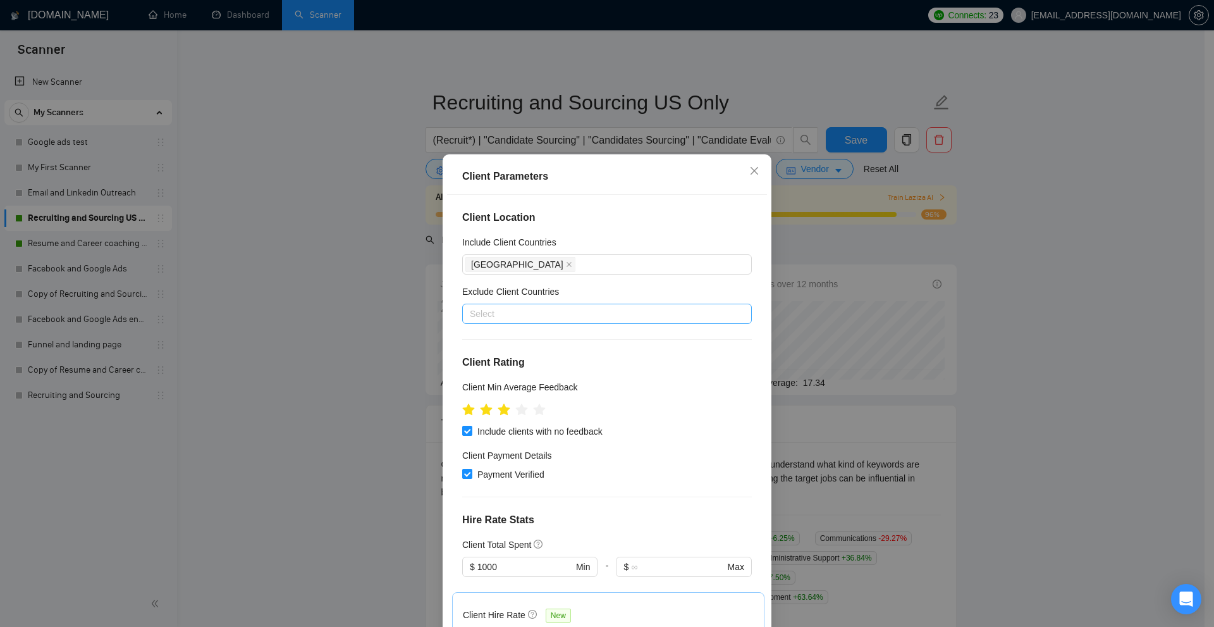
click at [886, 312] on div "Client Parameters Client Location Include Client Countries [GEOGRAPHIC_DATA] Ex…" at bounding box center [607, 313] width 1214 height 627
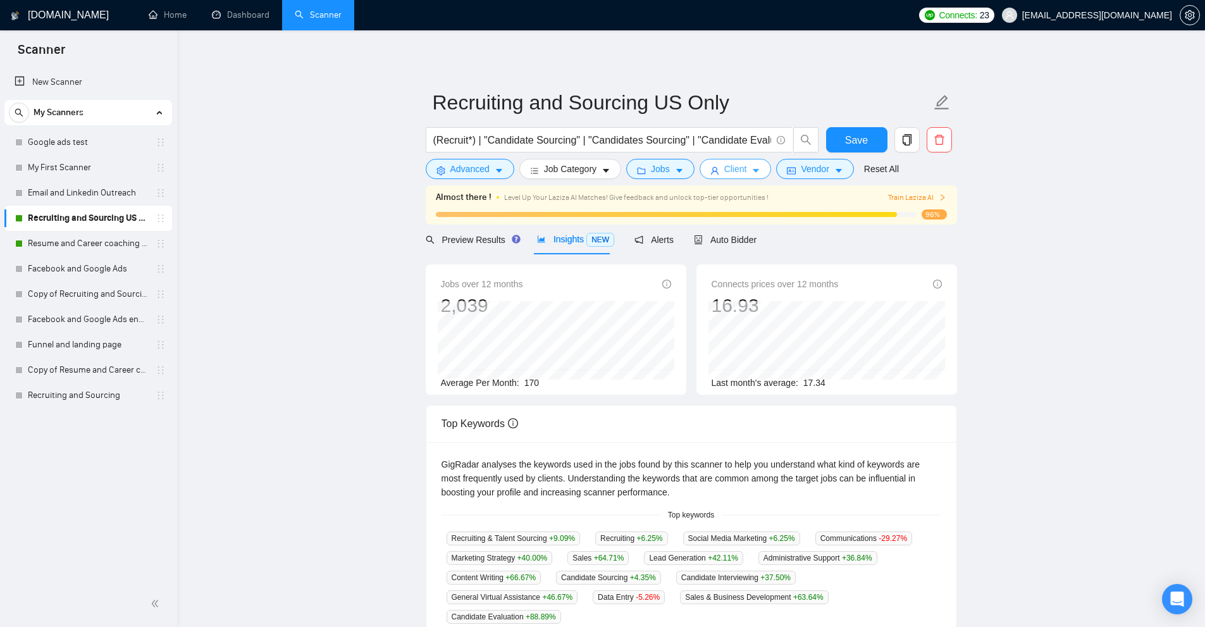
click at [727, 173] on span "Client" at bounding box center [735, 169] width 23 height 14
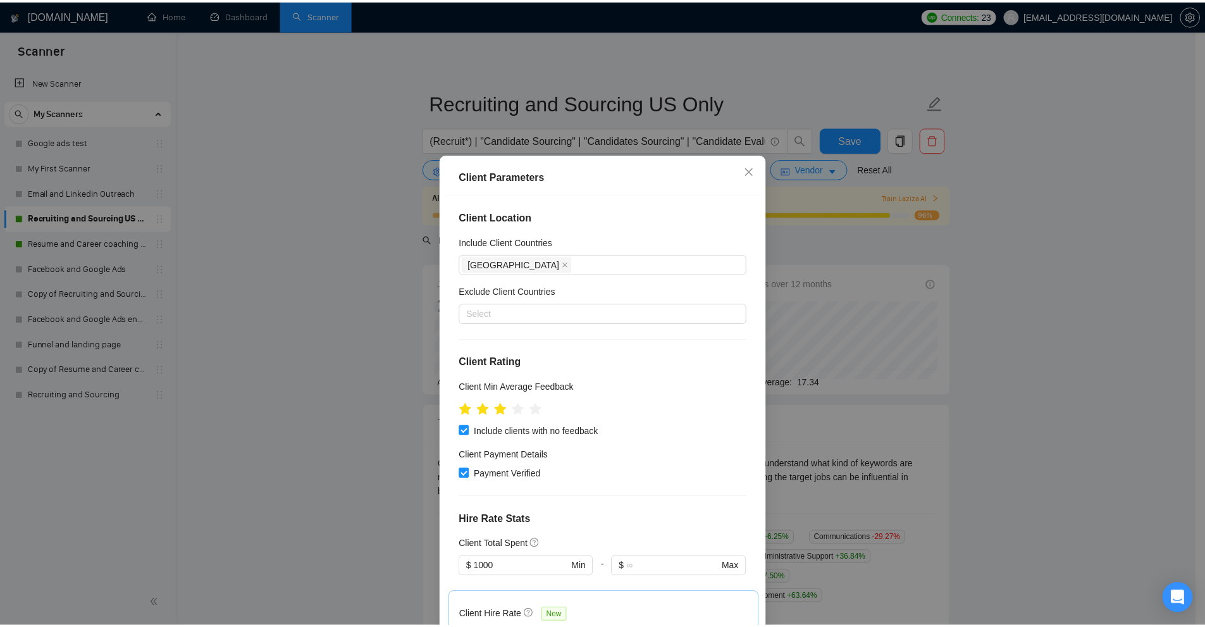
scroll to position [253, 0]
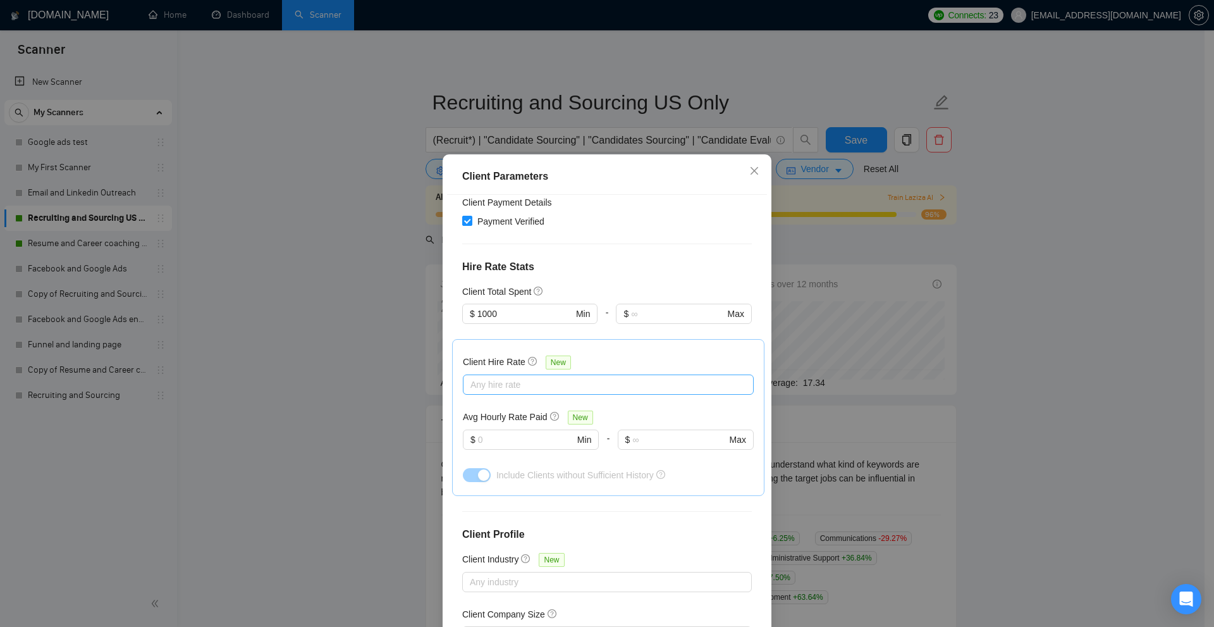
click at [550, 382] on div at bounding box center [602, 384] width 272 height 15
click at [501, 465] on span "Max Rates" at bounding box center [502, 469] width 52 height 14
click at [474, 465] on input "Max Rates" at bounding box center [469, 468] width 9 height 9
checkbox input "false"
click at [503, 448] on span "High Rates" at bounding box center [503, 449] width 44 height 10
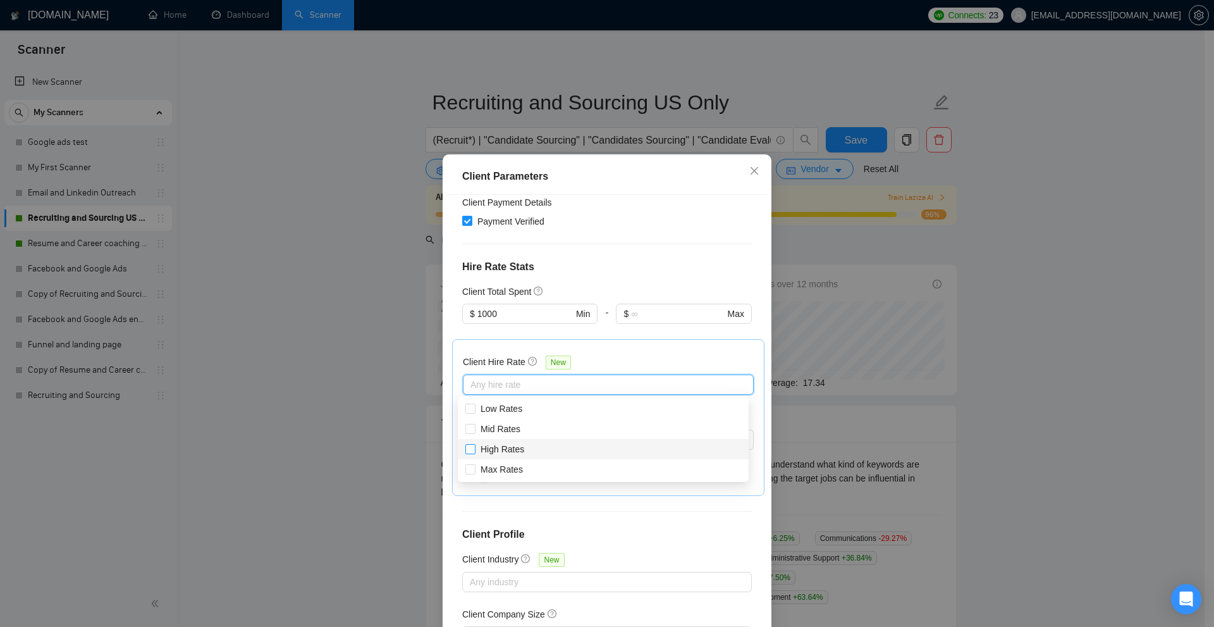
click at [474, 448] on input "High Rates" at bounding box center [469, 448] width 9 height 9
checkbox input "true"
click at [517, 468] on span "Max Rates" at bounding box center [502, 469] width 42 height 10
click at [474, 468] on input "Max Rates" at bounding box center [469, 468] width 9 height 9
checkbox input "true"
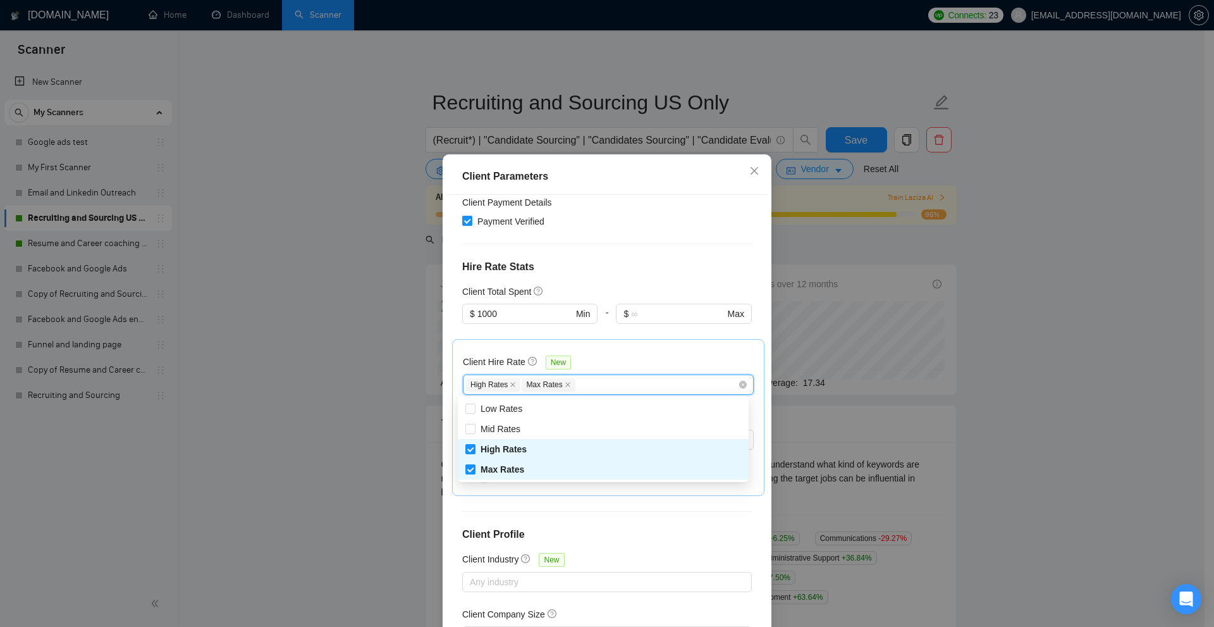
click at [672, 274] on h4 "Hire Rate Stats" at bounding box center [607, 266] width 290 height 15
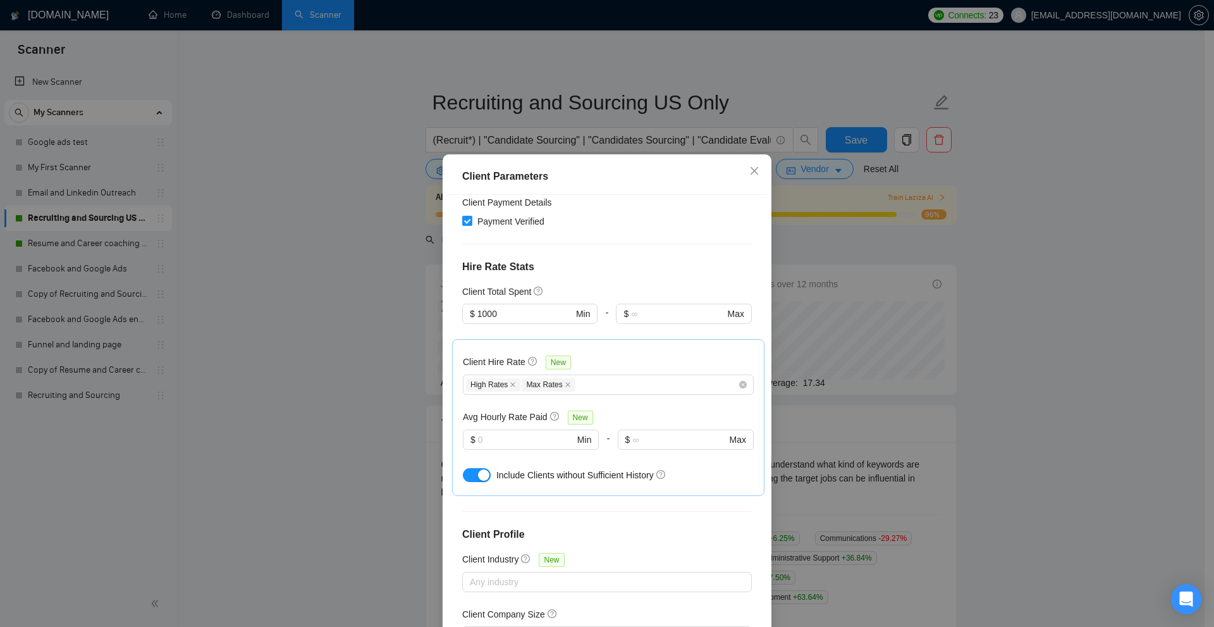
click at [815, 295] on div "Client Parameters Client Location Include Client Countries [GEOGRAPHIC_DATA] Ex…" at bounding box center [607, 313] width 1214 height 627
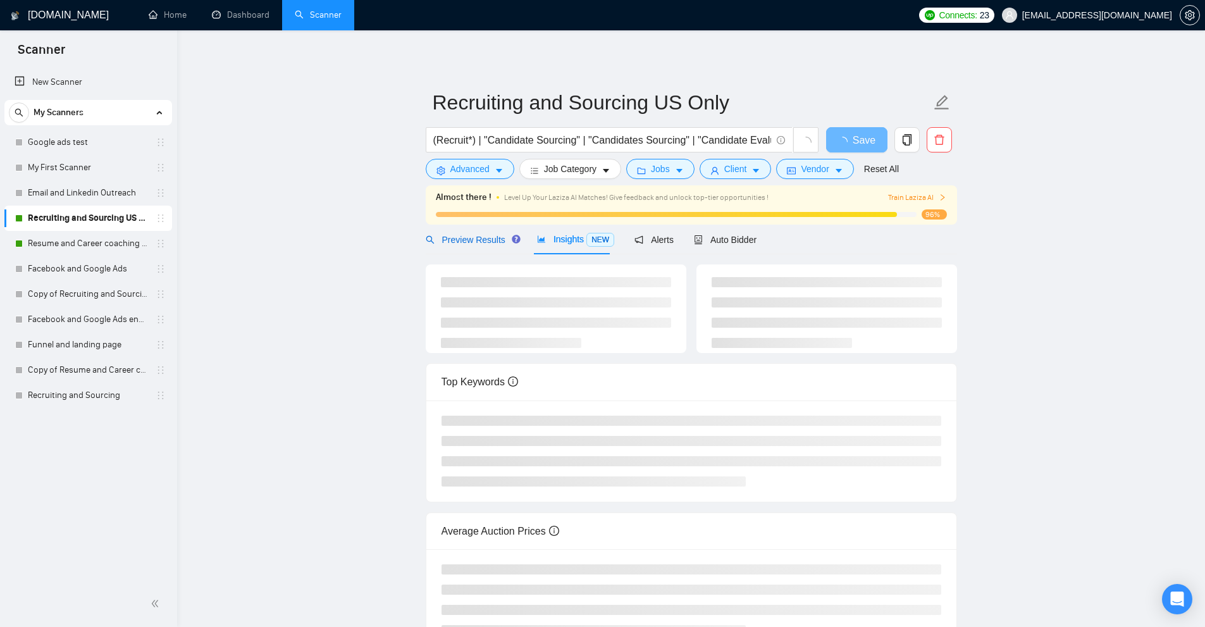
click at [481, 238] on span "Preview Results" at bounding box center [471, 240] width 91 height 10
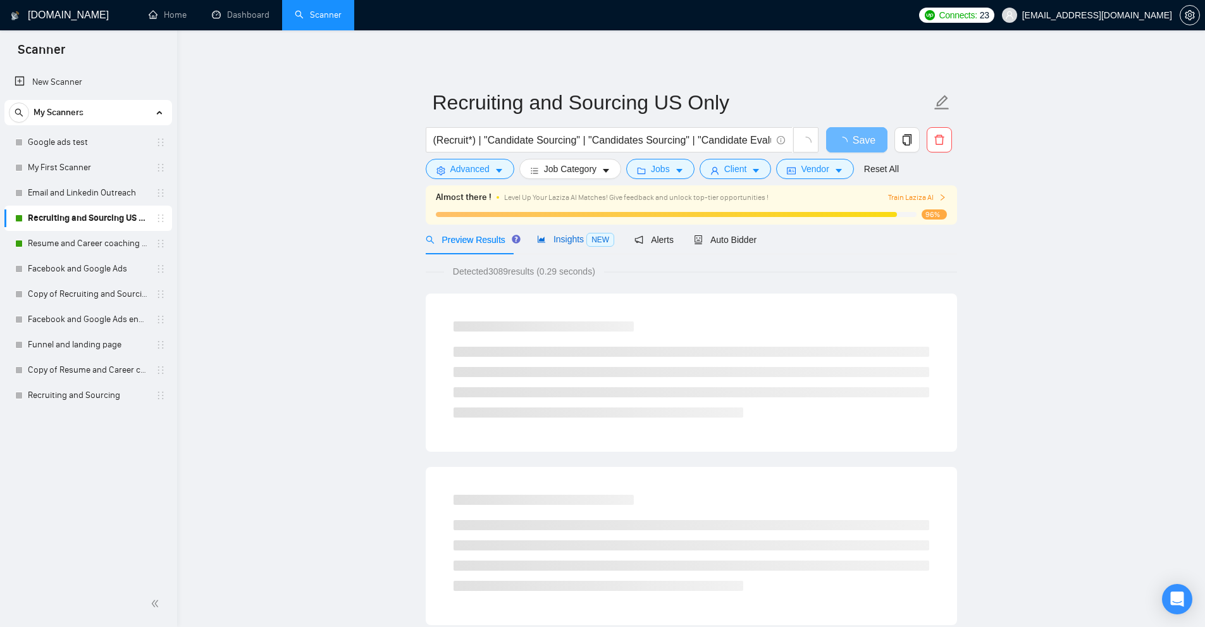
click at [580, 239] on span "Insights NEW" at bounding box center [575, 239] width 77 height 10
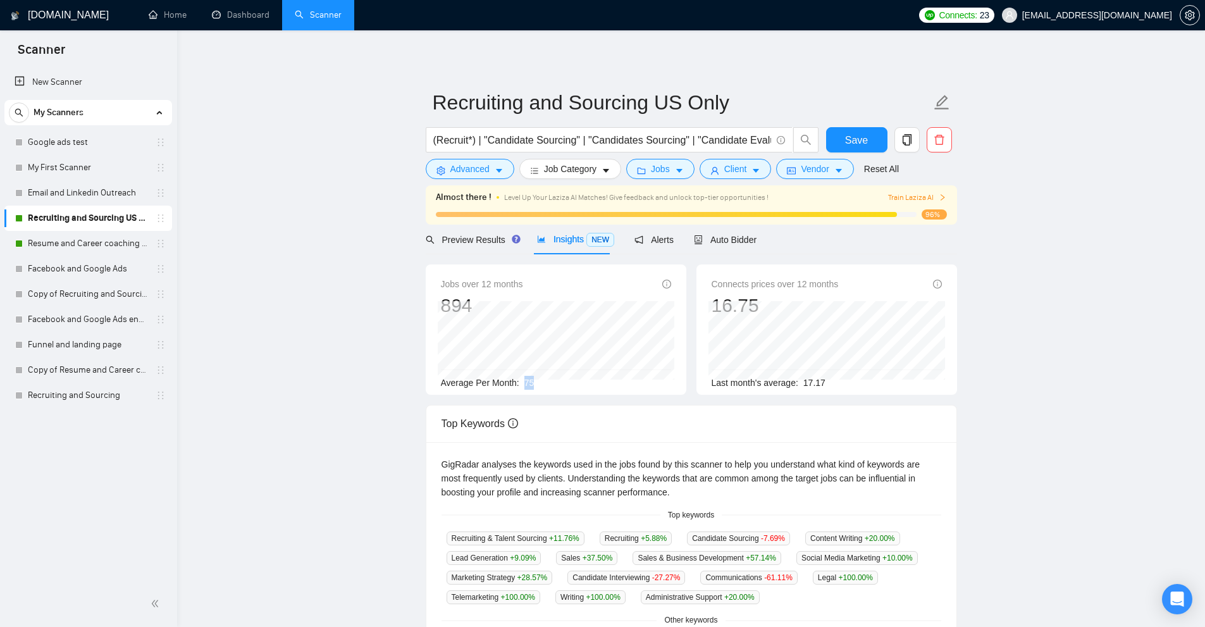
drag, startPoint x: 538, startPoint y: 381, endPoint x: 520, endPoint y: 381, distance: 17.1
click at [520, 381] on div "Average Per Month: 75" at bounding box center [556, 383] width 230 height 14
click at [588, 161] on button "Job Category" at bounding box center [570, 169] width 102 height 20
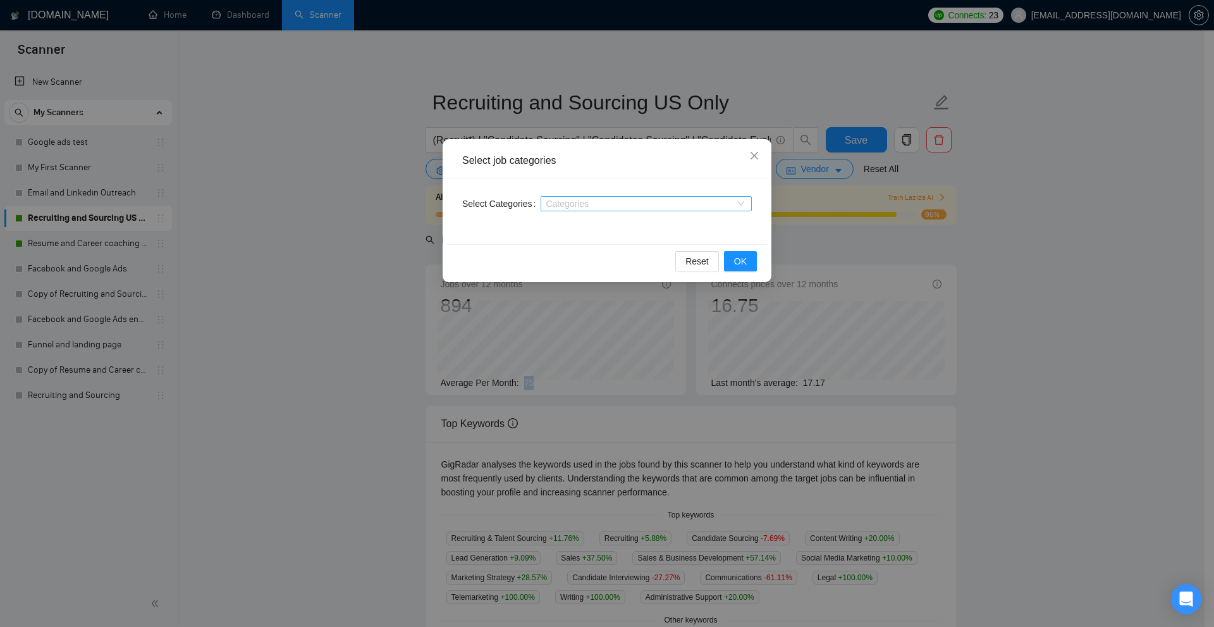
click at [386, 209] on div "Select job categories Select Categories Categories Reset OK" at bounding box center [607, 313] width 1214 height 627
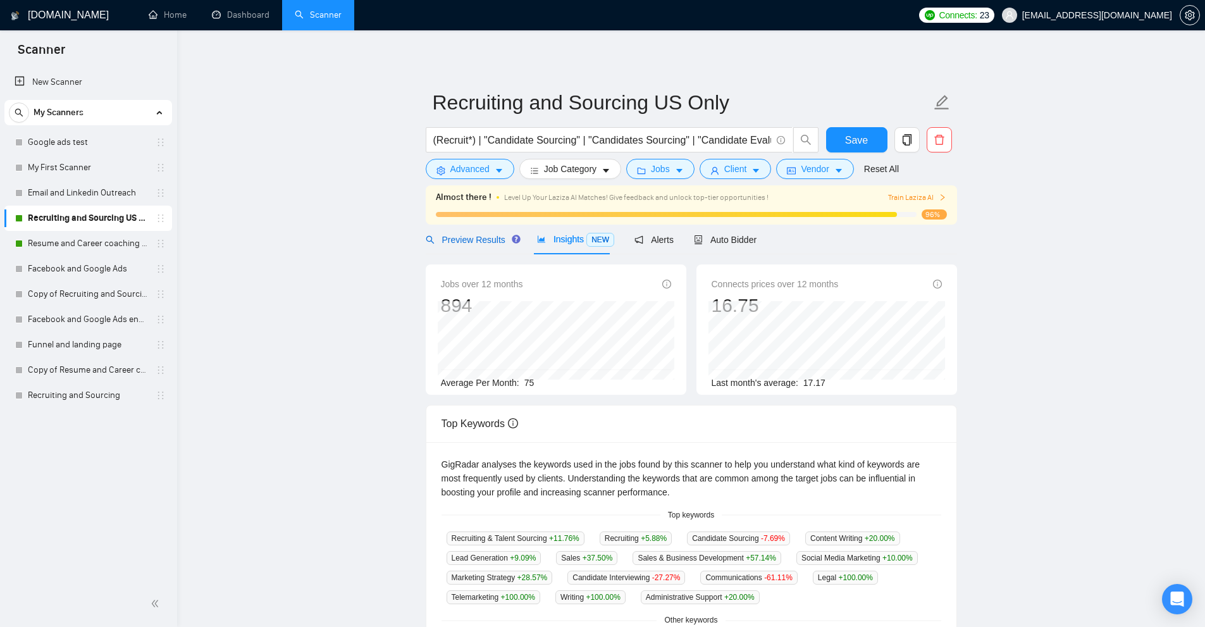
click at [477, 235] on span "Preview Results" at bounding box center [471, 240] width 91 height 10
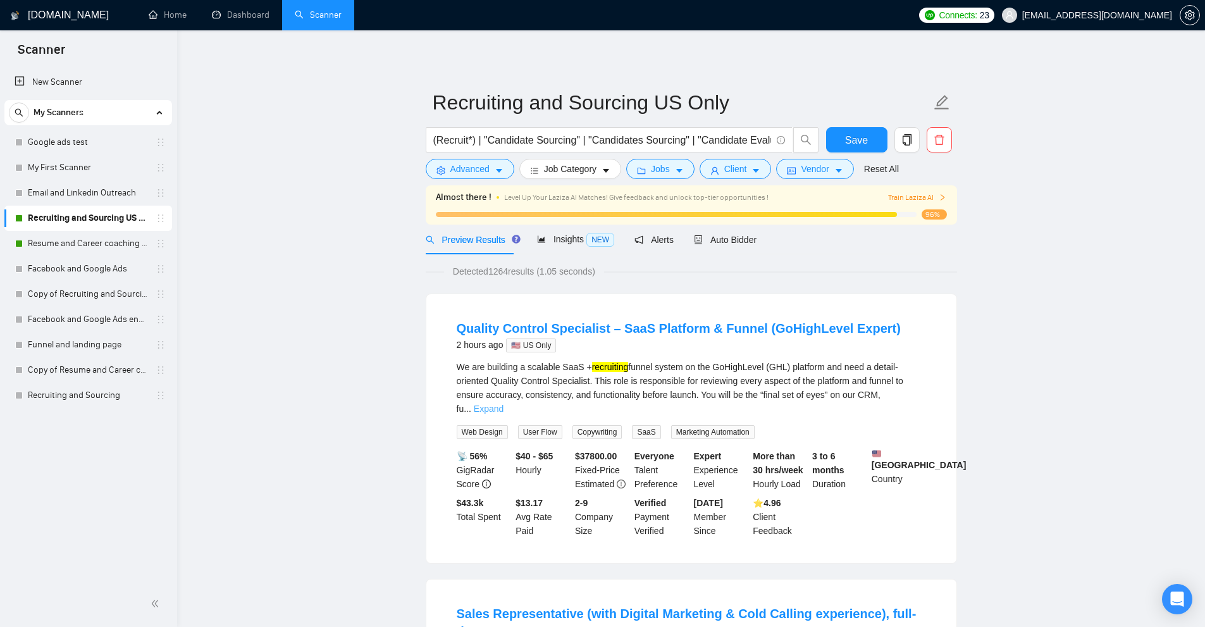
click at [503, 403] on link "Expand" at bounding box center [489, 408] width 30 height 10
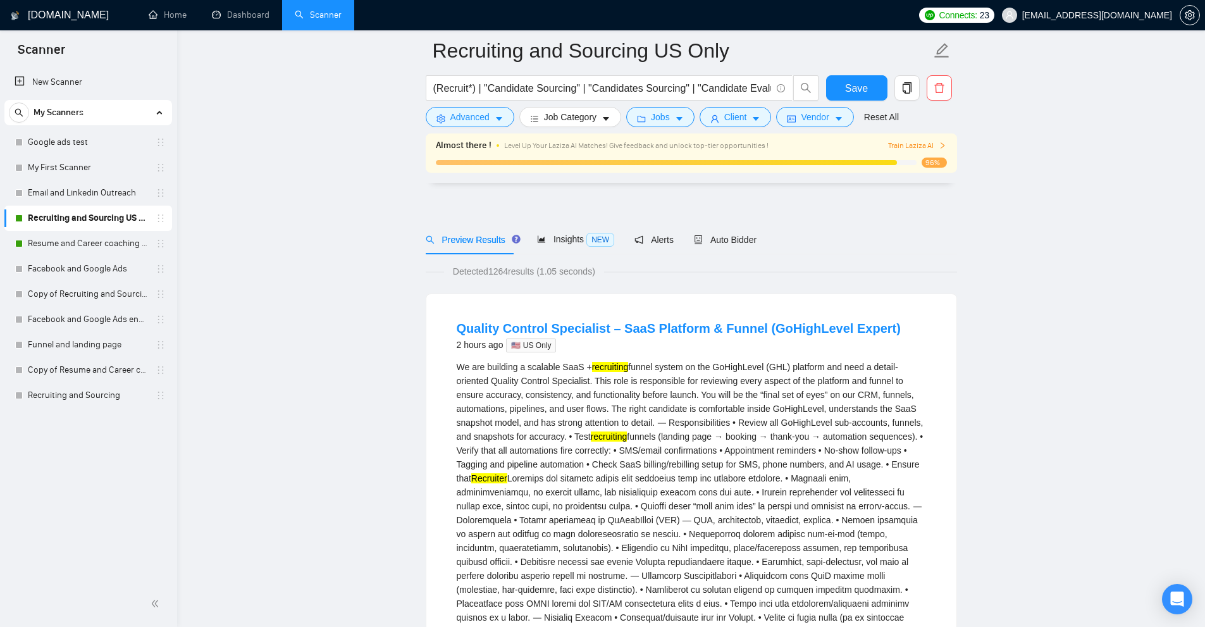
scroll to position [126, 0]
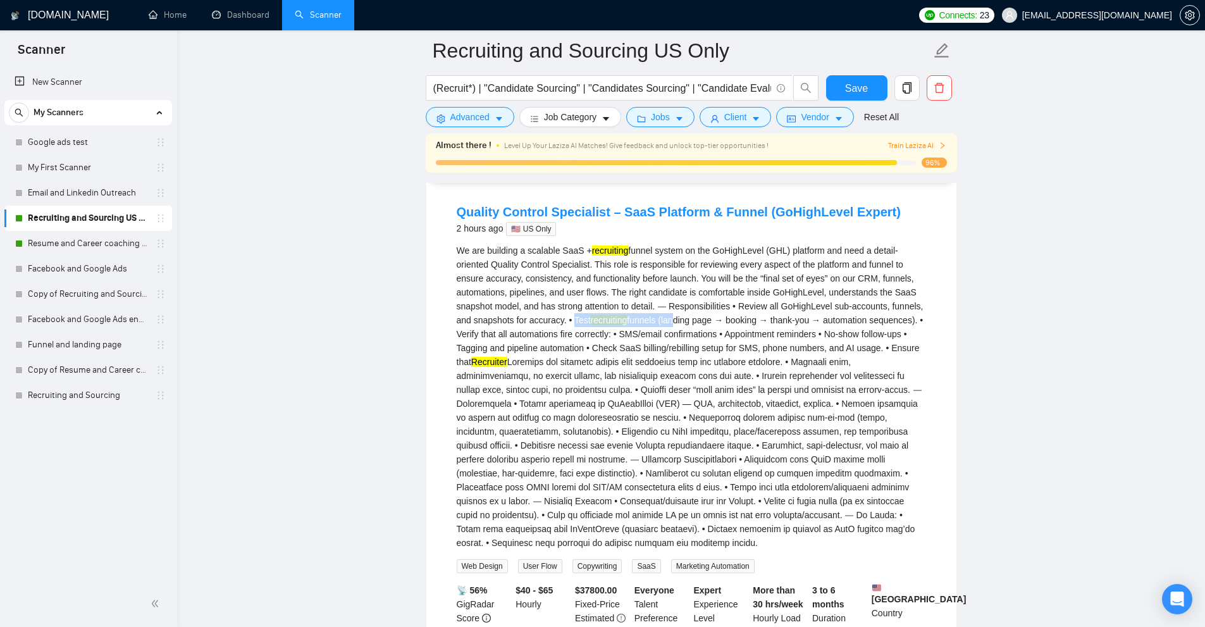
drag, startPoint x: 604, startPoint y: 317, endPoint x: 702, endPoint y: 348, distance: 102.8
click at [702, 321] on div "We are building a scalable SaaS + recruiting funnel system on the GoHighLevel (…" at bounding box center [691, 396] width 469 height 306
click at [701, 364] on div "We are building a scalable SaaS + recruiting funnel system on the GoHighLevel (…" at bounding box center [691, 396] width 469 height 306
drag, startPoint x: 447, startPoint y: 204, endPoint x: 644, endPoint y: 216, distance: 197.1
click at [644, 216] on li "Quality Control Specialist – SaaS Platform & Funnel (GoHighLevel Expert) 2 hour…" at bounding box center [691, 437] width 500 height 489
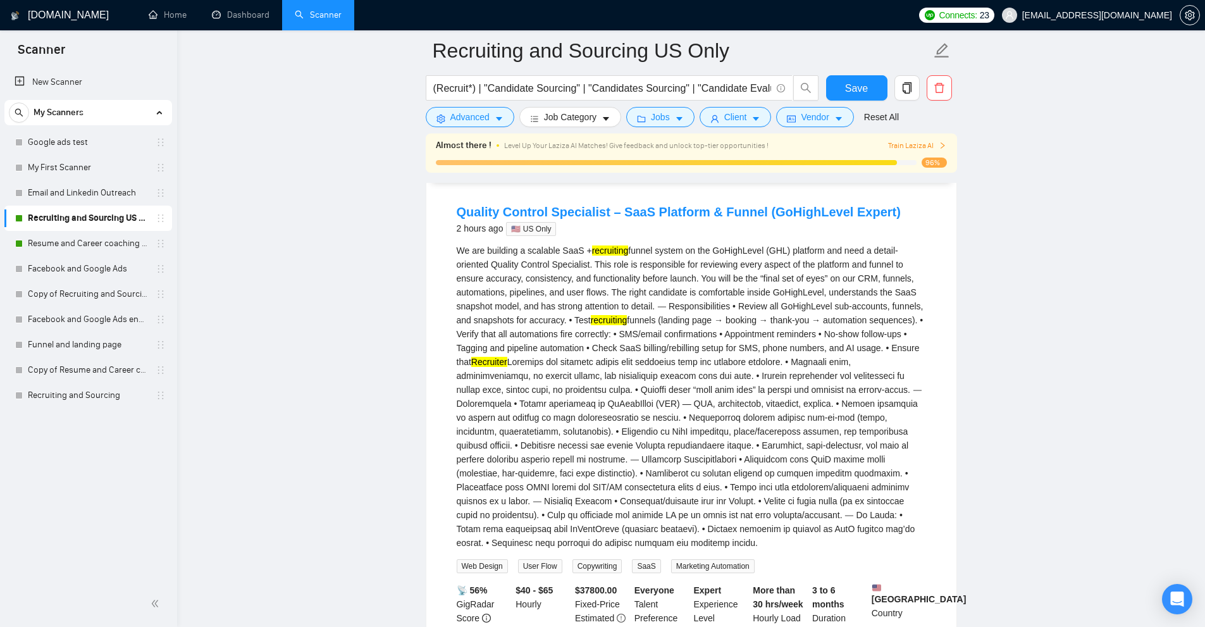
click at [648, 356] on div "We are building a scalable SaaS + recruiting funnel system on the GoHighLevel (…" at bounding box center [691, 396] width 469 height 306
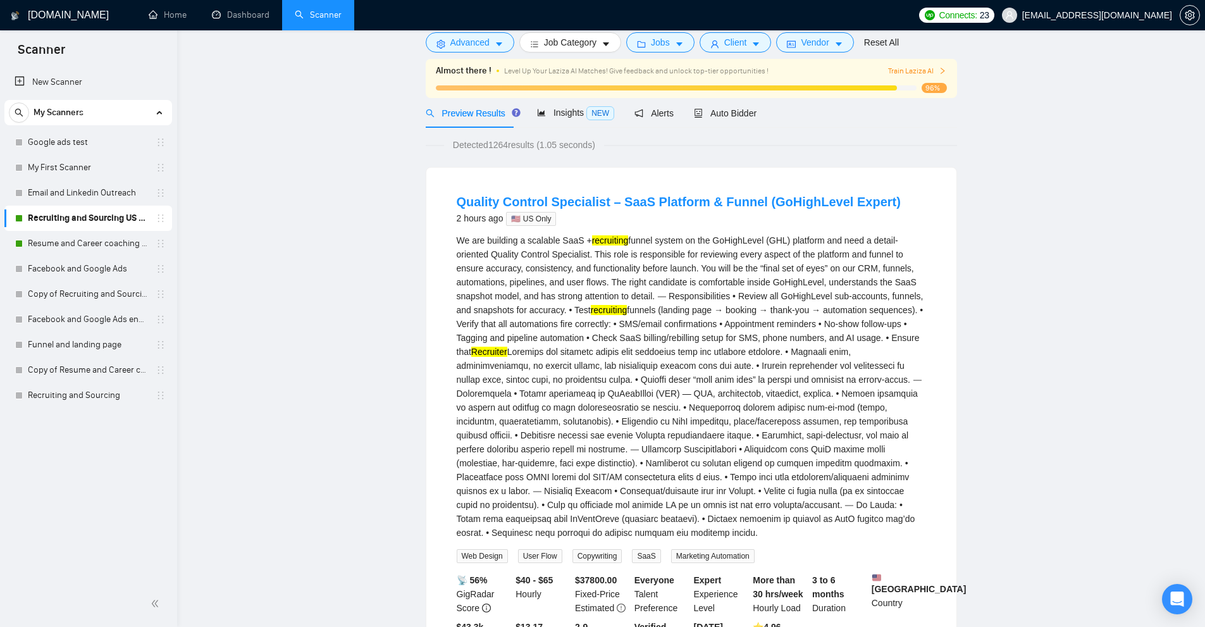
scroll to position [0, 0]
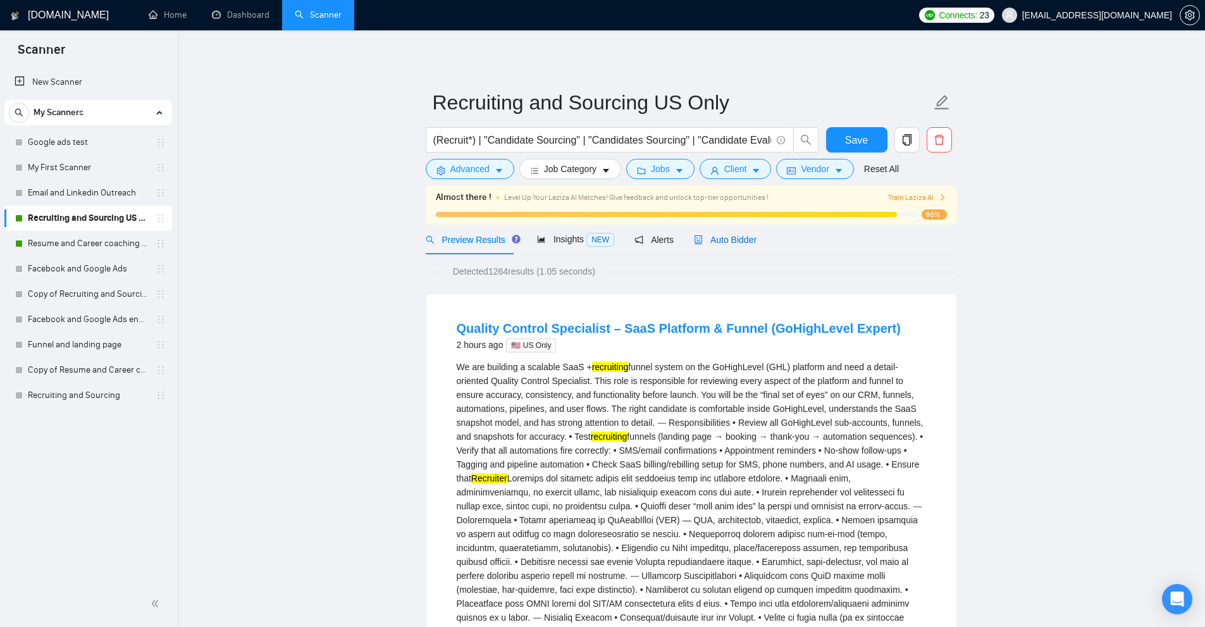
click at [722, 239] on span "Auto Bidder" at bounding box center [725, 240] width 63 height 10
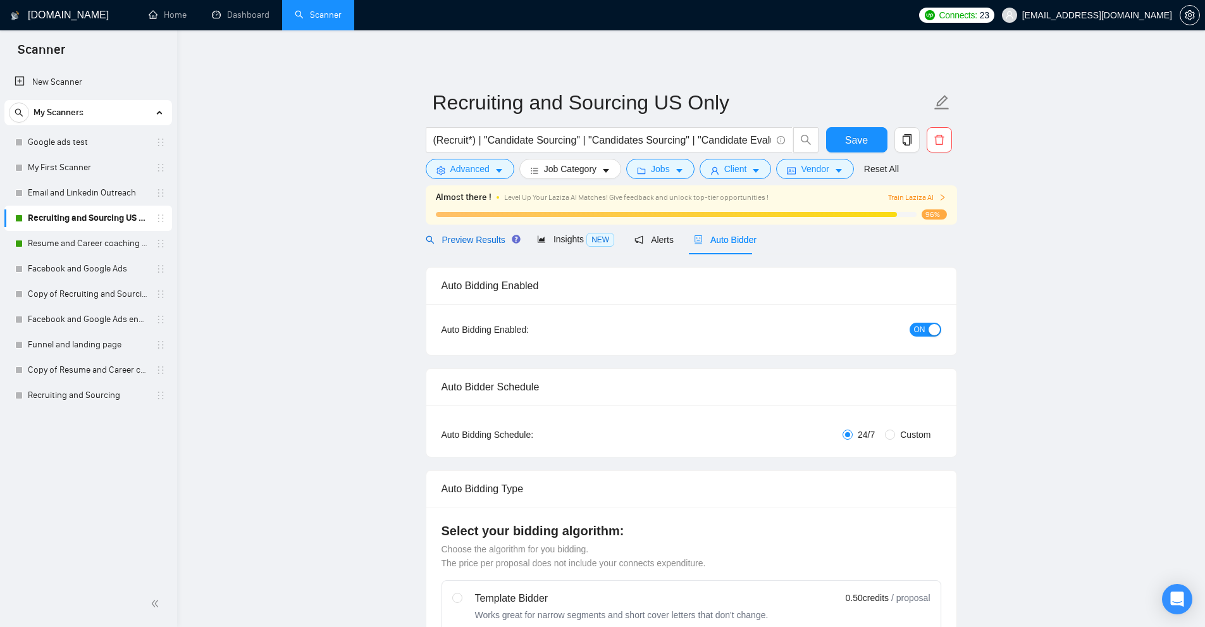
click at [486, 238] on span "Preview Results" at bounding box center [471, 240] width 91 height 10
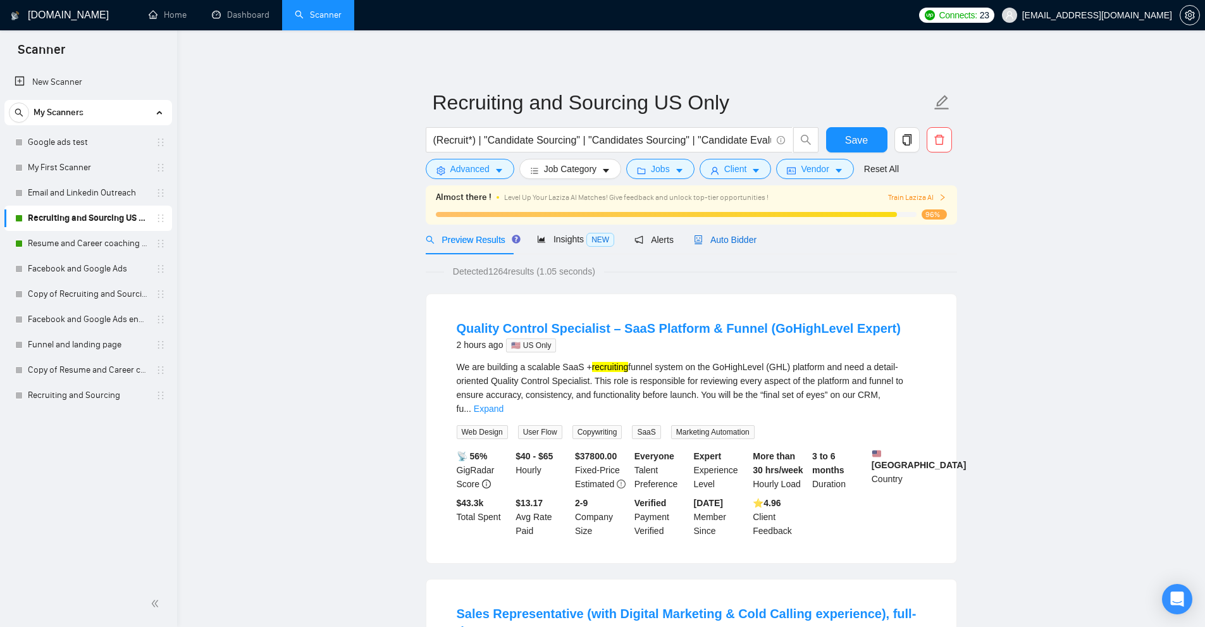
click at [733, 235] on span "Auto Bidder" at bounding box center [725, 240] width 63 height 10
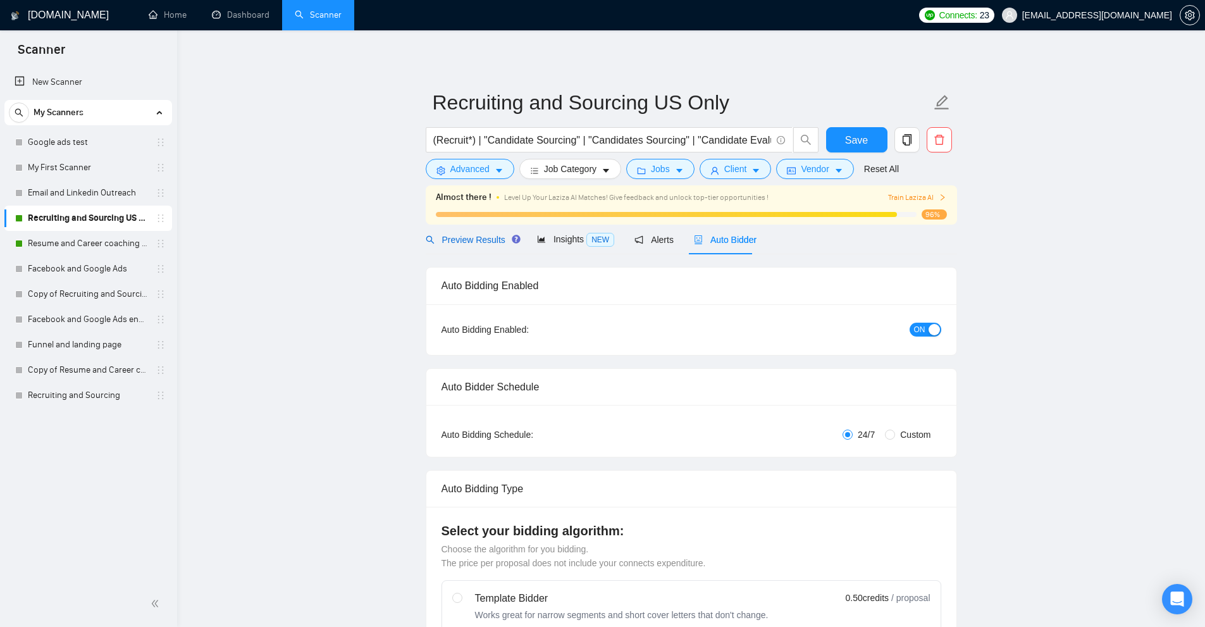
click at [484, 235] on span "Preview Results" at bounding box center [471, 240] width 91 height 10
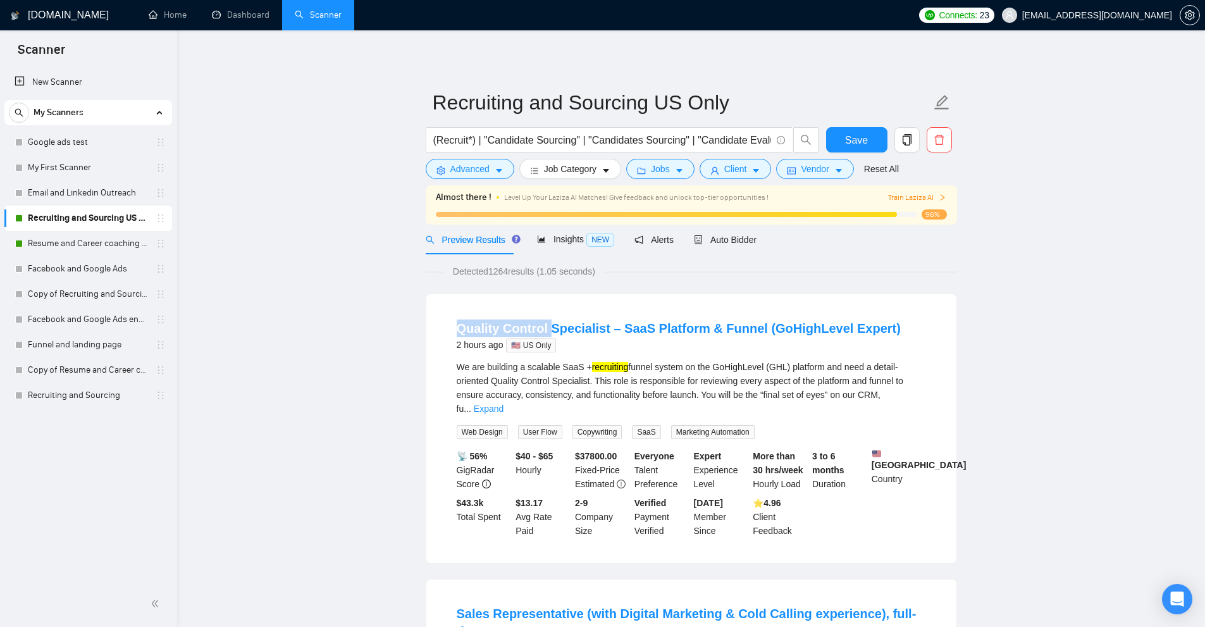
drag, startPoint x: 434, startPoint y: 325, endPoint x: 615, endPoint y: 362, distance: 185.2
click at [557, 331] on div "Quality Control Specialist – SaaS Platform & Funnel (GoHighLevel Expert) 2 hour…" at bounding box center [691, 428] width 530 height 269
click at [703, 398] on div "We are building a scalable SaaS + recruiting funnel system on the GoHighLevel (…" at bounding box center [691, 388] width 469 height 56
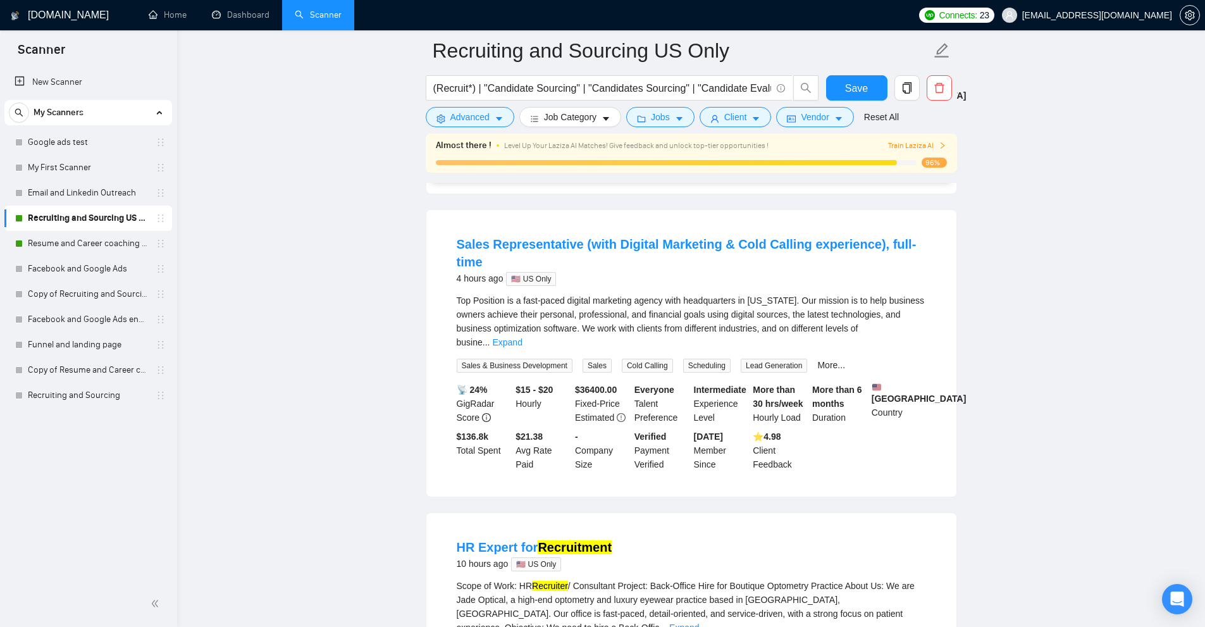
scroll to position [506, 0]
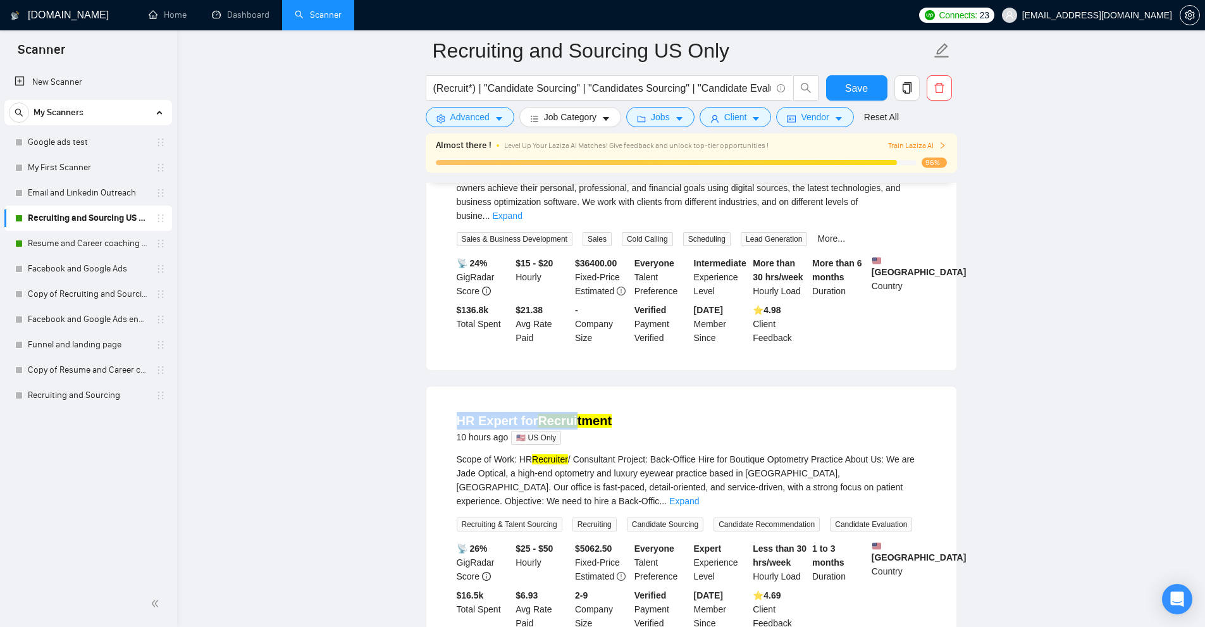
drag, startPoint x: 429, startPoint y: 383, endPoint x: 573, endPoint y: 388, distance: 143.7
click at [573, 388] on div "HR Expert for Recruitment 10 hours ago 🇺🇸 US Only Scope of Work: HR Recruiter /…" at bounding box center [691, 520] width 530 height 269
click at [709, 459] on div "Scope of Work: HR Recruiter / Consultant Project: Back-Office Hire for Boutique…" at bounding box center [691, 480] width 469 height 56
click at [699, 496] on link "Expand" at bounding box center [684, 501] width 30 height 10
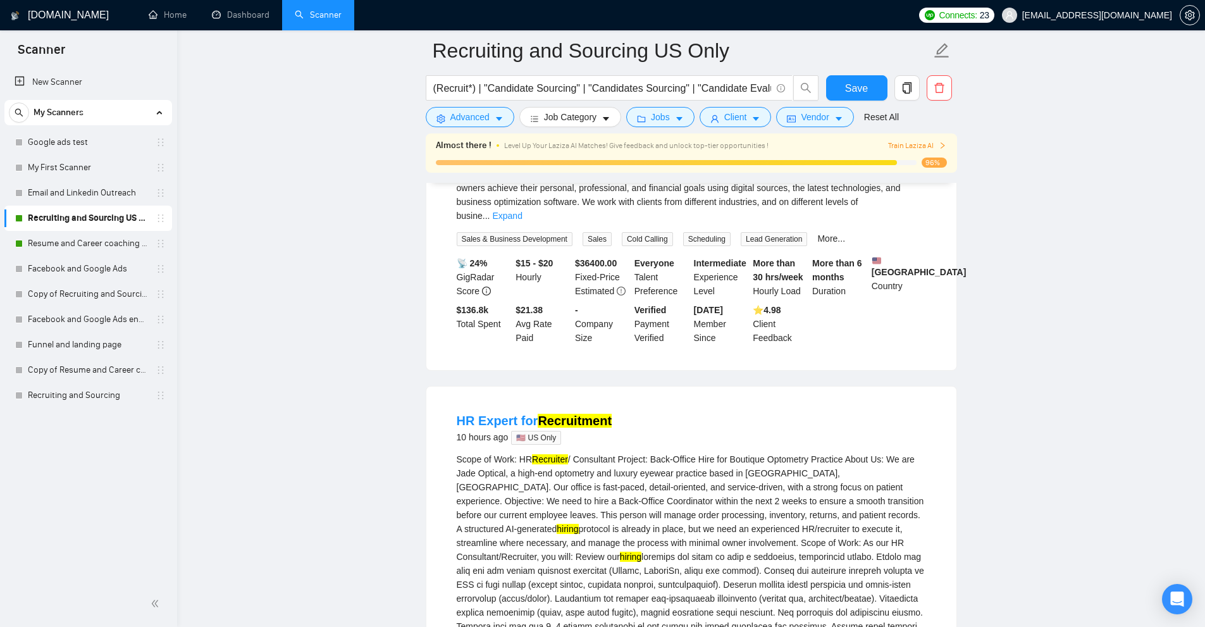
scroll to position [696, 0]
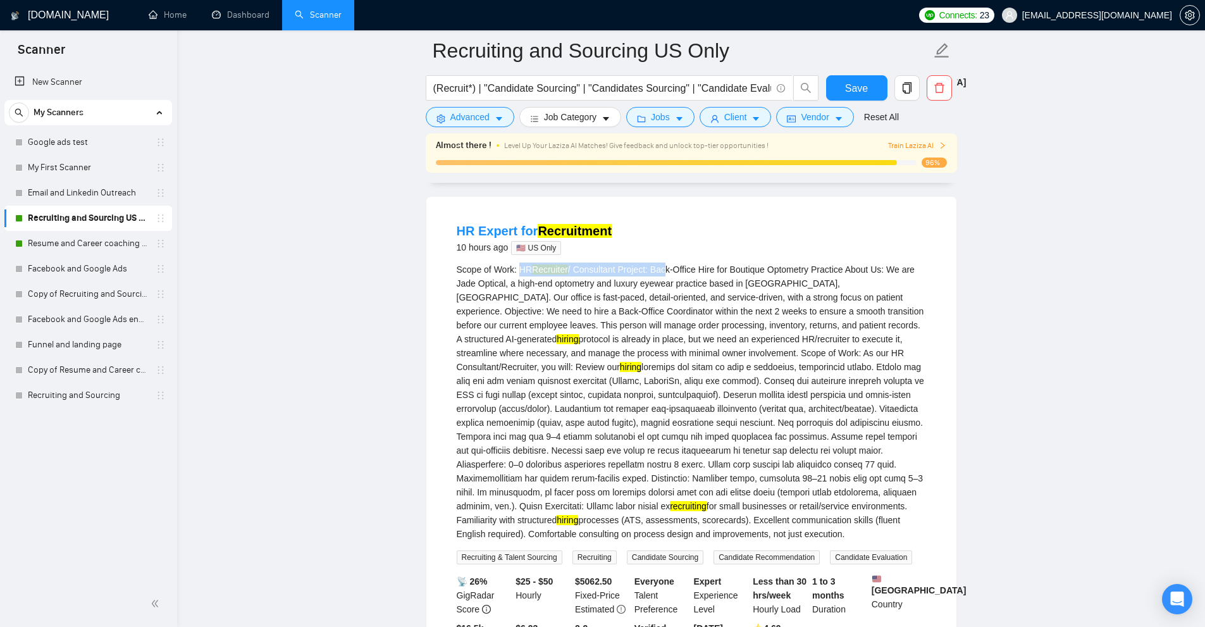
drag, startPoint x: 520, startPoint y: 240, endPoint x: 724, endPoint y: 254, distance: 203.5
click at [670, 262] on div "Scope of Work: HR Recruiter / Consultant Project: Back-Office Hire for Boutique…" at bounding box center [691, 401] width 469 height 278
click at [749, 262] on div "Scope of Work: HR Recruiter / Consultant Project: Back-Office Hire for Boutique…" at bounding box center [691, 401] width 469 height 278
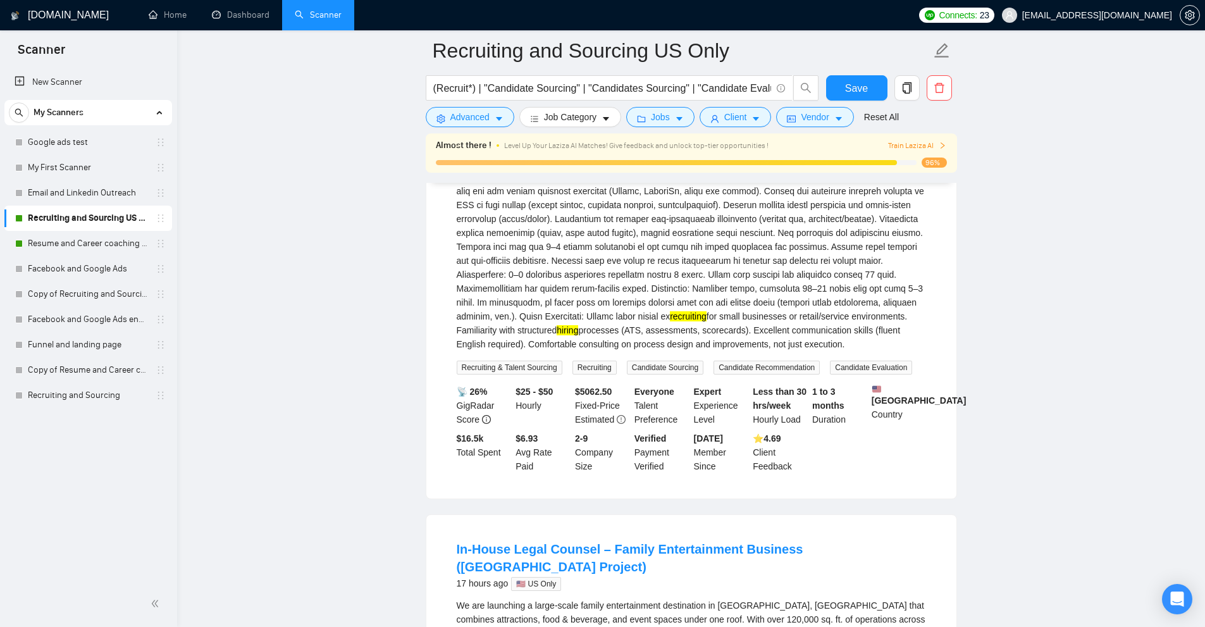
scroll to position [1075, 0]
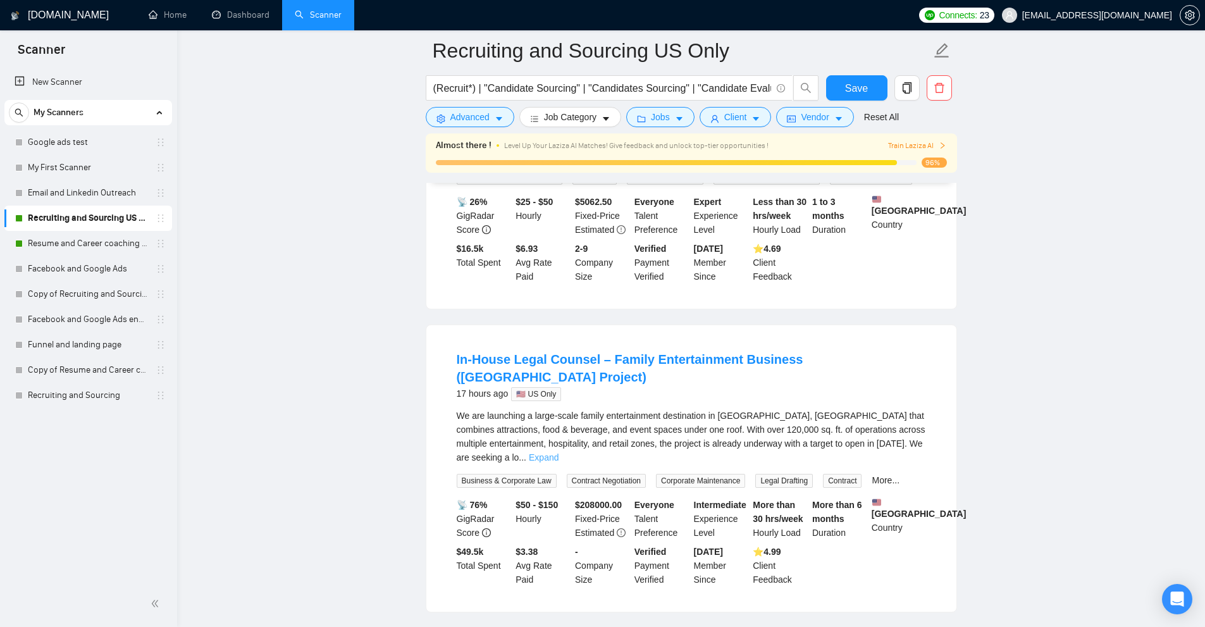
click at [558, 452] on link "Expand" at bounding box center [544, 457] width 30 height 10
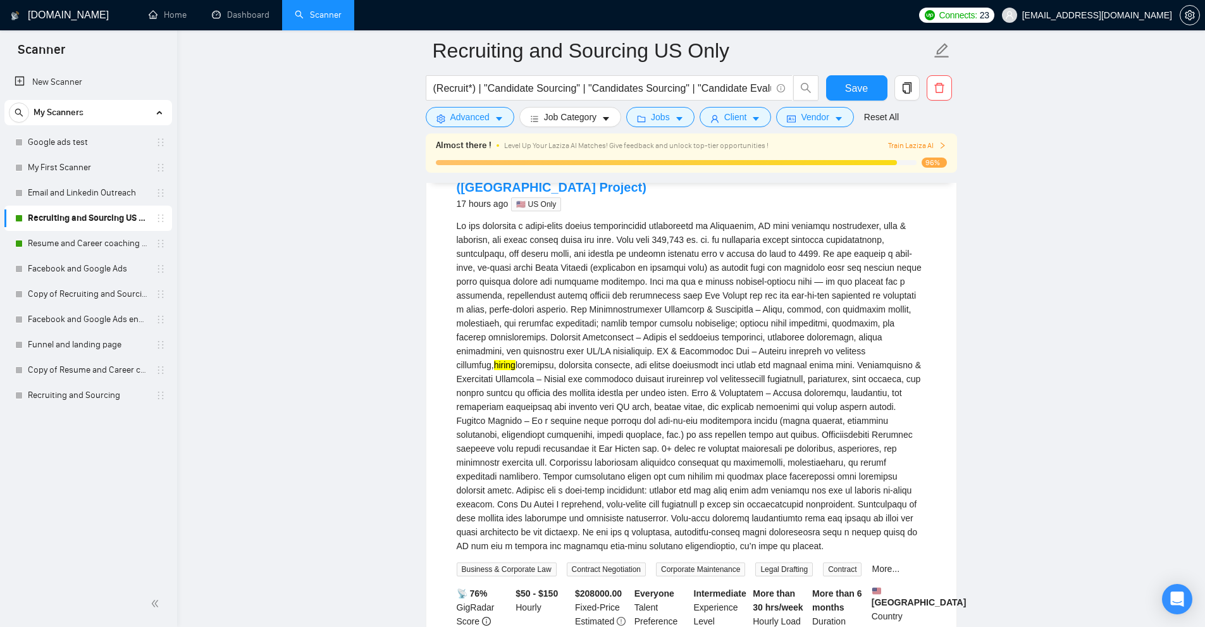
scroll to position [1391, 0]
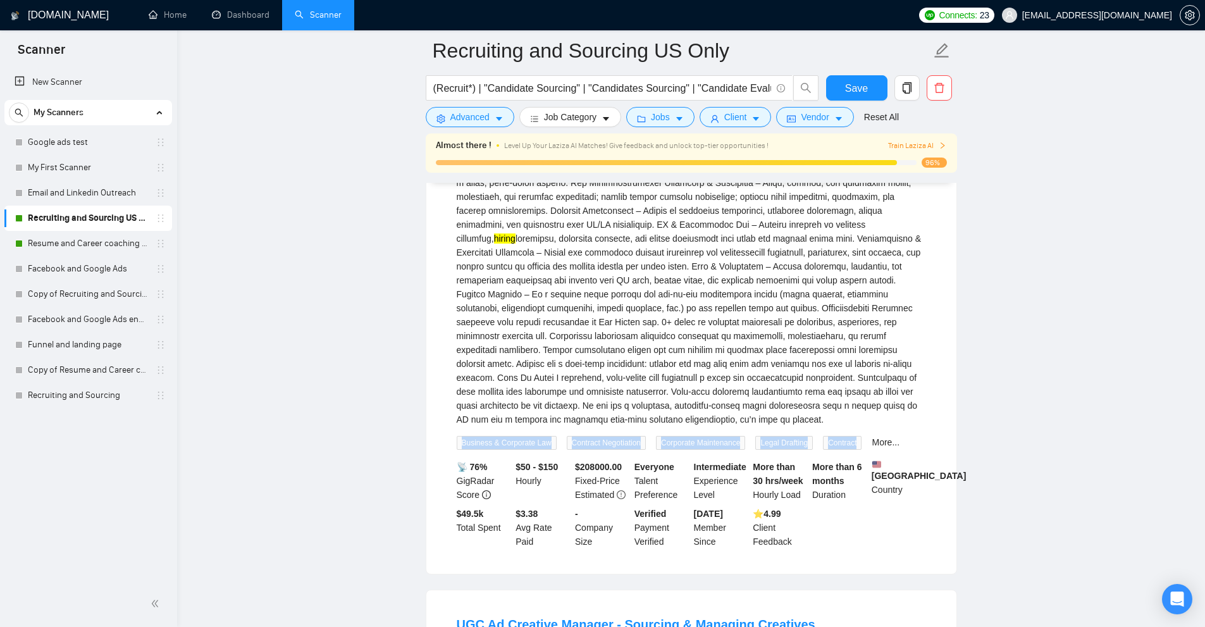
drag, startPoint x: 486, startPoint y: 406, endPoint x: 860, endPoint y: 398, distance: 374.5
click at [858, 435] on div "Business & Corporate Law Contract Negotiation Corporate Maintenance Legal Draft…" at bounding box center [678, 442] width 448 height 15
click at [881, 437] on link "More..." at bounding box center [885, 442] width 28 height 10
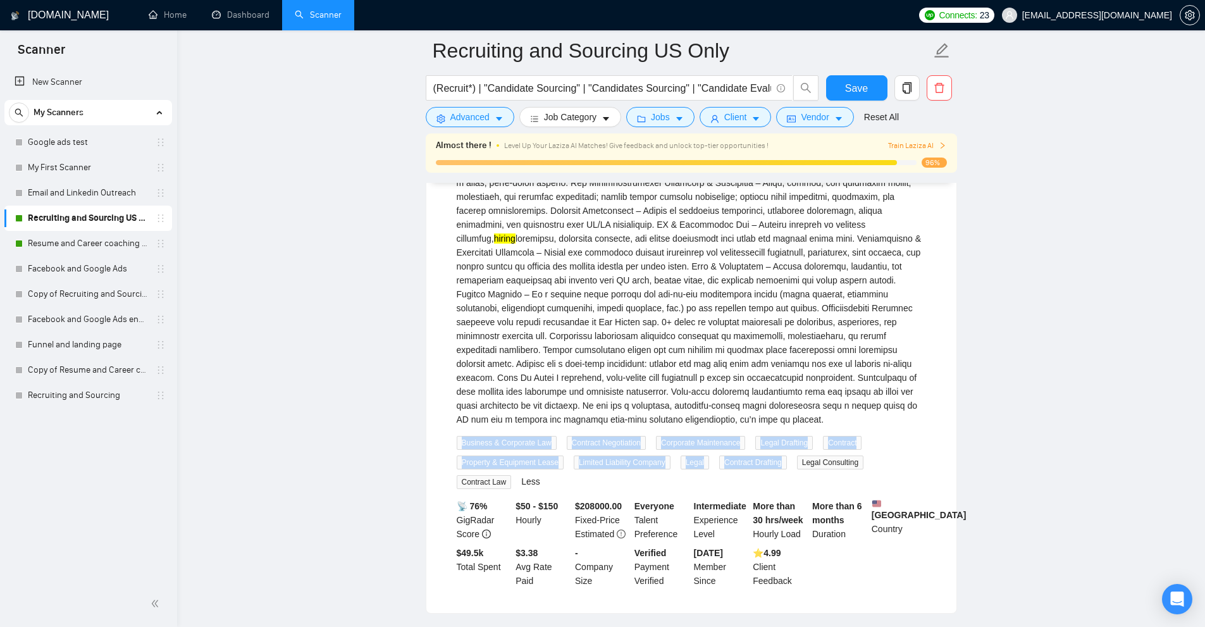
drag, startPoint x: 741, startPoint y: 438, endPoint x: 481, endPoint y: 397, distance: 263.8
click at [454, 435] on div "Business & Corporate Law Contract Negotiation Corporate Maintenance Legal Draft…" at bounding box center [691, 462] width 474 height 54
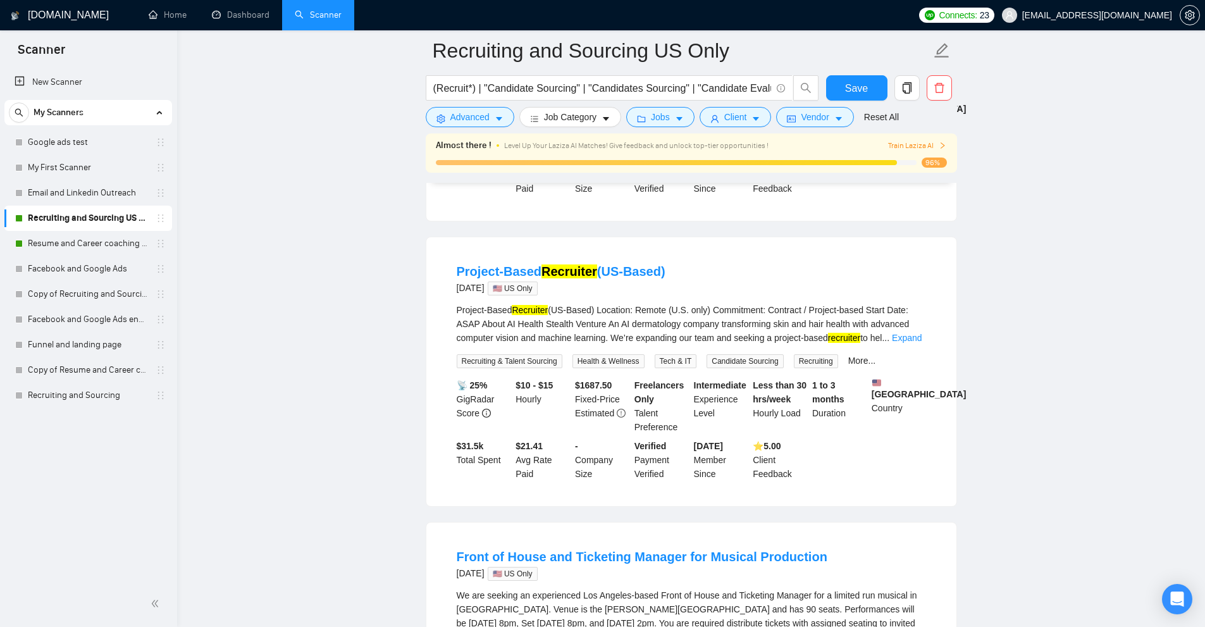
scroll to position [2403, 0]
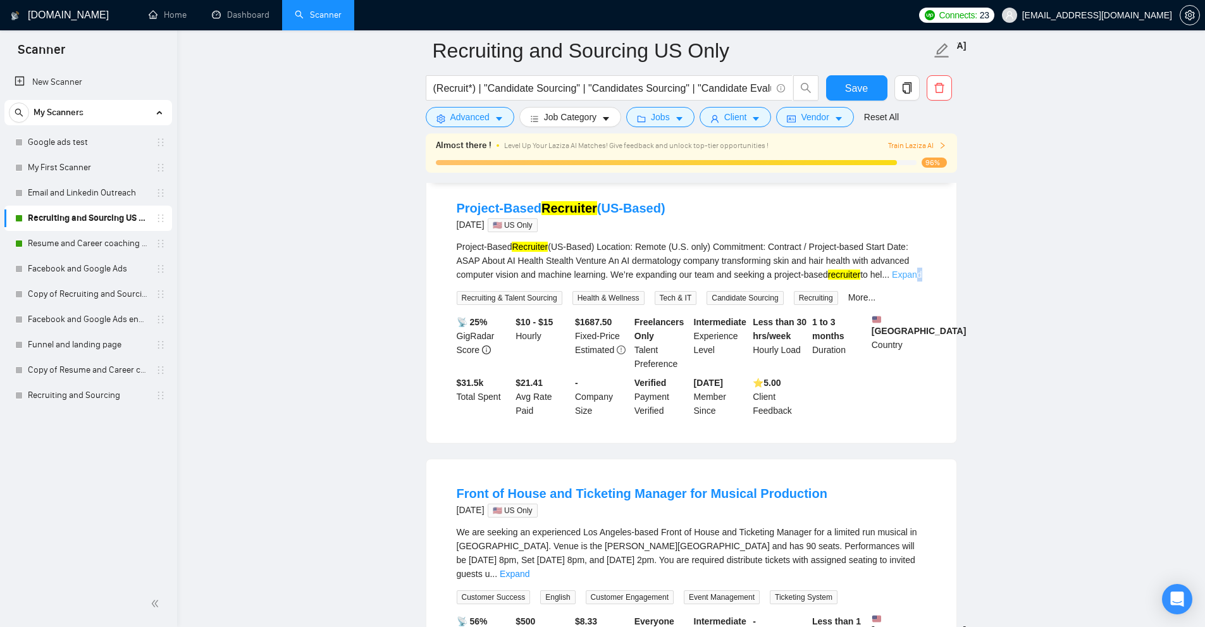
click at [920, 269] on link "Expand" at bounding box center [907, 274] width 30 height 10
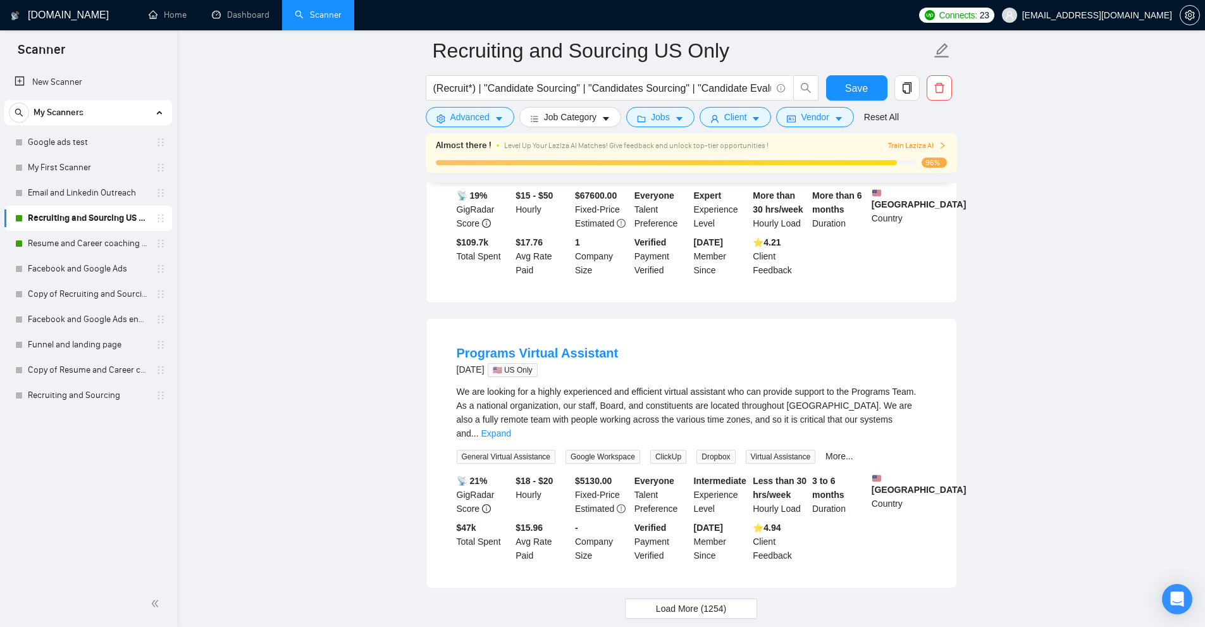
scroll to position [3286, 0]
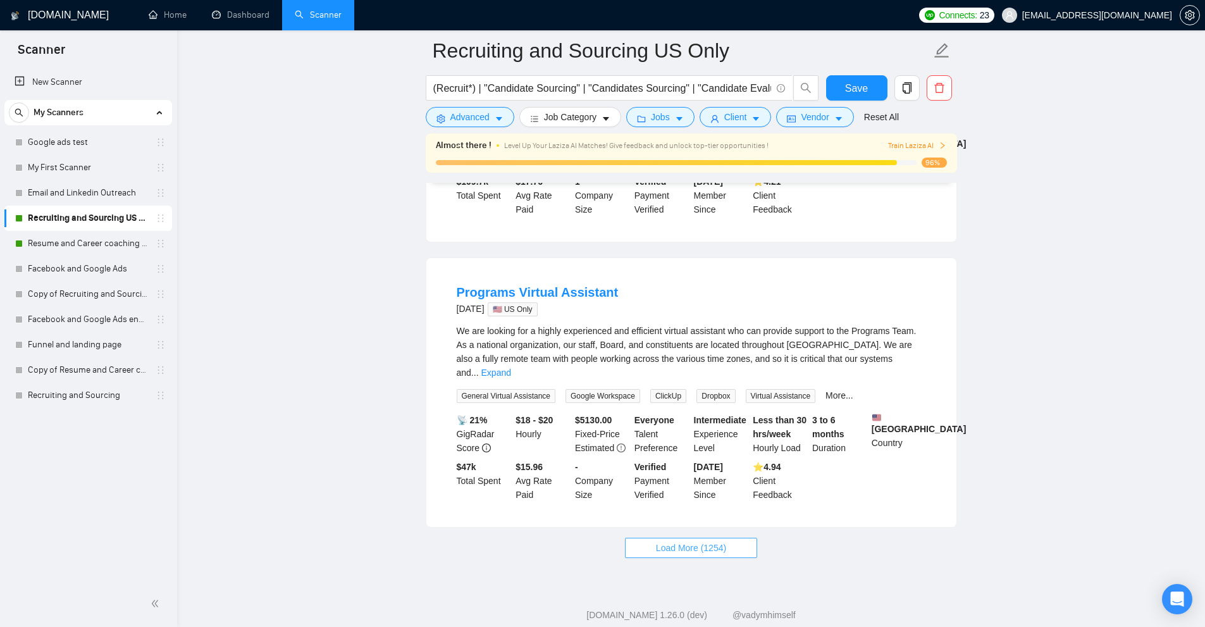
click at [685, 541] on span "Load More (1254)" at bounding box center [691, 548] width 70 height 14
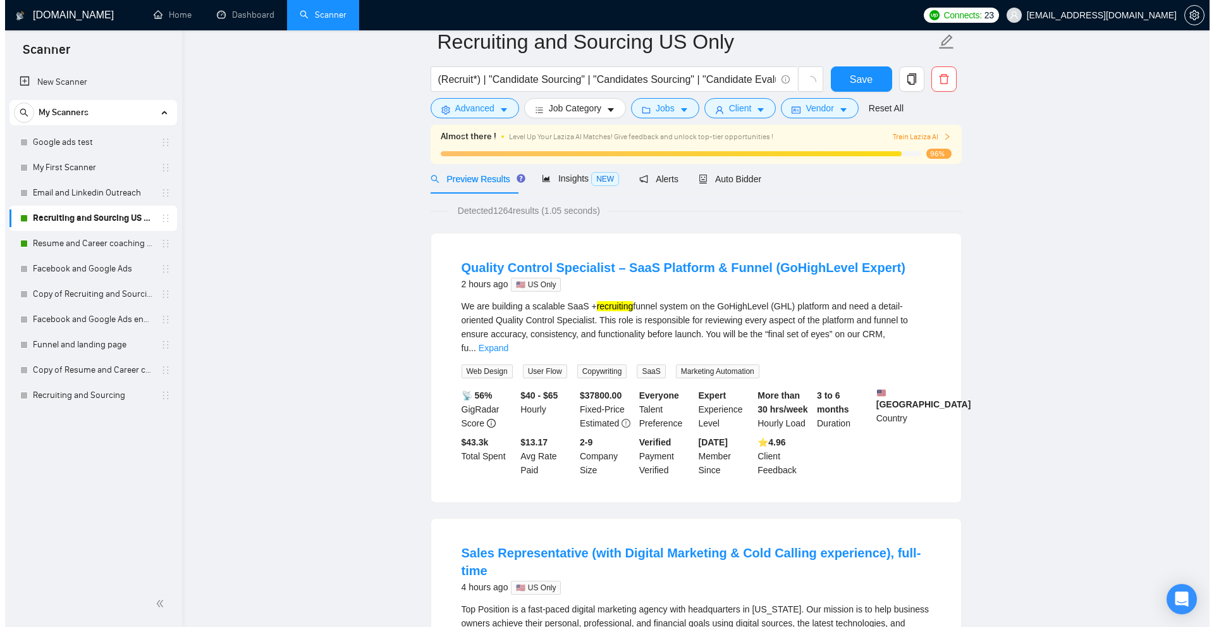
scroll to position [0, 0]
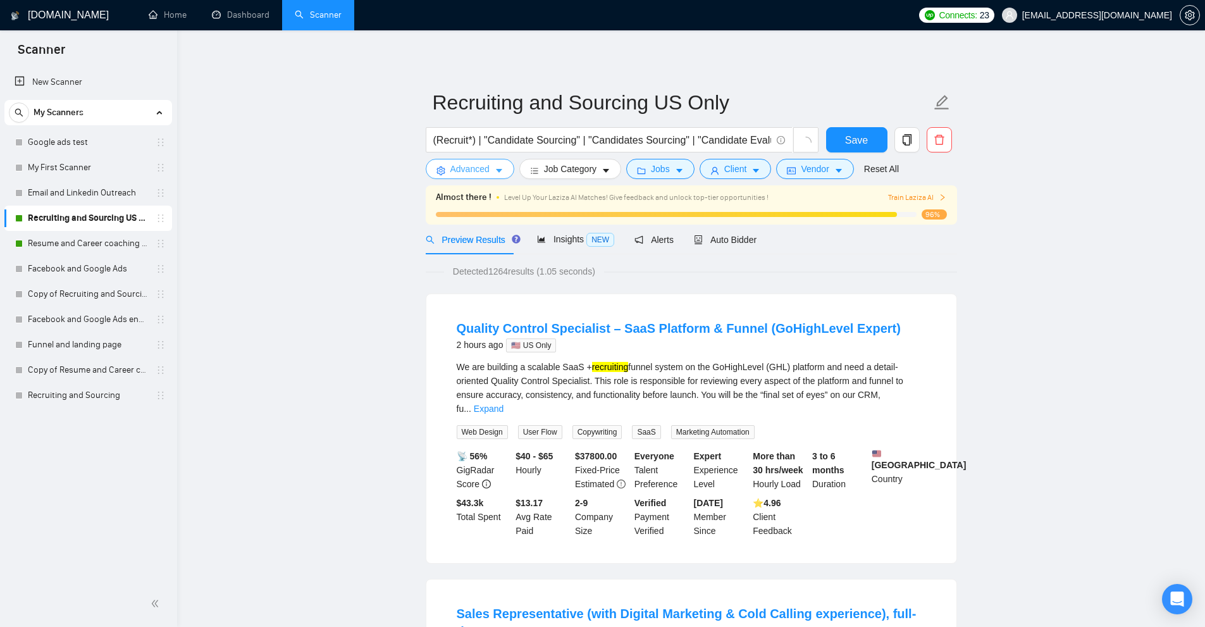
click at [492, 169] on button "Advanced" at bounding box center [470, 169] width 89 height 20
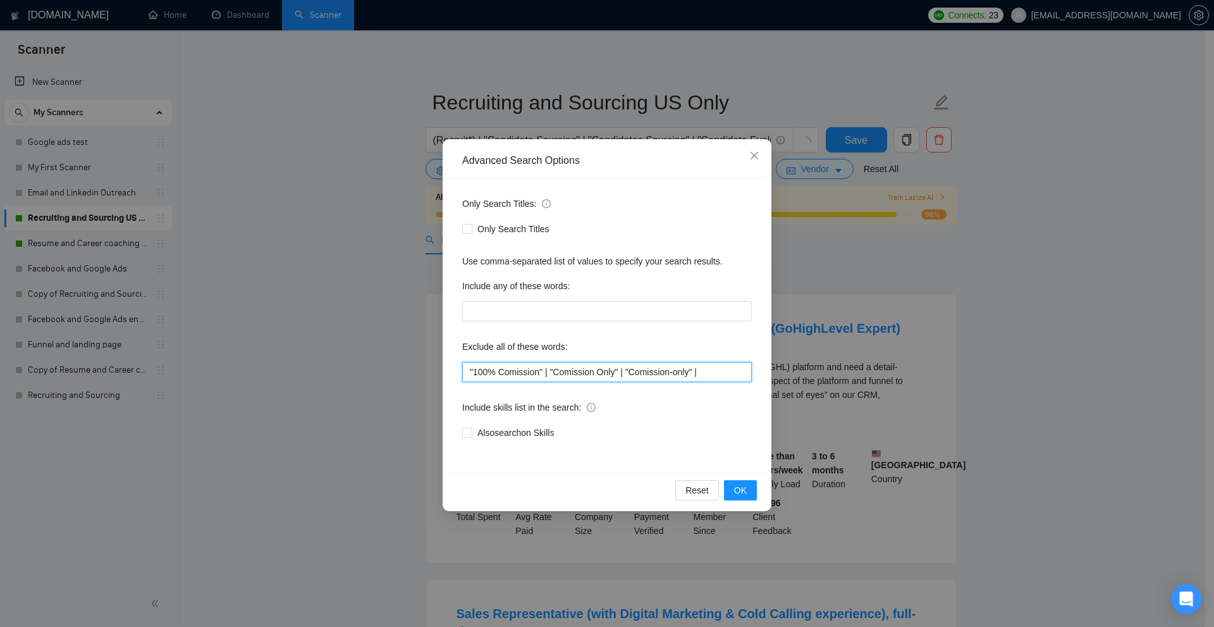
click at [725, 375] on input ""100% Comission" | "Comission Only" | "Comission-only" |" at bounding box center [607, 372] width 290 height 20
click at [472, 373] on input ""100% Comission" | "Comission Only" | "Comission-only" |" at bounding box center [607, 372] width 290 height 20
drag, startPoint x: 472, startPoint y: 373, endPoint x: 499, endPoint y: 374, distance: 26.6
click at [499, 374] on input ""100% Comission" | "Comission Only" | "Comission-only" |" at bounding box center [607, 372] width 290 height 20
click at [486, 374] on input ""100% Comission" | "Comission Only" | "Comission-only" |" at bounding box center [607, 372] width 290 height 20
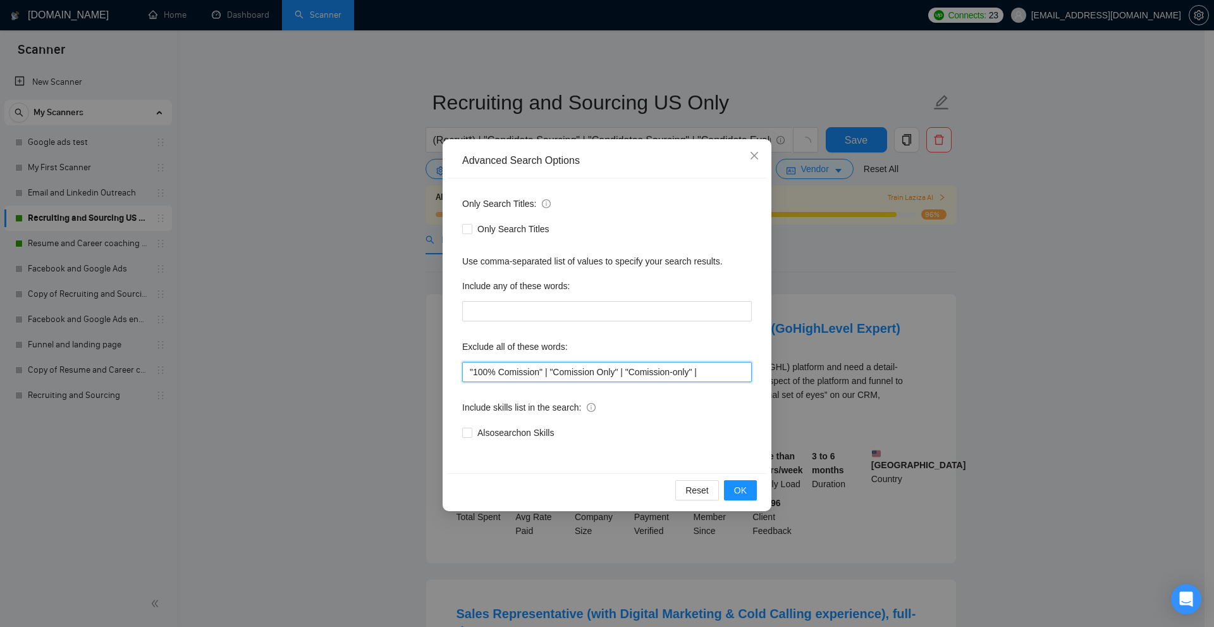
drag, startPoint x: 486, startPoint y: 374, endPoint x: 525, endPoint y: 376, distance: 39.2
click at [525, 376] on input ""100% Comission" | "Comission Only" | "Comission-only" |" at bounding box center [607, 372] width 290 height 20
click at [503, 376] on input ""100% Comission" | "Comission Only" | "Comission-only" |" at bounding box center [607, 372] width 290 height 20
drag, startPoint x: 503, startPoint y: 376, endPoint x: 542, endPoint y: 376, distance: 38.6
click at [482, 377] on input ""100% Comission" | "Comission Only" | "Comission-only" |" at bounding box center [607, 372] width 290 height 20
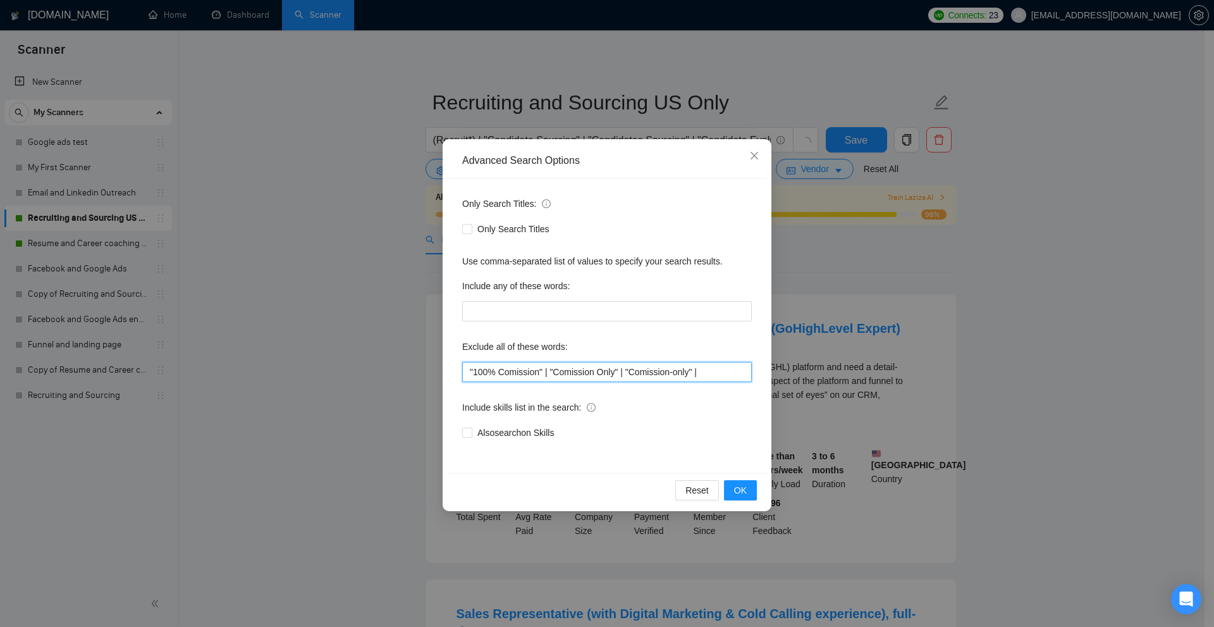
click at [570, 370] on input ""100% Comission" | "Comission Only" | "Comission-only" |" at bounding box center [607, 372] width 290 height 20
drag, startPoint x: 570, startPoint y: 370, endPoint x: 607, endPoint y: 375, distance: 37.0
click at [607, 375] on input ""100% Comission" | "Comission Only" | "Comission-only" |" at bounding box center [607, 372] width 290 height 20
click at [720, 374] on input ""100% Comission" | "Comission Only" | "Comission-only" |" at bounding box center [607, 372] width 290 height 20
click at [721, 371] on input ""100% Comission" | "Comission Only" | "Comission-only" |" at bounding box center [607, 372] width 290 height 20
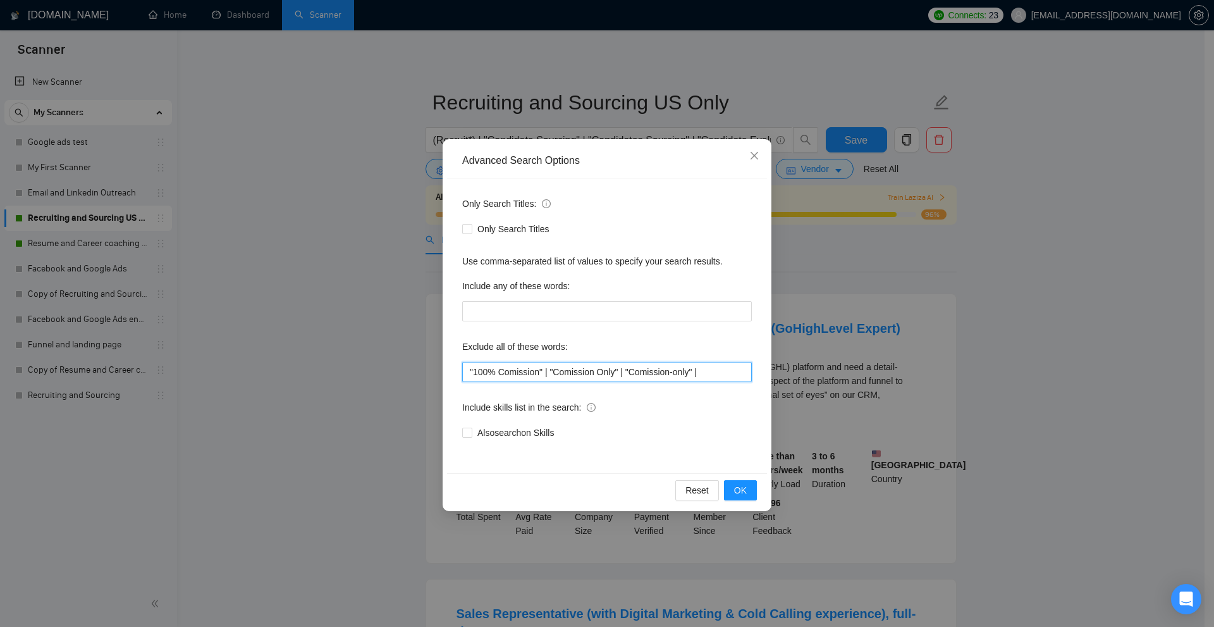
paste input "commission-based", "commission only", "commission pay", "commission payment", "…"
drag, startPoint x: 627, startPoint y: 367, endPoint x: 555, endPoint y: 368, distance: 72.7
click at [555, 368] on input ""commission-based", "commission only", "commission pay", "commission payment", …" at bounding box center [607, 372] width 290 height 20
click at [629, 372] on input ""commission-based", "commission only", "commission pay", "commission payment", …" at bounding box center [607, 372] width 290 height 20
paste input ""commission only""
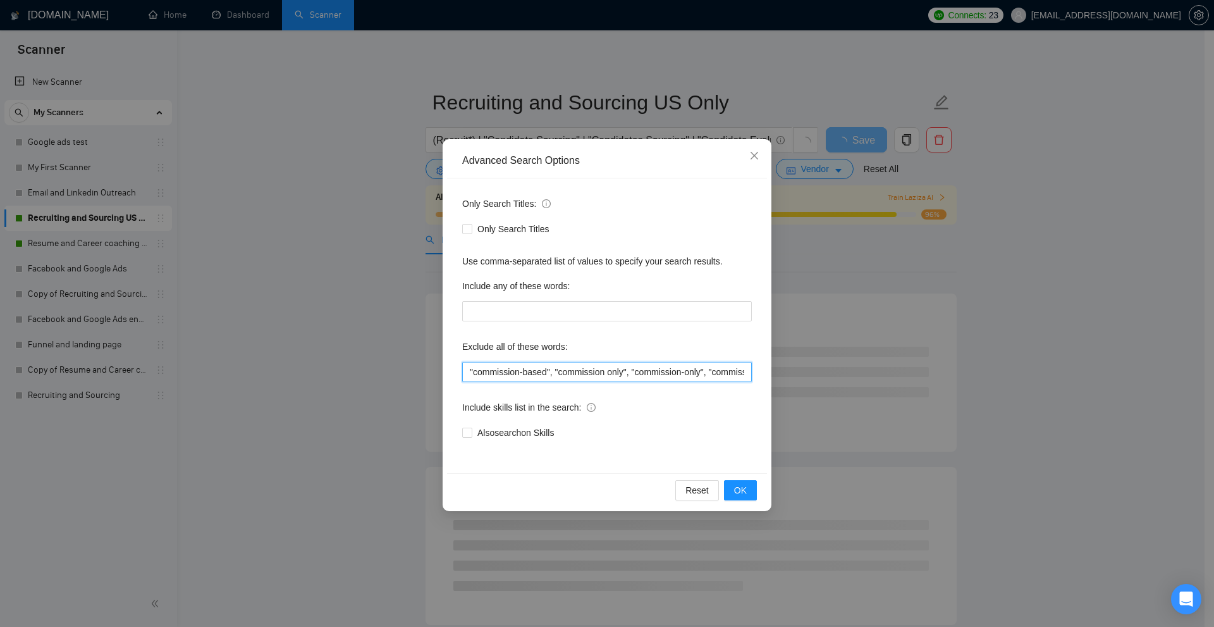
type input ""commission-based", "commission only", "commission-only", "commission pay", "co…"
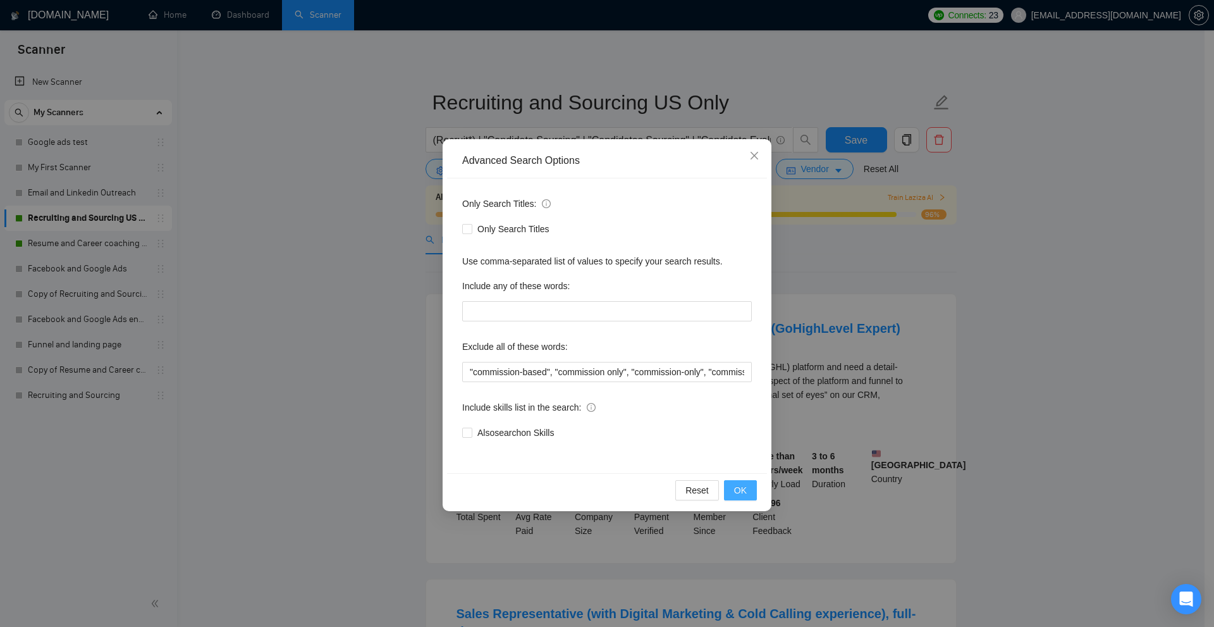
click at [749, 486] on button "OK" at bounding box center [740, 490] width 33 height 20
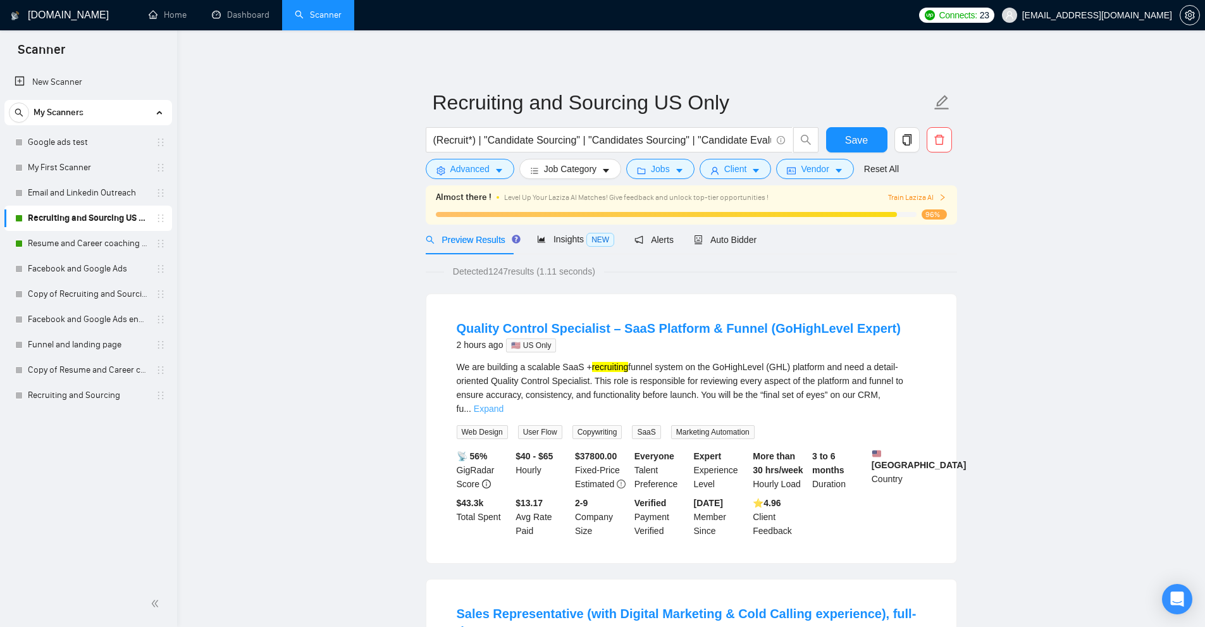
click at [503, 403] on link "Expand" at bounding box center [489, 408] width 30 height 10
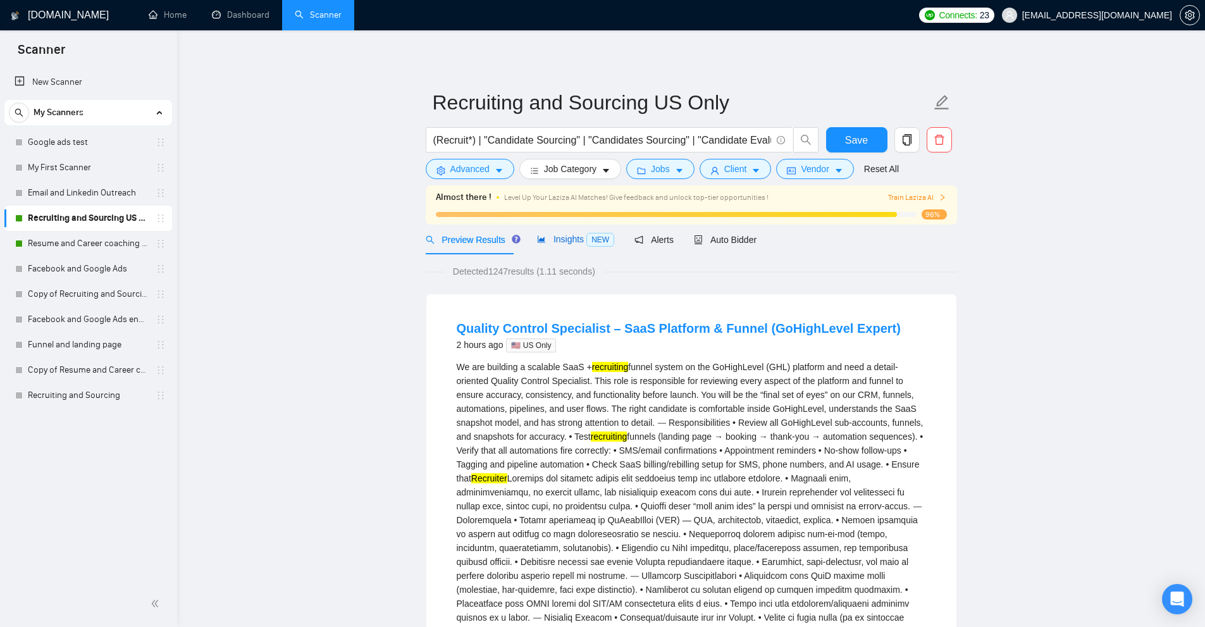
click at [578, 234] on span "Insights NEW" at bounding box center [575, 239] width 77 height 10
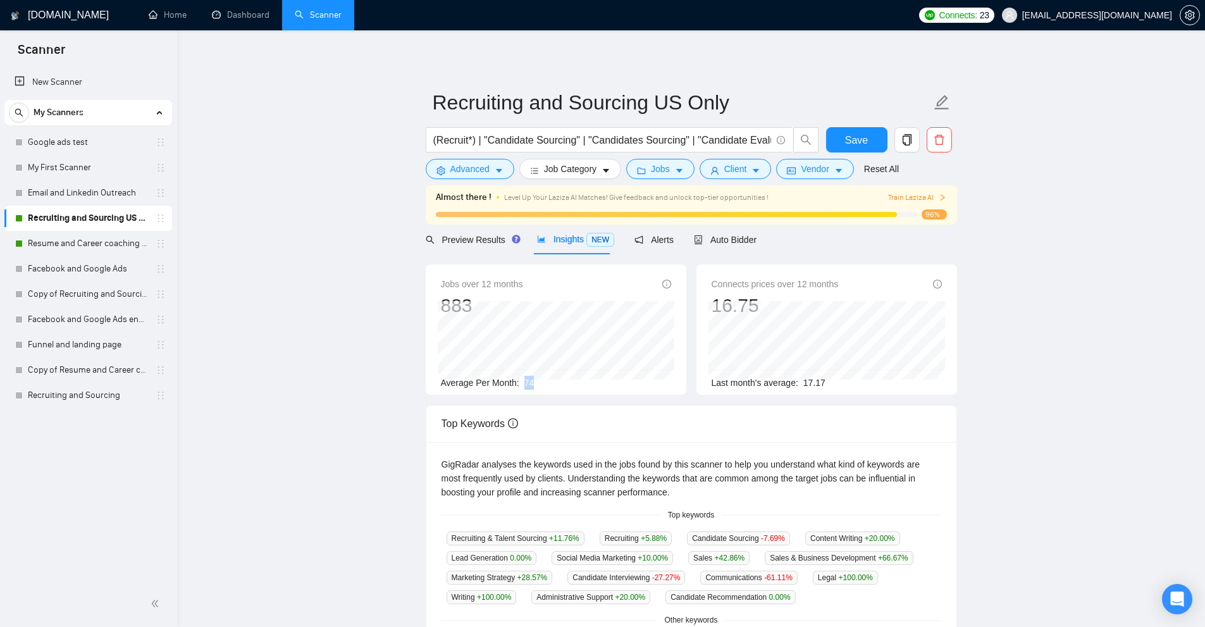
drag, startPoint x: 521, startPoint y: 387, endPoint x: 560, endPoint y: 386, distance: 39.2
click at [560, 386] on div "Average Per Month: 74" at bounding box center [556, 383] width 230 height 14
click at [746, 176] on button "Client" at bounding box center [735, 169] width 72 height 20
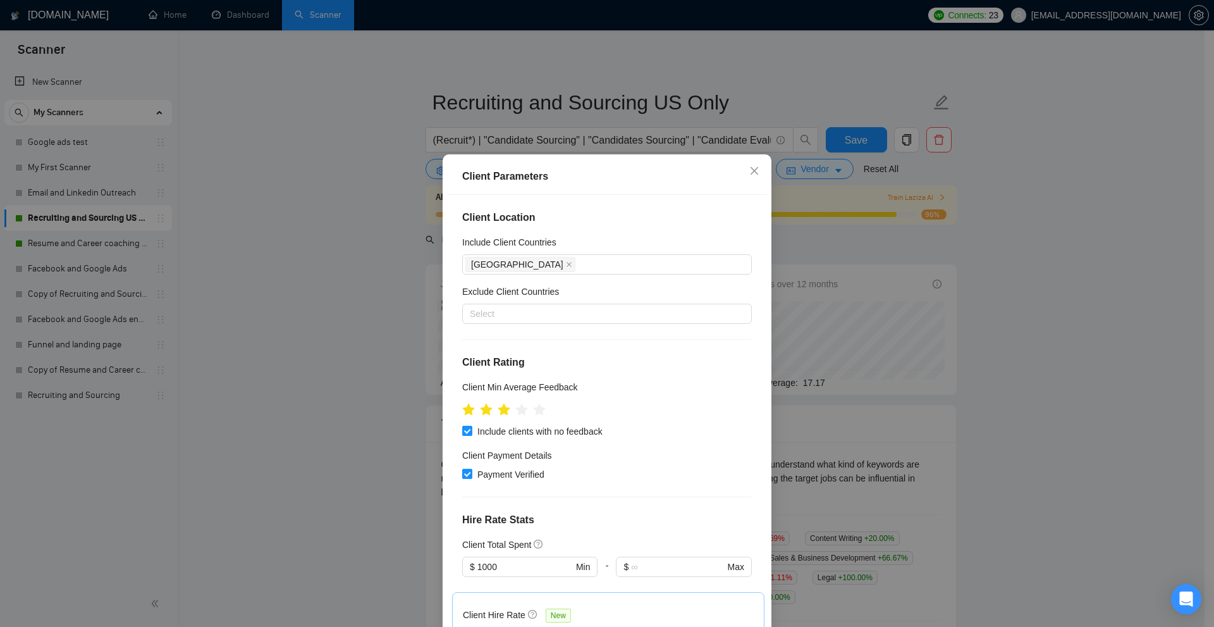
drag, startPoint x: 942, startPoint y: 283, endPoint x: 813, endPoint y: 234, distance: 137.3
click at [940, 283] on div "Client Parameters Client Location Include Client Countries [GEOGRAPHIC_DATA] Ex…" at bounding box center [607, 313] width 1214 height 627
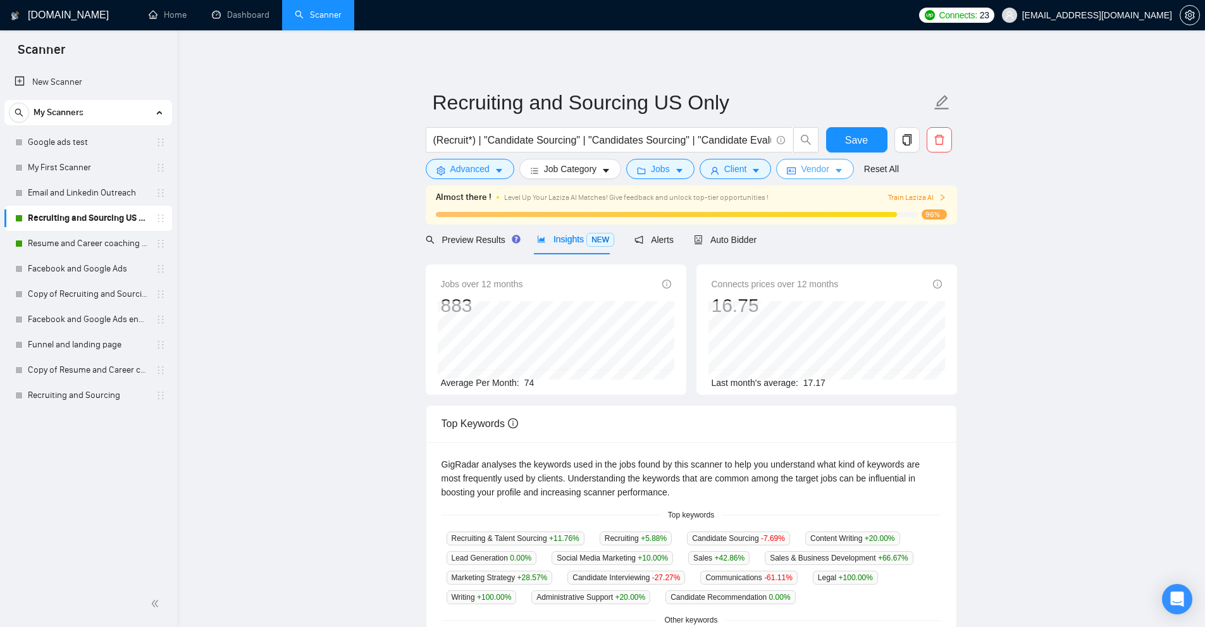
click at [796, 166] on button "Vendor" at bounding box center [814, 169] width 77 height 20
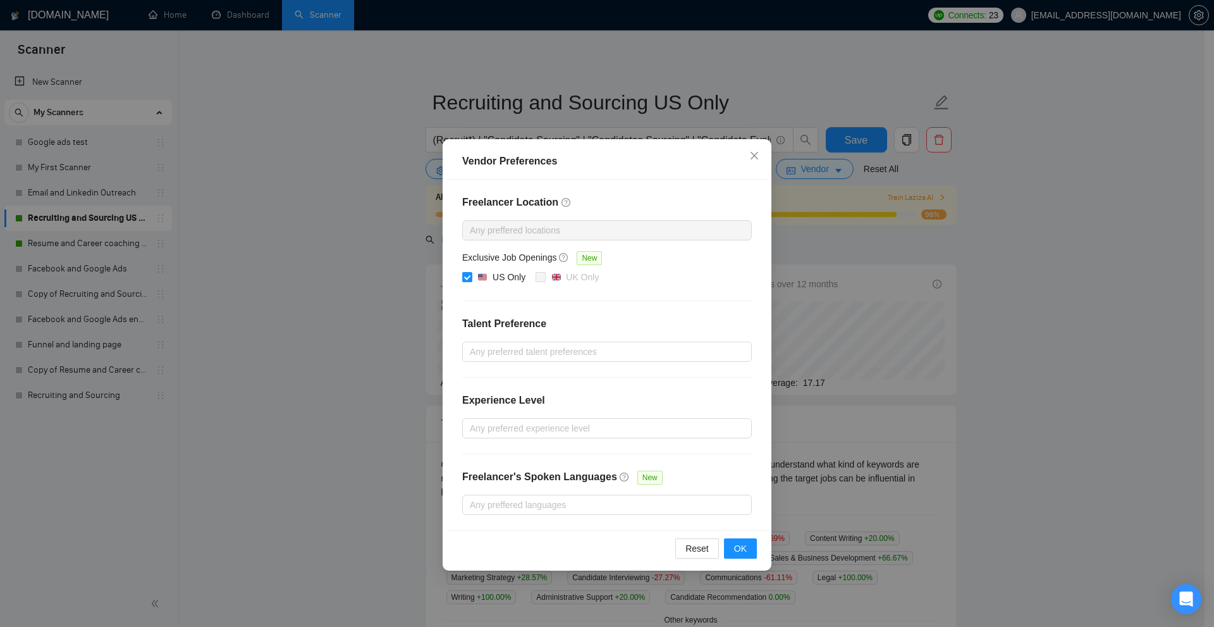
drag, startPoint x: 935, startPoint y: 289, endPoint x: 674, endPoint y: 154, distance: 293.9
click at [934, 289] on div "Vendor Preferences Freelancer Location Any preffered locations Exclusive Job Op…" at bounding box center [607, 313] width 1214 height 627
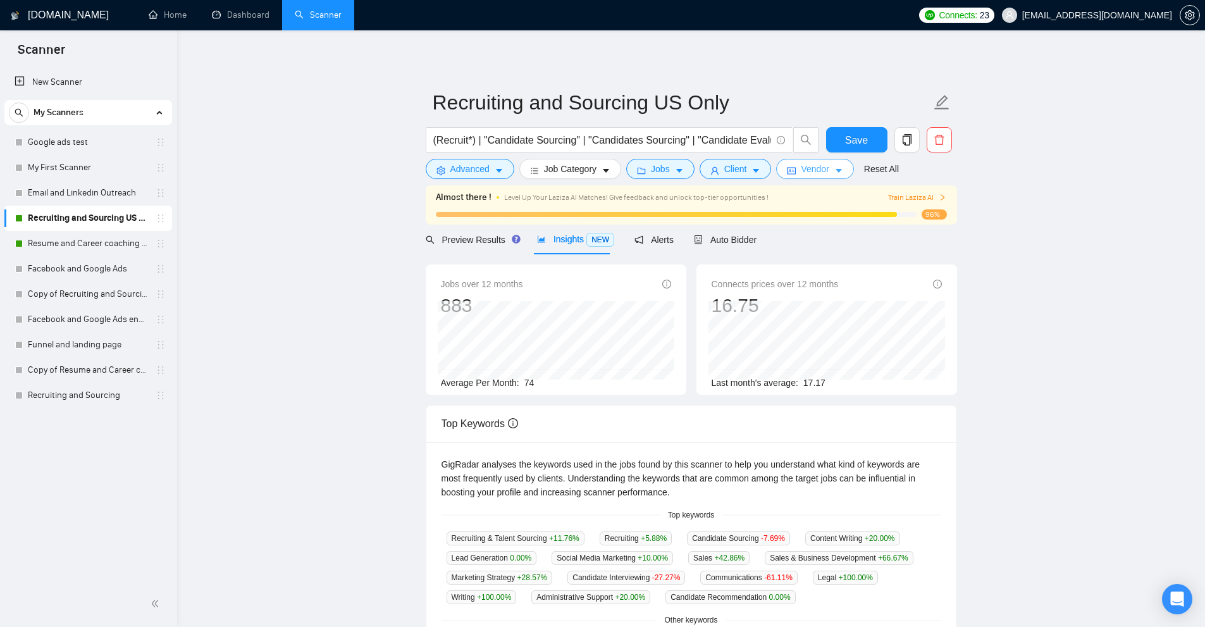
click at [810, 164] on span "Vendor" at bounding box center [815, 169] width 28 height 14
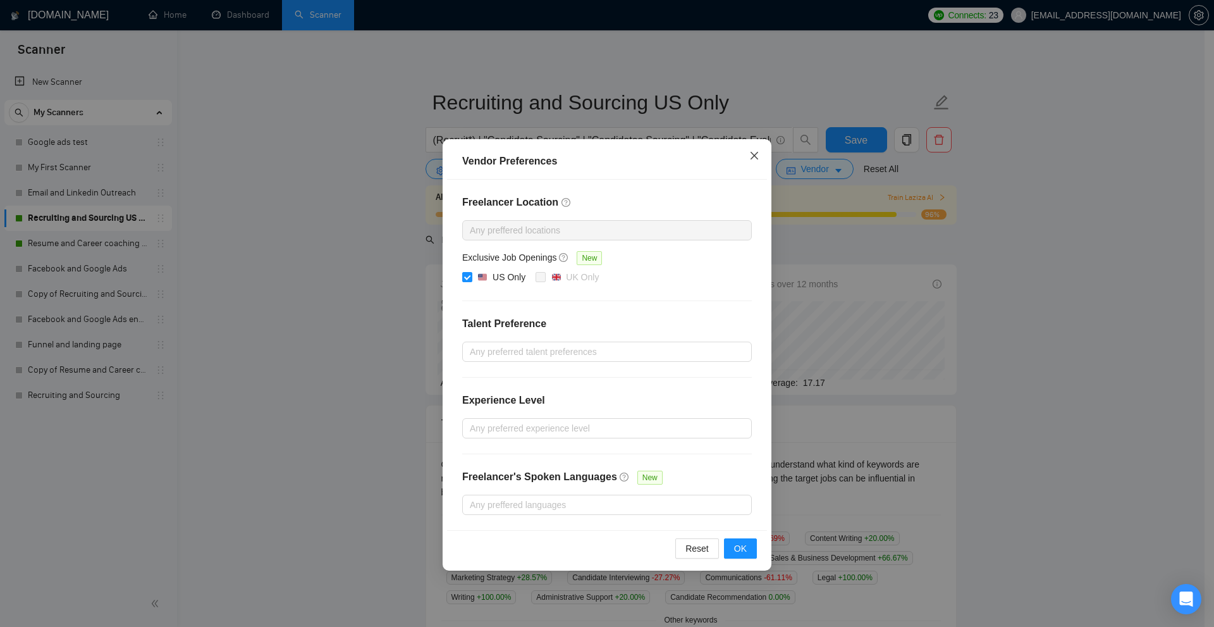
click at [756, 152] on icon "close" at bounding box center [754, 156] width 10 height 10
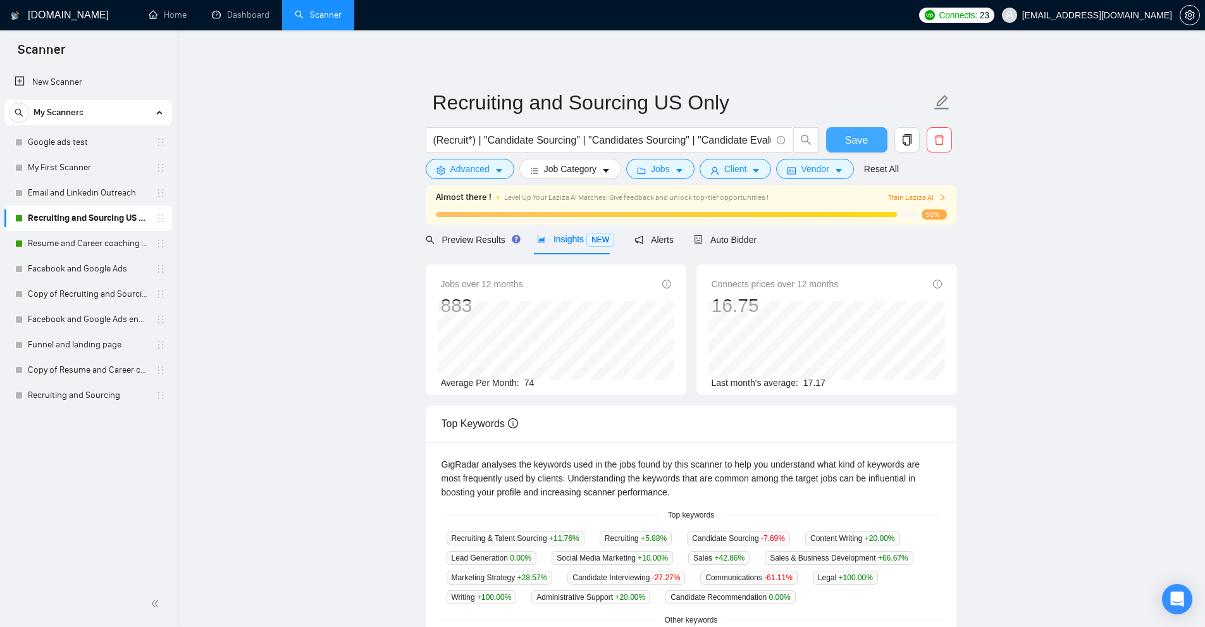
click at [887, 140] on button "Save" at bounding box center [856, 139] width 61 height 25
click at [915, 140] on span "copy" at bounding box center [907, 139] width 24 height 11
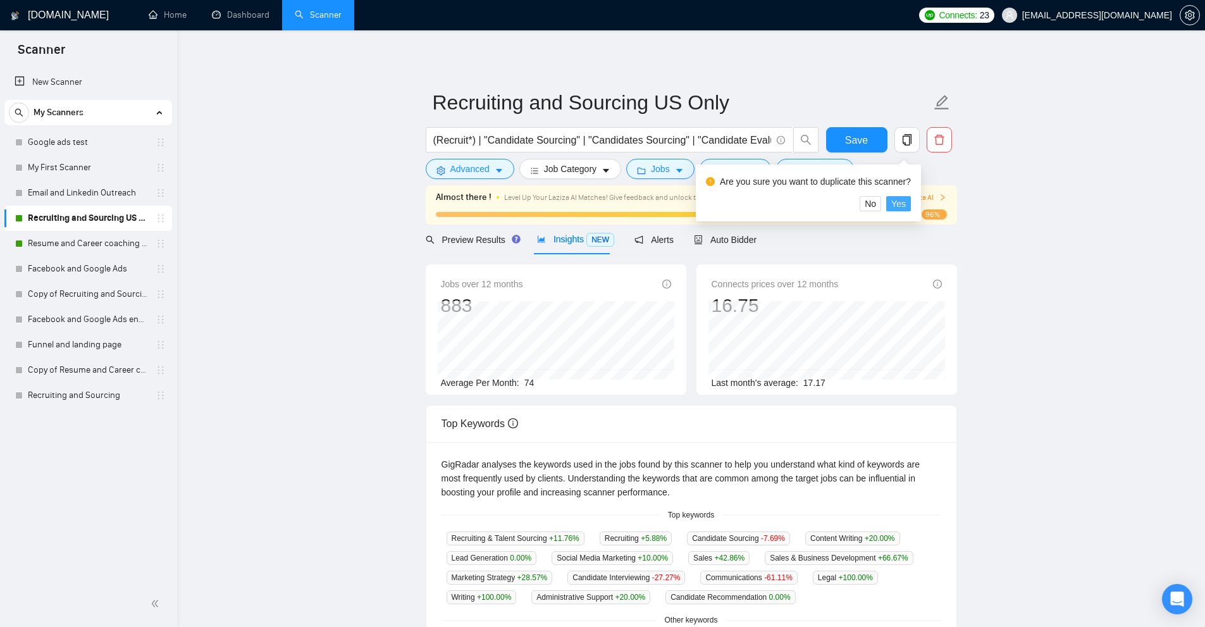
click at [897, 203] on span "Yes" at bounding box center [898, 204] width 15 height 14
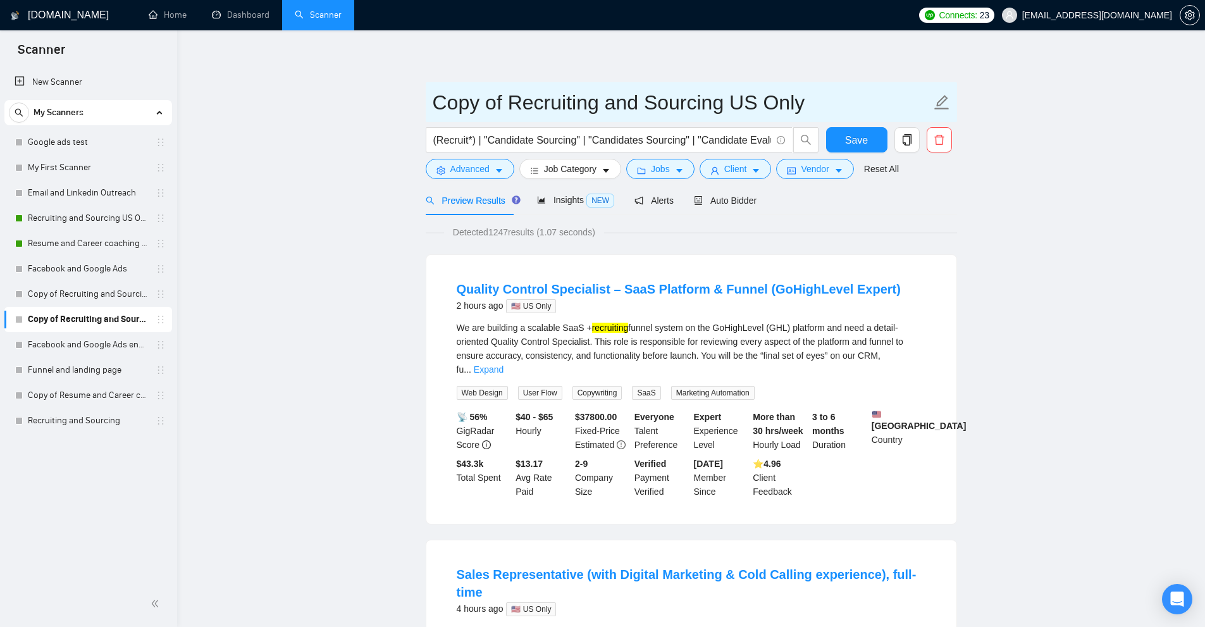
drag, startPoint x: 508, startPoint y: 105, endPoint x: 373, endPoint y: 98, distance: 135.5
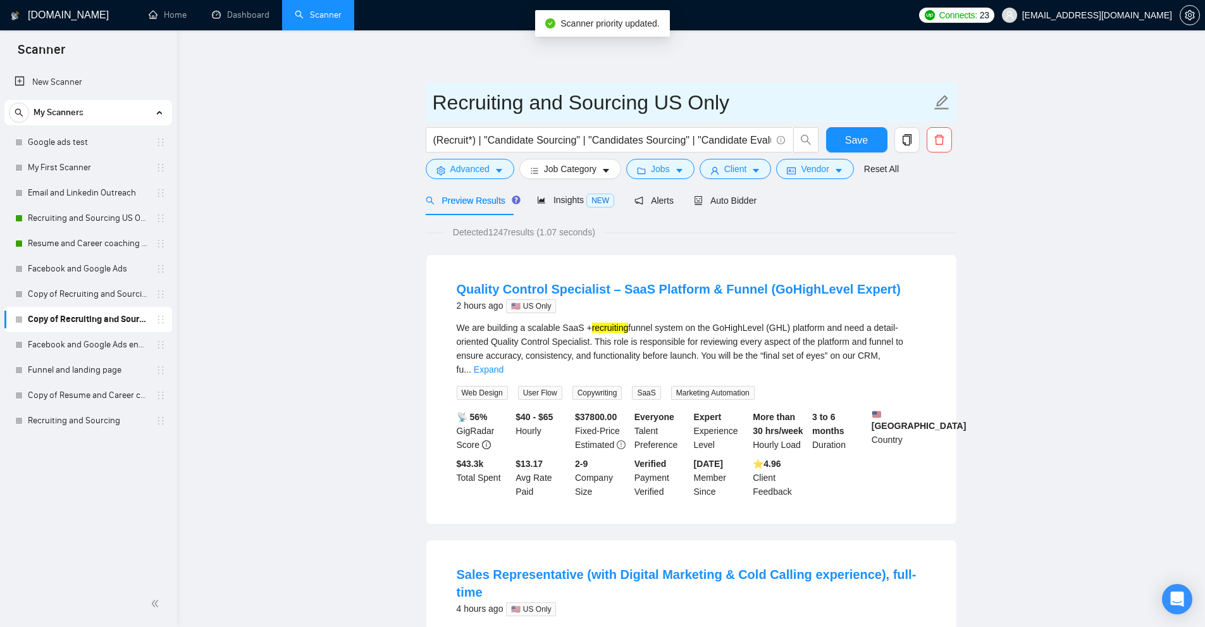
drag, startPoint x: 667, startPoint y: 106, endPoint x: 841, endPoint y: 116, distance: 174.2
click at [837, 116] on input "Recruiting and Sourcing US Only" at bounding box center [682, 103] width 498 height 32
click at [688, 103] on input "Recruiting and Sourcing Wordwide" at bounding box center [682, 103] width 498 height 32
click at [696, 102] on input "Recruiting and Sourcing Wordwide" at bounding box center [682, 103] width 498 height 32
type input "Recruiting and Sourcing Worldwide"
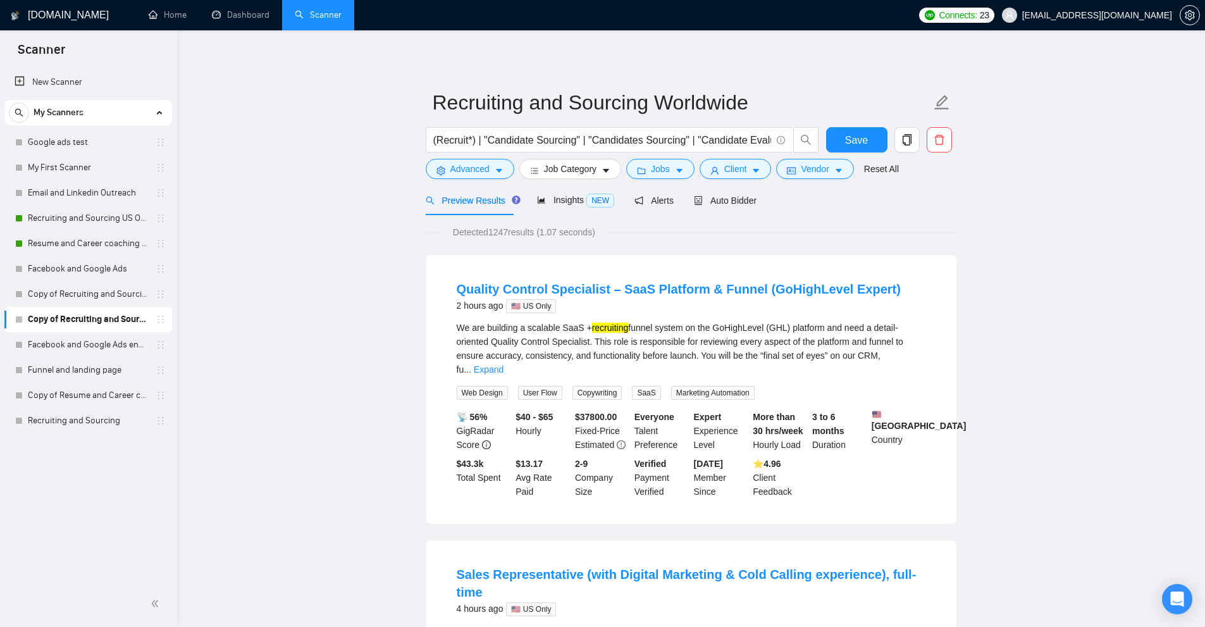
click at [866, 142] on span "Save" at bounding box center [856, 140] width 23 height 16
click at [573, 197] on span "Insights NEW" at bounding box center [575, 200] width 77 height 10
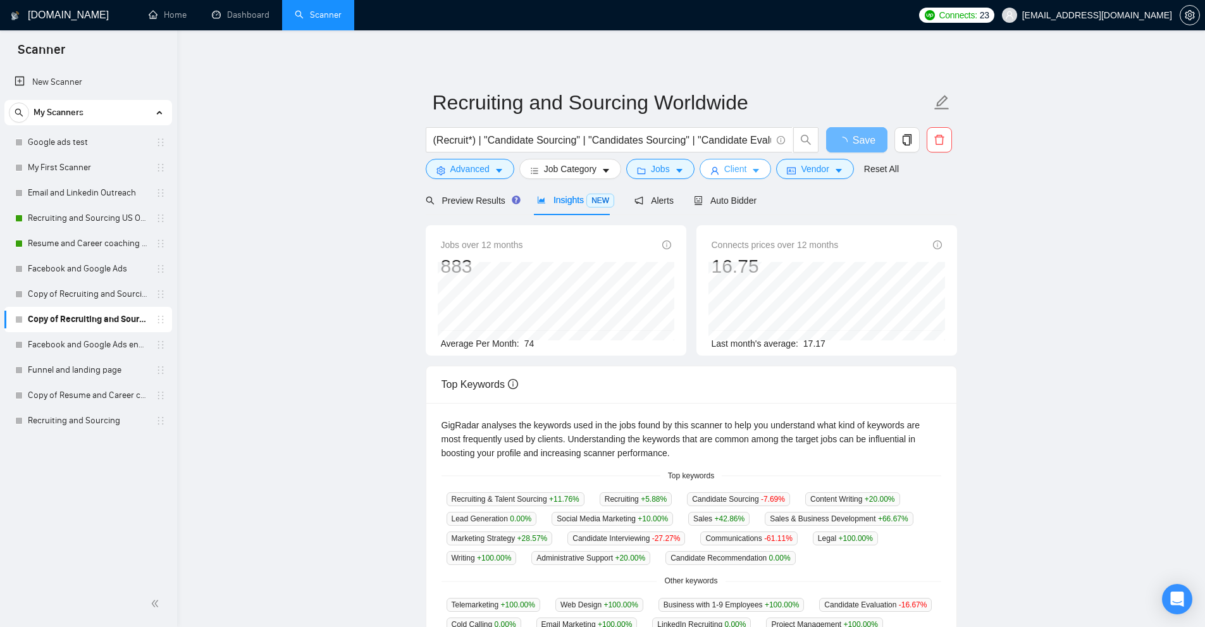
click at [710, 166] on icon "user" at bounding box center [714, 170] width 9 height 9
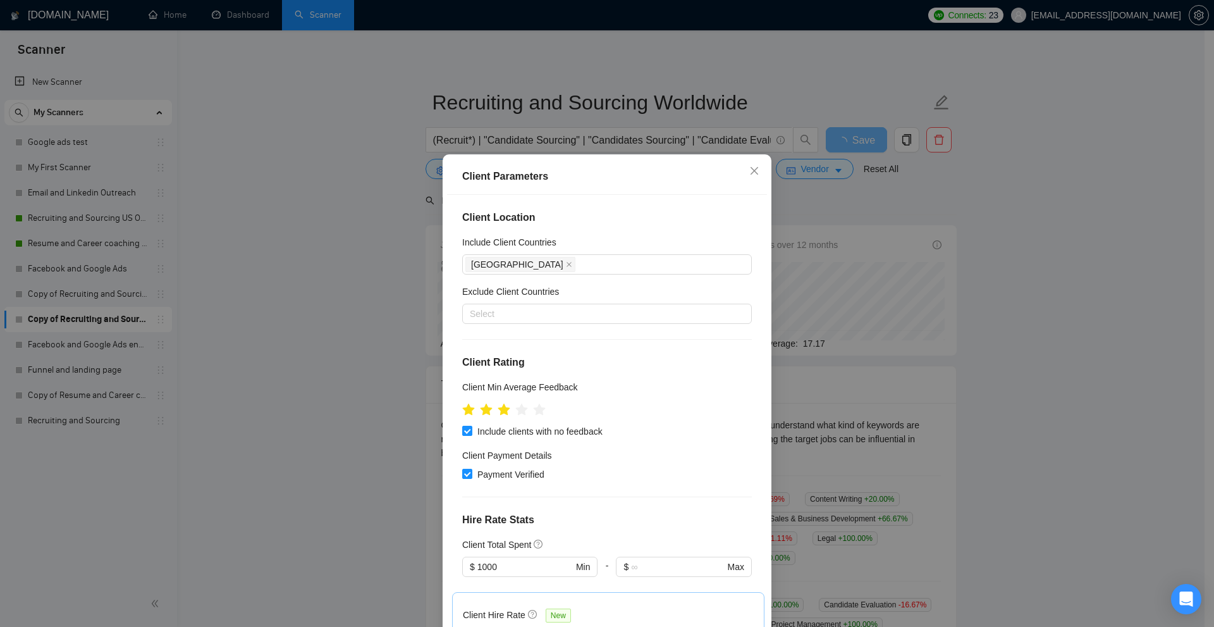
scroll to position [253, 0]
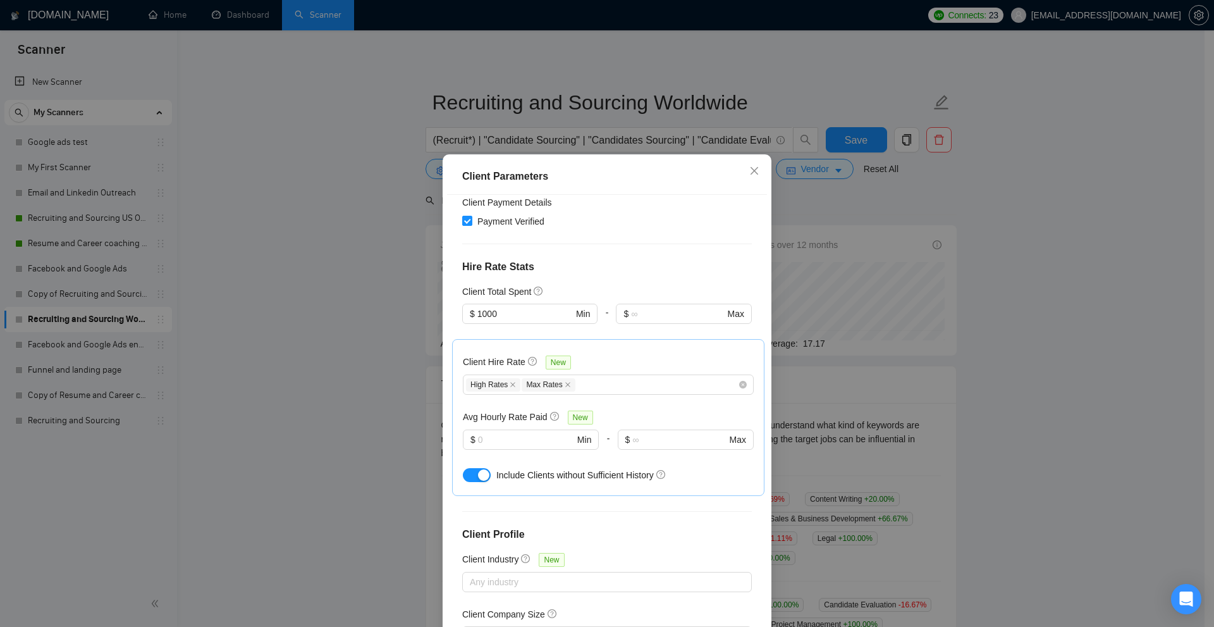
click at [954, 300] on div "Client Parameters Client Location Include Client Countries [GEOGRAPHIC_DATA] Ex…" at bounding box center [607, 313] width 1214 height 627
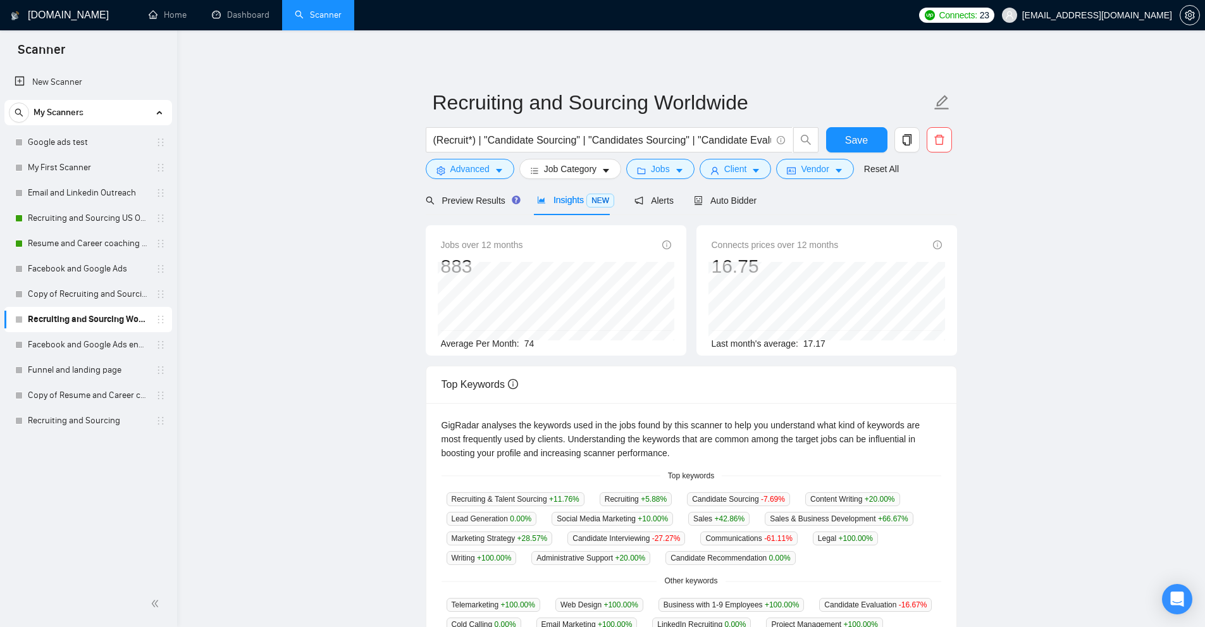
click at [558, 196] on span "Insights NEW" at bounding box center [575, 200] width 77 height 10
click at [729, 162] on span "Client" at bounding box center [735, 169] width 23 height 14
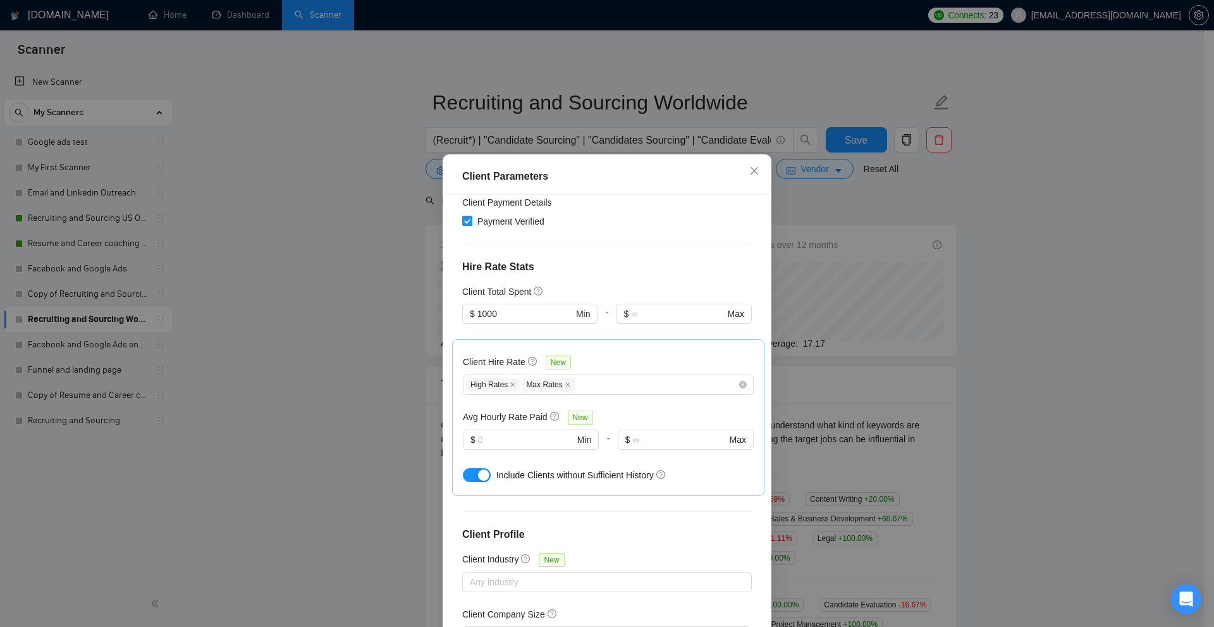
scroll to position [0, 0]
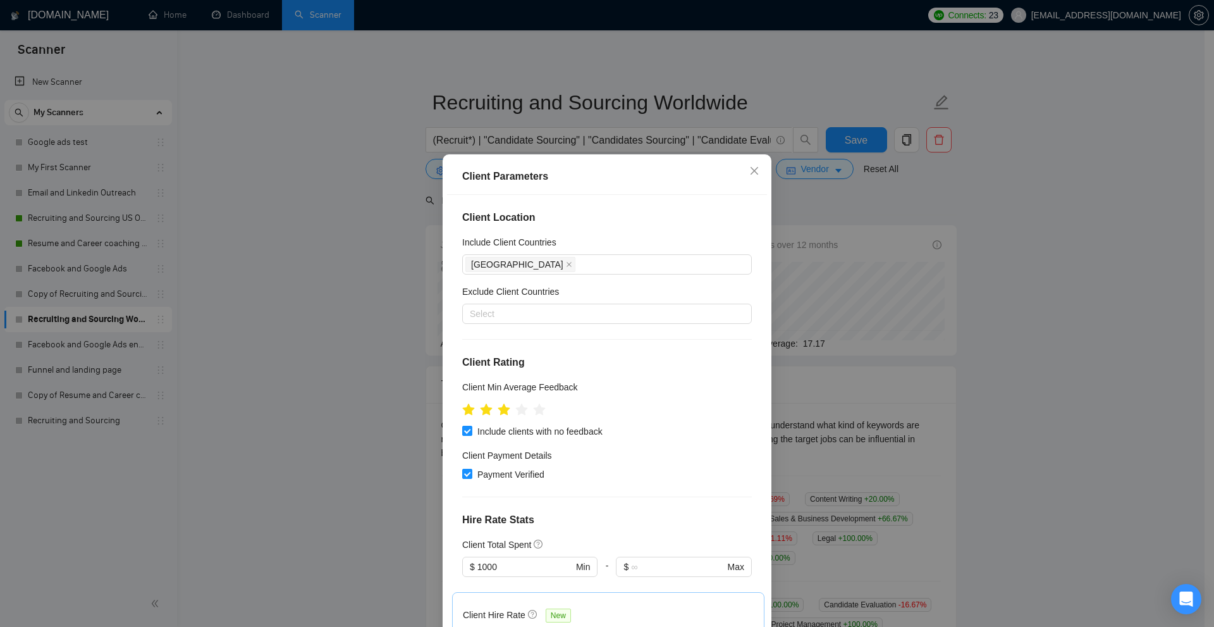
drag, startPoint x: 524, startPoint y: 265, endPoint x: 873, endPoint y: 264, distance: 349.7
click at [865, 269] on div "Client Parameters Client Location Include Client Countries [GEOGRAPHIC_DATA] Ex…" at bounding box center [607, 313] width 1214 height 627
drag, startPoint x: 873, startPoint y: 264, endPoint x: 837, endPoint y: 240, distance: 43.3
click at [847, 248] on div "Client Parameters Client Location Include Client Countries [GEOGRAPHIC_DATA] Ex…" at bounding box center [607, 313] width 1214 height 627
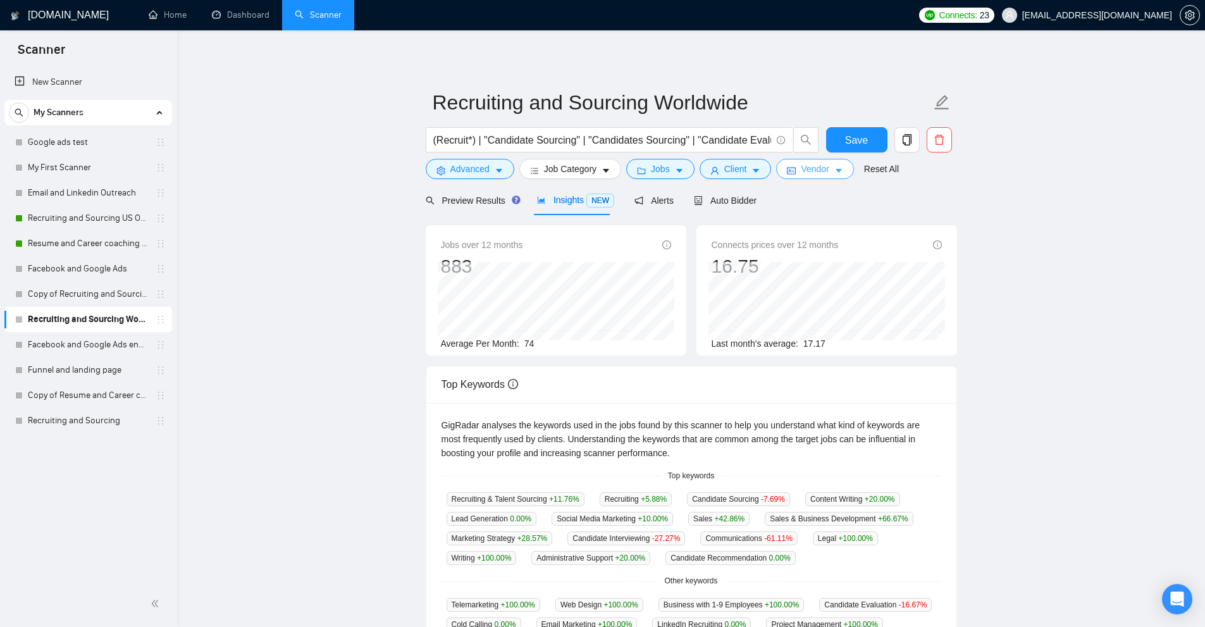
click at [813, 162] on span "Vendor" at bounding box center [815, 169] width 28 height 14
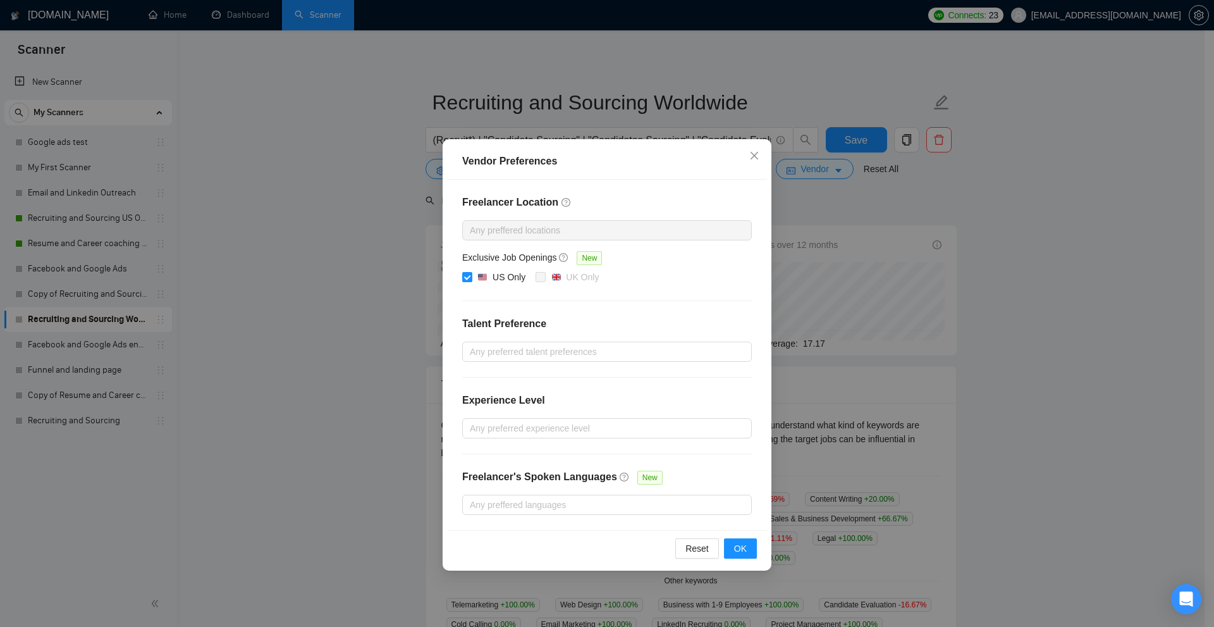
click at [500, 269] on div "Exclusive Job Openings New" at bounding box center [607, 260] width 290 height 20
click at [505, 275] on div "US Only" at bounding box center [509, 277] width 33 height 14
click at [471, 275] on input "US Only" at bounding box center [466, 276] width 9 height 9
checkbox input "false"
click at [751, 546] on button "OK" at bounding box center [740, 548] width 33 height 20
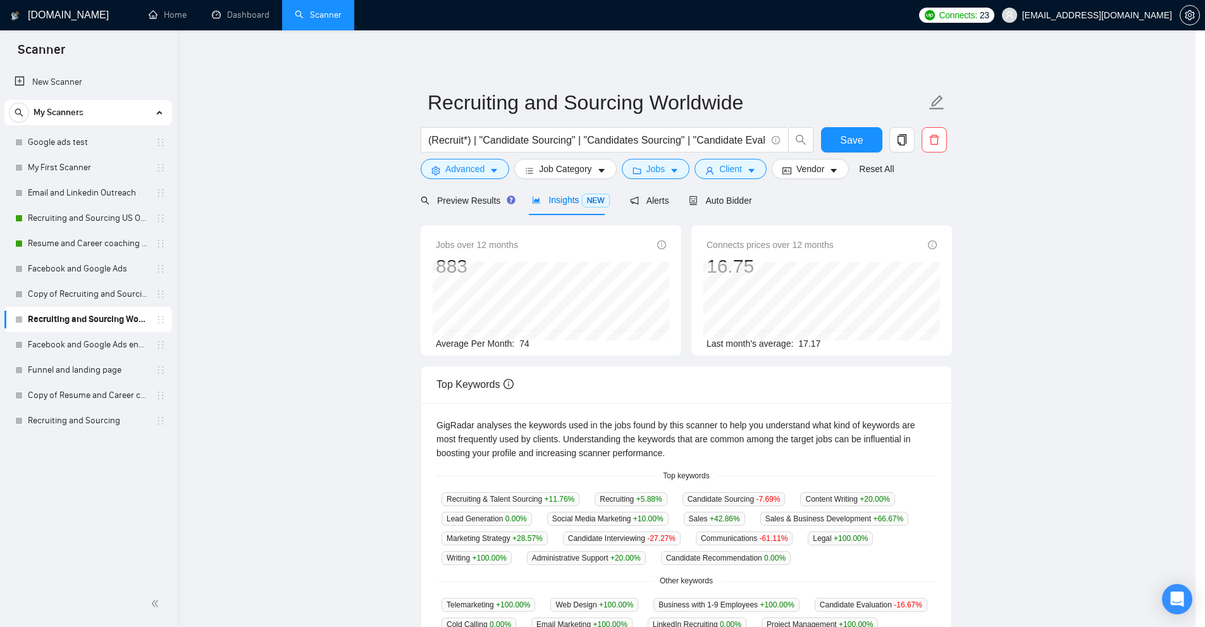
click at [1038, 292] on main "Recruiting and Sourcing Worldwide (Recruit*) | "Candidate Sourcing" | "Candidat…" at bounding box center [686, 485] width 978 height 868
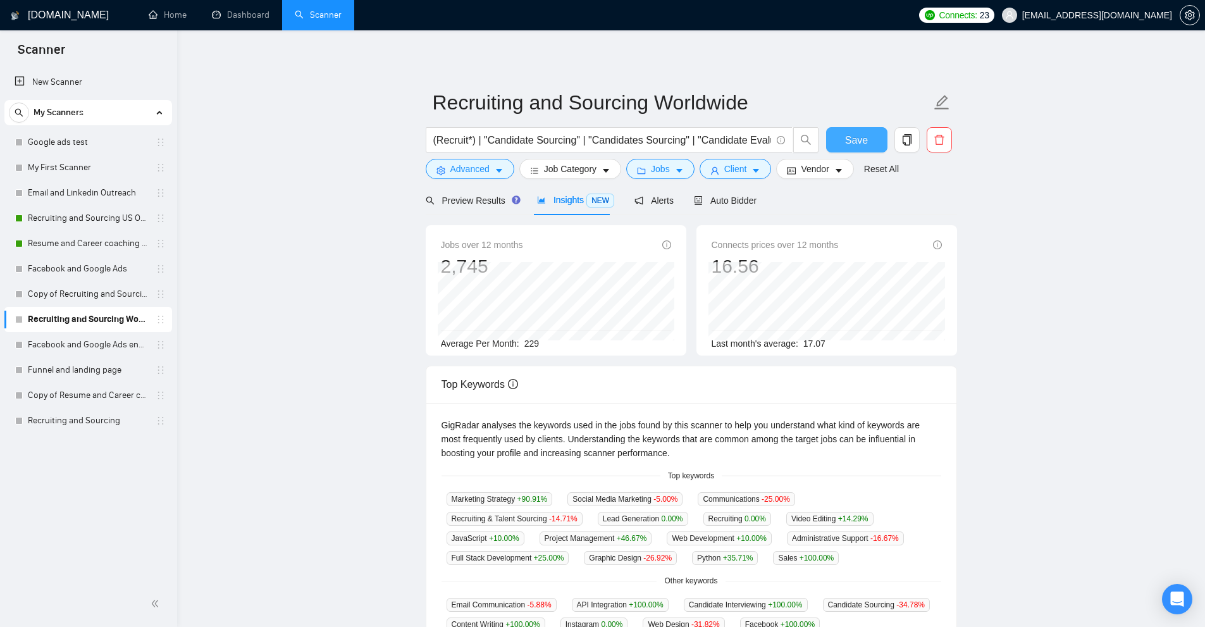
click at [849, 137] on span "Save" at bounding box center [856, 140] width 23 height 16
drag, startPoint x: 523, startPoint y: 345, endPoint x: 588, endPoint y: 353, distance: 65.0
click at [588, 353] on div "Jobs over 12 months 2,745 [DATE] 299 Average Per Month: 229" at bounding box center [556, 290] width 261 height 130
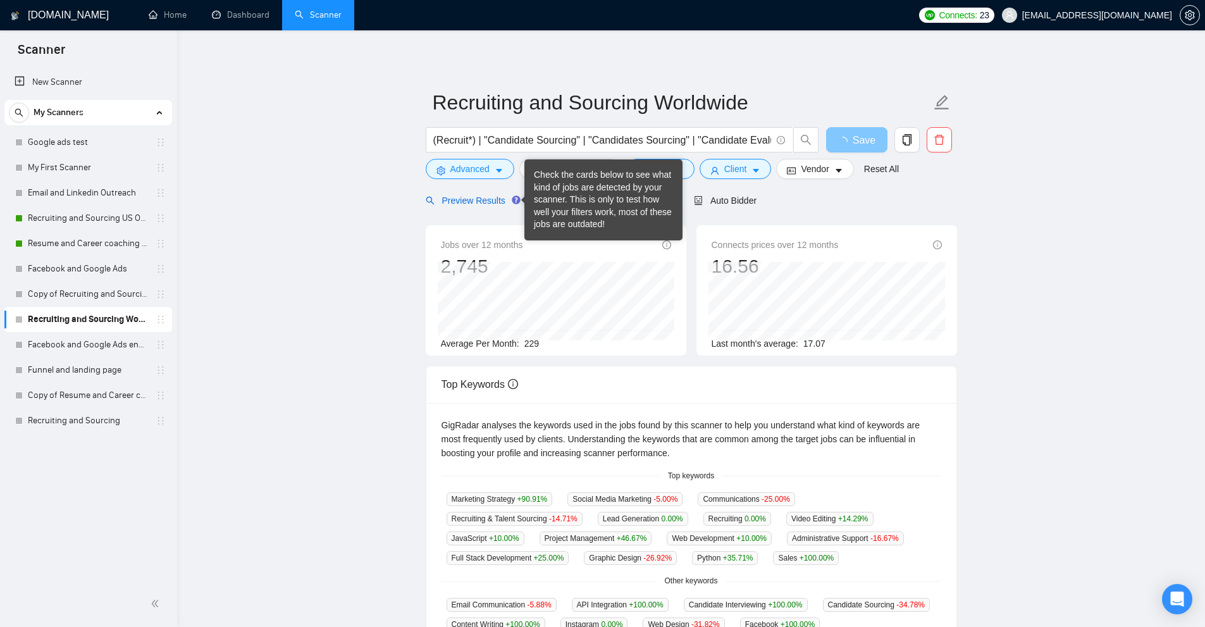
click at [489, 201] on span "Preview Results" at bounding box center [471, 200] width 91 height 10
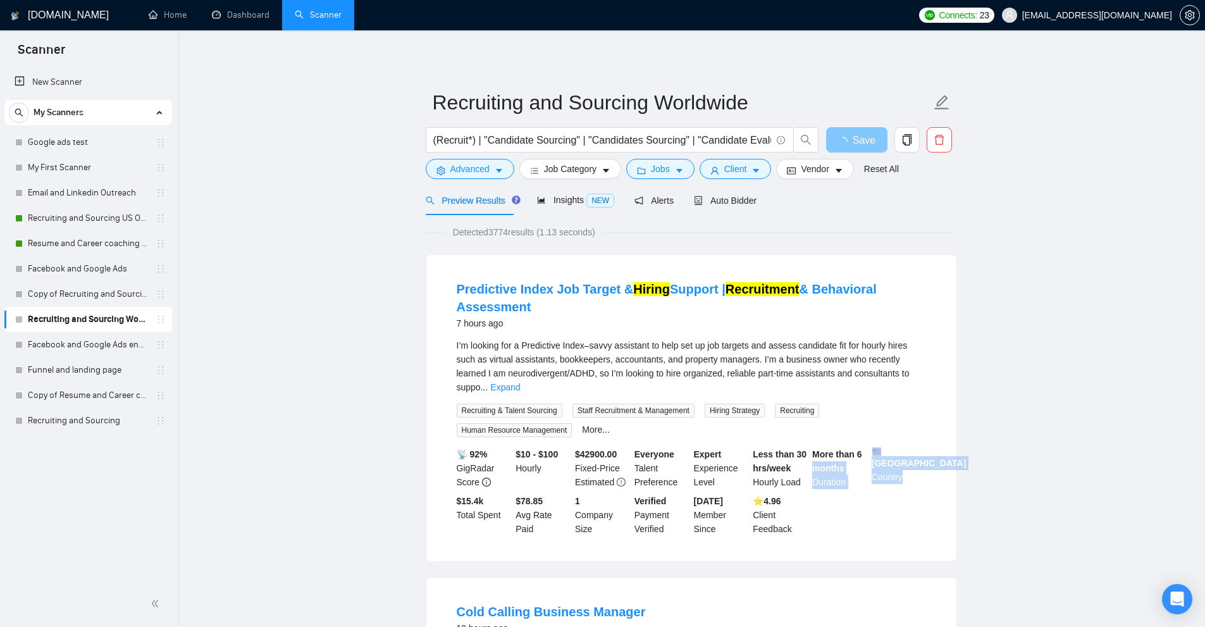
drag, startPoint x: 863, startPoint y: 429, endPoint x: 918, endPoint y: 469, distance: 67.9
click at [930, 506] on li "Predictive Index Job Target & Hiring Support | Recruitment & Behavioral Assessm…" at bounding box center [691, 408] width 500 height 276
click at [915, 494] on div "📡 92% GigRadar Score $10 - $100 Hourly $ 42900.00 Fixed-Price Estimated Everyon…" at bounding box center [691, 491] width 474 height 89
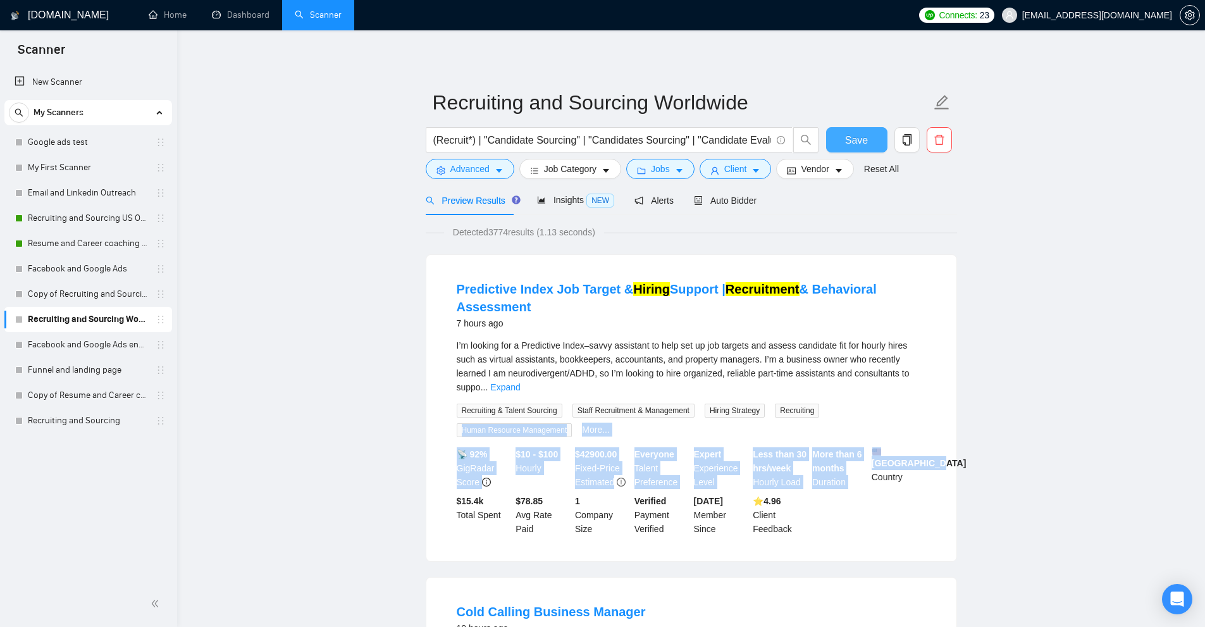
drag, startPoint x: 861, startPoint y: 453, endPoint x: 837, endPoint y: 421, distance: 39.7
click at [837, 421] on li "Predictive Index Job Target & Hiring Support | Recruitment & Behavioral Assessm…" at bounding box center [691, 408] width 500 height 276
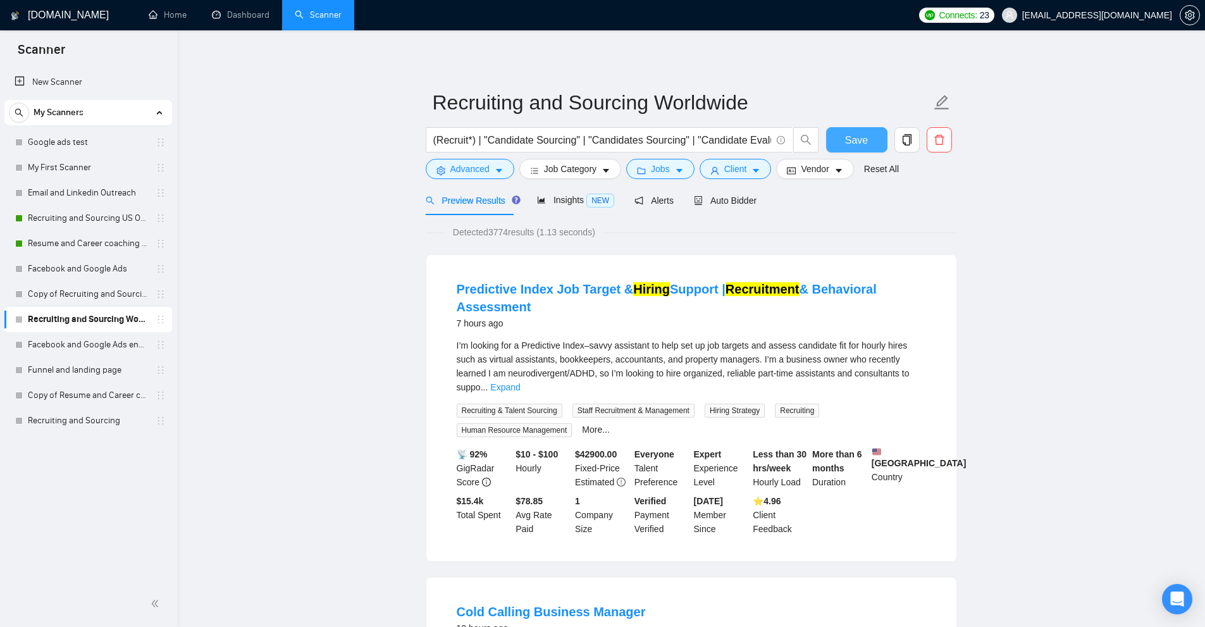
click at [697, 329] on div "7 hours ago" at bounding box center [691, 323] width 469 height 15
click at [557, 197] on span "Insights NEW" at bounding box center [575, 200] width 77 height 10
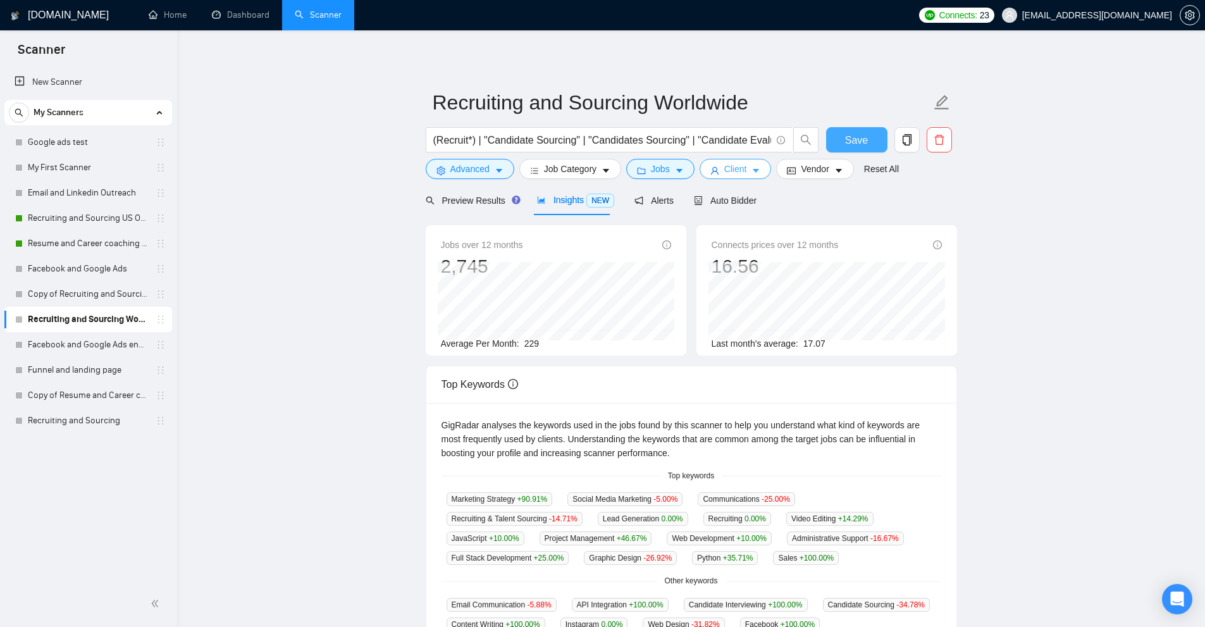
click at [742, 168] on span "Client" at bounding box center [735, 169] width 23 height 14
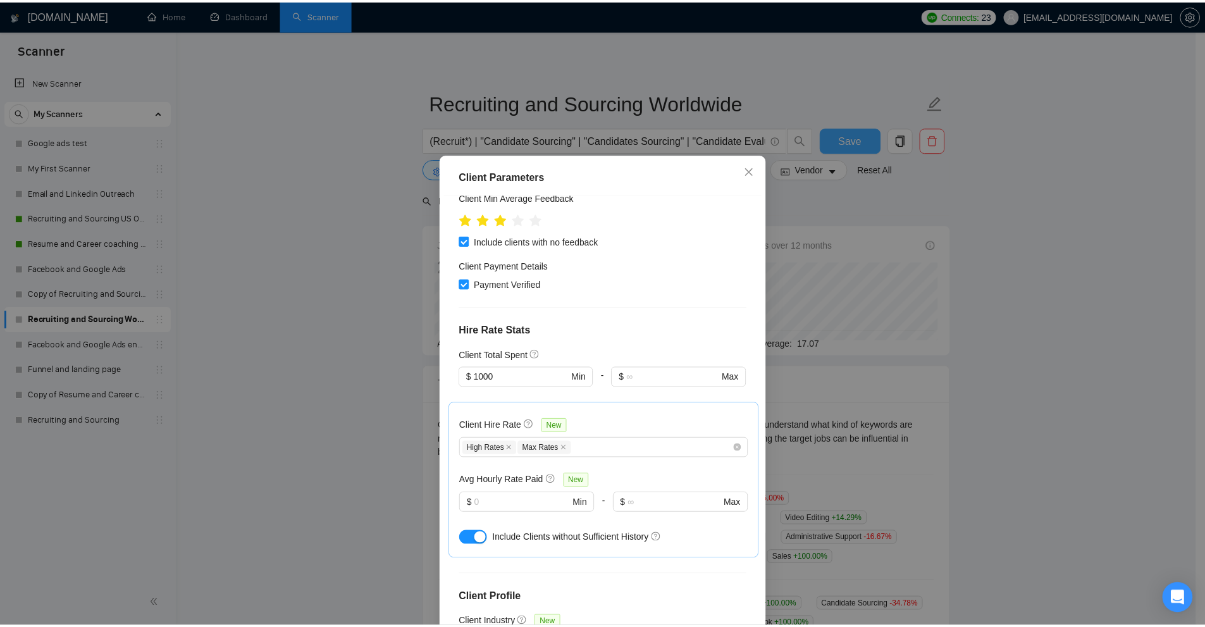
scroll to position [253, 0]
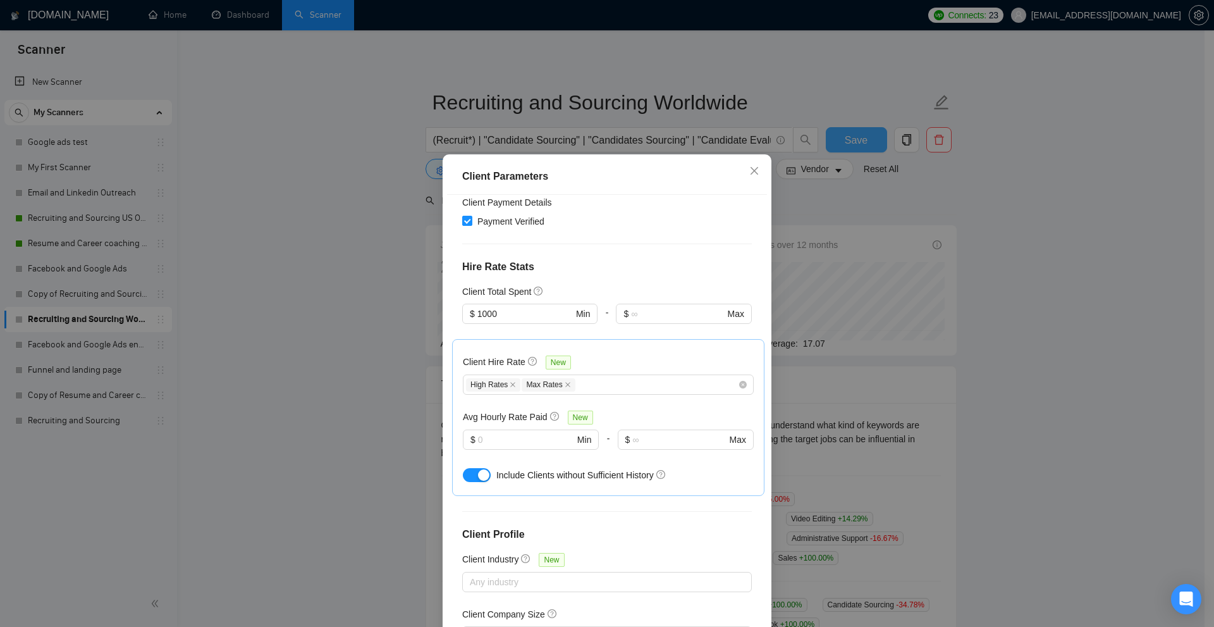
drag, startPoint x: 1037, startPoint y: 242, endPoint x: 865, endPoint y: 182, distance: 182.6
click at [1034, 242] on div "Client Parameters Client Location Include Client Countries [GEOGRAPHIC_DATA] Ex…" at bounding box center [607, 313] width 1214 height 627
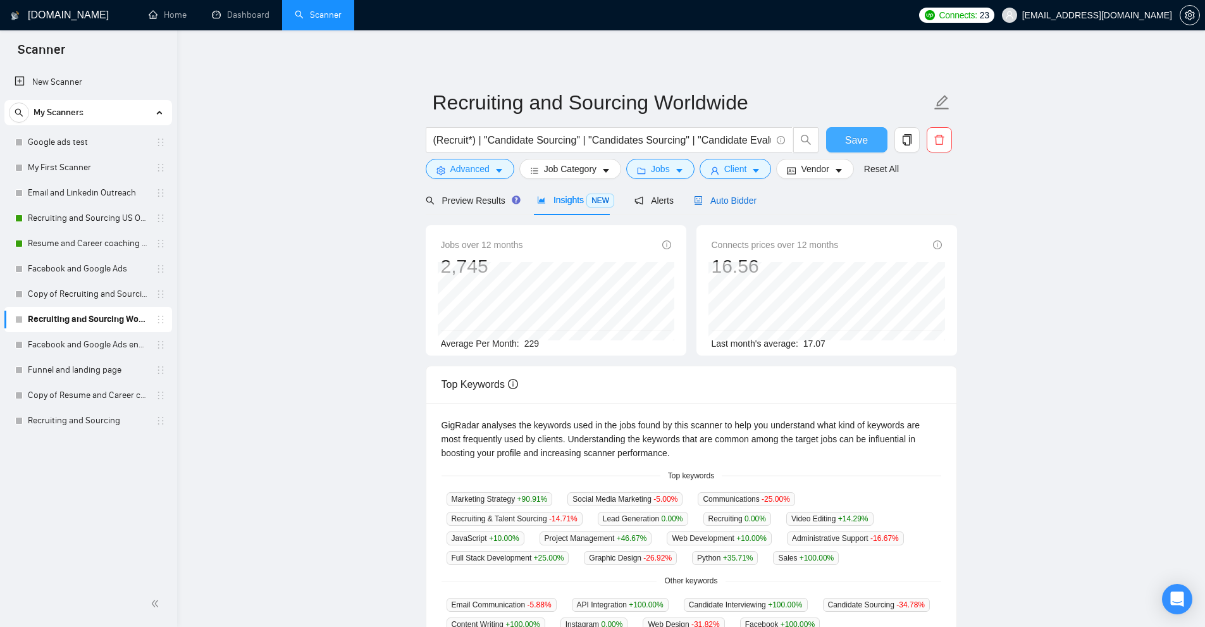
click at [734, 205] on span "Auto Bidder" at bounding box center [725, 200] width 63 height 10
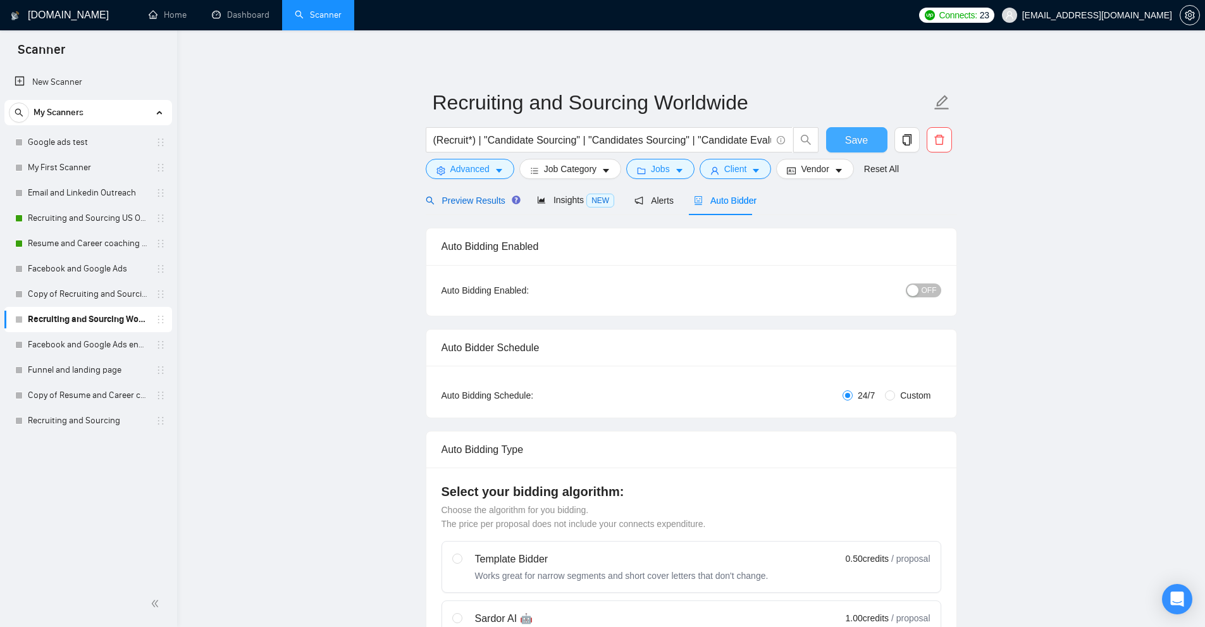
click at [473, 207] on div "Preview Results" at bounding box center [471, 201] width 91 height 14
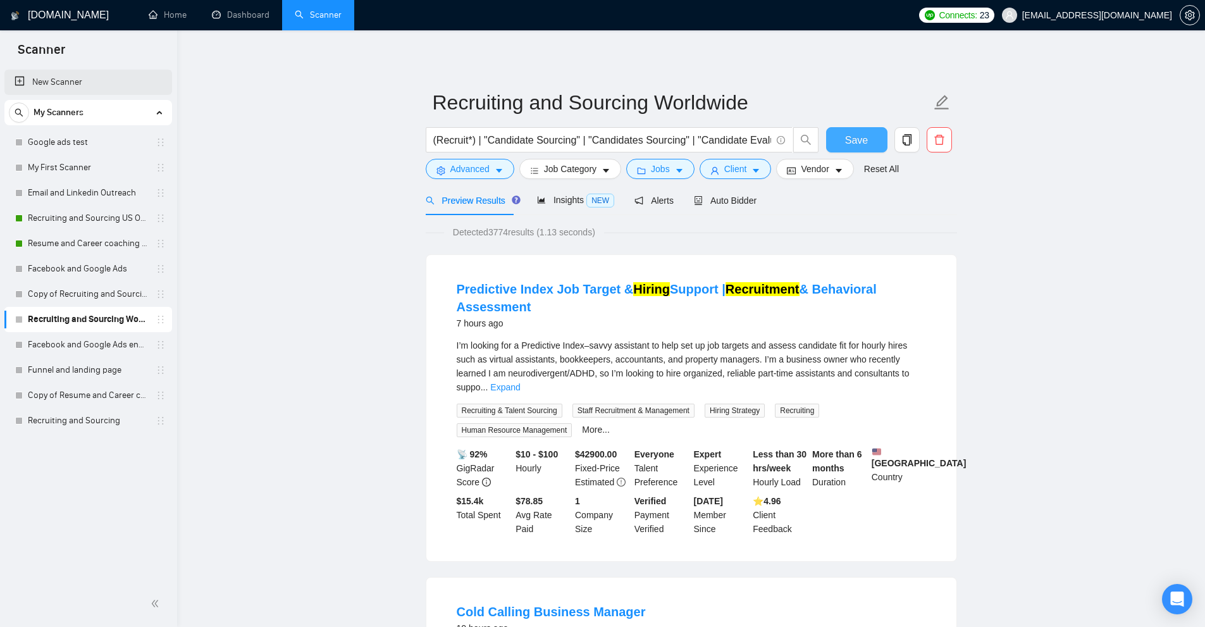
click at [102, 83] on link "New Scanner" at bounding box center [88, 82] width 147 height 25
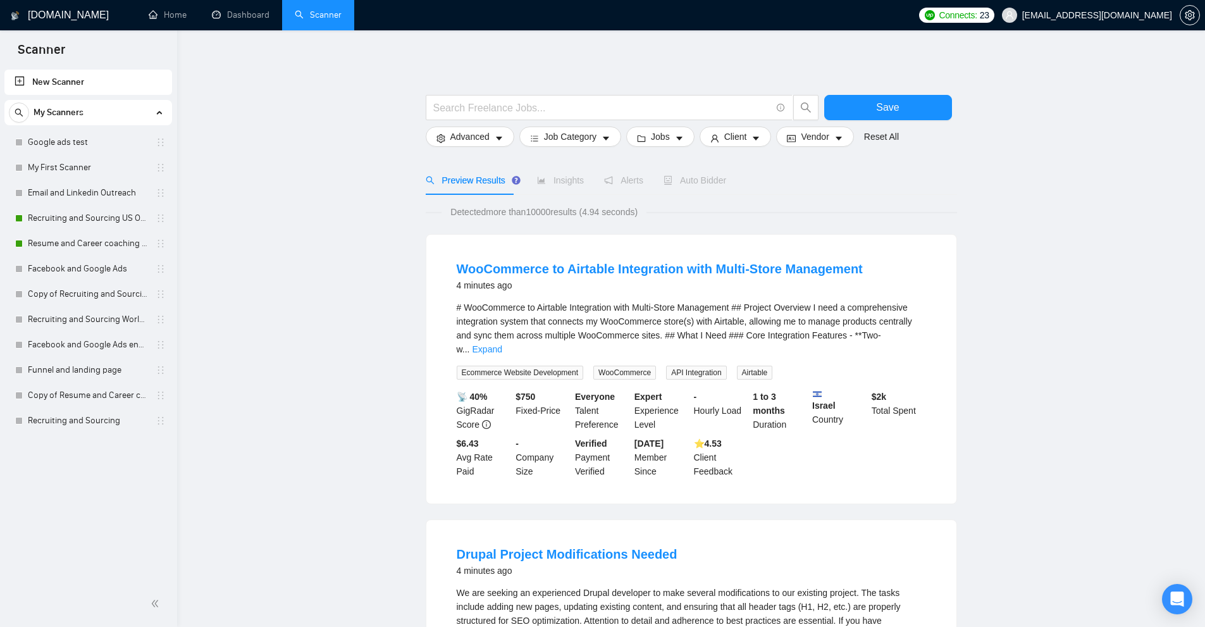
click at [93, 84] on link "New Scanner" at bounding box center [88, 82] width 147 height 25
click at [517, 107] on input "text" at bounding box center [602, 108] width 338 height 16
paste input ""enhance my CV" | "cv enhancing" | "Write a CV" | "resume writer" | "cv design"…"
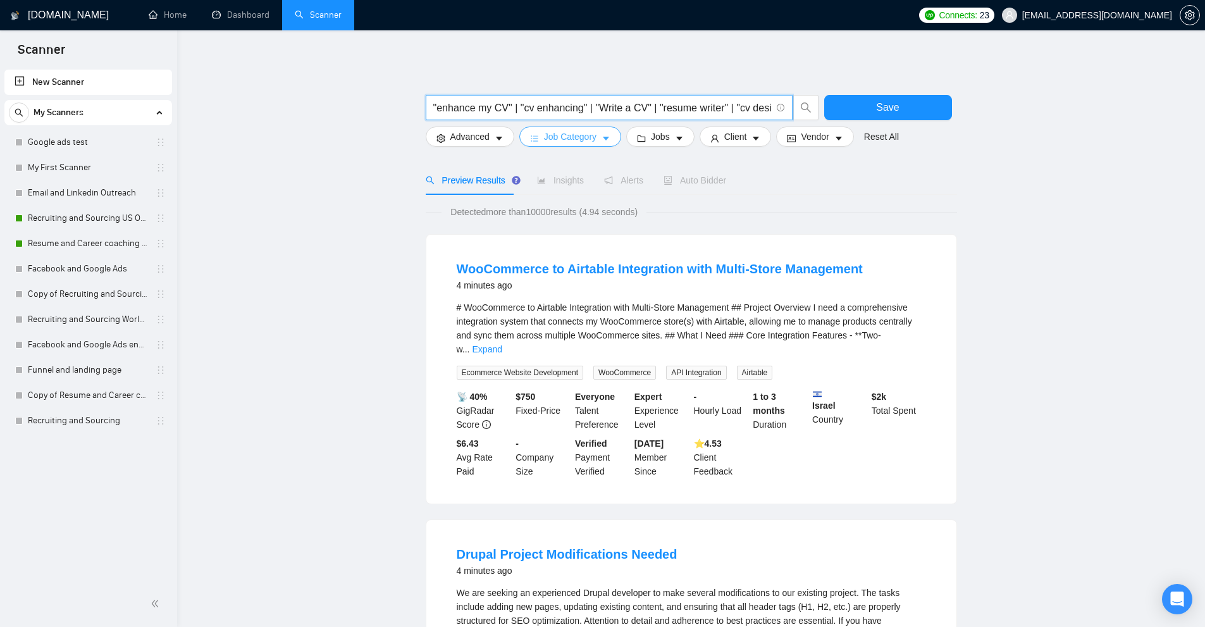
scroll to position [0, 3993]
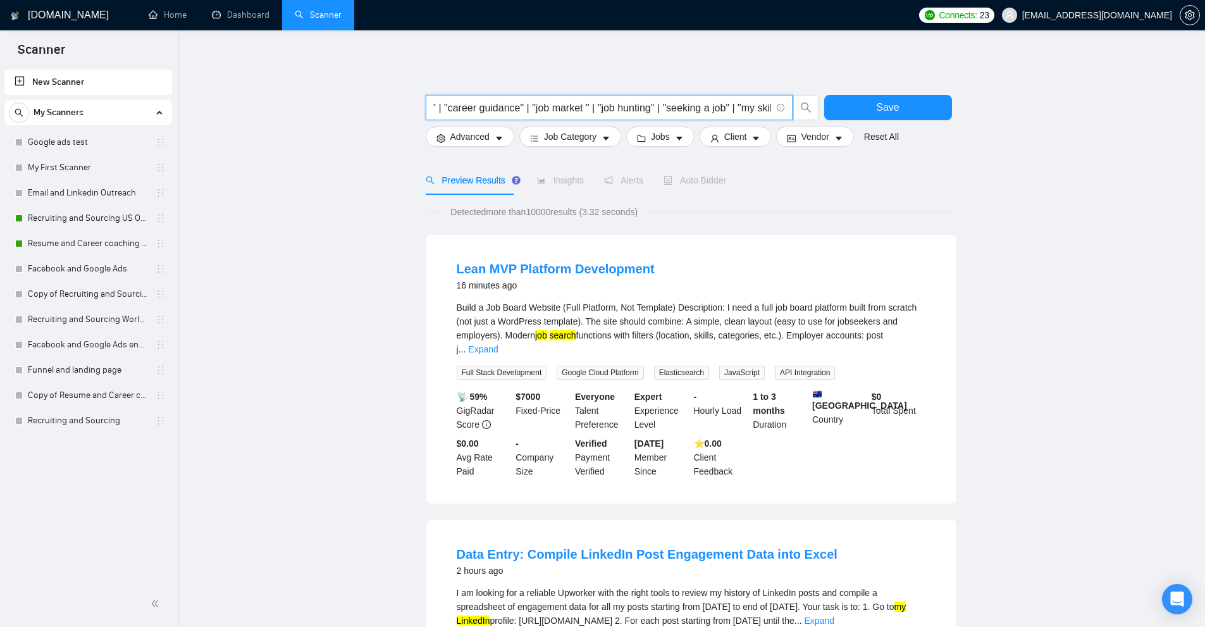
type input ""enhance my CV" | "cv enhancing" | "Write a CV" | "resume writer" | "cv design"…"
click at [589, 130] on span "Job Category" at bounding box center [570, 137] width 52 height 14
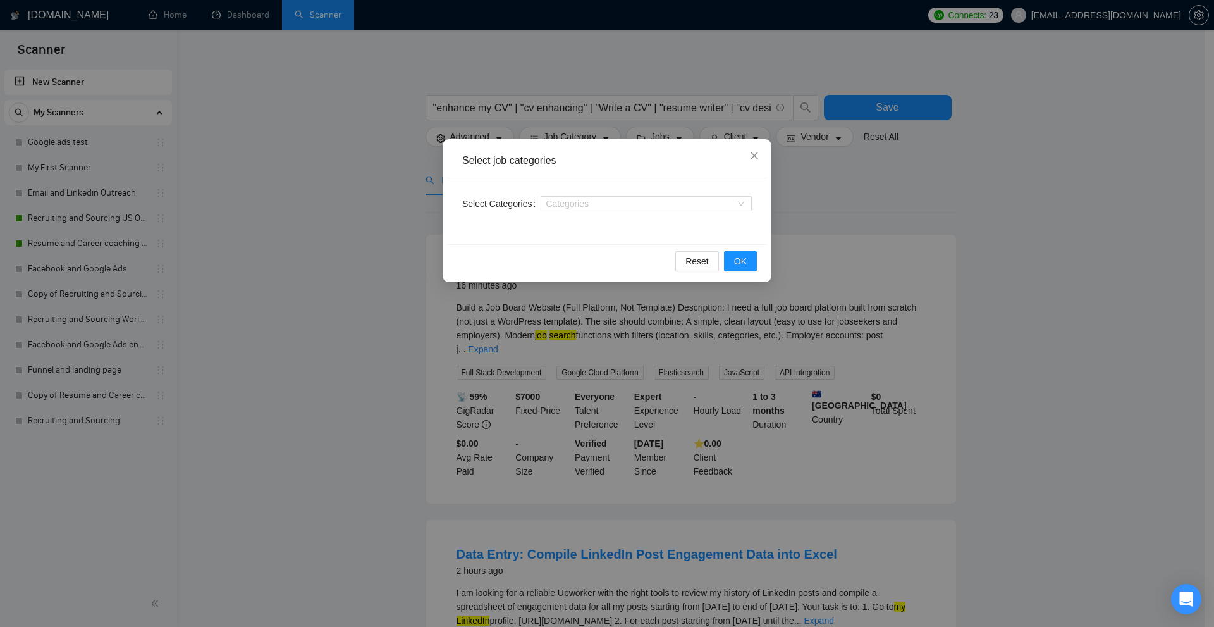
drag, startPoint x: 976, startPoint y: 204, endPoint x: 822, endPoint y: 175, distance: 156.4
click at [976, 204] on div "Select job categories Select Categories Categories Reset OK" at bounding box center [607, 313] width 1214 height 627
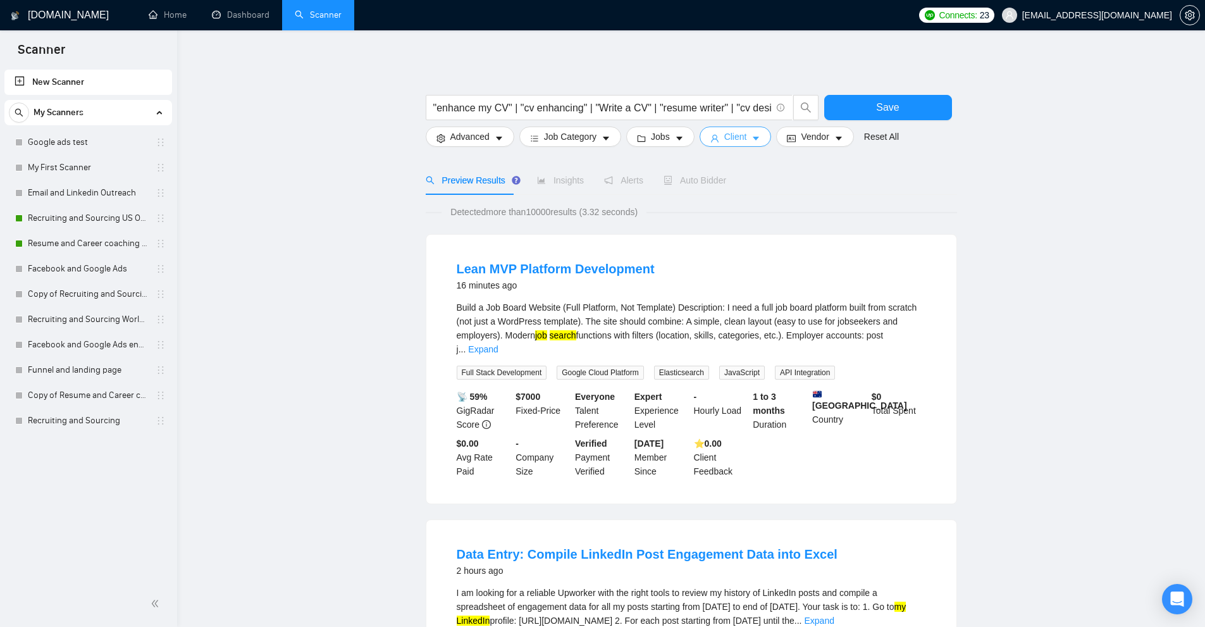
click at [756, 137] on icon "caret-down" at bounding box center [755, 138] width 9 height 9
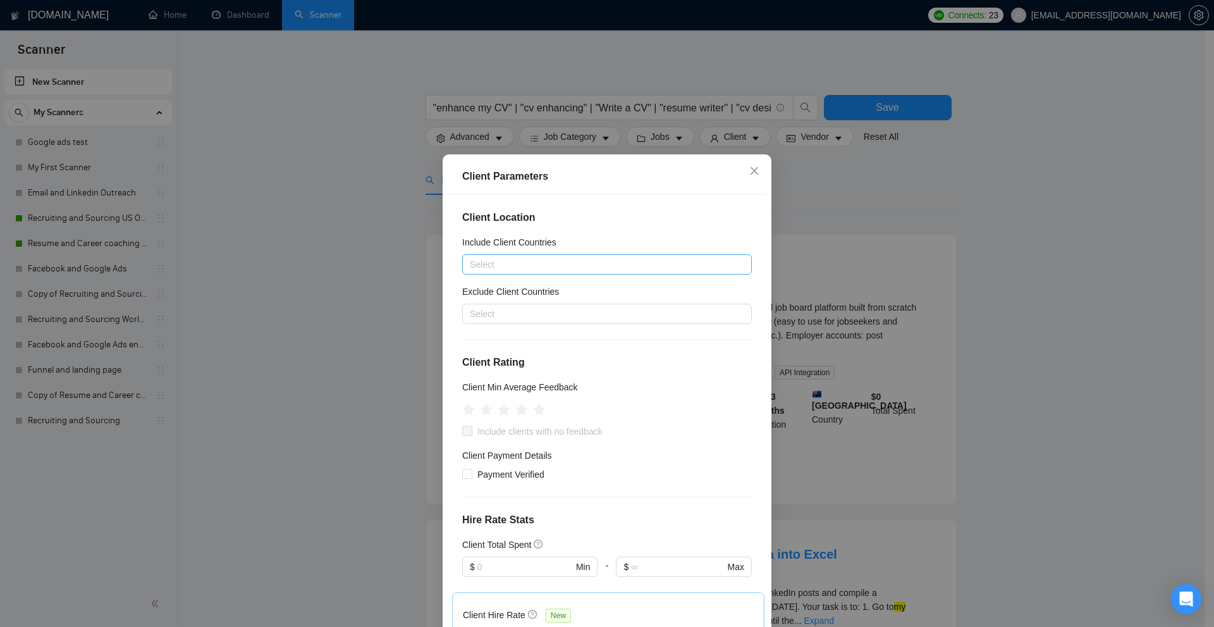
click at [533, 266] on div at bounding box center [600, 264] width 271 height 15
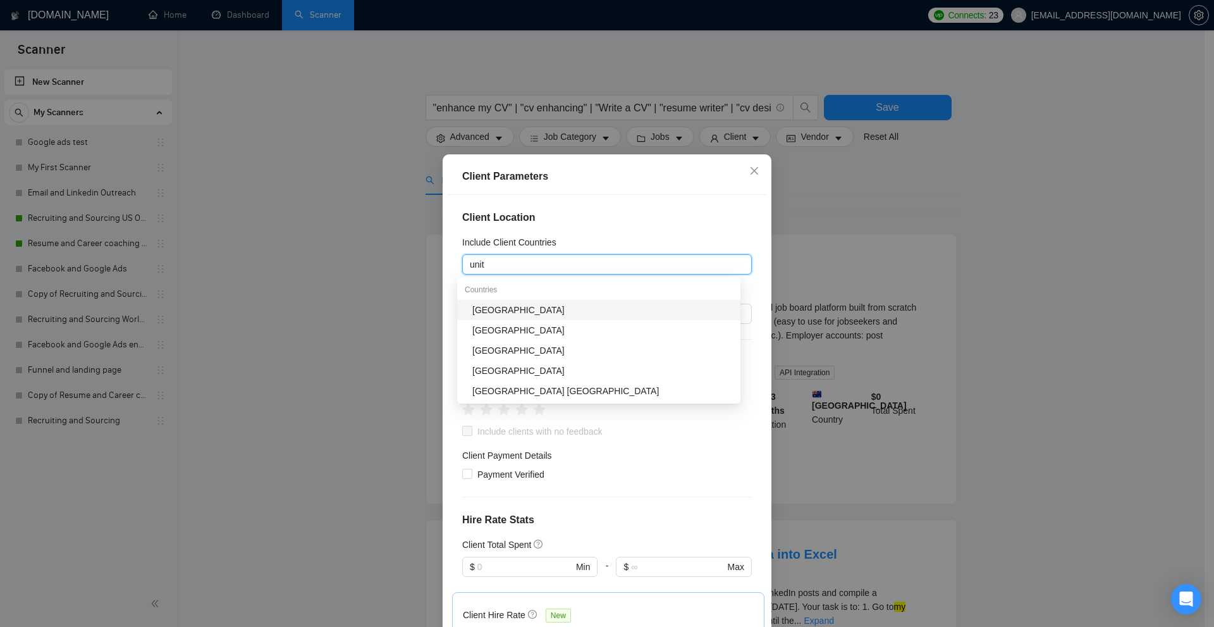
type input "unite"
click at [530, 307] on div "[GEOGRAPHIC_DATA]" at bounding box center [602, 310] width 261 height 14
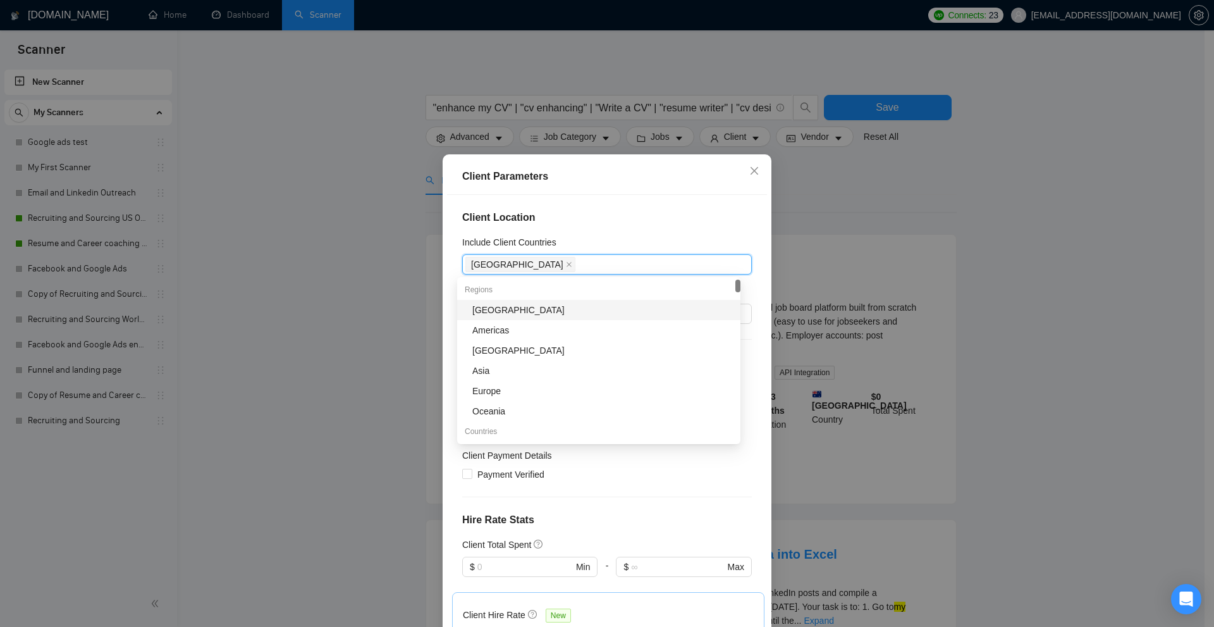
click at [875, 229] on div "Client Parameters Client Location Include Client Countries [GEOGRAPHIC_DATA] [G…" at bounding box center [607, 313] width 1214 height 627
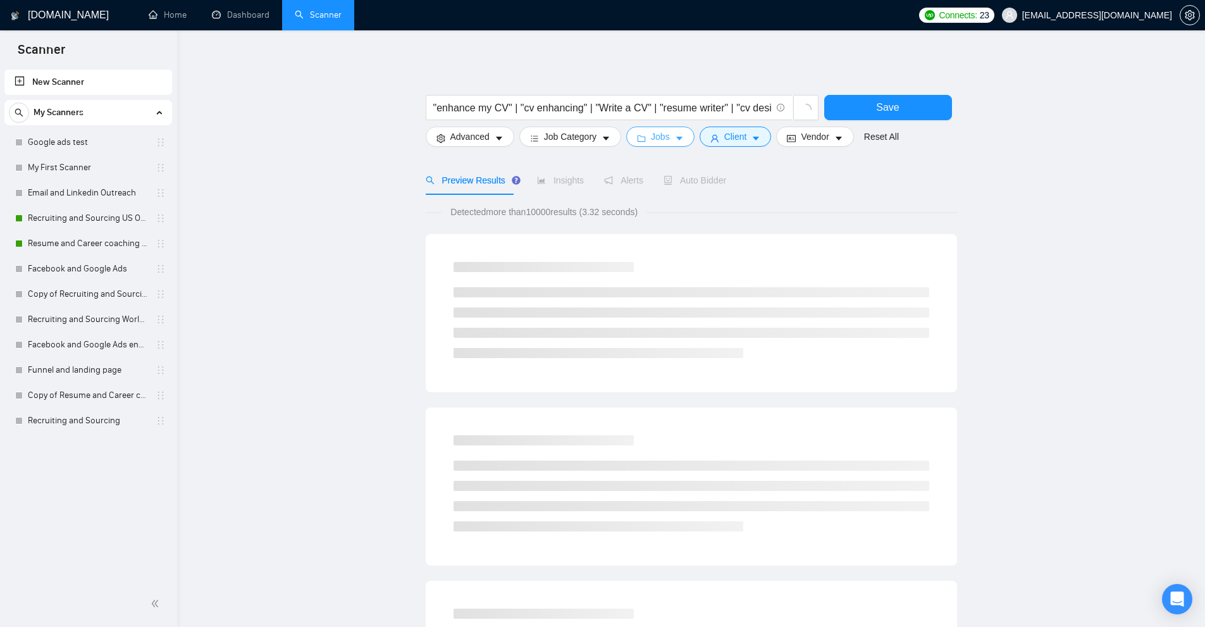
click at [660, 143] on span "Jobs" at bounding box center [660, 137] width 19 height 14
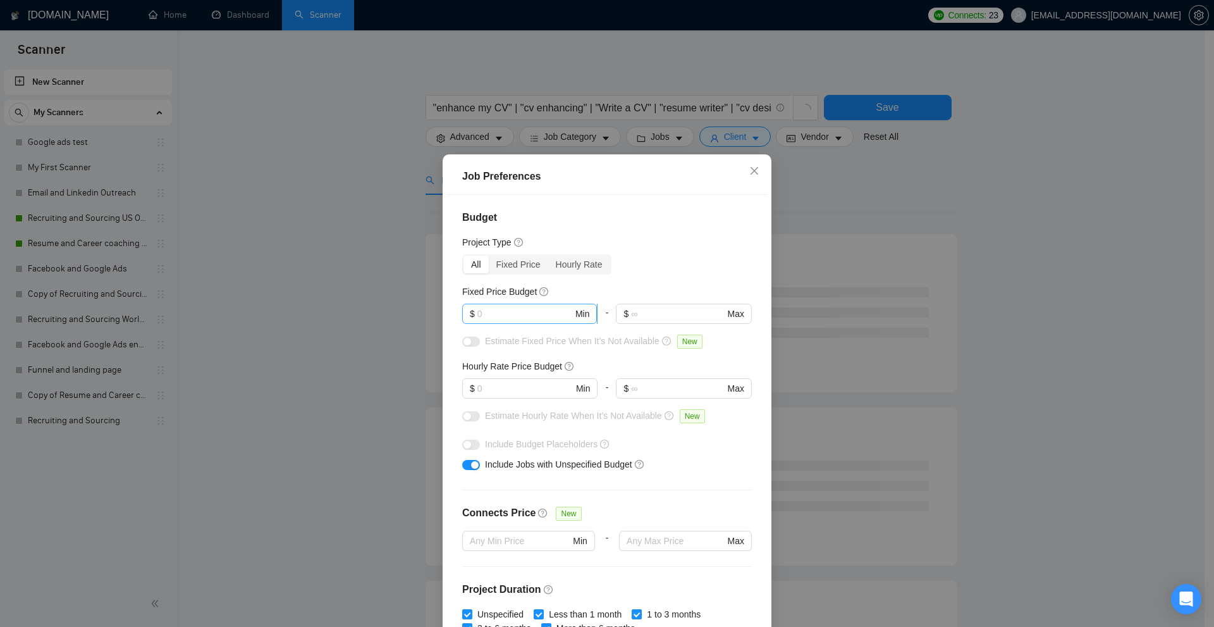
click at [529, 320] on input "text" at bounding box center [524, 314] width 95 height 14
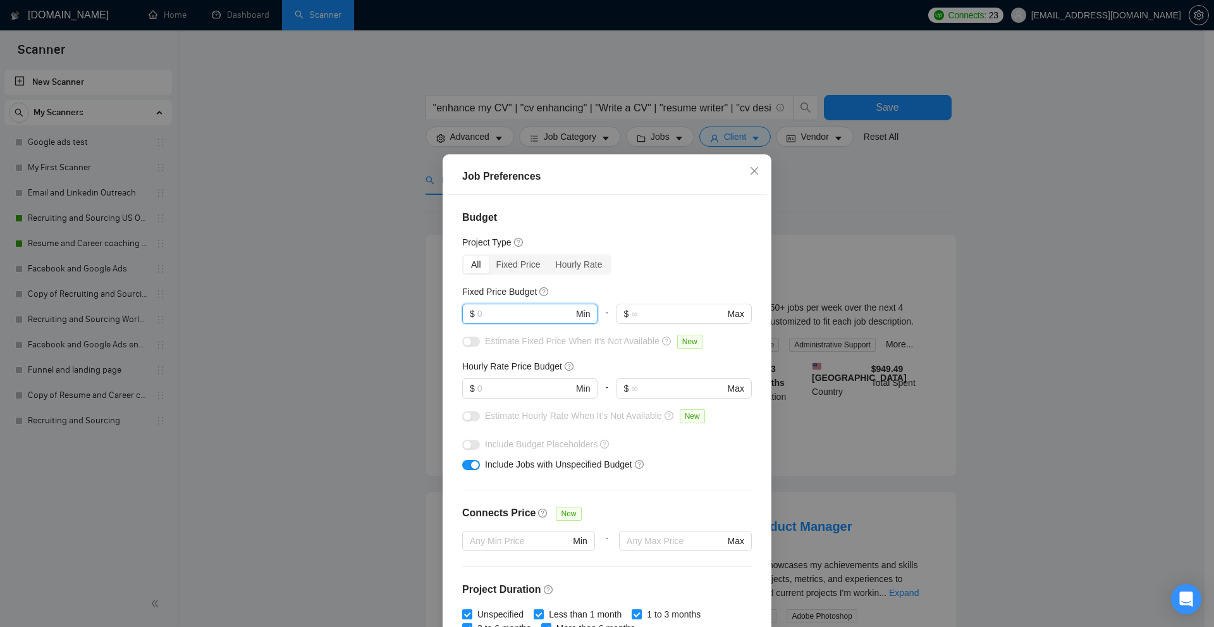
click at [462, 288] on h5 "Fixed Price Budget" at bounding box center [499, 292] width 75 height 14
drag, startPoint x: 462, startPoint y: 288, endPoint x: 515, endPoint y: 288, distance: 53.1
click at [515, 288] on h5 "Fixed Price Budget" at bounding box center [499, 292] width 75 height 14
click at [507, 304] on span "$ Min" at bounding box center [529, 314] width 135 height 20
click at [502, 393] on input "text" at bounding box center [524, 388] width 95 height 14
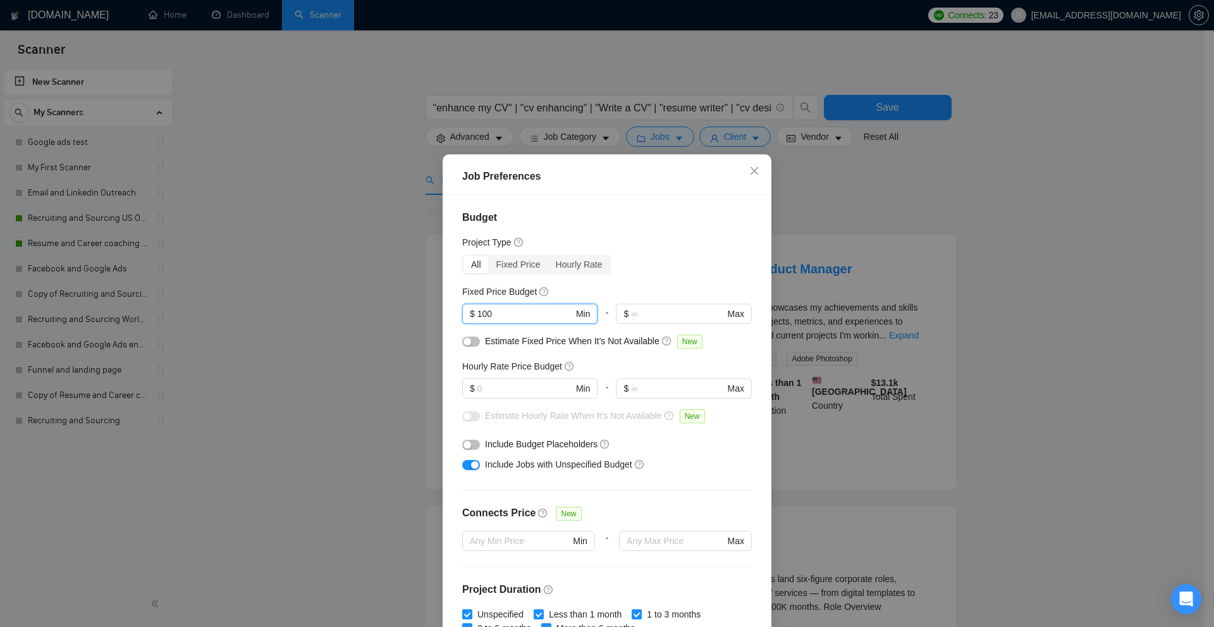
drag, startPoint x: 509, startPoint y: 313, endPoint x: 323, endPoint y: 313, distance: 185.9
click at [350, 313] on div "Job Preferences Budget Project Type All Fixed Price Hourly Rate Fixed Price Bud…" at bounding box center [607, 313] width 1214 height 627
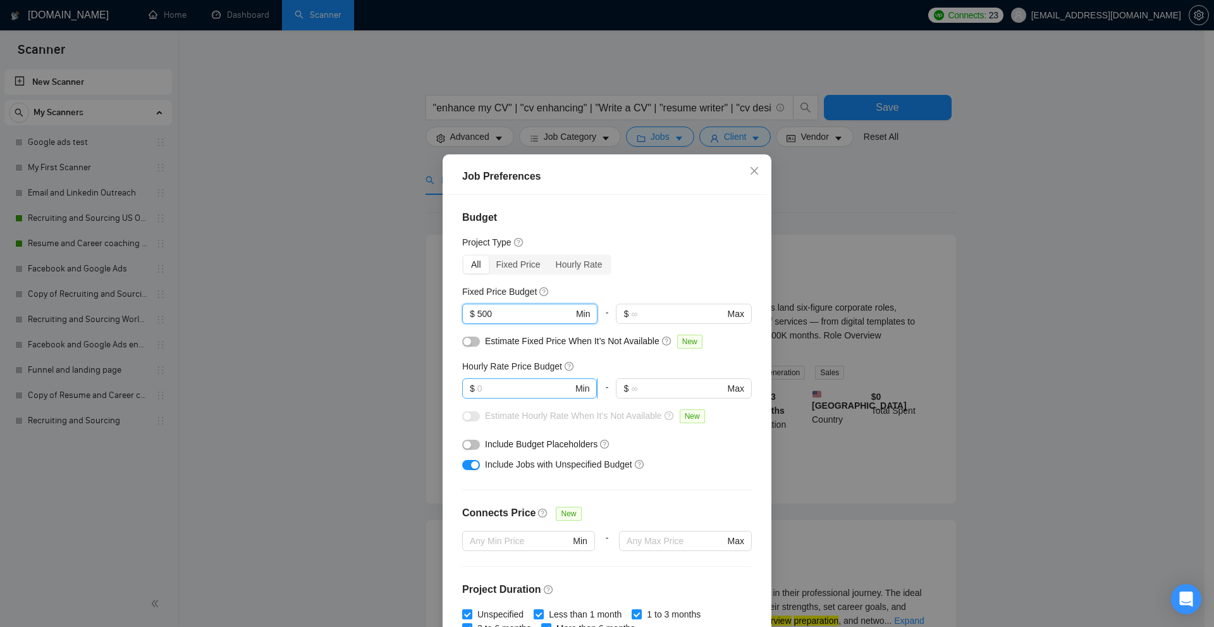
type input "500"
drag, startPoint x: 494, startPoint y: 383, endPoint x: 413, endPoint y: 386, distance: 81.0
click at [413, 386] on div "Job Preferences Budget Project Type All Fixed Price Hourly Rate Fixed Price Bud…" at bounding box center [607, 313] width 1214 height 627
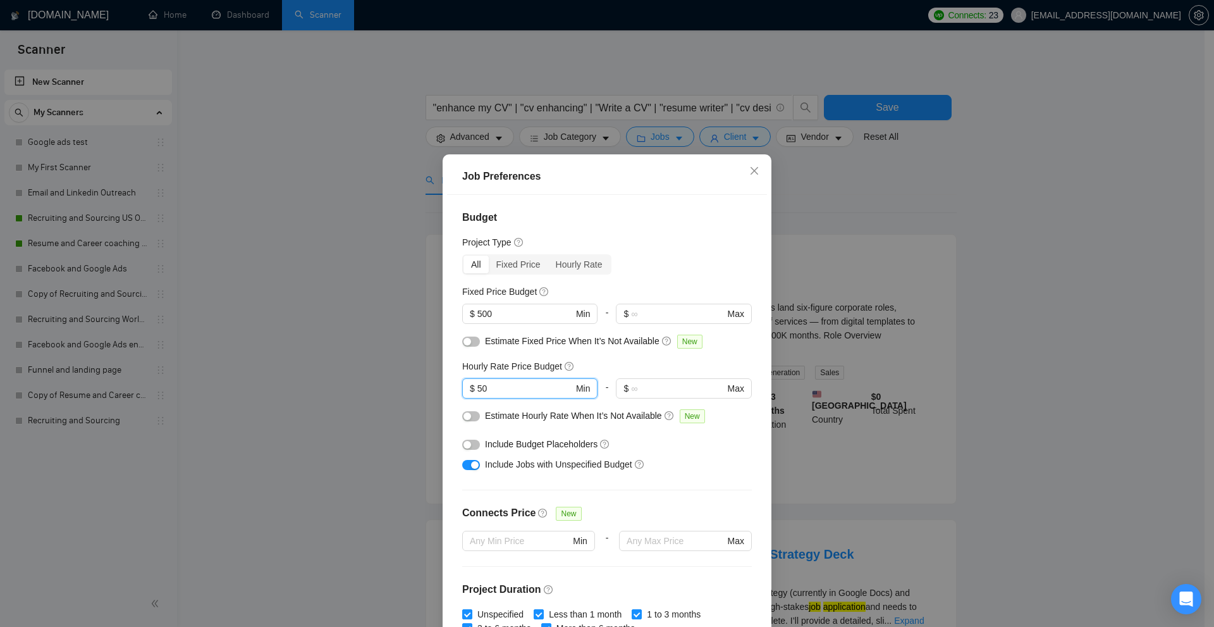
click at [417, 396] on div "Job Preferences Budget Project Type All Fixed Price Hourly Rate Fixed Price Bud…" at bounding box center [607, 313] width 1214 height 627
type input "50"
click at [871, 332] on div "Job Preferences Budget Project Type All Fixed Price Hourly Rate Fixed Price Bud…" at bounding box center [607, 313] width 1214 height 627
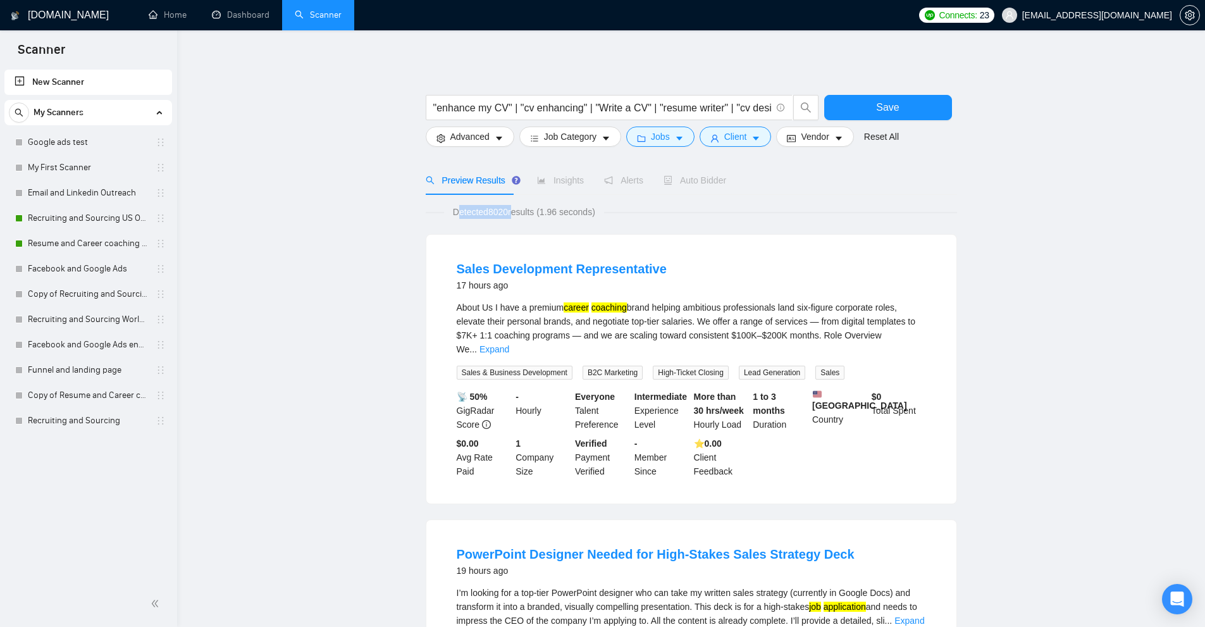
drag, startPoint x: 474, startPoint y: 209, endPoint x: 612, endPoint y: 211, distance: 137.3
click at [546, 214] on span "Detected 8020 results (1.96 seconds)" at bounding box center [524, 212] width 160 height 14
click at [804, 211] on div "Detected 8020 results (1.96 seconds)" at bounding box center [691, 212] width 531 height 14
click at [477, 141] on span "Advanced" at bounding box center [469, 137] width 39 height 14
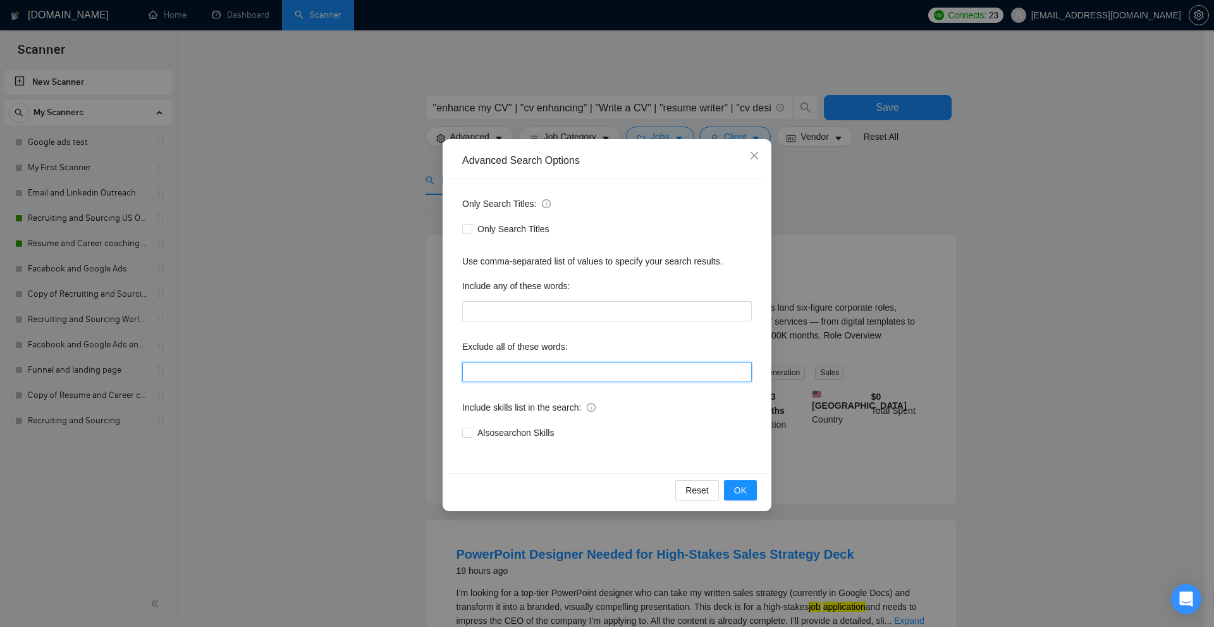
click at [574, 369] on input "text" at bounding box center [607, 372] width 290 height 20
paste input ""commission-based", "commission only", "commission-only", "commission pay", "co…"
type input ""commission-based", "commission only", "commission-only", "commission pay", "co…"
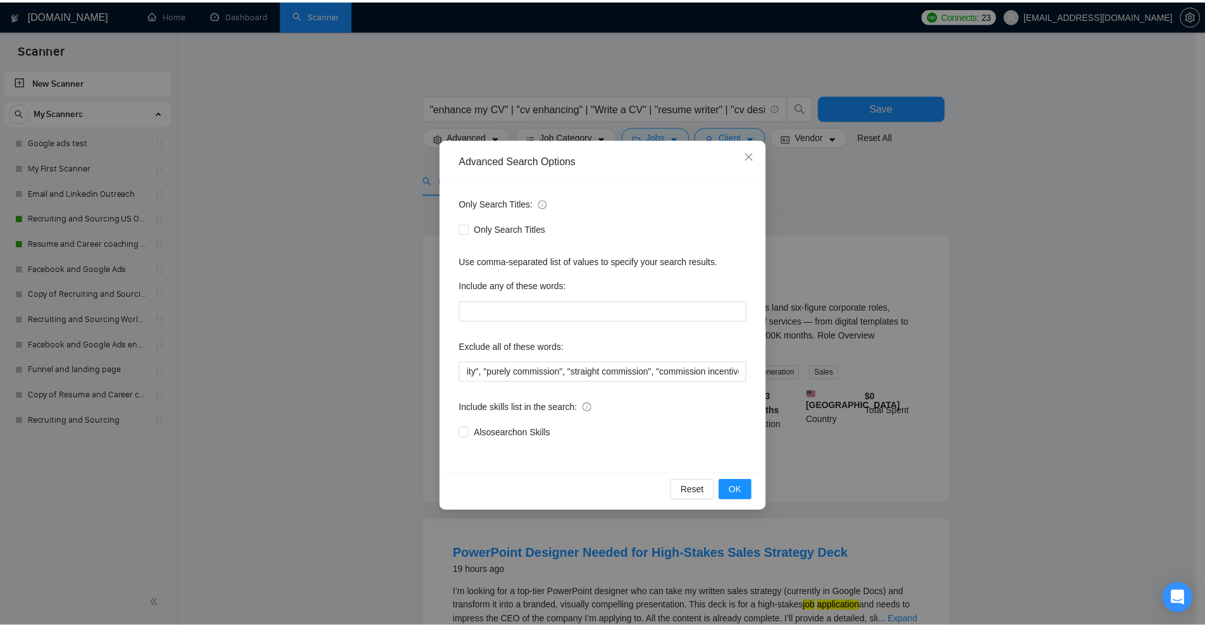
scroll to position [0, 0]
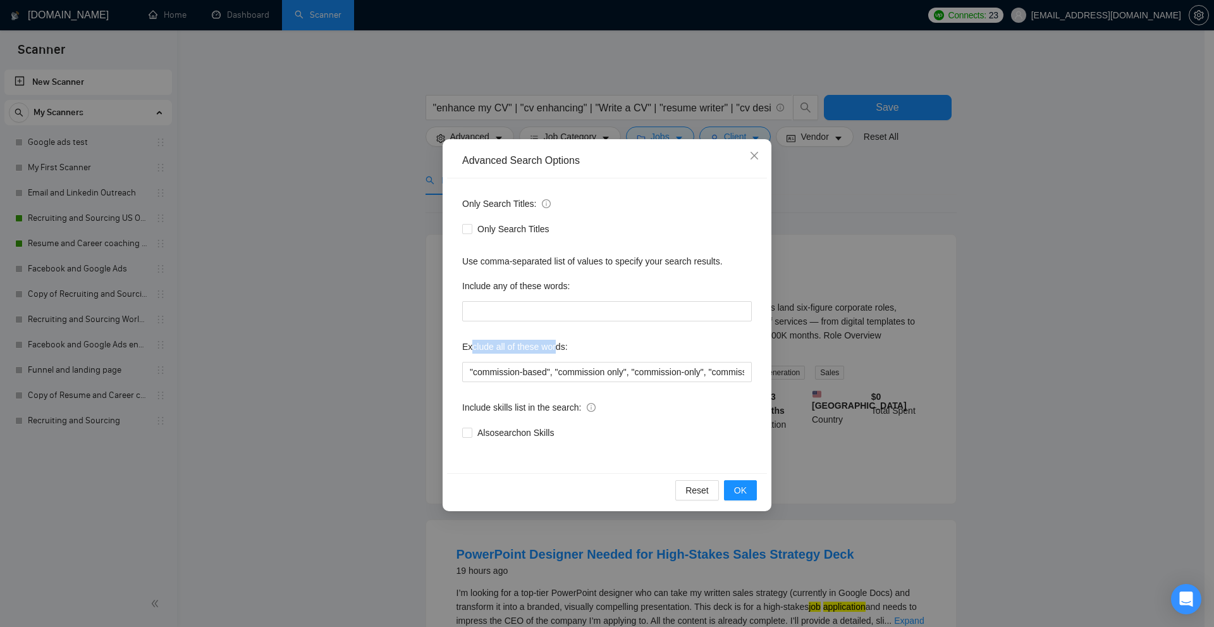
drag, startPoint x: 484, startPoint y: 346, endPoint x: 563, endPoint y: 347, distance: 79.1
click at [563, 347] on label "Exclude all of these words:" at bounding box center [515, 346] width 106 height 20
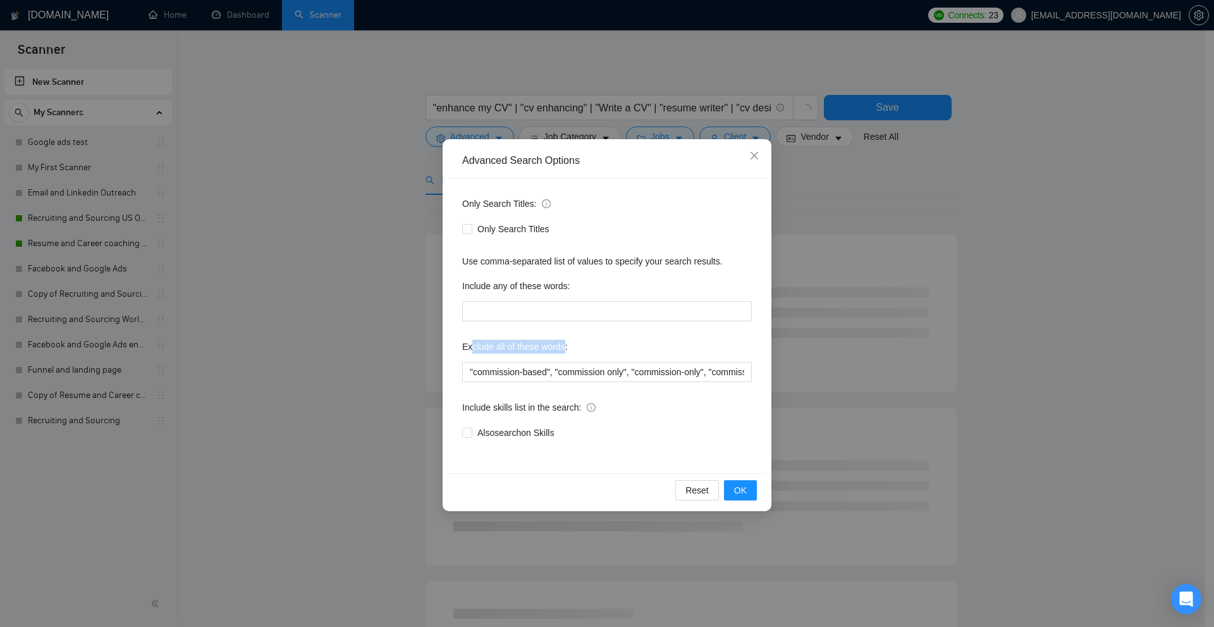
click at [563, 347] on label "Exclude all of these words:" at bounding box center [515, 346] width 106 height 20
click at [739, 487] on span "OK" at bounding box center [740, 490] width 13 height 14
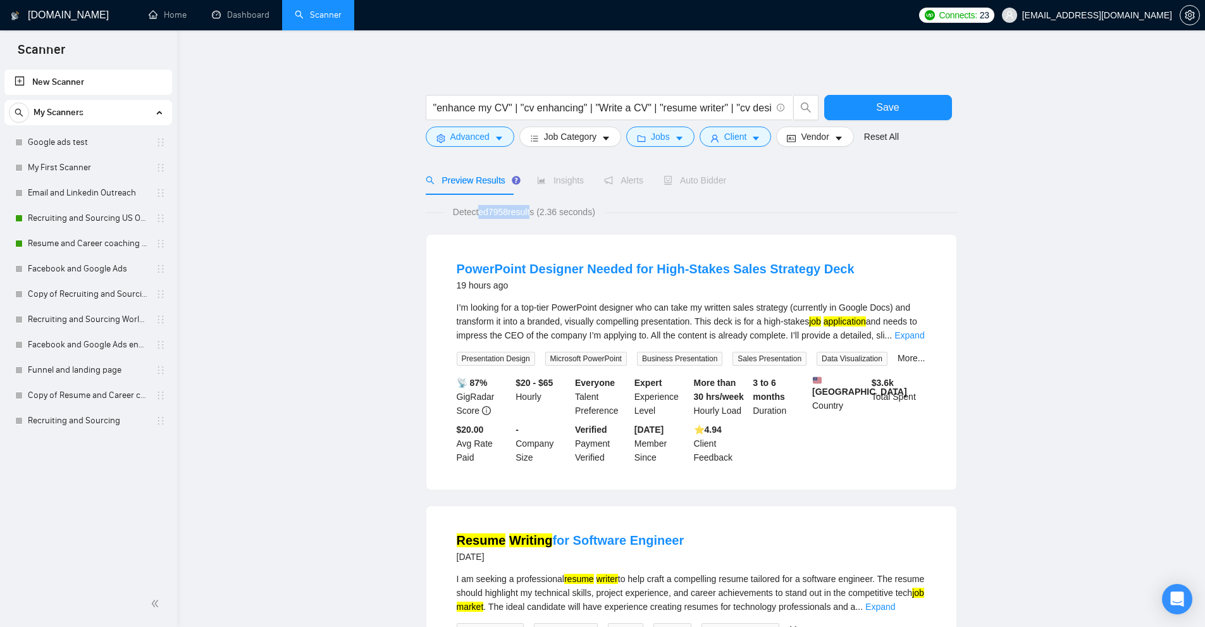
drag, startPoint x: 477, startPoint y: 214, endPoint x: 554, endPoint y: 206, distance: 76.9
click at [543, 212] on span "Detected 7958 results (2.36 seconds)" at bounding box center [524, 212] width 160 height 14
click at [878, 106] on span "Save" at bounding box center [887, 107] width 23 height 16
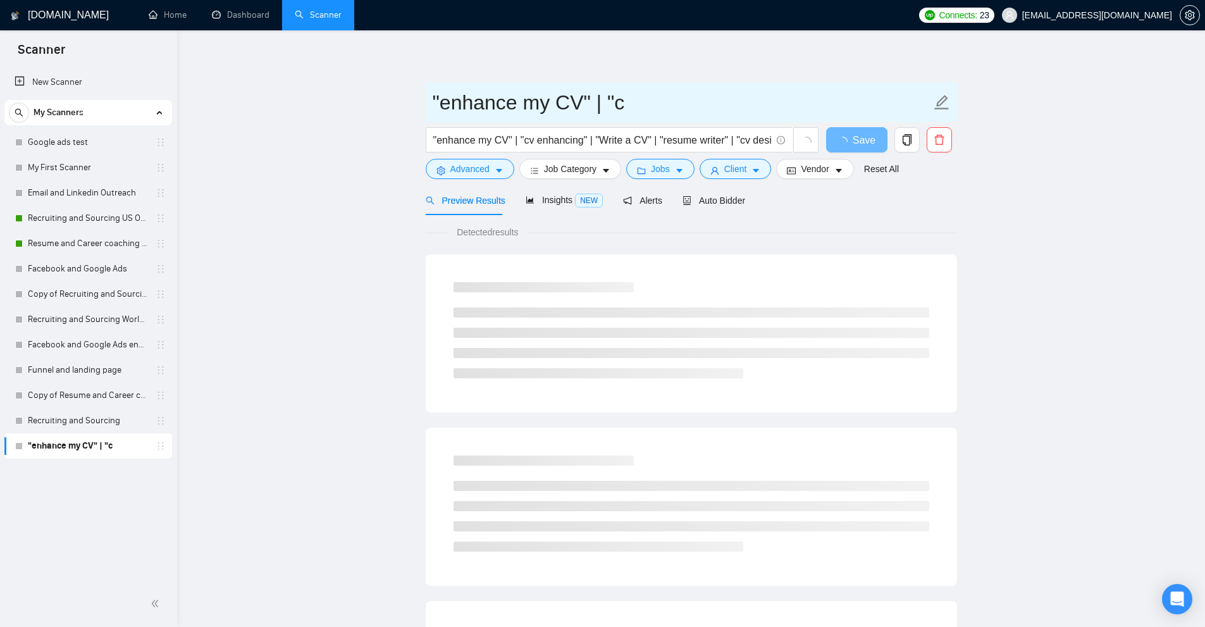
click at [631, 99] on input ""enhance my CV" | "c" at bounding box center [682, 103] width 498 height 32
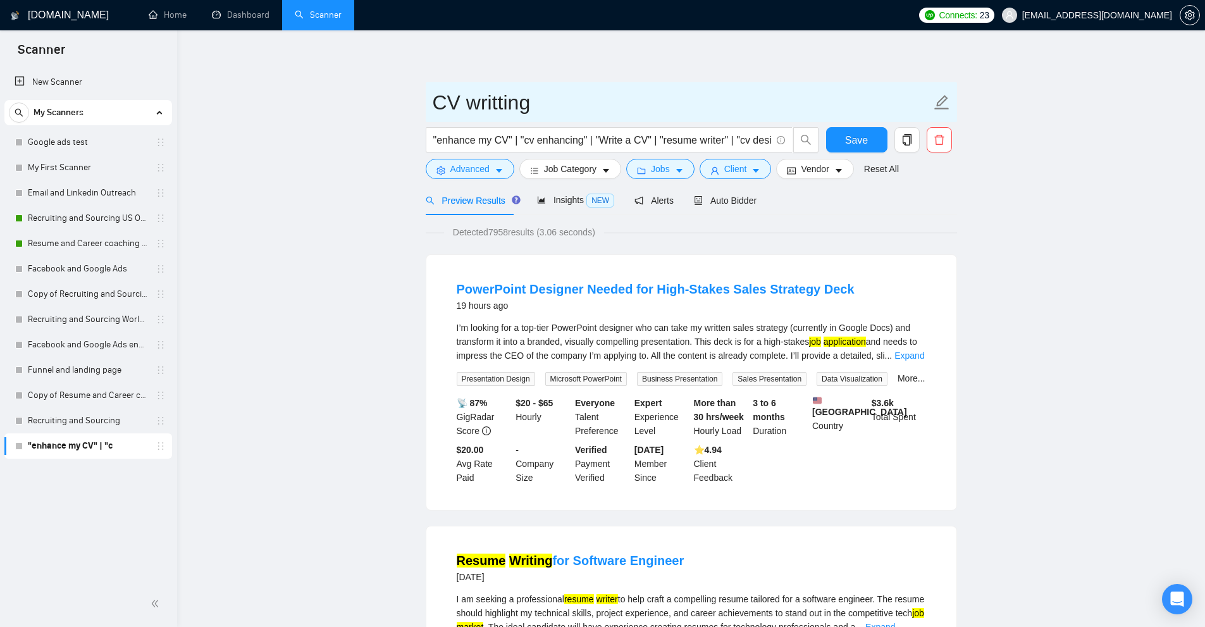
drag, startPoint x: 502, startPoint y: 97, endPoint x: 495, endPoint y: 101, distance: 8.5
click at [495, 101] on input "CV writting" at bounding box center [682, 103] width 498 height 32
click at [591, 99] on input "CV writing" at bounding box center [682, 103] width 498 height 32
type input "CV writing"
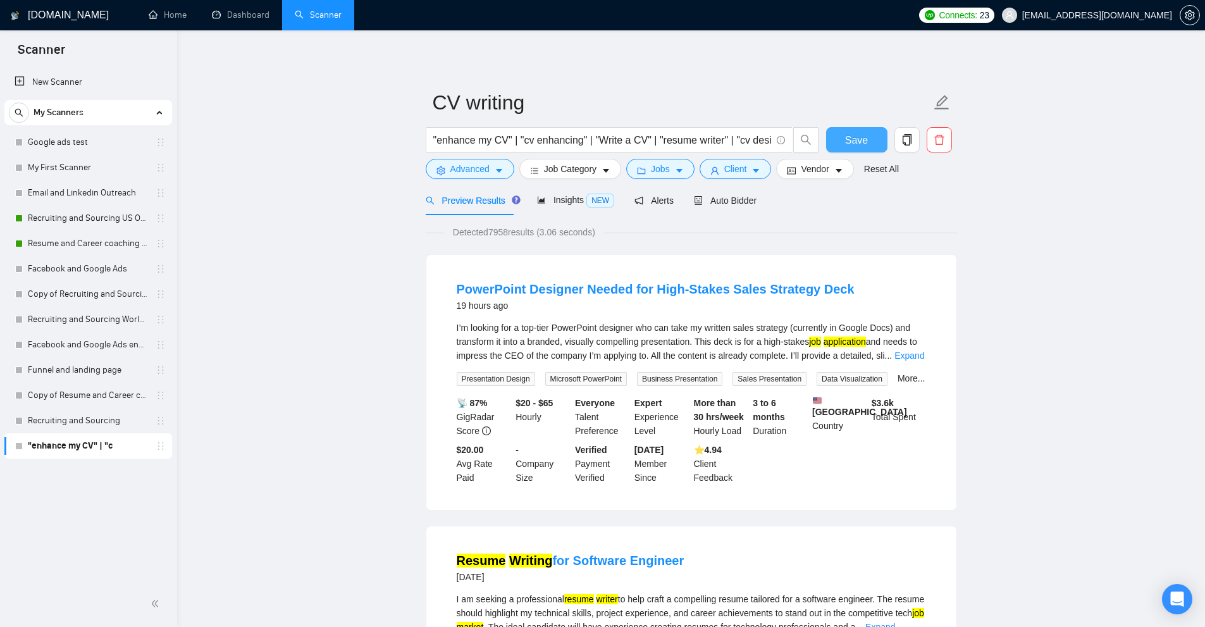
click at [861, 142] on span "Save" at bounding box center [856, 140] width 23 height 16
click at [563, 202] on span "Insights NEW" at bounding box center [575, 200] width 77 height 10
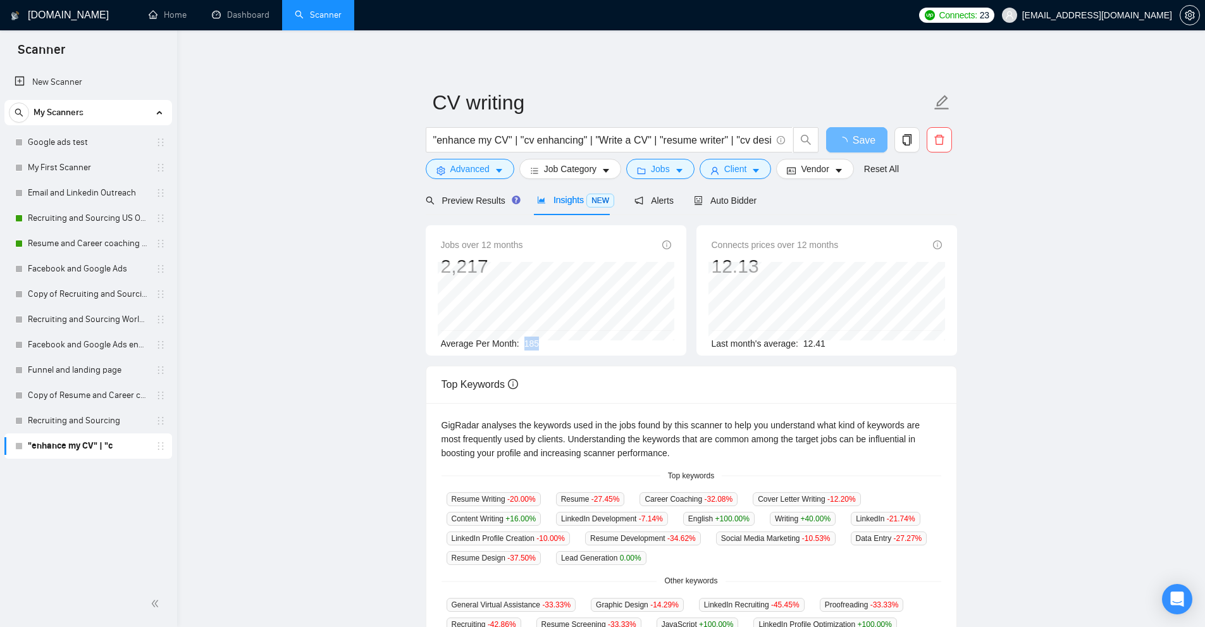
drag, startPoint x: 544, startPoint y: 341, endPoint x: 562, endPoint y: 340, distance: 17.8
click at [562, 340] on div "Average Per Month: 185" at bounding box center [556, 343] width 230 height 14
click at [536, 343] on span "185" at bounding box center [531, 343] width 15 height 10
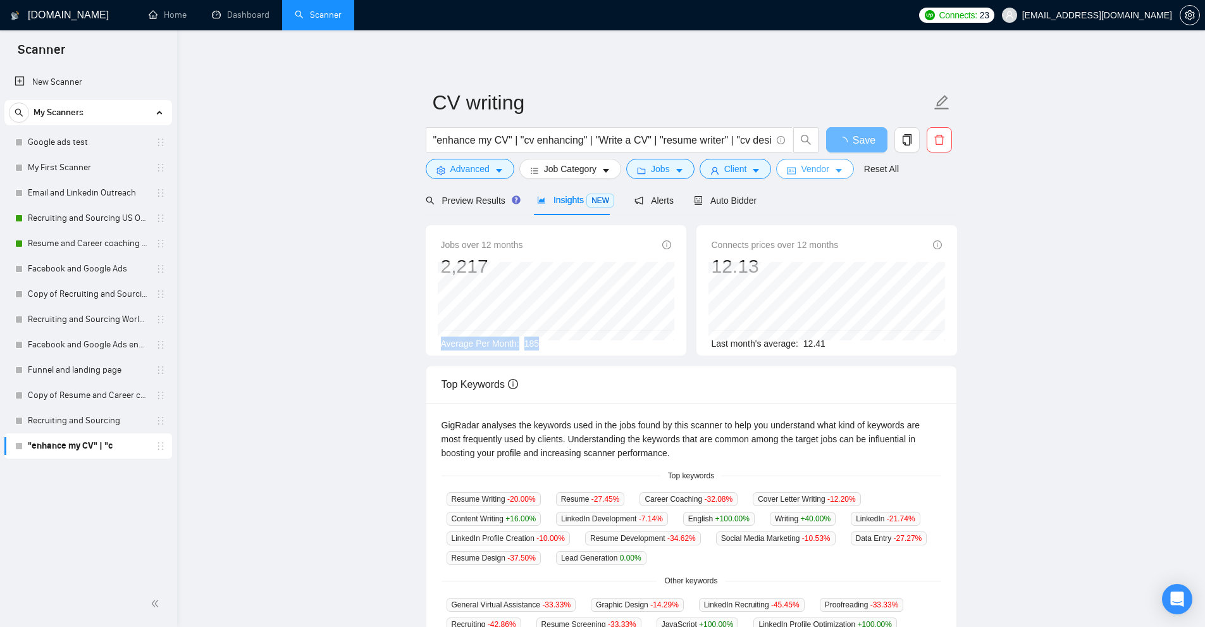
click at [808, 166] on span "Vendor" at bounding box center [815, 169] width 28 height 14
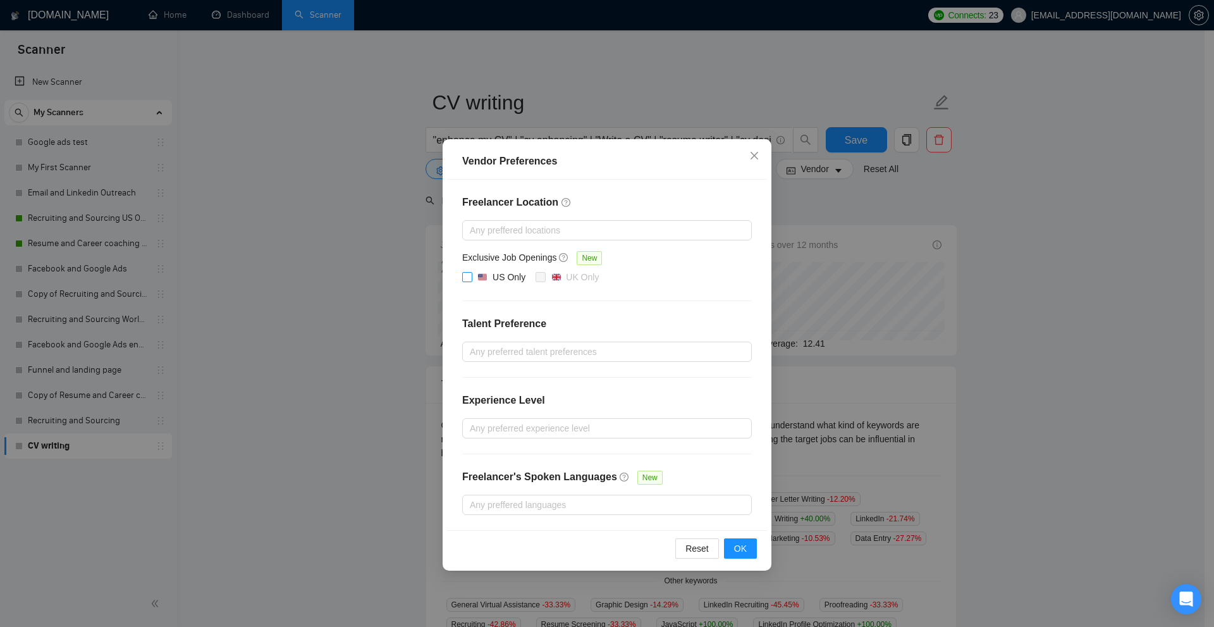
click at [495, 271] on div "US Only" at bounding box center [509, 277] width 33 height 14
click at [471, 272] on input "US Only" at bounding box center [466, 276] width 9 height 9
checkbox input "true"
click at [745, 548] on span "OK" at bounding box center [740, 548] width 13 height 14
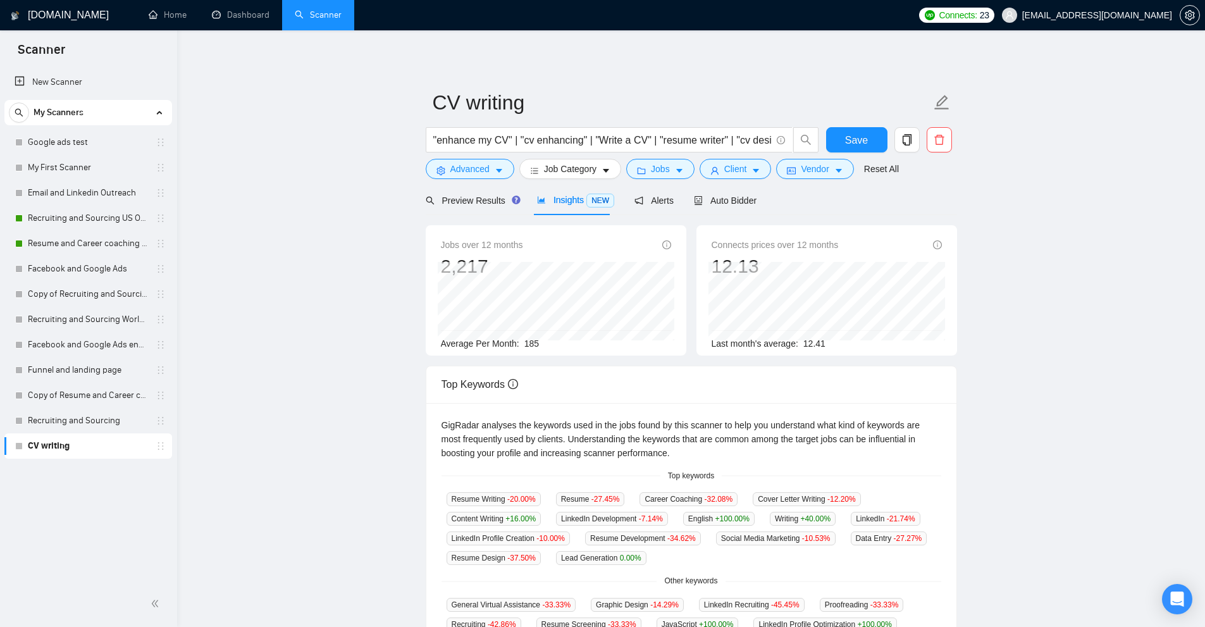
click at [1059, 278] on main "CV writing "enhance my CV" | "cv enhancing" | "Write a CV" | "resume writer" | …" at bounding box center [690, 485] width 987 height 868
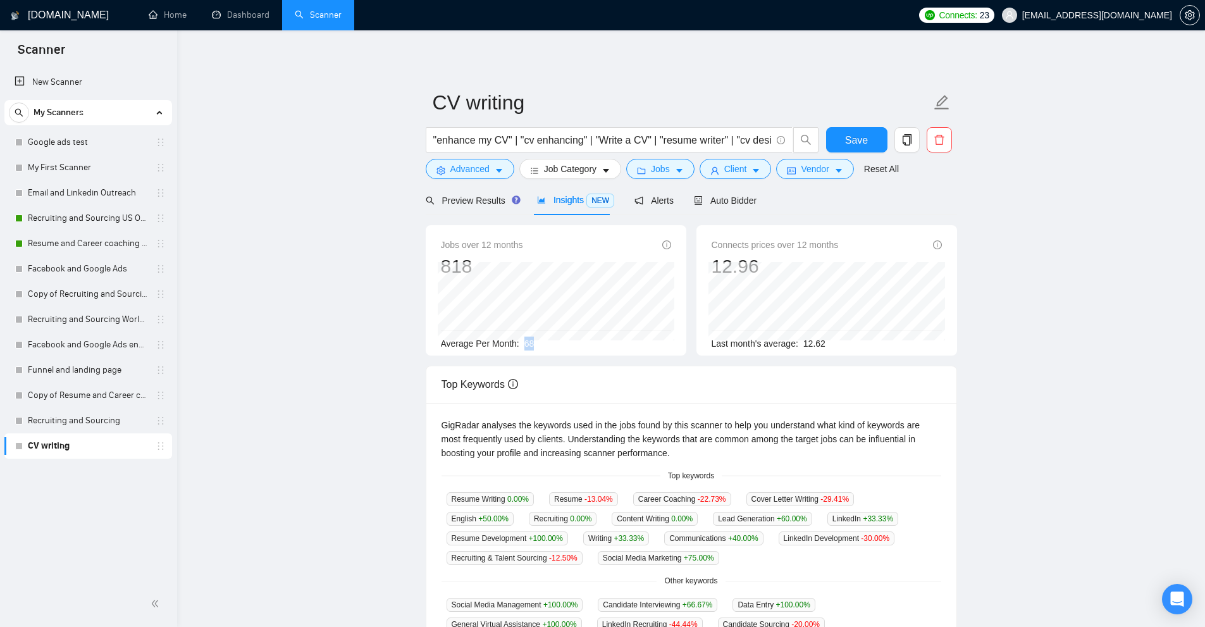
drag, startPoint x: 530, startPoint y: 339, endPoint x: 552, endPoint y: 340, distance: 22.1
click at [552, 340] on div "Average Per Month: 68" at bounding box center [556, 343] width 230 height 14
click at [834, 168] on icon "caret-down" at bounding box center [838, 170] width 9 height 9
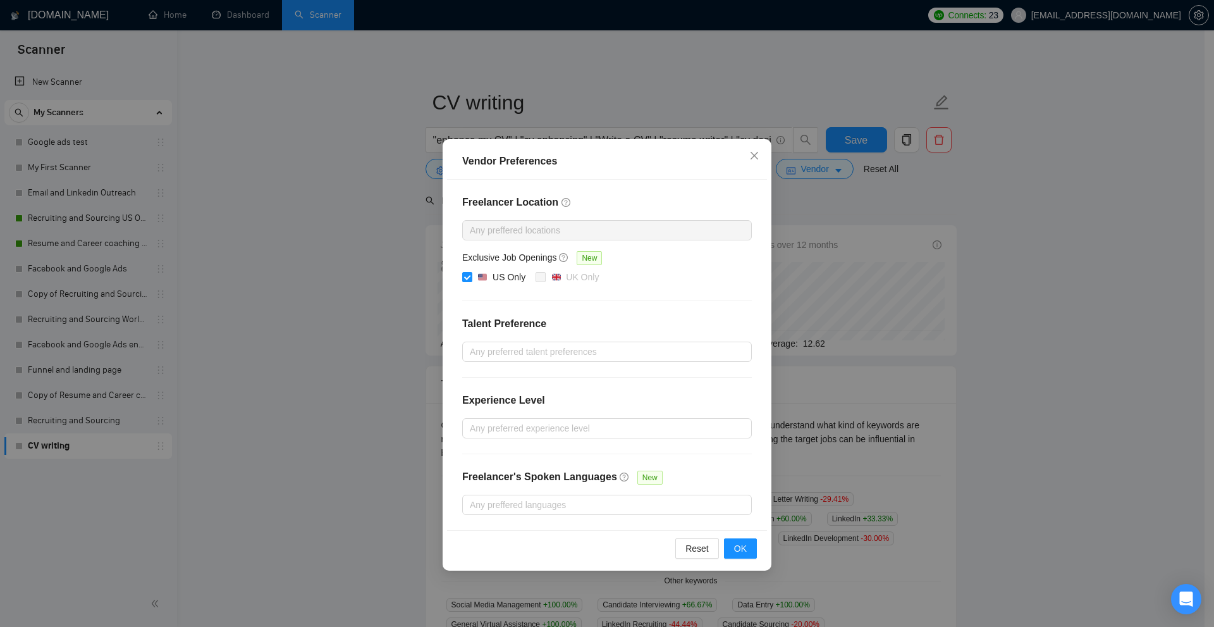
click at [830, 315] on div "Vendor Preferences Freelancer Location Any preffered locations Exclusive Job Op…" at bounding box center [607, 313] width 1214 height 627
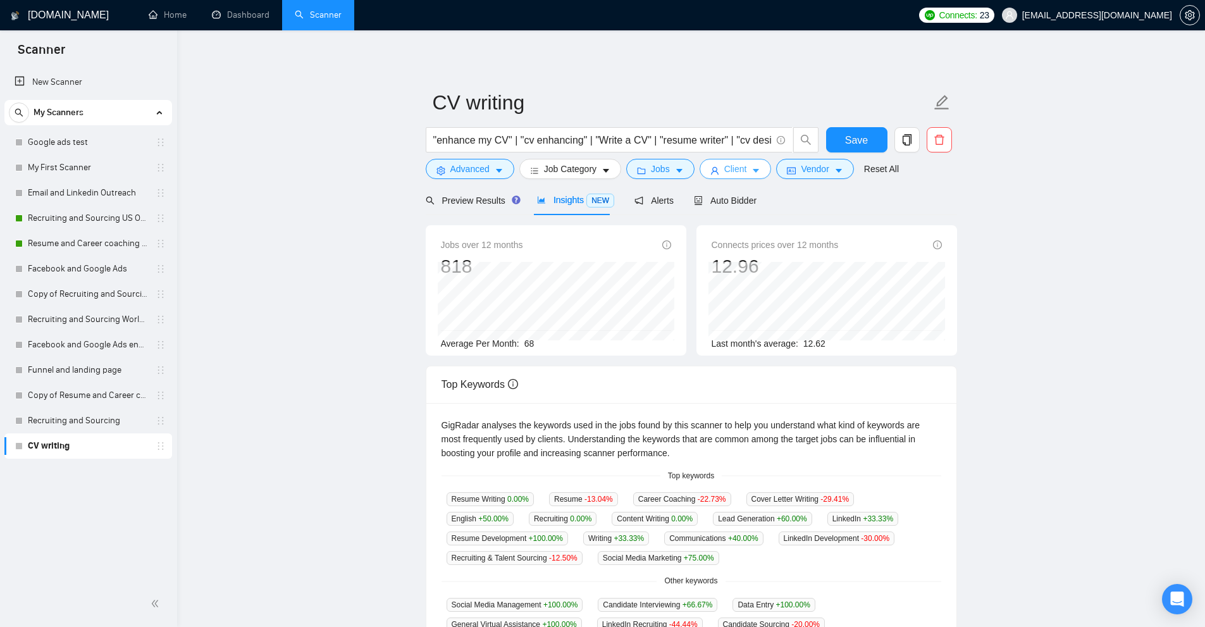
click at [749, 163] on button "Client" at bounding box center [735, 169] width 72 height 20
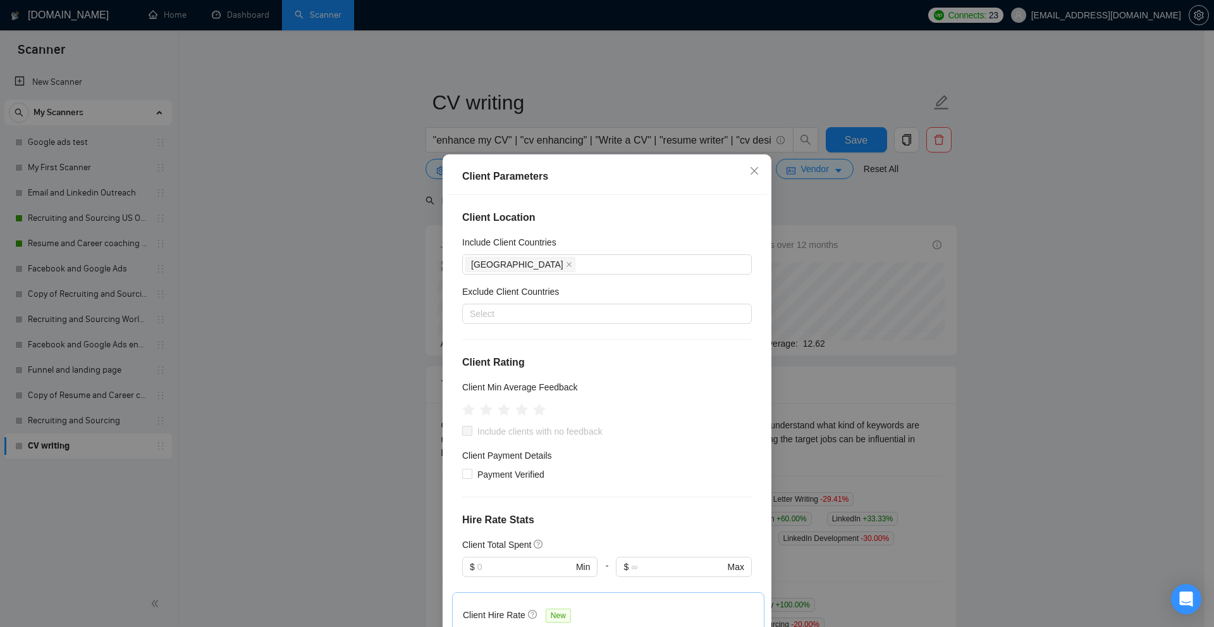
click at [636, 233] on div "Client Location Include Client Countries [GEOGRAPHIC_DATA] Exclude Client Count…" at bounding box center [607, 414] width 320 height 439
click at [902, 238] on div "Client Parameters Client Location Include Client Countries [GEOGRAPHIC_DATA] Ex…" at bounding box center [607, 313] width 1214 height 627
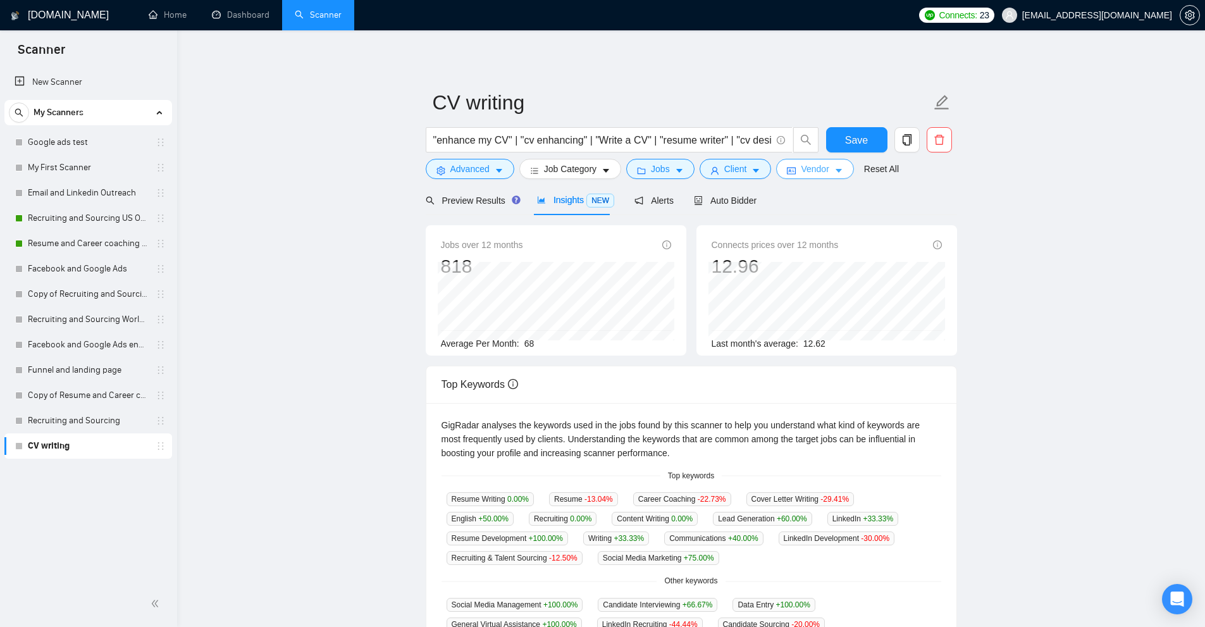
click at [796, 167] on button "Vendor" at bounding box center [814, 169] width 77 height 20
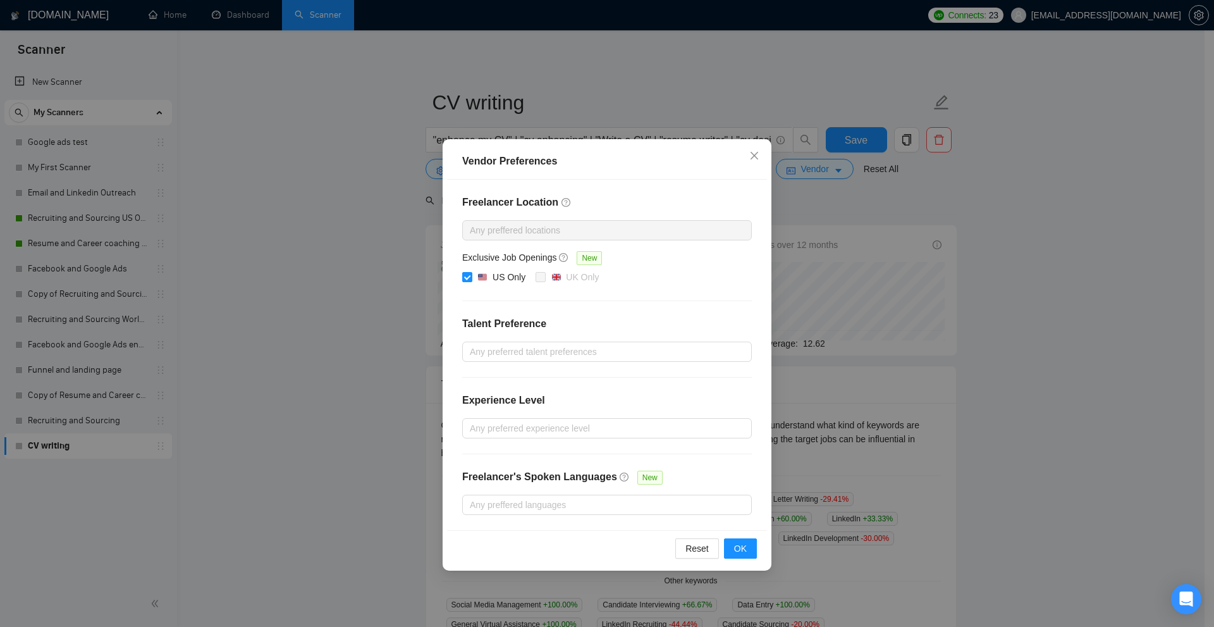
click at [908, 240] on div "Vendor Preferences Freelancer Location Any preffered locations Exclusive Job Op…" at bounding box center [607, 313] width 1214 height 627
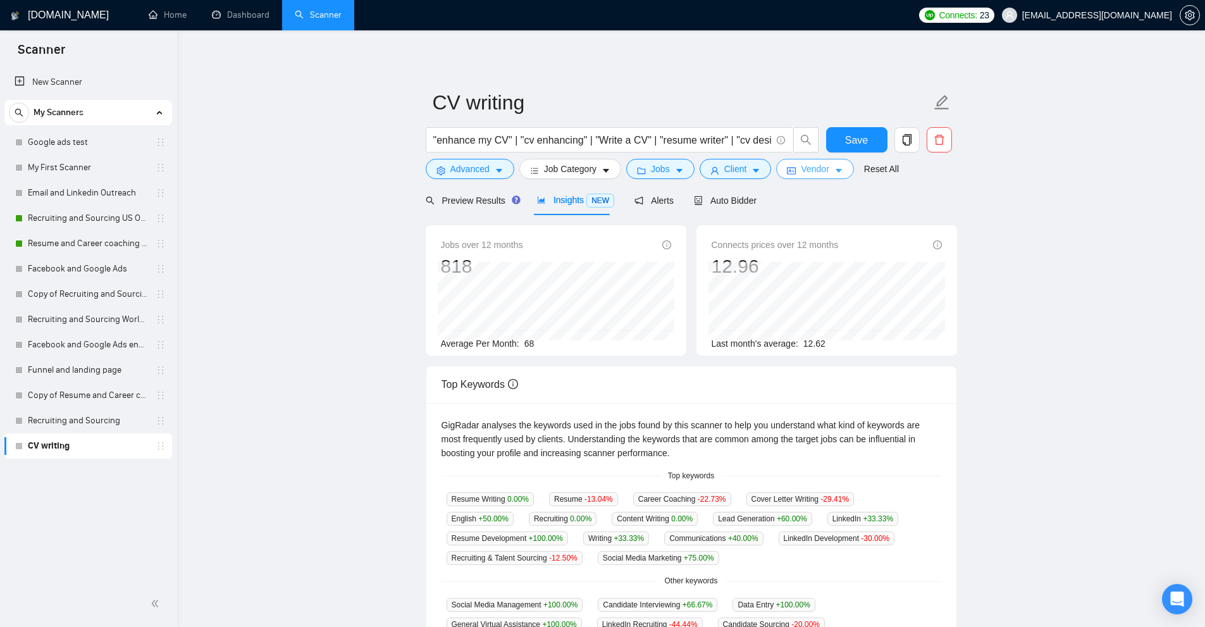
click at [801, 168] on span "Vendor" at bounding box center [815, 169] width 28 height 14
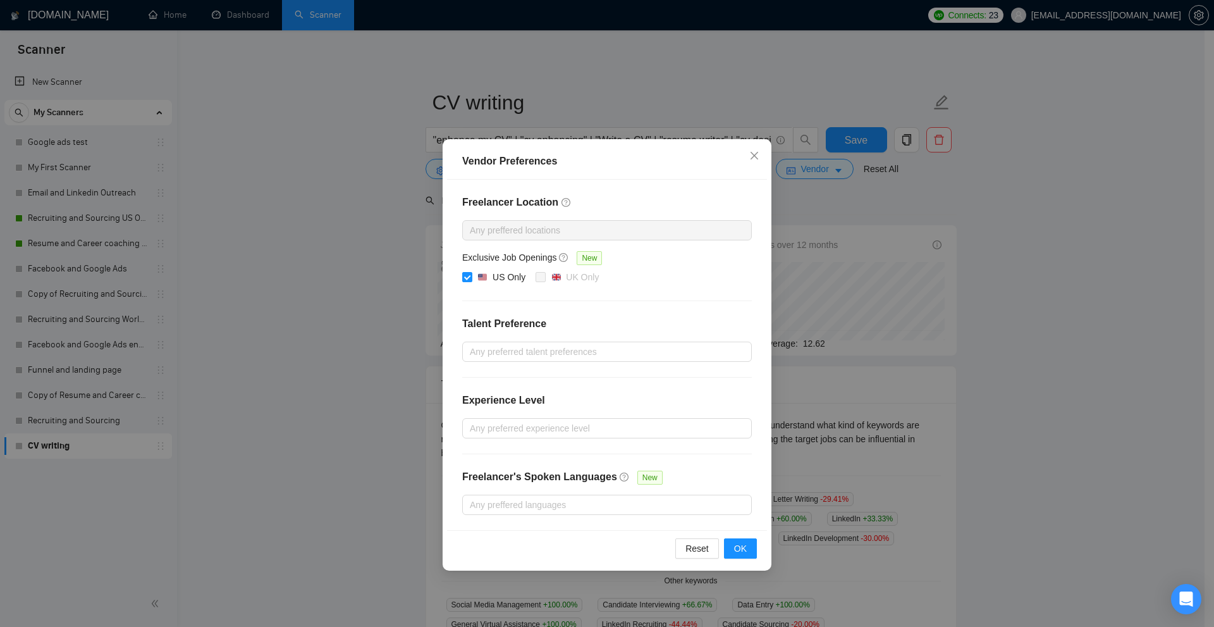
click at [416, 286] on div "Vendor Preferences Freelancer Location Any preffered locations Exclusive Job Op…" at bounding box center [607, 313] width 1214 height 627
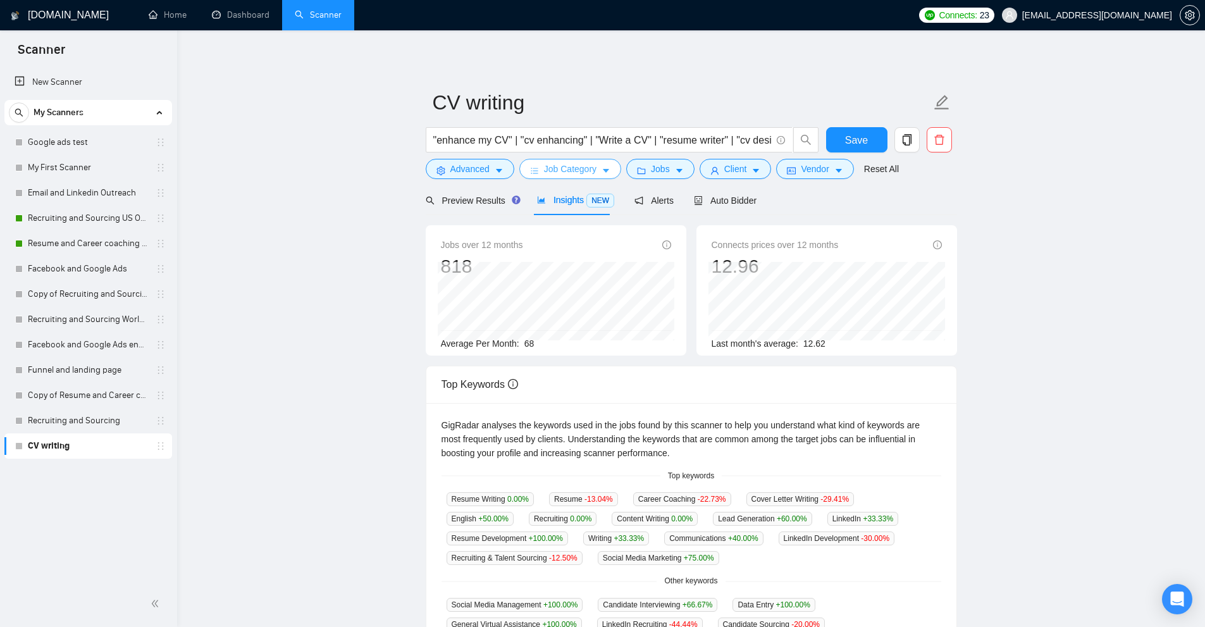
click at [583, 167] on span "Job Category" at bounding box center [570, 169] width 52 height 14
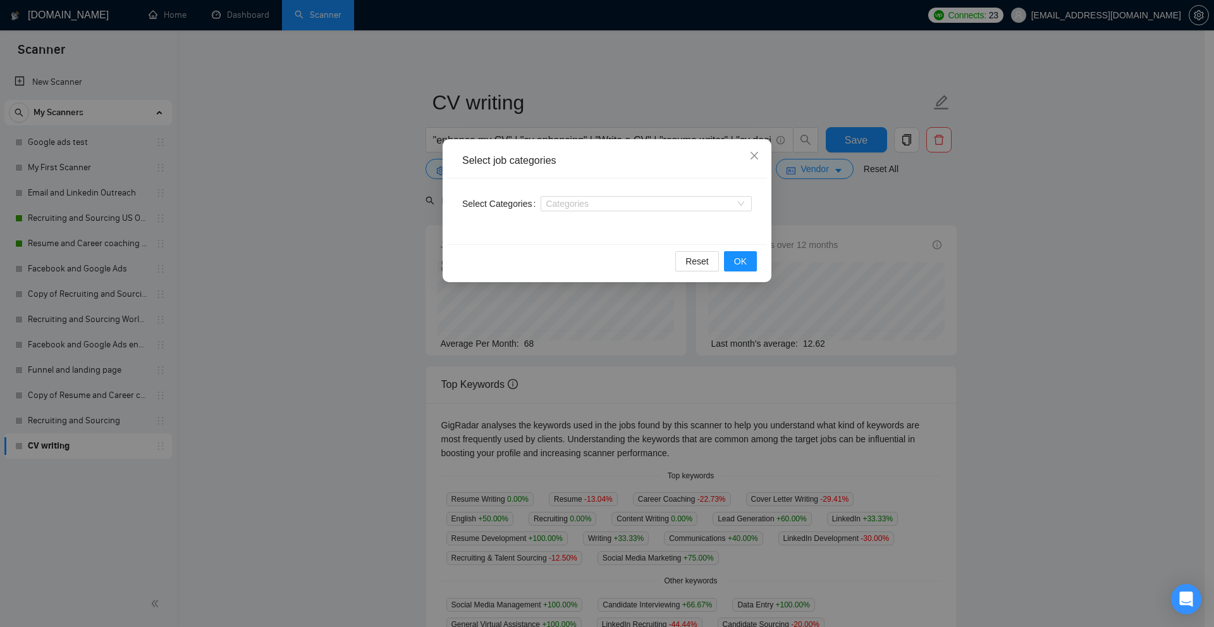
click at [963, 147] on div "Select job categories Select Categories Categories Reset OK" at bounding box center [607, 313] width 1214 height 627
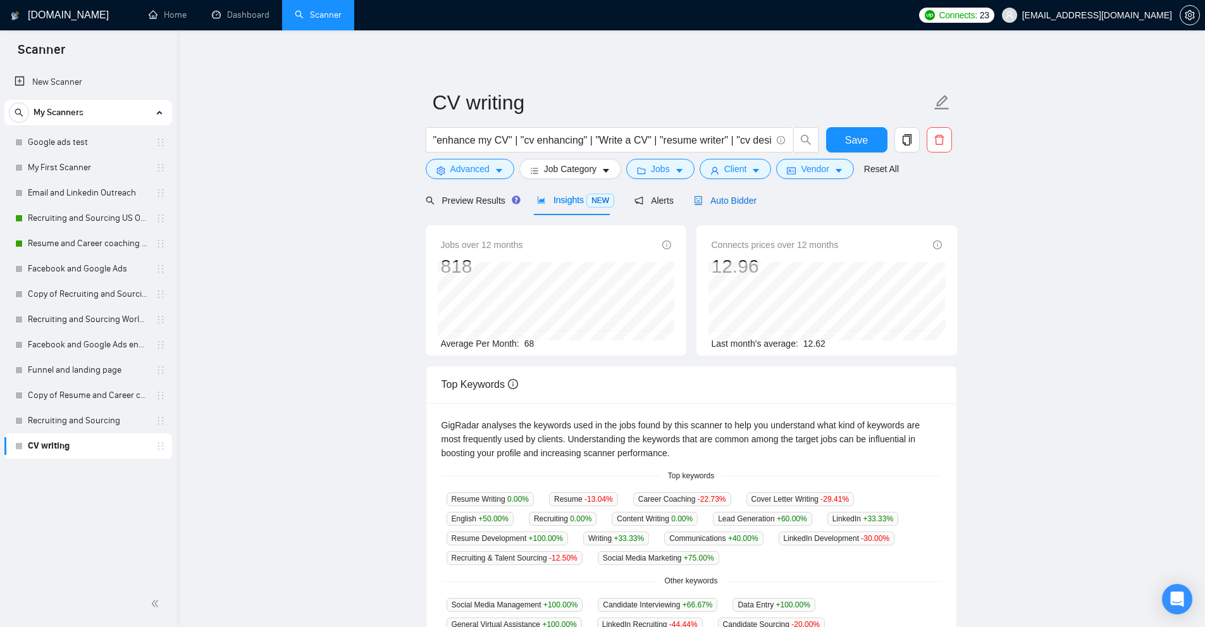
click at [737, 198] on span "Auto Bidder" at bounding box center [725, 200] width 63 height 10
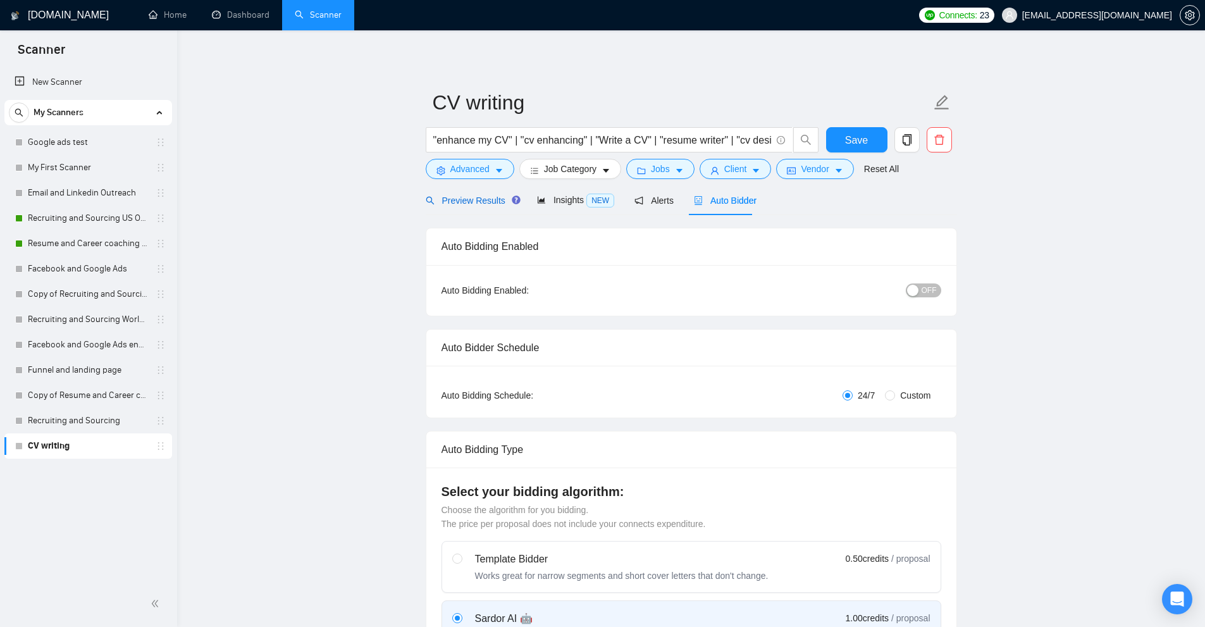
click at [489, 198] on span "Preview Results" at bounding box center [471, 200] width 91 height 10
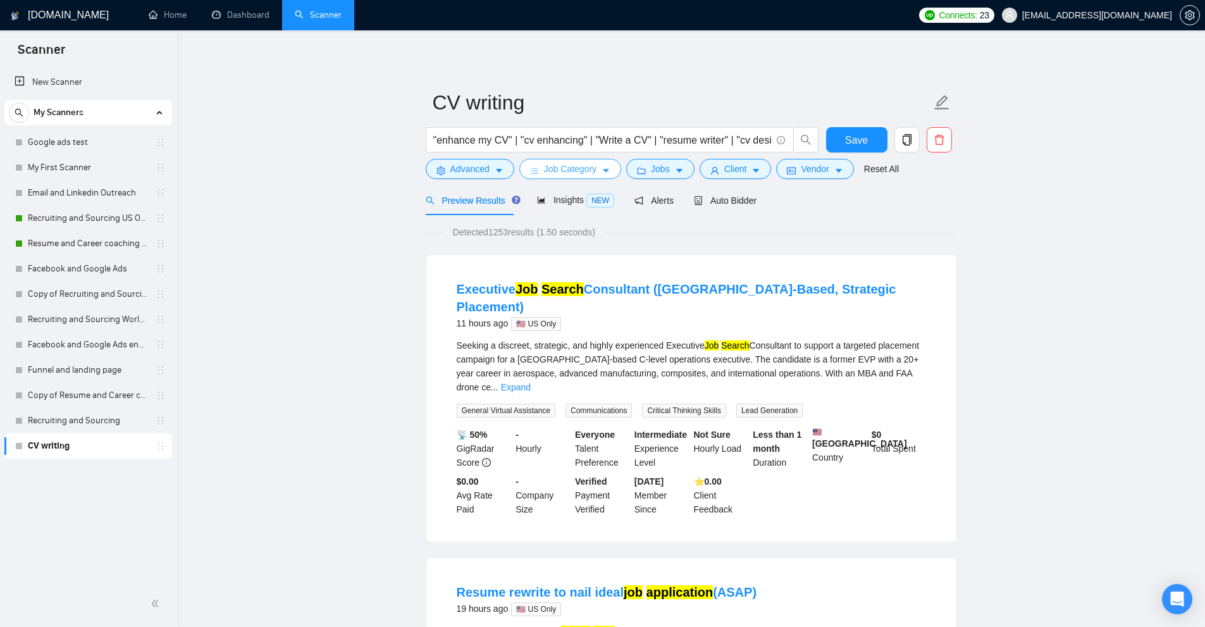
click at [573, 171] on span "Job Category" at bounding box center [570, 169] width 52 height 14
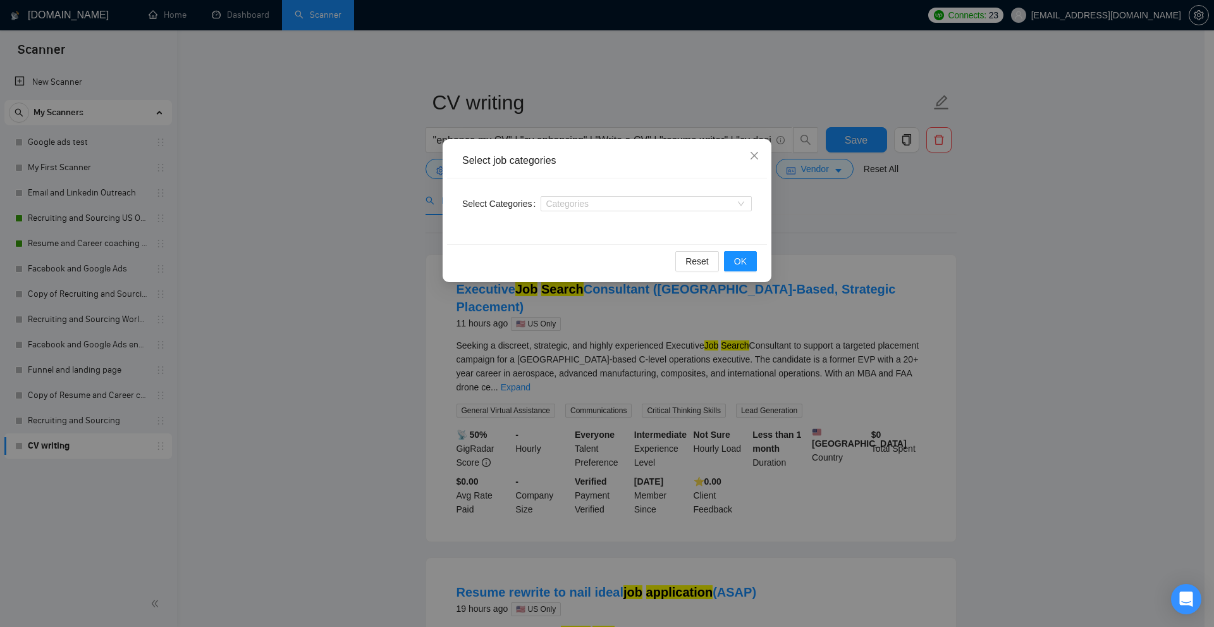
click at [960, 329] on div "Select job categories Select Categories Categories Reset OK" at bounding box center [607, 313] width 1214 height 627
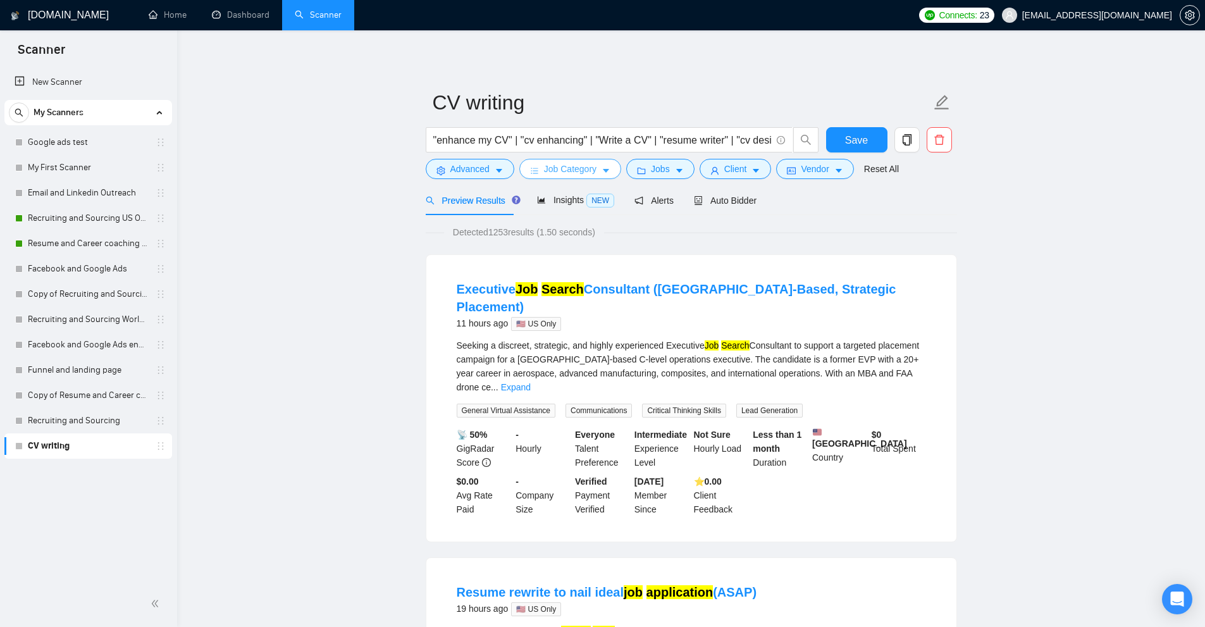
click at [596, 165] on button "Job Category" at bounding box center [570, 169] width 102 height 20
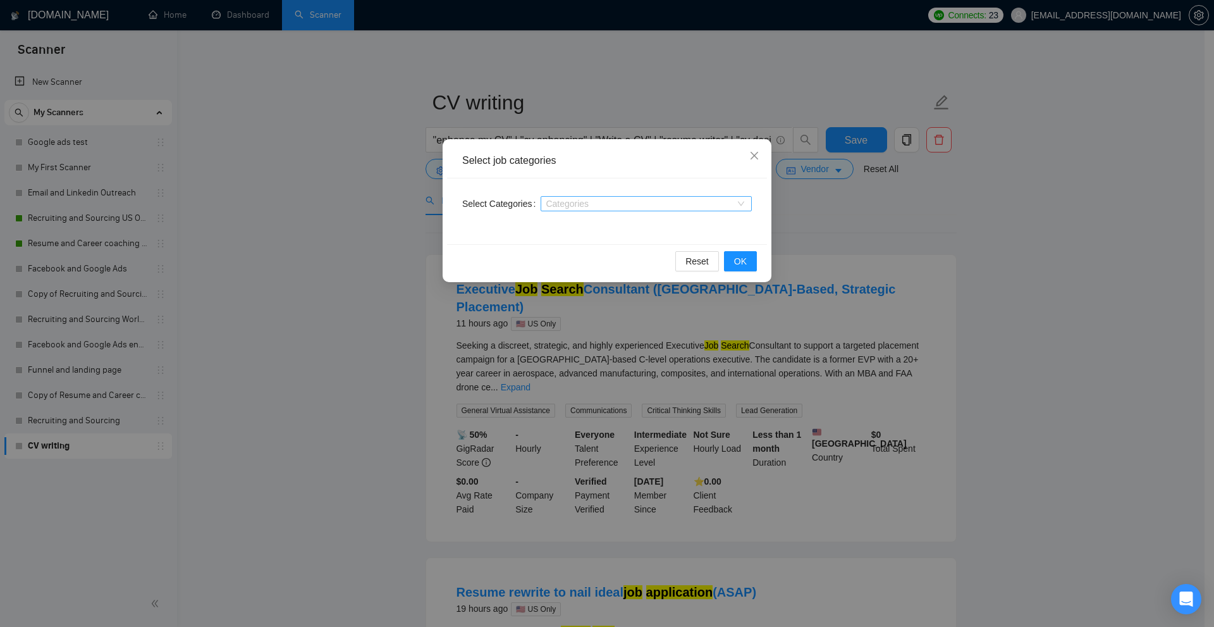
click at [577, 202] on div at bounding box center [640, 204] width 192 height 10
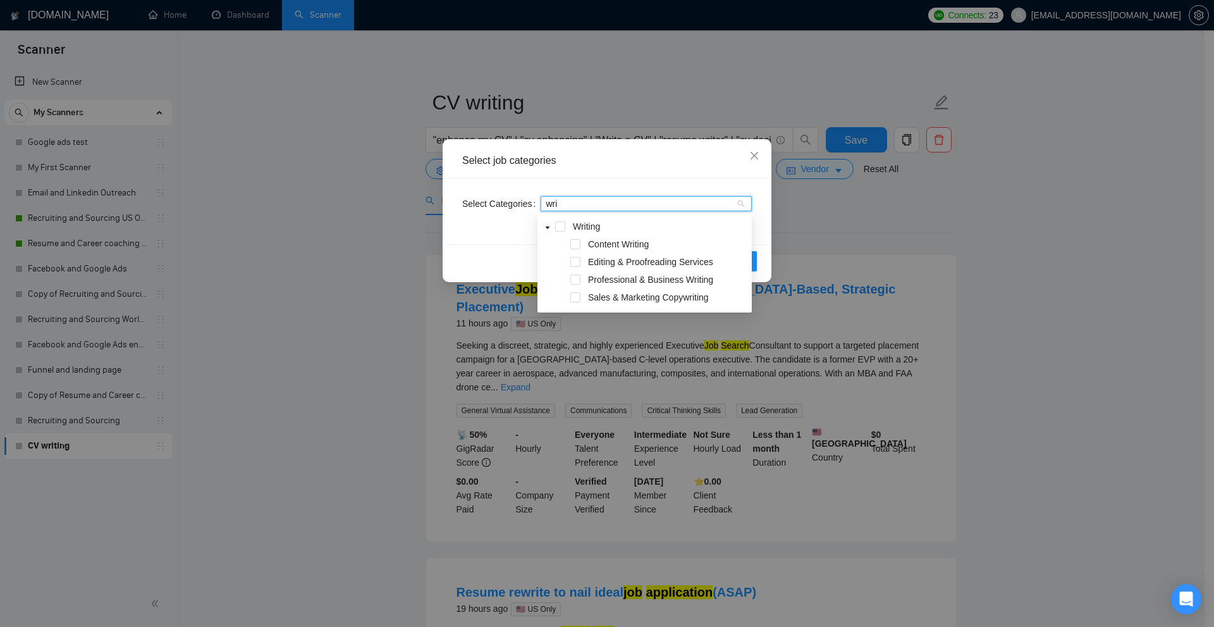
type input "writ"
click at [579, 279] on span at bounding box center [575, 279] width 10 height 10
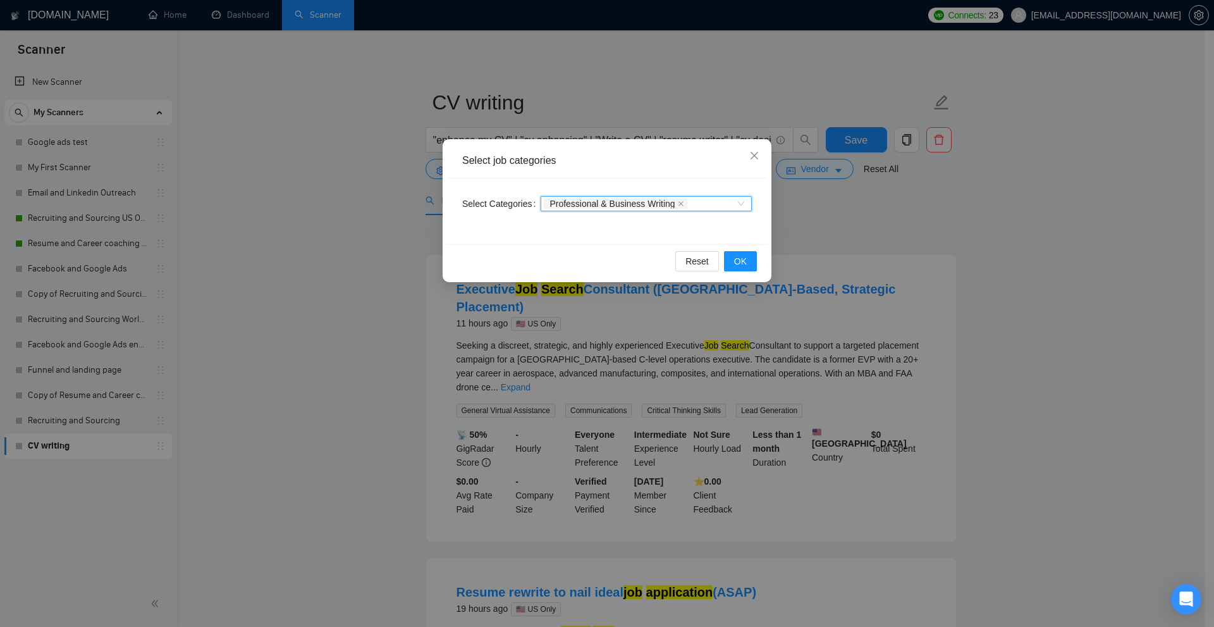
click at [718, 204] on div "Professional & Business Writing" at bounding box center [640, 203] width 192 height 13
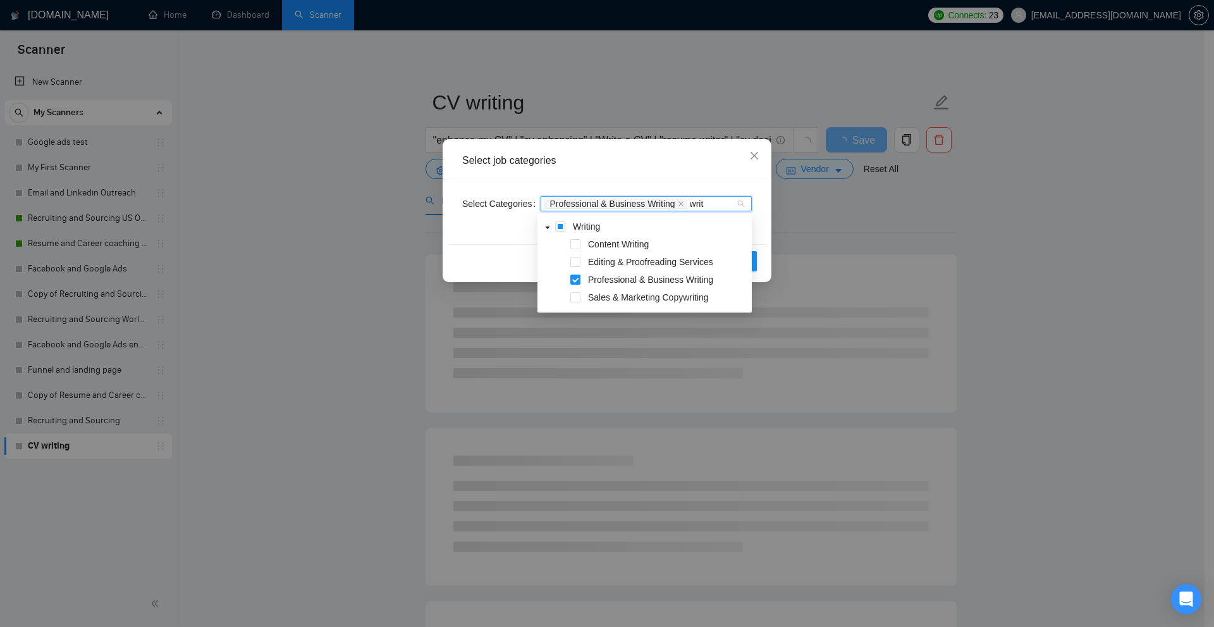
type input "writi"
click at [624, 242] on span "Content Writing" at bounding box center [618, 244] width 61 height 10
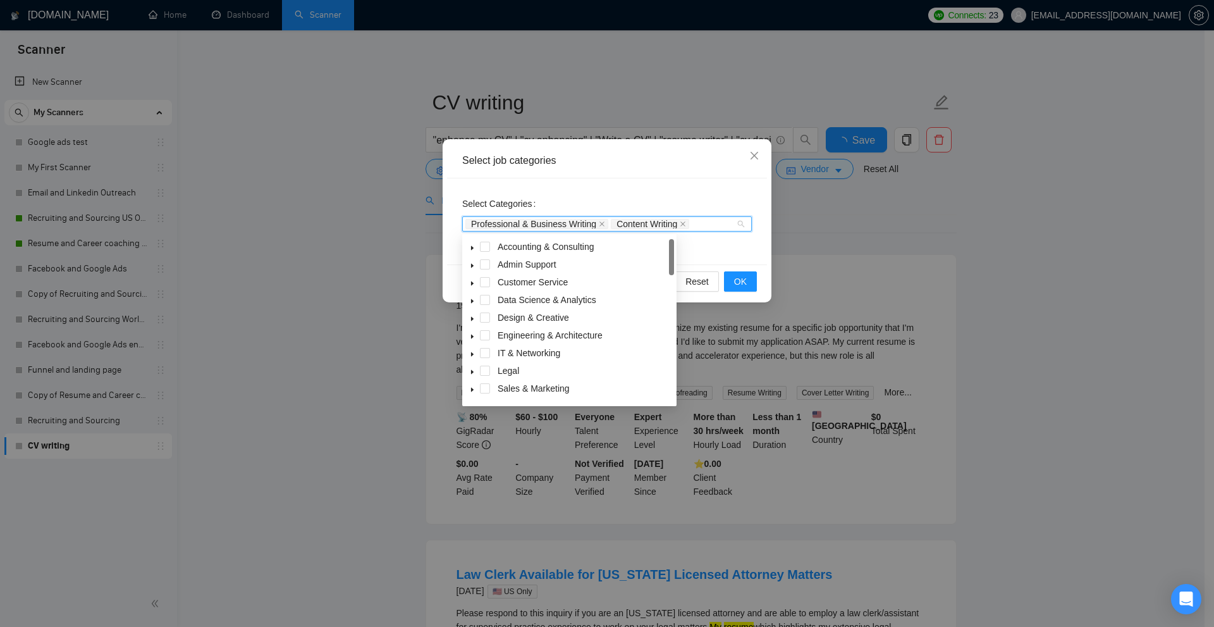
click at [920, 230] on div "Select job categories Select Categories Professional & Business Writing Content…" at bounding box center [607, 313] width 1214 height 627
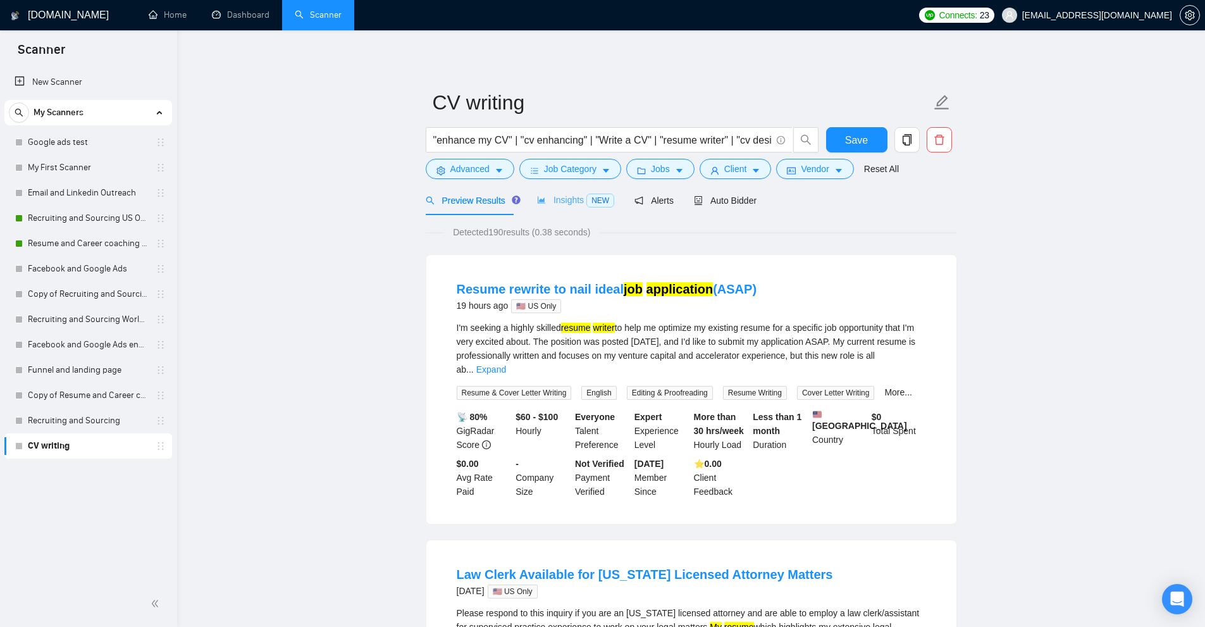
click at [550, 192] on div "Insights NEW" at bounding box center [575, 200] width 77 height 30
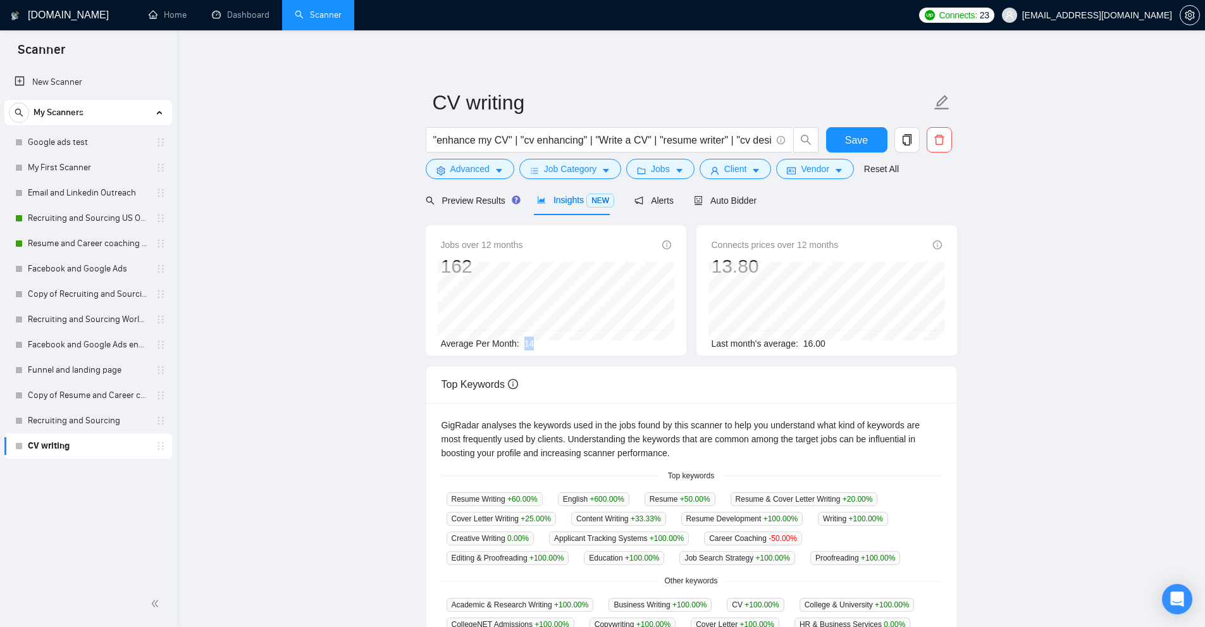
drag, startPoint x: 531, startPoint y: 341, endPoint x: 522, endPoint y: 343, distance: 9.1
click at [522, 343] on div "Average Per Month: 14" at bounding box center [556, 343] width 230 height 14
click at [577, 167] on span "Job Category" at bounding box center [570, 169] width 52 height 14
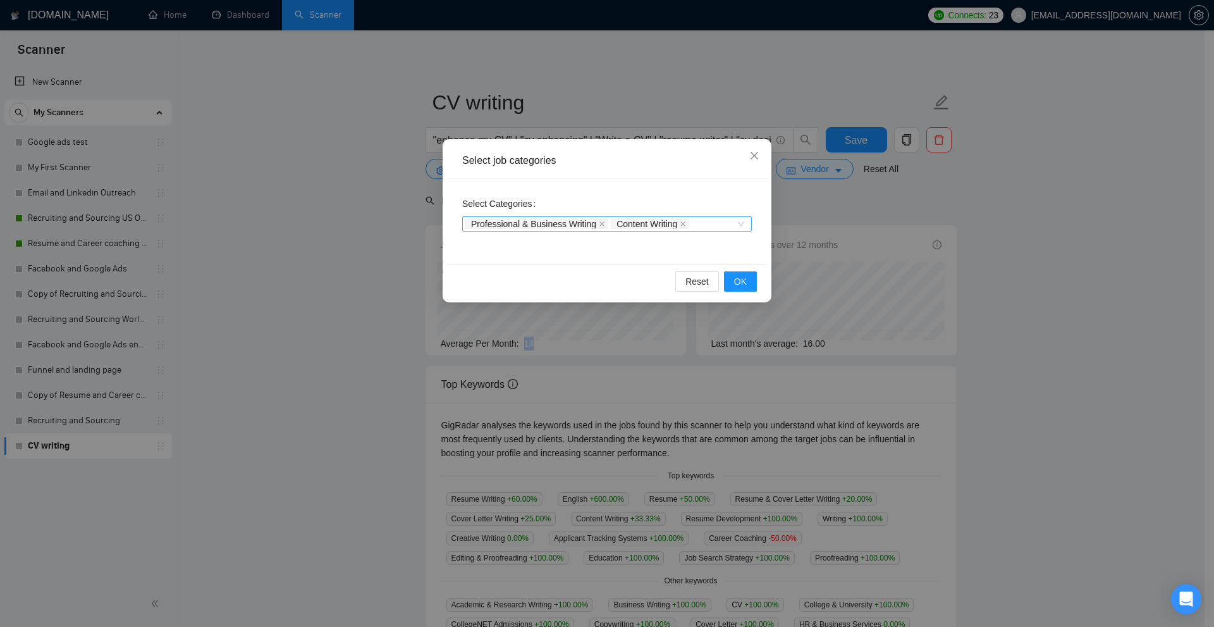
click at [677, 221] on span "Content Writing" at bounding box center [647, 223] width 61 height 9
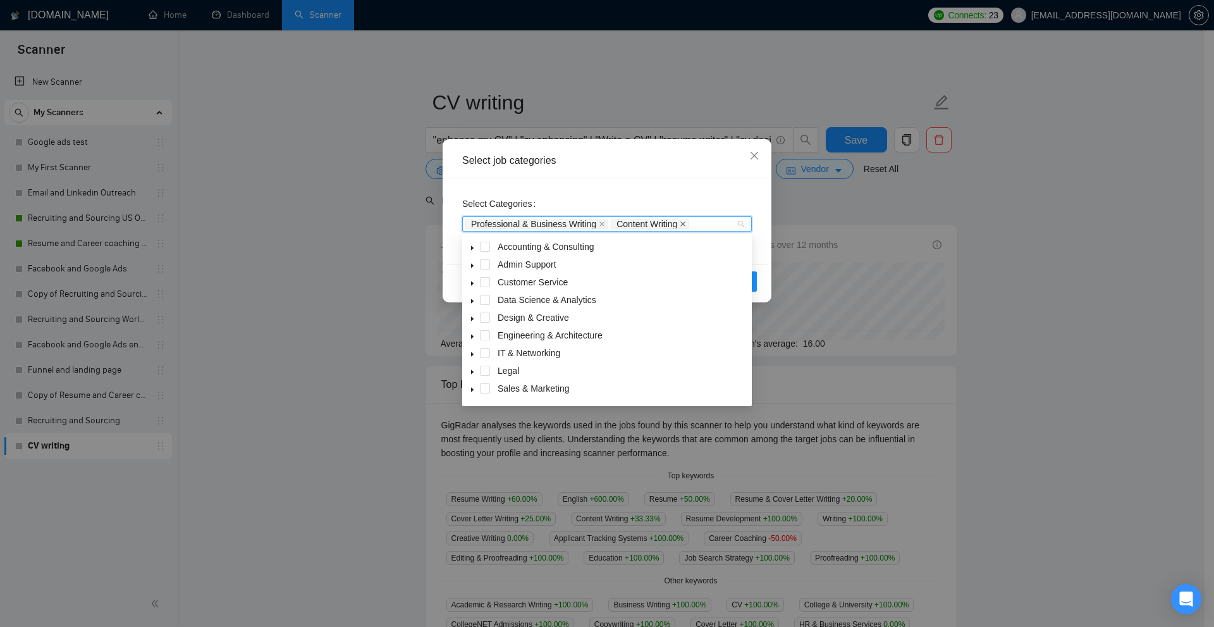
click at [681, 221] on icon "close" at bounding box center [683, 224] width 6 height 6
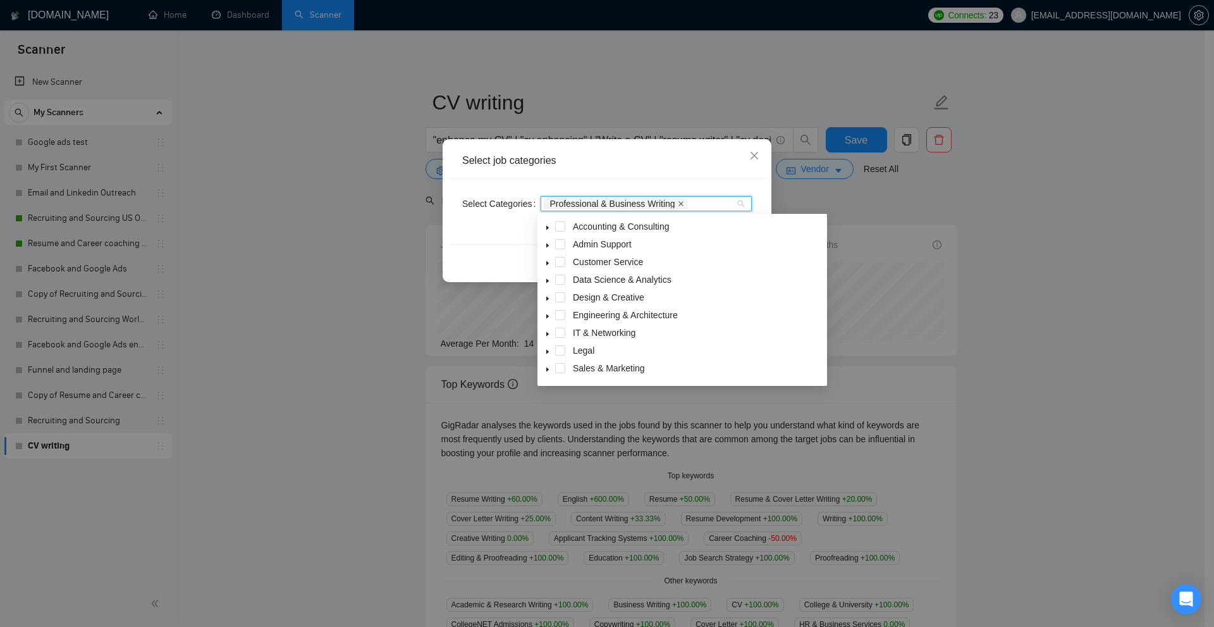
click at [678, 202] on icon "close" at bounding box center [681, 203] width 6 height 6
click at [696, 178] on div "Select job categories" at bounding box center [607, 161] width 320 height 35
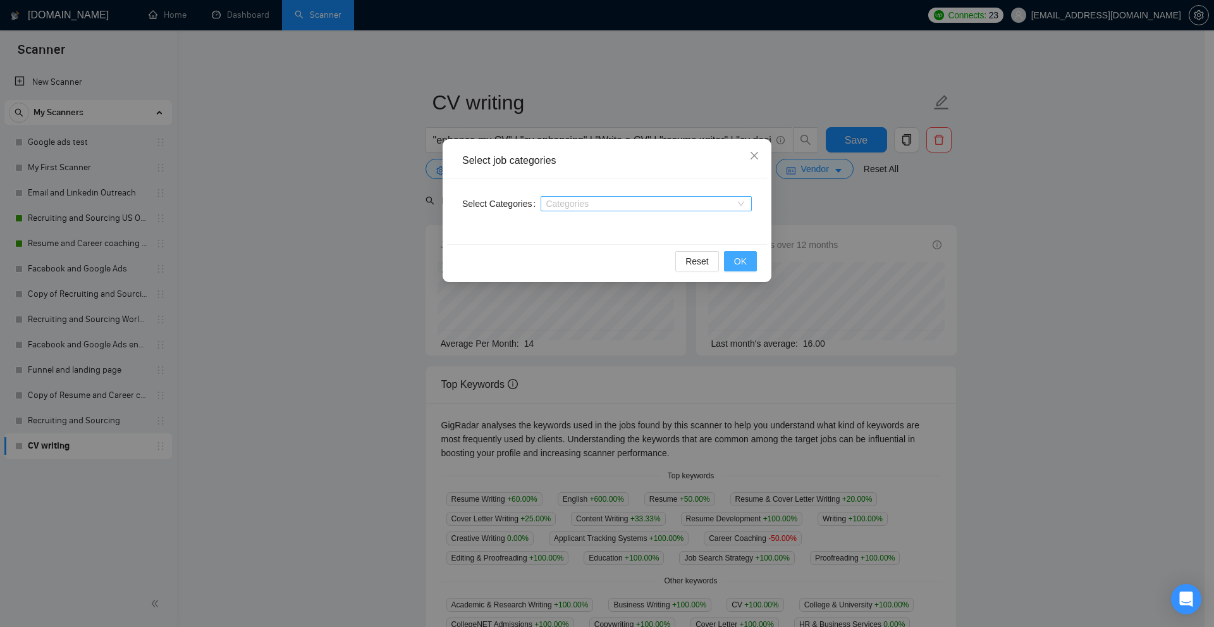
click at [749, 253] on button "OK" at bounding box center [740, 261] width 33 height 20
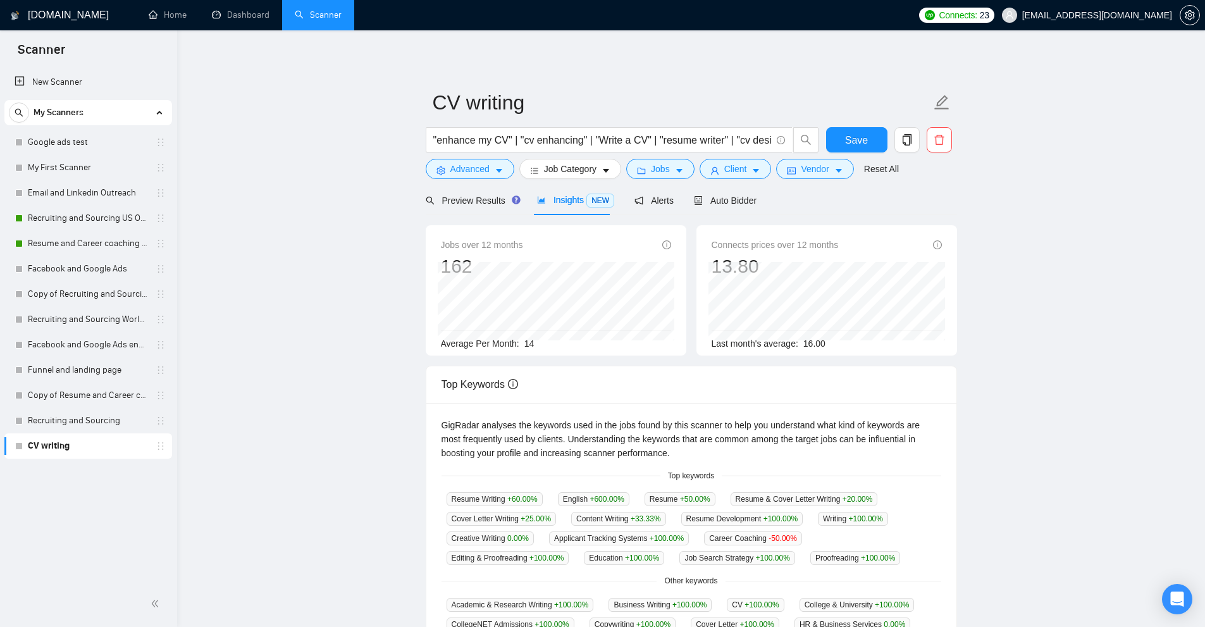
click at [1030, 225] on main "CV writing "enhance my CV" | "cv enhancing" | "Write a CV" | "resume writer" | …" at bounding box center [690, 482] width 987 height 862
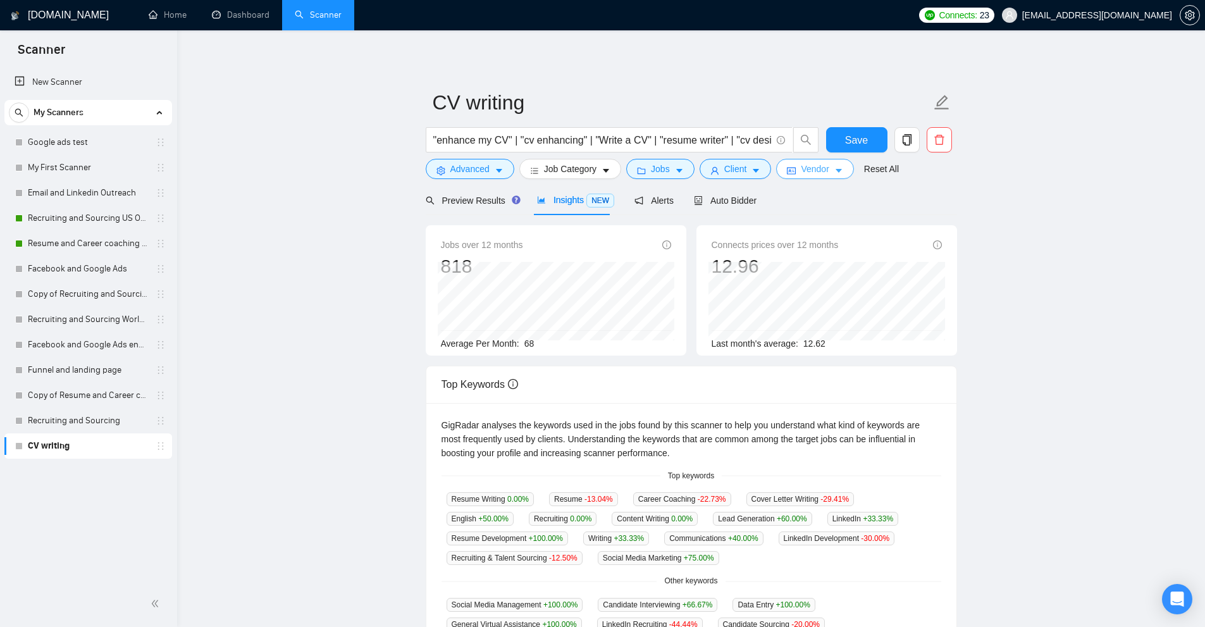
click at [816, 178] on button "Vendor" at bounding box center [814, 169] width 77 height 20
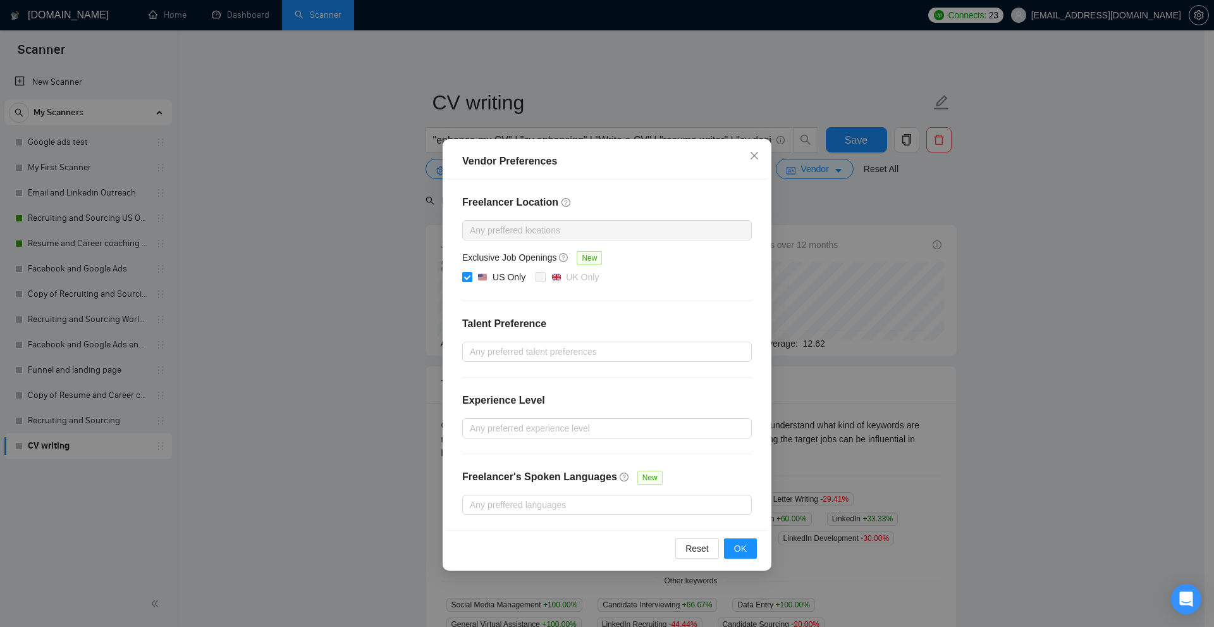
click at [483, 273] on img at bounding box center [482, 277] width 9 height 9
click at [471, 273] on input "US Only" at bounding box center [466, 276] width 9 height 9
checkbox input "false"
click at [986, 252] on div "Vendor Preferences Freelancer Location Any preffered locations Exclusive Job Op…" at bounding box center [607, 313] width 1214 height 627
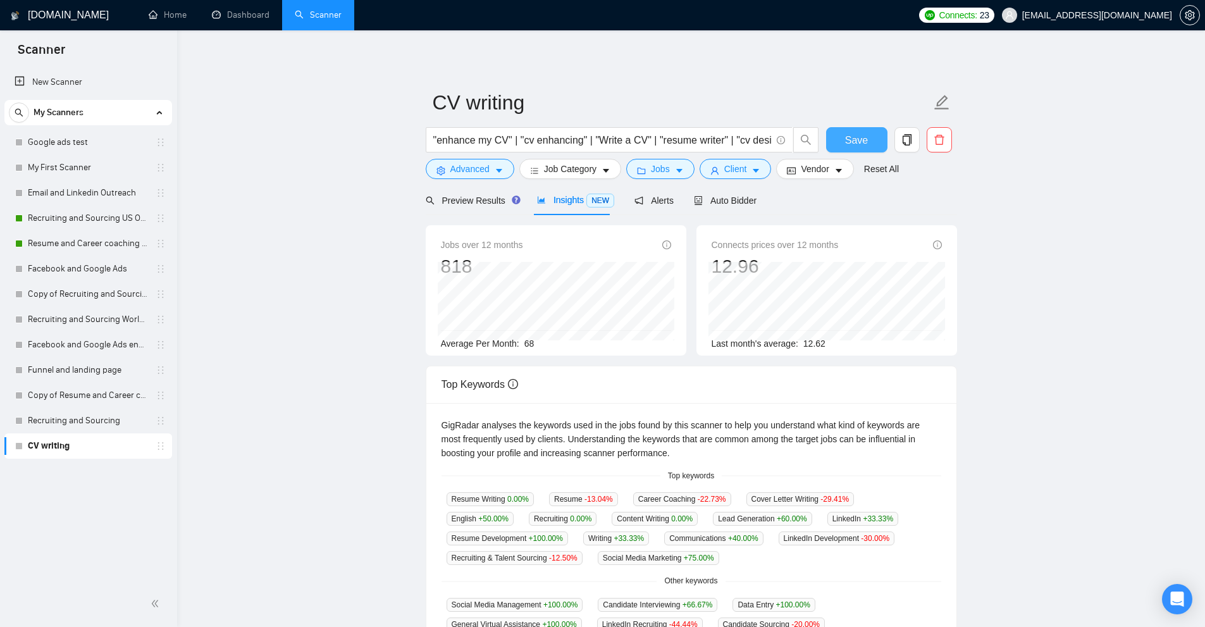
click at [872, 139] on button "Save" at bounding box center [856, 139] width 61 height 25
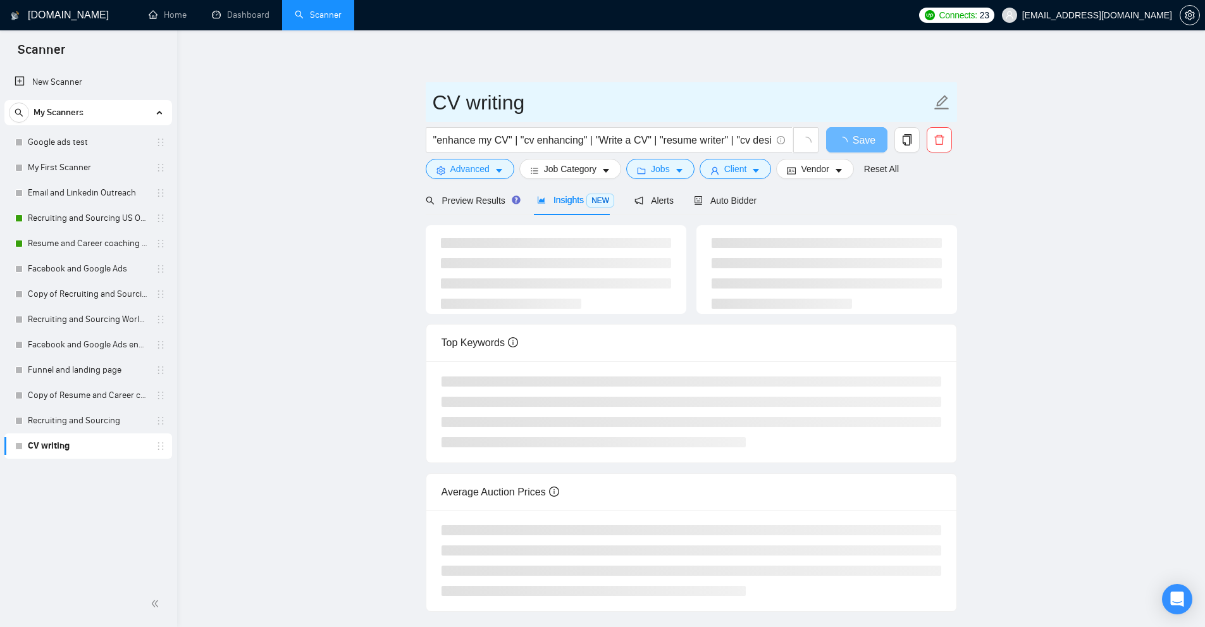
click at [572, 107] on input "CV writing" at bounding box center [682, 103] width 498 height 32
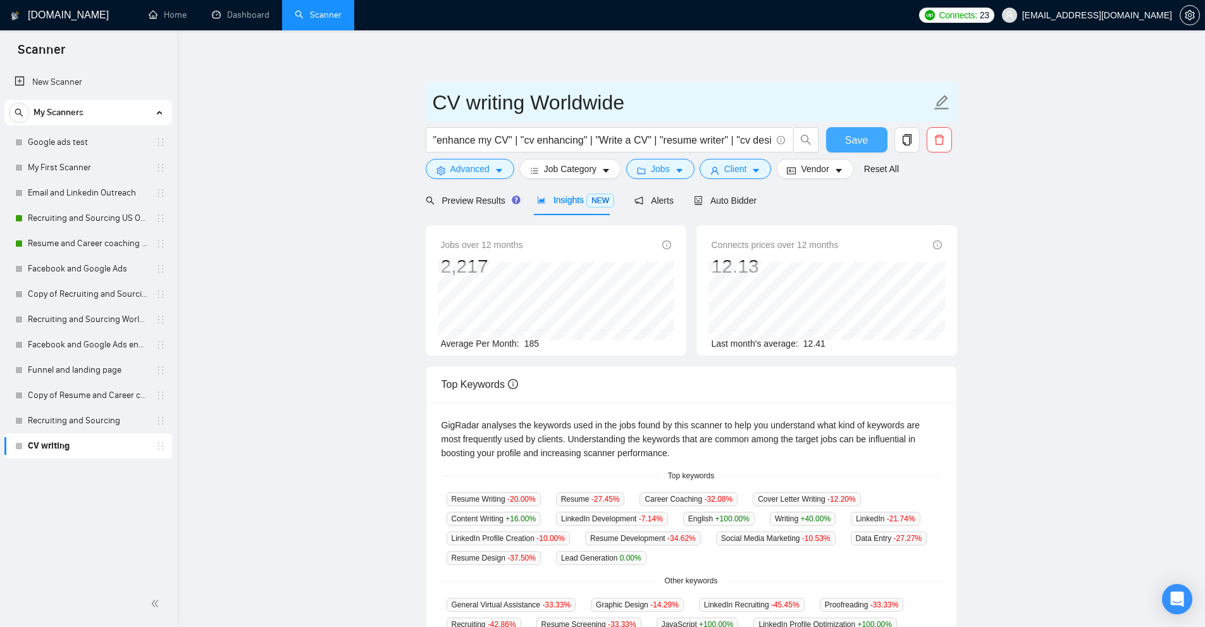
type input "CV writing Worldwide"
click at [885, 149] on button "Save" at bounding box center [856, 139] width 61 height 25
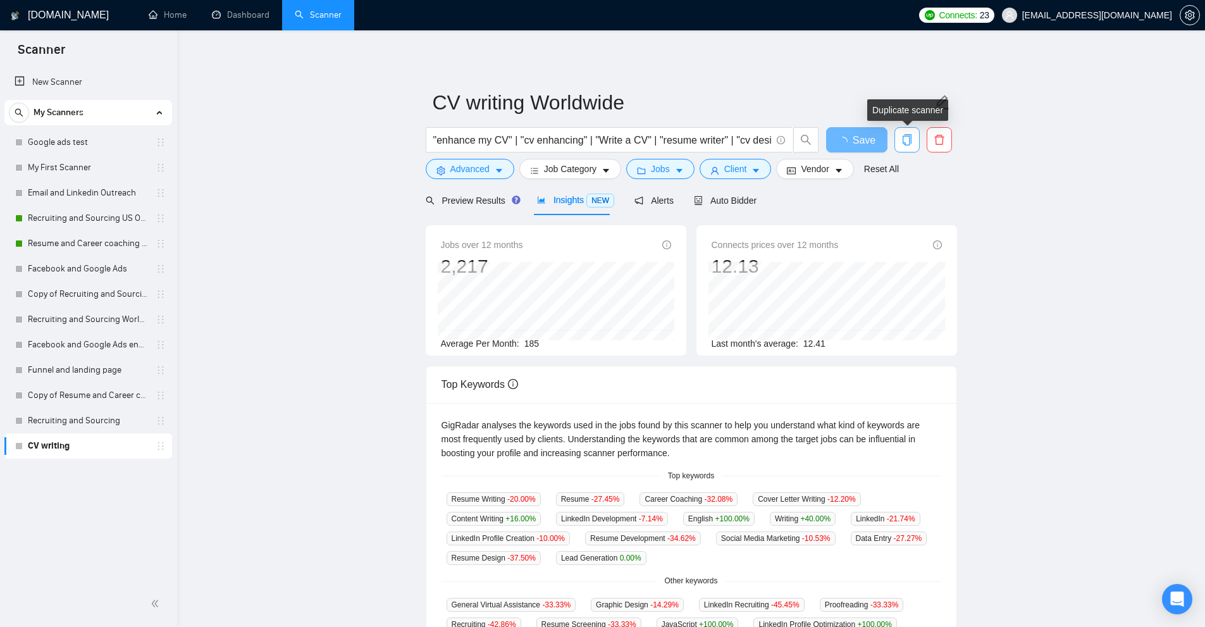
click at [906, 138] on icon "copy" at bounding box center [906, 139] width 11 height 11
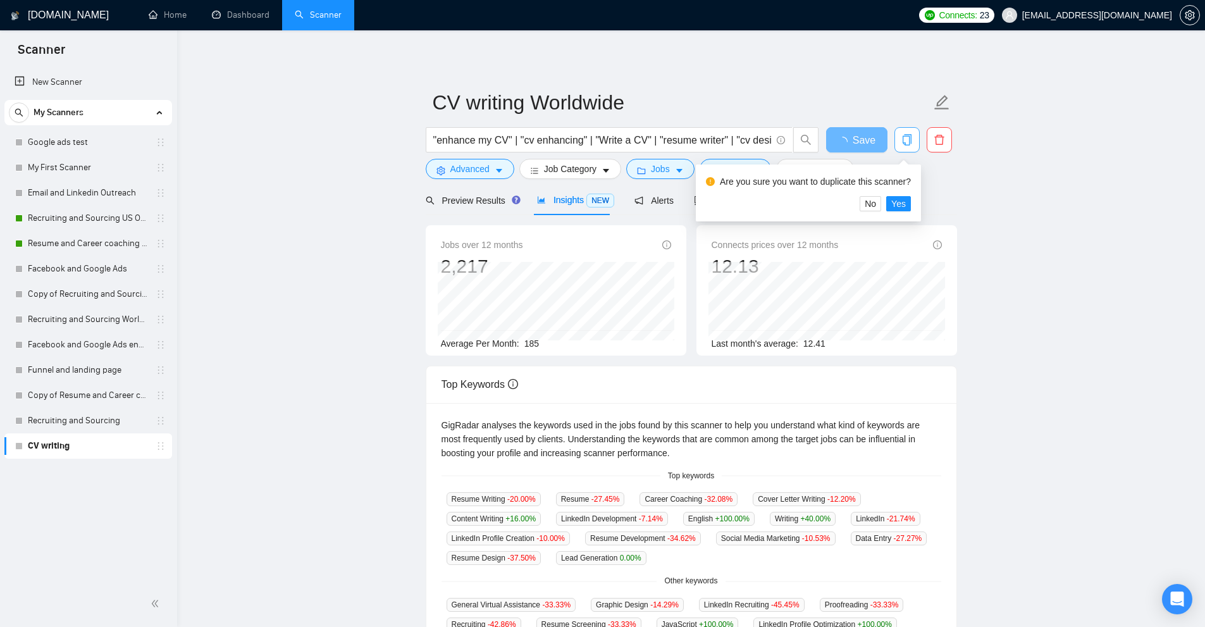
drag, startPoint x: 906, startPoint y: 138, endPoint x: 966, endPoint y: 231, distance: 110.7
click at [966, 231] on main "CV writing Worldwide "enhance my CV" | "cv enhancing" | "Write a CV" | "resume …" at bounding box center [690, 485] width 987 height 868
click at [893, 200] on span "Yes" at bounding box center [898, 204] width 15 height 14
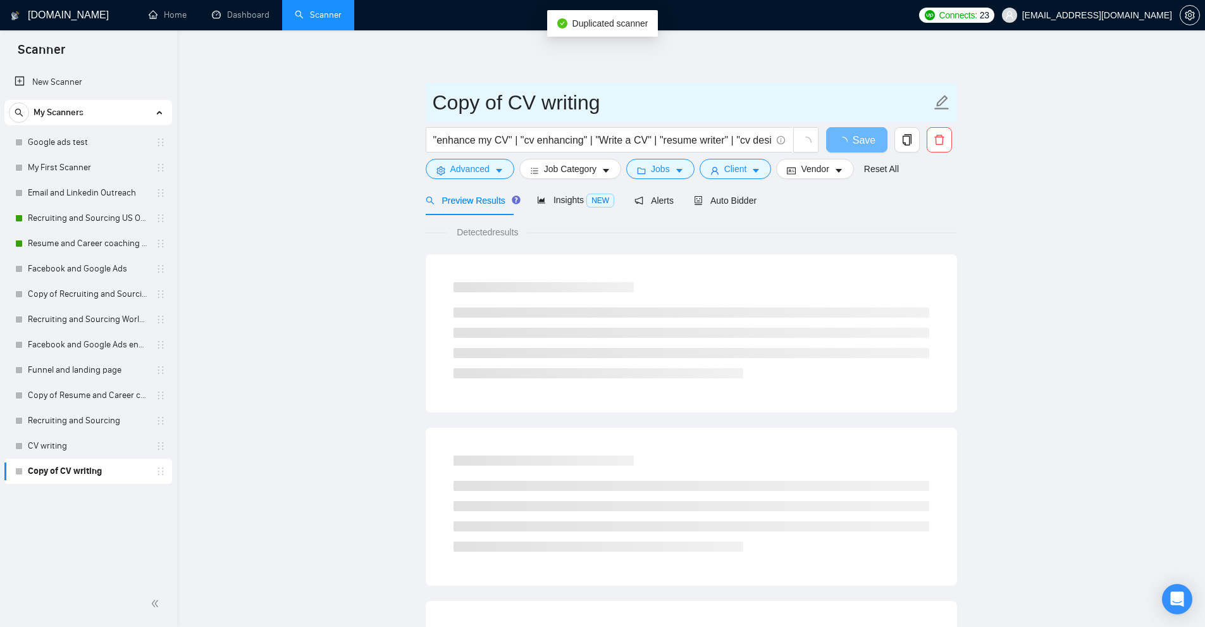
drag, startPoint x: 507, startPoint y: 104, endPoint x: 332, endPoint y: 101, distance: 175.2
click at [332, 101] on main "Copy of CV writing "enhance my CV" | "cv enhancing" | "Write a CV" | "resume wr…" at bounding box center [690, 578] width 987 height 1055
click at [655, 93] on input "CV writing" at bounding box center [682, 103] width 498 height 32
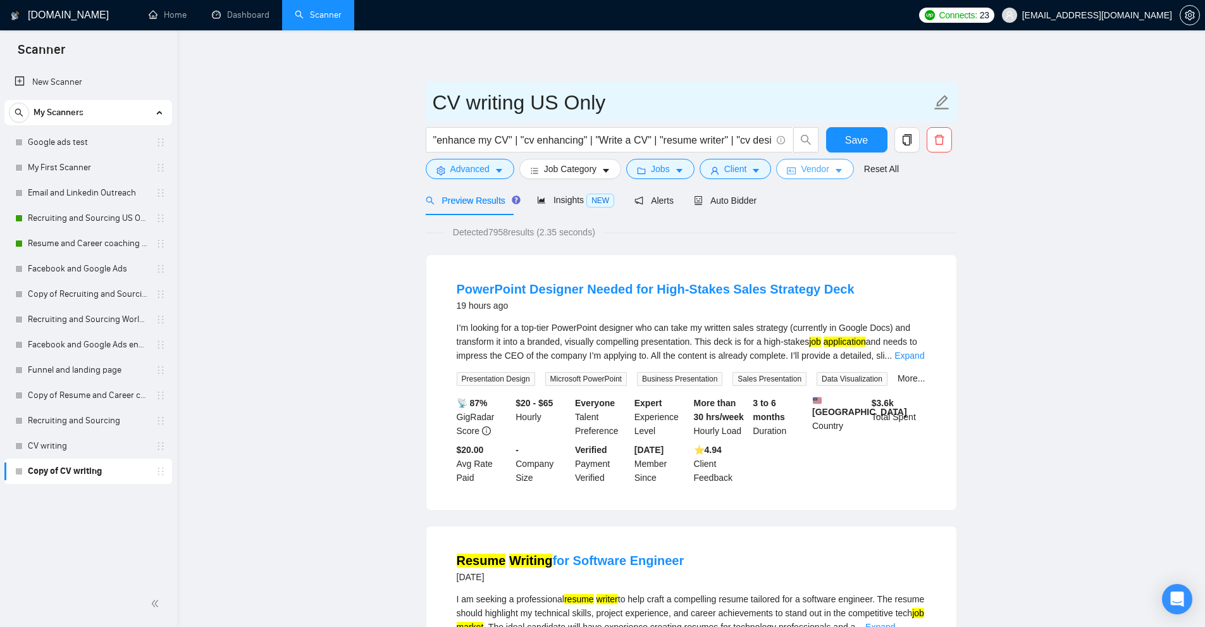
type input "CV writing US Only"
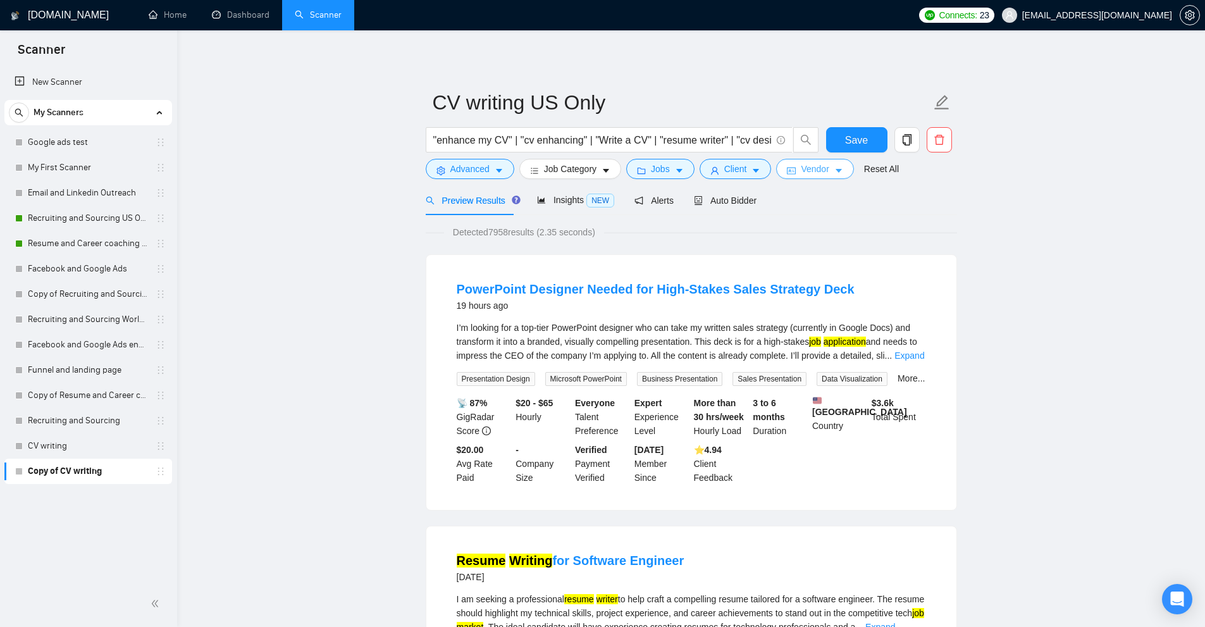
click at [812, 173] on span "Vendor" at bounding box center [815, 169] width 28 height 14
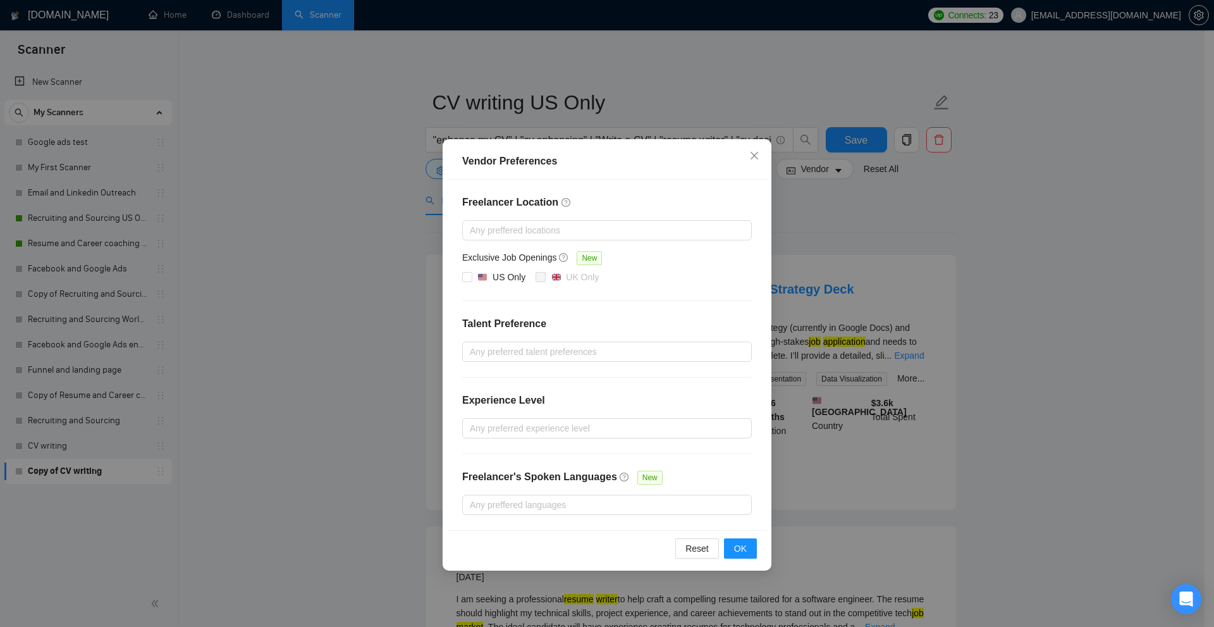
drag, startPoint x: 495, startPoint y: 273, endPoint x: 703, endPoint y: 386, distance: 237.4
click at [495, 272] on div "US Only" at bounding box center [509, 277] width 33 height 14
click at [471, 272] on input "US Only" at bounding box center [466, 276] width 9 height 9
checkbox input "true"
click at [748, 546] on button "OK" at bounding box center [740, 548] width 33 height 20
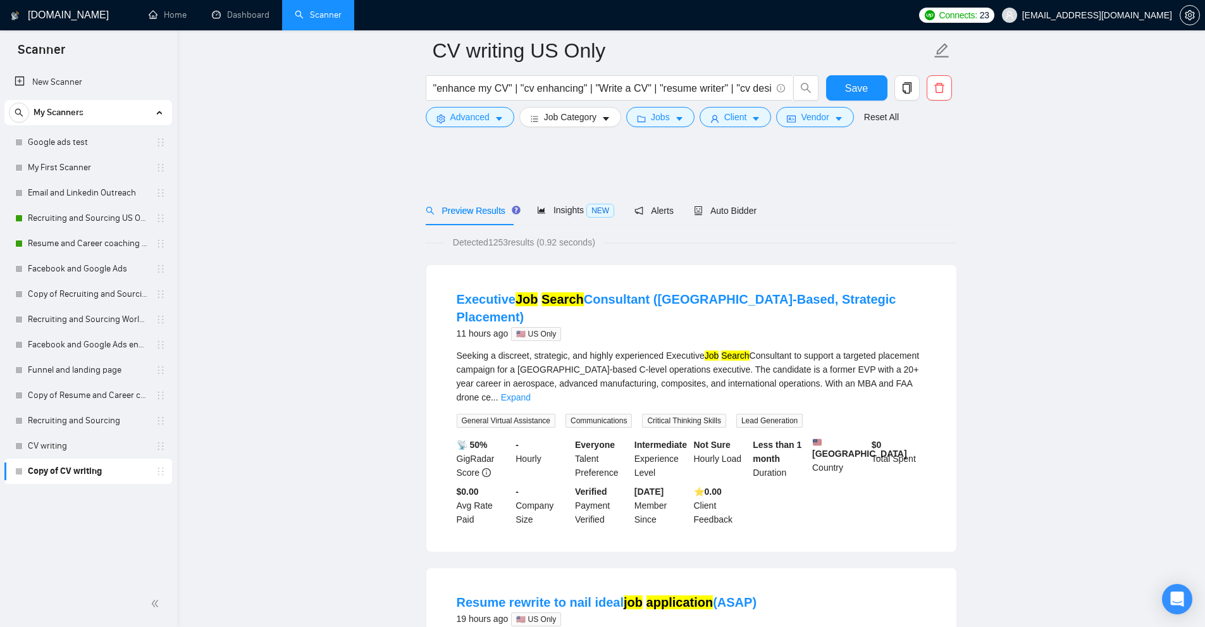
scroll to position [548, 0]
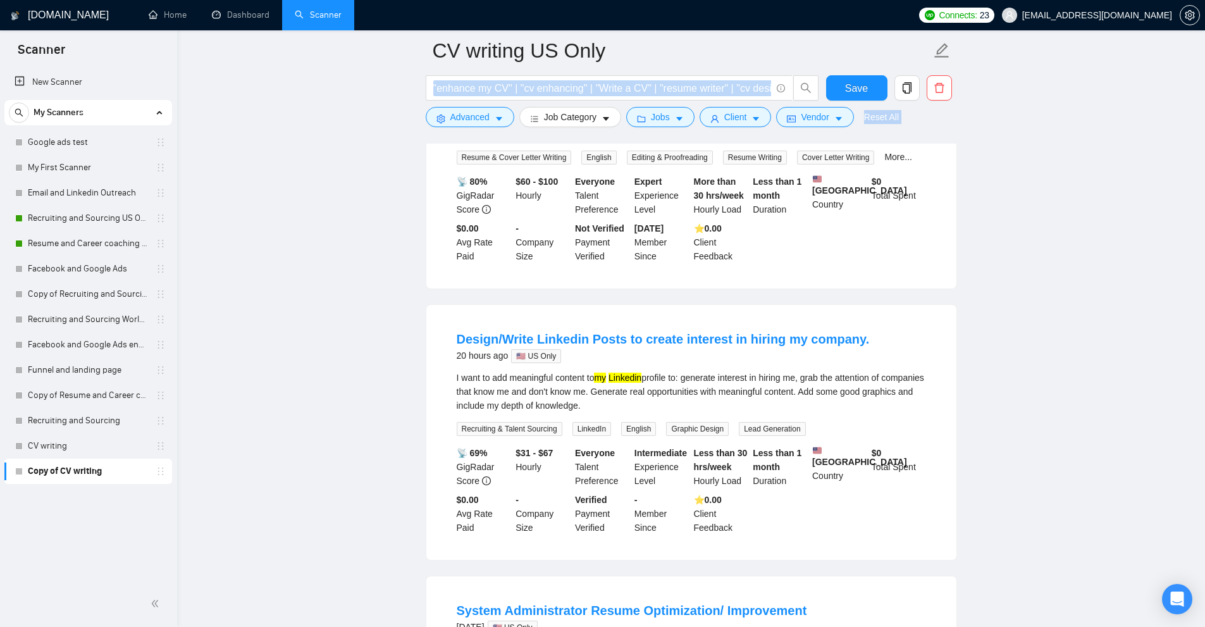
drag, startPoint x: 460, startPoint y: 98, endPoint x: 479, endPoint y: 74, distance: 30.6
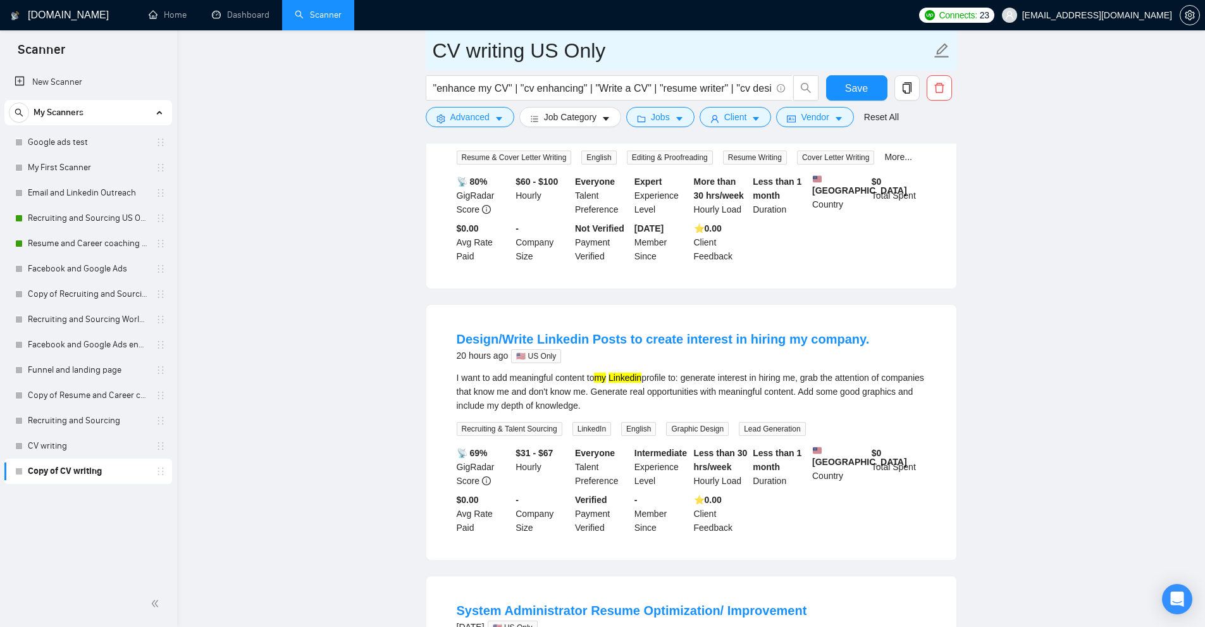
click at [508, 44] on input "CV writing US Only" at bounding box center [682, 51] width 498 height 32
drag, startPoint x: 468, startPoint y: 47, endPoint x: 391, endPoint y: 54, distance: 77.5
click at [452, 51] on input "CV writing US Only" at bounding box center [682, 51] width 498 height 32
click at [601, 51] on input "CV writing US Only" at bounding box center [682, 51] width 498 height 32
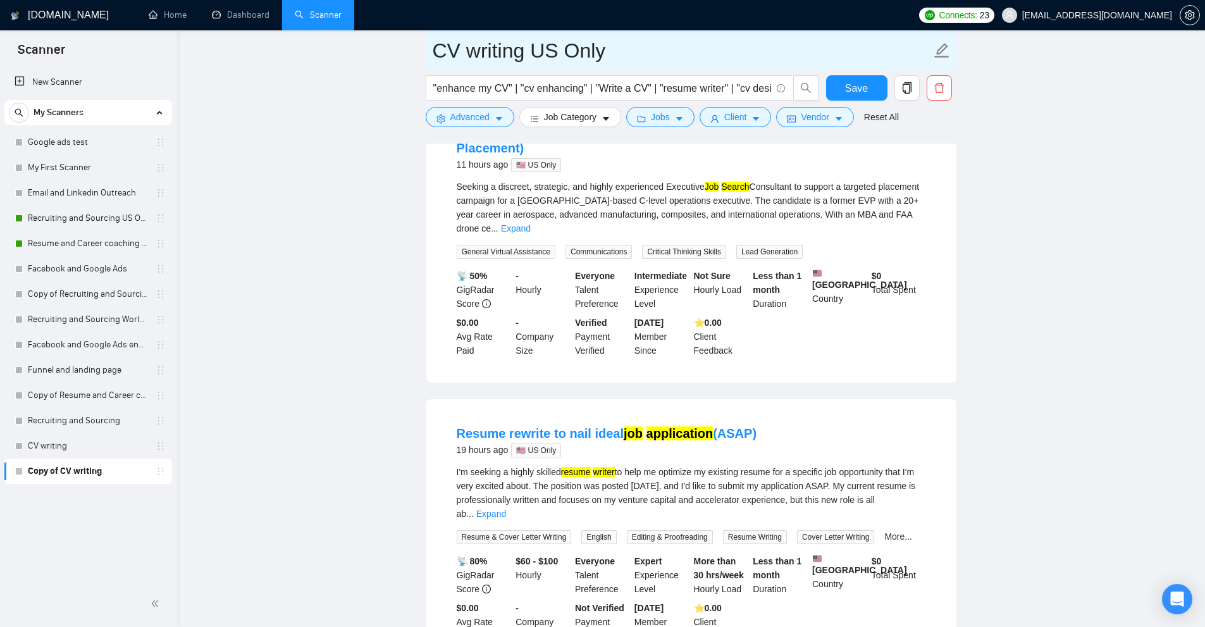
scroll to position [0, 0]
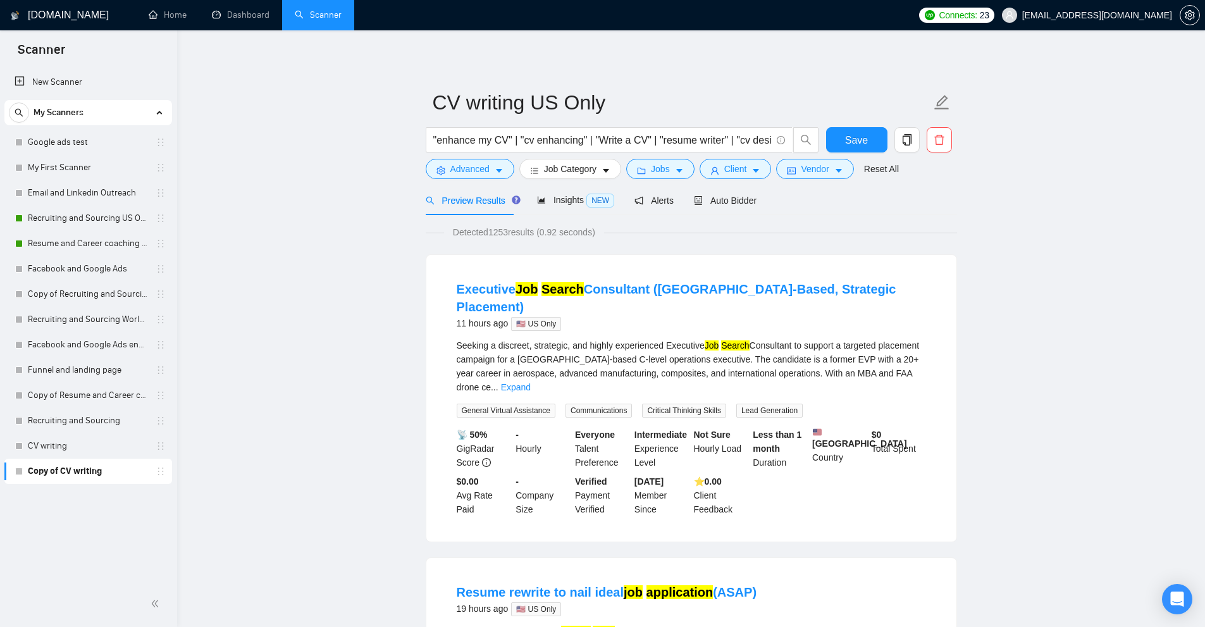
click at [851, 139] on span "Save" at bounding box center [856, 140] width 23 height 16
click at [737, 207] on div "Auto Bidder" at bounding box center [725, 200] width 63 height 30
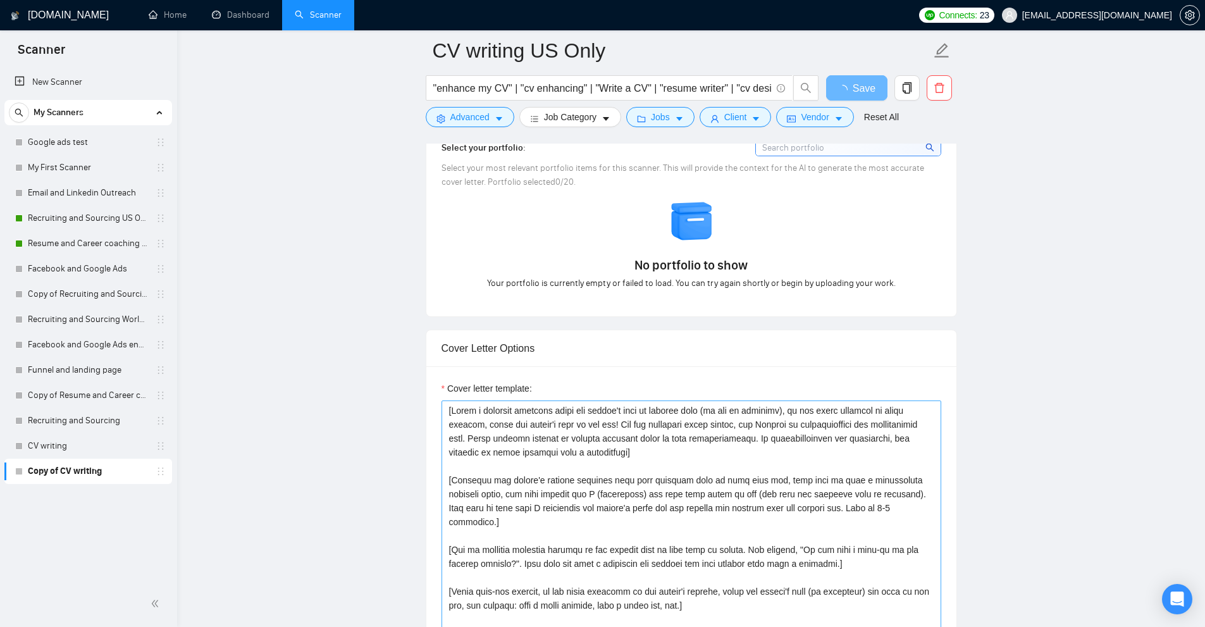
scroll to position [1455, 0]
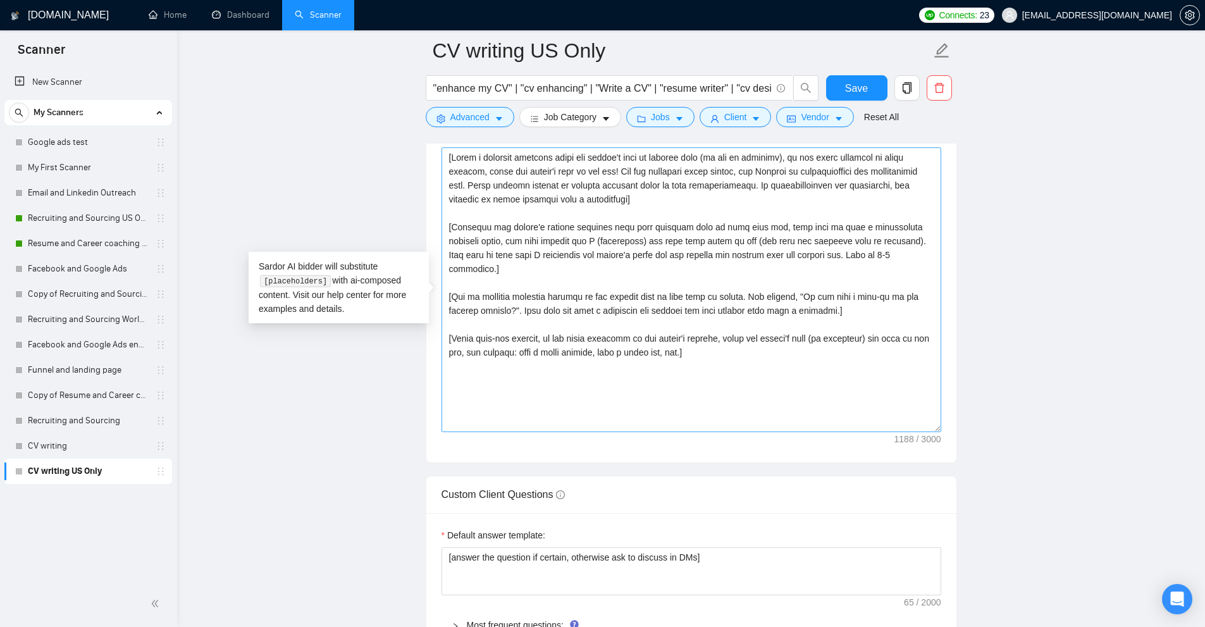
click at [524, 188] on textarea "Cover letter template:" at bounding box center [691, 289] width 500 height 285
drag, startPoint x: 524, startPoint y: 188, endPoint x: 658, endPoint y: 469, distance: 312.0
click at [651, 462] on div "Cover letter template:" at bounding box center [691, 287] width 530 height 349
click at [733, 432] on textarea "Cover letter template:" at bounding box center [691, 289] width 500 height 285
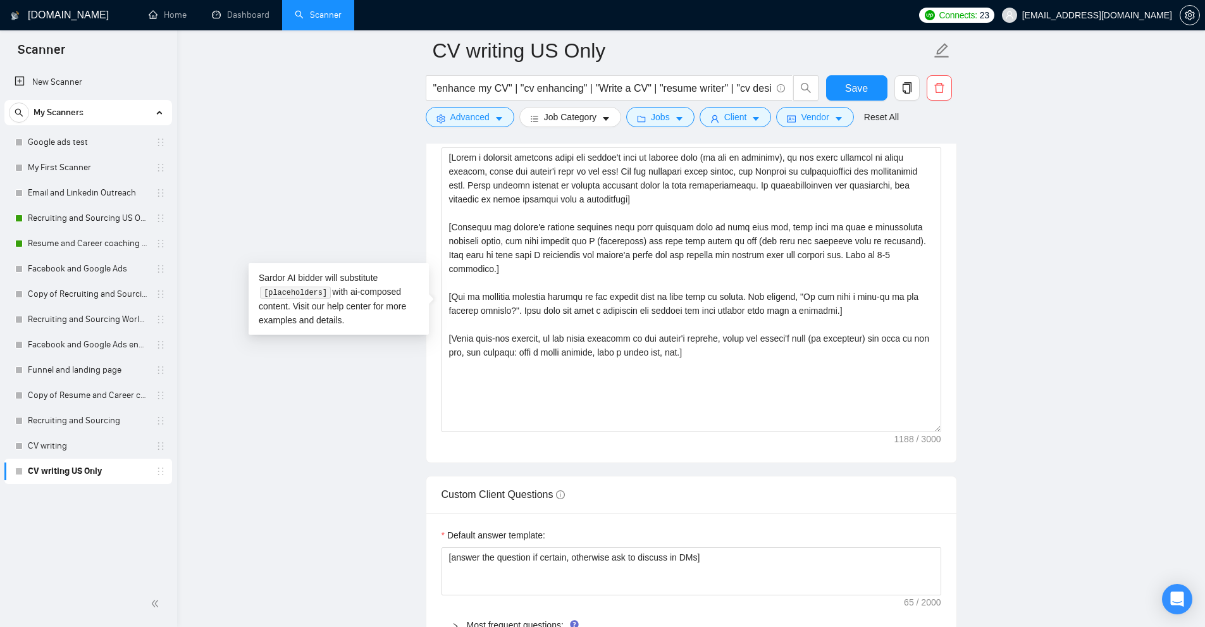
drag, startPoint x: 770, startPoint y: 384, endPoint x: 315, endPoint y: 113, distance: 529.2
click at [315, 113] on main "CV writing US Only "enhance my CV" | "cv enhancing" | "Write a CV" | "resume wr…" at bounding box center [690, 306] width 987 height 3421
click at [770, 373] on textarea "Cover letter template:" at bounding box center [691, 289] width 500 height 285
click at [334, 205] on main "CV writing US Only "enhance my CV" | "cv enhancing" | "Write a CV" | "resume wr…" at bounding box center [690, 306] width 987 height 3421
click at [61, 217] on link "Recruiting and Sourcing US Only" at bounding box center [88, 218] width 120 height 25
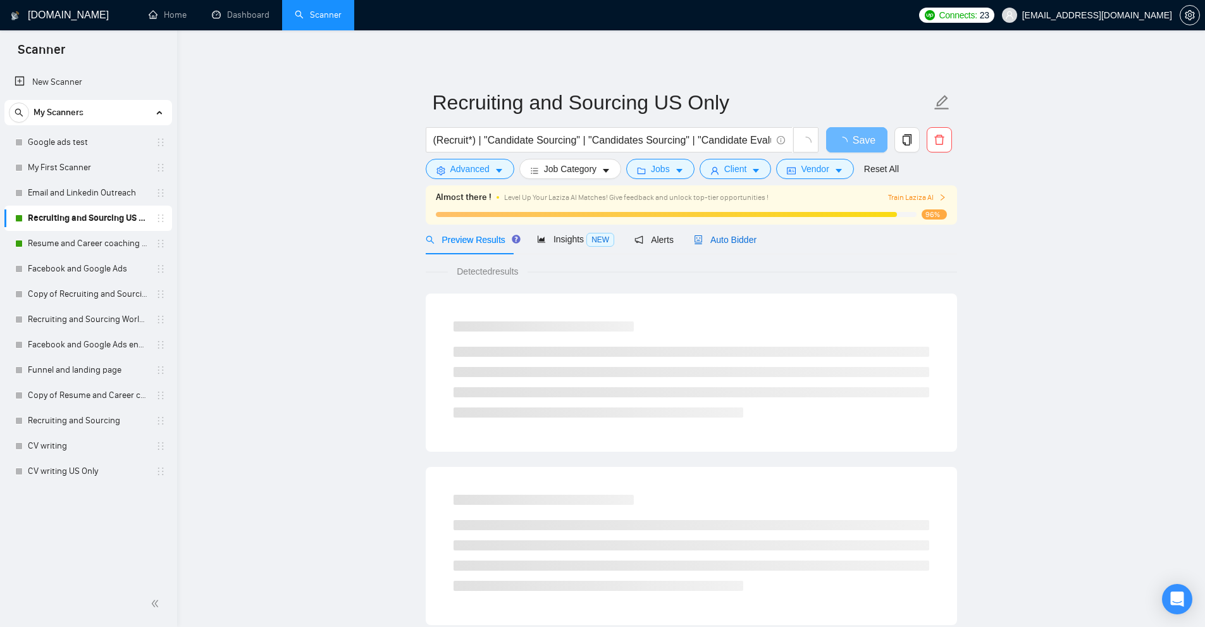
click at [705, 245] on div "Auto Bidder" at bounding box center [725, 240] width 63 height 14
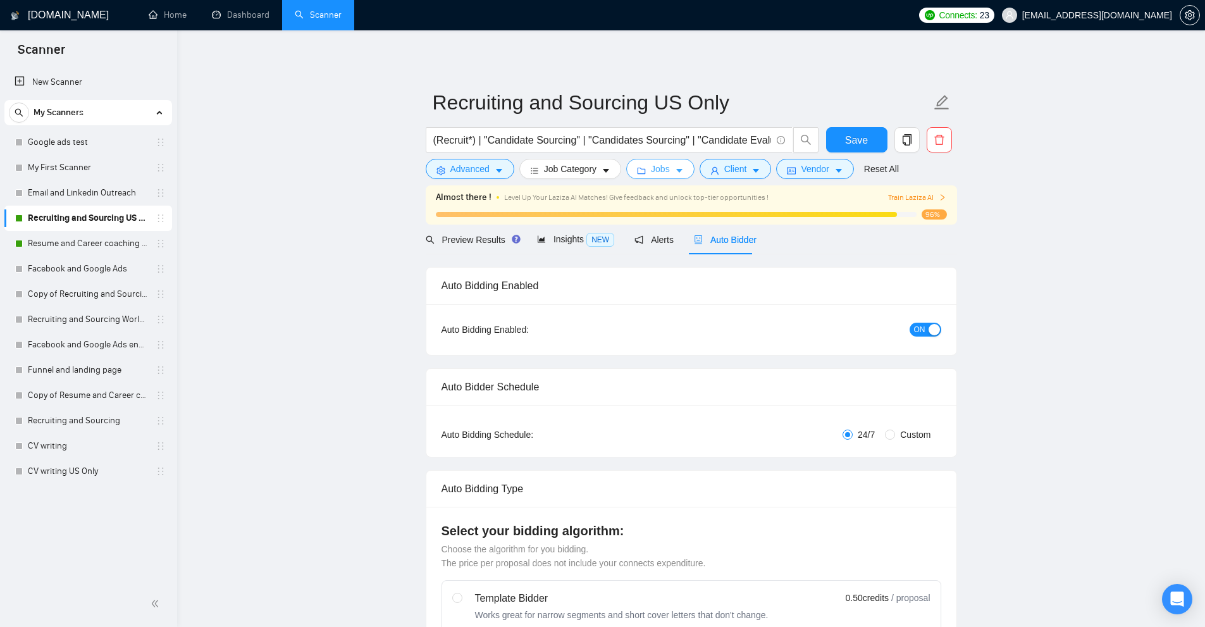
click at [651, 169] on span "Jobs" at bounding box center [660, 169] width 19 height 14
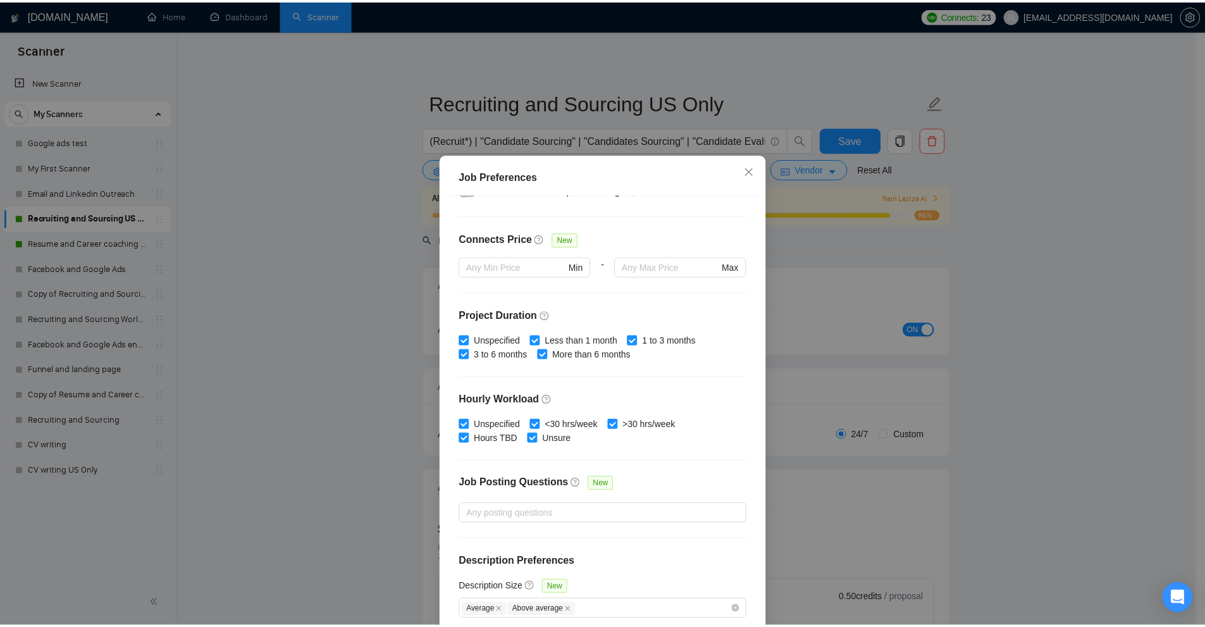
scroll to position [63, 0]
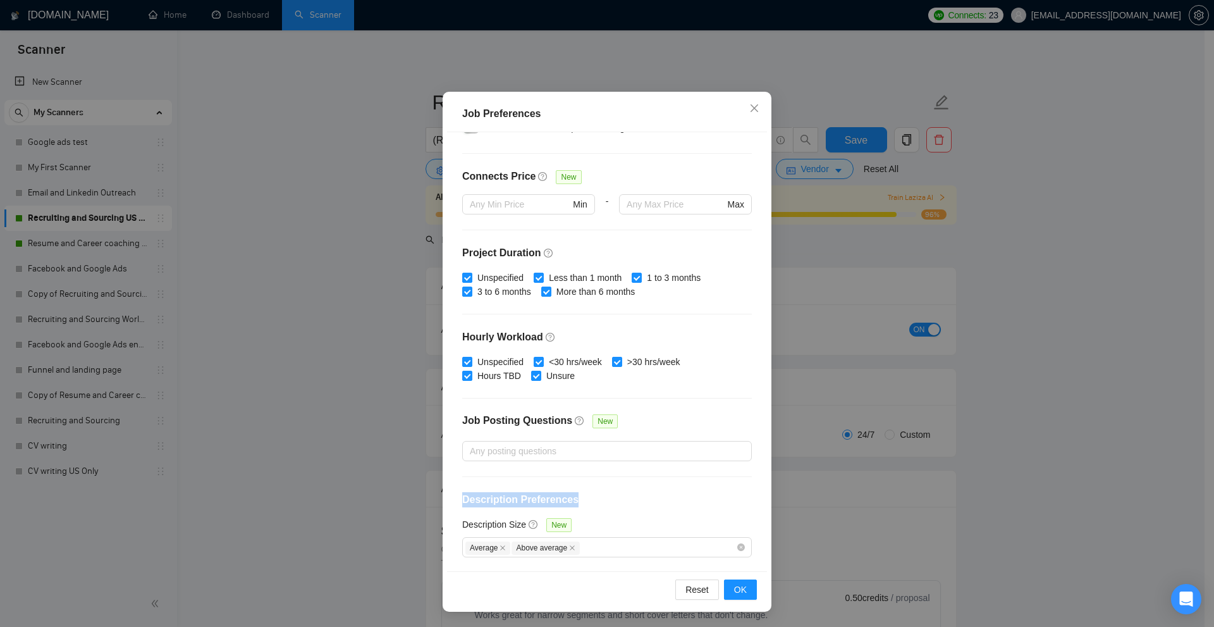
drag, startPoint x: 510, startPoint y: 496, endPoint x: 574, endPoint y: 495, distance: 64.5
click at [574, 495] on div "Budget Project Type All Fixed Price Hourly Rate Fixed Price Budget $ 500 Min - …" at bounding box center [607, 351] width 320 height 439
click at [574, 495] on h4 "Description Preferences" at bounding box center [607, 499] width 290 height 15
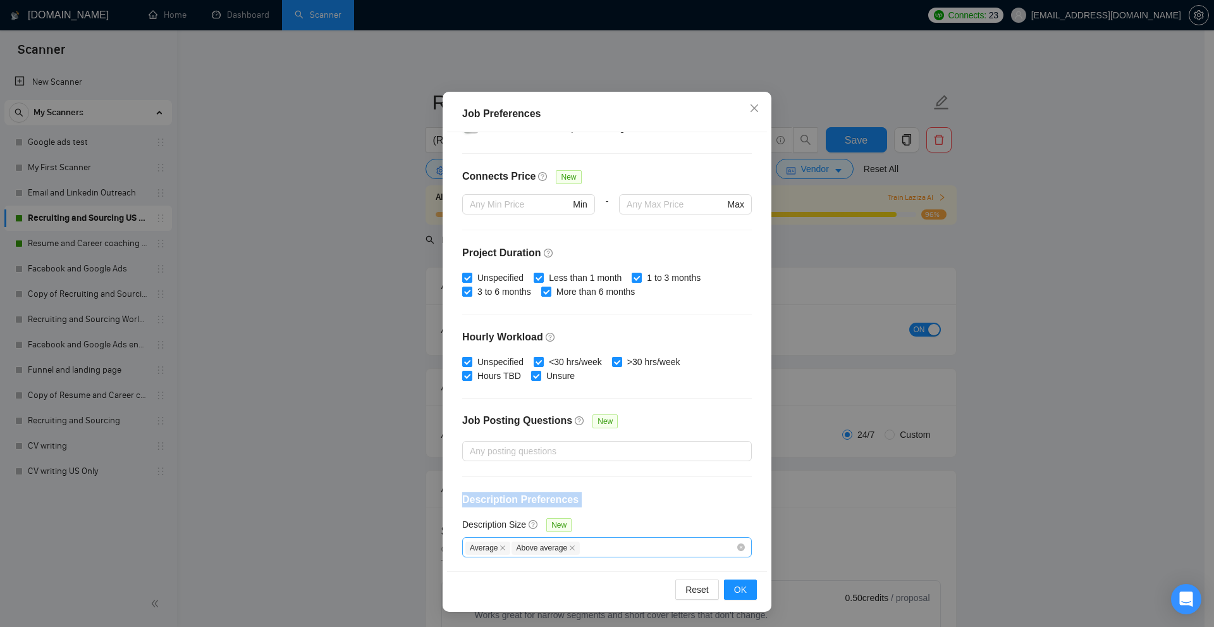
click at [584, 548] on div "Average Above average" at bounding box center [600, 546] width 271 height 15
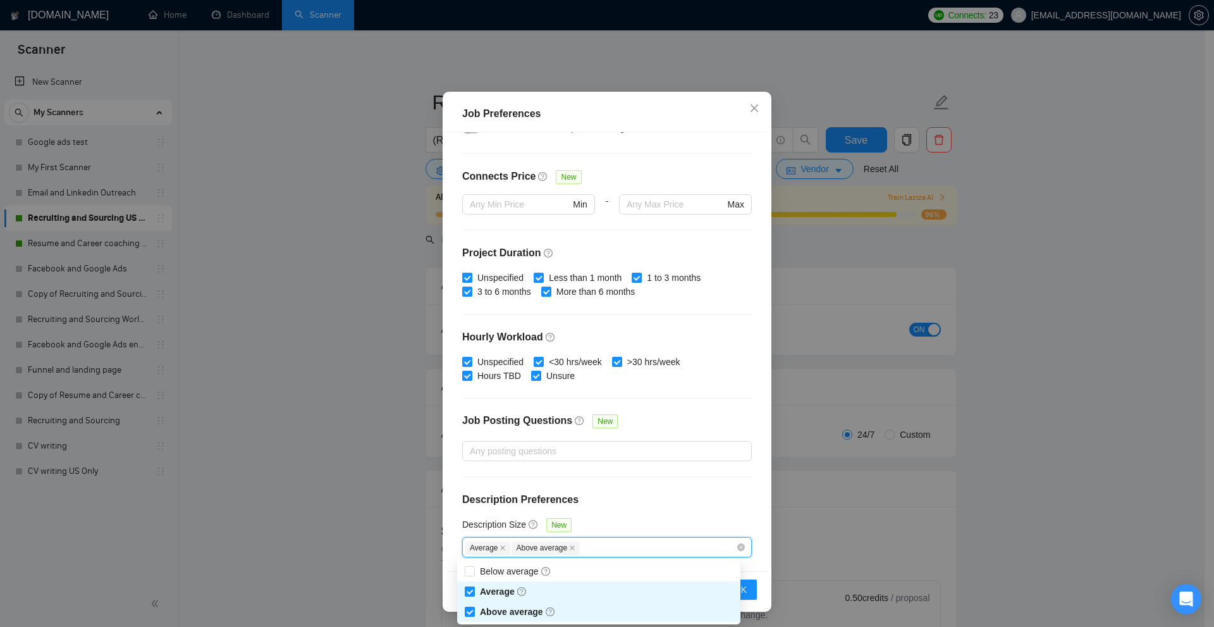
click at [477, 594] on span "Average" at bounding box center [504, 591] width 58 height 14
click at [474, 594] on input "Average" at bounding box center [469, 590] width 9 height 9
checkbox input "true"
click at [474, 608] on span at bounding box center [470, 612] width 10 height 10
click at [474, 608] on input "Above average" at bounding box center [469, 611] width 9 height 9
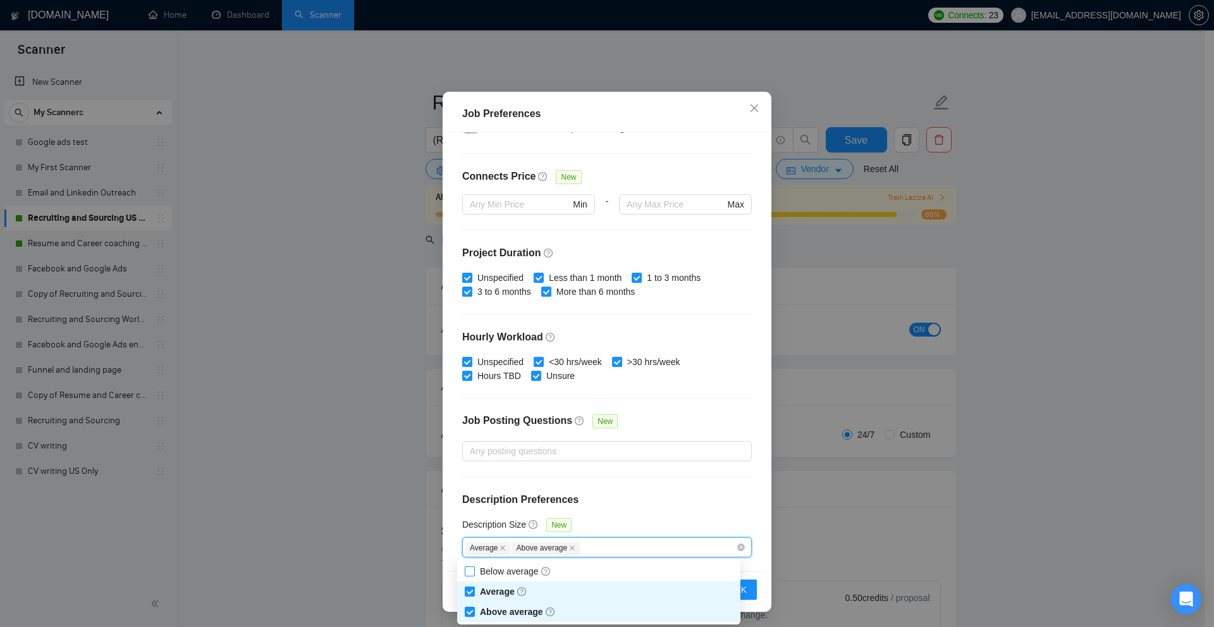
checkbox input "true"
click at [468, 591] on input "Average" at bounding box center [469, 590] width 9 height 9
checkbox input "false"
click at [469, 608] on input "Above average" at bounding box center [469, 611] width 9 height 9
checkbox input "false"
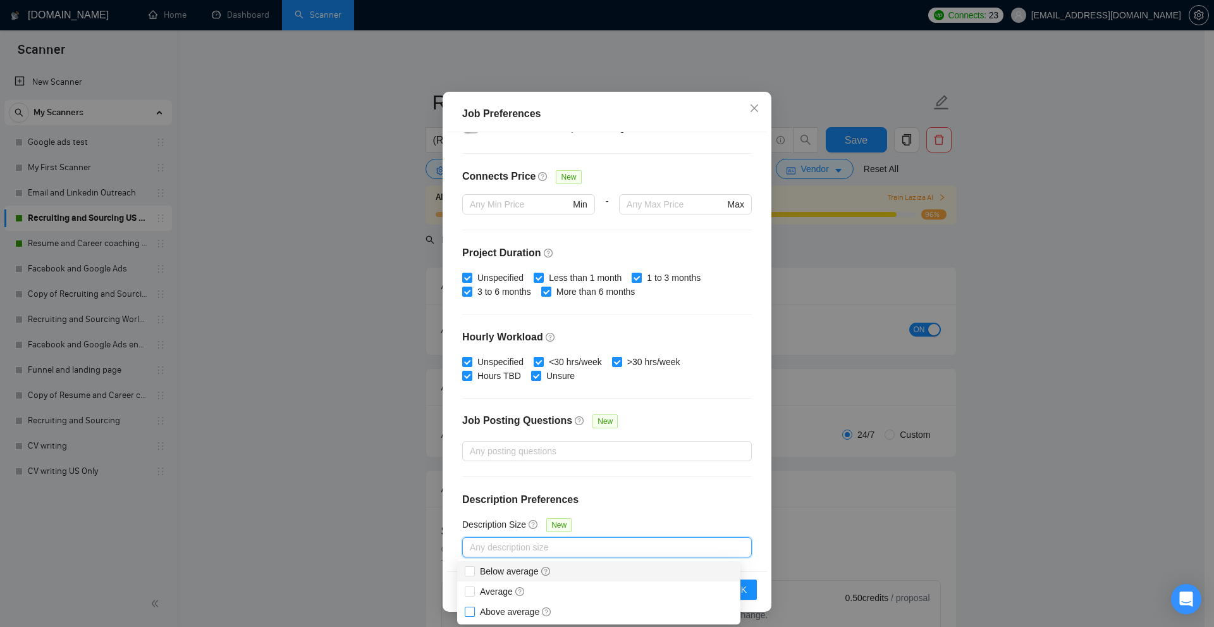
click at [471, 573] on input "Below average" at bounding box center [469, 570] width 9 height 9
checkbox input "true"
click at [894, 354] on div "Job Preferences Budget Project Type All Fixed Price Hourly Rate Fixed Price Bud…" at bounding box center [607, 313] width 1214 height 627
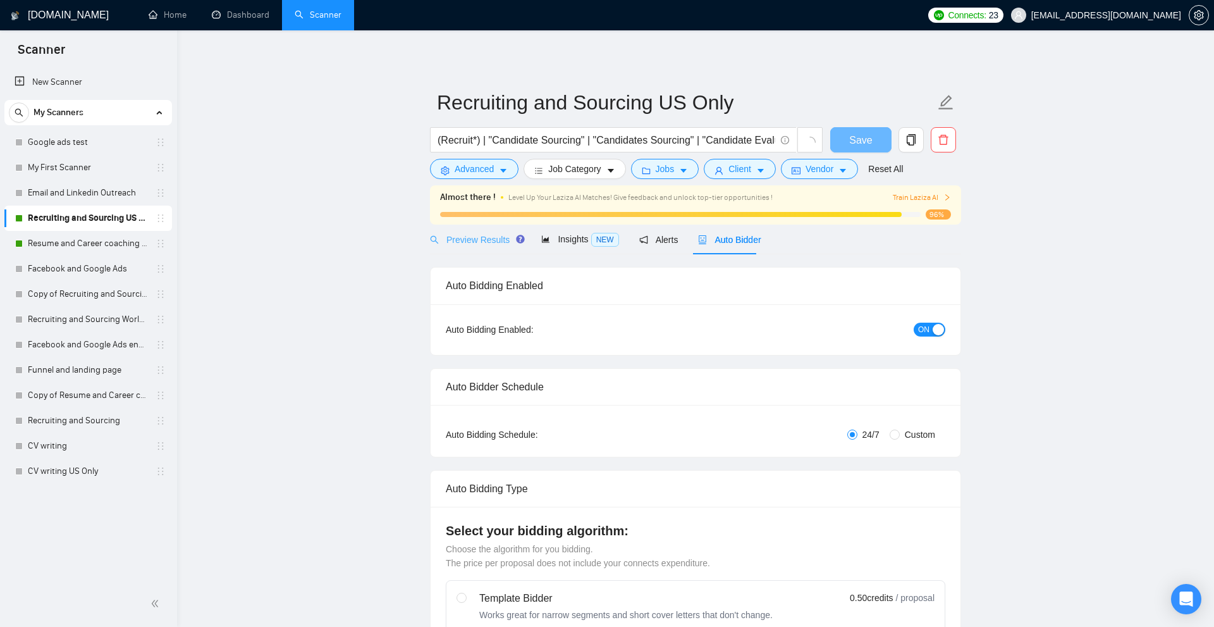
scroll to position [0, 0]
click at [475, 230] on div "Preview Results" at bounding box center [471, 240] width 91 height 30
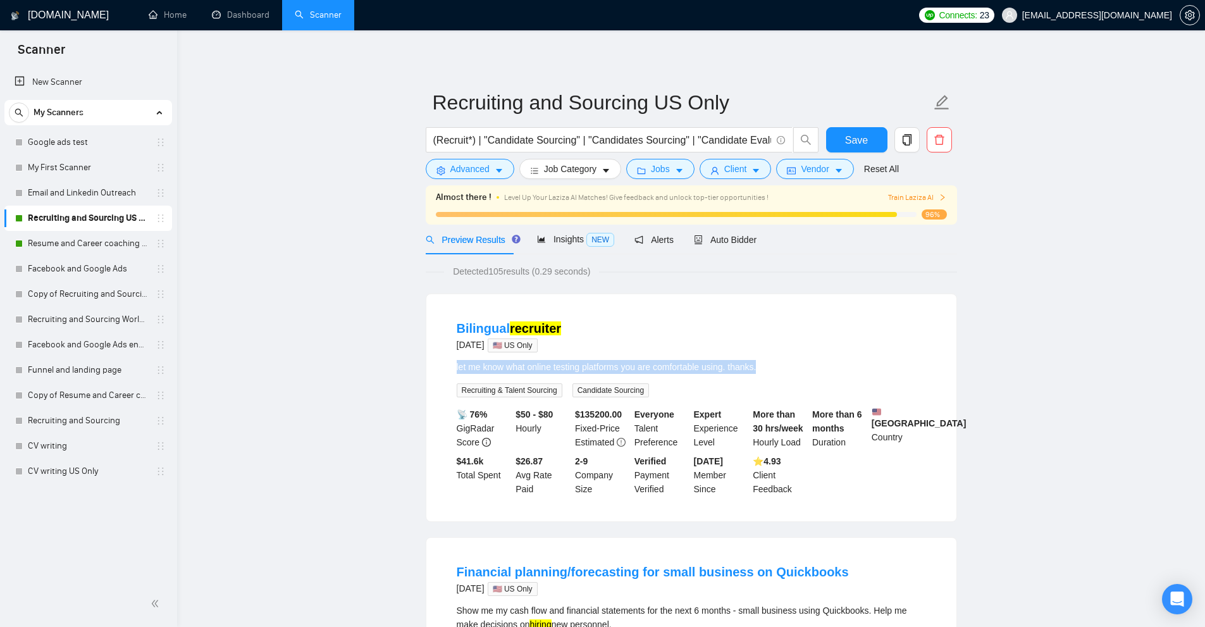
drag, startPoint x: 452, startPoint y: 368, endPoint x: 758, endPoint y: 365, distance: 306.1
click at [758, 365] on li "Bilingual recruiter [DATE] 🇺🇸 US Only let me know what online testing platforms…" at bounding box center [691, 407] width 500 height 197
click at [758, 365] on div "let me know what online testing platforms you are comfortable using. thanks." at bounding box center [691, 367] width 469 height 14
click at [736, 167] on span "Client" at bounding box center [735, 169] width 23 height 14
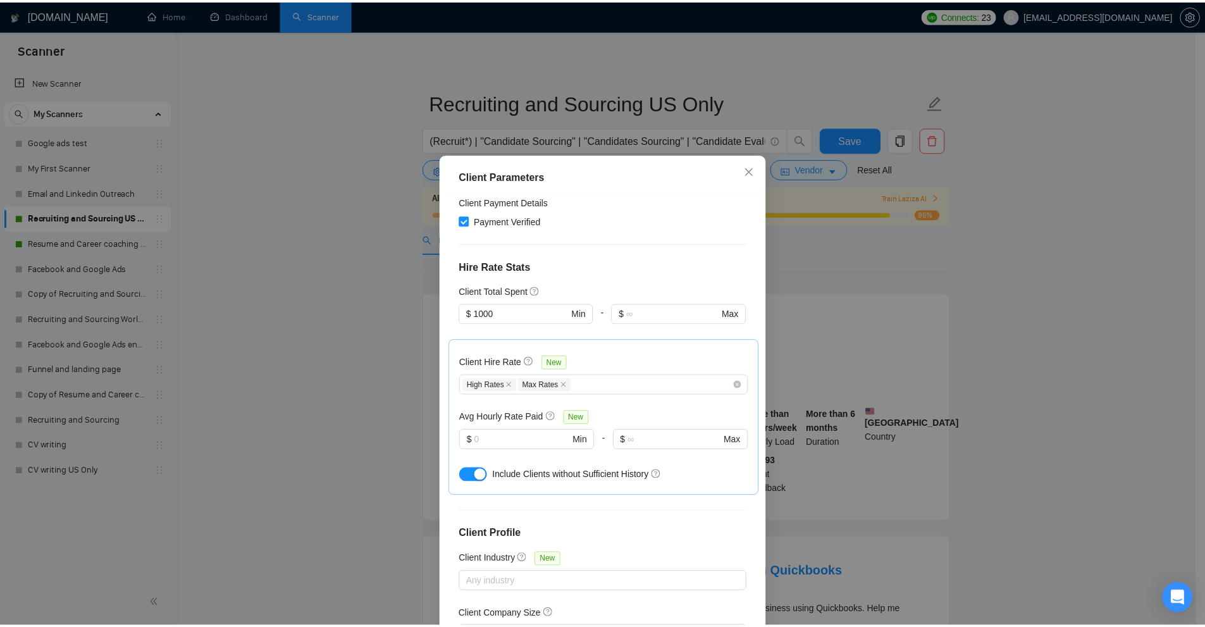
scroll to position [348, 0]
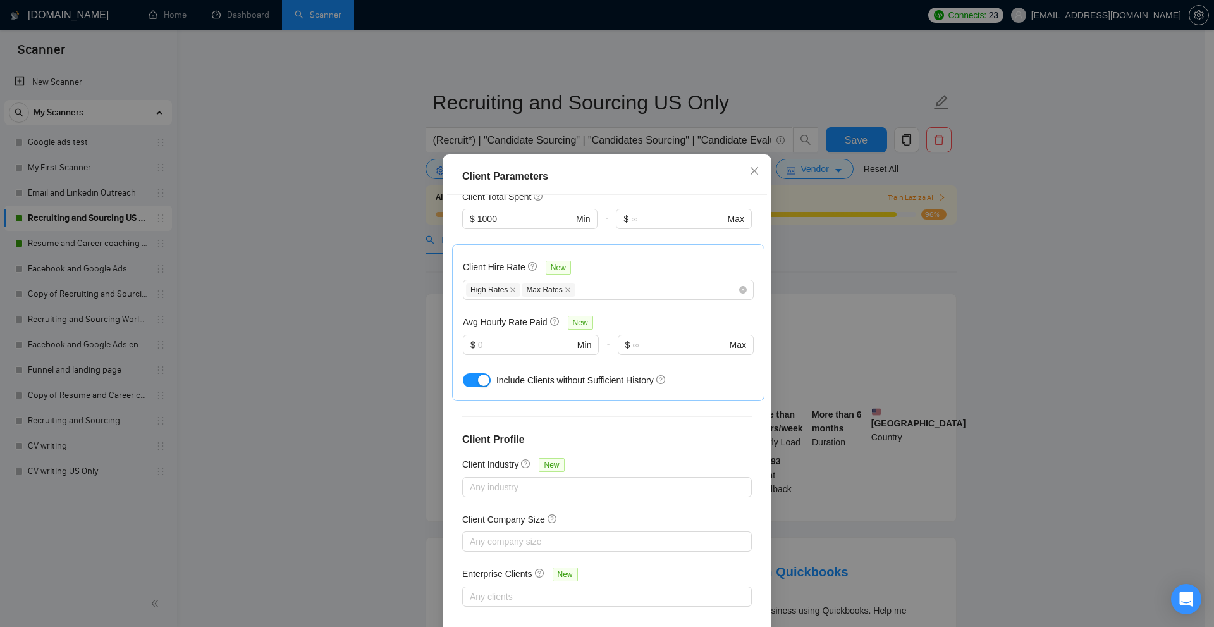
click at [885, 336] on div "Client Parameters Client Location Include Client Countries [GEOGRAPHIC_DATA] Ex…" at bounding box center [607, 313] width 1214 height 627
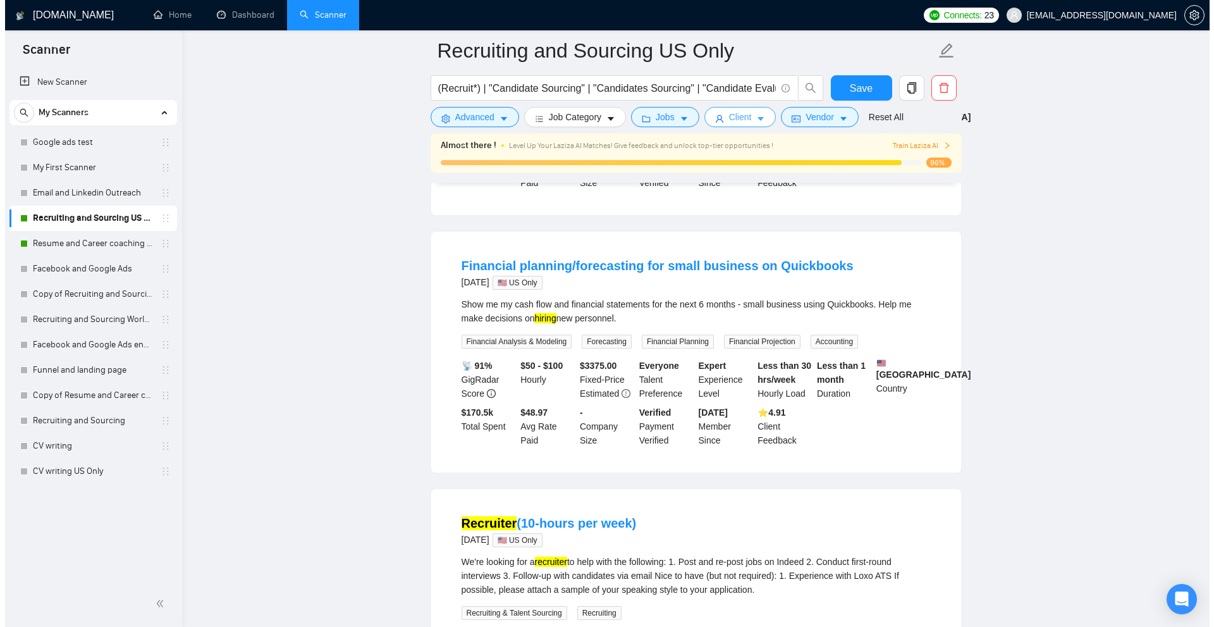
scroll to position [0, 0]
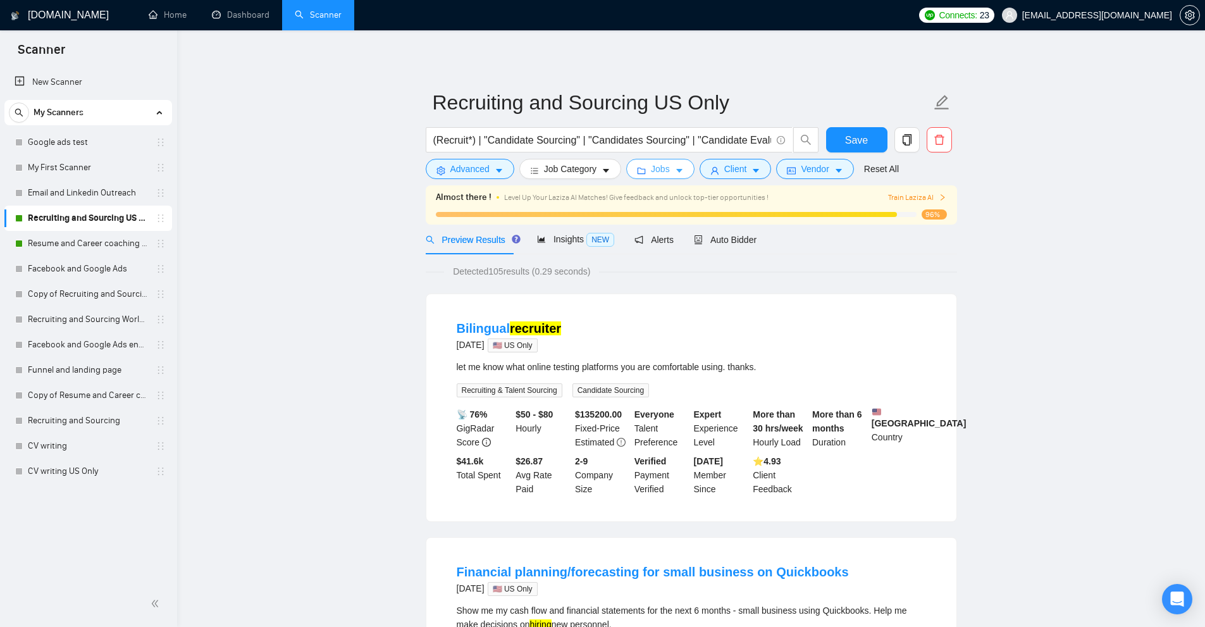
click at [667, 166] on button "Jobs" at bounding box center [660, 169] width 68 height 20
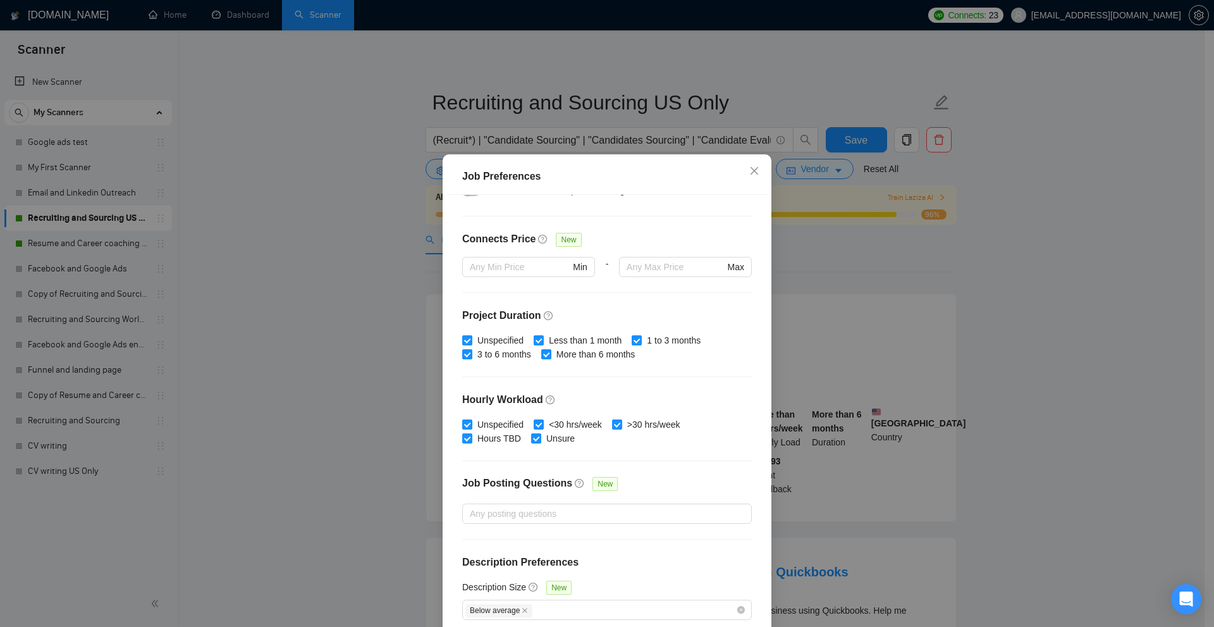
scroll to position [63, 0]
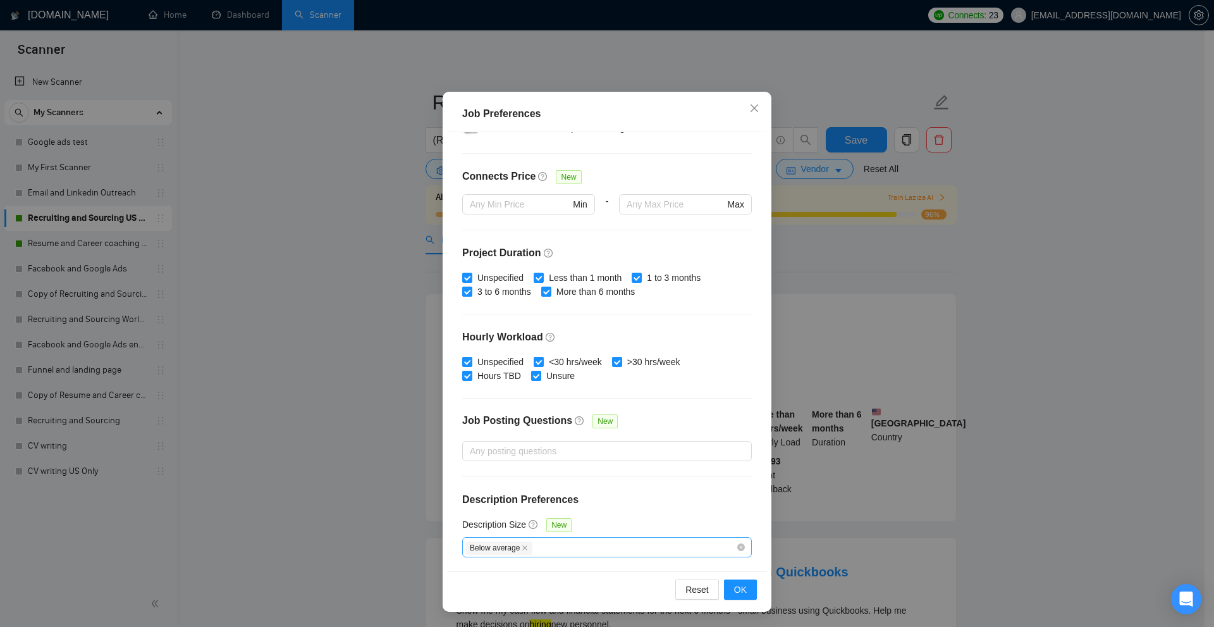
click at [546, 549] on div "Below average" at bounding box center [600, 546] width 271 height 15
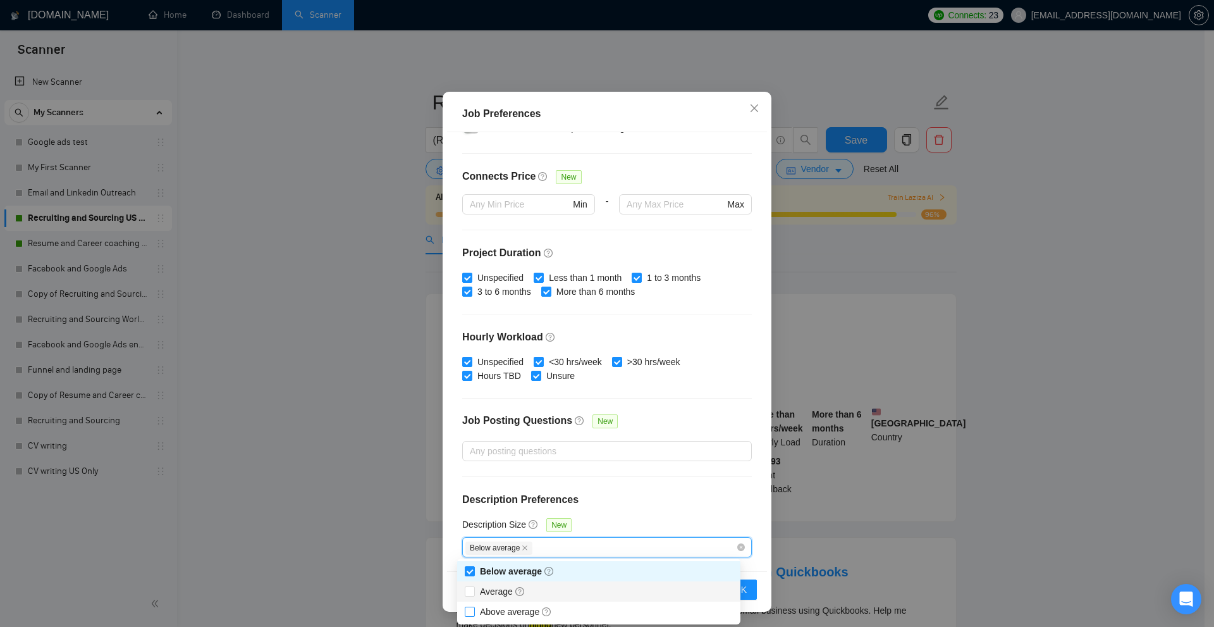
drag, startPoint x: 468, startPoint y: 587, endPoint x: 467, endPoint y: 611, distance: 24.0
click at [468, 588] on input "Average" at bounding box center [469, 590] width 9 height 9
checkbox input "true"
click at [467, 611] on input "Above average" at bounding box center [469, 611] width 9 height 9
checkbox input "true"
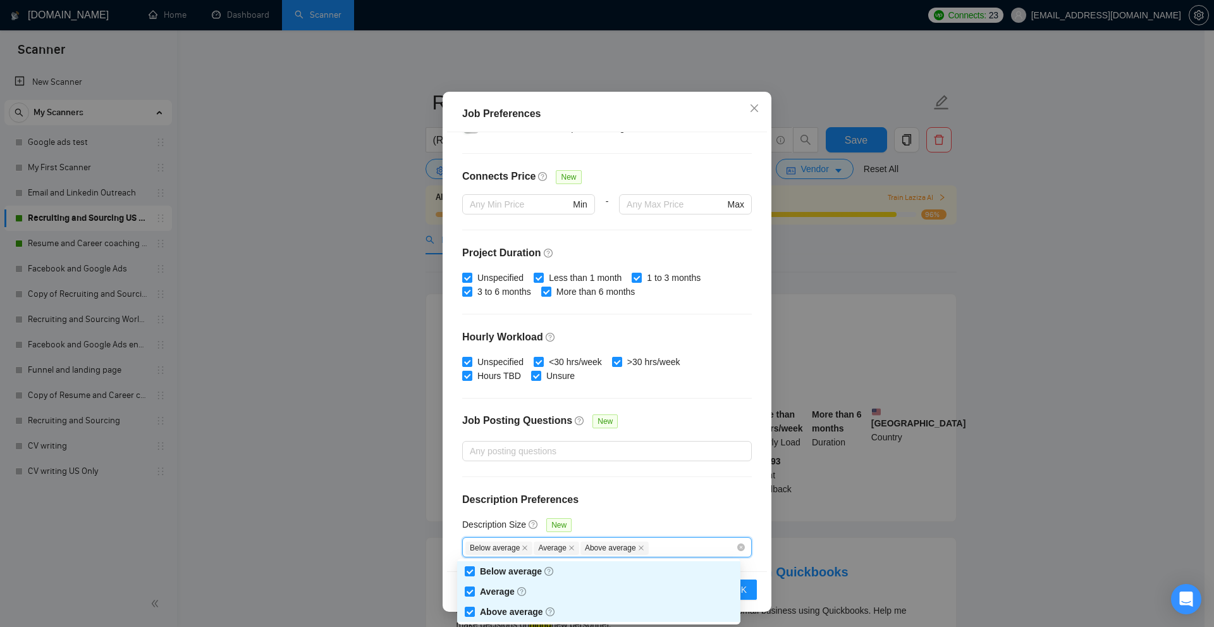
click at [474, 571] on span at bounding box center [470, 571] width 10 height 10
click at [474, 571] on input "Below average" at bounding box center [469, 570] width 9 height 9
click at [472, 570] on input "Below average" at bounding box center [469, 570] width 9 height 9
checkbox input "false"
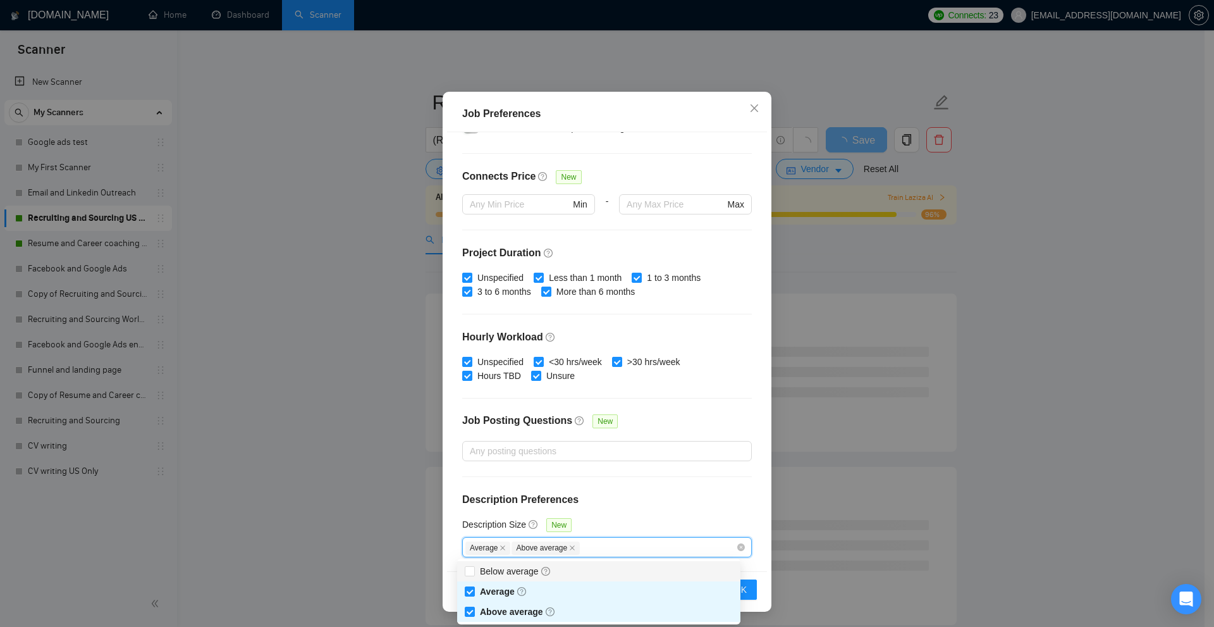
click at [684, 484] on div "Budget Project Type All Fixed Price Hourly Rate Fixed Price Budget $ 500 Min - …" at bounding box center [607, 351] width 320 height 439
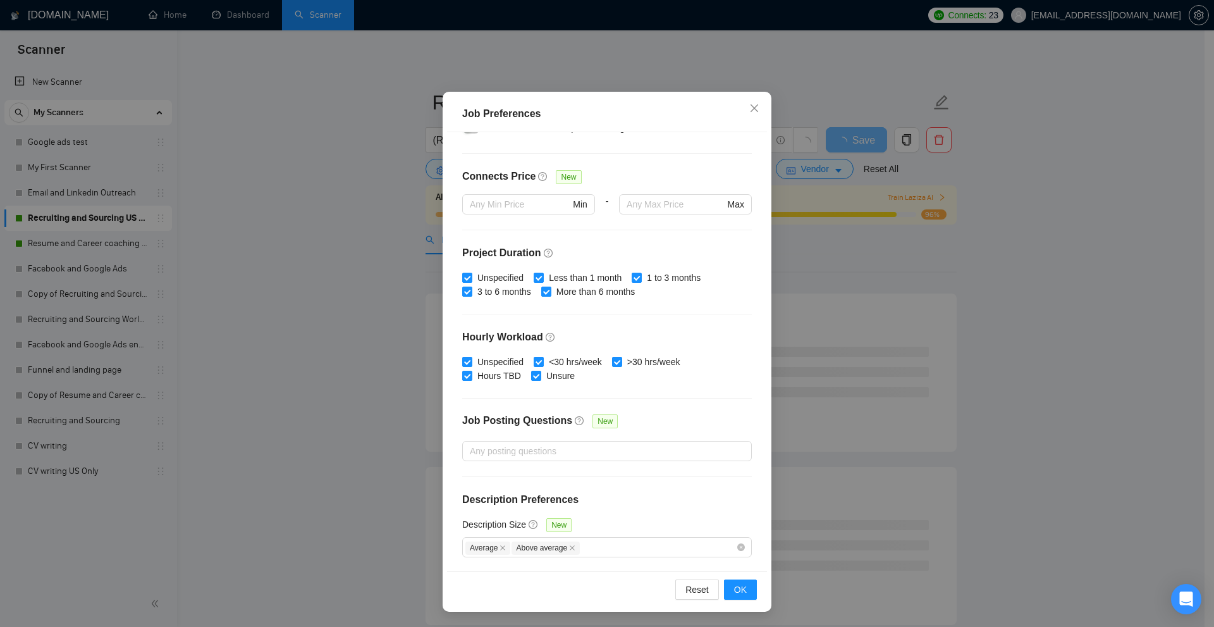
click at [926, 455] on div "Job Preferences Budget Project Type All Fixed Price Hourly Rate Fixed Price Bud…" at bounding box center [607, 313] width 1214 height 627
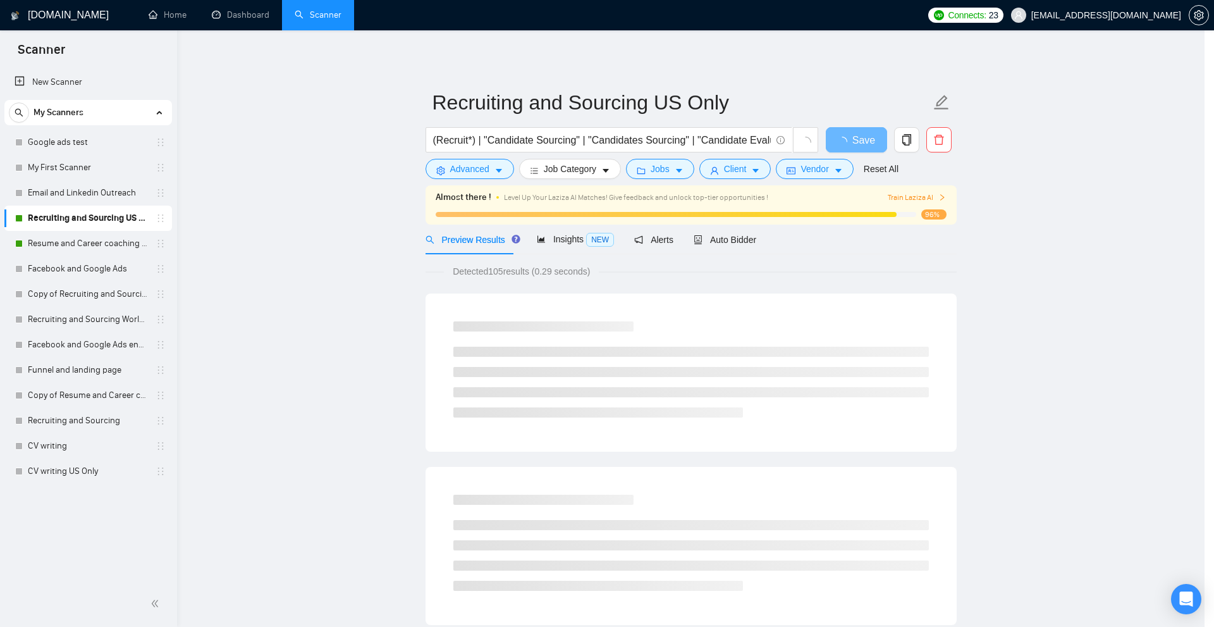
scroll to position [0, 0]
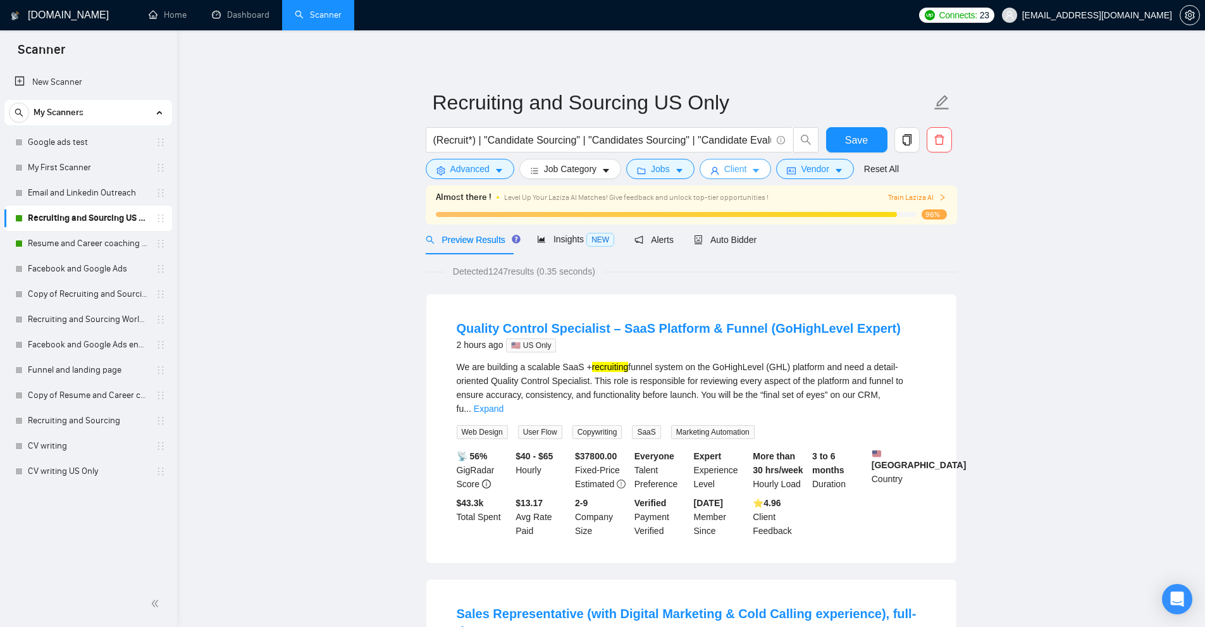
click at [744, 173] on button "Client" at bounding box center [735, 169] width 72 height 20
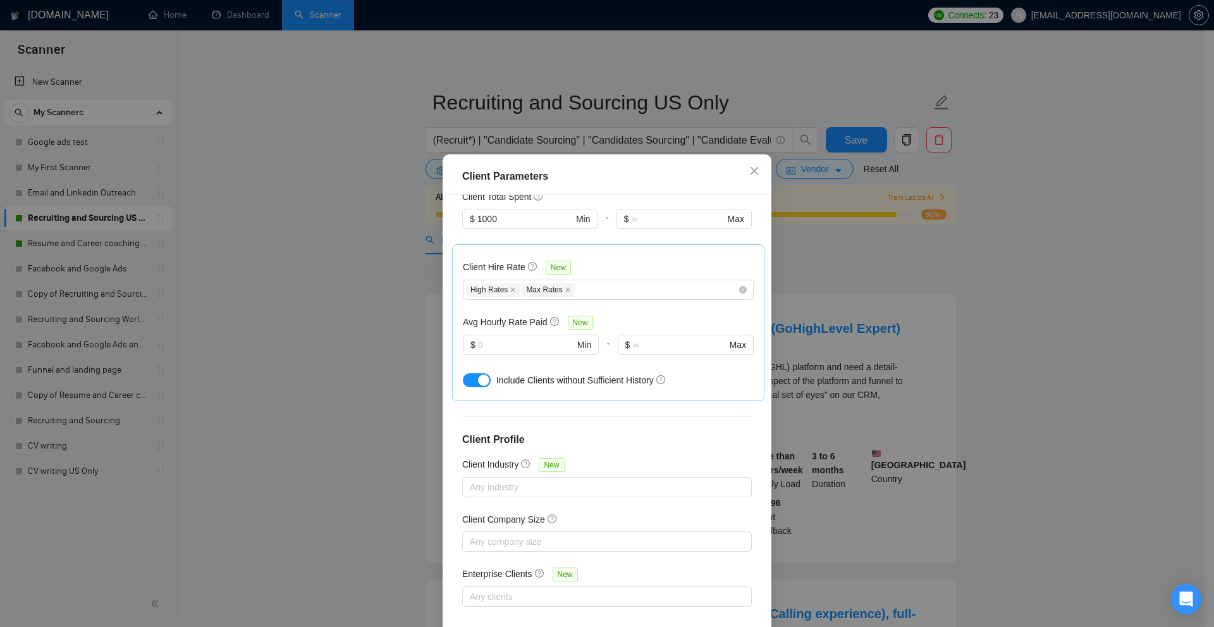
scroll to position [32, 0]
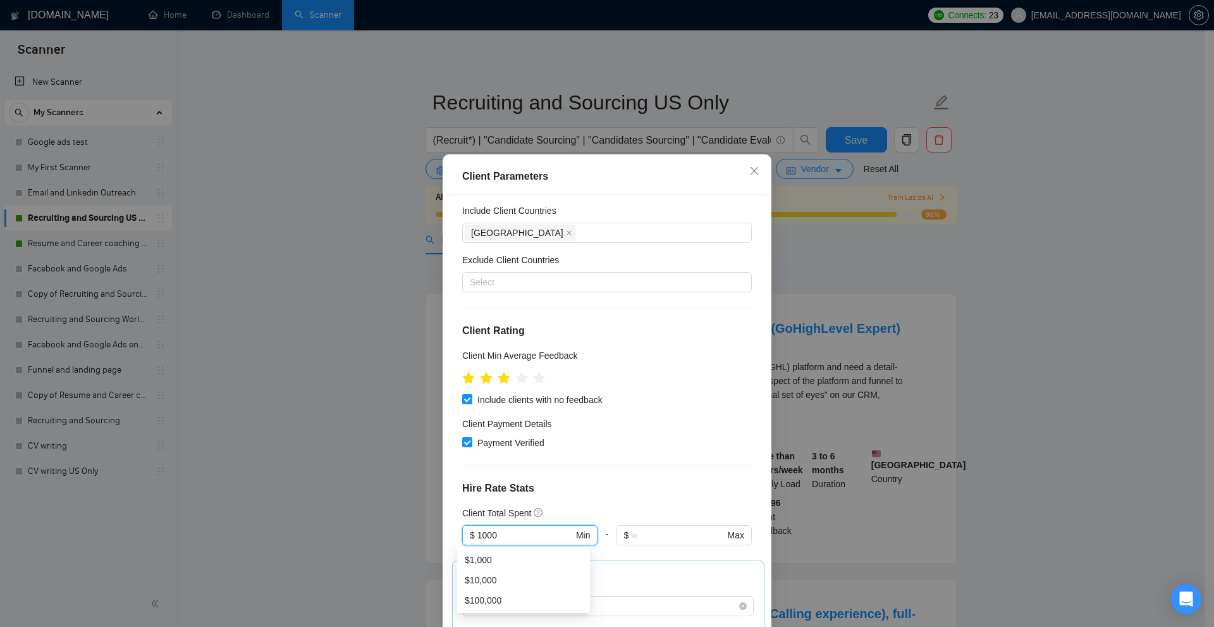
drag, startPoint x: 511, startPoint y: 529, endPoint x: 454, endPoint y: 538, distance: 57.5
click at [454, 538] on div "Client Location Include Client Countries [GEOGRAPHIC_DATA] Exclude Client Count…" at bounding box center [607, 414] width 320 height 439
click at [650, 492] on h4 "Hire Rate Stats" at bounding box center [607, 488] width 290 height 15
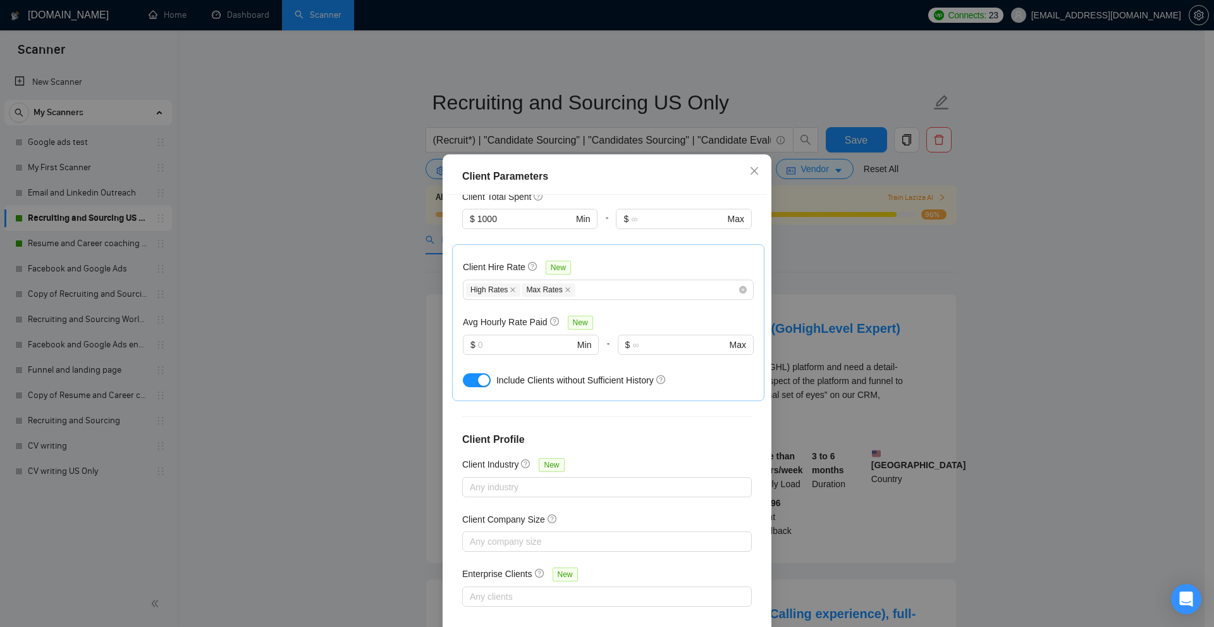
click at [657, 251] on div "Client Hire Rate New High Rates Max Rates Avg Hourly Rate Paid New $ Min - $ Ma…" at bounding box center [608, 322] width 312 height 157
drag, startPoint x: 889, startPoint y: 276, endPoint x: 646, endPoint y: 247, distance: 244.7
click at [886, 275] on div "Client Parameters Client Location Include Client Countries [GEOGRAPHIC_DATA] Ex…" at bounding box center [607, 313] width 1214 height 627
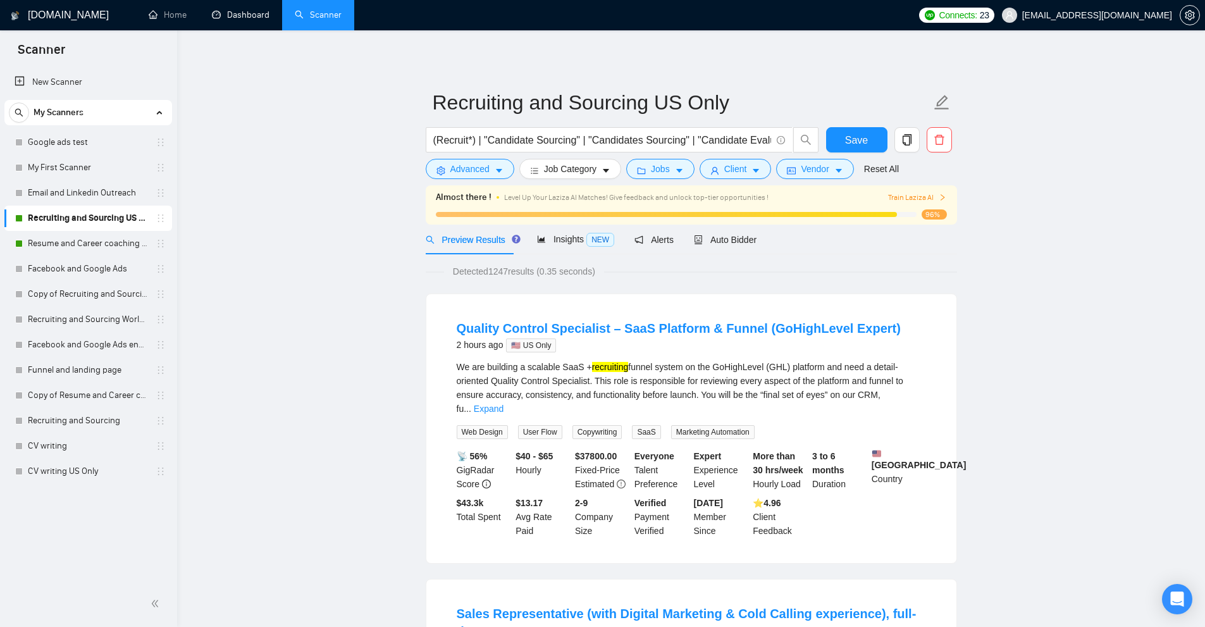
drag, startPoint x: 261, startPoint y: 27, endPoint x: 710, endPoint y: 75, distance: 451.7
click at [261, 20] on link "Dashboard" at bounding box center [241, 14] width 58 height 11
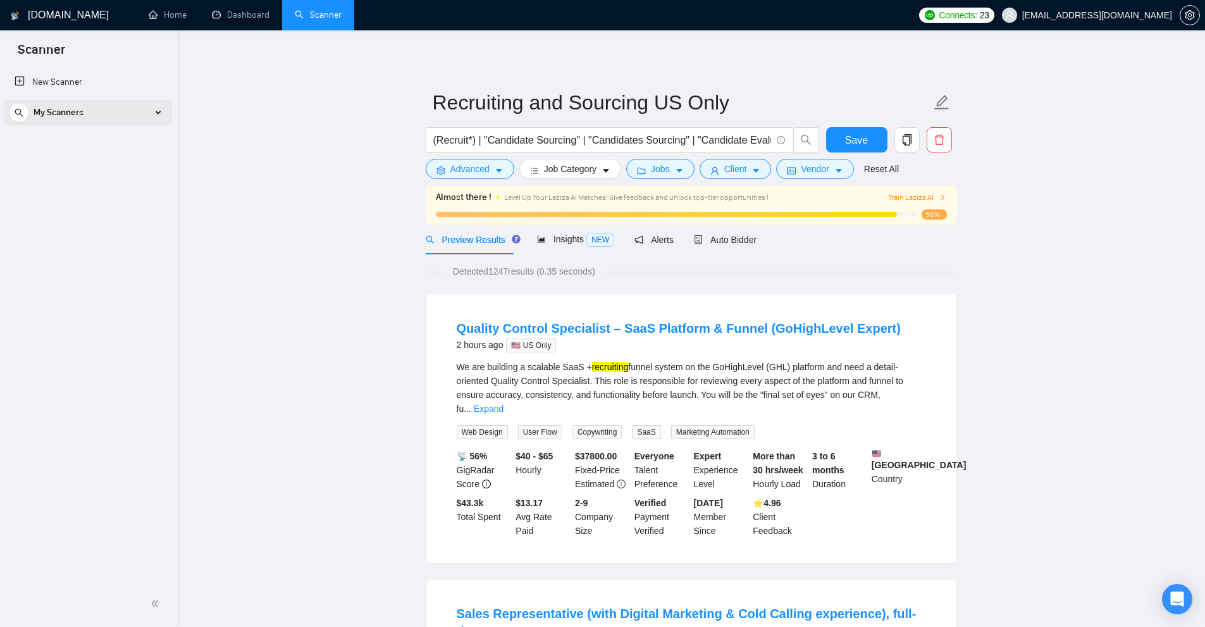
click at [158, 118] on div "My Scanners" at bounding box center [88, 112] width 159 height 25
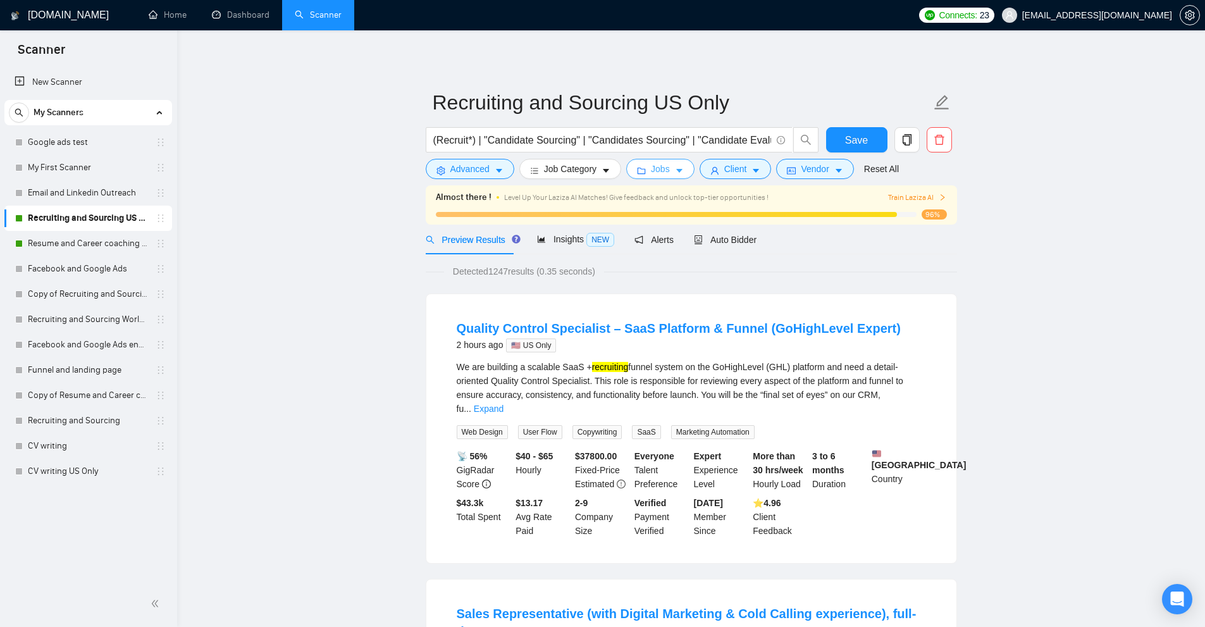
click at [657, 174] on span "Jobs" at bounding box center [660, 169] width 19 height 14
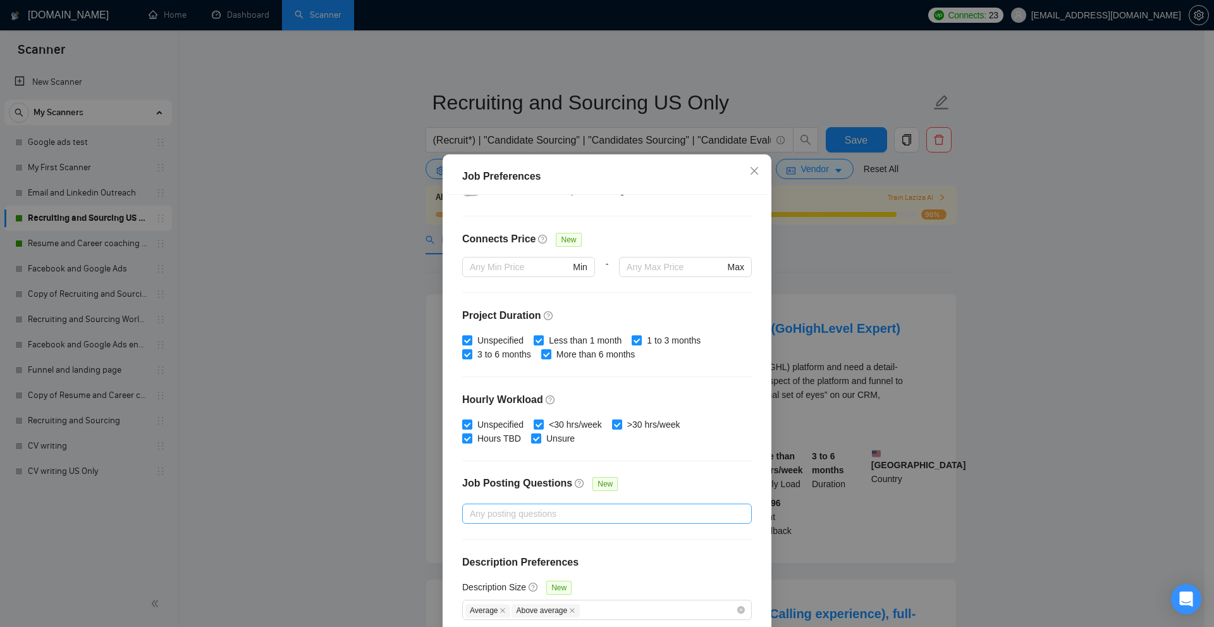
scroll to position [63, 0]
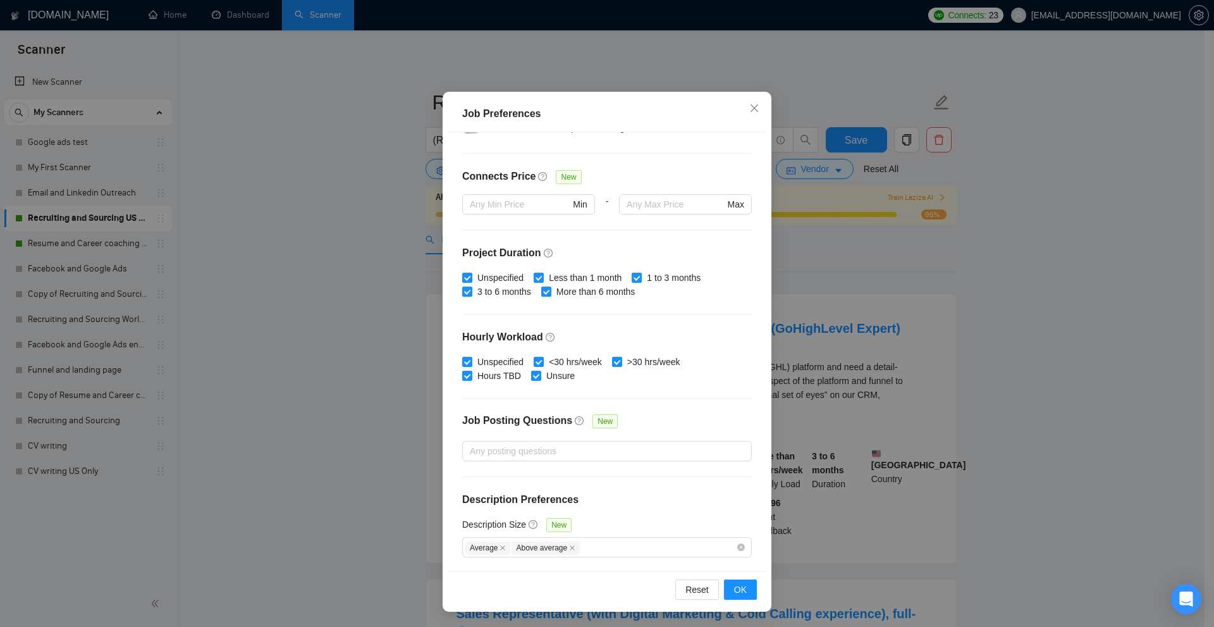
click at [956, 355] on div "Job Preferences Budget Project Type All Fixed Price Hourly Rate Fixed Price Bud…" at bounding box center [607, 313] width 1214 height 627
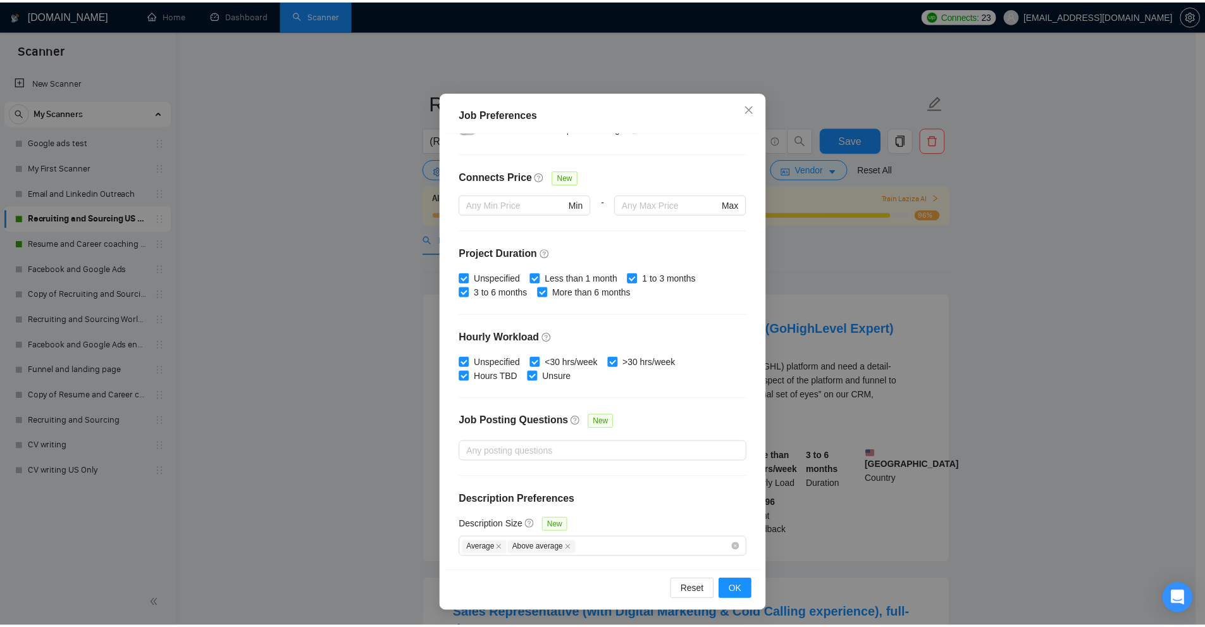
scroll to position [0, 0]
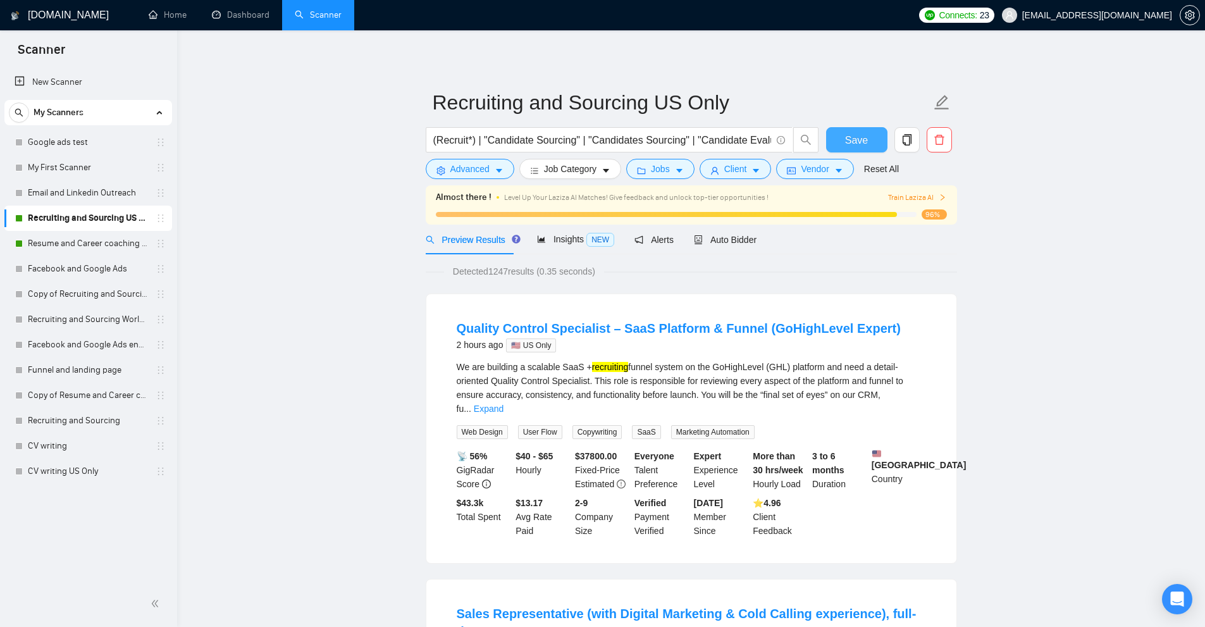
click at [846, 134] on span "Save" at bounding box center [856, 140] width 23 height 16
click at [727, 248] on div "Auto Bidder" at bounding box center [725, 240] width 63 height 30
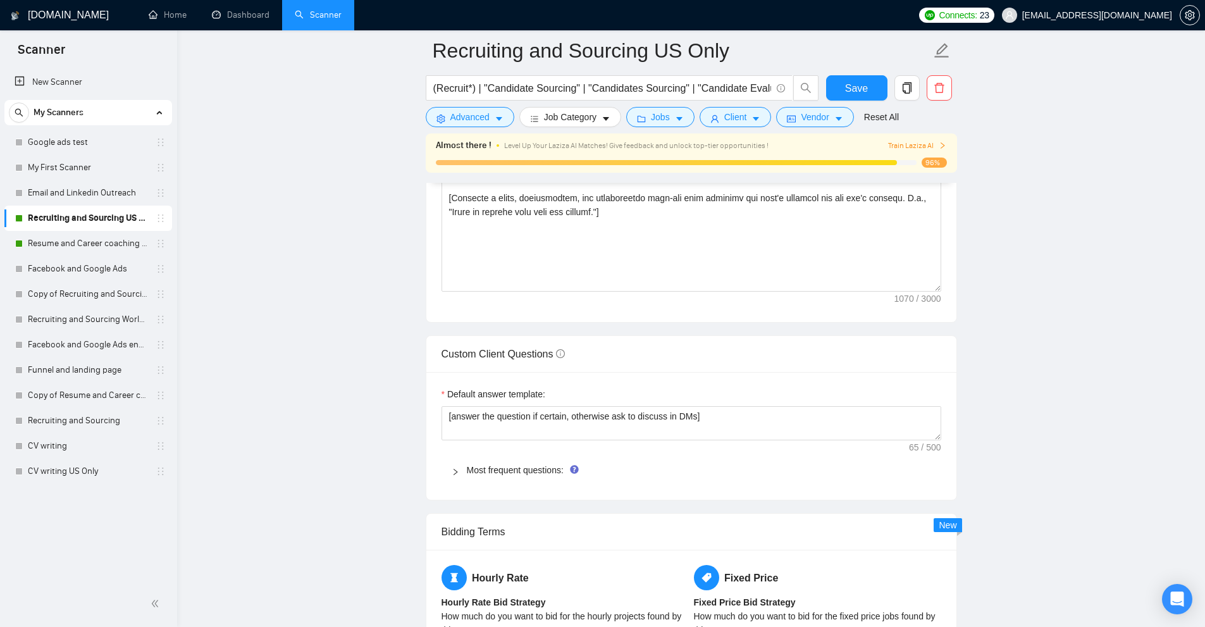
scroll to position [1708, 0]
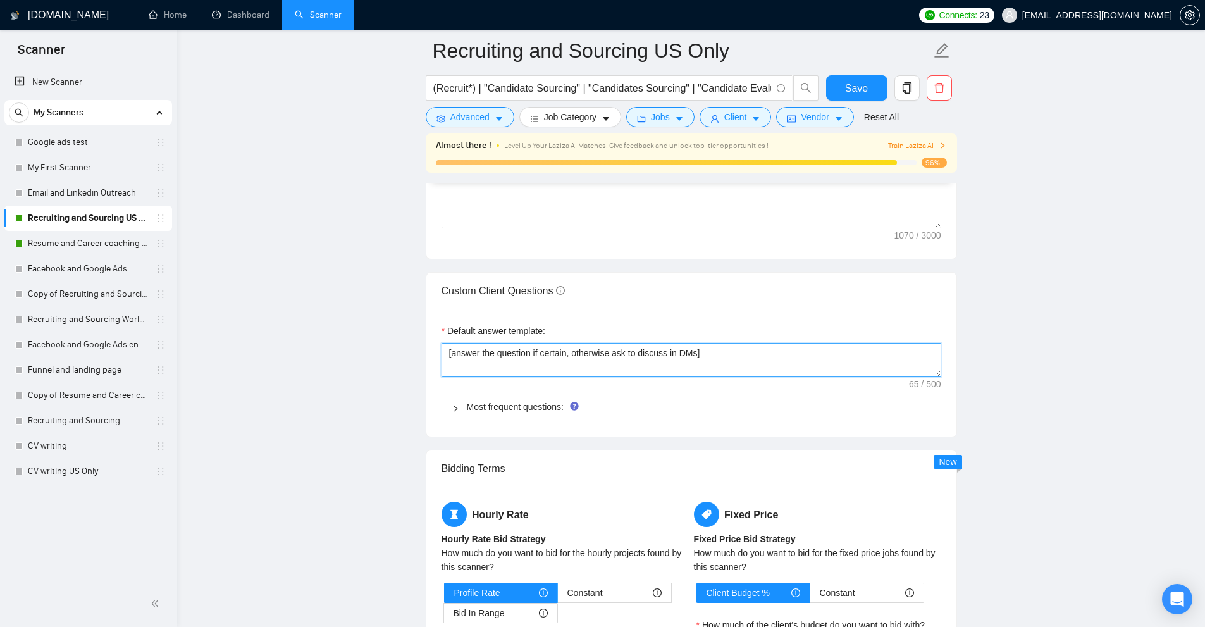
drag, startPoint x: 684, startPoint y: 346, endPoint x: 438, endPoint y: 333, distance: 246.3
click at [438, 333] on div "Default answer template: [answer the question if certain, otherwise ask to disc…" at bounding box center [691, 373] width 530 height 128
click at [455, 354] on textarea "[answer the question if certain, otherwise ask to discuss in DMs]" at bounding box center [691, 360] width 500 height 34
click at [448, 354] on textarea "[answer the question if certain, otherwise ask to discuss in DMs]" at bounding box center [691, 360] width 500 height 34
drag, startPoint x: 447, startPoint y: 353, endPoint x: 785, endPoint y: 355, distance: 338.4
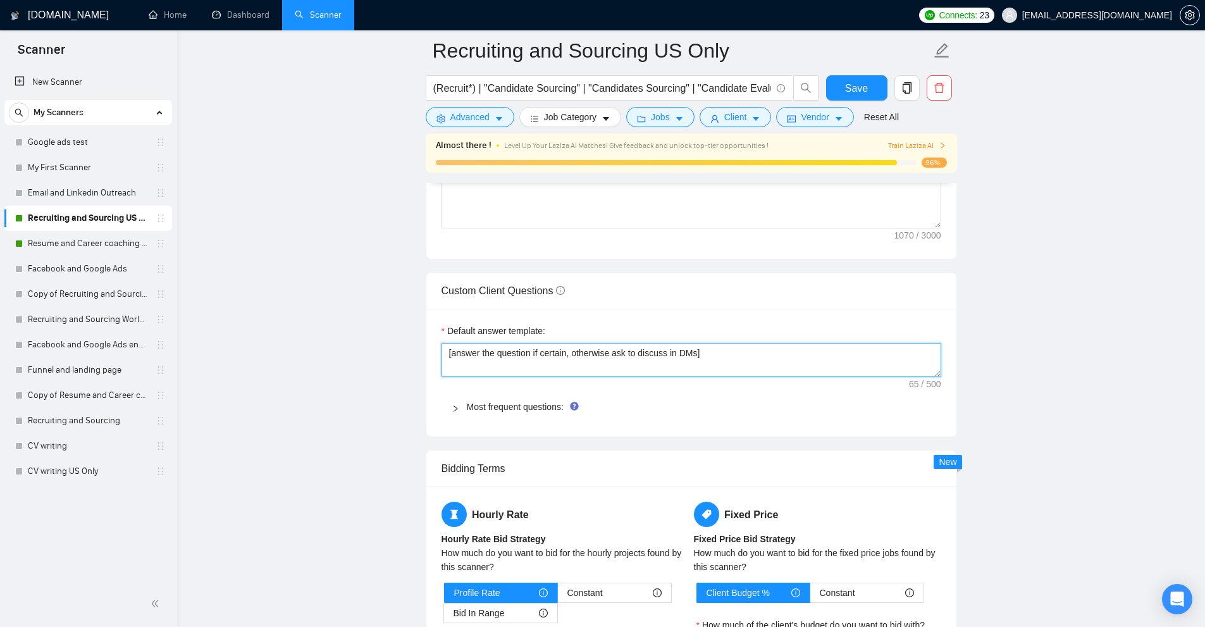
click at [785, 355] on textarea "[answer the question if certain, otherwise ask to discuss in DMs]" at bounding box center [691, 360] width 500 height 34
drag, startPoint x: 449, startPoint y: 355, endPoint x: 737, endPoint y: 370, distance: 288.2
click at [802, 354] on textarea "[answer the question if certain, otherwise ask to discuss in DMs]" at bounding box center [691, 360] width 500 height 34
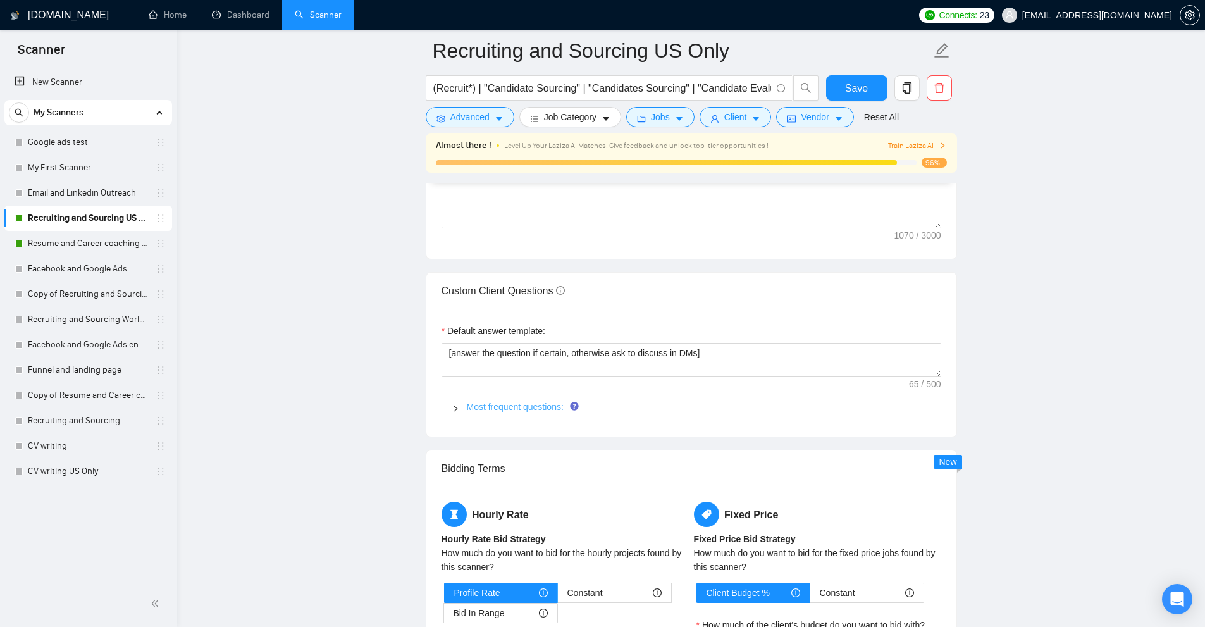
click at [487, 402] on link "Most frequent questions:" at bounding box center [515, 407] width 97 height 10
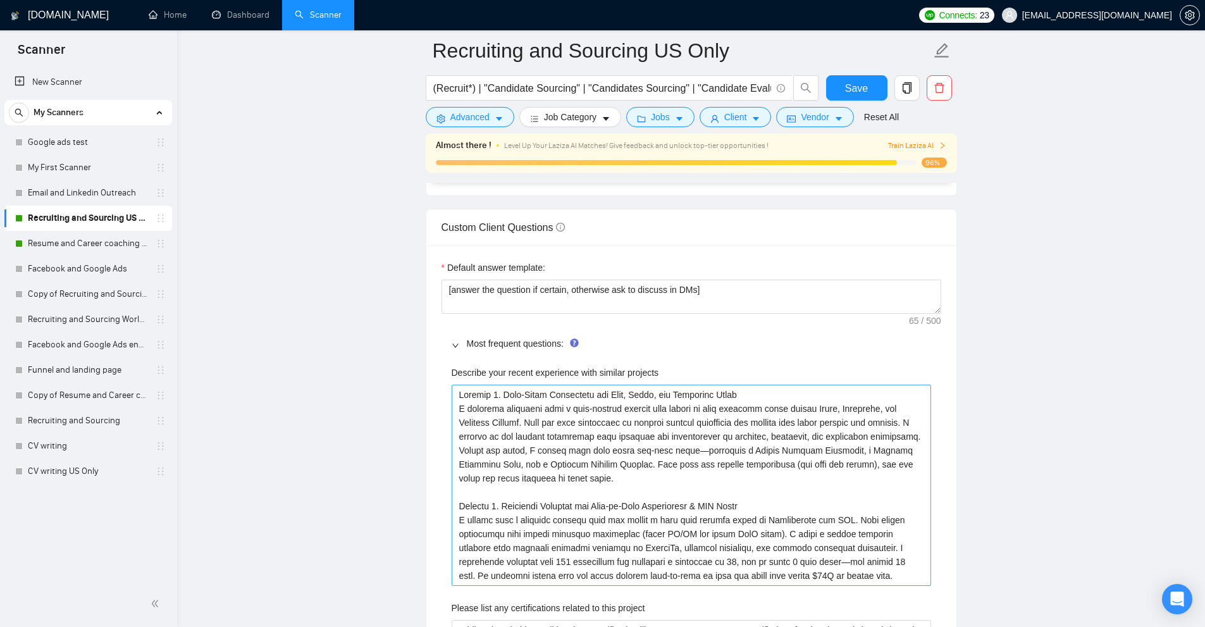
scroll to position [1834, 0]
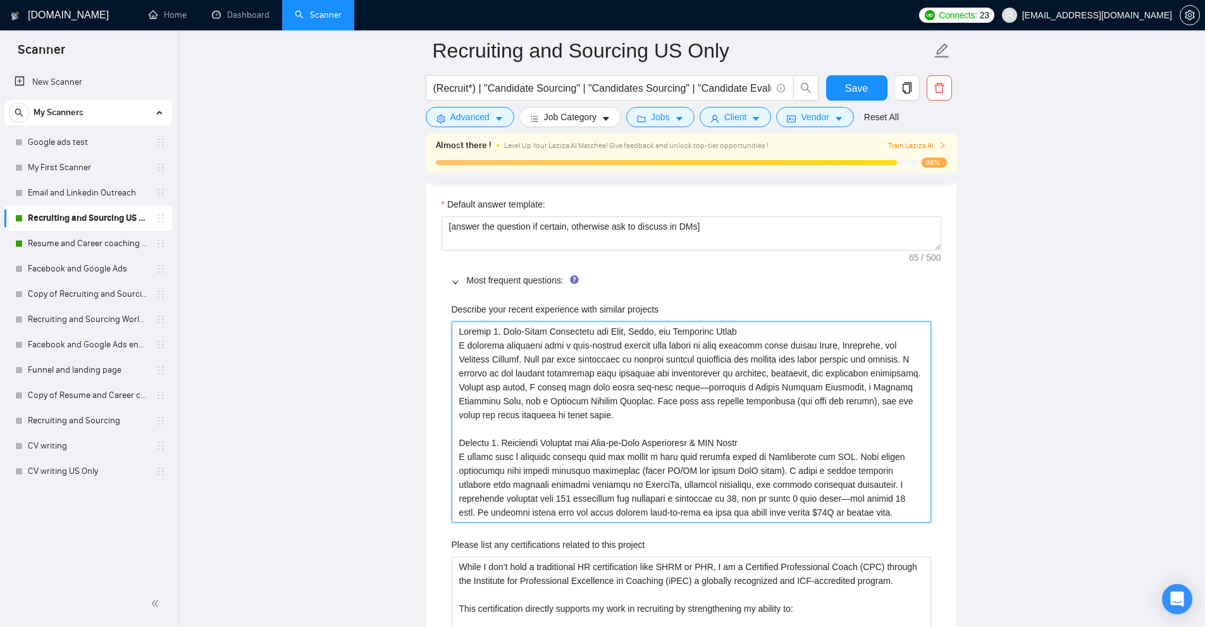
drag, startPoint x: 455, startPoint y: 323, endPoint x: 914, endPoint y: 520, distance: 499.7
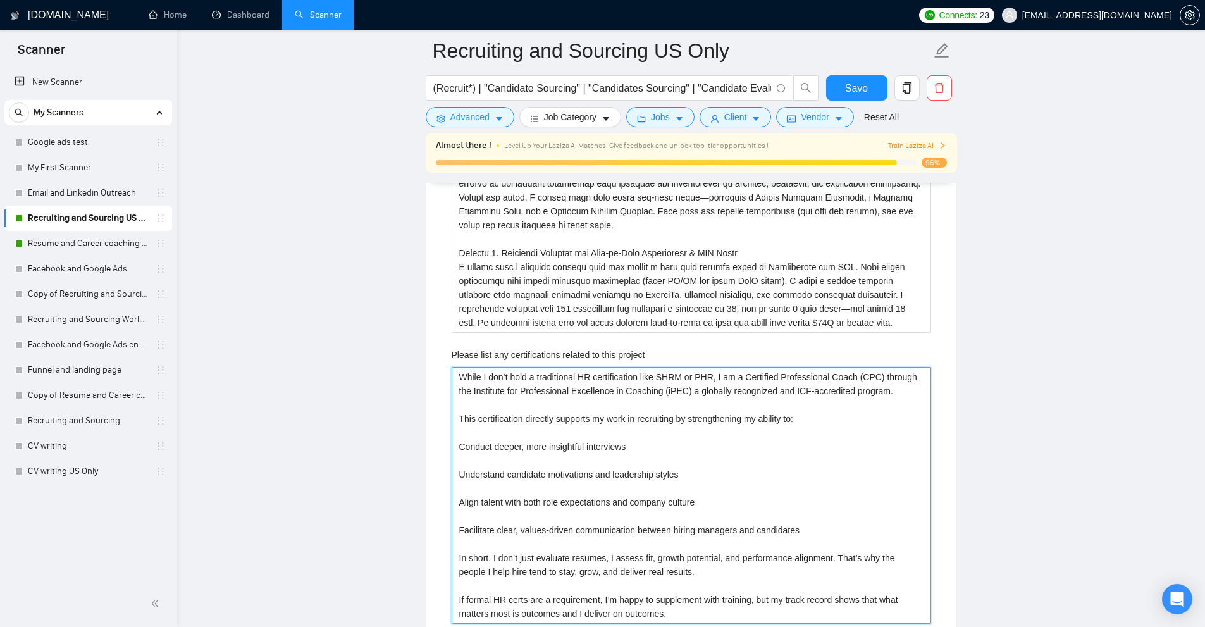
scroll to position [2214, 0]
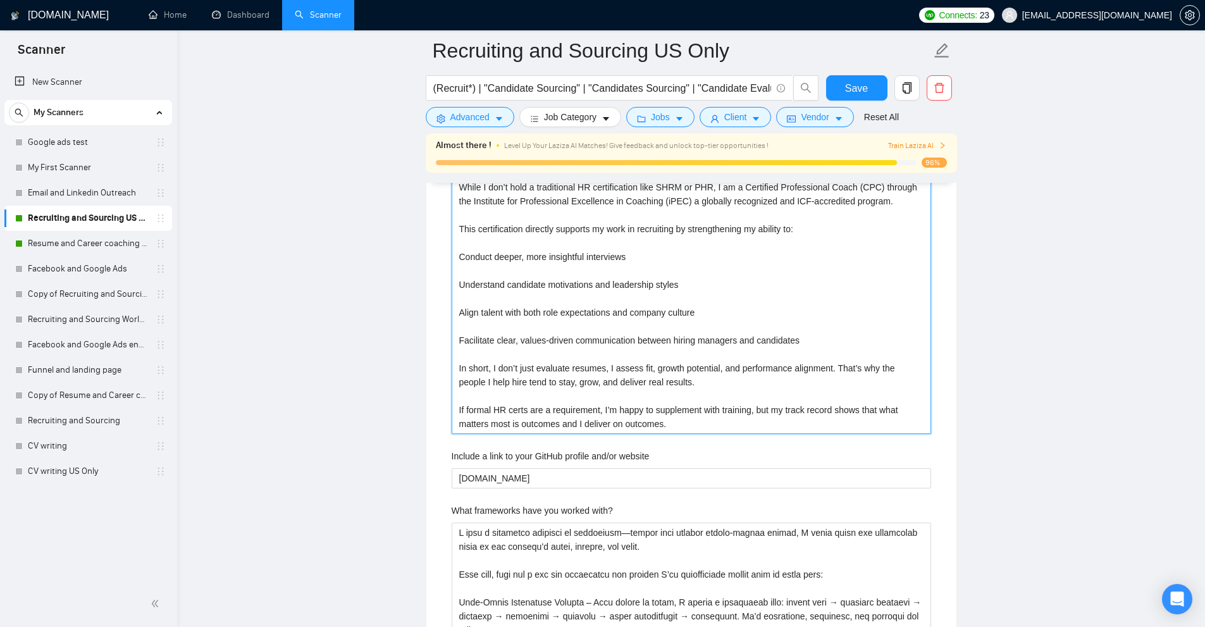
drag, startPoint x: 507, startPoint y: 419, endPoint x: 818, endPoint y: 435, distance: 311.0
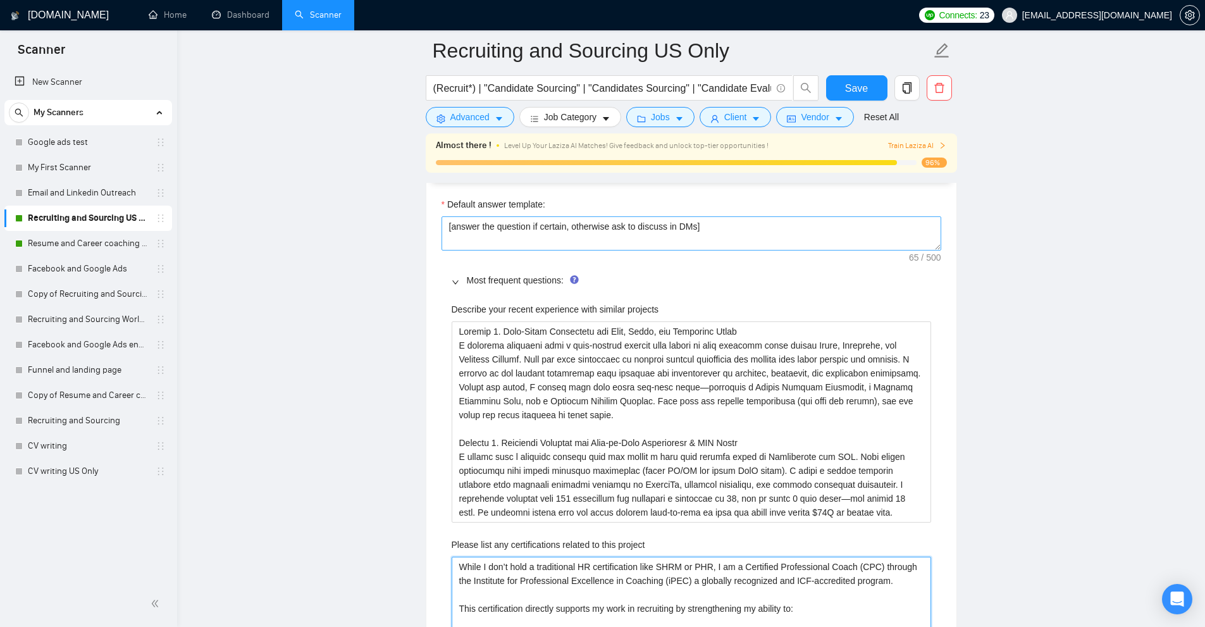
scroll to position [1708, 0]
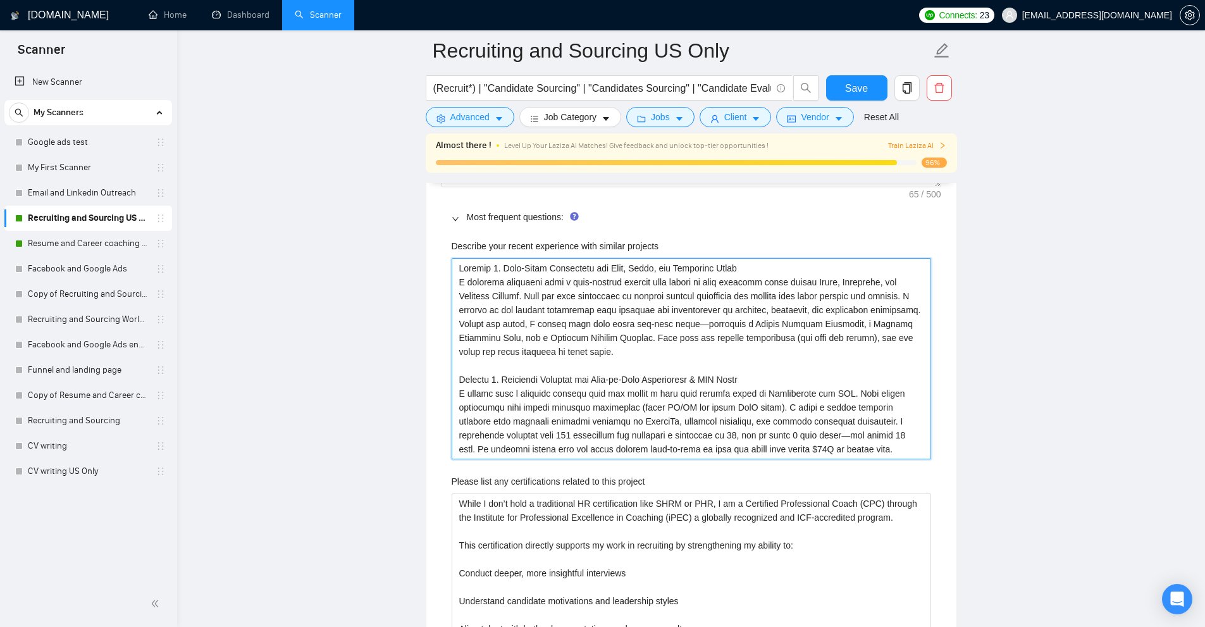
click at [513, 304] on projects "Describe your recent experience with similar projects" at bounding box center [691, 358] width 479 height 201
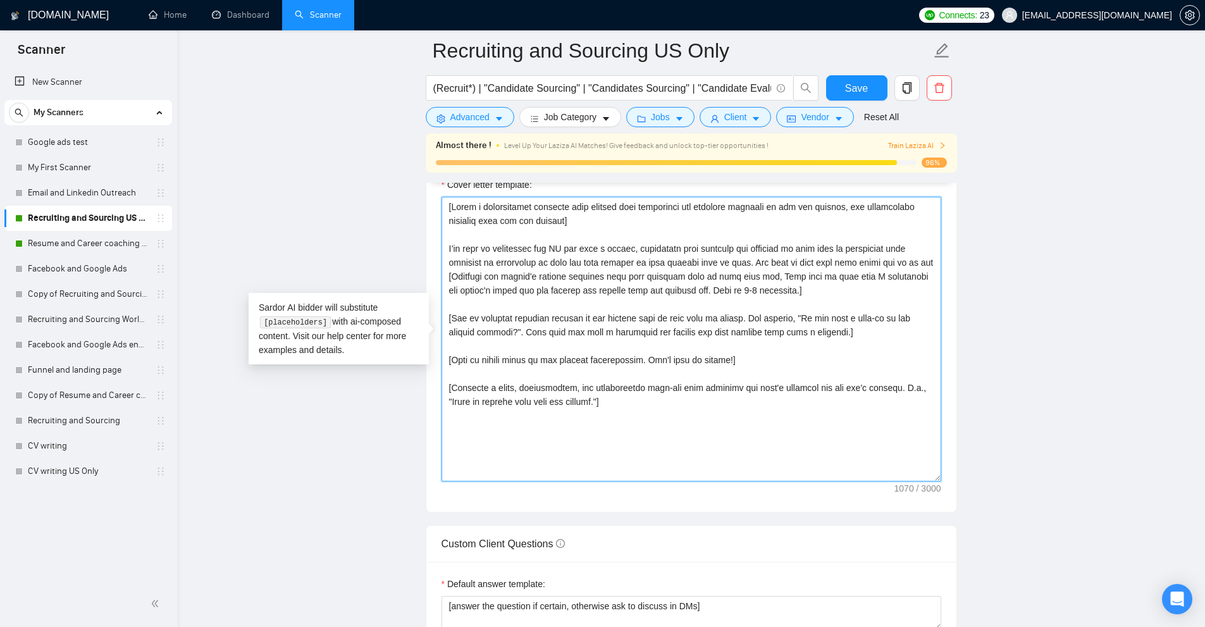
drag, startPoint x: 727, startPoint y: 353, endPoint x: 422, endPoint y: 194, distance: 343.7
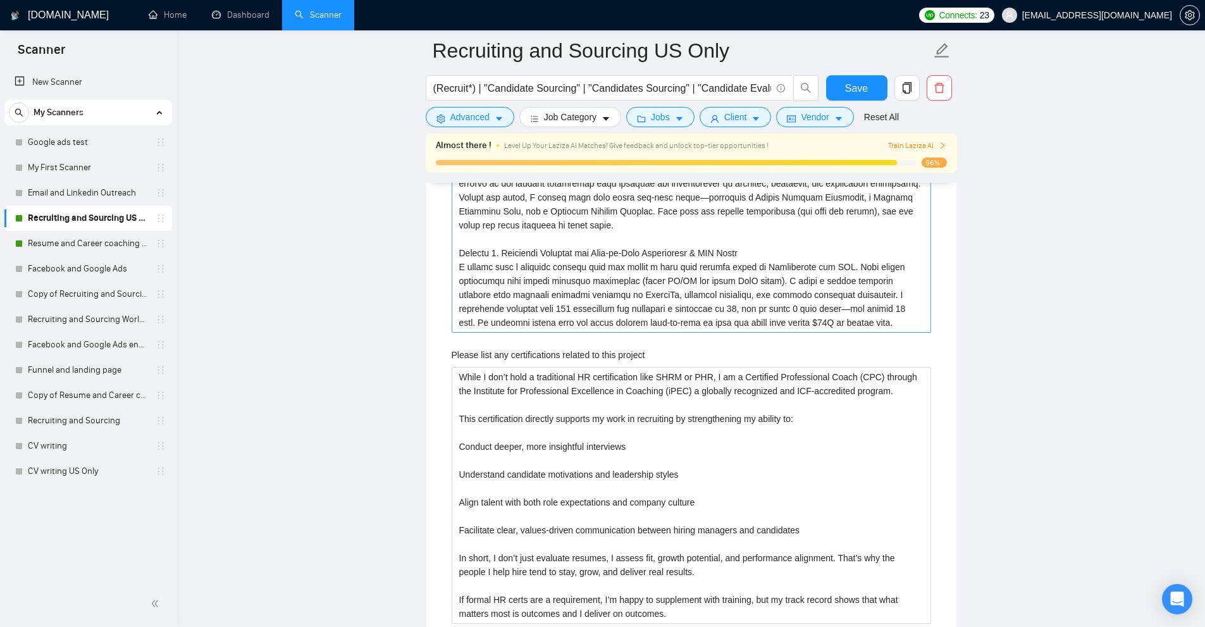
scroll to position [1897, 0]
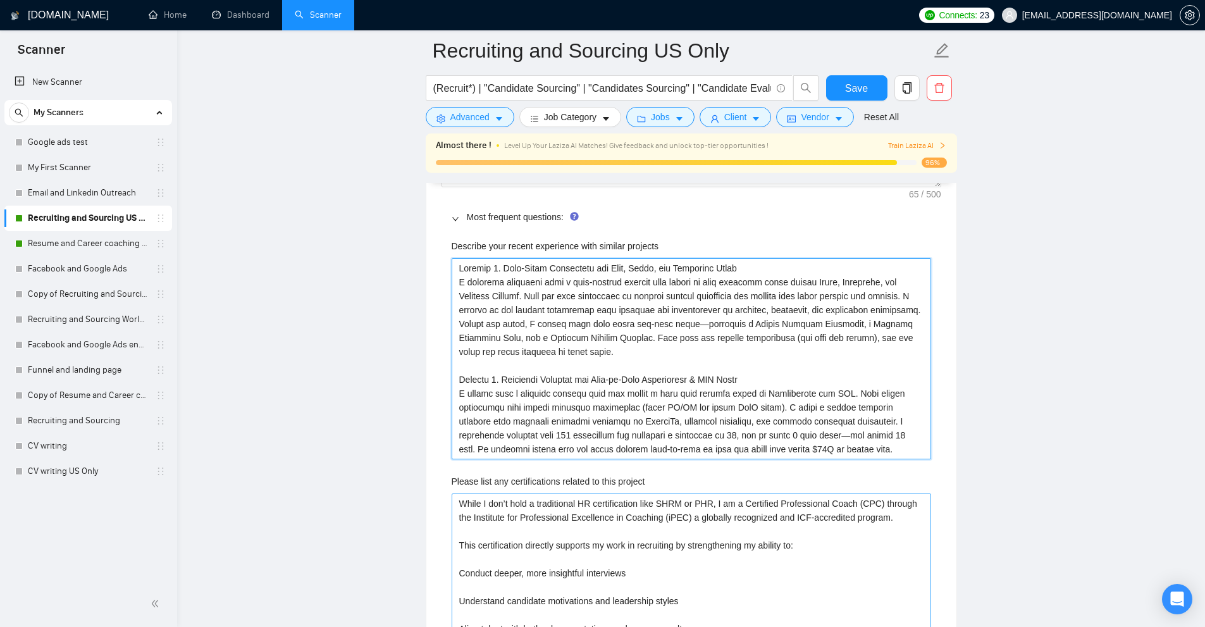
drag, startPoint x: 464, startPoint y: 267, endPoint x: 904, endPoint y: 501, distance: 499.1
drag, startPoint x: 858, startPoint y: 563, endPoint x: 650, endPoint y: 403, distance: 263.4
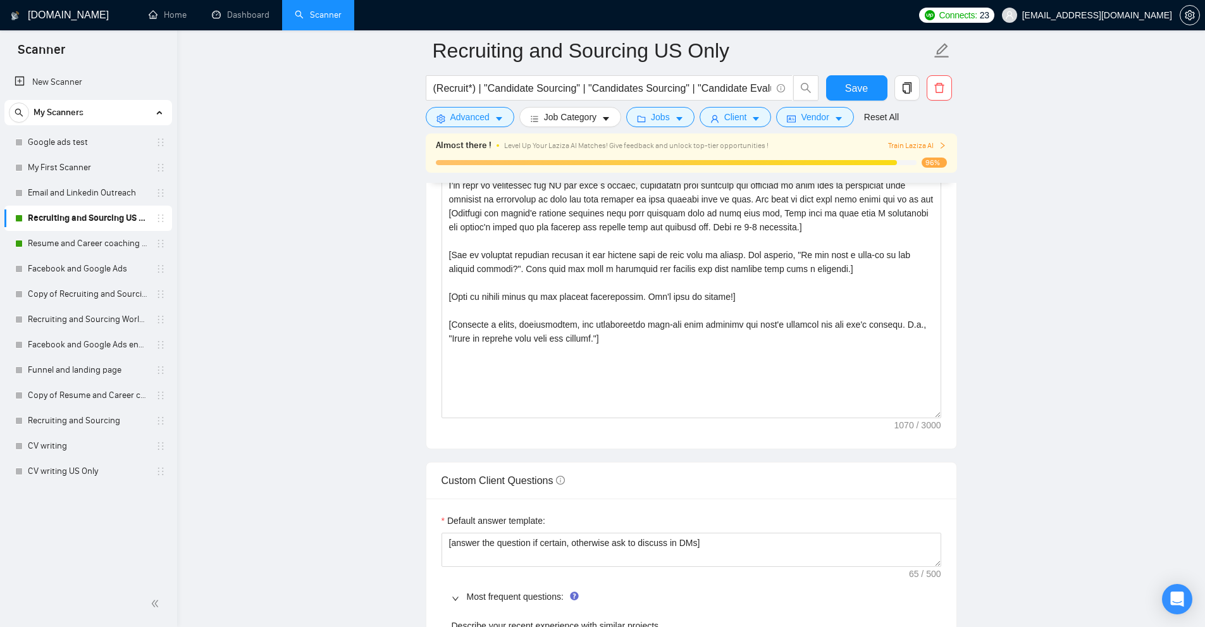
scroll to position [1644, 0]
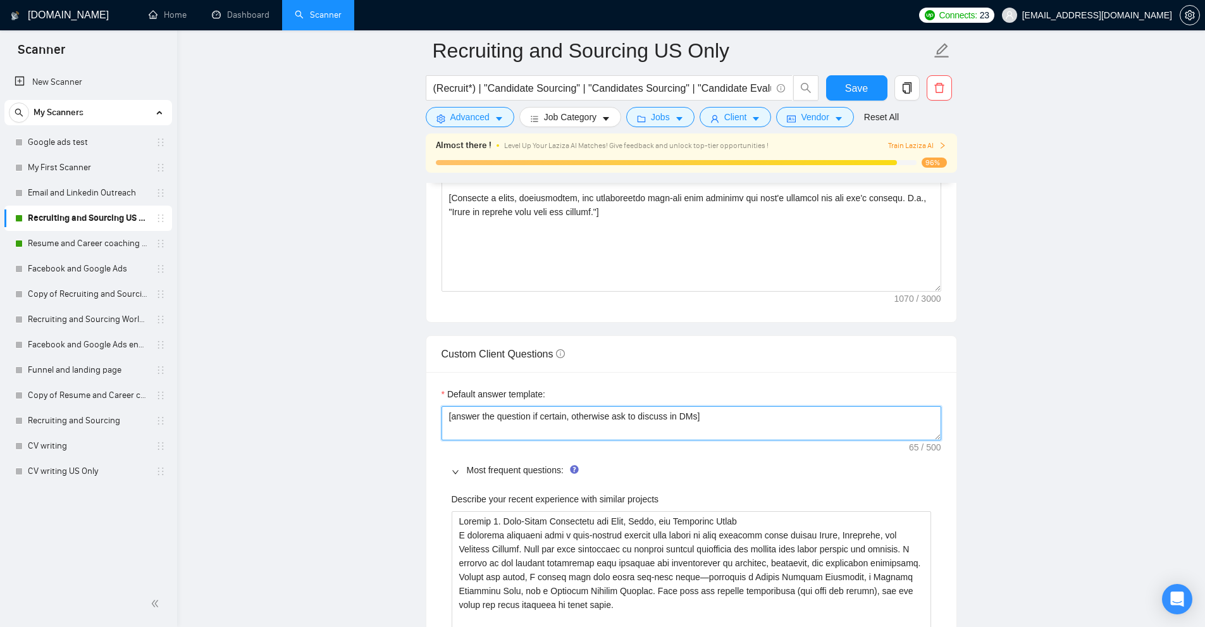
drag, startPoint x: 756, startPoint y: 408, endPoint x: 471, endPoint y: 414, distance: 284.7
click at [471, 414] on textarea "[answer the question if certain, otherwise ask to discuss in DMs]" at bounding box center [691, 423] width 500 height 34
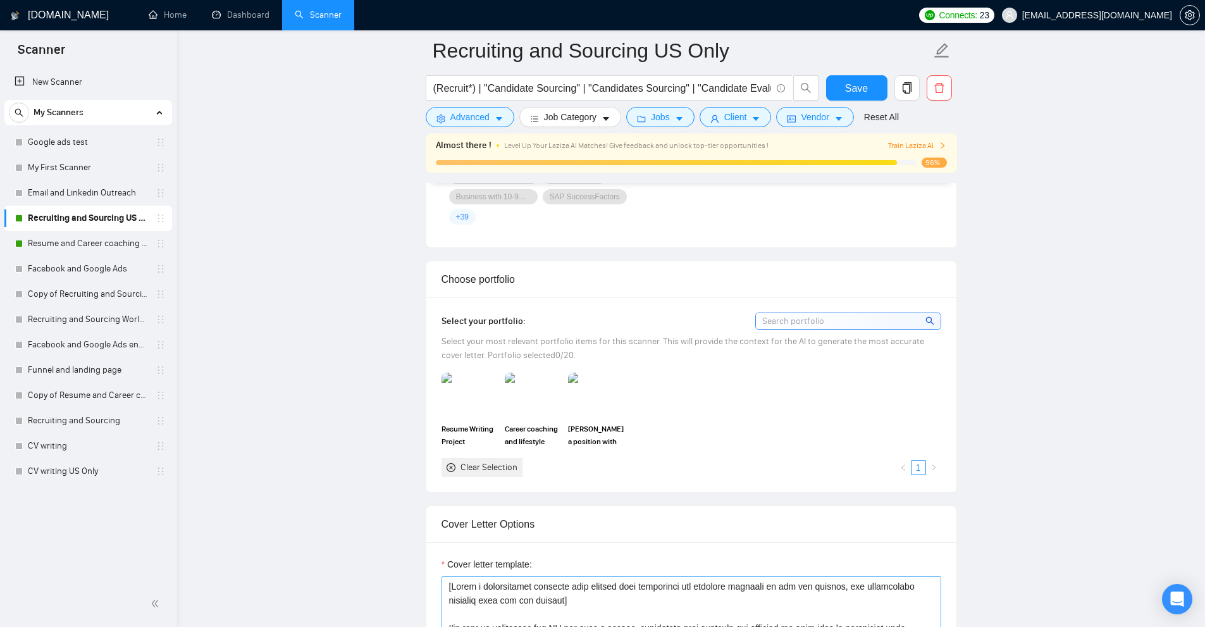
scroll to position [1328, 0]
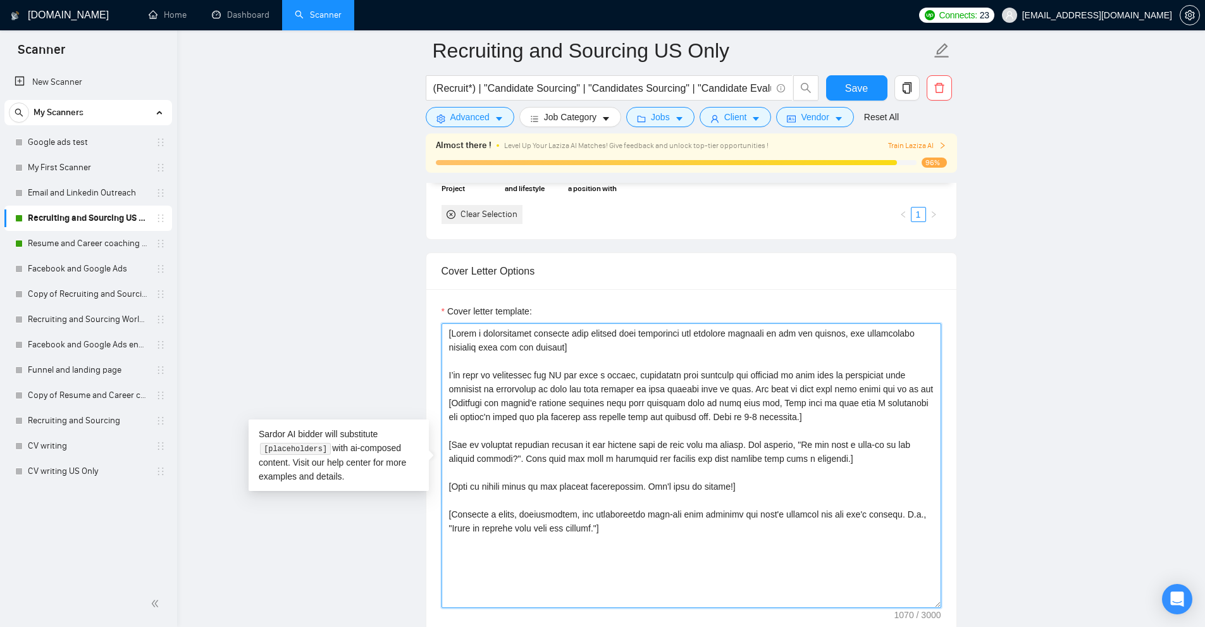
drag, startPoint x: 453, startPoint y: 374, endPoint x: 785, endPoint y: 411, distance: 334.1
click at [774, 408] on textarea "Cover letter template:" at bounding box center [691, 465] width 500 height 285
click at [796, 413] on textarea "Cover letter template:" at bounding box center [691, 465] width 500 height 285
click at [595, 390] on textarea "Cover letter template:" at bounding box center [691, 465] width 500 height 285
drag, startPoint x: 479, startPoint y: 401, endPoint x: 858, endPoint y: 417, distance: 378.6
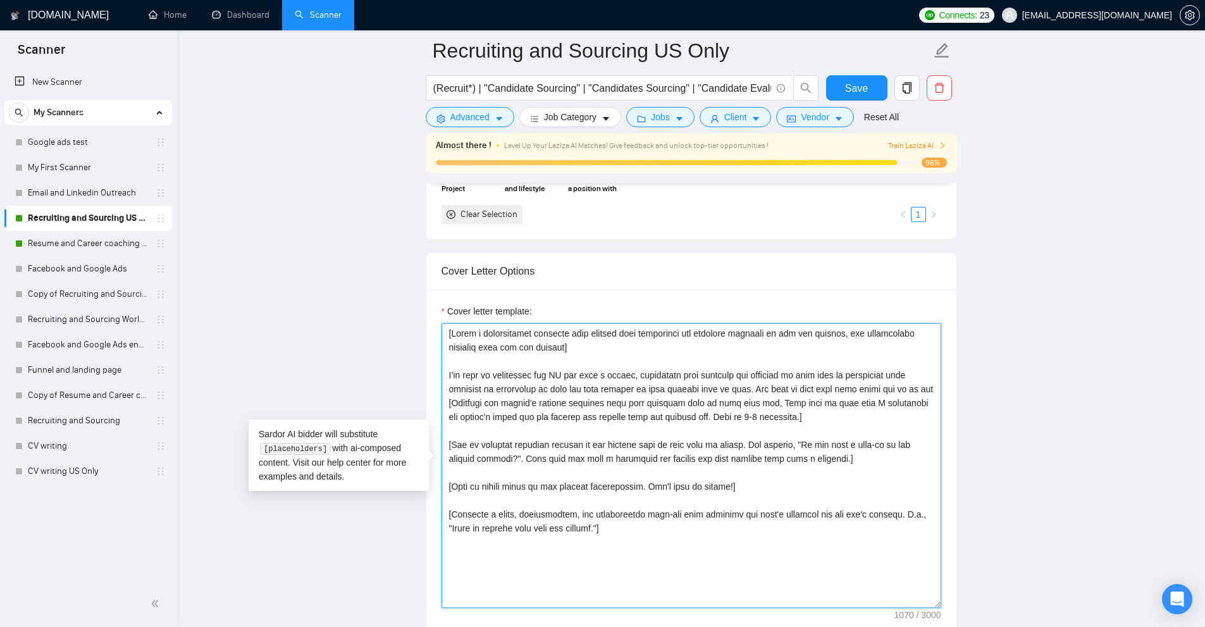
click at [864, 403] on textarea "Cover letter template:" at bounding box center [691, 465] width 500 height 285
click at [779, 416] on textarea "Cover letter template:" at bounding box center [691, 465] width 500 height 285
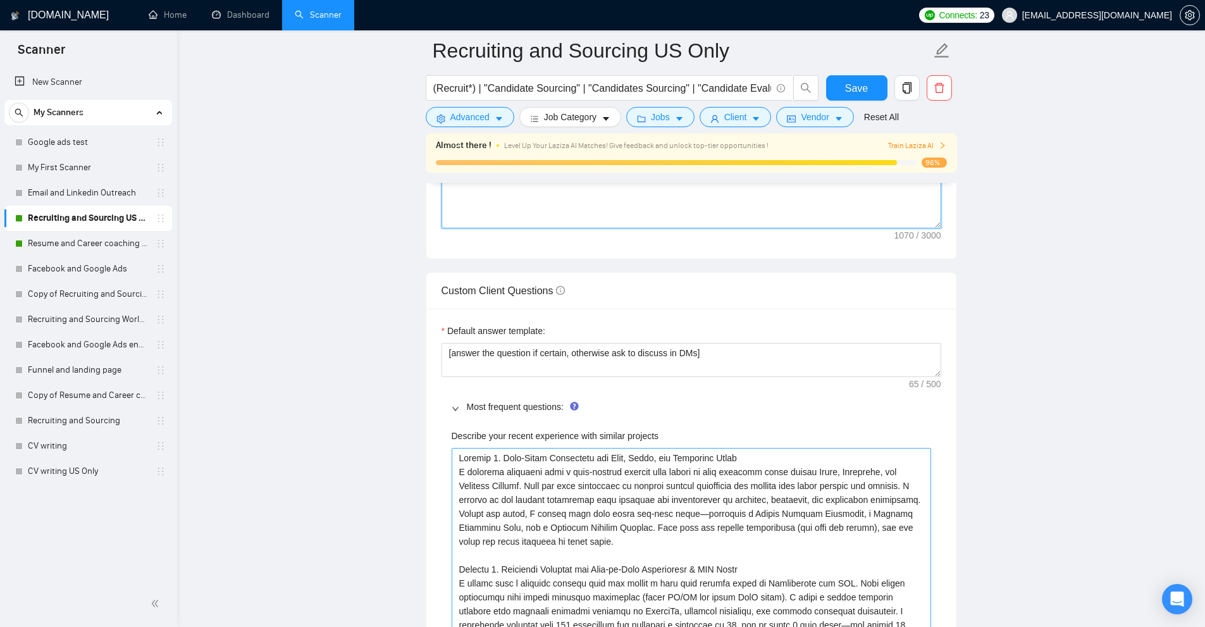
scroll to position [1897, 0]
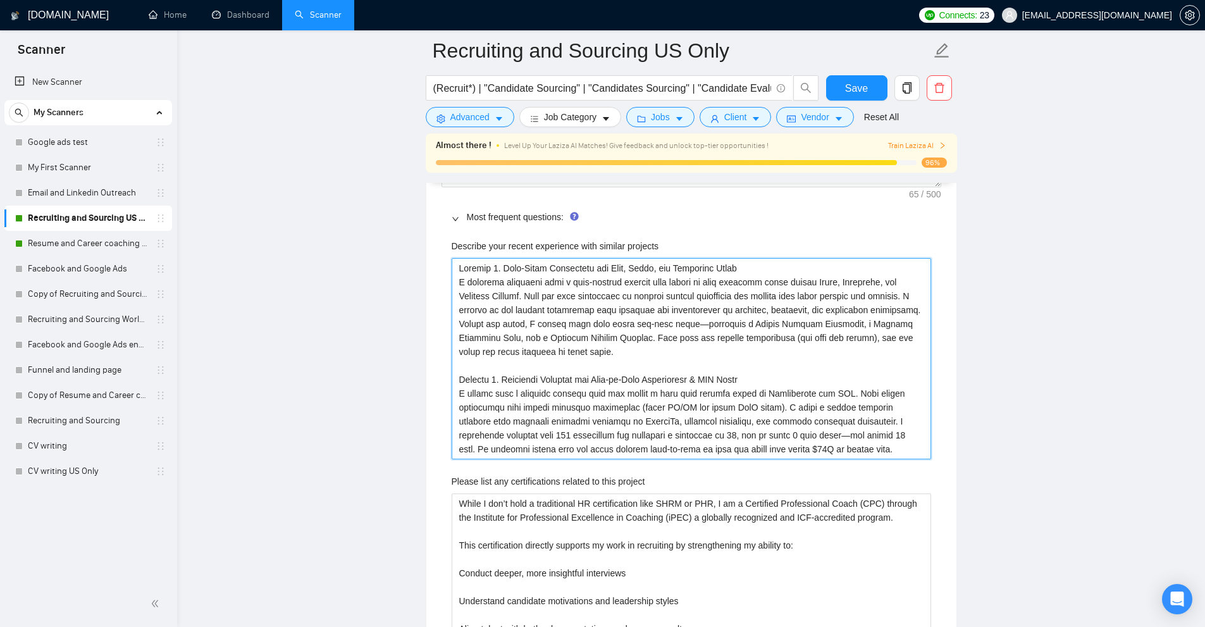
drag, startPoint x: 455, startPoint y: 264, endPoint x: 1004, endPoint y: 494, distance: 595.3
click at [837, 402] on projects "Describe your recent experience with similar projects" at bounding box center [691, 358] width 479 height 201
drag, startPoint x: 838, startPoint y: 448, endPoint x: 441, endPoint y: 257, distance: 440.7
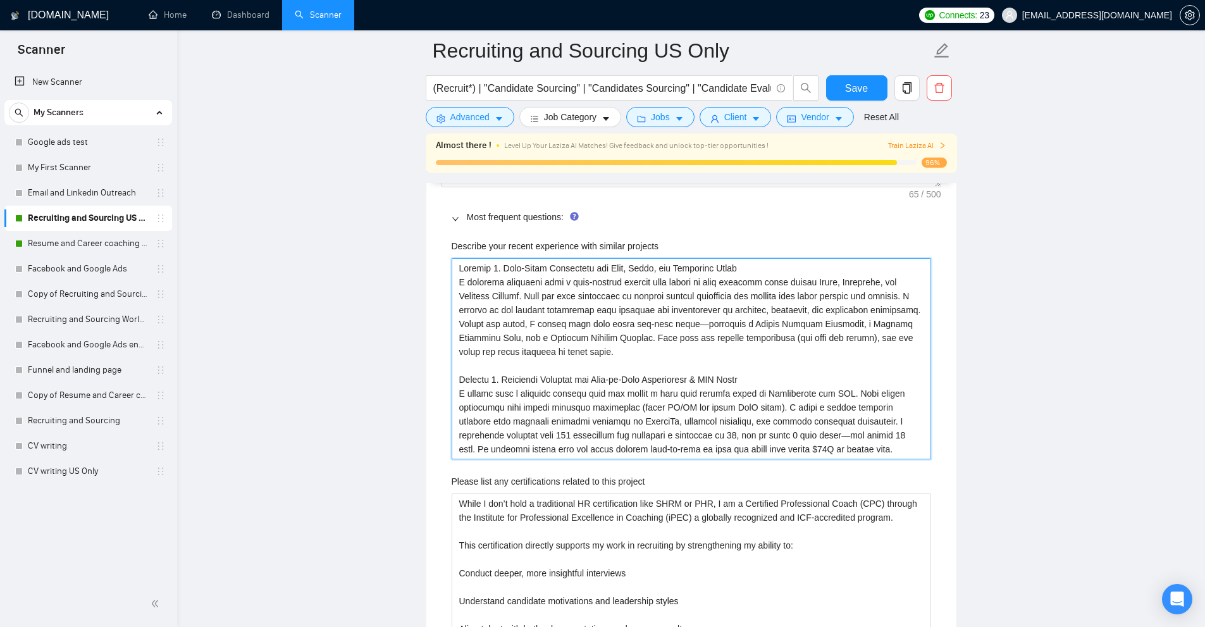
click at [477, 270] on projects "Describe your recent experience with similar projects" at bounding box center [691, 358] width 479 height 201
drag, startPoint x: 477, startPoint y: 270, endPoint x: 846, endPoint y: 453, distance: 411.2
click at [834, 455] on projects "Describe your recent experience with similar projects" at bounding box center [691, 358] width 479 height 201
click at [846, 453] on projects "Describe your recent experience with similar projects" at bounding box center [691, 358] width 479 height 201
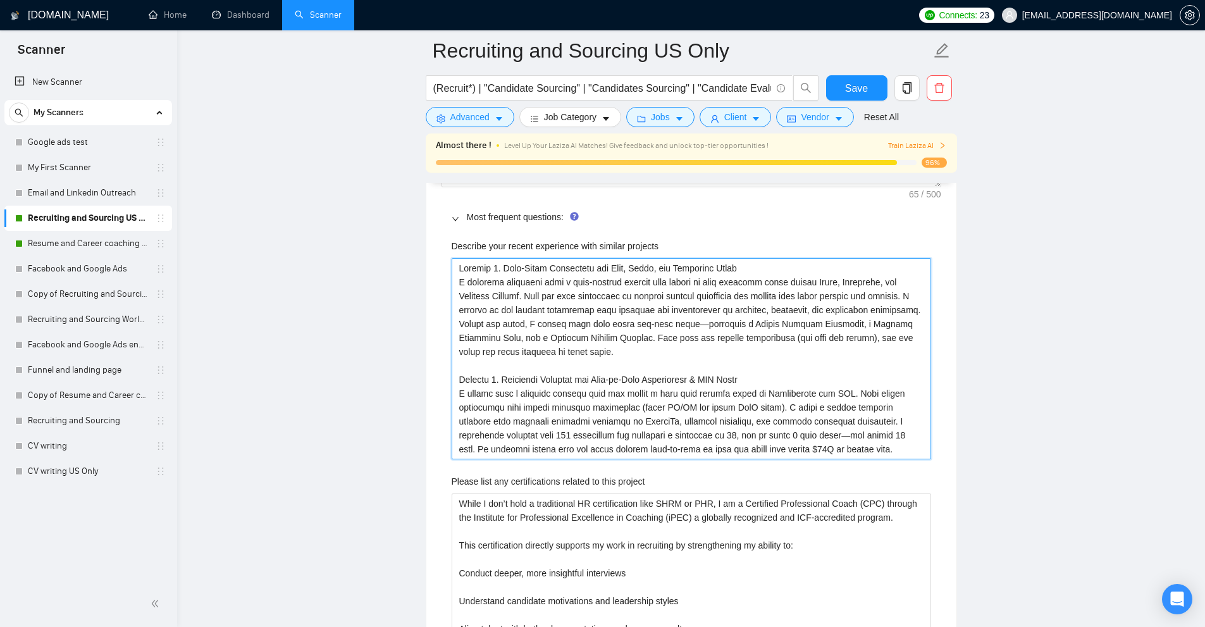
click at [744, 268] on projects "Describe your recent experience with similar projects" at bounding box center [691, 358] width 479 height 201
click at [602, 343] on projects "Describe your recent experience with similar projects" at bounding box center [691, 358] width 479 height 201
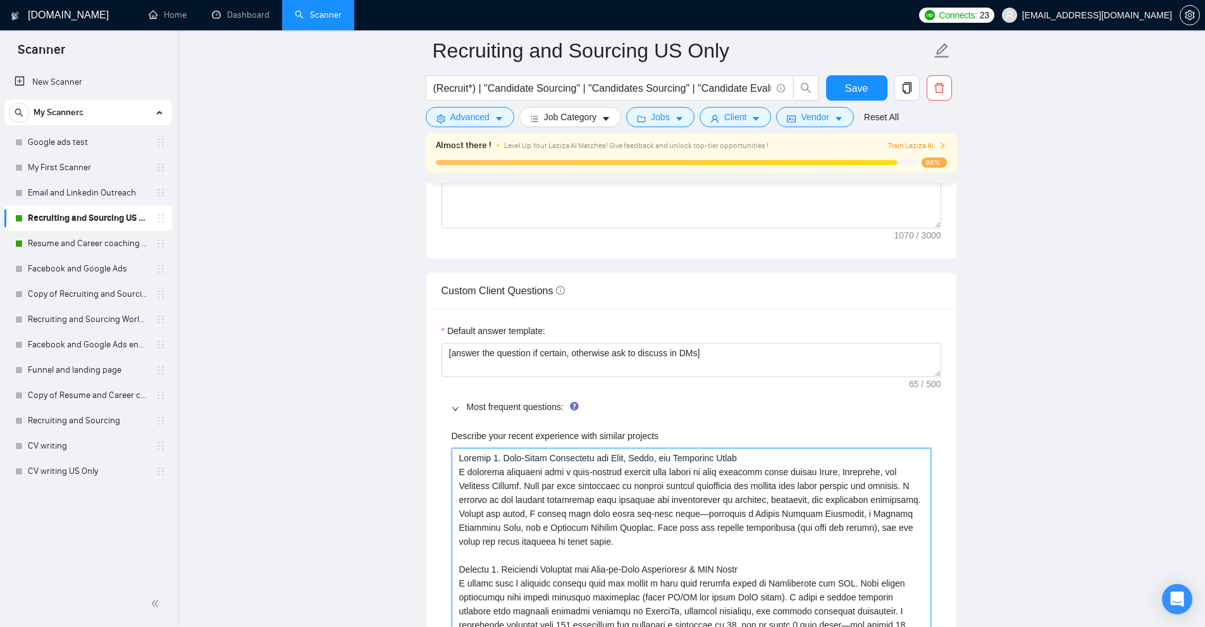
scroll to position [1834, 0]
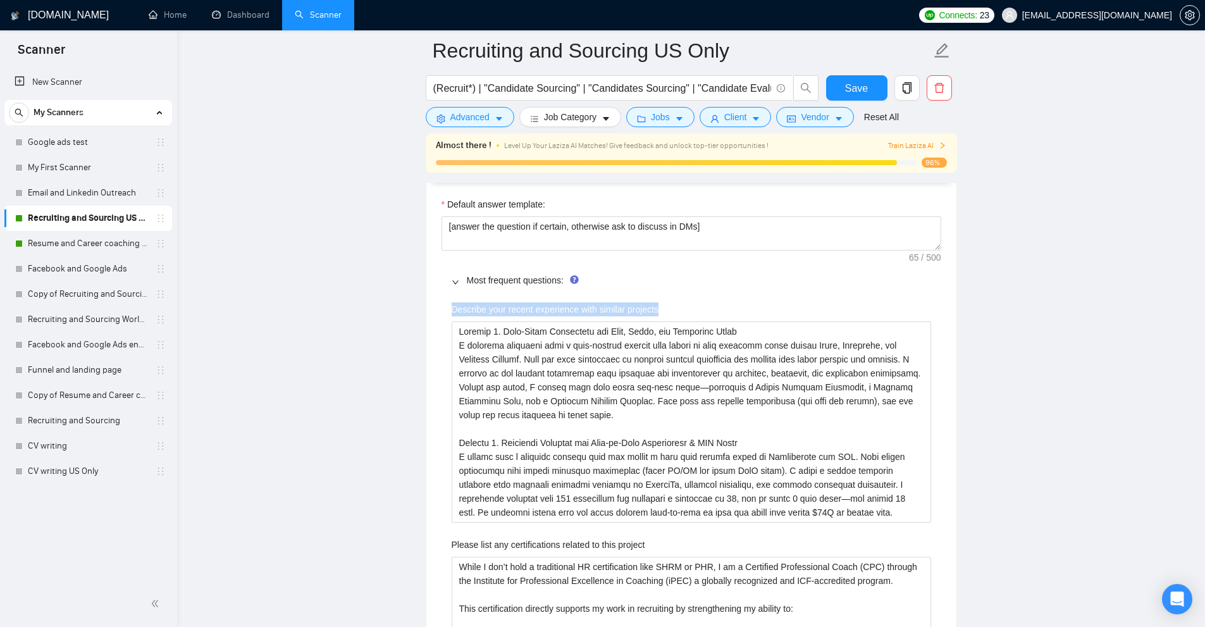
drag, startPoint x: 446, startPoint y: 308, endPoint x: 729, endPoint y: 310, distance: 283.3
click at [729, 310] on div "Describe your recent experience with similar projects" at bounding box center [691, 311] width 479 height 19
click at [457, 304] on label "Describe your recent experience with similar projects" at bounding box center [555, 309] width 207 height 14
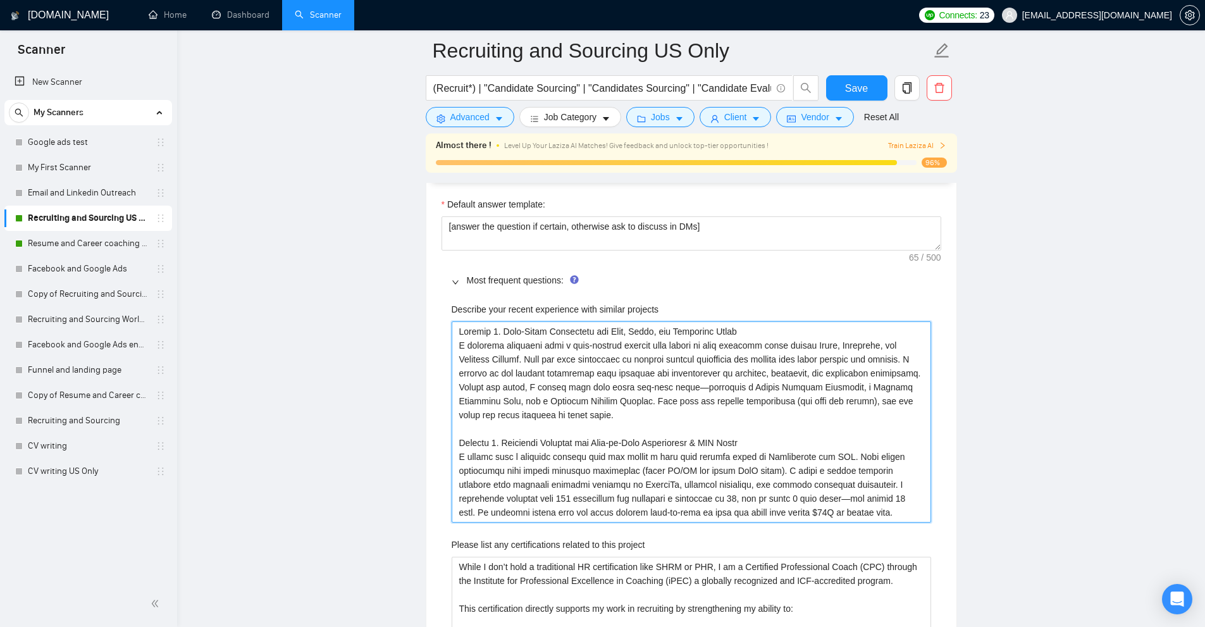
click at [457, 321] on projects "Describe your recent experience with similar projects" at bounding box center [691, 421] width 479 height 201
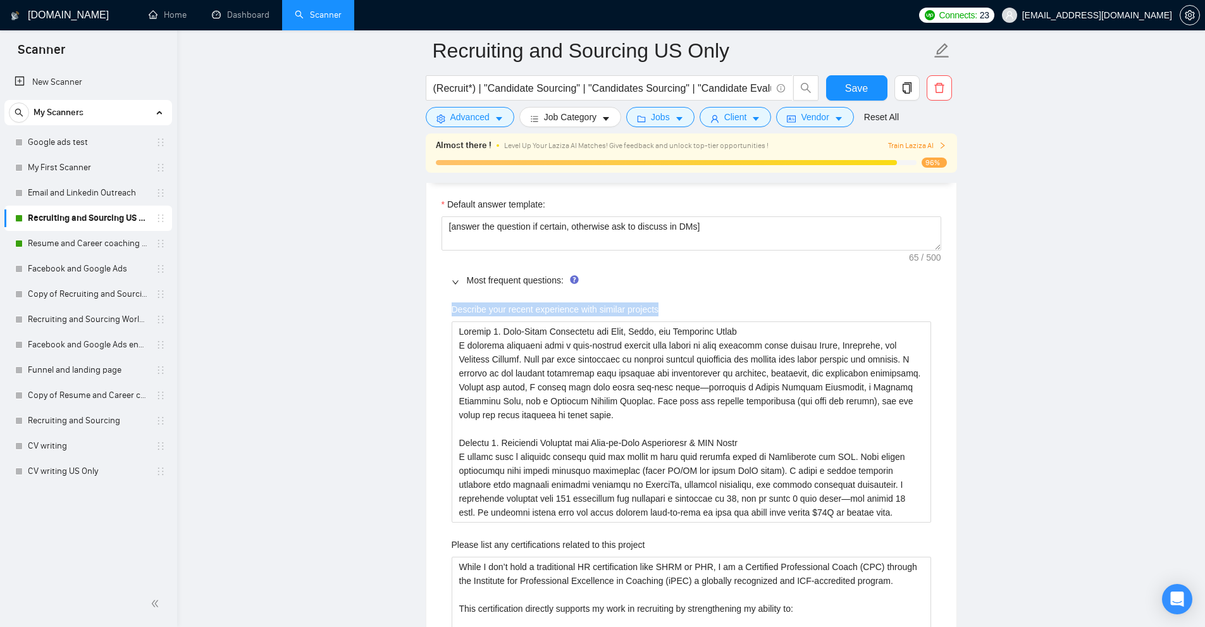
drag, startPoint x: 457, startPoint y: 304, endPoint x: 653, endPoint y: 312, distance: 195.6
click at [653, 312] on label "Describe your recent experience with similar projects" at bounding box center [555, 309] width 207 height 14
click at [653, 321] on projects "Describe your recent experience with similar projects" at bounding box center [691, 421] width 479 height 201
click at [653, 312] on label "Describe your recent experience with similar projects" at bounding box center [555, 309] width 207 height 14
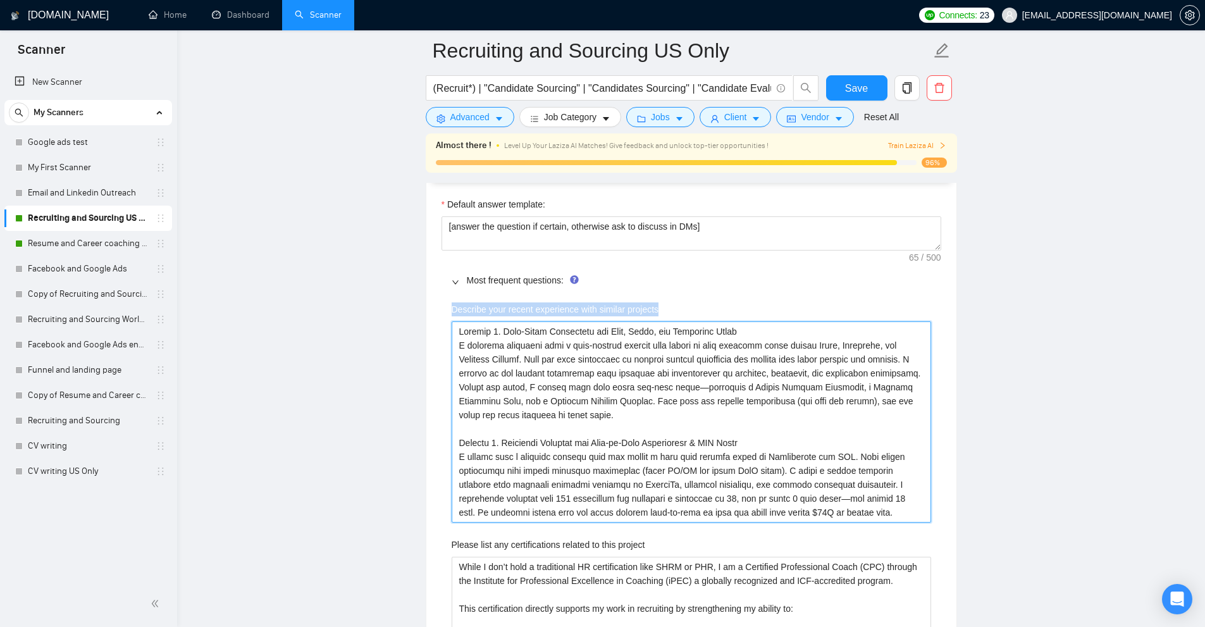
click at [653, 321] on projects "Describe your recent experience with similar projects" at bounding box center [691, 421] width 479 height 201
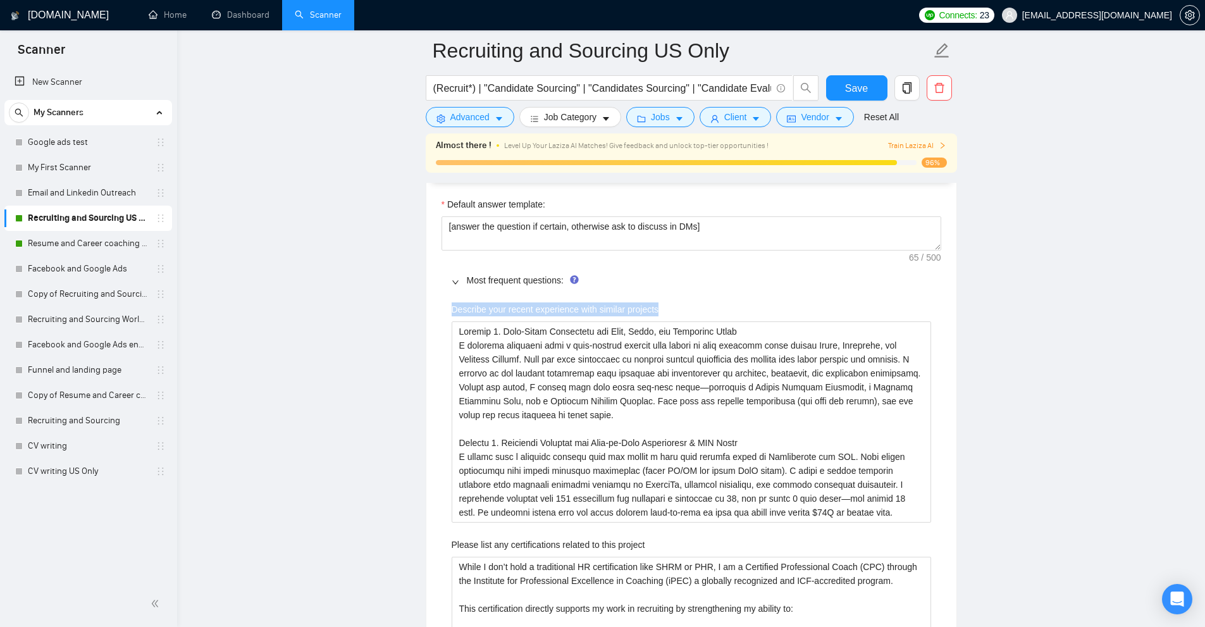
drag, startPoint x: 653, startPoint y: 312, endPoint x: 567, endPoint y: 293, distance: 87.3
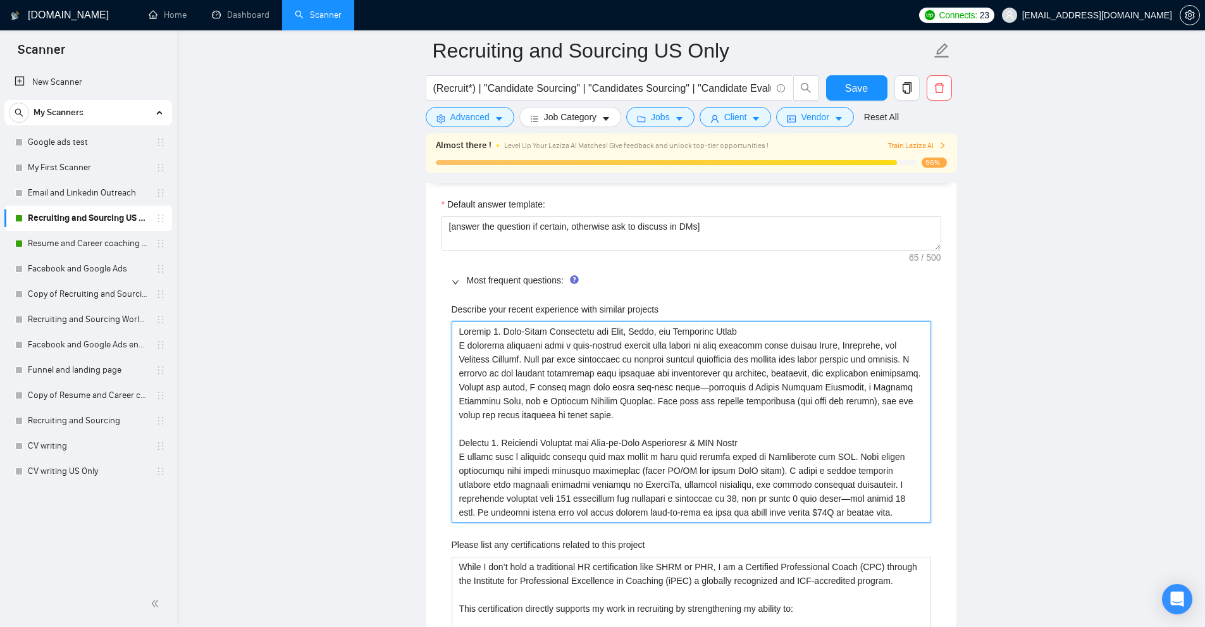
click at [679, 391] on projects "Describe your recent experience with similar projects" at bounding box center [691, 421] width 479 height 201
click at [677, 388] on projects "Describe your recent experience with similar projects" at bounding box center [691, 421] width 479 height 201
click at [683, 388] on projects "Describe your recent experience with similar projects" at bounding box center [691, 421] width 479 height 201
type projects "Project 1. Full-Cycle Recruiting for Tech, Sales, and Marketing Roles I recentl…"
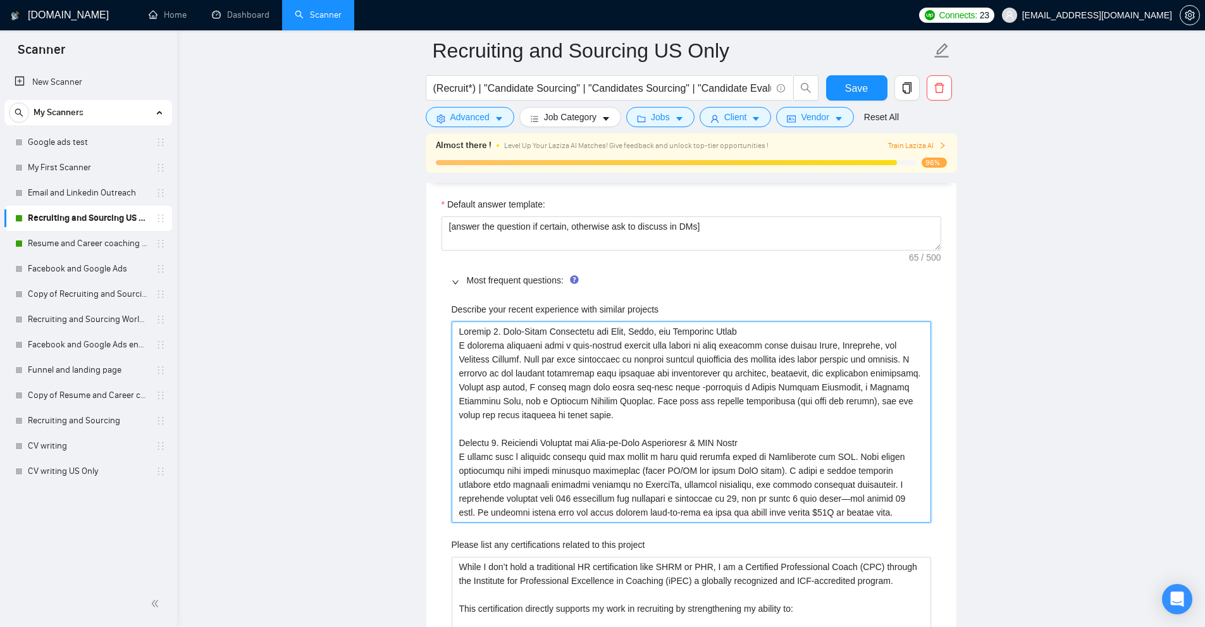
type projects "Project 1. Full-Cycle Recruiting for Tech, Sales, and Marketing Roles I recentl…"
click at [679, 387] on projects "Describe your recent experience with similar projects" at bounding box center [691, 421] width 479 height 201
click at [689, 410] on projects "Describe your recent experience with similar projects" at bounding box center [691, 421] width 479 height 201
click at [684, 388] on projects "Describe your recent experience with similar projects" at bounding box center [691, 421] width 479 height 201
click at [678, 390] on projects "Describe your recent experience with similar projects" at bounding box center [691, 421] width 479 height 201
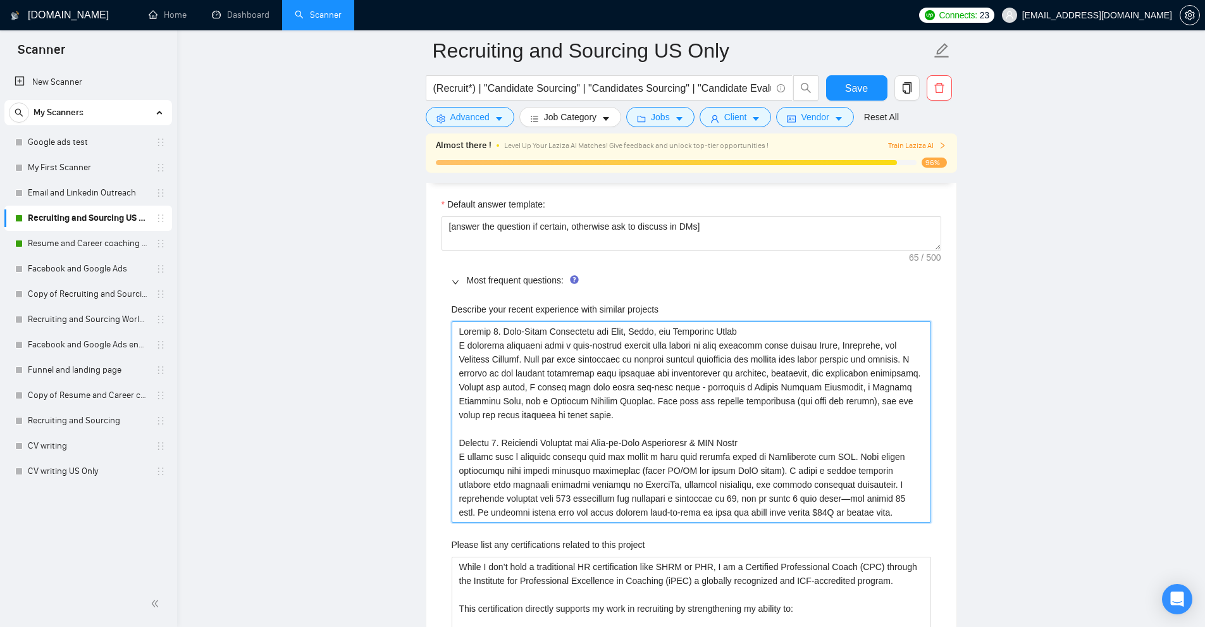
click at [561, 424] on projects "Describe your recent experience with similar projects" at bounding box center [691, 421] width 479 height 201
click at [766, 498] on projects "Describe your recent experience with similar projects" at bounding box center [691, 421] width 479 height 201
type projects "Project 1. Full-Cycle Recruiting for Tech, Sales, and Marketing Roles I recentl…"
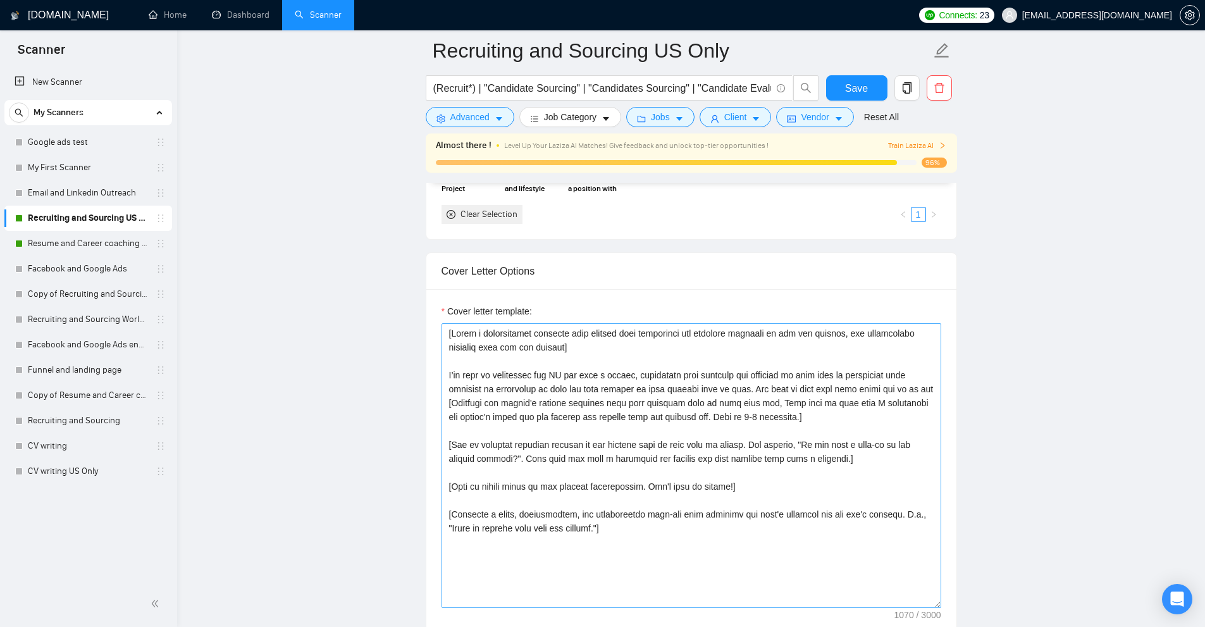
scroll to position [1455, 0]
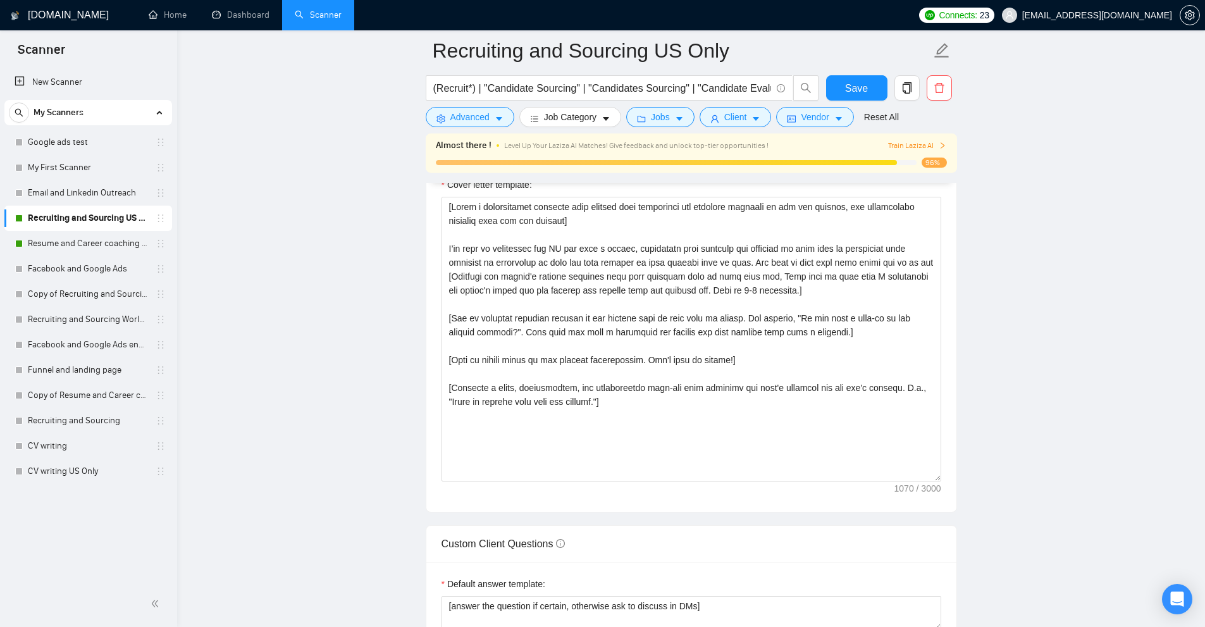
type projects "Project 1. Full-Cycle Recruiting for Tech, Sales, and Marketing Roles I recentl…"
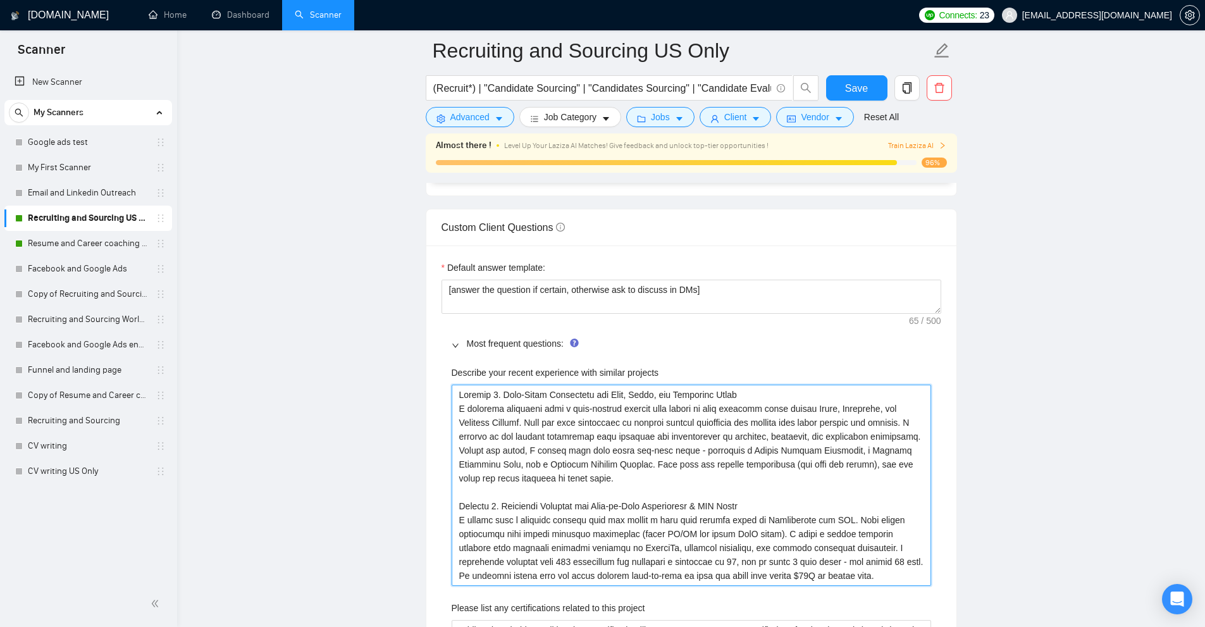
scroll to position [1897, 0]
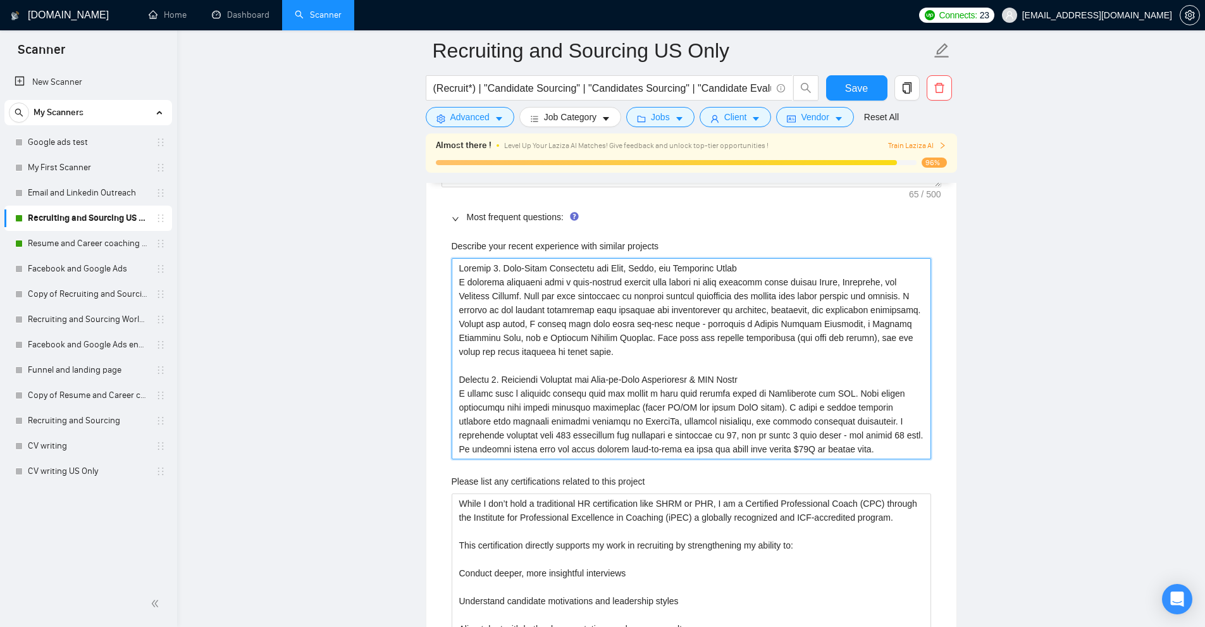
drag, startPoint x: 680, startPoint y: 405, endPoint x: 500, endPoint y: 290, distance: 213.5
click at [500, 290] on projects "Describe your recent experience with similar projects" at bounding box center [691, 358] width 479 height 201
click at [838, 448] on projects "Describe your recent experience with similar projects" at bounding box center [691, 358] width 479 height 201
type projects "Project 1. Full-Cycle Recruiting for Tech, Sales, and Marketing Roles I recentl…"
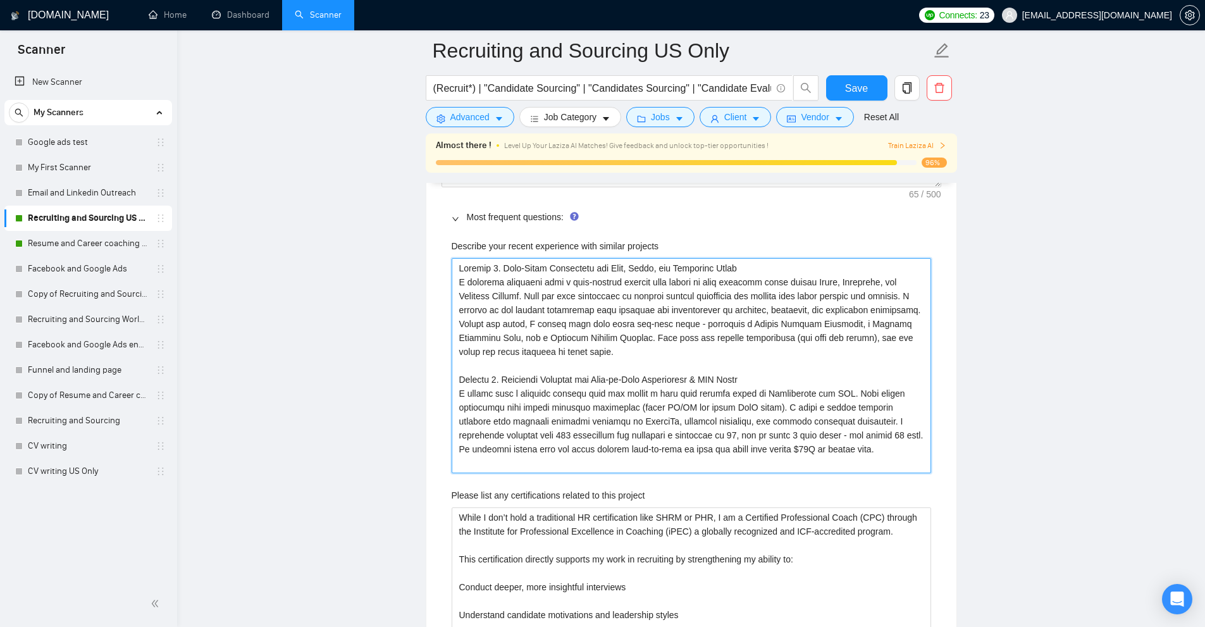
type projects "Project 1. Full-Cycle Recruiting for Tech, Sales, and Marketing Roles I recentl…"
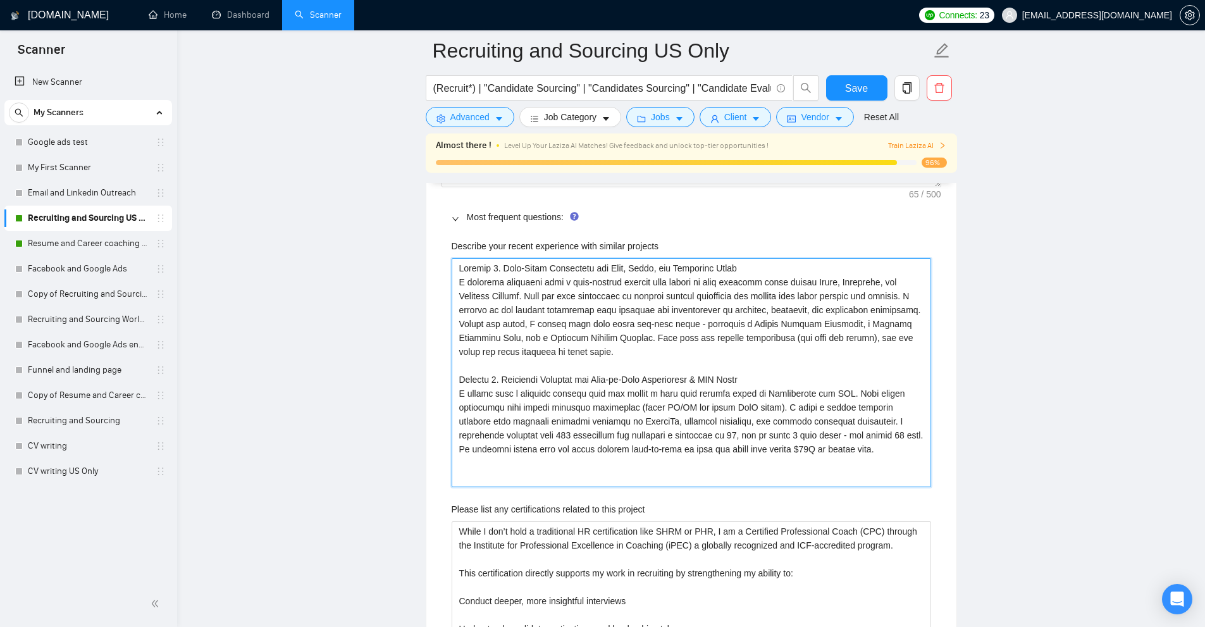
type projects "Project 1. Full-Cycle Recruiting for Tech, Sales, and Marketing Roles I recentl…"
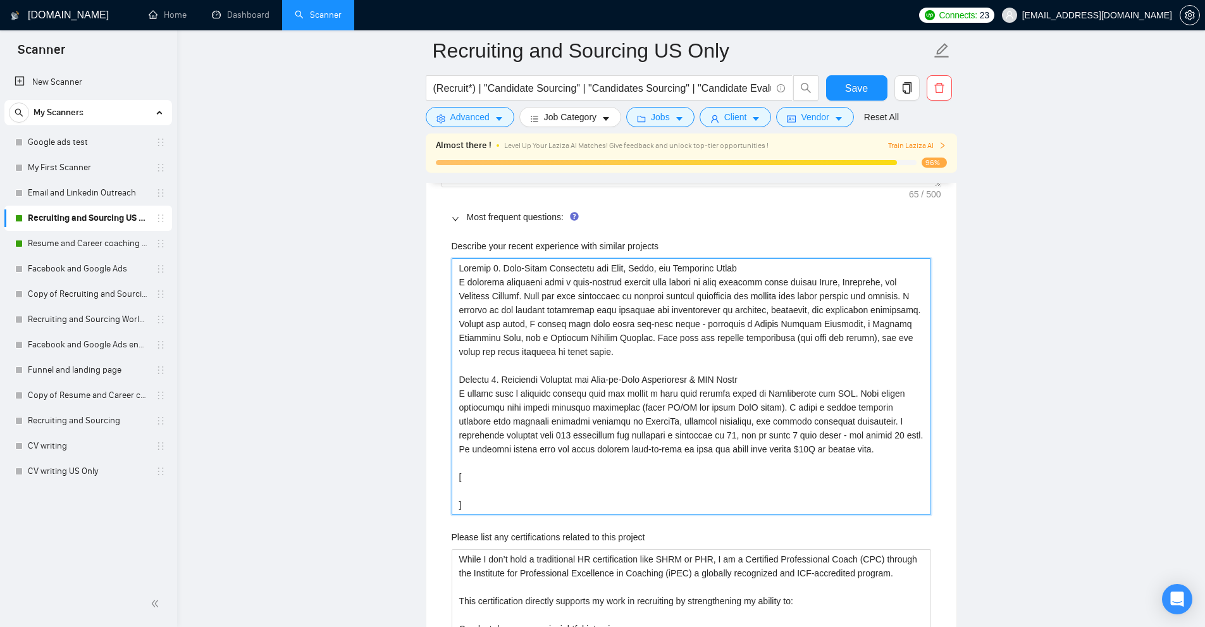
type projects "Project 1. Full-Cycle Recruiting for Tech, Sales, and Marketing Roles I recentl…"
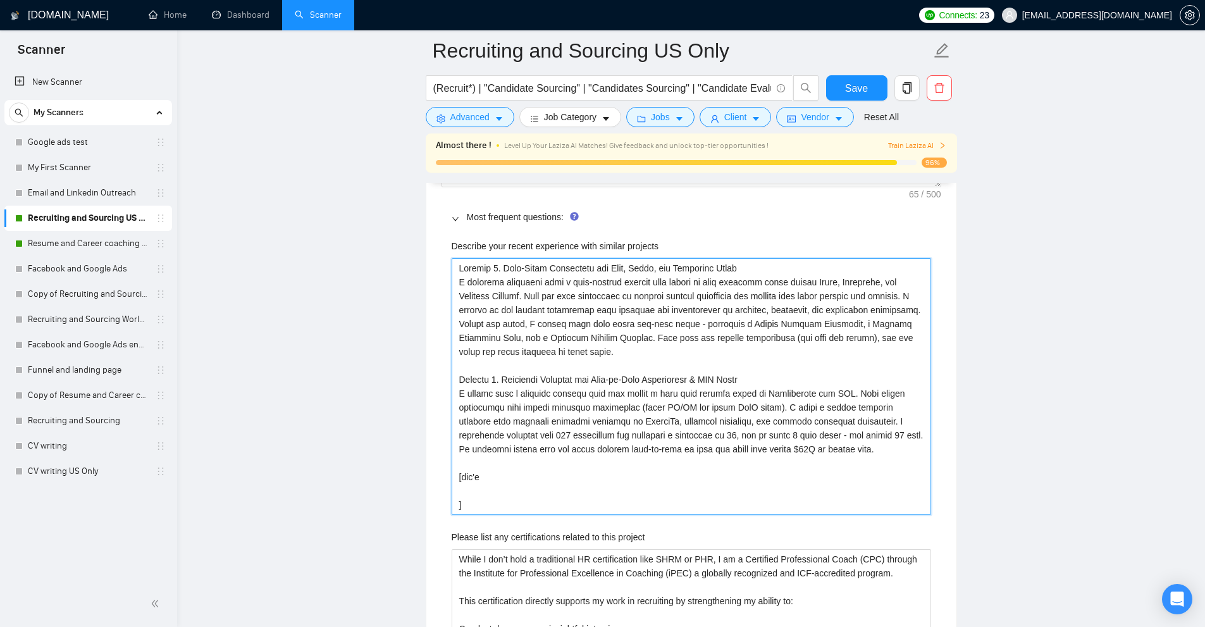
type projects "Project 1. Full-Cycle Recruiting for Tech, Sales, and Marketing Roles I recentl…"
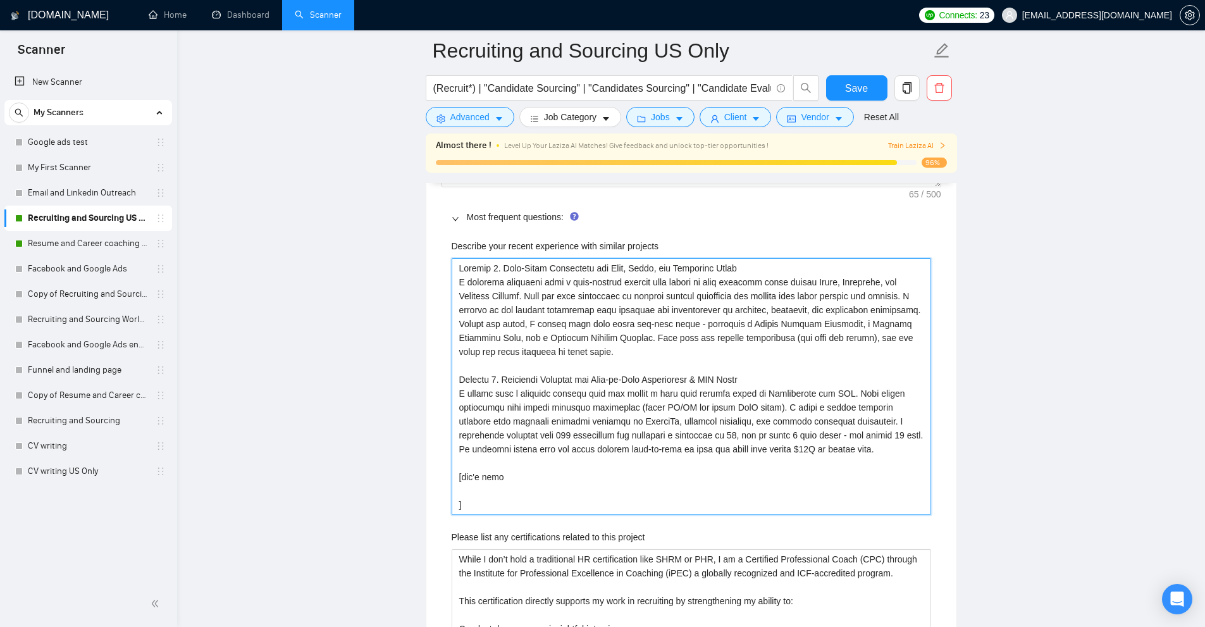
type projects "Project 1. Full-Cycle Recruiting for Tech, Sales, and Marketing Roles I recentl…"
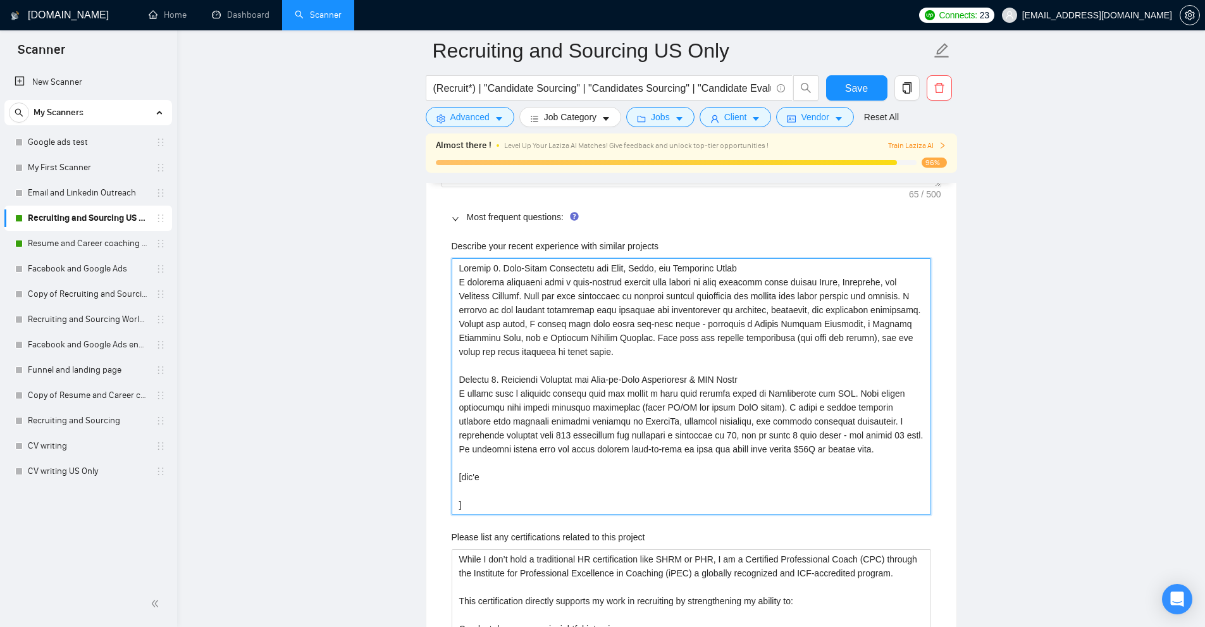
type projects "Project 1. Full-Cycle Recruiting for Tech, Sales, and Marketing Roles I recentl…"
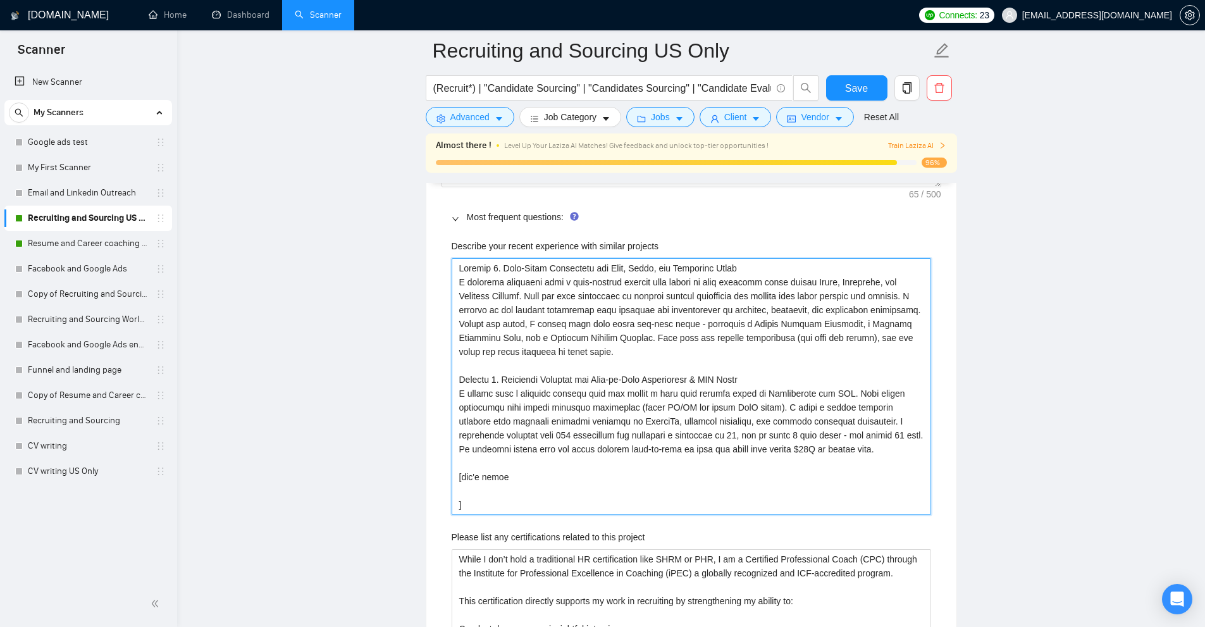
type projects "Project 1. Full-Cycle Recruiting for Tech, Sales, and Marketing Roles I recentl…"
click at [484, 493] on projects "Describe your recent experience with similar projects" at bounding box center [691, 386] width 479 height 257
type projects "Project 1. Full-Cycle Recruiting for Tech, Sales, and Marketing Roles I recentl…"
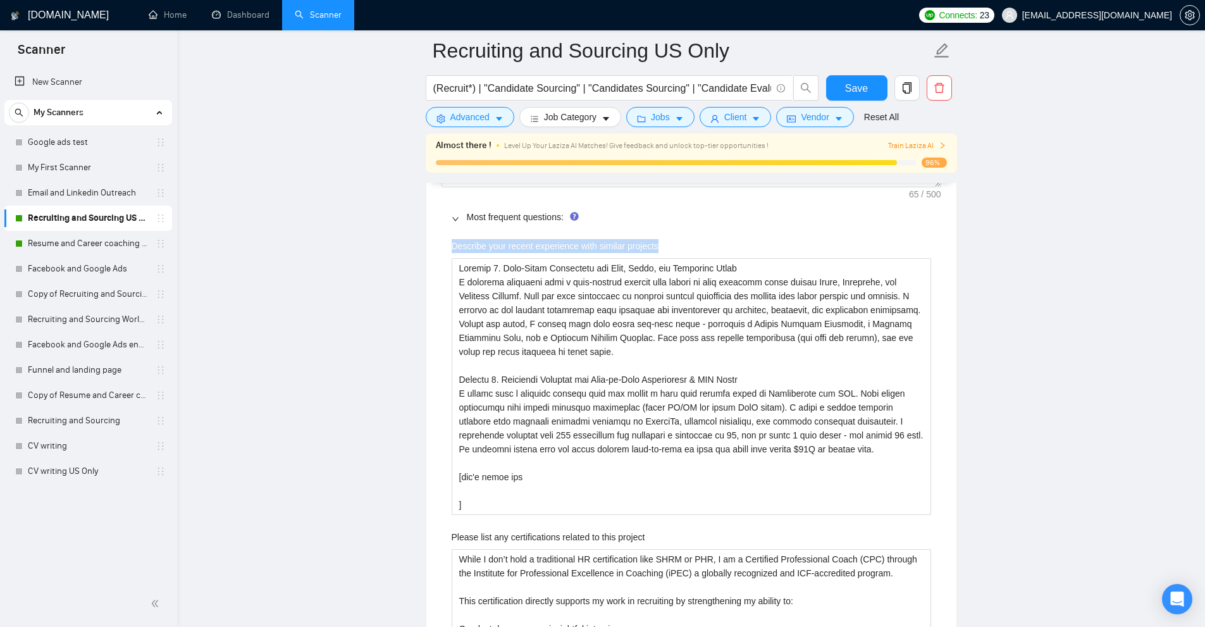
drag, startPoint x: 445, startPoint y: 246, endPoint x: 688, endPoint y: 241, distance: 243.5
click at [546, 486] on projects "Describe your recent experience with similar projects" at bounding box center [691, 386] width 479 height 257
click at [473, 498] on projects "Describe your recent experience with similar projects" at bounding box center [691, 386] width 479 height 257
click at [565, 484] on projects "Describe your recent experience with similar projects" at bounding box center [691, 386] width 479 height 257
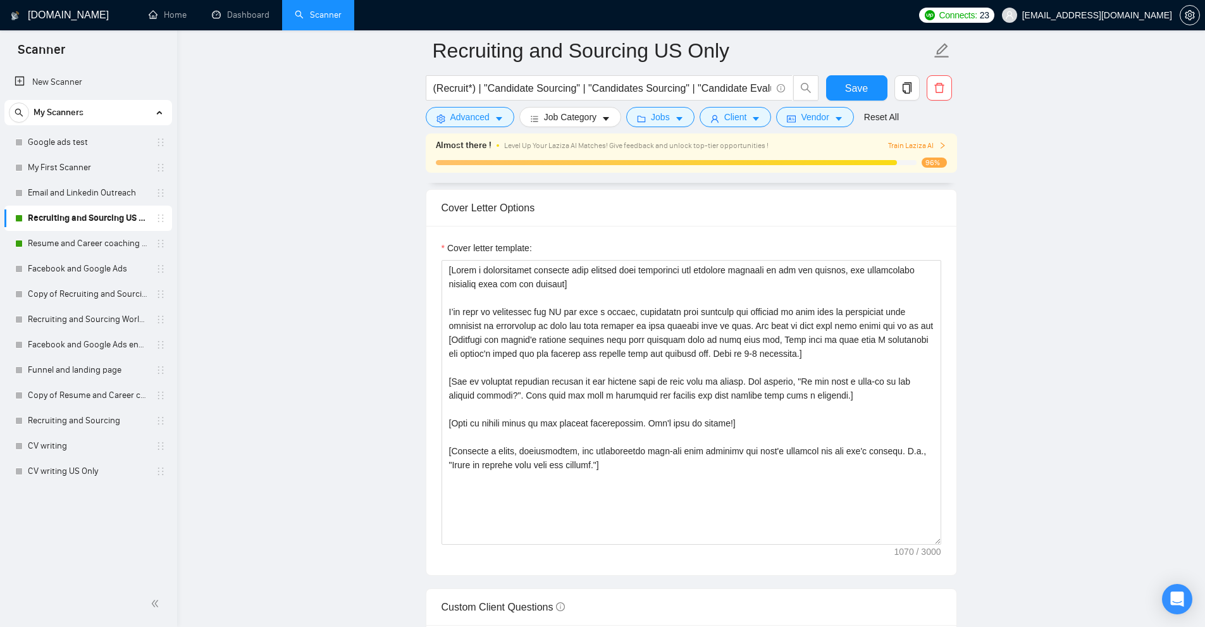
scroll to position [1328, 0]
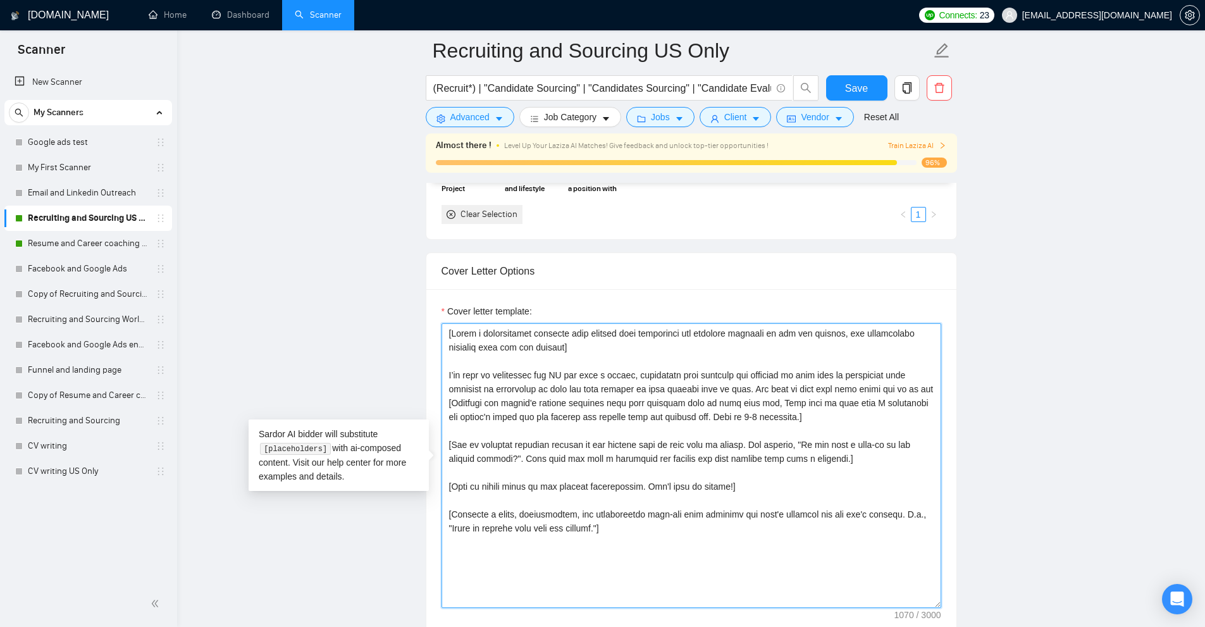
drag, startPoint x: 495, startPoint y: 331, endPoint x: 483, endPoint y: 322, distance: 14.9
click at [483, 323] on textarea "Cover letter template:" at bounding box center [691, 465] width 500 height 285
click at [579, 352] on textarea "Cover letter template:" at bounding box center [691, 465] width 500 height 285
click at [794, 499] on textarea "Cover letter template:" at bounding box center [691, 465] width 500 height 285
drag, startPoint x: 659, startPoint y: 529, endPoint x: 595, endPoint y: 385, distance: 158.3
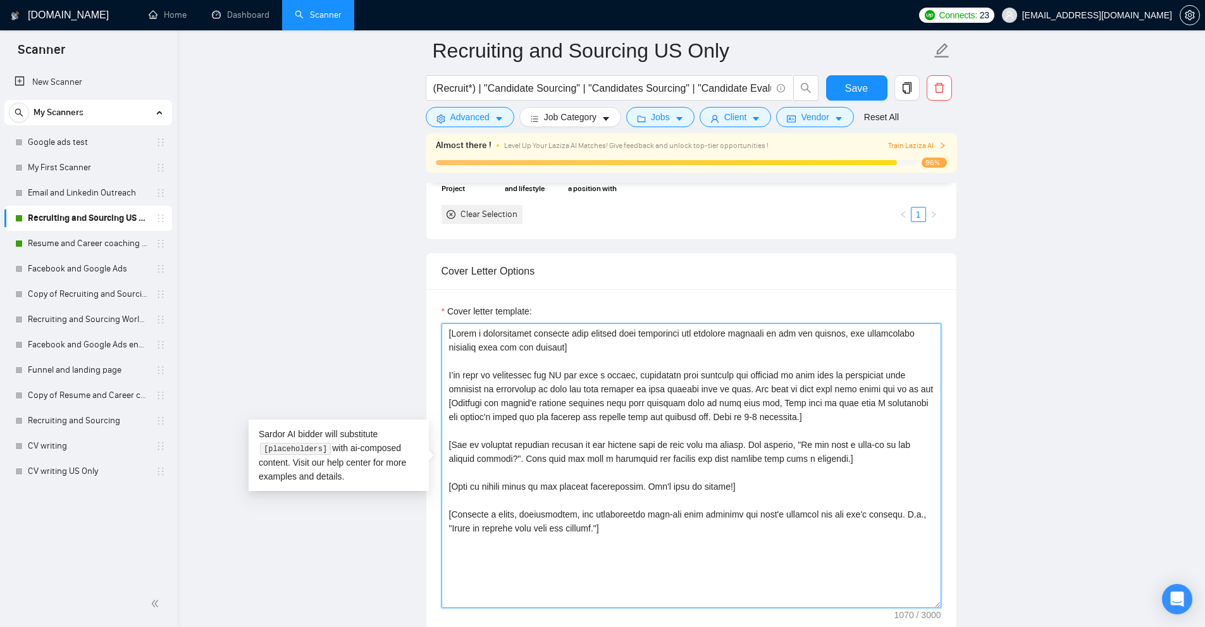
click at [595, 385] on textarea "Cover letter template:" at bounding box center [691, 465] width 500 height 285
click at [784, 388] on textarea "Cover letter template:" at bounding box center [691, 465] width 500 height 285
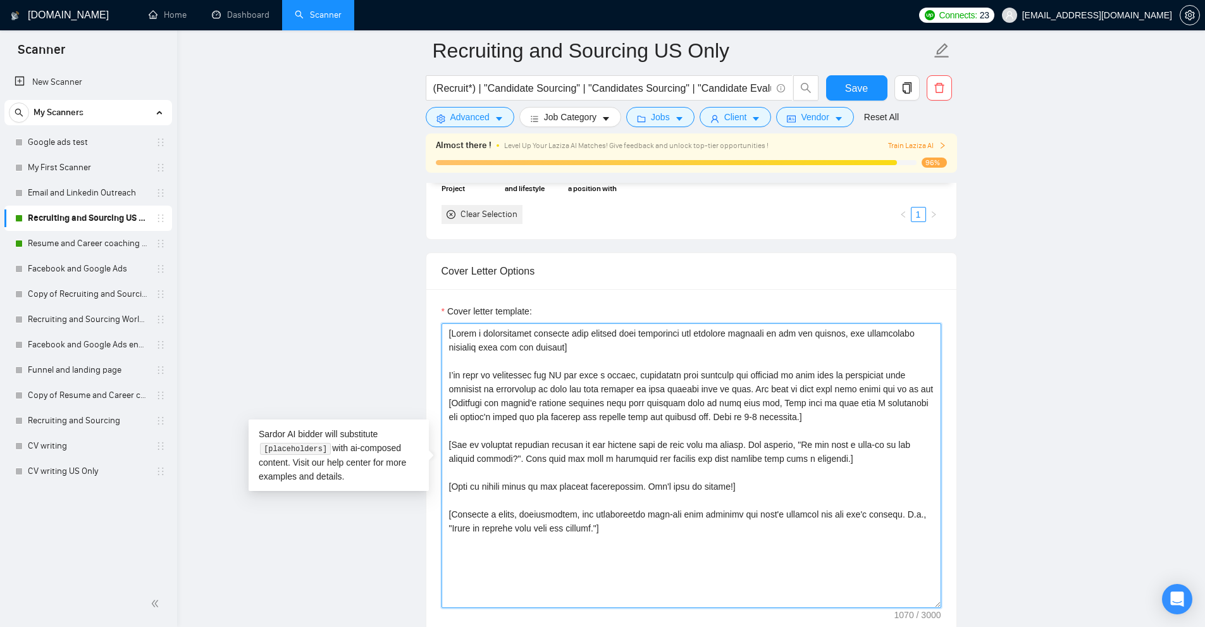
drag, startPoint x: 446, startPoint y: 373, endPoint x: 811, endPoint y: 382, distance: 365.0
click at [811, 382] on textarea "Cover letter template:" at bounding box center [691, 465] width 500 height 285
click at [797, 385] on textarea "Cover letter template:" at bounding box center [691, 465] width 500 height 285
drag, startPoint x: 449, startPoint y: 372, endPoint x: 792, endPoint y: 377, distance: 343.4
click at [789, 378] on textarea "Cover letter template:" at bounding box center [691, 465] width 500 height 285
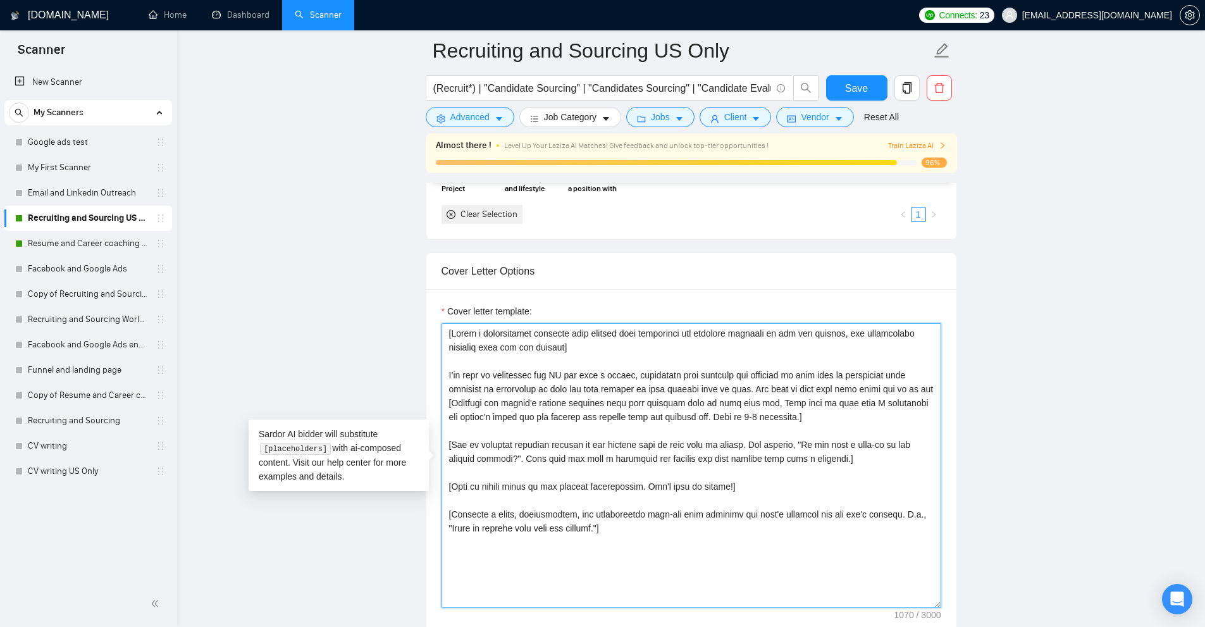
click at [792, 377] on textarea "Cover letter template:" at bounding box center [691, 465] width 500 height 285
click at [611, 374] on textarea "Cover letter template:" at bounding box center [691, 465] width 500 height 285
click at [616, 374] on textarea "Cover letter template:" at bounding box center [691, 465] width 500 height 285
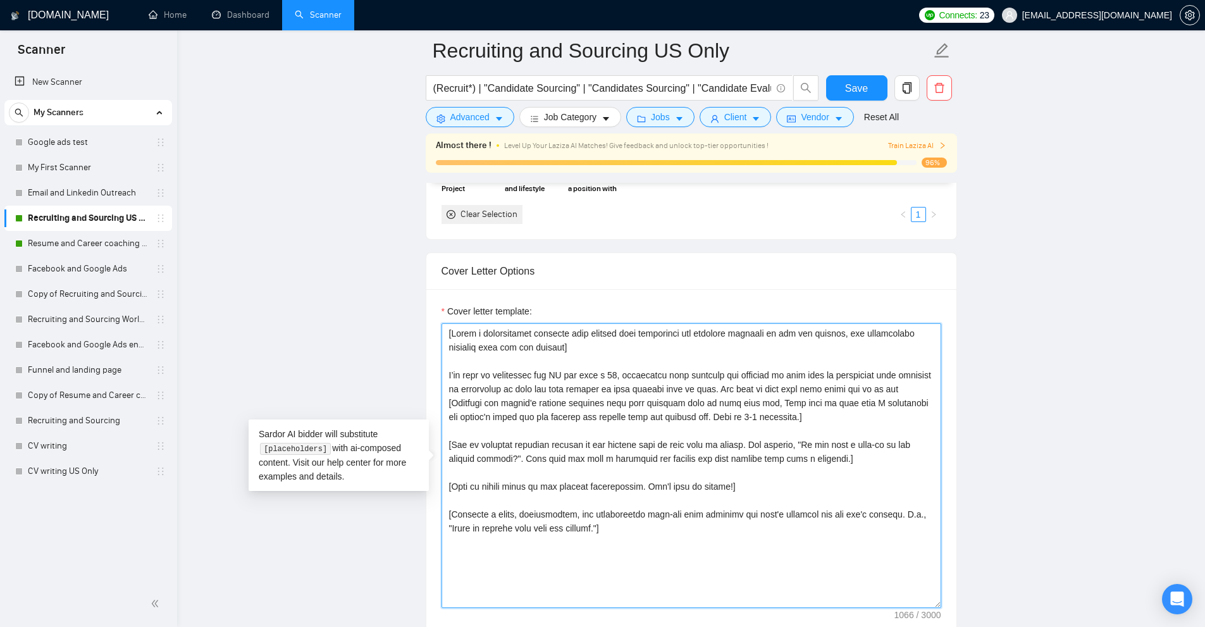
click at [638, 395] on textarea "Cover letter template:" at bounding box center [691, 465] width 500 height 285
drag, startPoint x: 821, startPoint y: 410, endPoint x: 476, endPoint y: 379, distance: 346.1
click at [459, 379] on textarea "Cover letter template:" at bounding box center [691, 465] width 500 height 285
click at [610, 381] on textarea "Cover letter template:" at bounding box center [691, 465] width 500 height 285
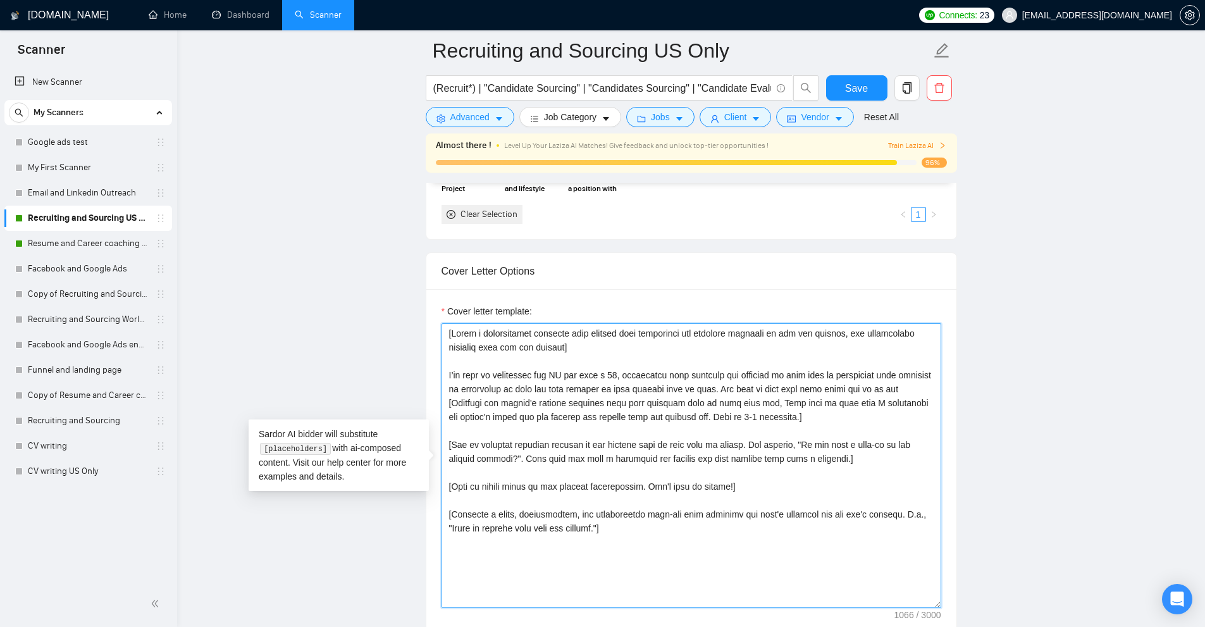
click at [610, 381] on textarea "Cover letter template:" at bounding box center [691, 465] width 500 height 285
click at [736, 385] on textarea "Cover letter template:" at bounding box center [691, 465] width 500 height 285
drag, startPoint x: 765, startPoint y: 385, endPoint x: 823, endPoint y: 413, distance: 64.8
click at [823, 413] on textarea "Cover letter template:" at bounding box center [691, 465] width 500 height 285
click at [827, 412] on textarea "Cover letter template:" at bounding box center [691, 465] width 500 height 285
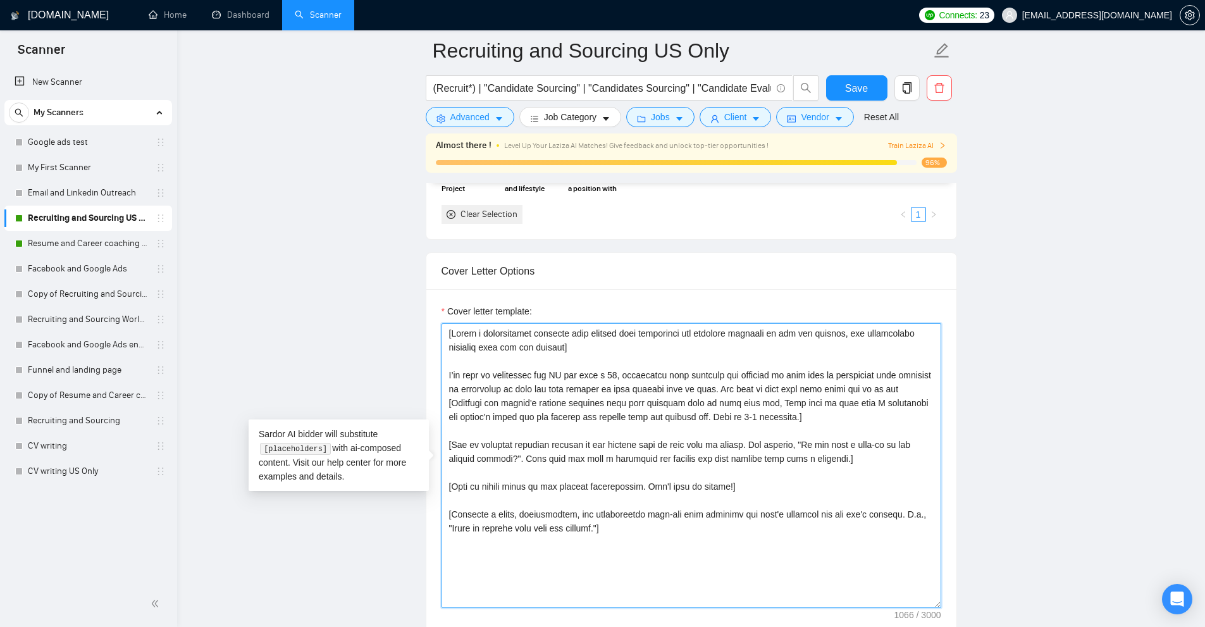
drag, startPoint x: 452, startPoint y: 403, endPoint x: 730, endPoint y: 402, distance: 278.3
click at [730, 402] on textarea "Cover letter template:" at bounding box center [691, 465] width 500 height 285
drag, startPoint x: 757, startPoint y: 385, endPoint x: 866, endPoint y: 414, distance: 113.1
click at [866, 414] on textarea "Cover letter template:" at bounding box center [691, 465] width 500 height 285
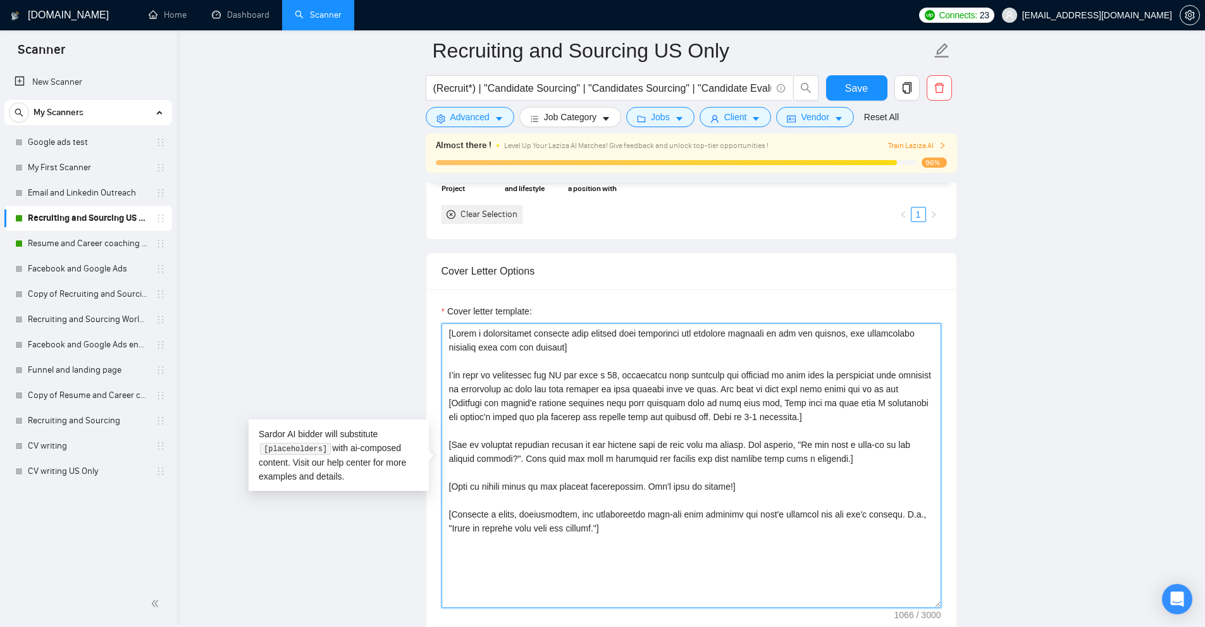
click at [668, 389] on textarea "Cover letter template:" at bounding box center [691, 465] width 500 height 285
drag, startPoint x: 765, startPoint y: 386, endPoint x: 481, endPoint y: 373, distance: 283.6
click at [481, 373] on textarea "Cover letter template:" at bounding box center [691, 465] width 500 height 285
click at [887, 408] on textarea "Cover letter template:" at bounding box center [691, 465] width 500 height 285
click at [734, 491] on textarea "Cover letter template:" at bounding box center [691, 465] width 500 height 285
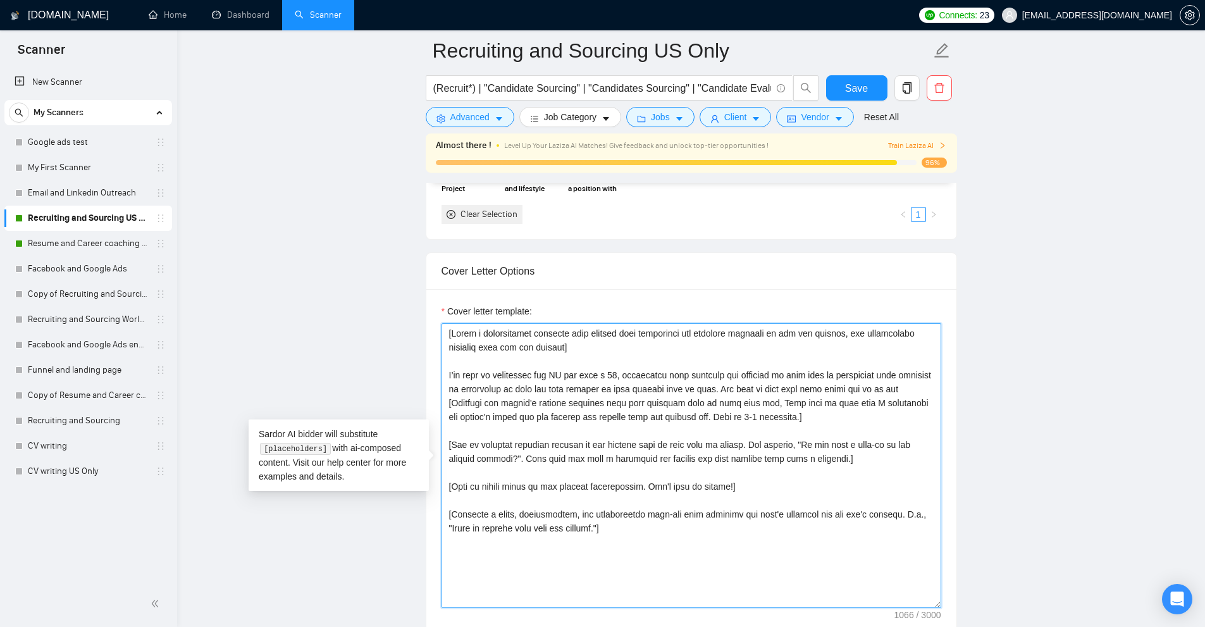
type textarea "[Lorem i dolorsitamet consecte adip elitsed doei temporinci utl etdolore magnaa…"
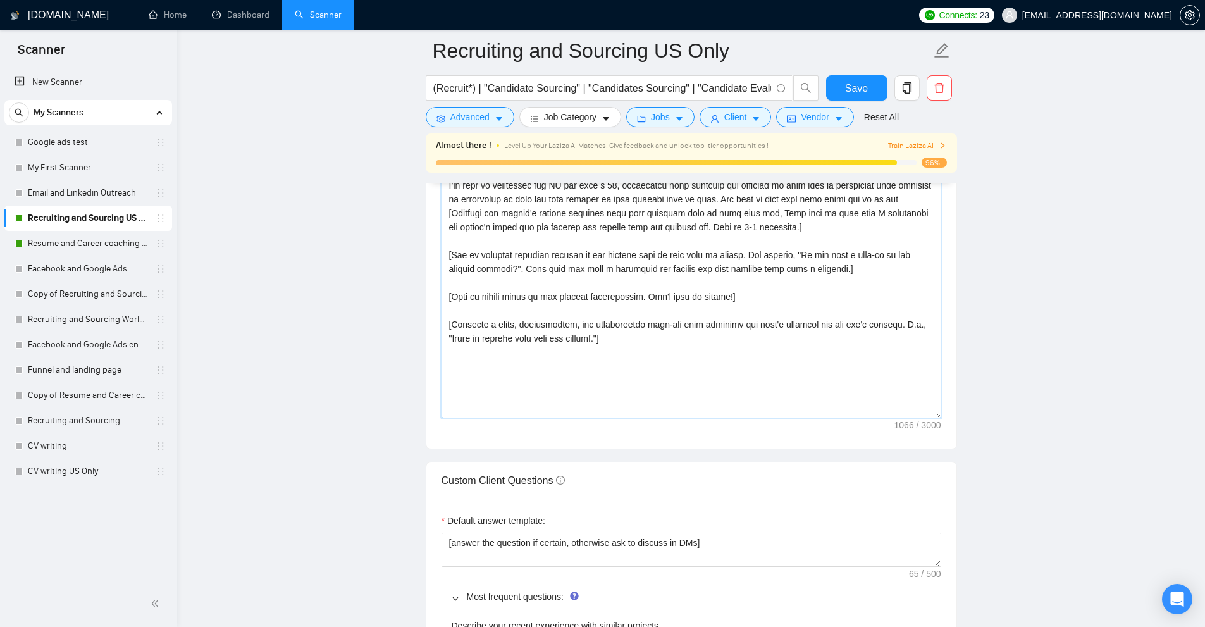
scroll to position [1455, 0]
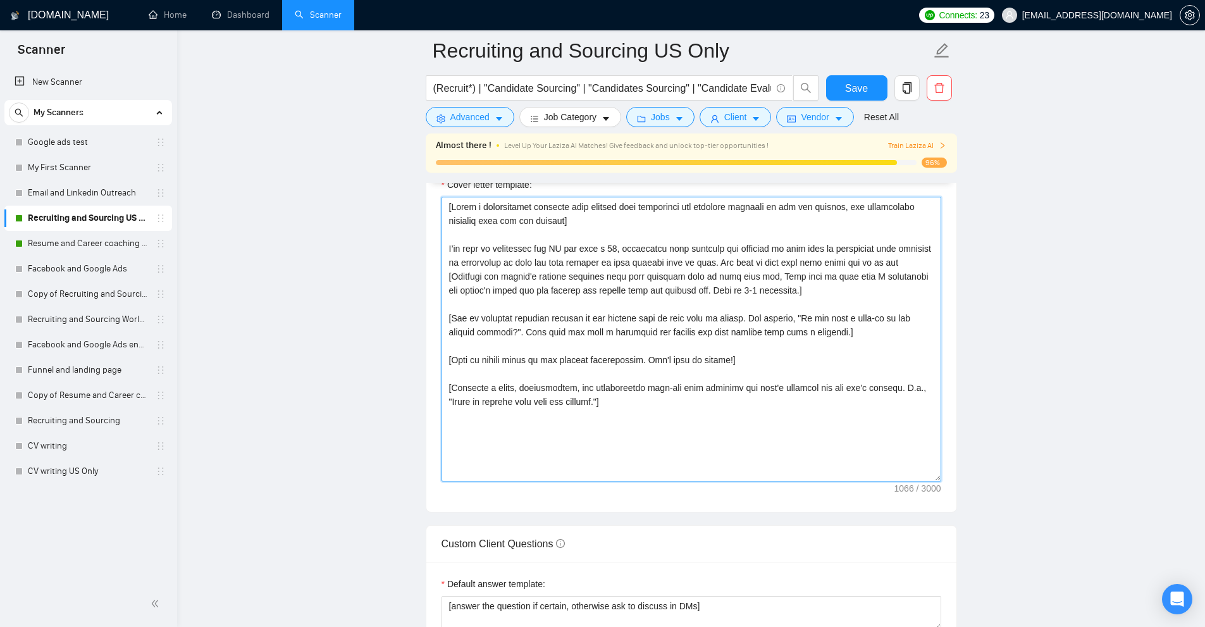
drag, startPoint x: 670, startPoint y: 409, endPoint x: 427, endPoint y: 126, distance: 372.6
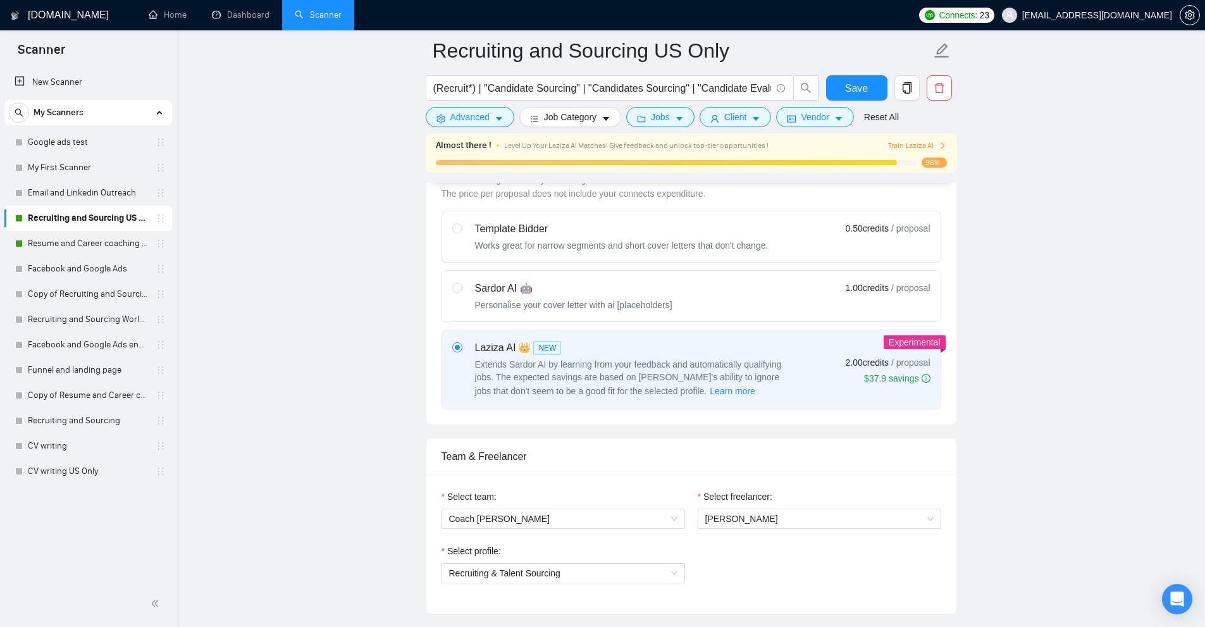
scroll to position [0, 0]
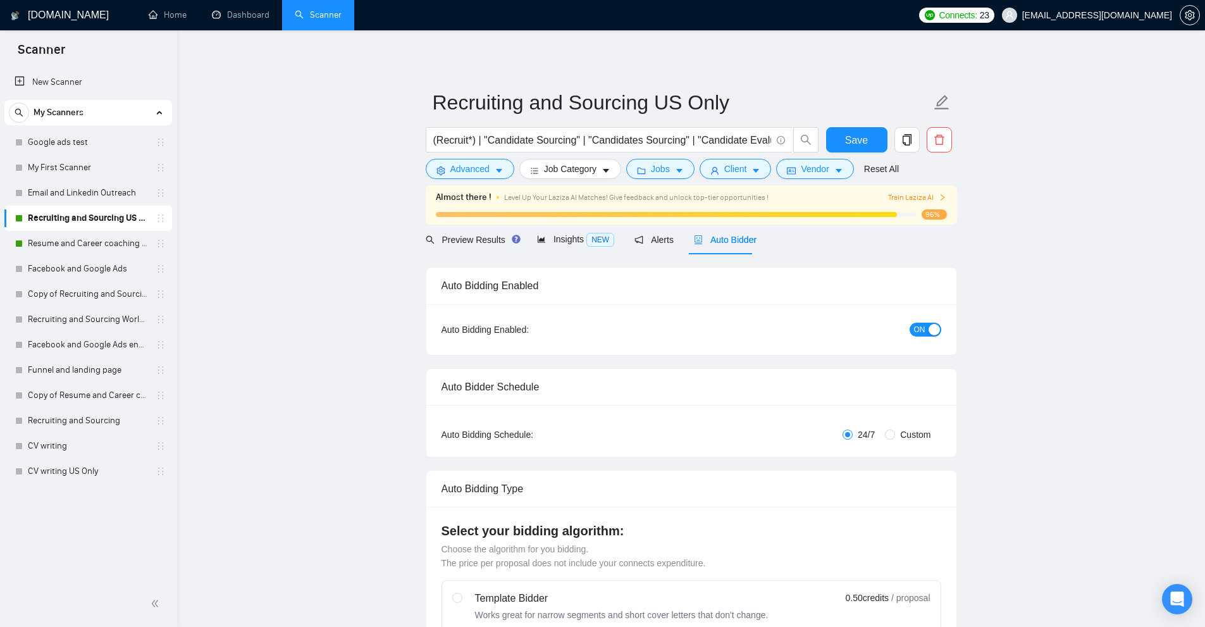
click at [897, 433] on span "Custom" at bounding box center [915, 435] width 40 height 14
click at [895, 433] on input "Custom" at bounding box center [890, 434] width 10 height 10
radio input "true"
radio input "false"
checkbox input "true"
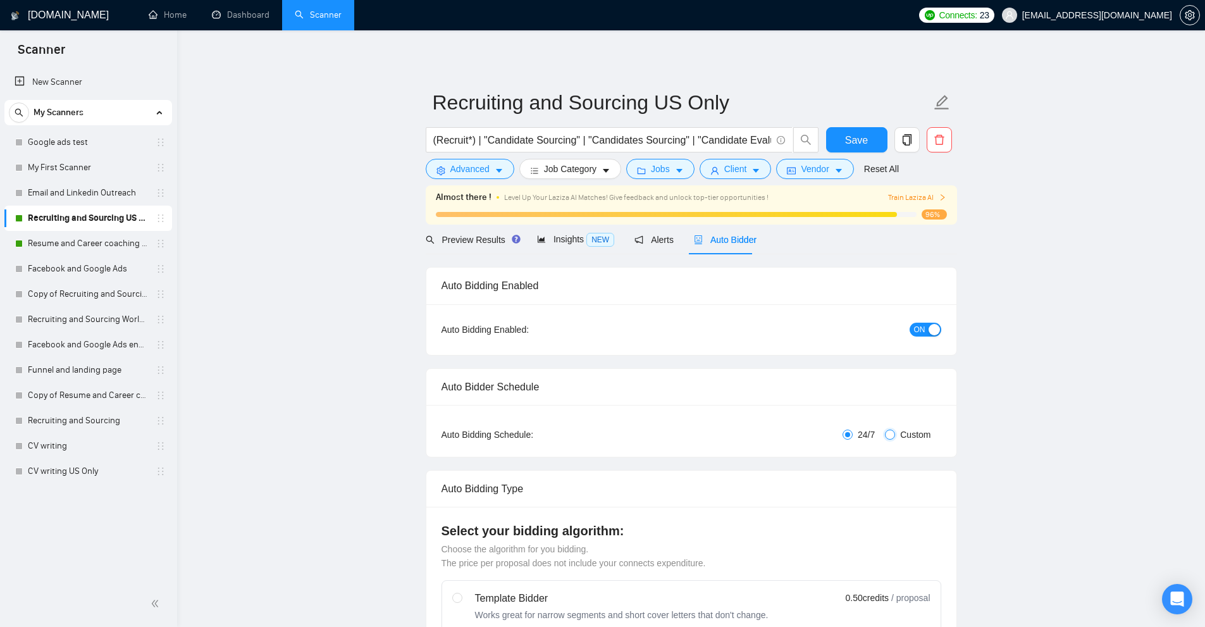
checkbox input "true"
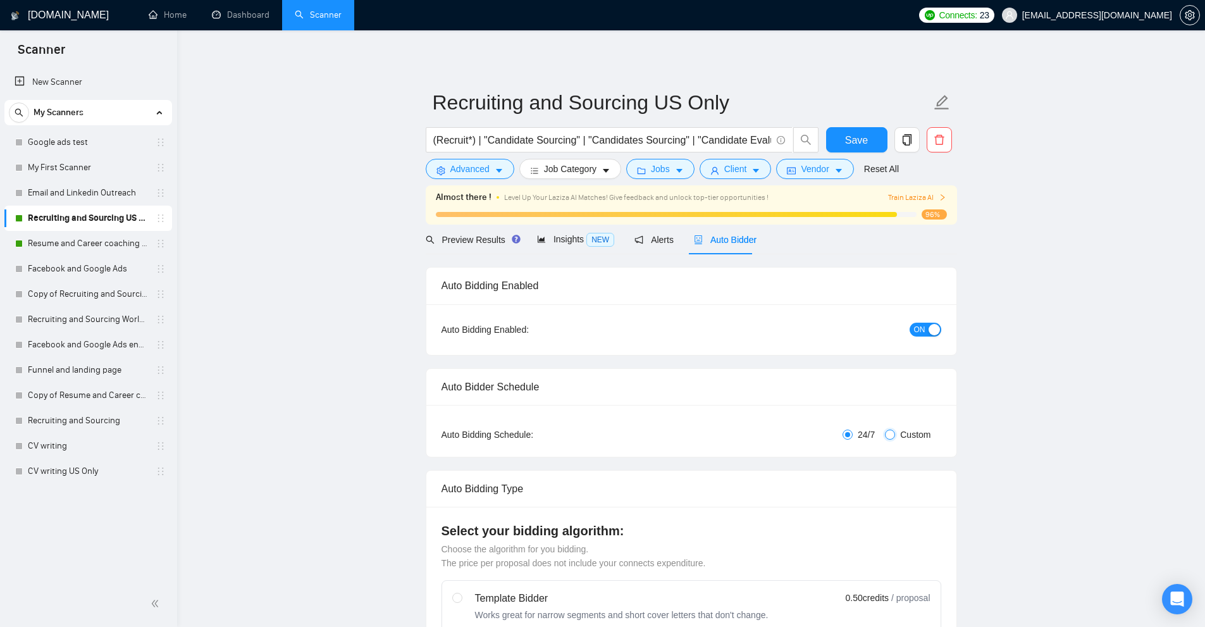
checkbox input "true"
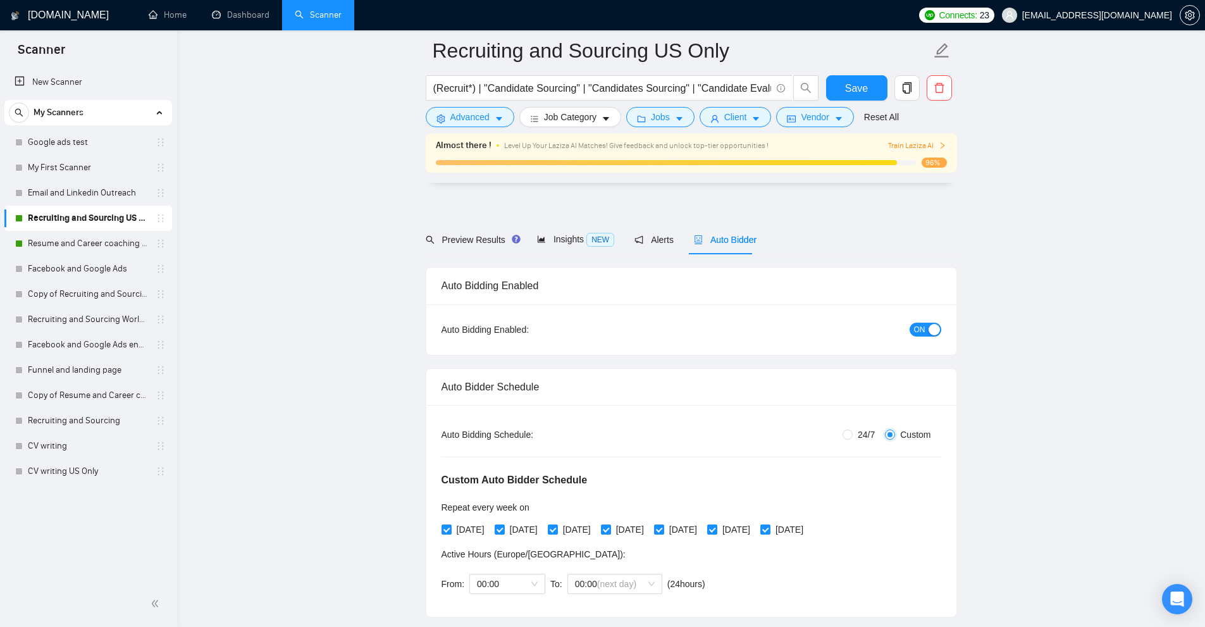
scroll to position [190, 0]
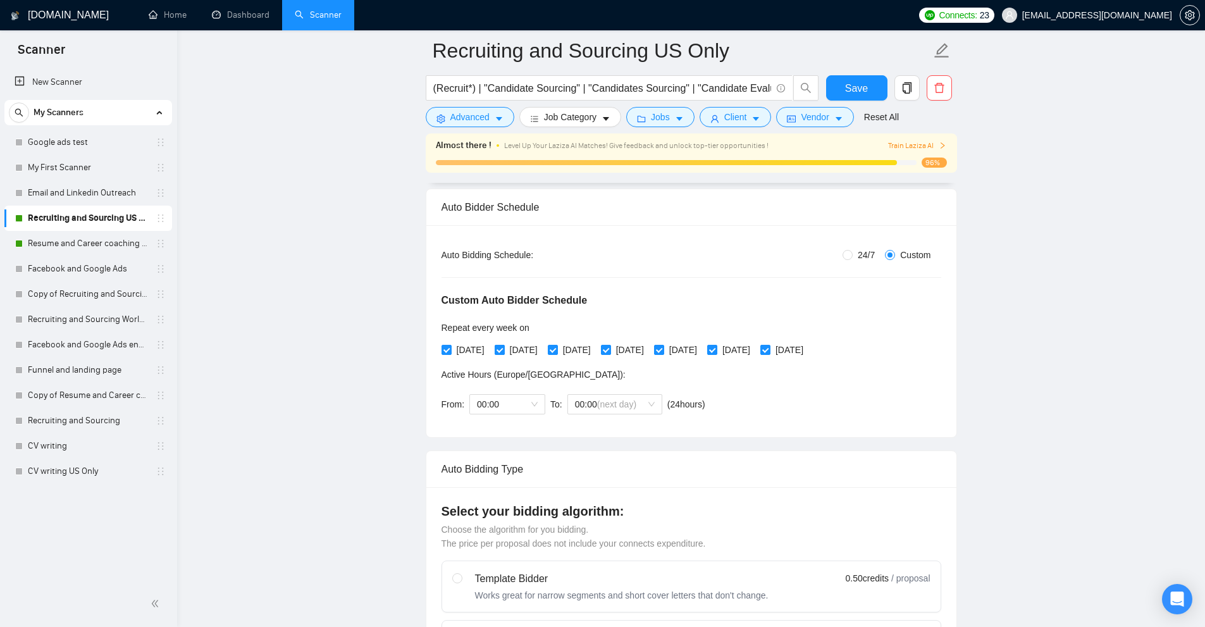
click at [514, 348] on span "[DATE]" at bounding box center [524, 350] width 38 height 14
click at [503, 348] on input "[DATE]" at bounding box center [499, 349] width 9 height 9
checkbox input "false"
click at [649, 350] on span "[DATE]" at bounding box center [630, 350] width 38 height 14
click at [610, 350] on input "[DATE]" at bounding box center [605, 349] width 9 height 9
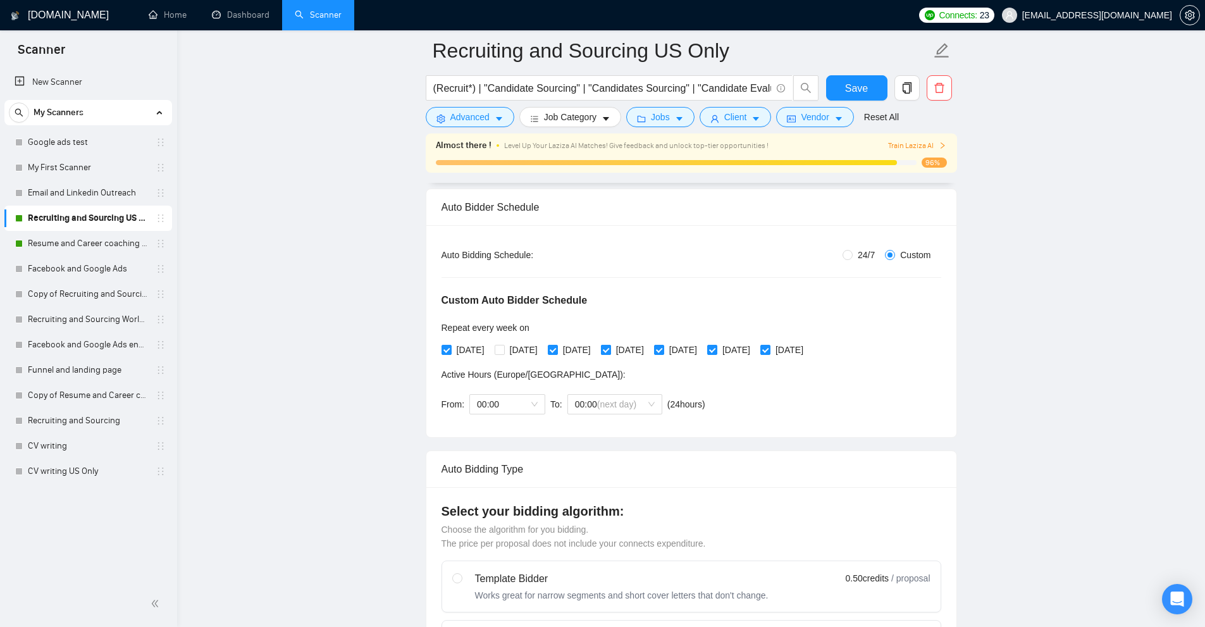
checkbox input "false"
click at [755, 351] on span "[DATE]" at bounding box center [736, 350] width 38 height 14
click at [716, 351] on input "[DATE]" at bounding box center [711, 349] width 9 height 9
checkbox input "false"
click at [452, 348] on span "[DATE]" at bounding box center [471, 350] width 38 height 14
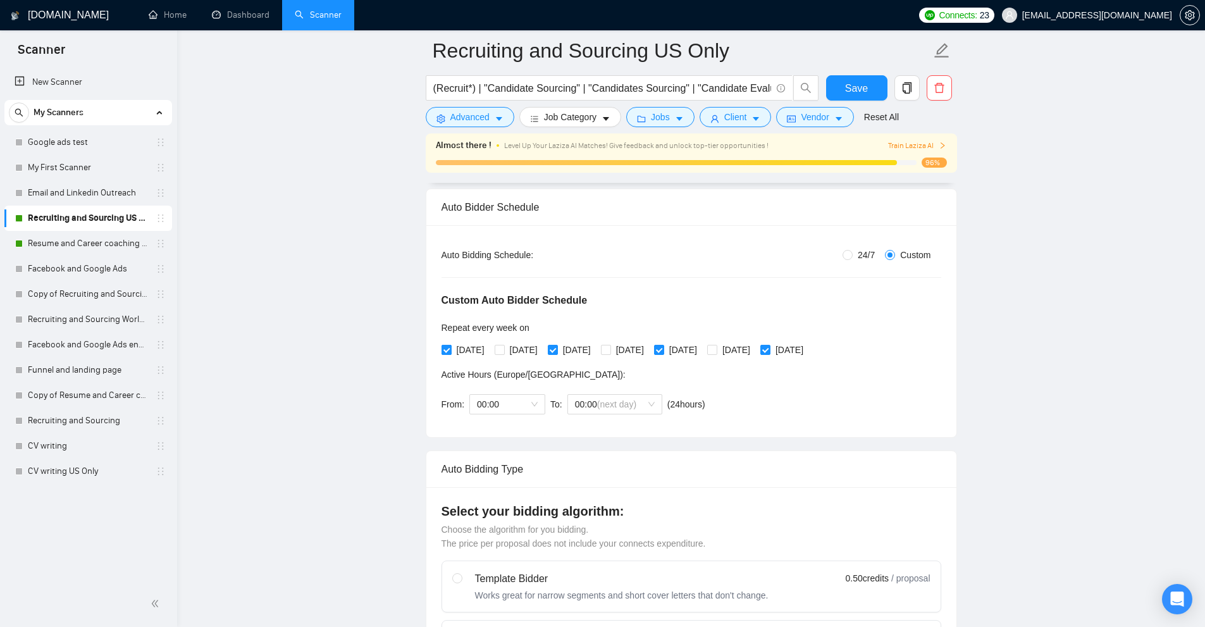
click at [450, 348] on input "[DATE]" at bounding box center [445, 349] width 9 height 9
checkbox input "false"
click at [514, 350] on span "[DATE]" at bounding box center [524, 350] width 38 height 14
click at [503, 350] on input "[DATE]" at bounding box center [499, 349] width 9 height 9
checkbox input "true"
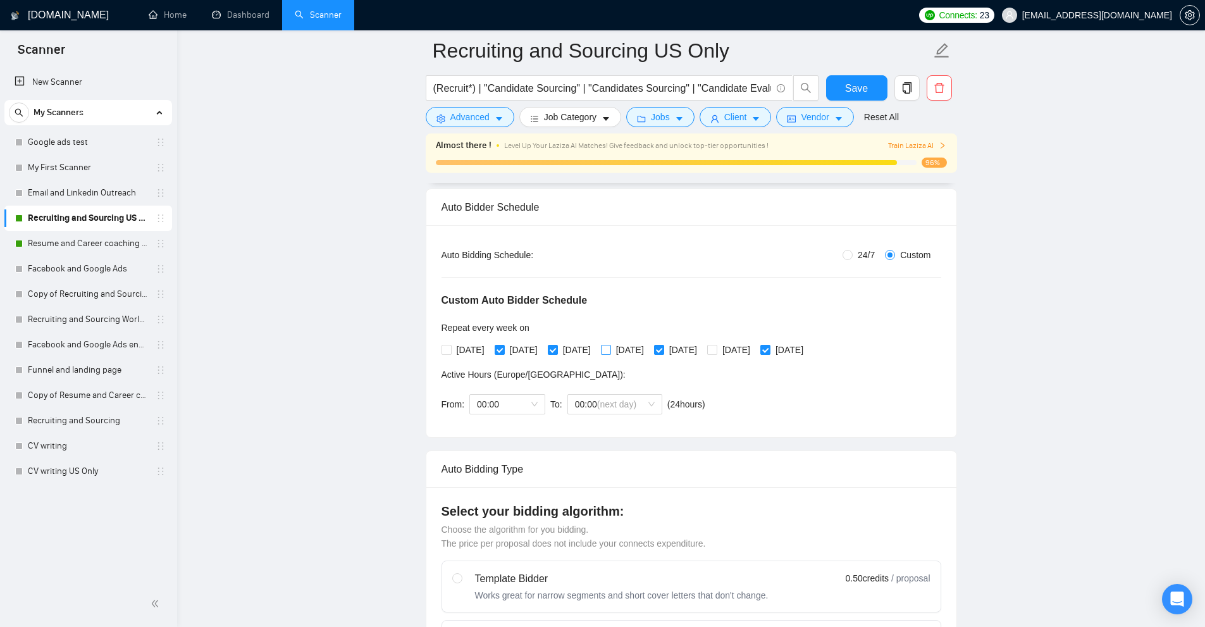
drag, startPoint x: 646, startPoint y: 354, endPoint x: 596, endPoint y: 353, distance: 50.6
click at [646, 354] on span "[DATE]" at bounding box center [630, 350] width 38 height 14
click at [610, 354] on input "[DATE]" at bounding box center [605, 349] width 9 height 9
checkbox input "true"
click at [596, 353] on span "[DATE]" at bounding box center [577, 350] width 38 height 14
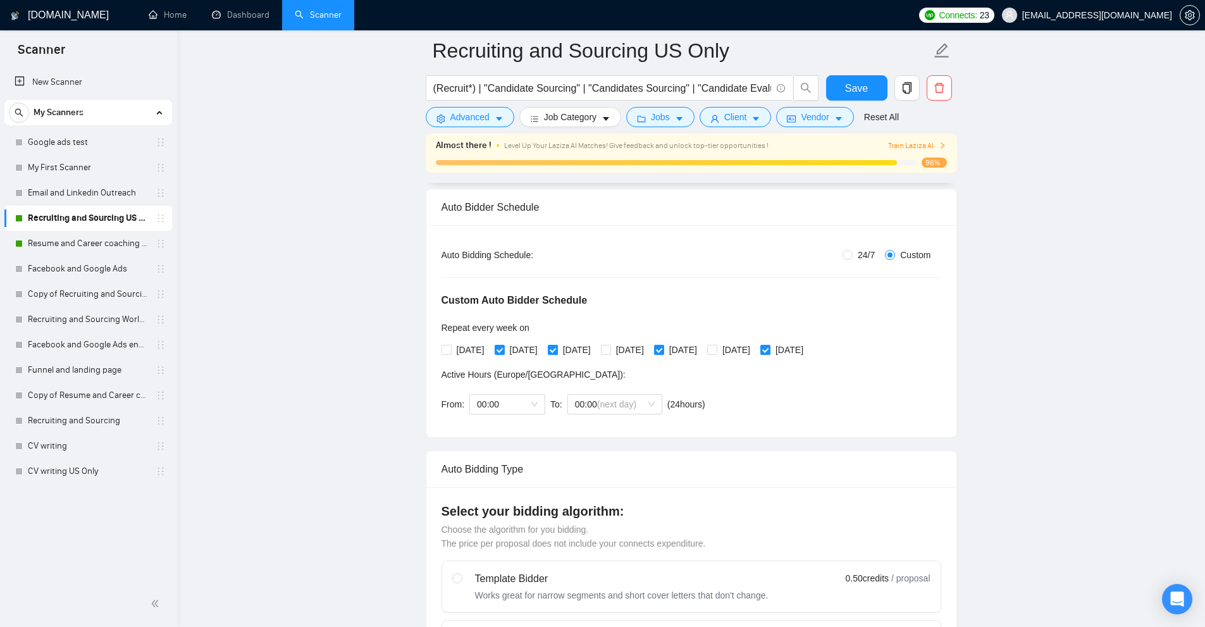
click at [557, 353] on input "[DATE]" at bounding box center [552, 349] width 9 height 9
checkbox input "false"
click at [749, 344] on span "[DATE]" at bounding box center [736, 350] width 38 height 14
click at [716, 345] on input "[DATE]" at bounding box center [711, 349] width 9 height 9
checkbox input "true"
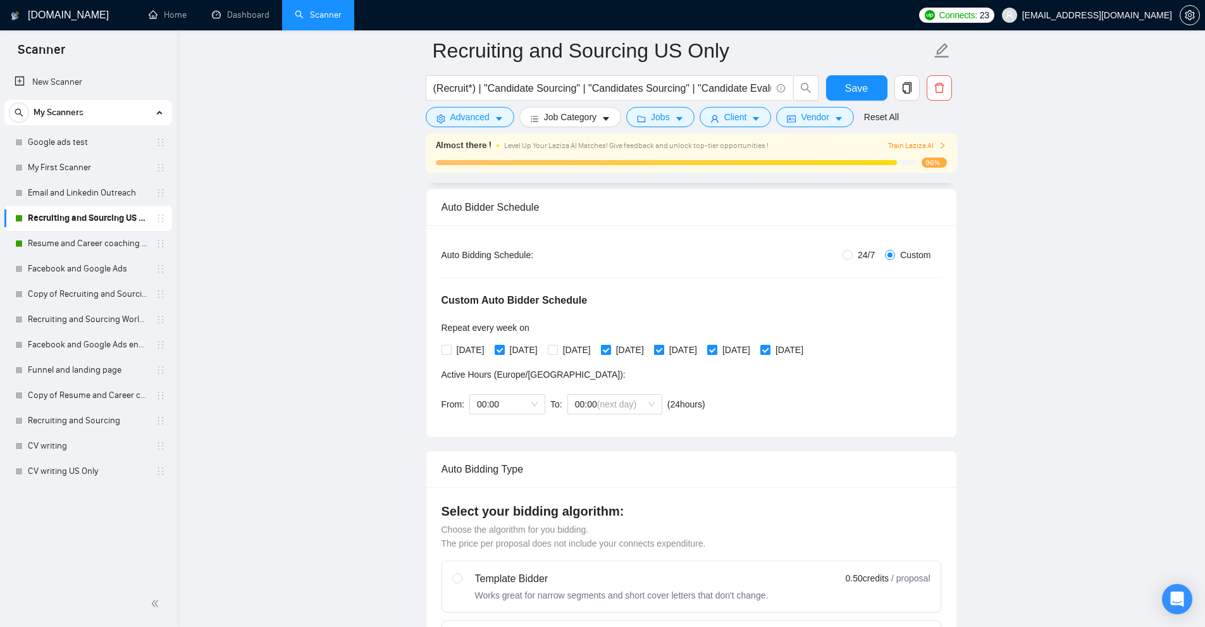
click at [702, 344] on span "[DATE]" at bounding box center [683, 350] width 38 height 14
click at [663, 345] on input "[DATE]" at bounding box center [658, 349] width 9 height 9
checkbox input "false"
click at [770, 349] on span at bounding box center [765, 350] width 10 height 10
click at [769, 349] on input "[DATE]" at bounding box center [764, 349] width 9 height 9
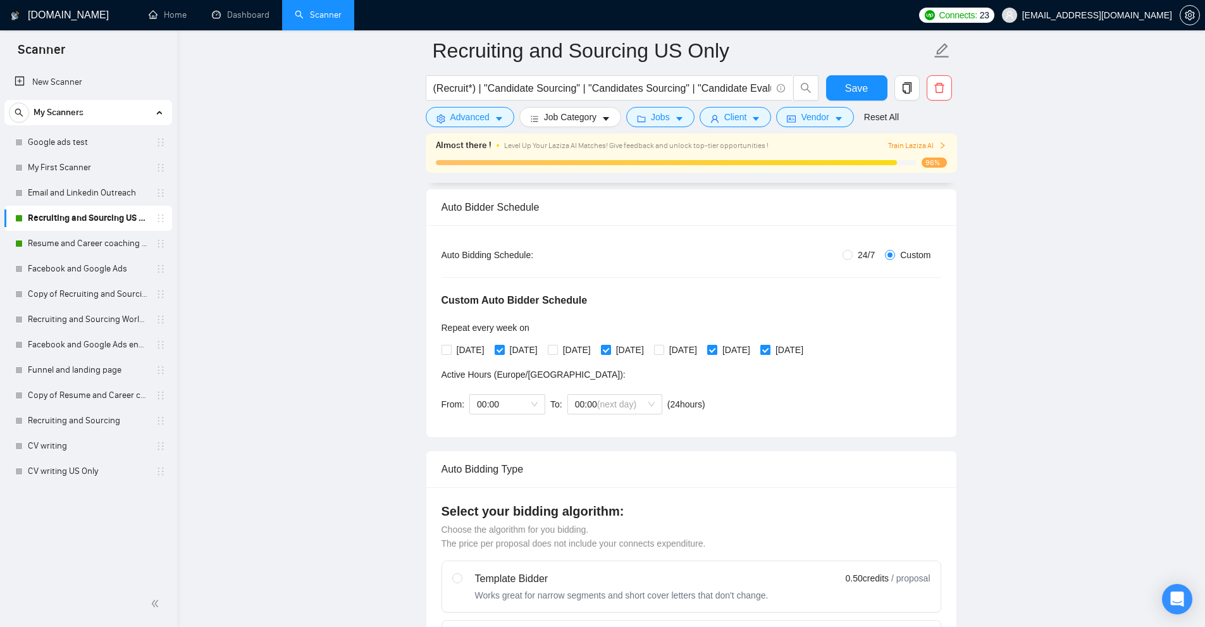
checkbox input "false"
click at [465, 348] on span "[DATE]" at bounding box center [471, 350] width 38 height 14
click at [450, 348] on input "[DATE]" at bounding box center [445, 349] width 9 height 9
checkbox input "true"
click at [558, 347] on span at bounding box center [553, 350] width 10 height 10
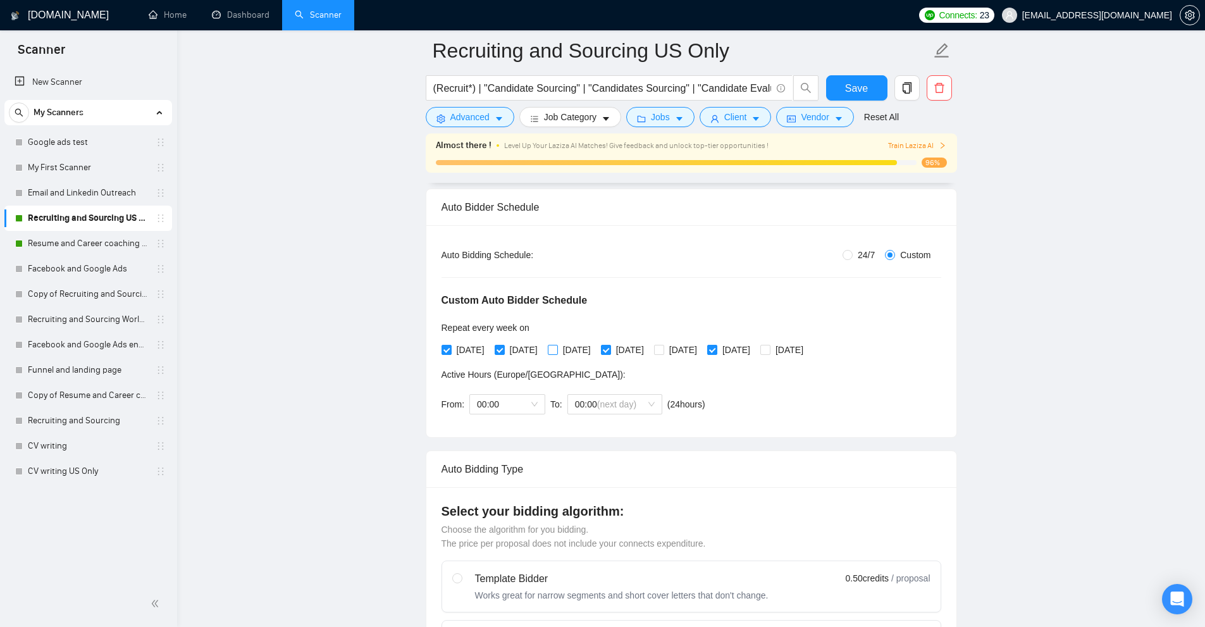
click at [557, 347] on input "[DATE]" at bounding box center [552, 349] width 9 height 9
checkbox input "true"
click at [702, 352] on span "[DATE]" at bounding box center [683, 350] width 38 height 14
click at [663, 352] on input "[DATE]" at bounding box center [658, 349] width 9 height 9
checkbox input "true"
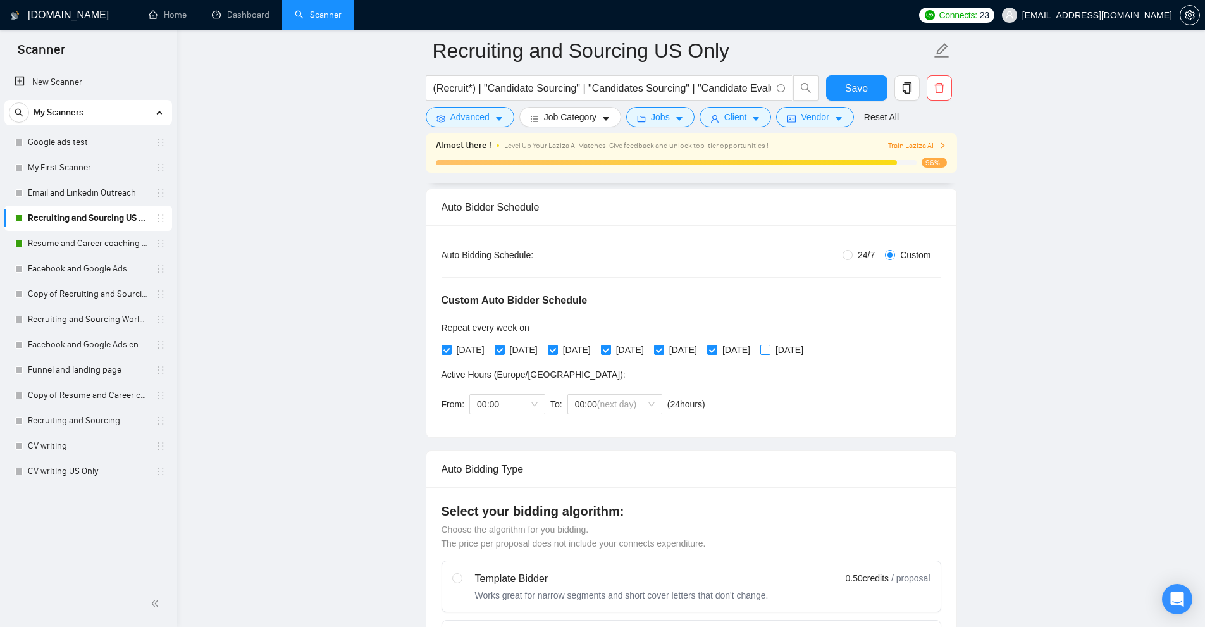
click at [808, 345] on span "[DATE]" at bounding box center [789, 350] width 38 height 14
click at [769, 345] on input "[DATE]" at bounding box center [764, 349] width 9 height 9
checkbox input "true"
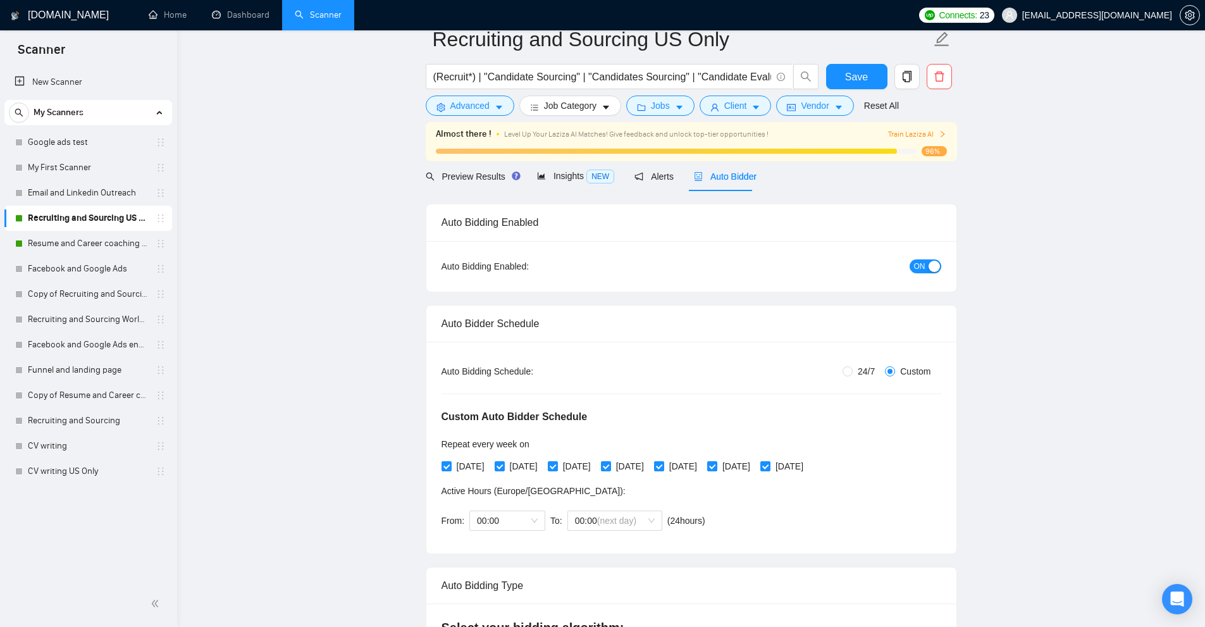
scroll to position [0, 0]
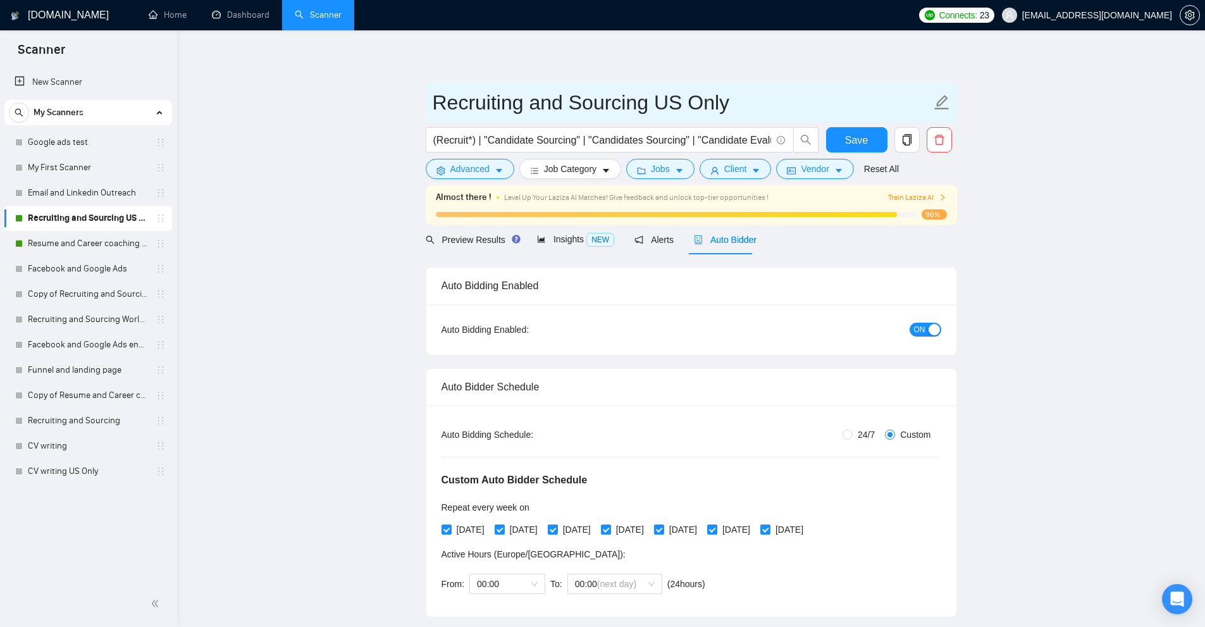
click at [757, 94] on input "Recruiting and Sourcing US Only" at bounding box center [682, 103] width 498 height 32
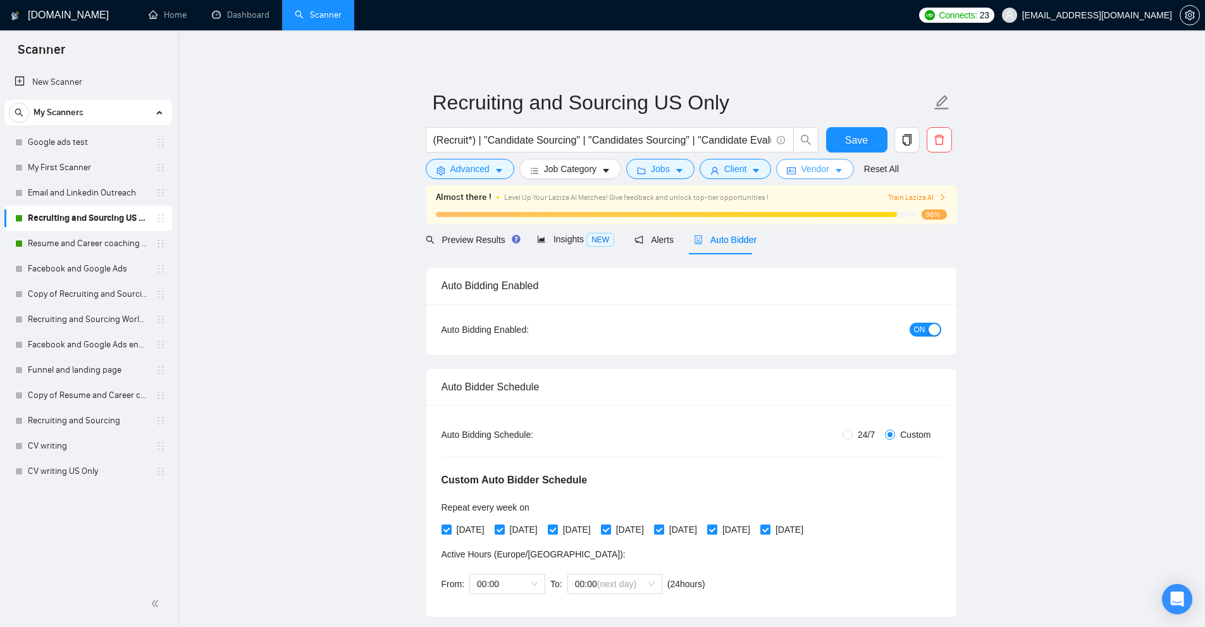
click at [822, 164] on span "Vendor" at bounding box center [815, 169] width 28 height 14
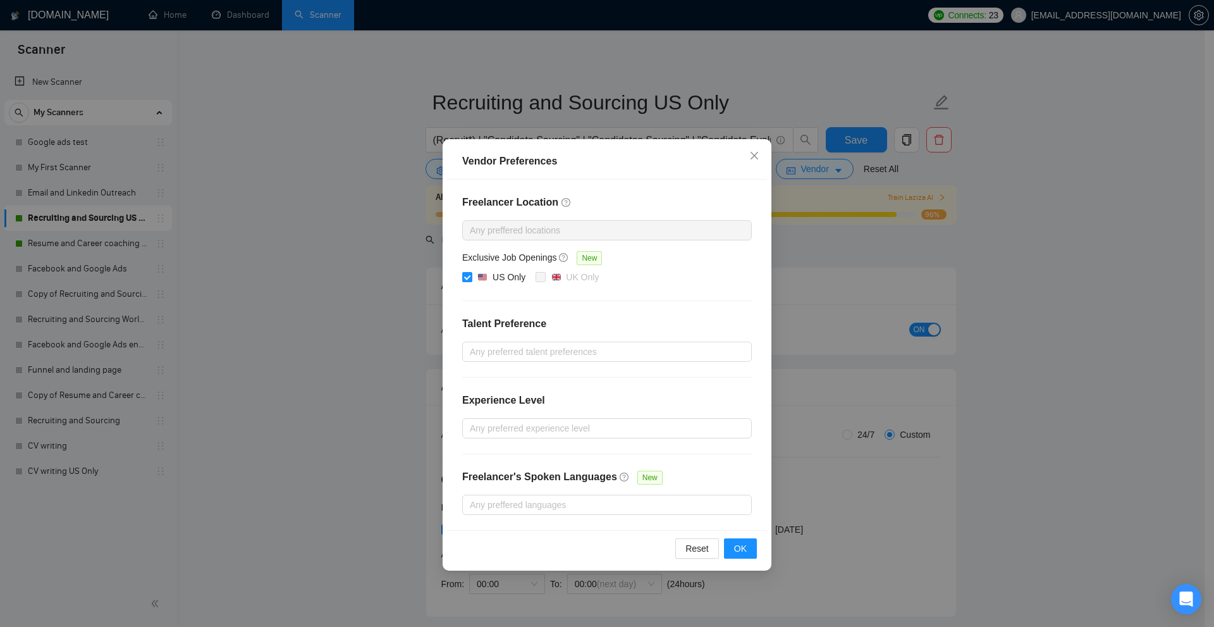
click at [935, 278] on div "Vendor Preferences Freelancer Location Any preffered locations Exclusive Job Op…" at bounding box center [607, 313] width 1214 height 627
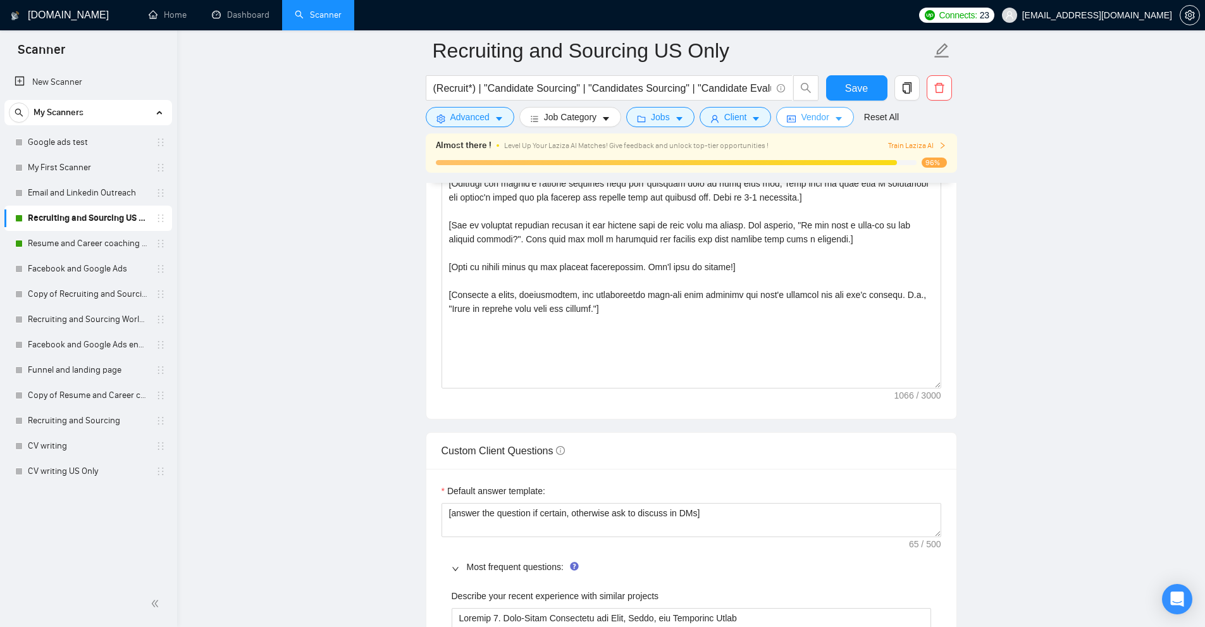
scroll to position [1518, 0]
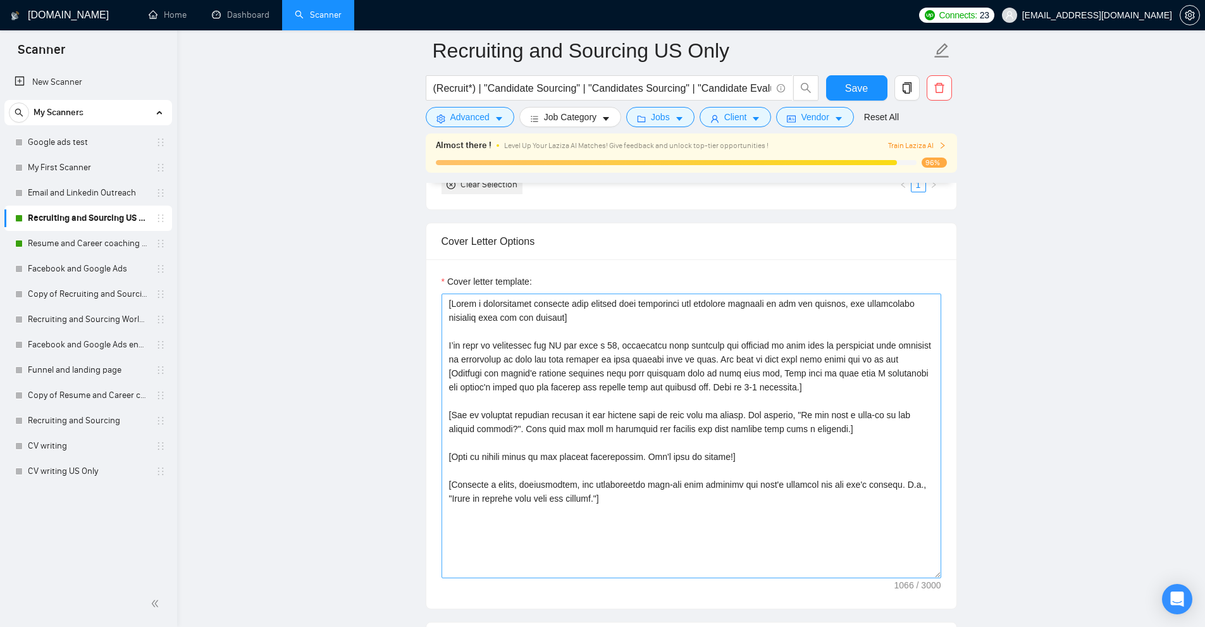
drag, startPoint x: 480, startPoint y: 425, endPoint x: 799, endPoint y: 433, distance: 319.5
click at [795, 431] on div "Cover letter template:" at bounding box center [691, 433] width 530 height 349
drag, startPoint x: 918, startPoint y: 437, endPoint x: 522, endPoint y: 416, distance: 396.5
click at [508, 404] on textarea "Cover letter template:" at bounding box center [691, 435] width 500 height 285
click at [774, 453] on textarea "Cover letter template:" at bounding box center [691, 435] width 500 height 285
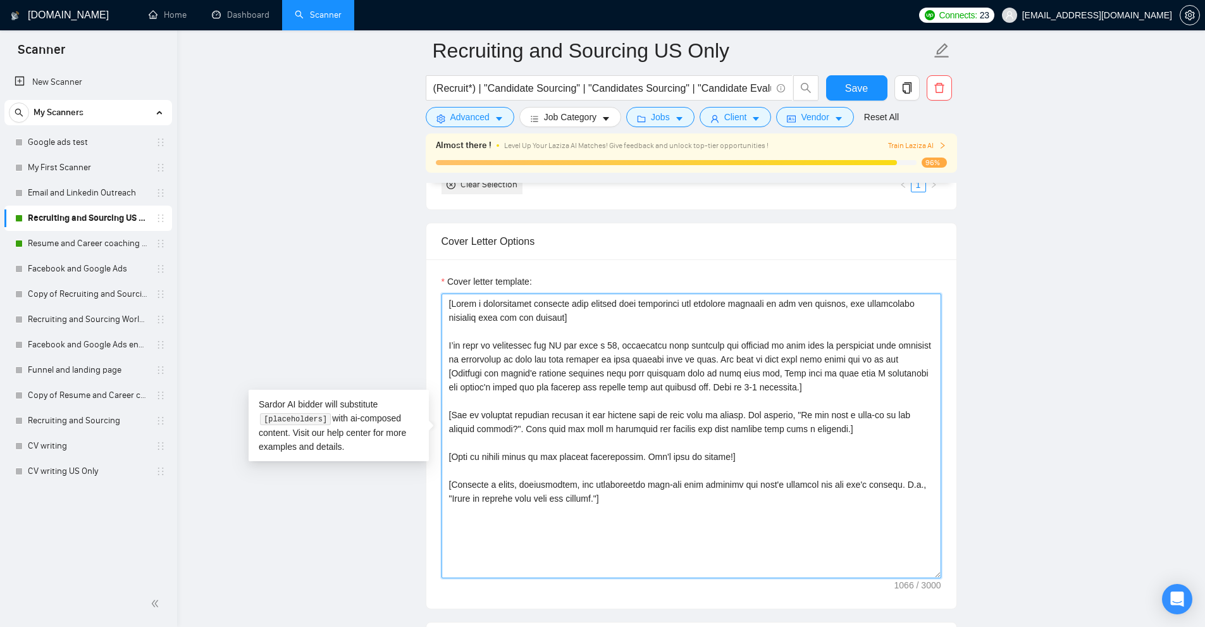
click at [770, 467] on textarea "Cover letter template:" at bounding box center [691, 435] width 500 height 285
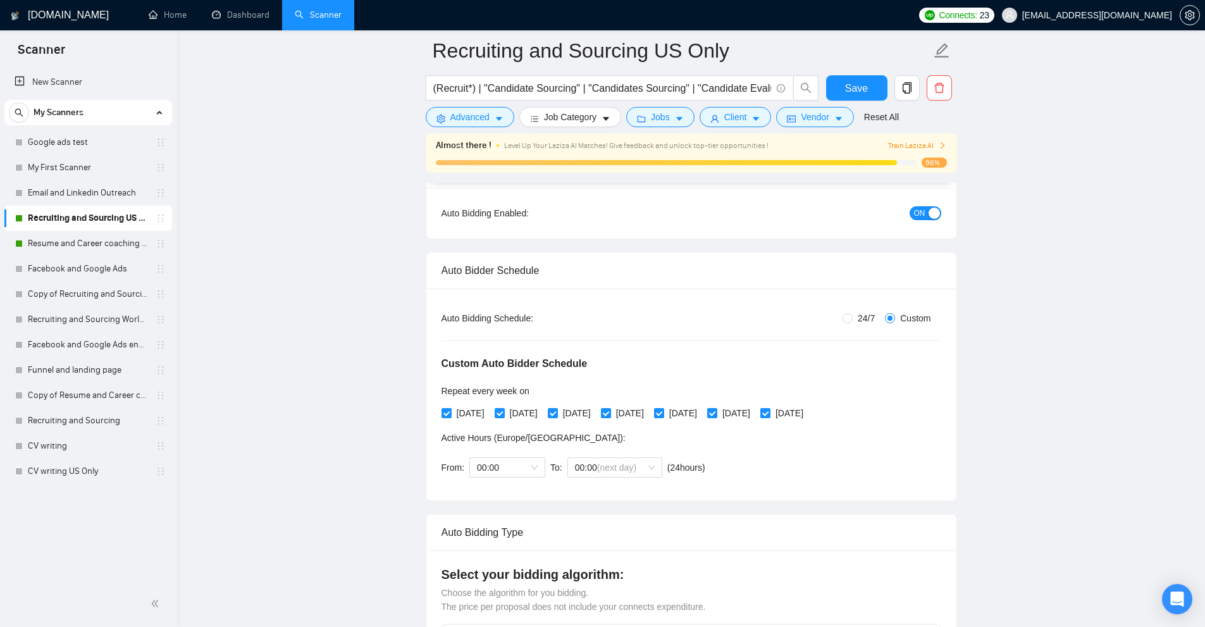
scroll to position [0, 0]
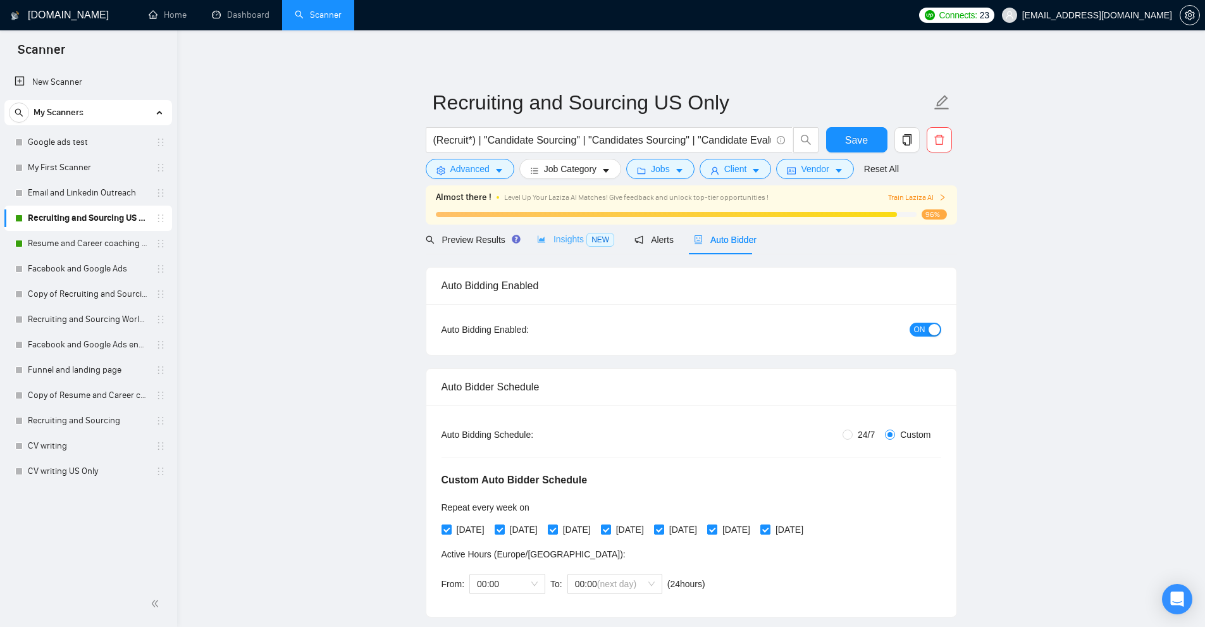
click at [563, 229] on div "Insights NEW" at bounding box center [575, 240] width 77 height 30
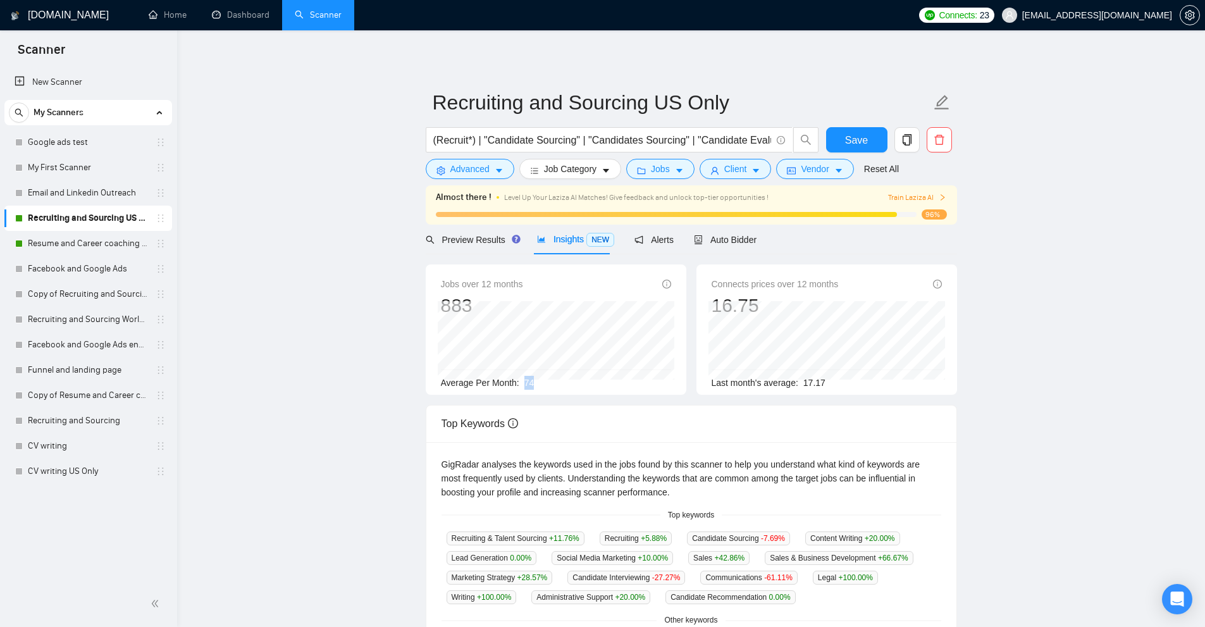
drag, startPoint x: 520, startPoint y: 380, endPoint x: 563, endPoint y: 386, distance: 44.0
click at [563, 386] on div "Average Per Month: 74" at bounding box center [556, 383] width 230 height 14
click at [550, 386] on div "Average Per Month: 74" at bounding box center [556, 383] width 230 height 14
drag, startPoint x: 524, startPoint y: 385, endPoint x: 556, endPoint y: 383, distance: 32.3
click at [556, 383] on div "Average Per Month: 74" at bounding box center [556, 383] width 230 height 14
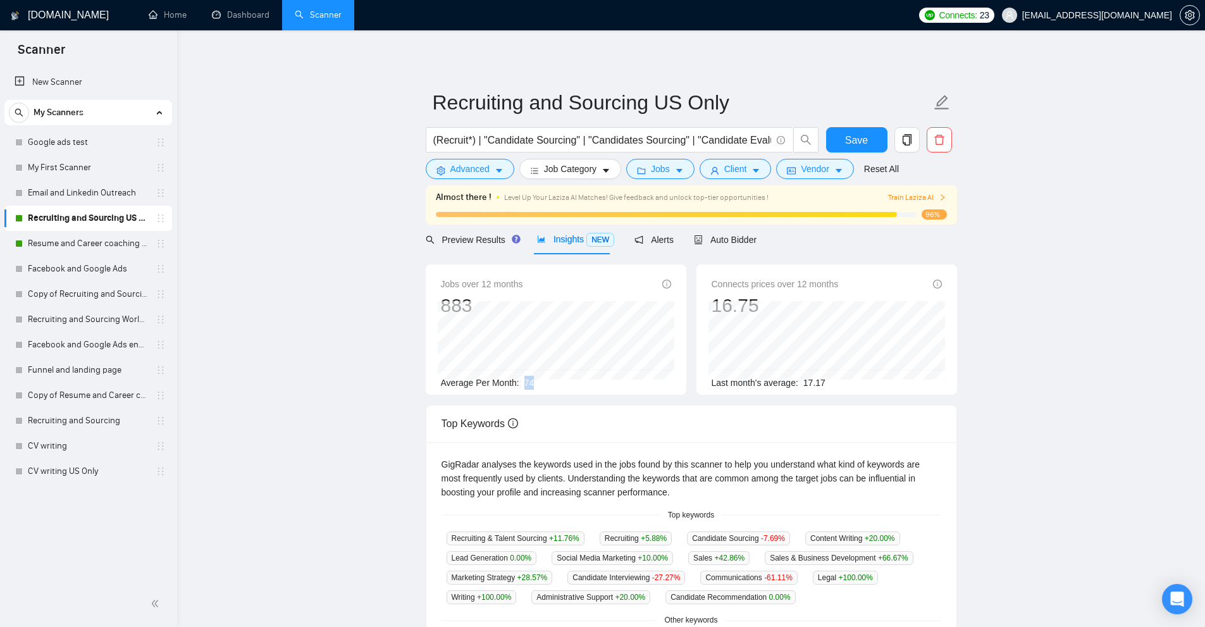
click at [576, 389] on div "Average Per Month: 74" at bounding box center [556, 383] width 230 height 14
click at [739, 242] on span "Auto Bidder" at bounding box center [725, 240] width 63 height 10
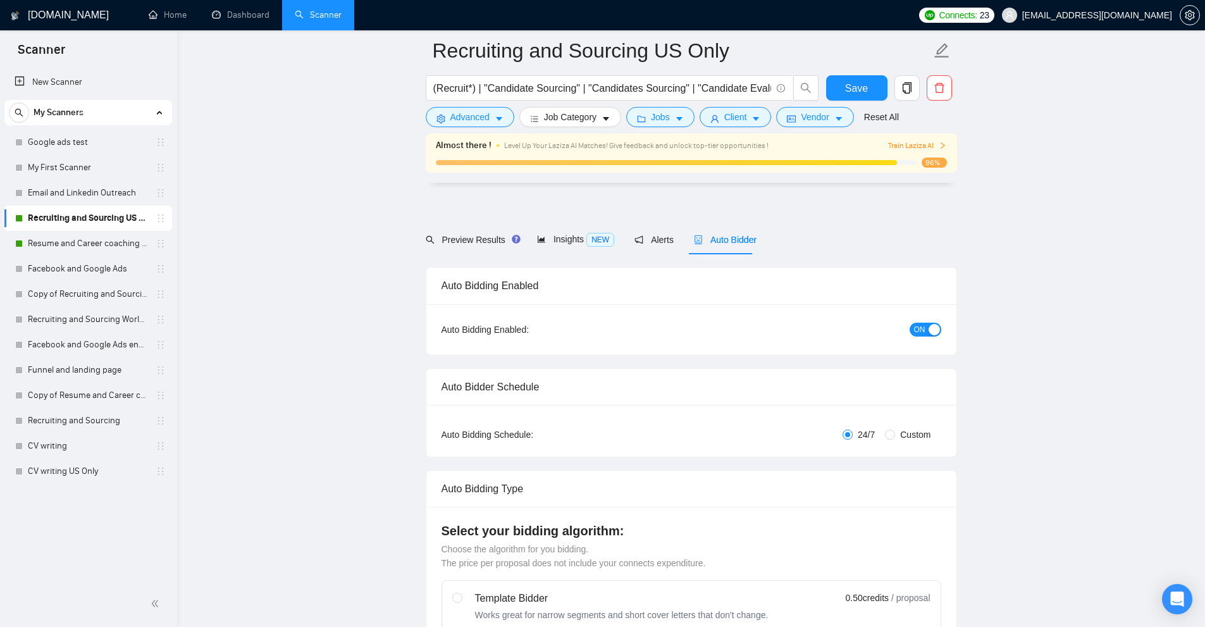
radio input "true"
radio input "false"
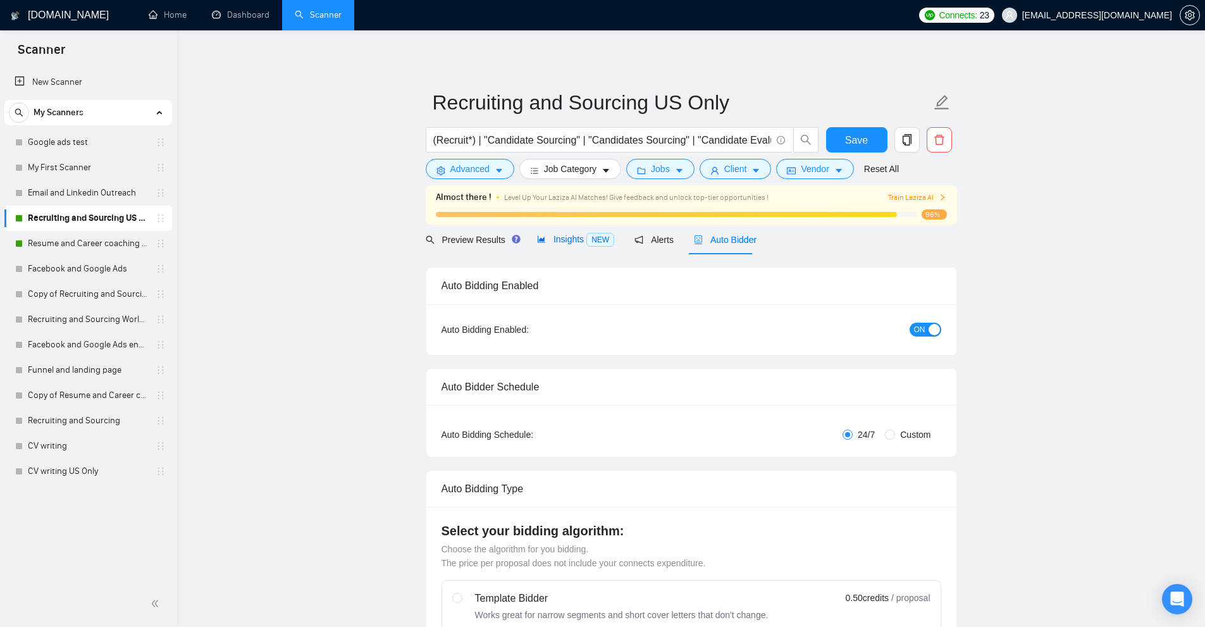
click at [565, 242] on span "Insights NEW" at bounding box center [575, 239] width 77 height 10
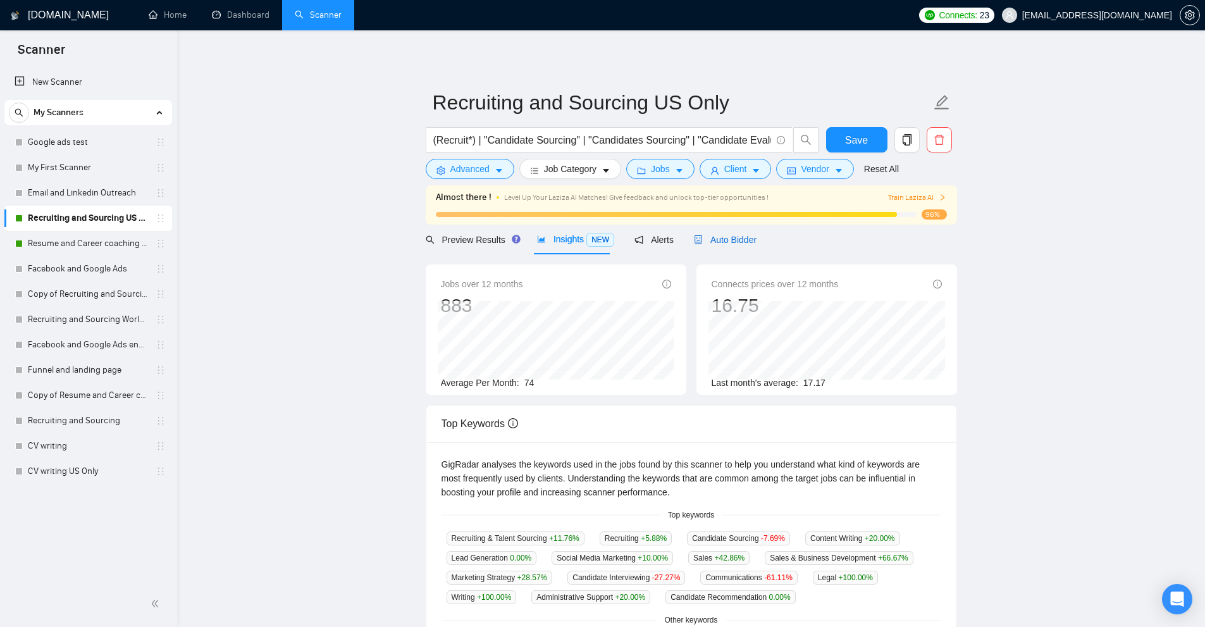
click at [731, 237] on span "Auto Bidder" at bounding box center [725, 240] width 63 height 10
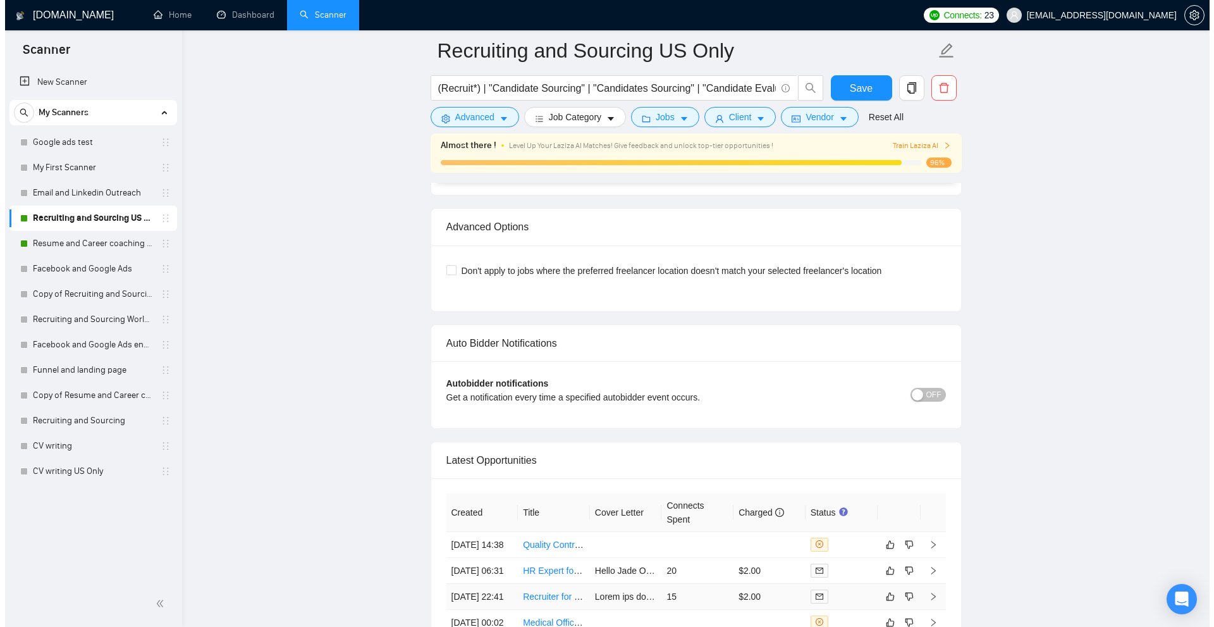
scroll to position [3169, 0]
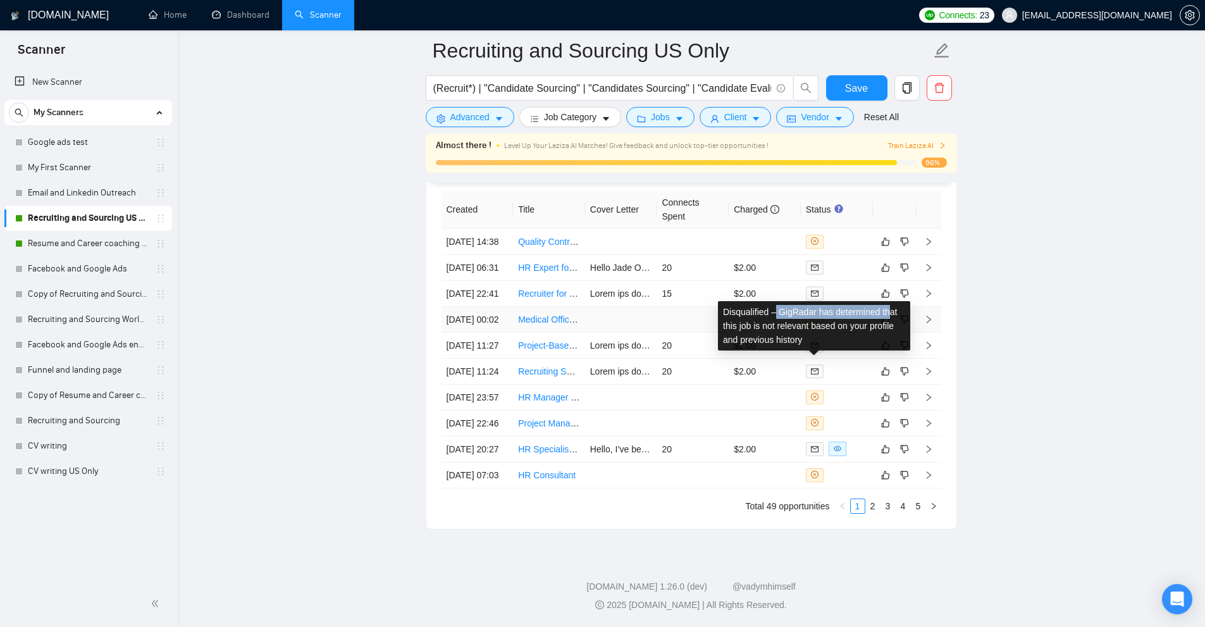
drag, startPoint x: 775, startPoint y: 299, endPoint x: 888, endPoint y: 298, distance: 112.6
click at [888, 301] on div "Disqualified – GigRadar has determined that this job is not relevant based on y…" at bounding box center [814, 325] width 192 height 49
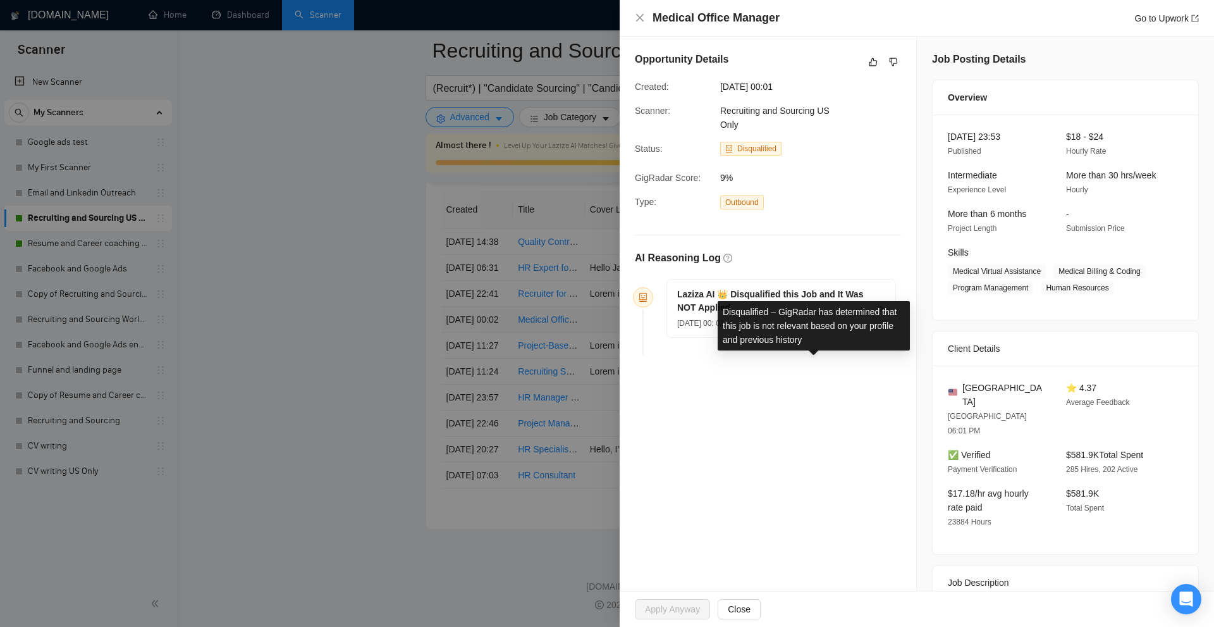
click at [820, 395] on div "Opportunity Details Created: [DATE] 00:01 Scanner: Recruiting and Sourcing US O…" at bounding box center [768, 406] width 297 height 739
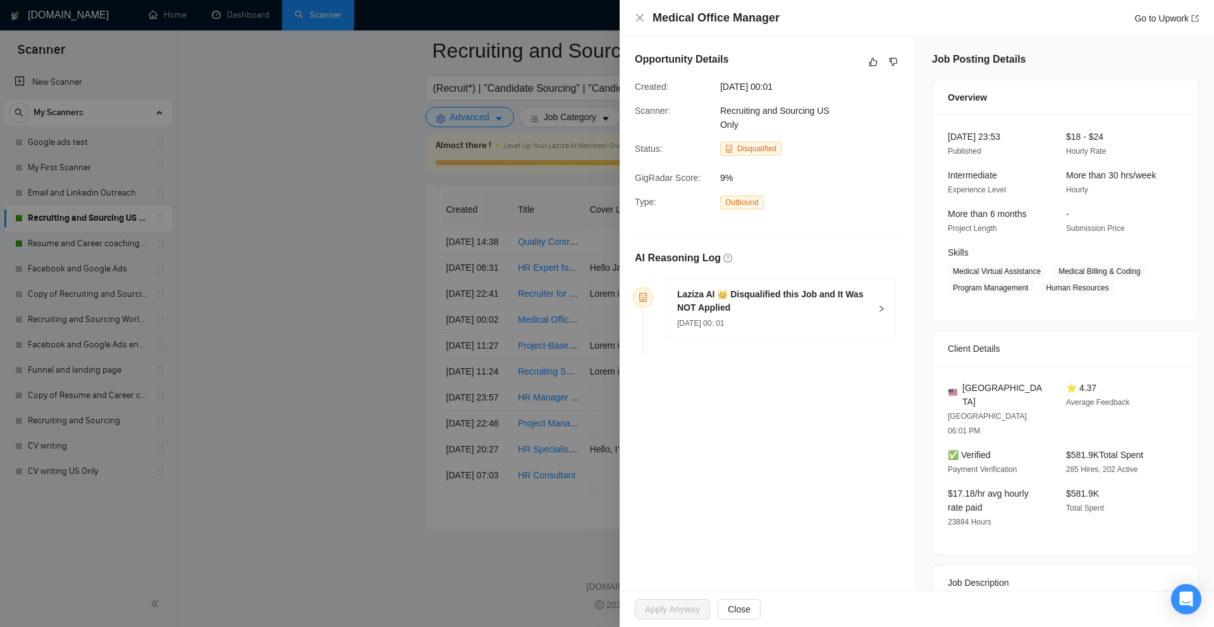
click at [756, 319] on div "[DATE] 00: 01" at bounding box center [773, 323] width 193 height 14
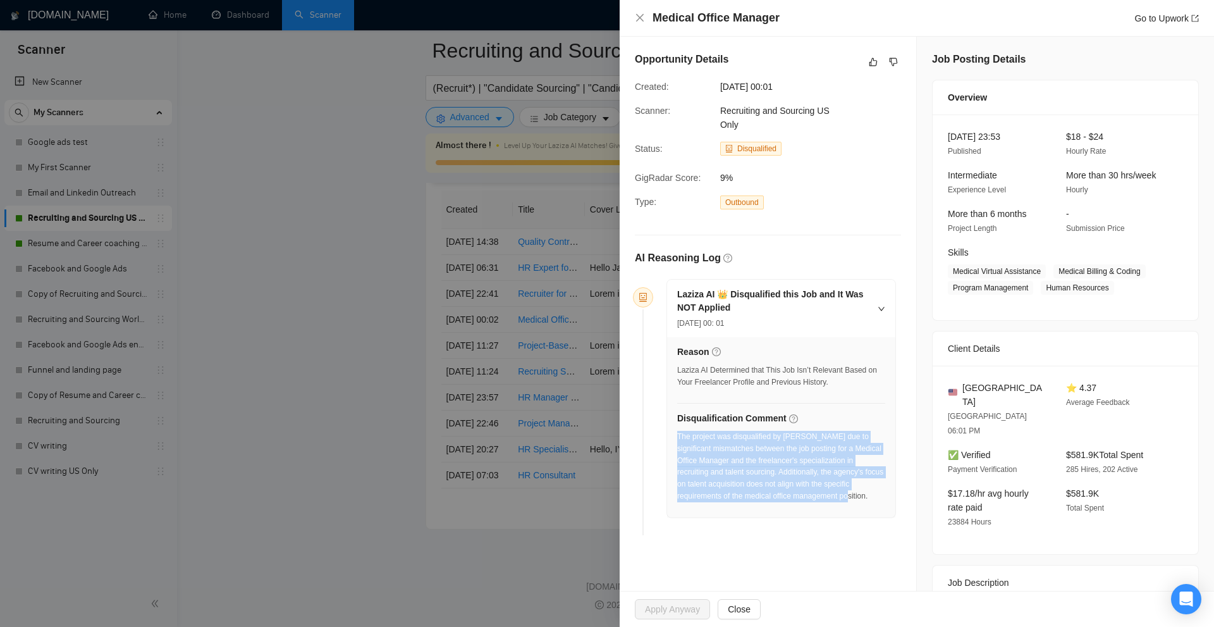
drag, startPoint x: 686, startPoint y: 440, endPoint x: 840, endPoint y: 491, distance: 162.8
click at [840, 491] on div "The project was disqualified by [PERSON_NAME] due to significant mismatches bet…" at bounding box center [781, 466] width 208 height 71
click at [839, 491] on div "The project was disqualified by [PERSON_NAME] due to significant mismatches bet…" at bounding box center [781, 466] width 208 height 71
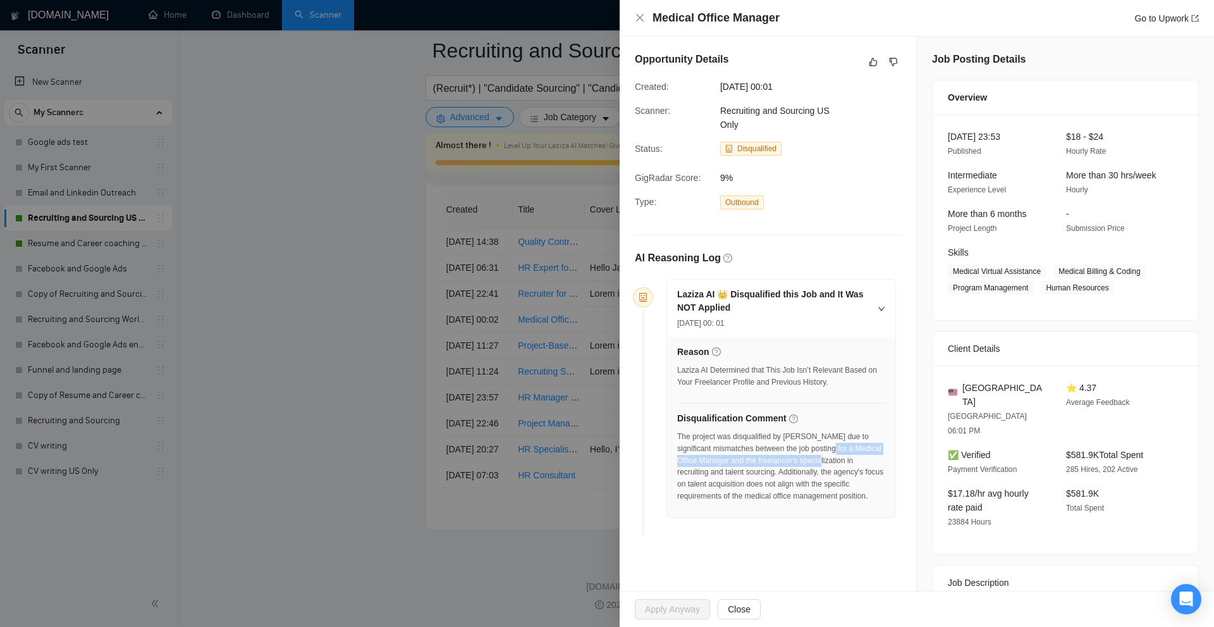
drag, startPoint x: 830, startPoint y: 446, endPoint x: 834, endPoint y: 459, distance: 12.4
click at [830, 459] on div "The project was disqualified by [PERSON_NAME] due to significant mismatches bet…" at bounding box center [781, 466] width 208 height 71
click at [851, 472] on div "The project was disqualified by [PERSON_NAME] due to significant mismatches bet…" at bounding box center [781, 466] width 208 height 71
drag, startPoint x: 727, startPoint y: 471, endPoint x: 799, endPoint y: 460, distance: 72.8
click at [798, 460] on div "The project was disqualified by [PERSON_NAME] due to significant mismatches bet…" at bounding box center [781, 466] width 208 height 71
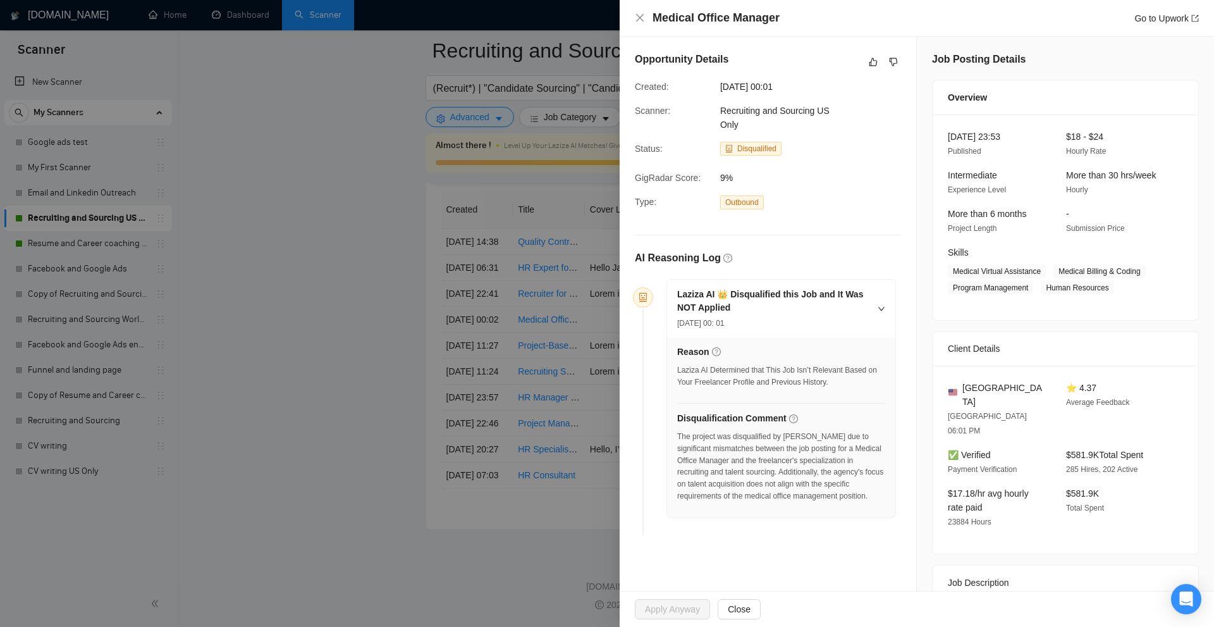
click at [842, 466] on div "The project was disqualified by [PERSON_NAME] due to significant mismatches bet…" at bounding box center [781, 466] width 208 height 71
click at [663, 17] on h4 "Medical Office Manager" at bounding box center [716, 18] width 127 height 16
drag, startPoint x: 663, startPoint y: 17, endPoint x: 745, endPoint y: 18, distance: 82.2
click at [745, 18] on h4 "Medical Office Manager" at bounding box center [716, 18] width 127 height 16
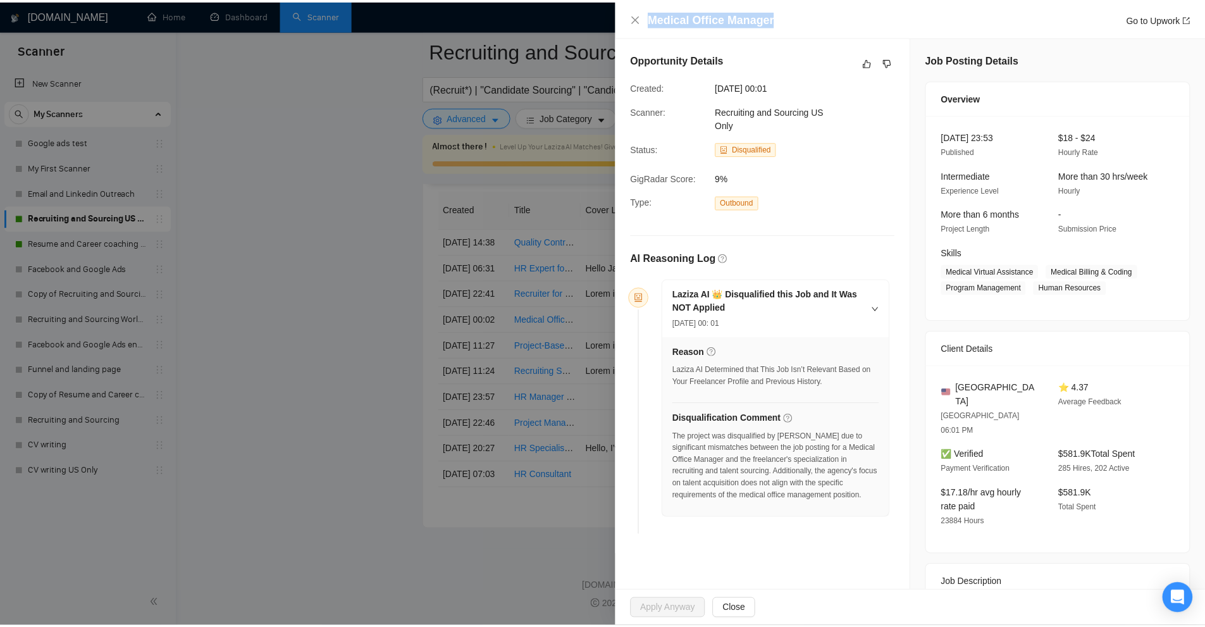
scroll to position [153, 0]
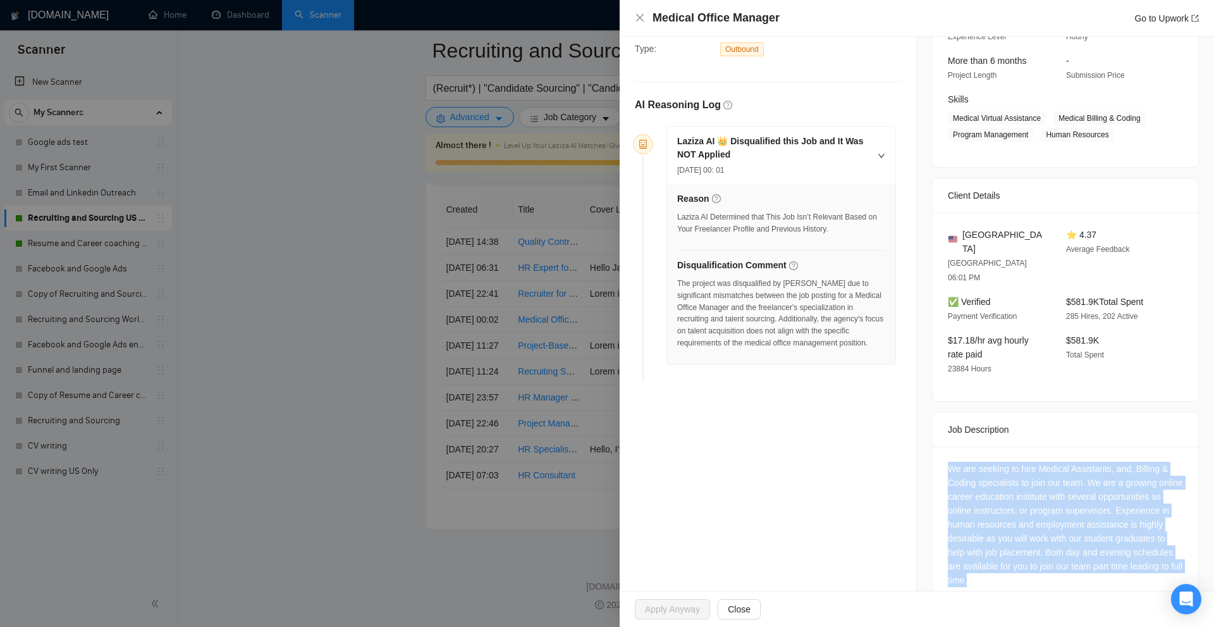
drag, startPoint x: 998, startPoint y: 445, endPoint x: 1101, endPoint y: 548, distance: 145.8
click at [1101, 546] on div "We are seeking to hire Medical Assistants, and, Billing & Coding specialists to…" at bounding box center [1065, 524] width 235 height 125
click at [1101, 550] on div "We are seeking to hire Medical Assistants, and, Billing & Coding specialists to…" at bounding box center [1065, 524] width 235 height 125
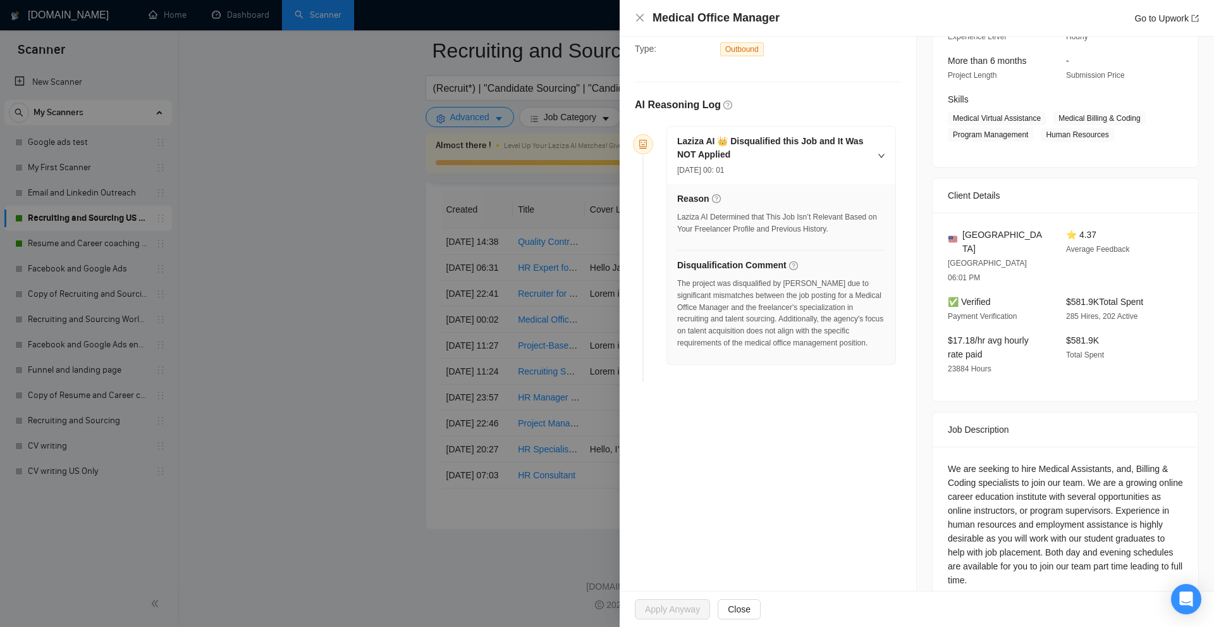
click at [507, 346] on div at bounding box center [607, 313] width 1214 height 627
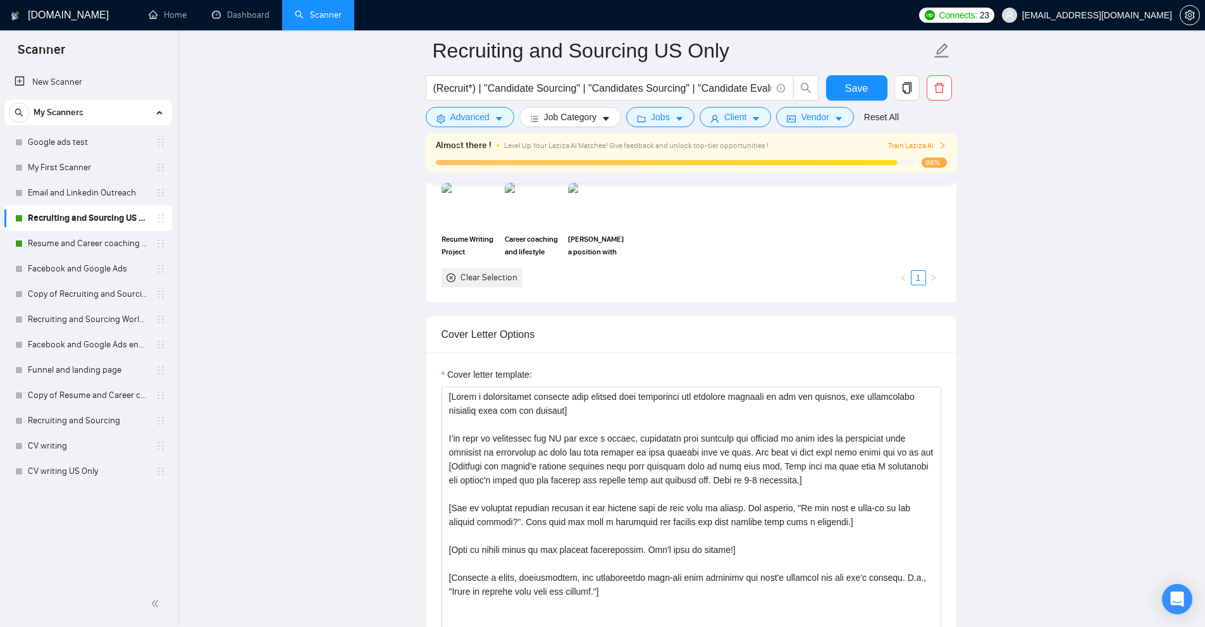
scroll to position [1328, 0]
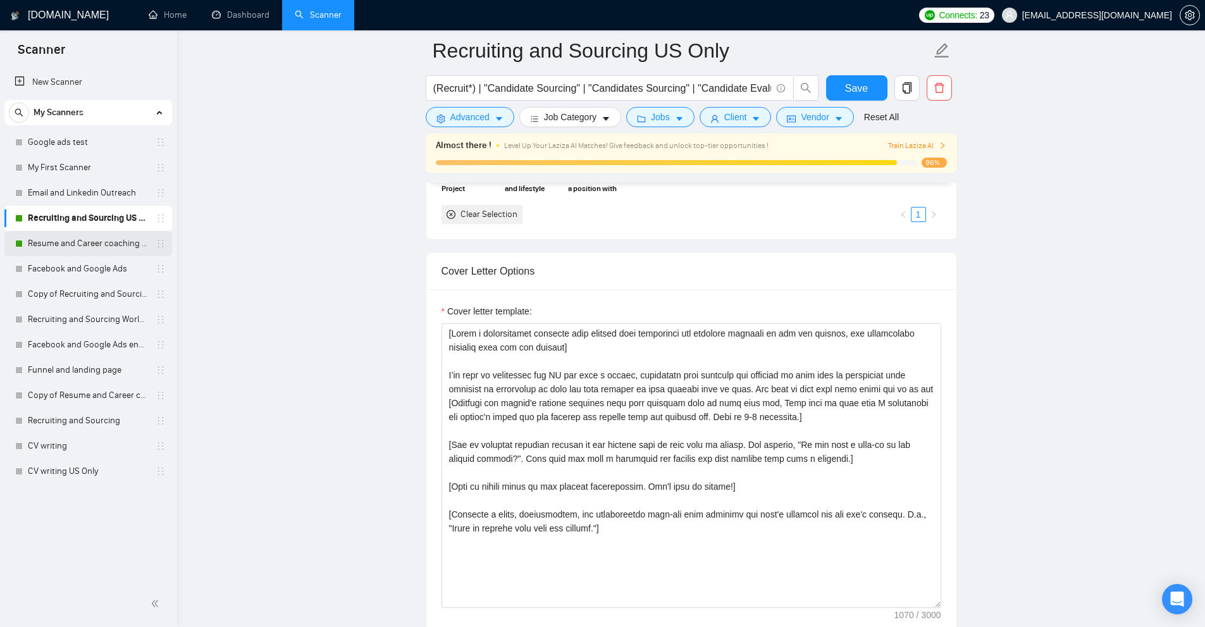
click at [83, 231] on link "Resume and Career coaching US Only" at bounding box center [88, 243] width 120 height 25
click at [83, 194] on link "Email and Linkedin Outreach" at bounding box center [88, 192] width 120 height 25
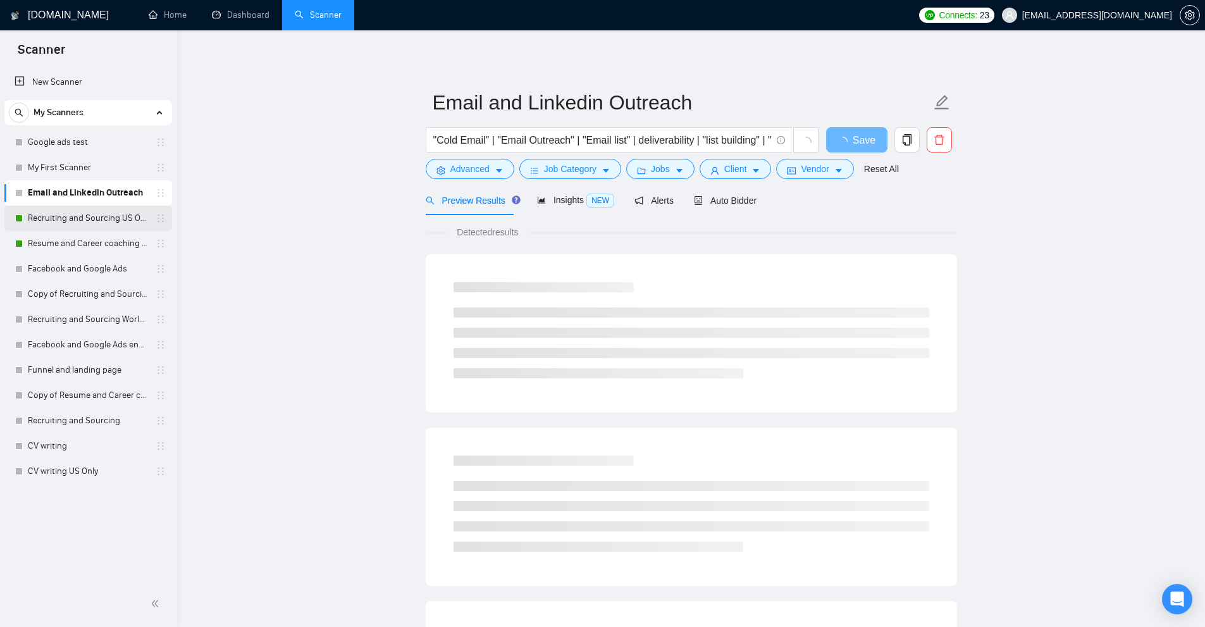
click at [97, 224] on link "Recruiting and Sourcing US Only" at bounding box center [88, 218] width 120 height 25
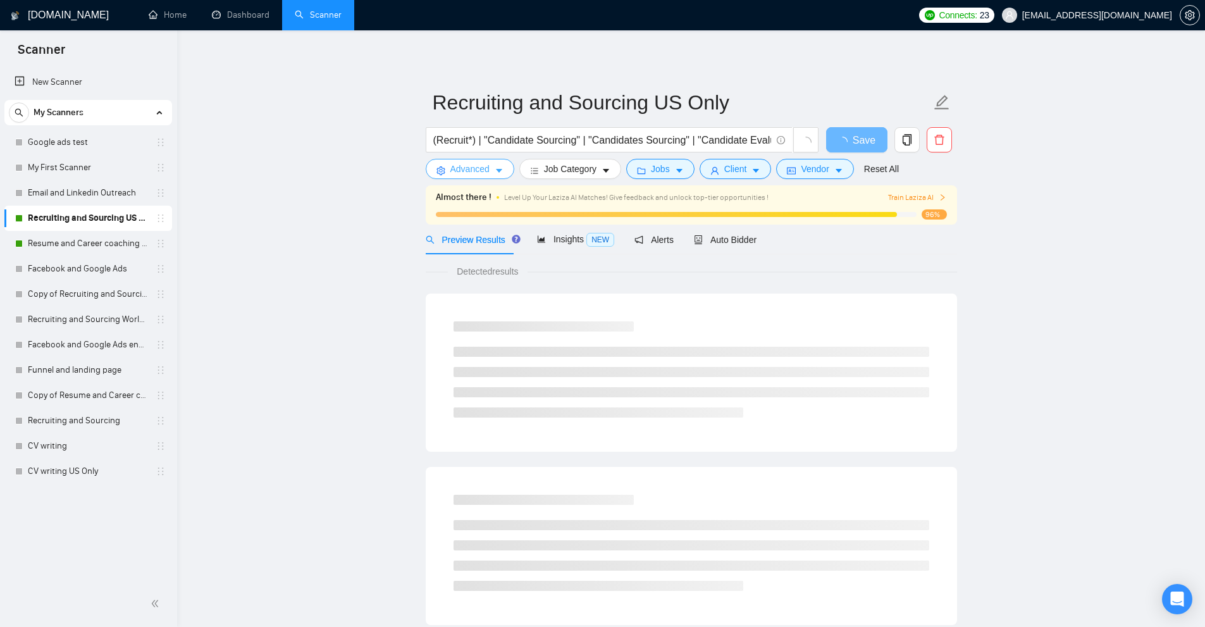
click at [488, 166] on span "Advanced" at bounding box center [469, 169] width 39 height 14
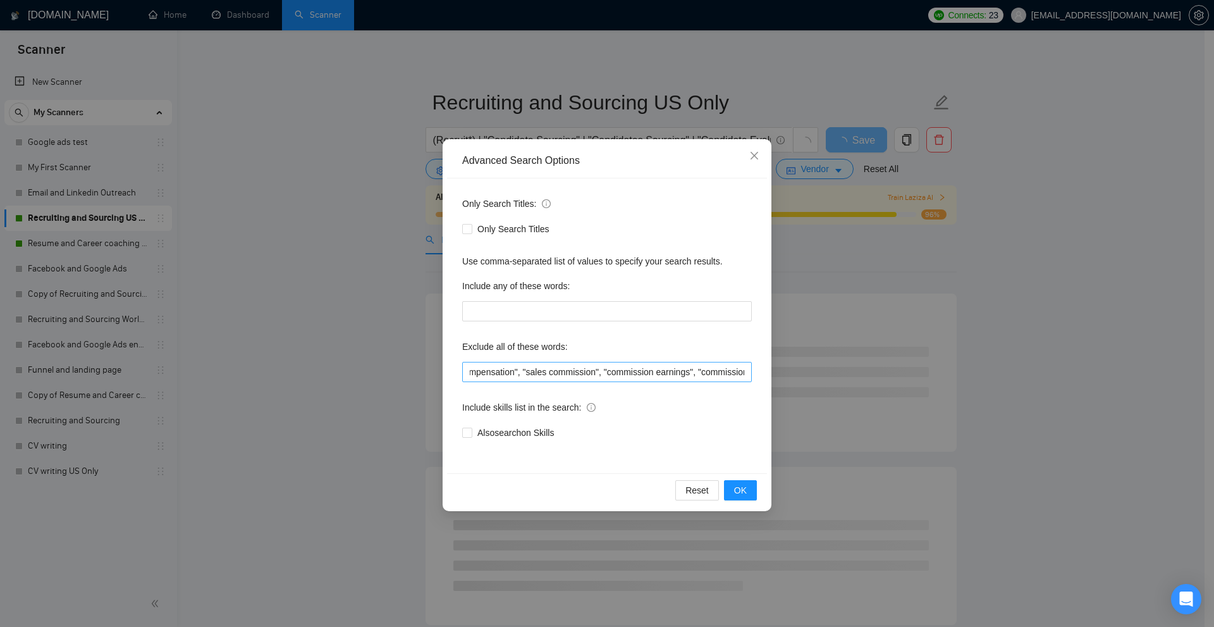
scroll to position [0, 2110]
